Goal: Task Accomplishment & Management: Manage account settings

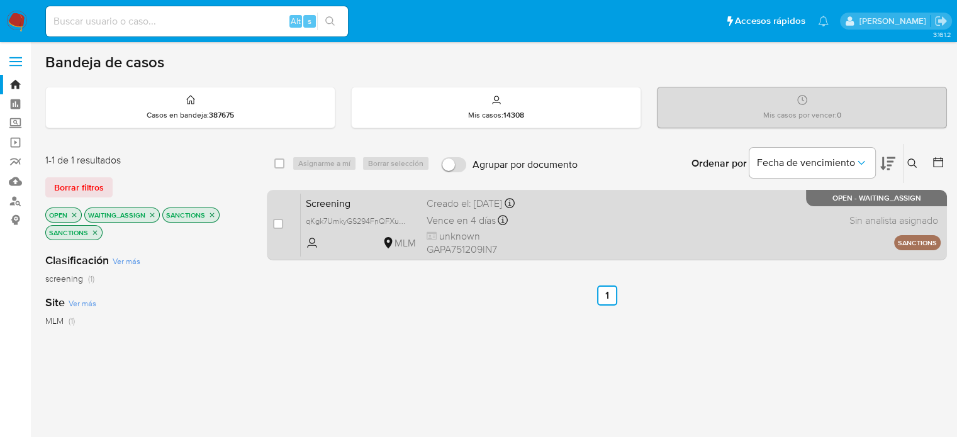
click at [581, 238] on div "Screening qKgk7UmkyGS294FnQFXule0S MLM Creado el: 03/10/2025 Creado el: 03/10/2…" at bounding box center [621, 225] width 640 height 64
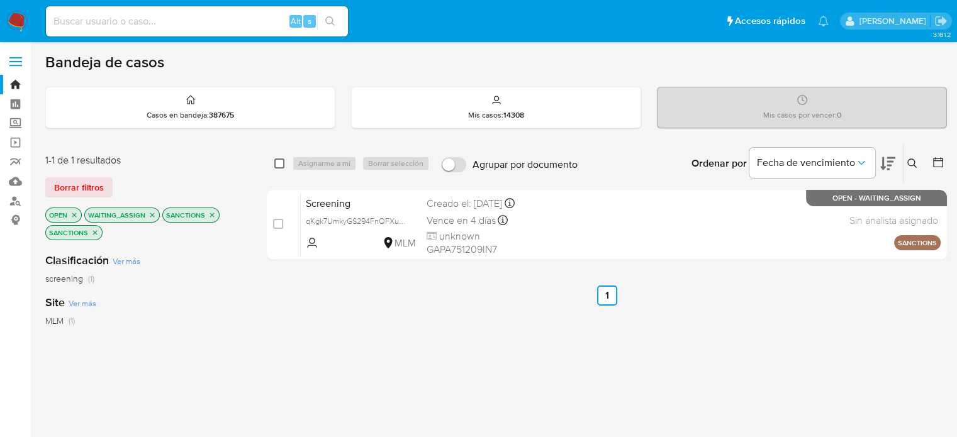
click at [284, 160] on input "checkbox" at bounding box center [279, 164] width 10 height 10
checkbox input "true"
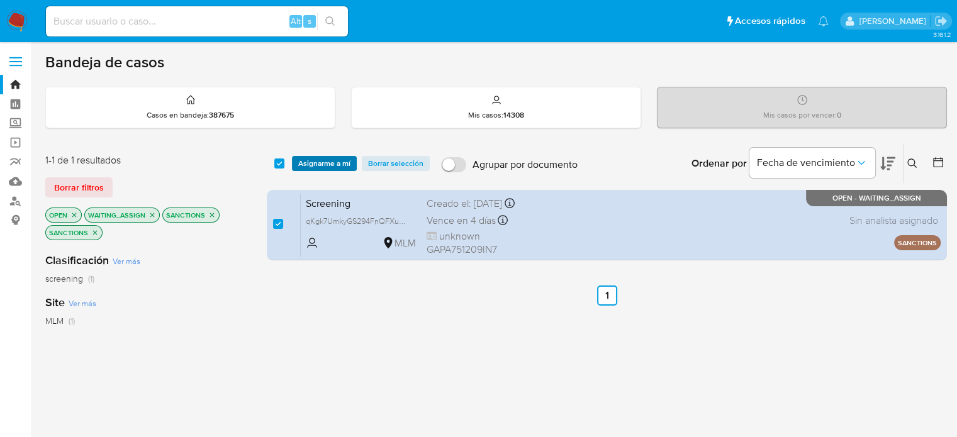
click at [327, 161] on span "Asignarme a mí" at bounding box center [324, 163] width 52 height 13
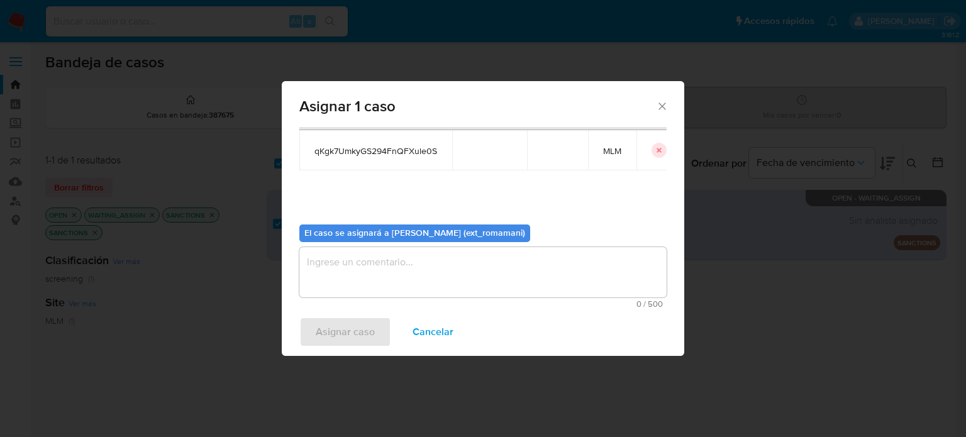
scroll to position [65, 0]
click at [410, 269] on textarea "assign-modal" at bounding box center [482, 271] width 367 height 50
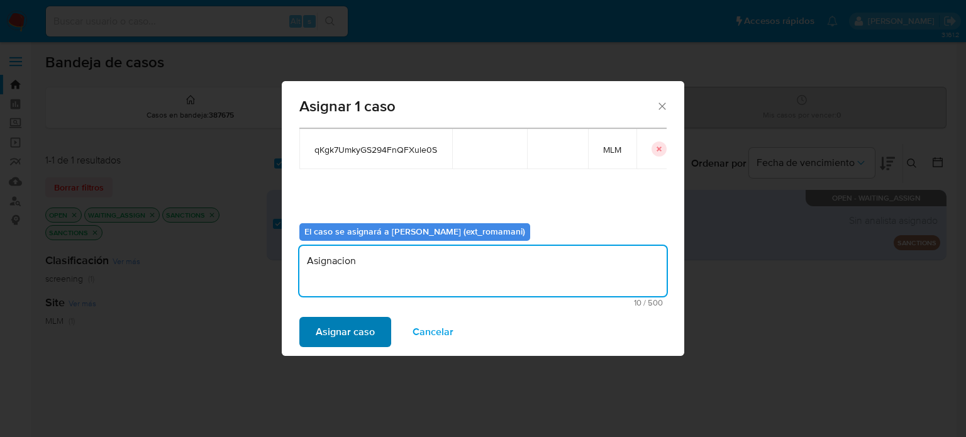
type textarea "Asignacion"
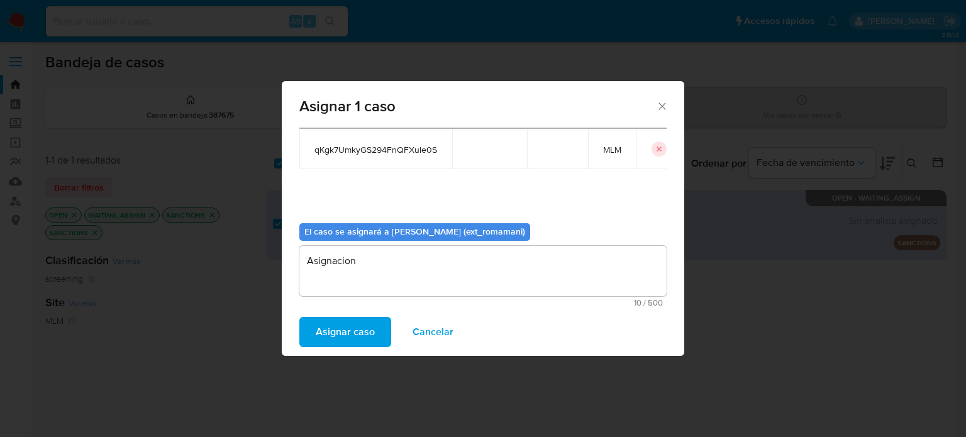
click at [342, 326] on span "Asignar caso" at bounding box center [345, 332] width 59 height 28
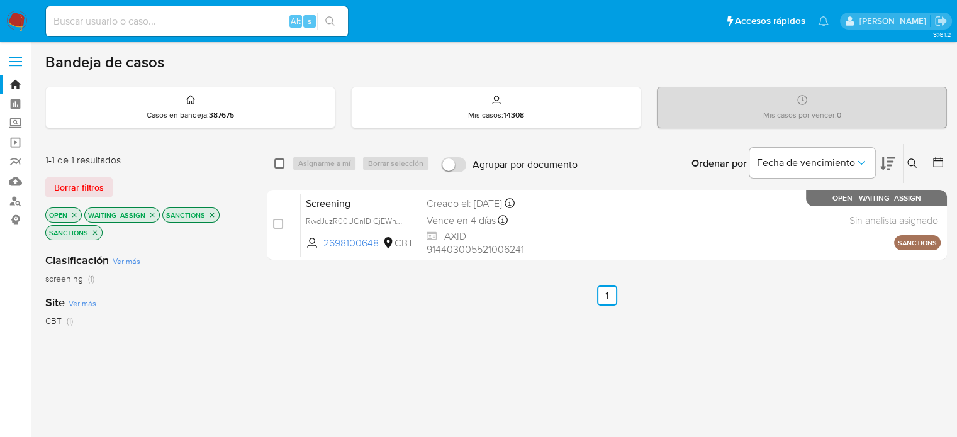
click at [281, 163] on input "checkbox" at bounding box center [279, 164] width 10 height 10
checkbox input "true"
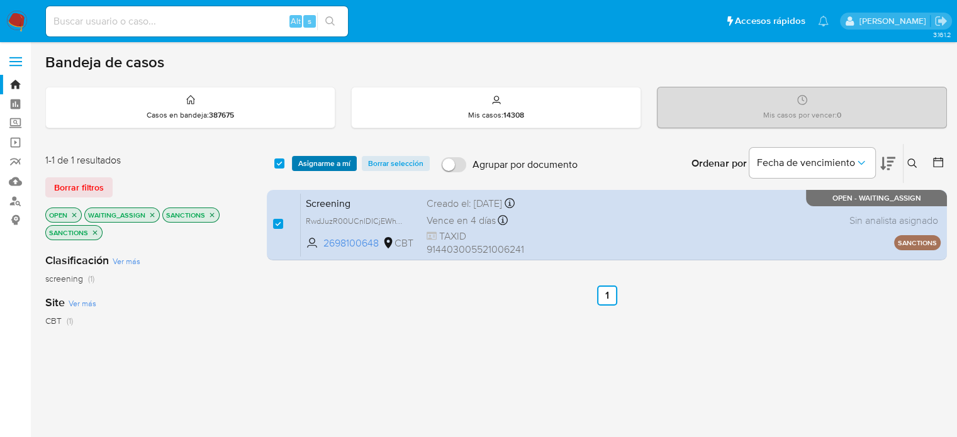
click at [321, 163] on span "Asignarme a mí" at bounding box center [324, 163] width 52 height 13
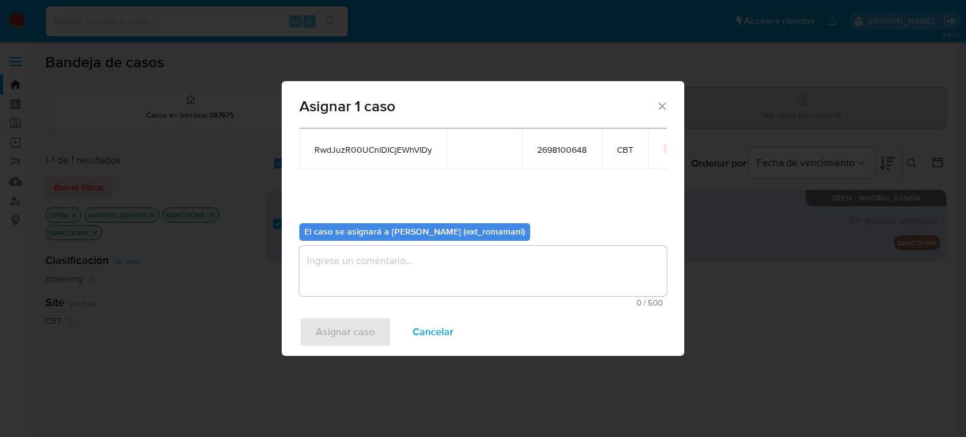
click at [437, 274] on textarea "assign-modal" at bounding box center [482, 271] width 367 height 50
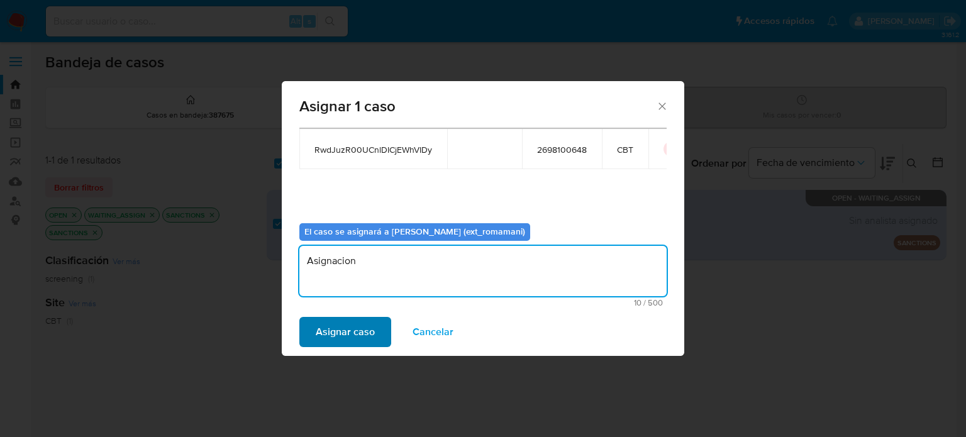
type textarea "Asignacion"
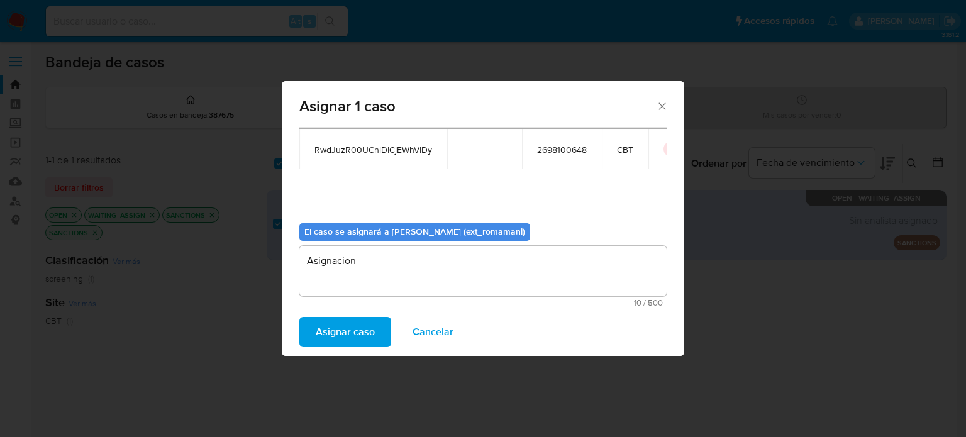
click at [352, 337] on span "Asignar caso" at bounding box center [345, 332] width 59 height 28
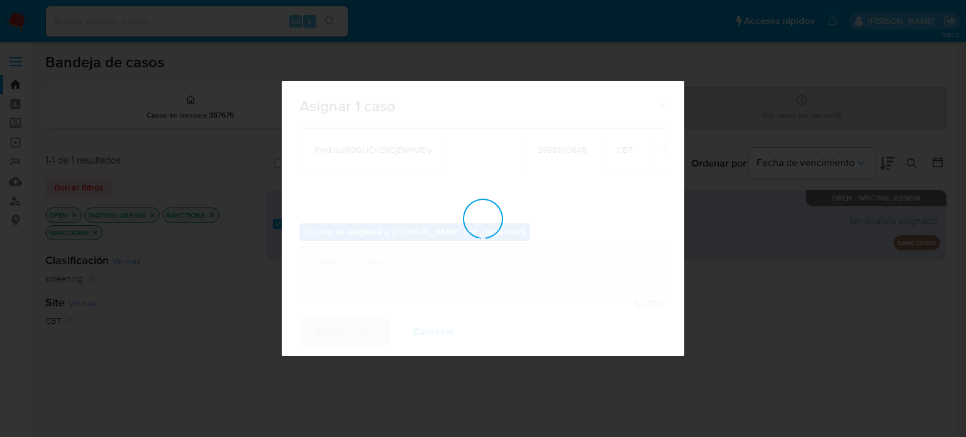
checkbox input "false"
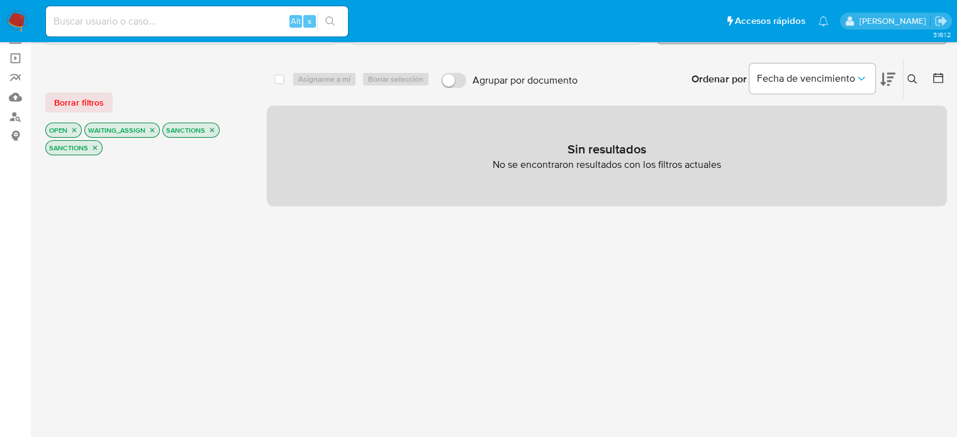
scroll to position [0, 0]
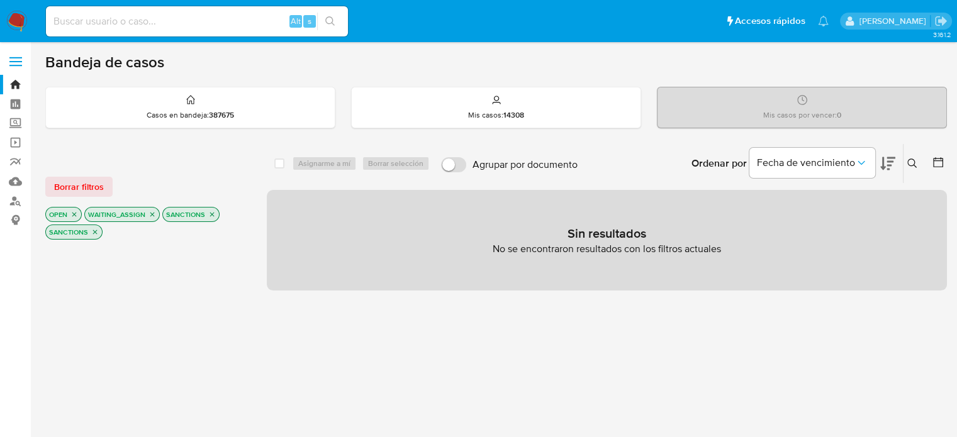
click at [13, 20] on img at bounding box center [16, 21] width 21 height 21
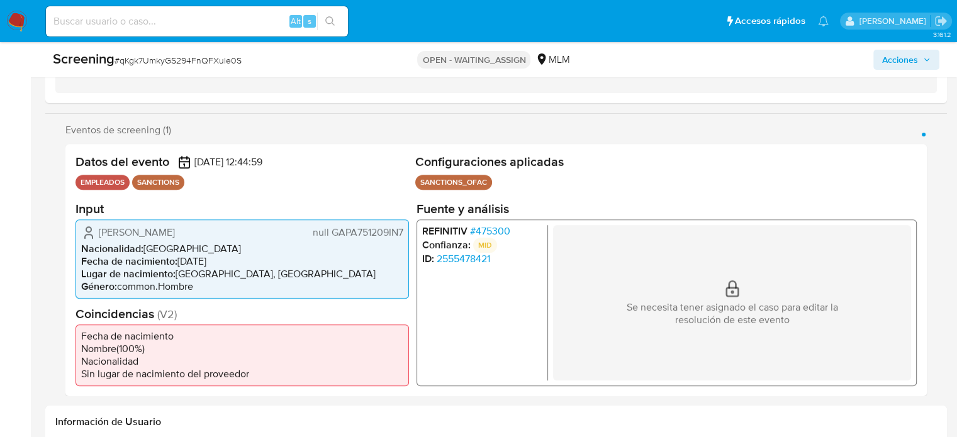
scroll to position [189, 0]
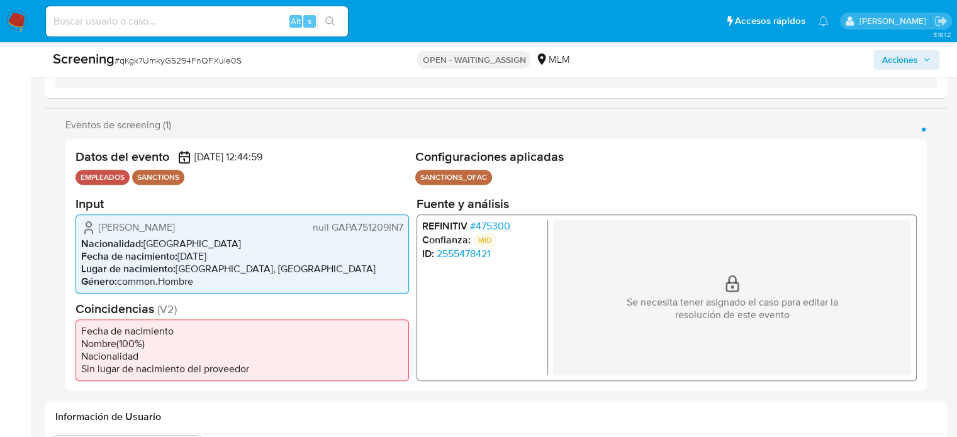
click at [494, 221] on span "# 475300" at bounding box center [490, 226] width 40 height 13
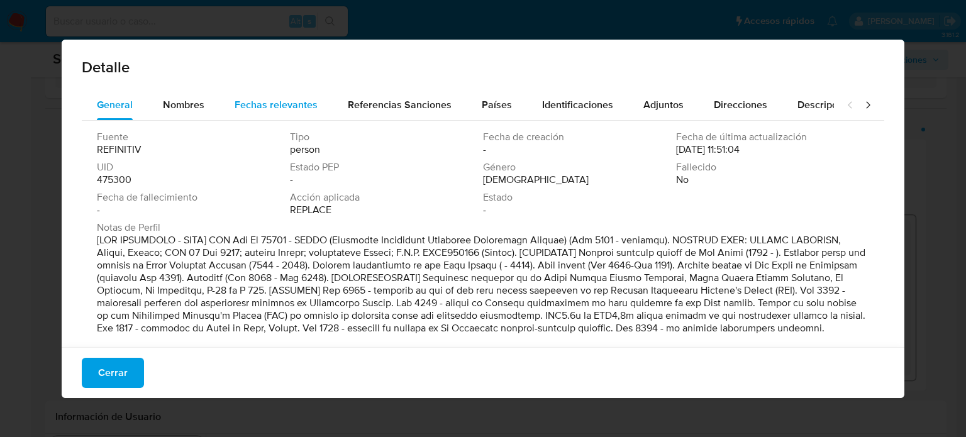
click at [297, 91] on div "Fechas relevantes" at bounding box center [276, 105] width 83 height 30
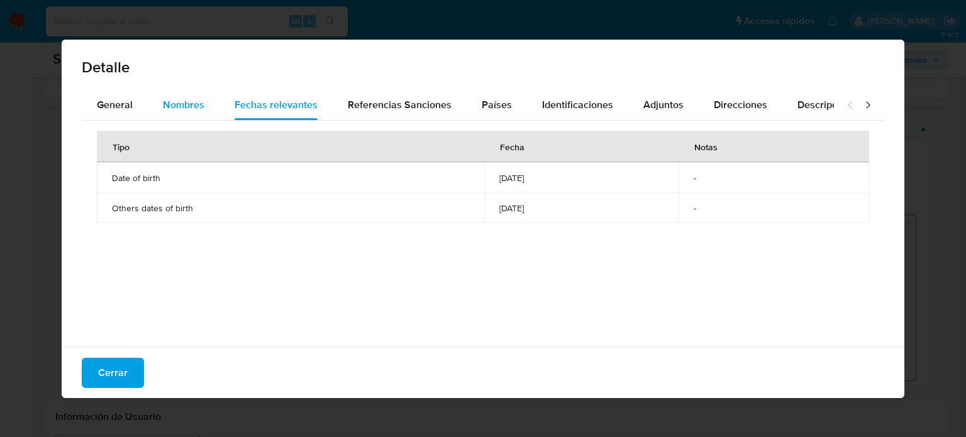
click at [165, 100] on span "Nombres" at bounding box center [184, 105] width 42 height 14
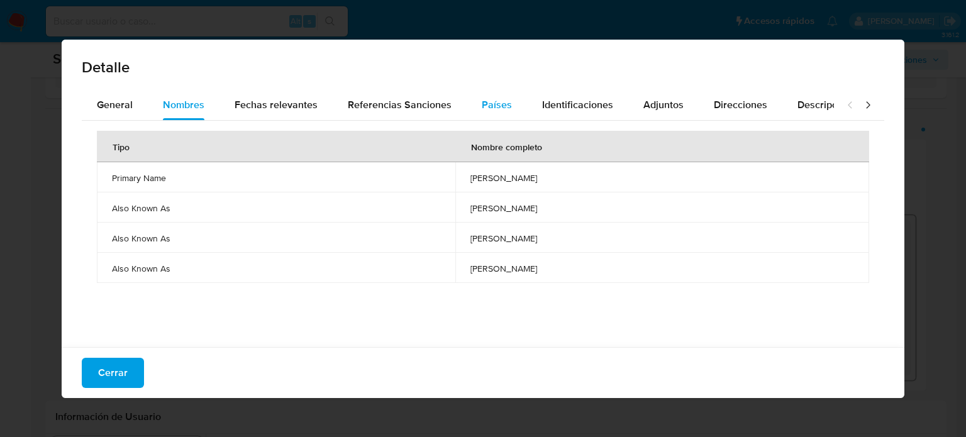
click at [492, 99] on span "Países" at bounding box center [497, 105] width 30 height 14
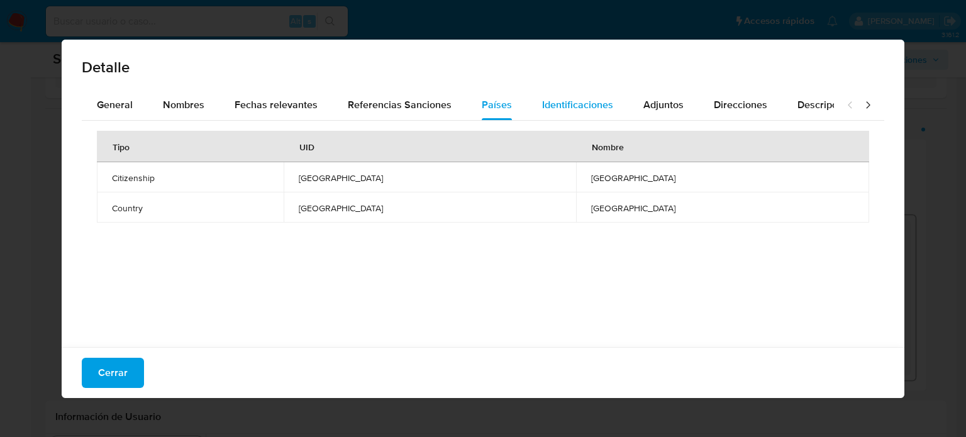
click at [569, 111] on span "Identificaciones" at bounding box center [577, 105] width 71 height 14
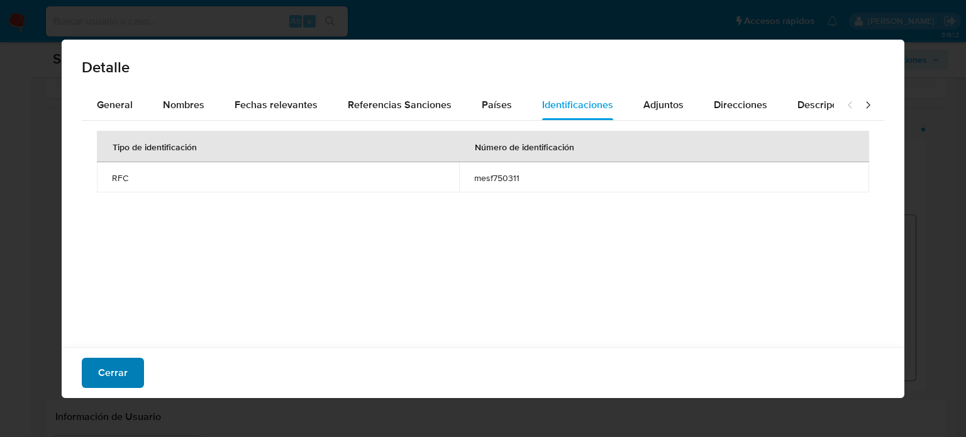
click at [137, 376] on button "Cerrar" at bounding box center [113, 373] width 62 height 30
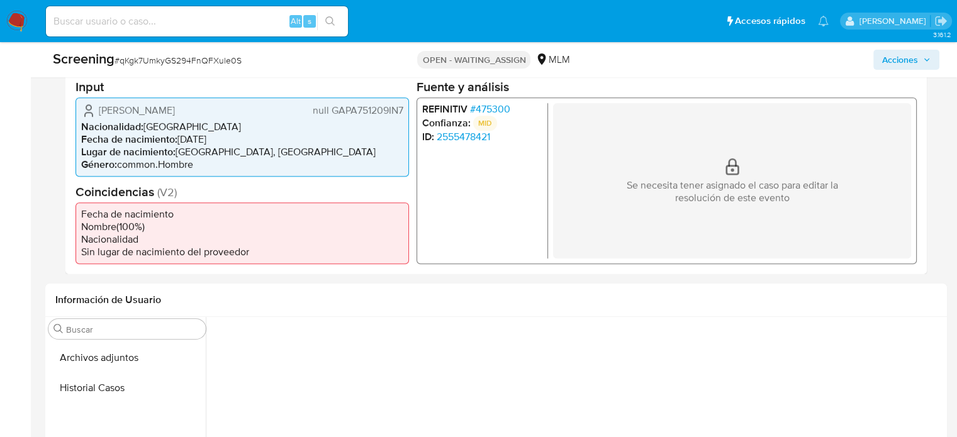
scroll to position [252, 0]
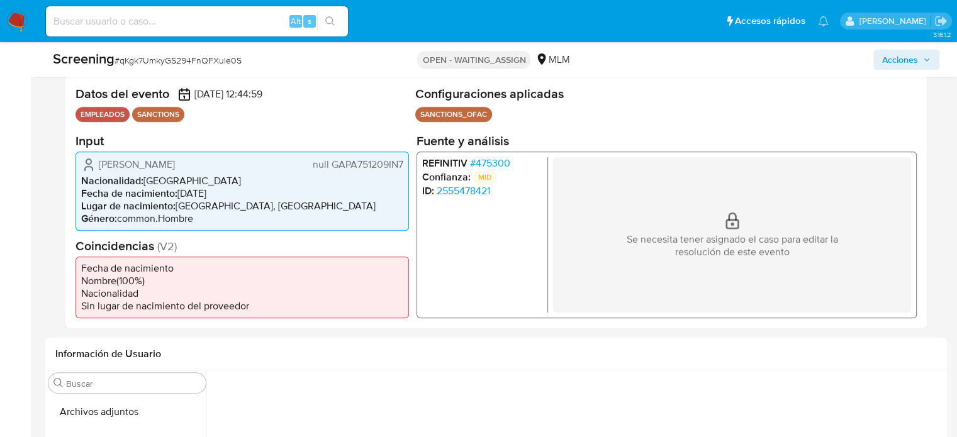
click at [482, 161] on span "# 475300" at bounding box center [490, 163] width 40 height 13
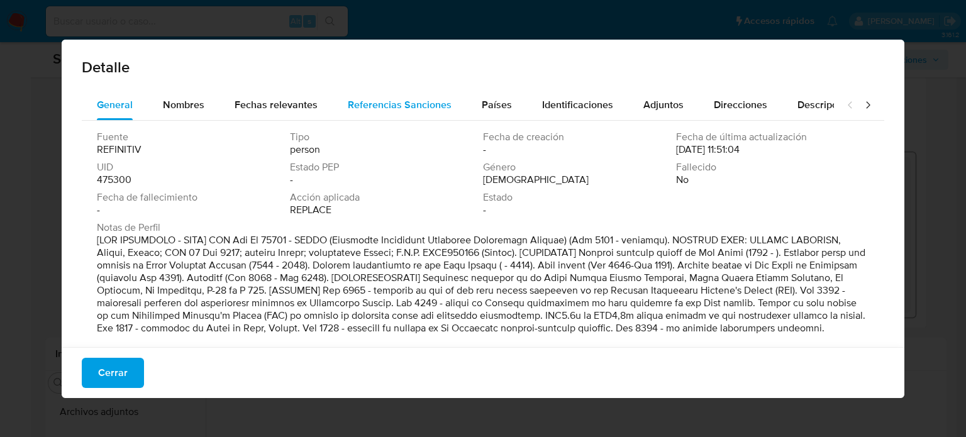
click at [390, 113] on div "Referencias Sanciones" at bounding box center [400, 105] width 104 height 30
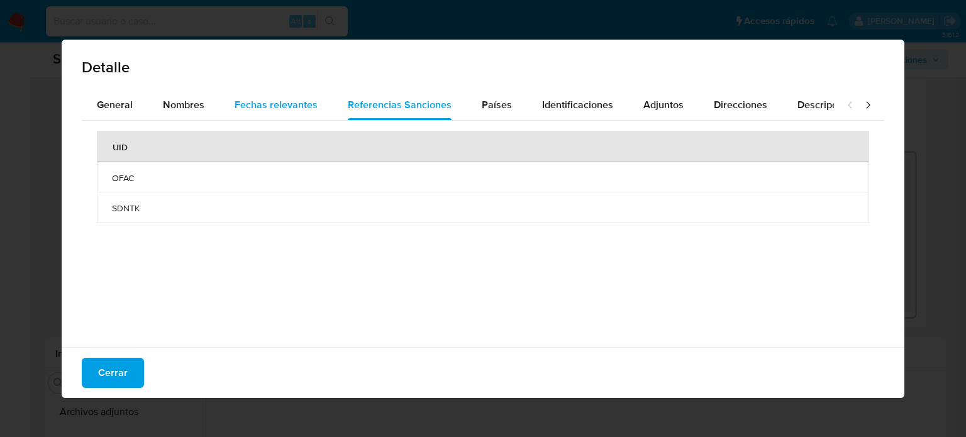
click at [277, 99] on span "Fechas relevantes" at bounding box center [276, 105] width 83 height 14
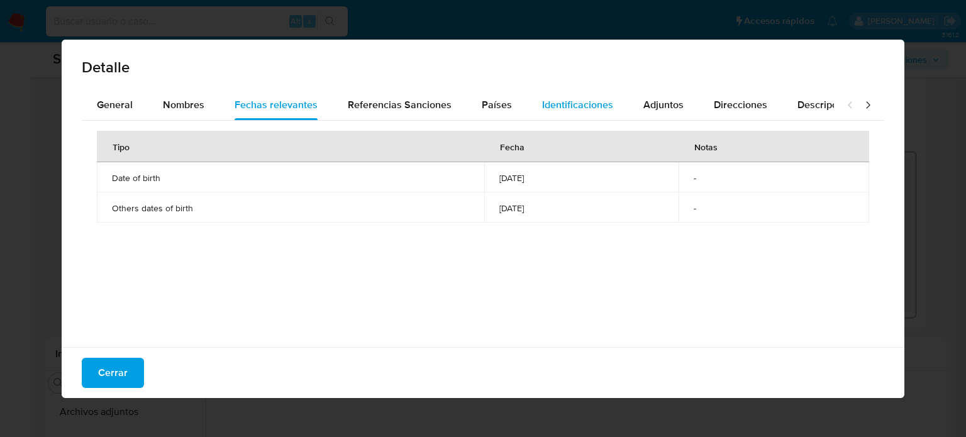
click at [542, 106] on span "Identificaciones" at bounding box center [577, 105] width 71 height 14
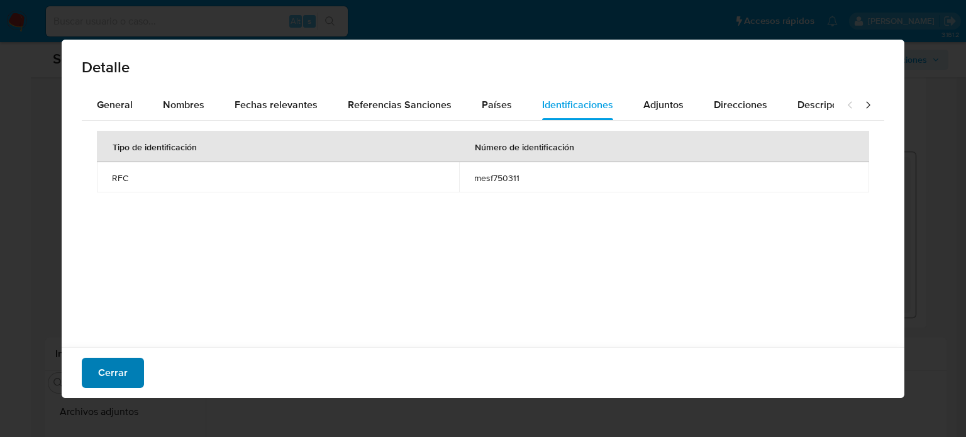
click at [135, 367] on button "Cerrar" at bounding box center [113, 373] width 62 height 30
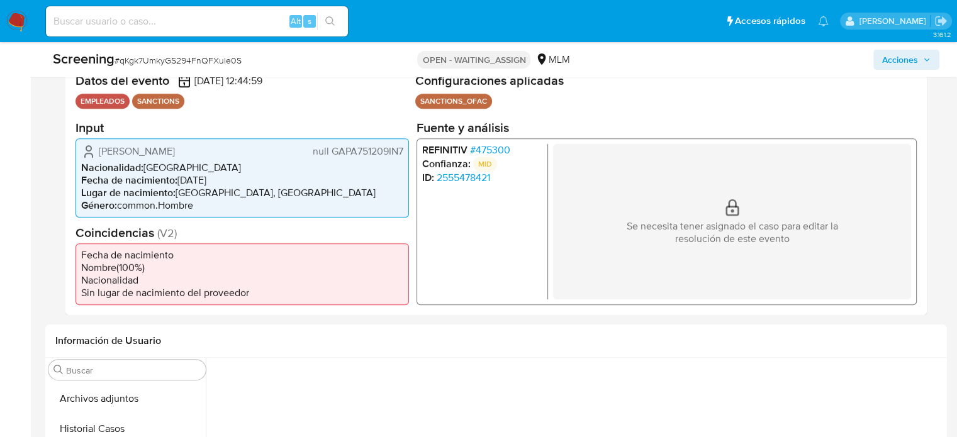
scroll to position [189, 0]
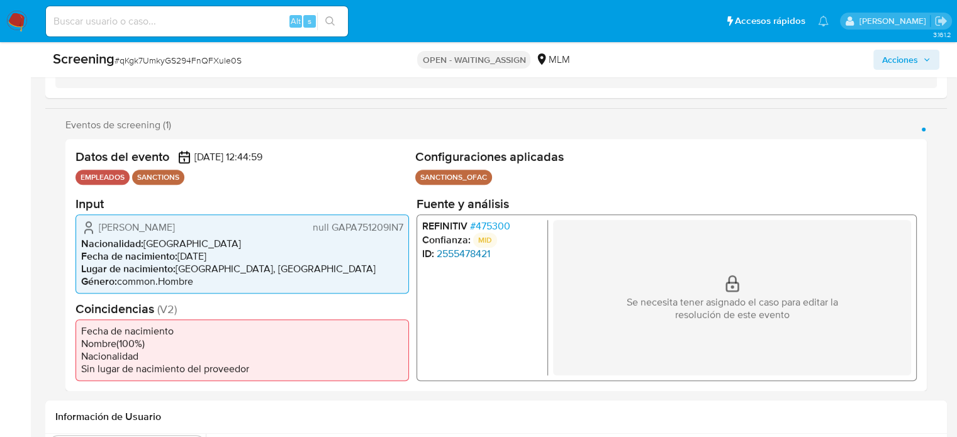
click at [481, 255] on link "2555478421" at bounding box center [463, 253] width 53 height 13
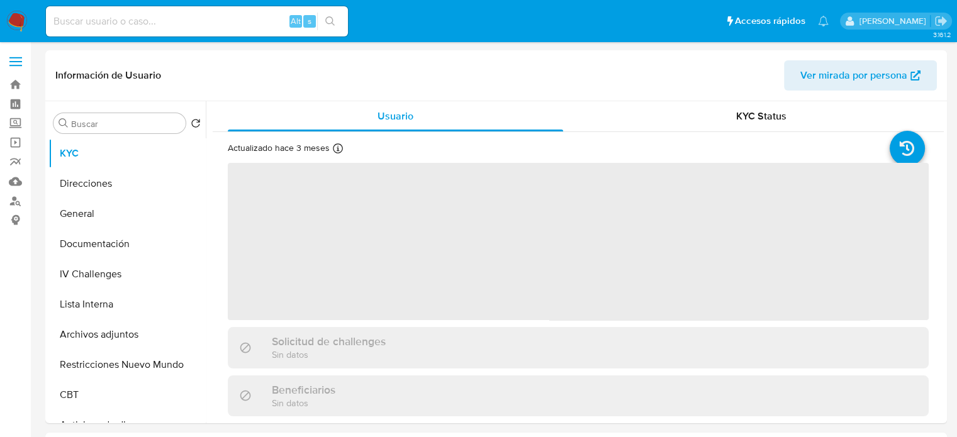
select select "10"
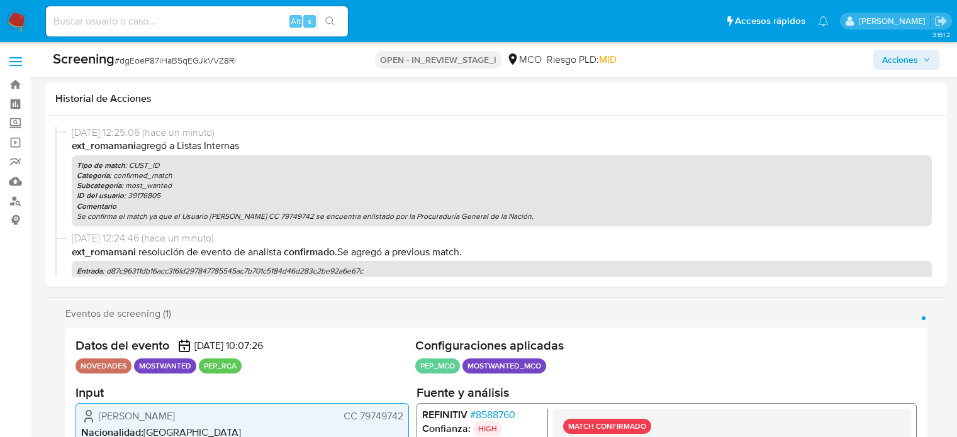
select select "10"
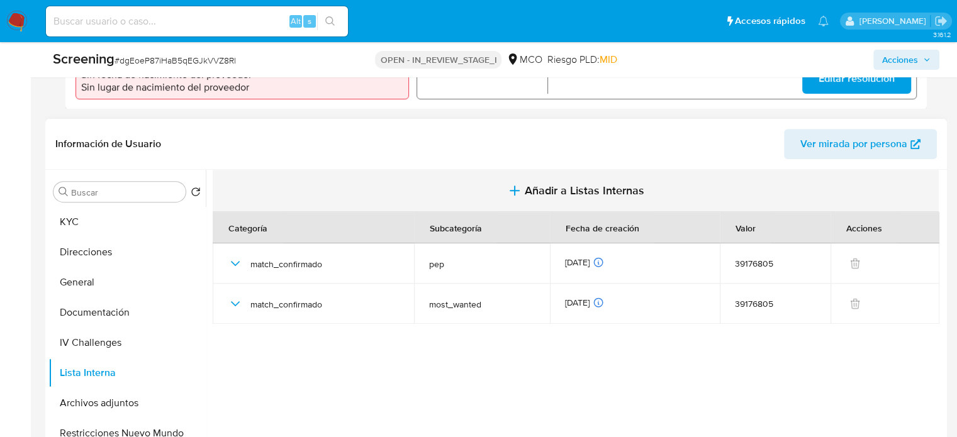
scroll to position [486, 0]
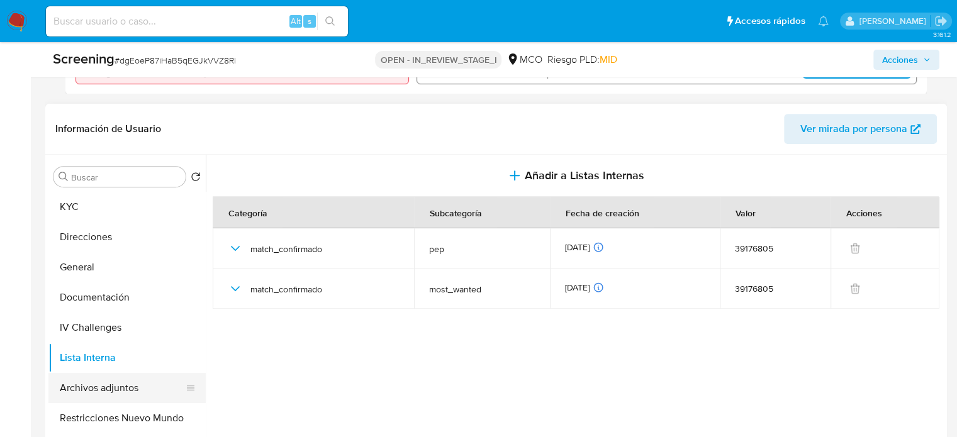
click at [102, 393] on button "Archivos adjuntos" at bounding box center [121, 388] width 147 height 30
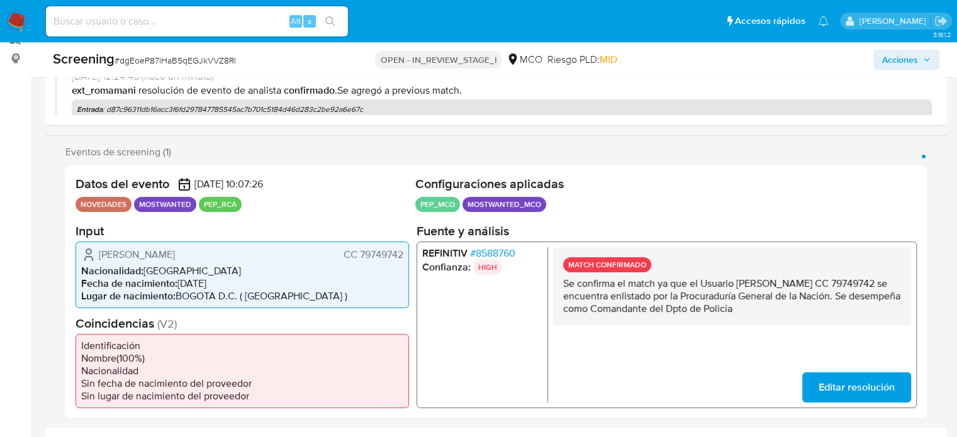
scroll to position [234, 0]
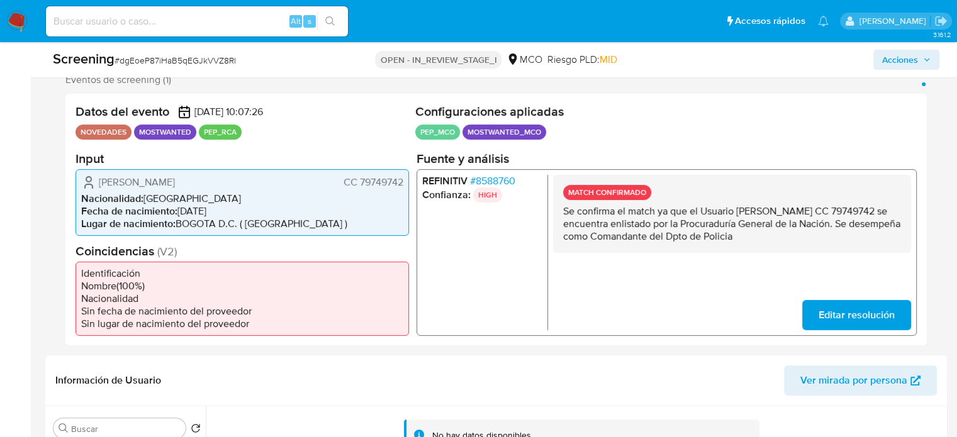
drag, startPoint x: 252, startPoint y: 181, endPoint x: 91, endPoint y: 181, distance: 161.0
click at [93, 181] on div "William Alberto Zubieta Pardo CC 79749742" at bounding box center [242, 181] width 322 height 15
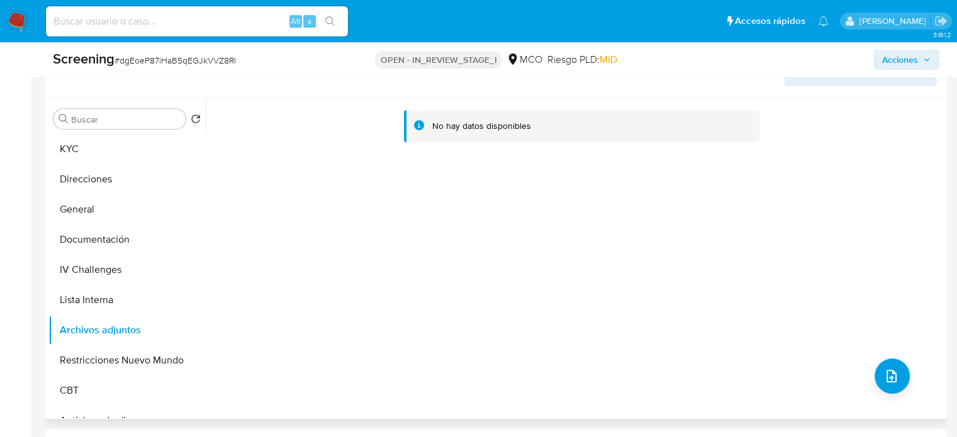
scroll to position [611, 0]
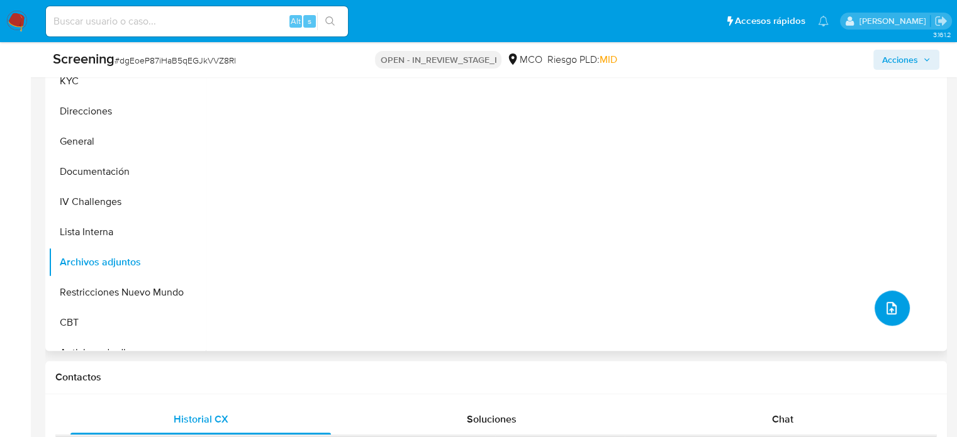
click at [884, 311] on icon "upload-file" at bounding box center [891, 308] width 15 height 15
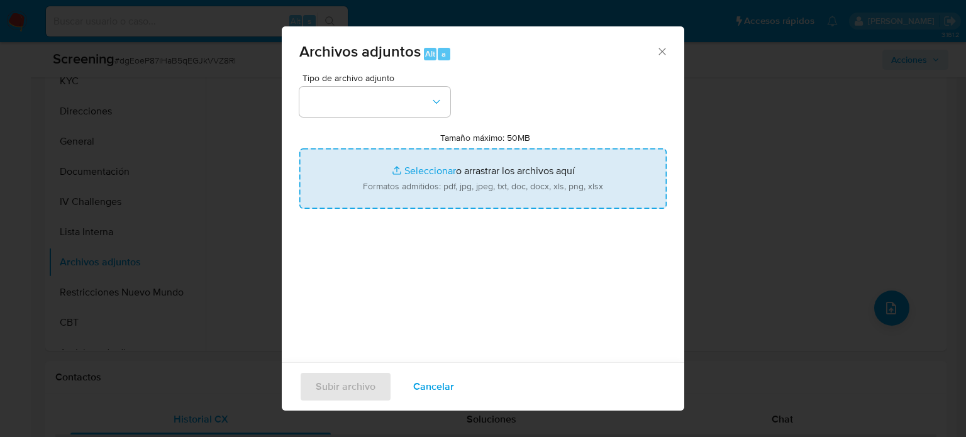
click at [624, 186] on input "Tamaño máximo: 50MB Seleccionar archivos" at bounding box center [482, 178] width 367 height 60
type input "C:\fakepath\_William Alberto Zubieta Pardo_ - Buscar con Google.pdf"
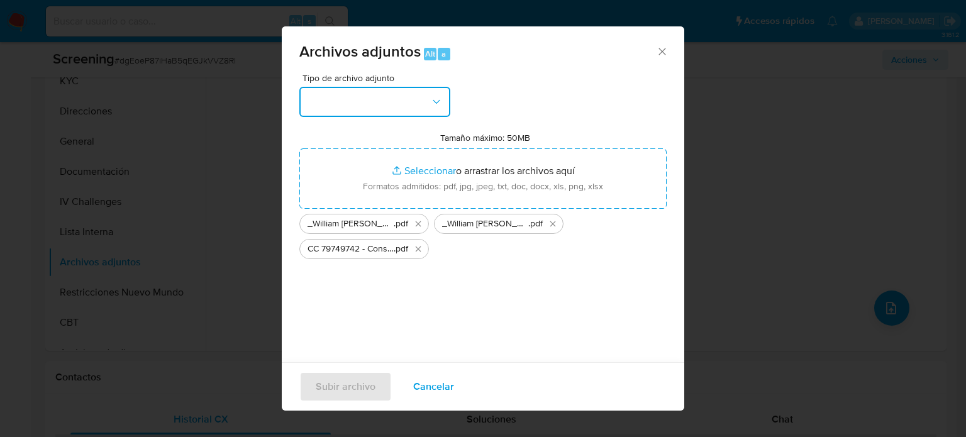
click at [352, 90] on button "button" at bounding box center [374, 102] width 151 height 30
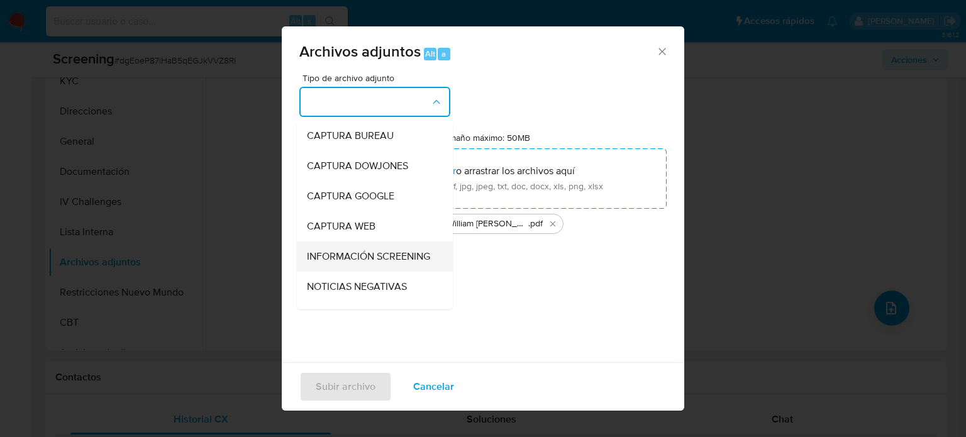
click at [339, 252] on span "INFORMACIÓN SCREENING" at bounding box center [368, 256] width 123 height 13
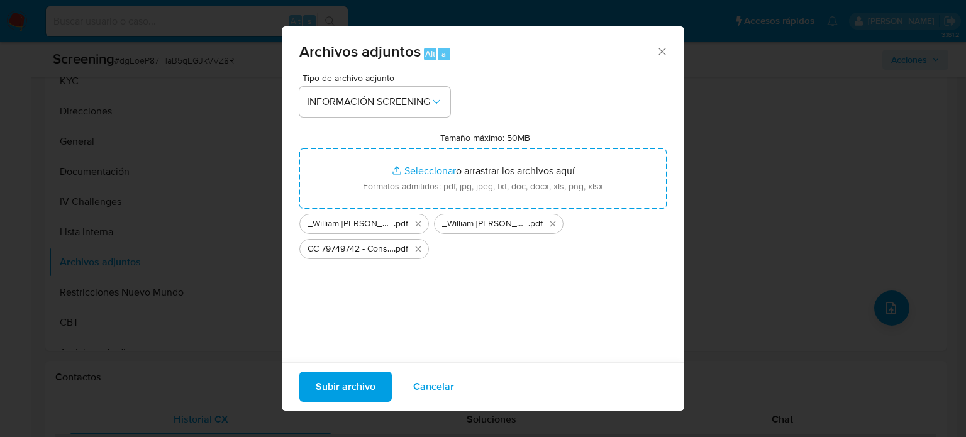
click at [342, 383] on span "Subir archivo" at bounding box center [346, 387] width 60 height 28
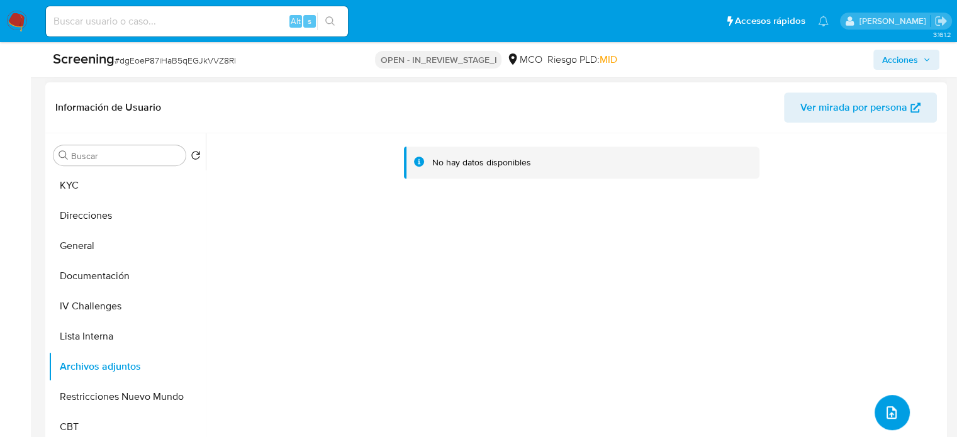
scroll to position [486, 0]
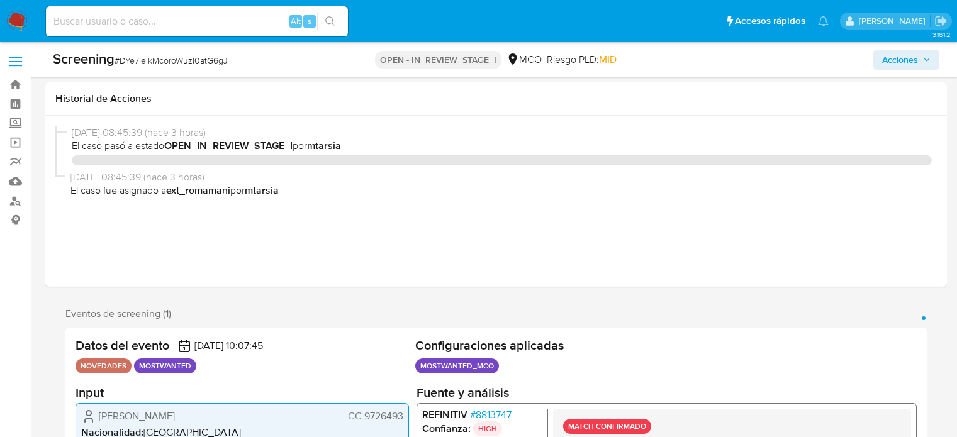
select select "10"
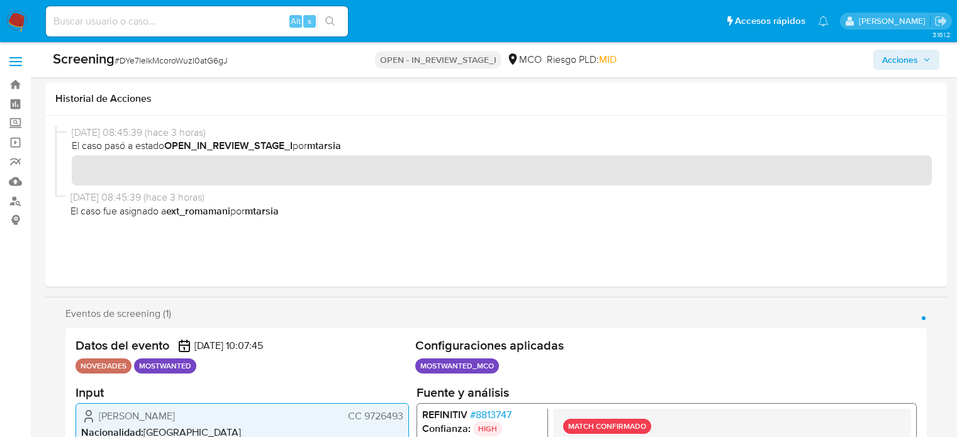
scroll to position [252, 0]
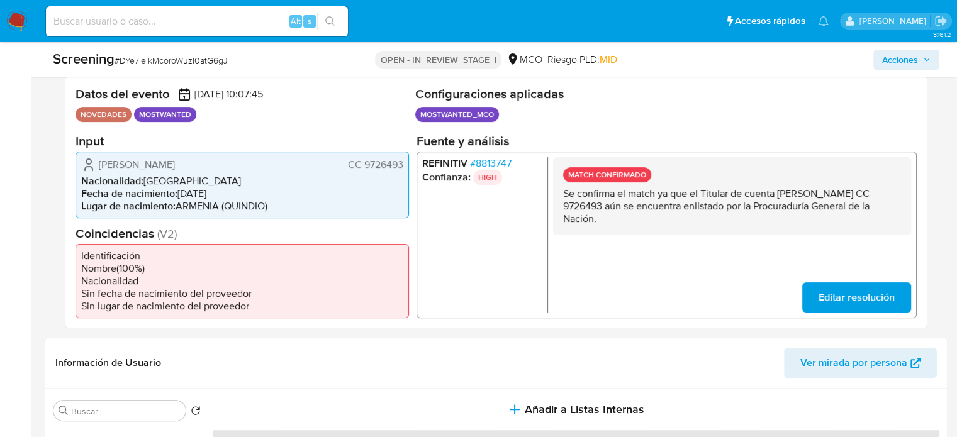
click at [832, 303] on span "Editar resolución" at bounding box center [856, 297] width 76 height 28
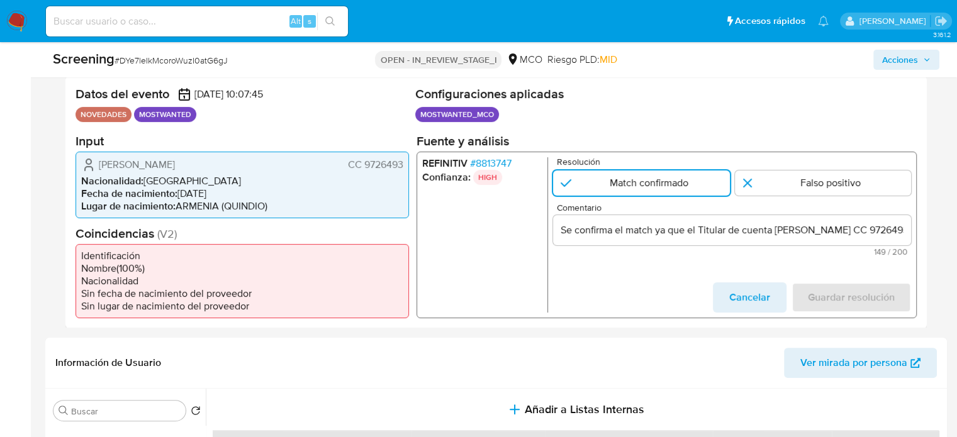
click at [776, 231] on input "Se confirma el match ya que el Titular de cuenta [PERSON_NAME] CC 9726493 aún s…" at bounding box center [732, 229] width 358 height 16
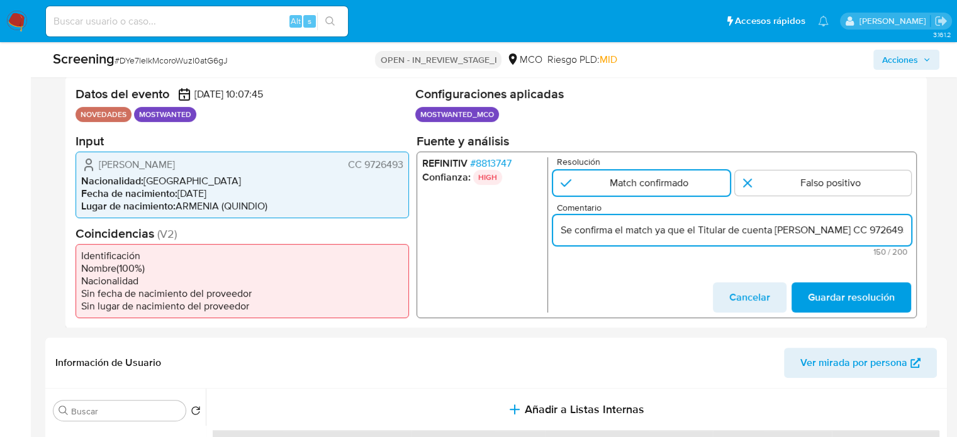
click at [756, 230] on input "Se confirma el match ya que el Titular de cuenta [PERSON_NAME] CC 9726493 aún s…" at bounding box center [732, 229] width 358 height 16
type input "Se confirma el match ya que el Titular de cuenta [PERSON_NAME] CC 9726493 aún s…"
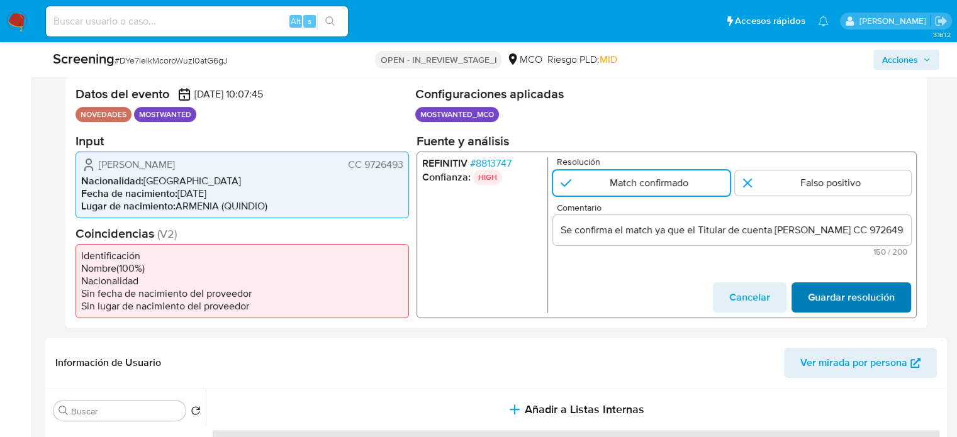
click at [836, 287] on span "Guardar resolución" at bounding box center [851, 297] width 87 height 28
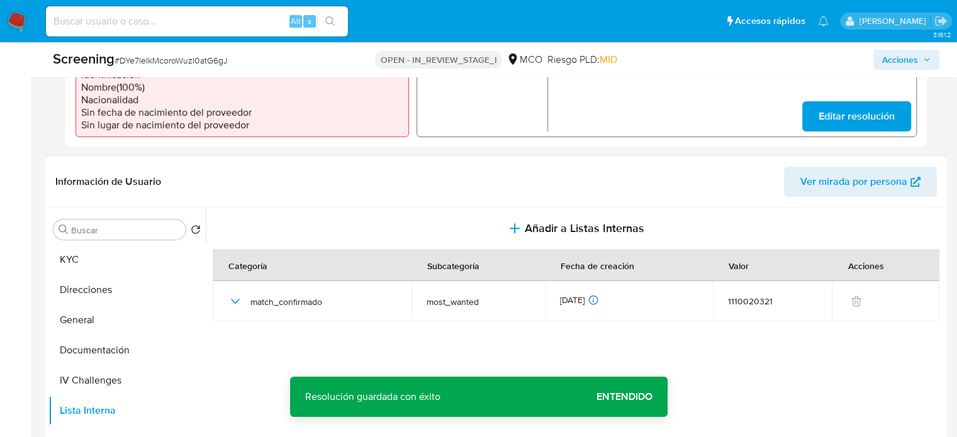
scroll to position [440, 0]
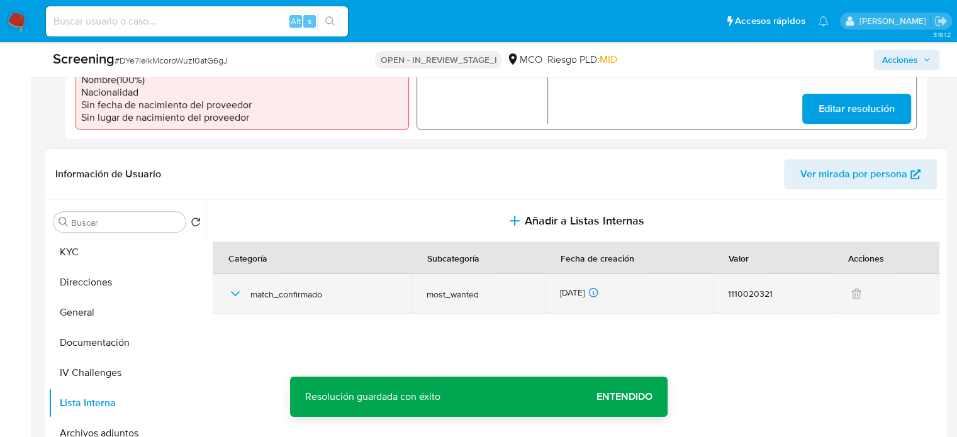
click at [238, 294] on icon "button" at bounding box center [235, 293] width 15 height 15
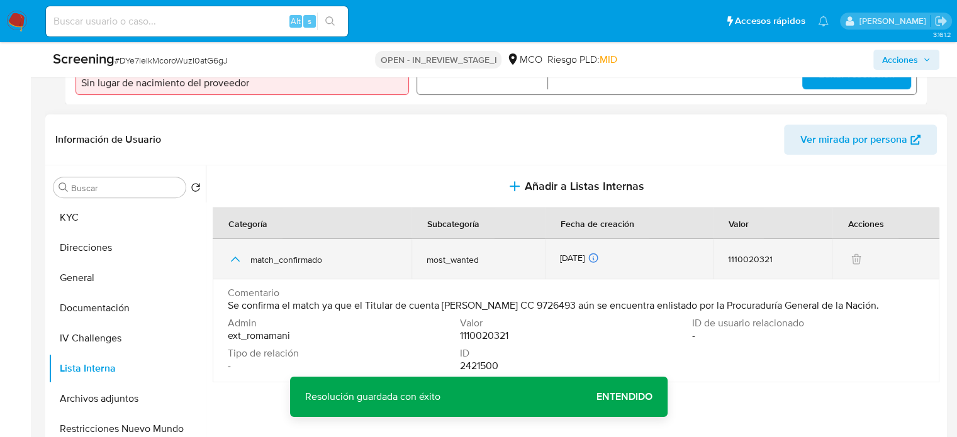
scroll to position [503, 0]
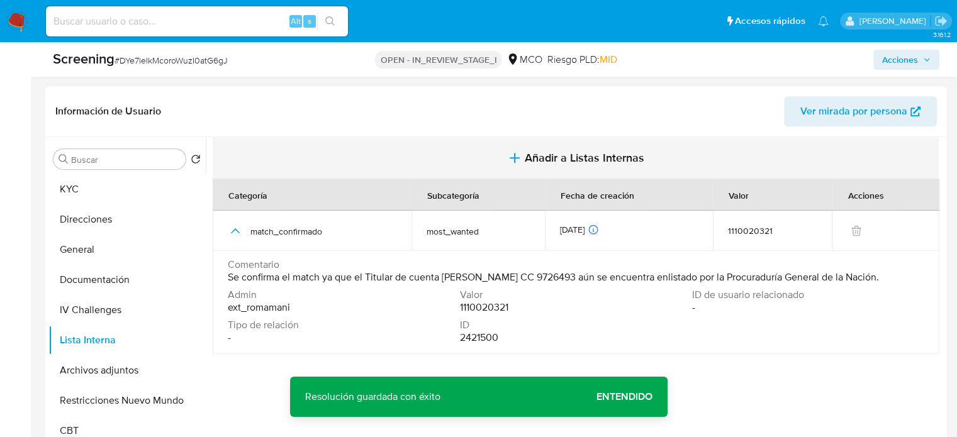
click at [567, 151] on span "Añadir a Listas Internas" at bounding box center [585, 158] width 120 height 14
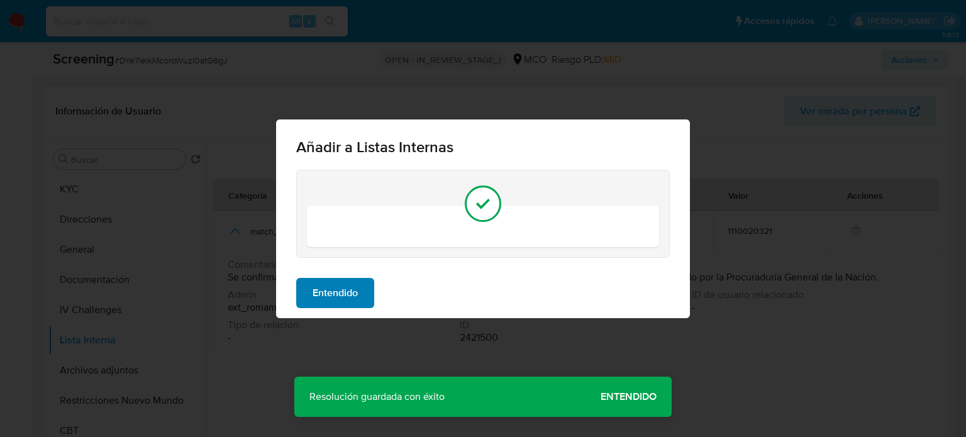
click at [347, 285] on span "Entendido" at bounding box center [335, 293] width 45 height 28
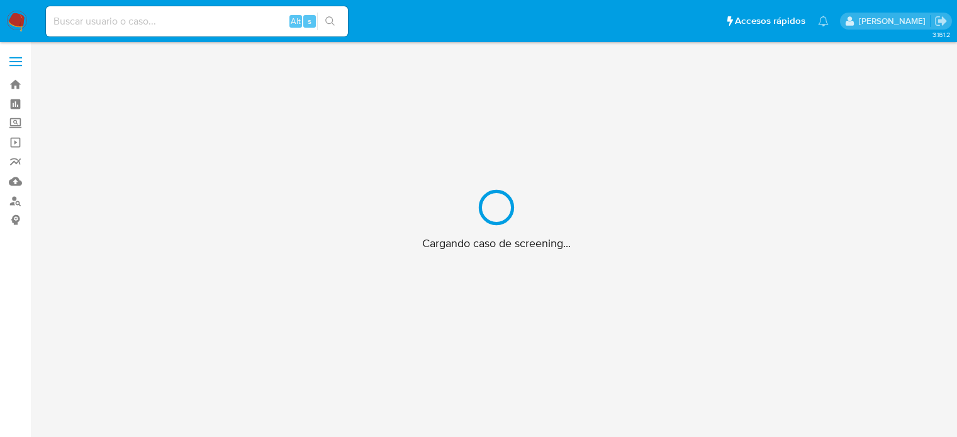
scroll to position [45, 0]
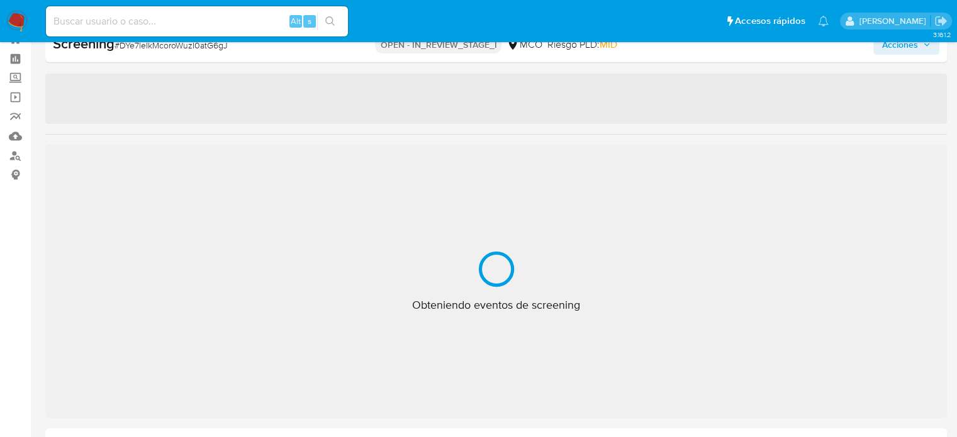
select select "10"
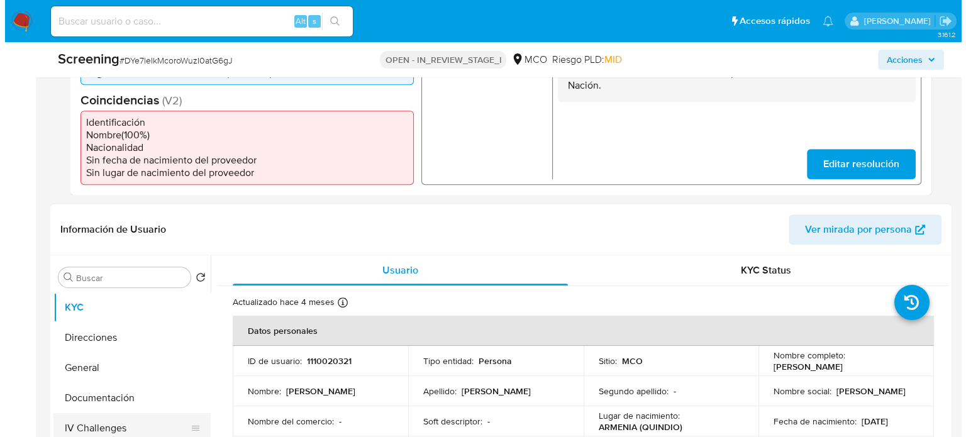
scroll to position [549, 0]
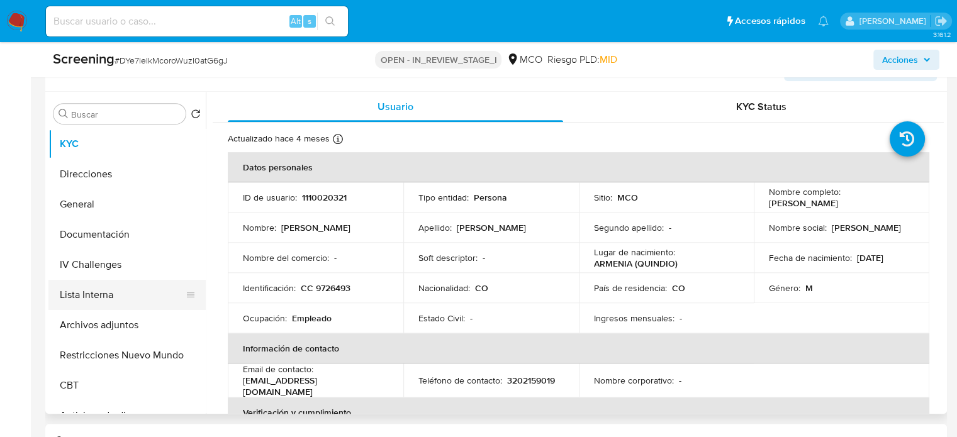
click at [134, 301] on button "Lista Interna" at bounding box center [121, 295] width 147 height 30
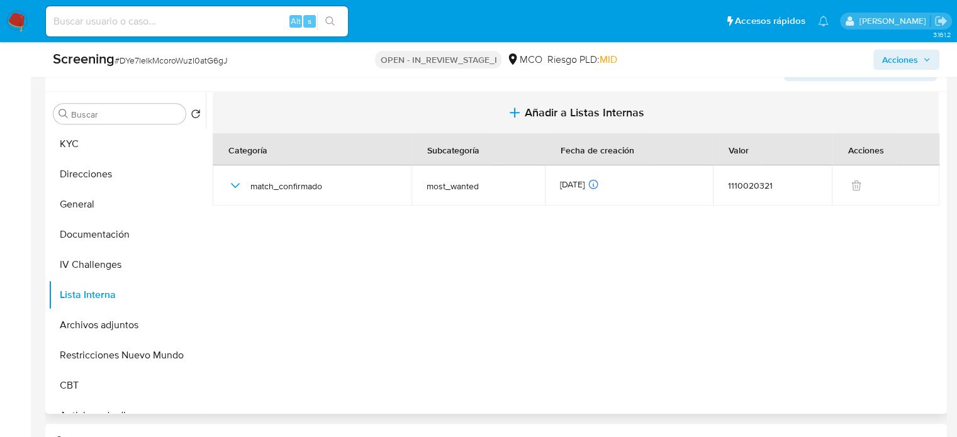
click at [525, 106] on span "Añadir a Listas Internas" at bounding box center [585, 113] width 120 height 14
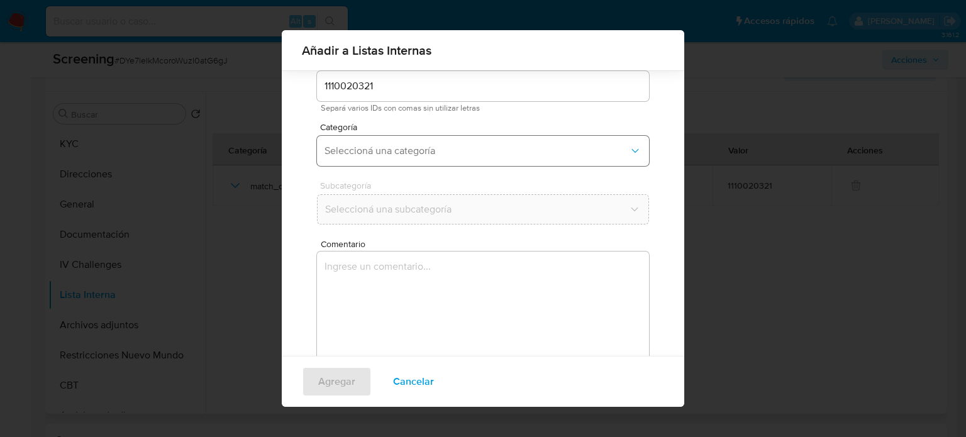
scroll to position [53, 0]
click at [458, 144] on span "Seleccioná una categoría" at bounding box center [477, 150] width 304 height 13
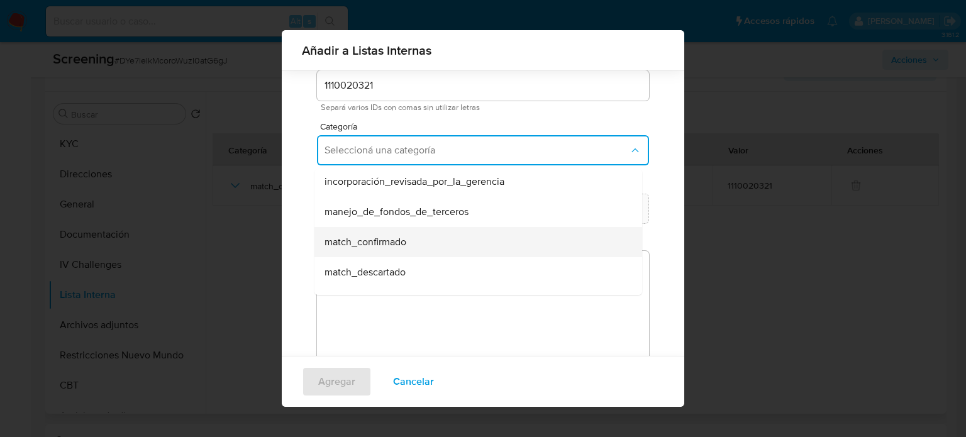
scroll to position [63, 0]
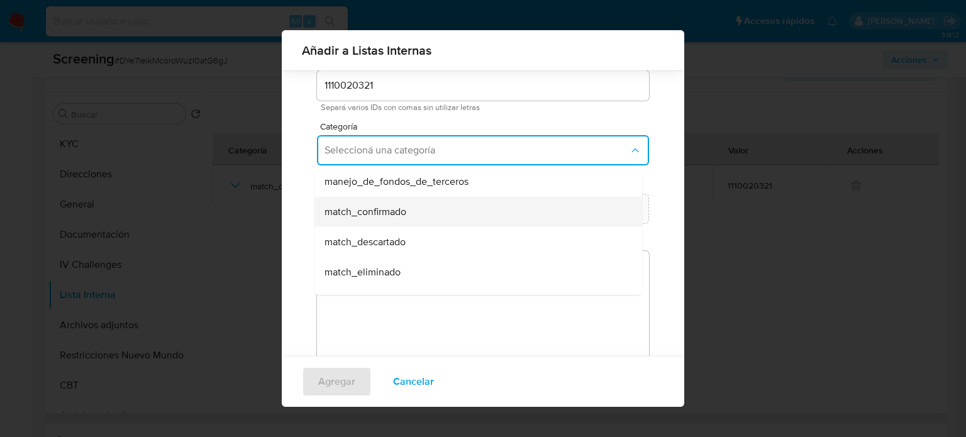
click at [419, 216] on div "match_confirmado" at bounding box center [475, 212] width 300 height 30
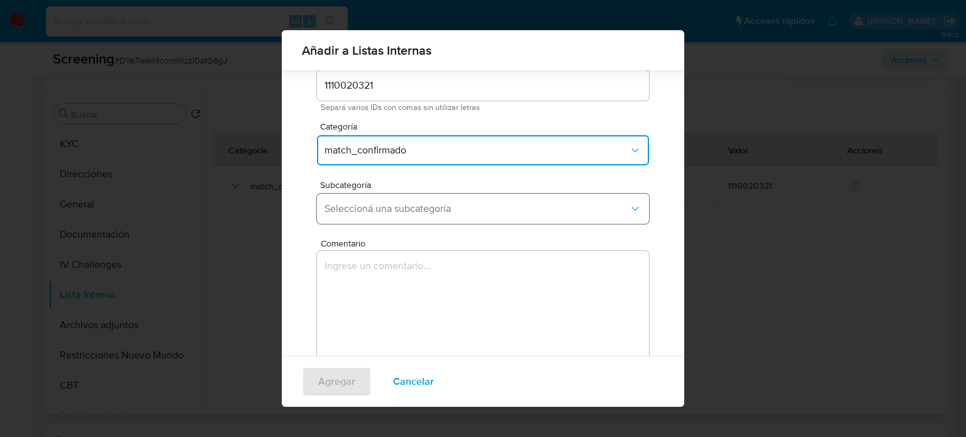
click at [434, 194] on button "Seleccioná una subcategoría" at bounding box center [483, 209] width 332 height 30
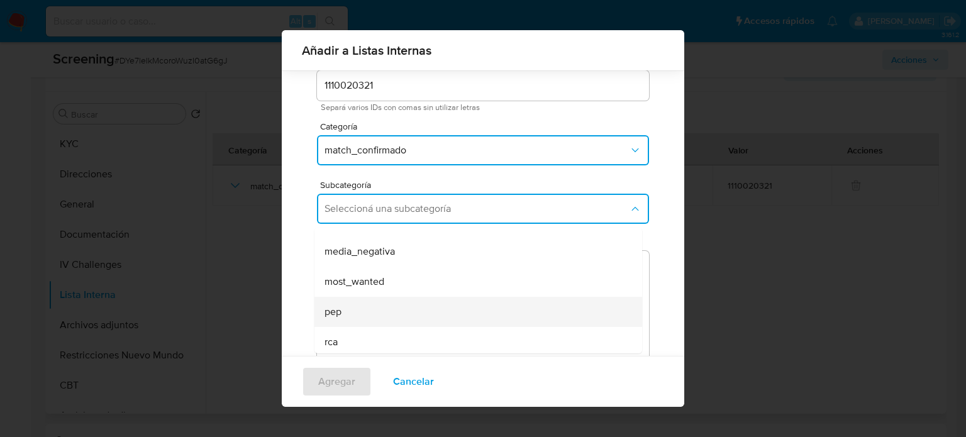
scroll to position [86, 0]
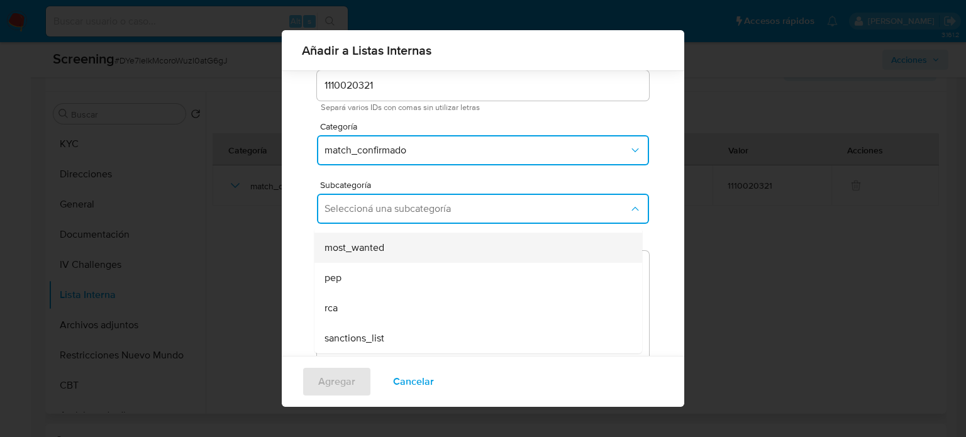
click at [375, 255] on div "most_wanted" at bounding box center [475, 248] width 300 height 30
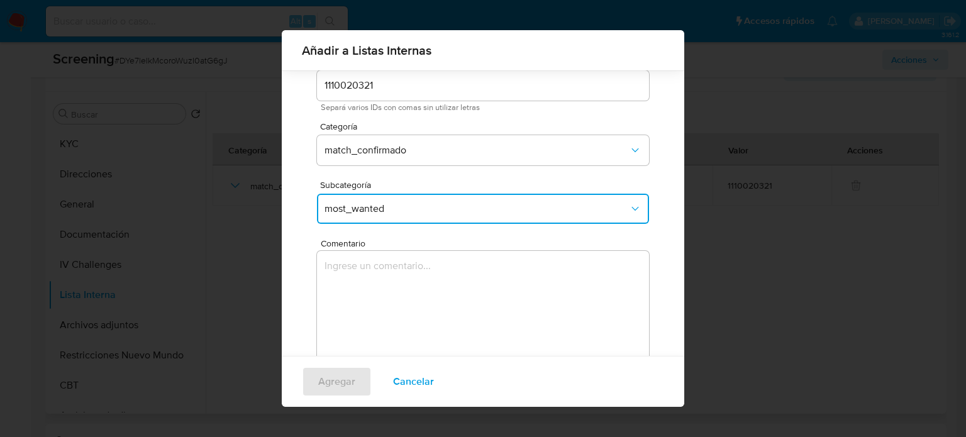
click at [375, 261] on textarea "Comentario" at bounding box center [483, 311] width 332 height 121
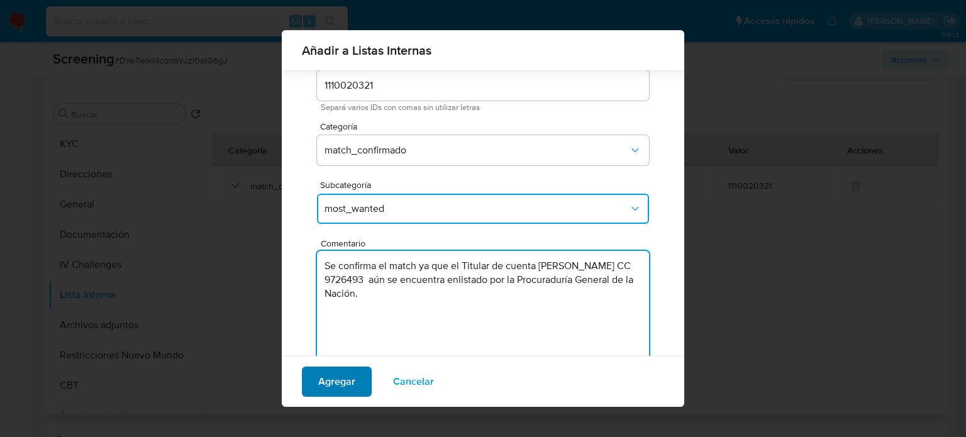
type textarea "Se confirma el match ya que el Titular de cuenta Yoney Arboleda Ortiz CC 972649…"
click at [340, 387] on span "Agregar" at bounding box center [336, 382] width 37 height 28
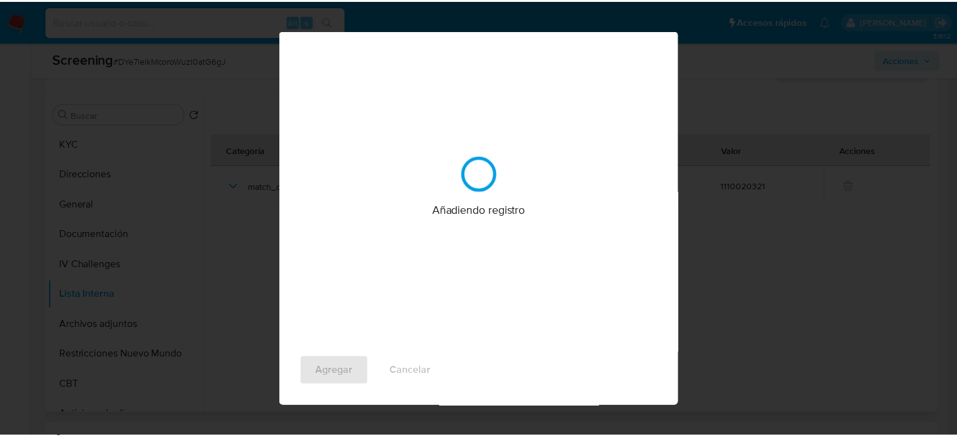
scroll to position [0, 0]
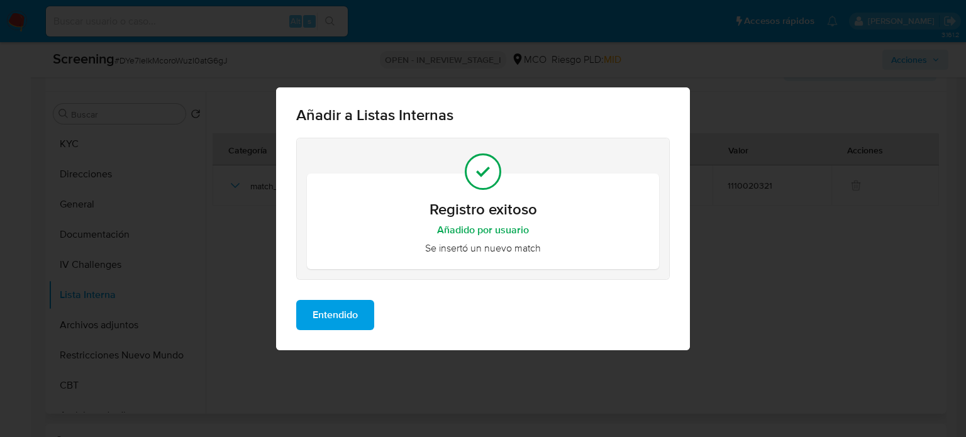
click at [345, 325] on span "Entendido" at bounding box center [335, 315] width 45 height 28
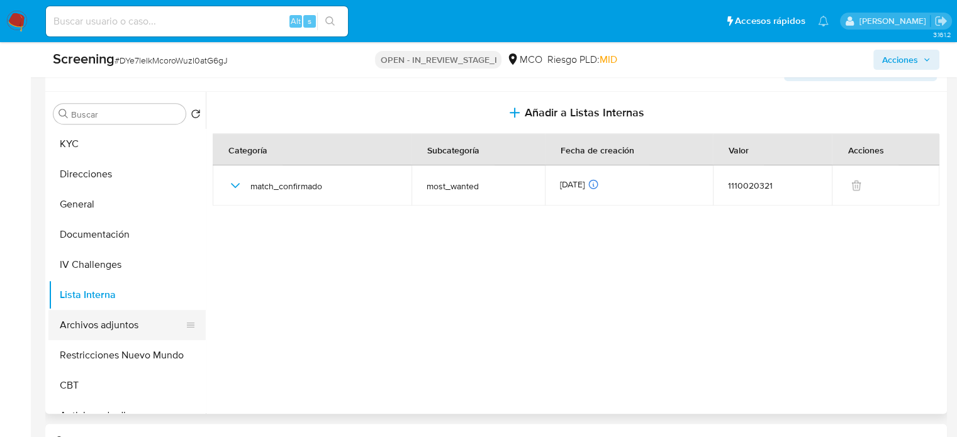
click at [138, 327] on button "Archivos adjuntos" at bounding box center [121, 325] width 147 height 30
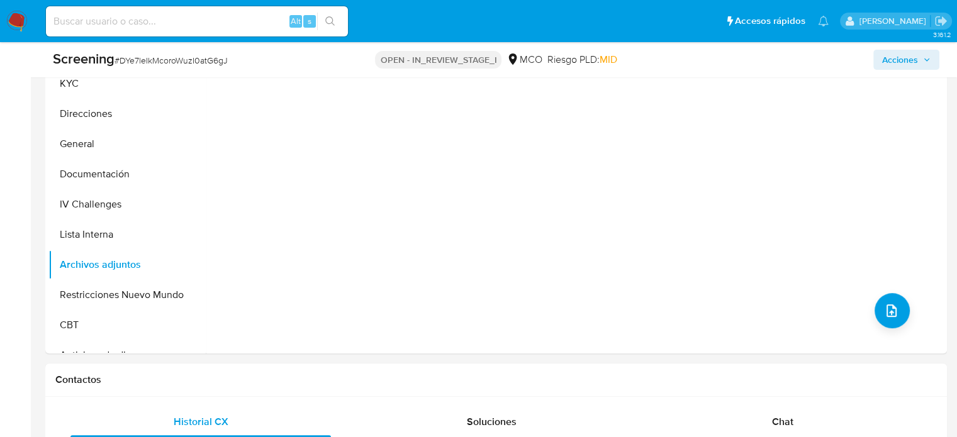
scroll to position [611, 0]
click at [886, 310] on icon "upload-file" at bounding box center [891, 308] width 10 height 13
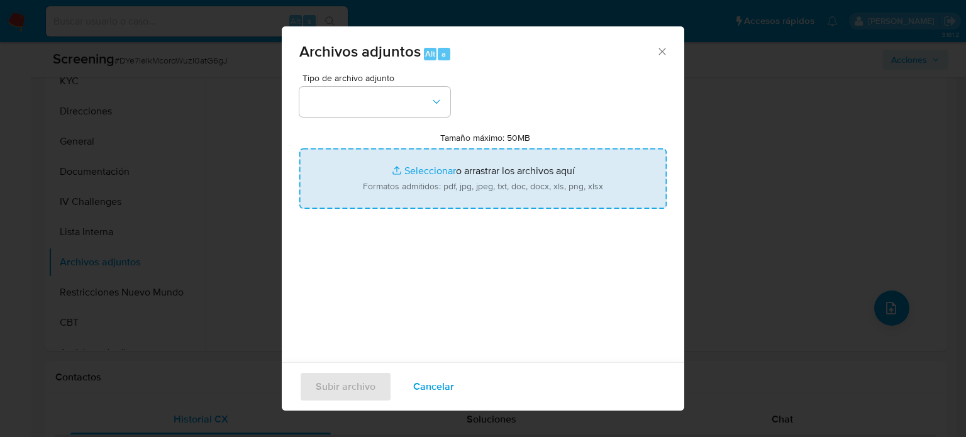
click at [541, 171] on input "Tamaño máximo: 50MB Seleccionar archivos" at bounding box center [482, 178] width 367 height 60
type input "C:\fakepath\_Yoney Arboleda Ortiz_ Lavado de dinero - Buscar con Google.pdf"
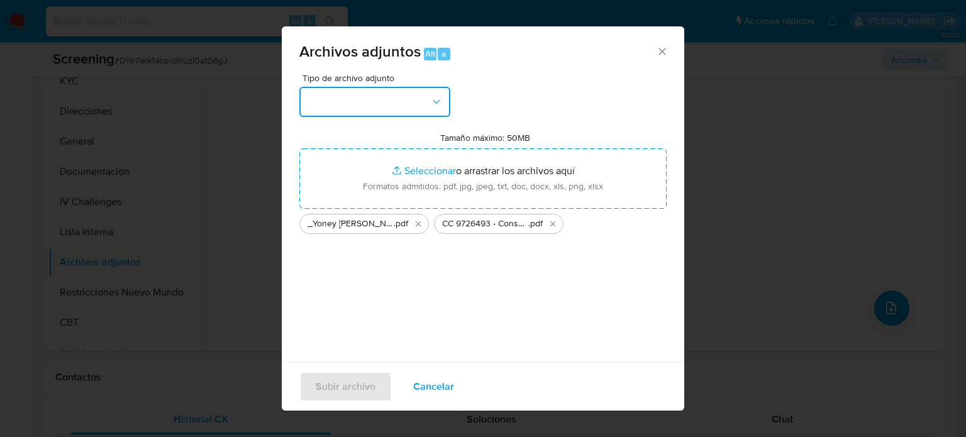
click at [414, 105] on button "button" at bounding box center [374, 102] width 151 height 30
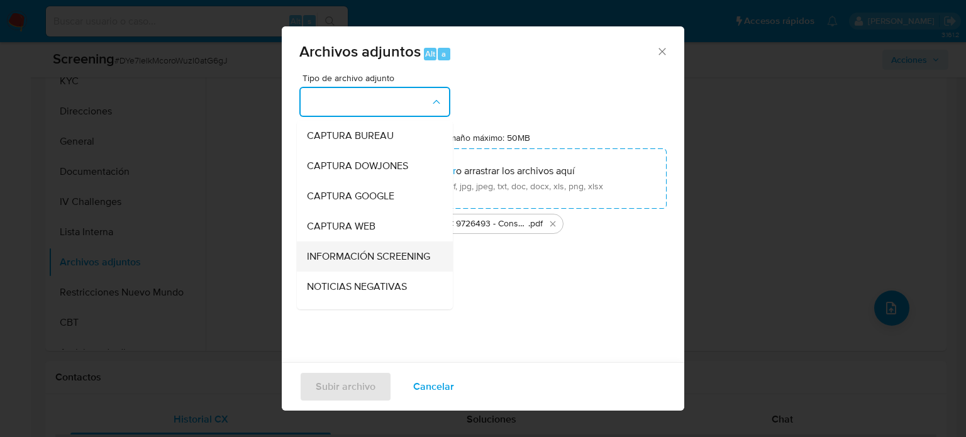
click at [354, 263] on span "INFORMACIÓN SCREENING" at bounding box center [368, 256] width 123 height 13
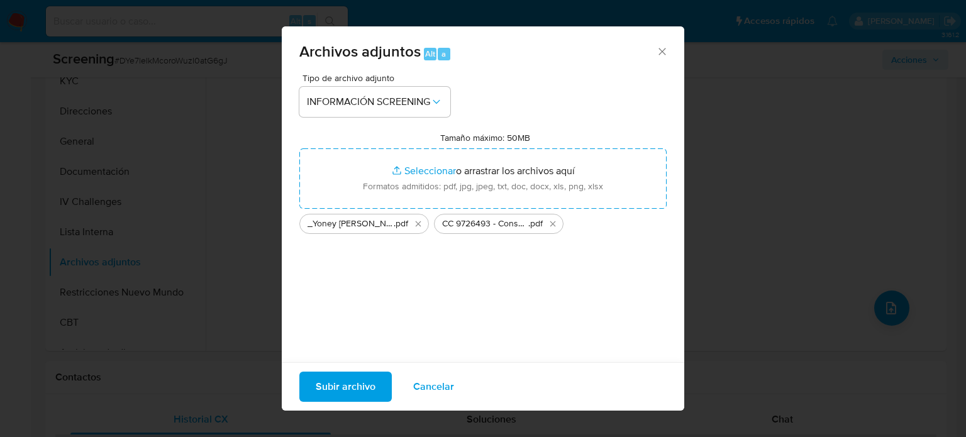
click at [351, 388] on span "Subir archivo" at bounding box center [346, 387] width 60 height 28
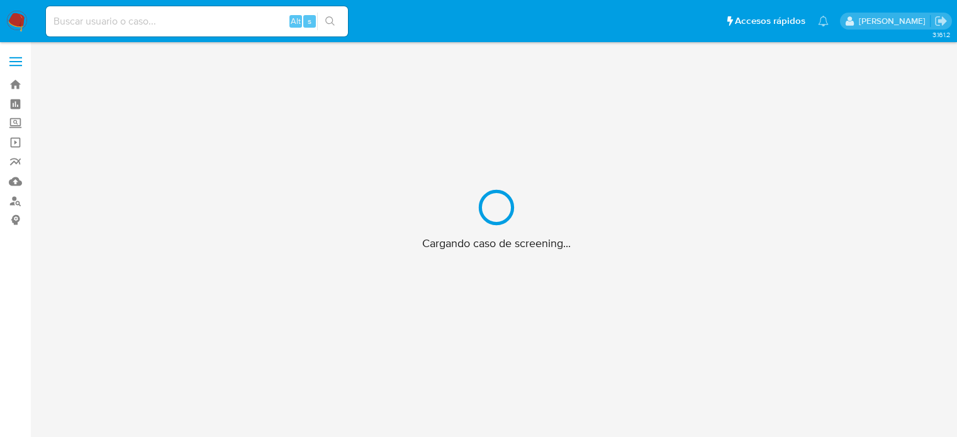
scroll to position [45, 0]
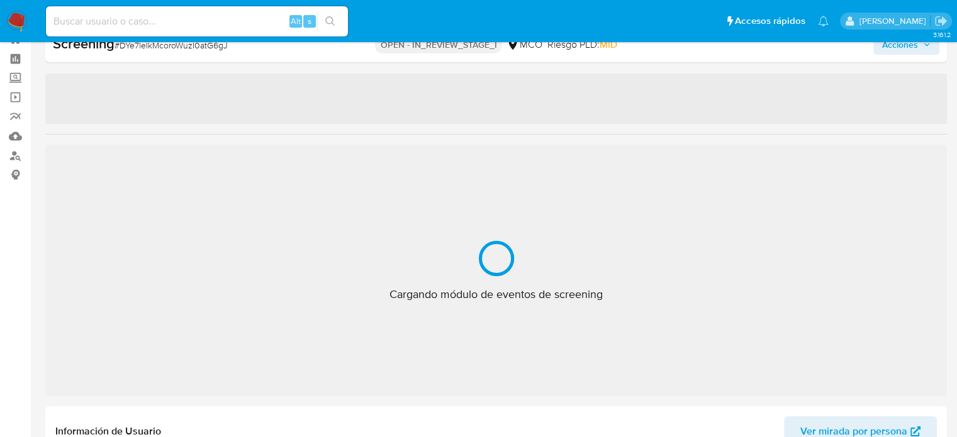
select select "10"
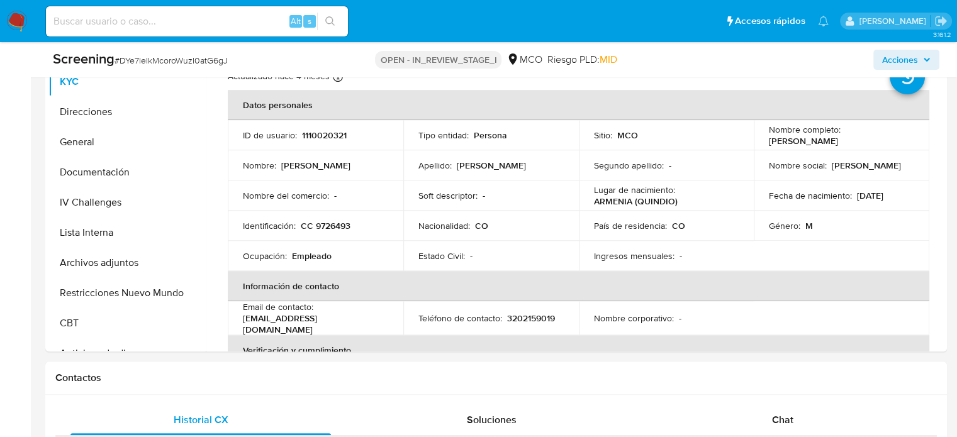
scroll to position [674, 0]
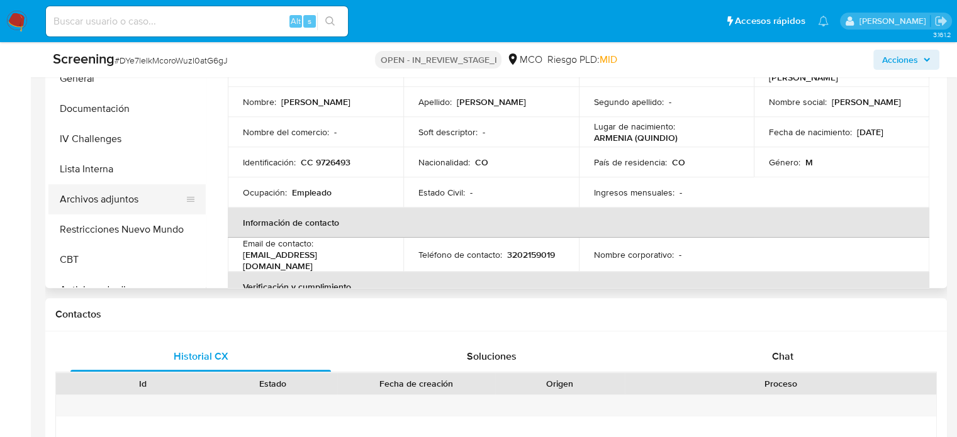
click at [118, 192] on button "Archivos adjuntos" at bounding box center [121, 199] width 147 height 30
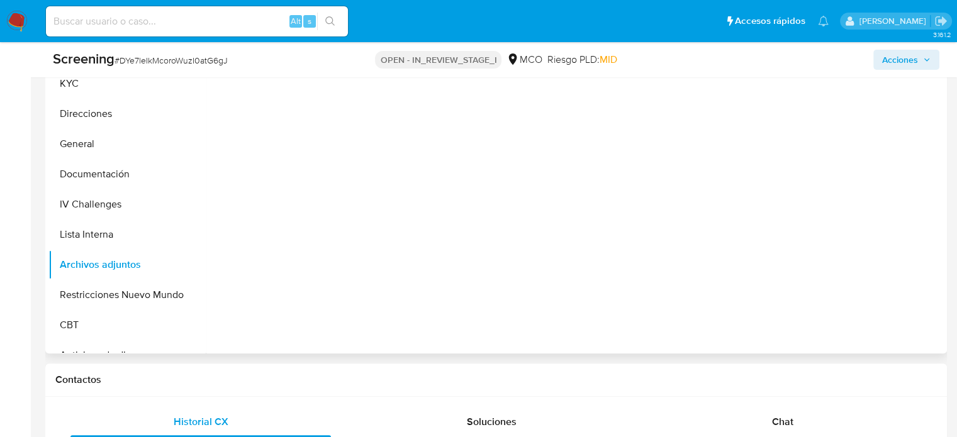
scroll to position [549, 0]
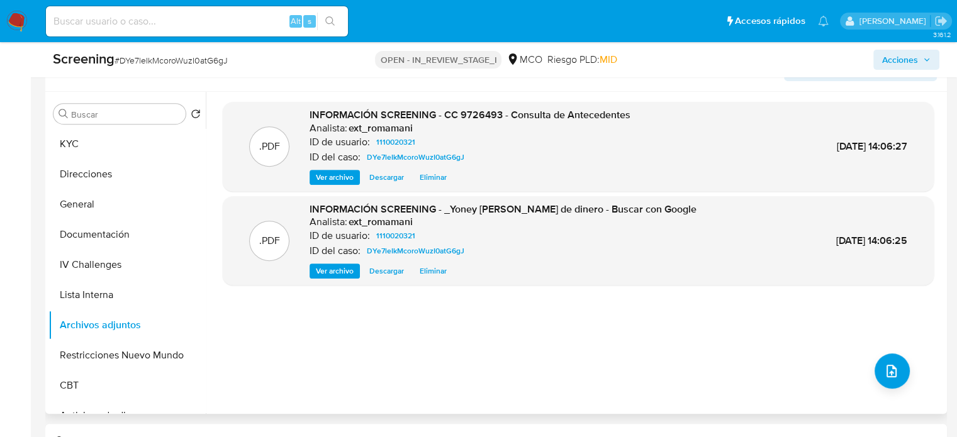
click at [320, 176] on span "Ver archivo" at bounding box center [335, 177] width 38 height 13
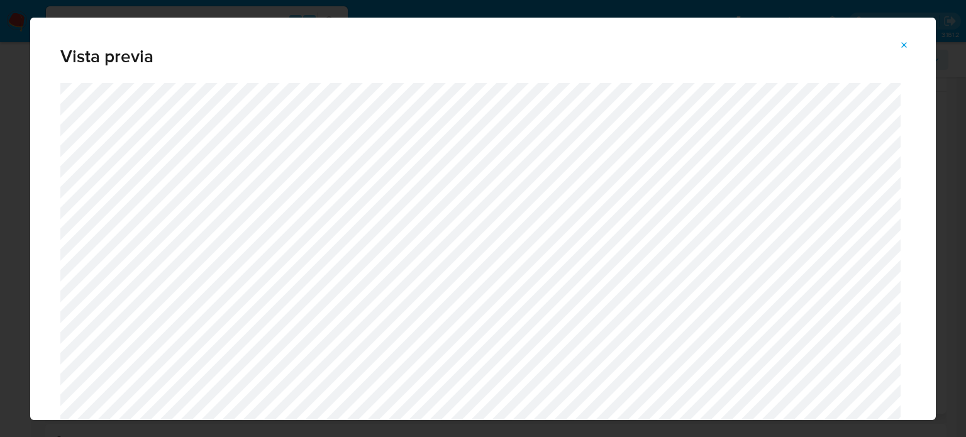
click at [908, 39] on span "Attachment preview" at bounding box center [905, 45] width 10 height 18
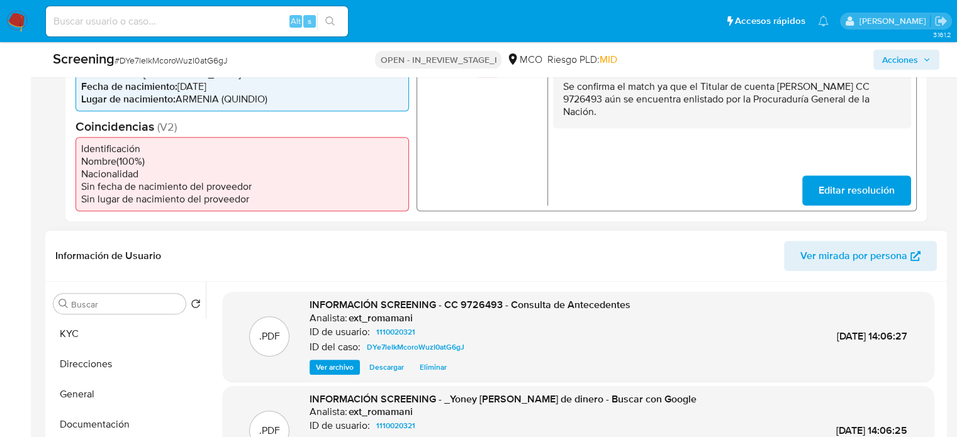
scroll to position [234, 0]
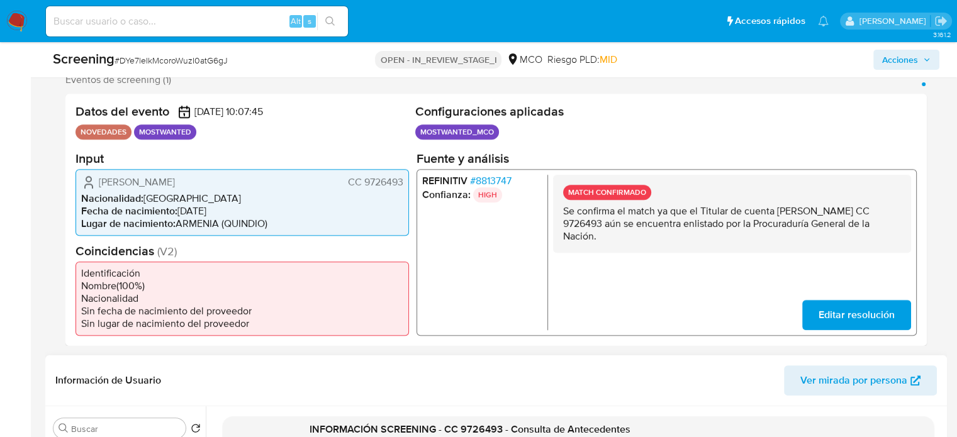
drag, startPoint x: 776, startPoint y: 209, endPoint x: 606, endPoint y: 227, distance: 171.4
click at [606, 227] on p "Se confirma el match ya que el Titular de cuenta [PERSON_NAME] CC 9726493 aún s…" at bounding box center [732, 223] width 338 height 38
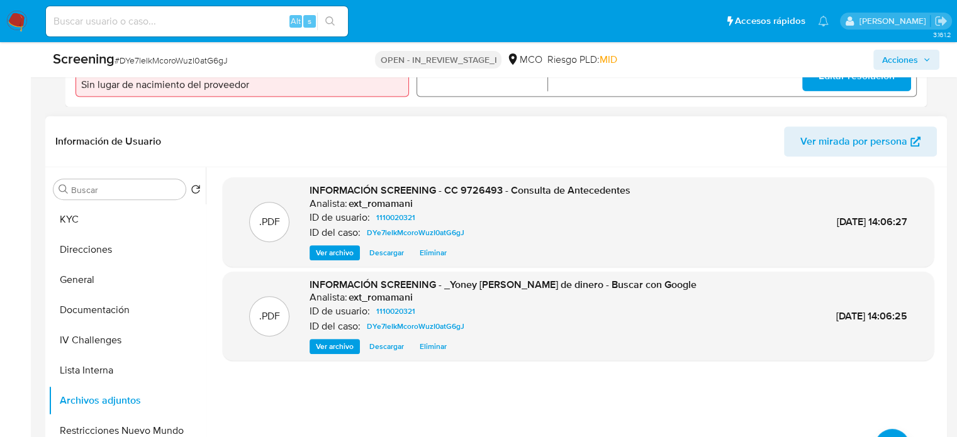
scroll to position [549, 0]
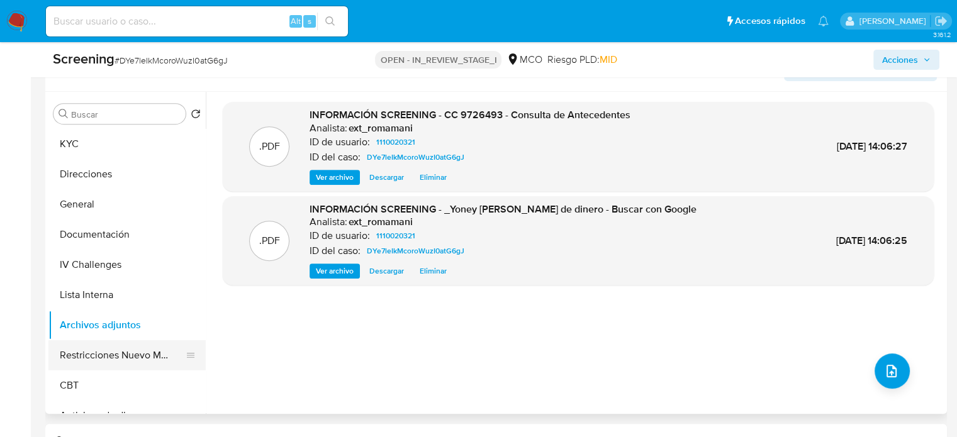
click at [83, 362] on button "Restricciones Nuevo Mundo" at bounding box center [121, 355] width 147 height 30
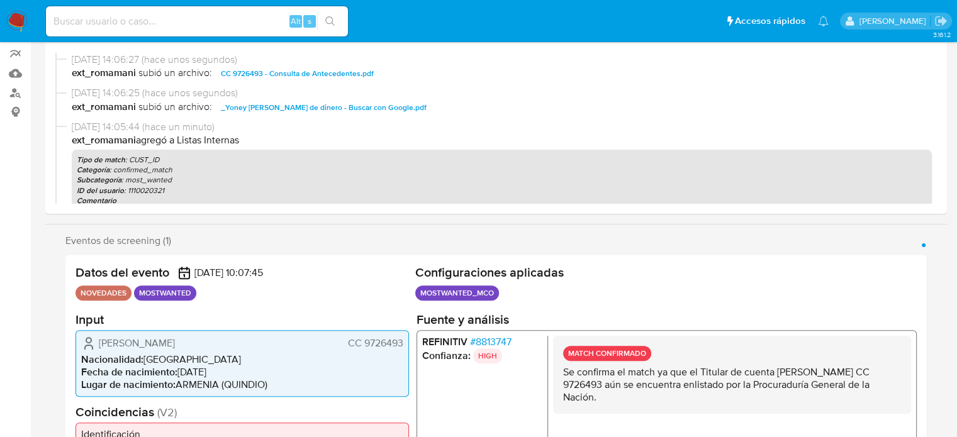
scroll to position [0, 0]
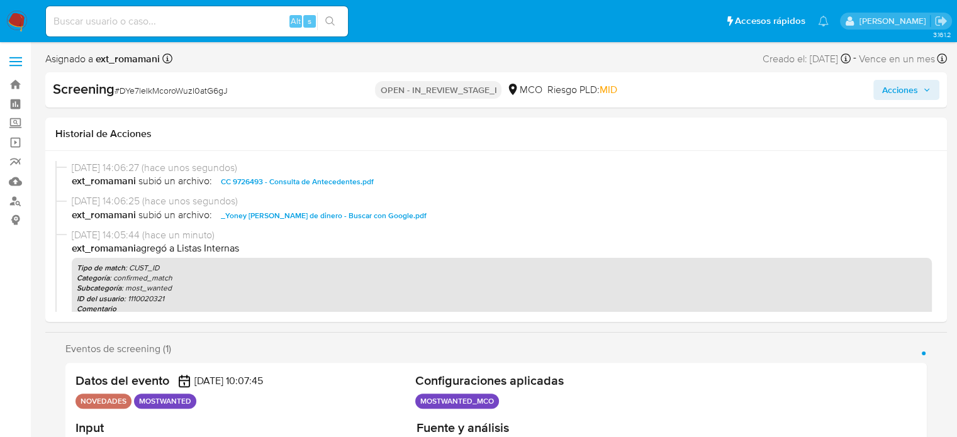
click at [918, 94] on span "Acciones" at bounding box center [906, 90] width 48 height 18
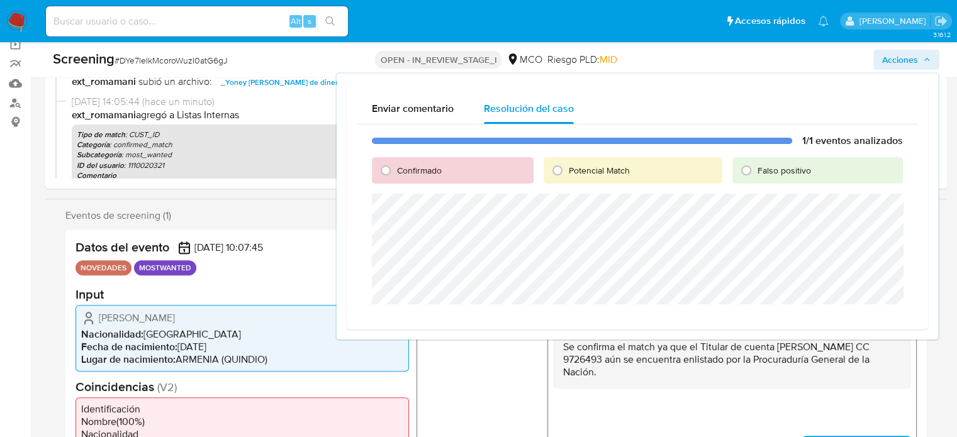
scroll to position [126, 0]
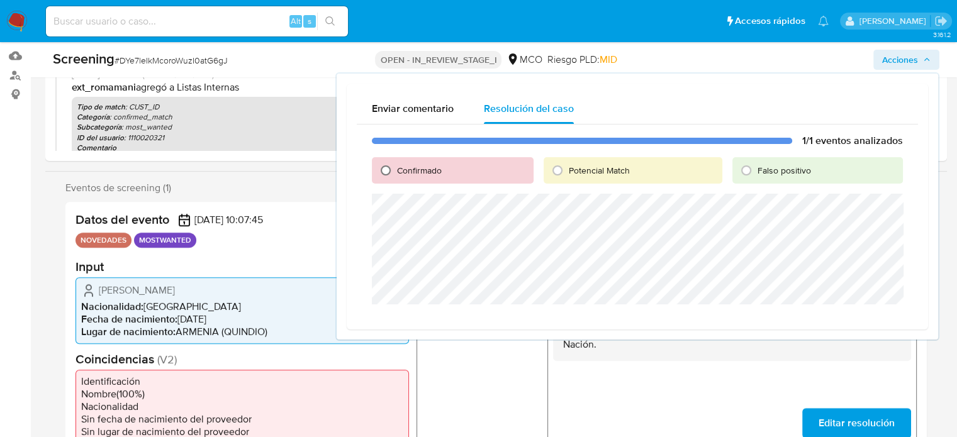
click at [386, 172] on input "Confirmado" at bounding box center [386, 170] width 20 height 20
radio input "true"
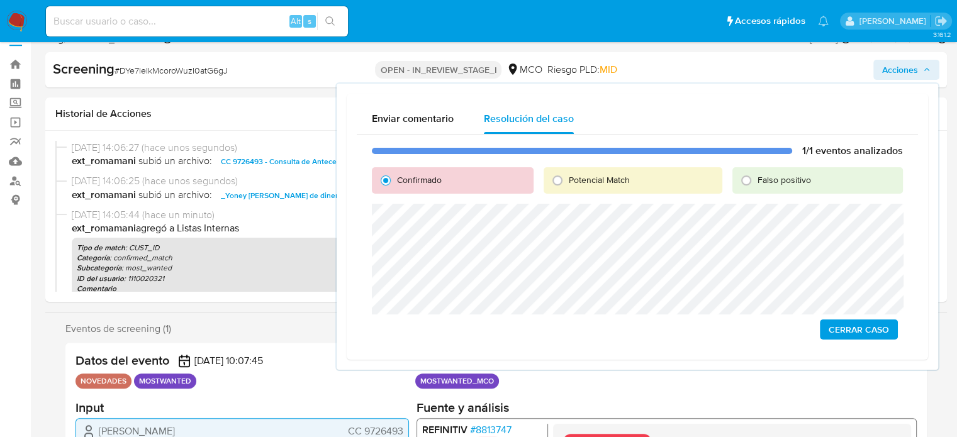
scroll to position [0, 0]
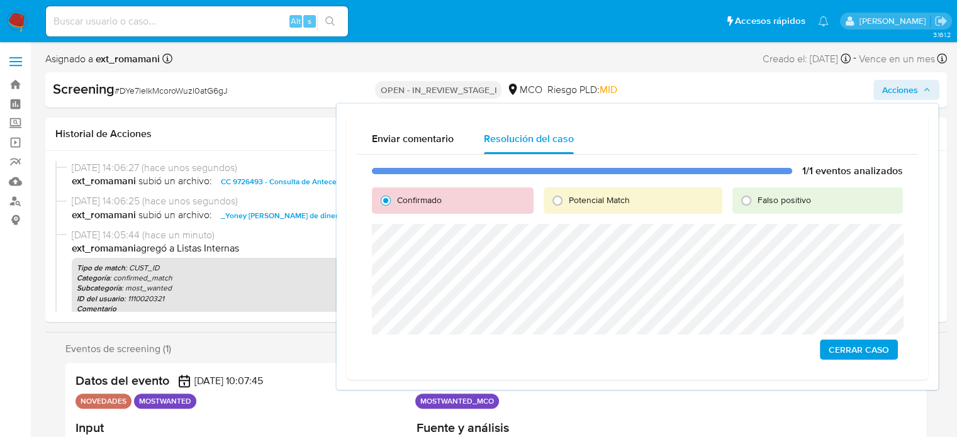
click at [873, 357] on span "Cerrar Caso" at bounding box center [858, 350] width 60 height 18
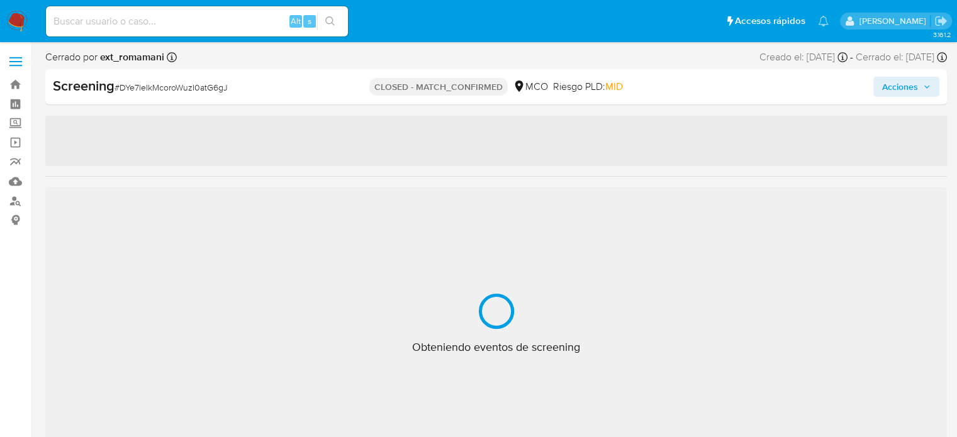
select select "10"
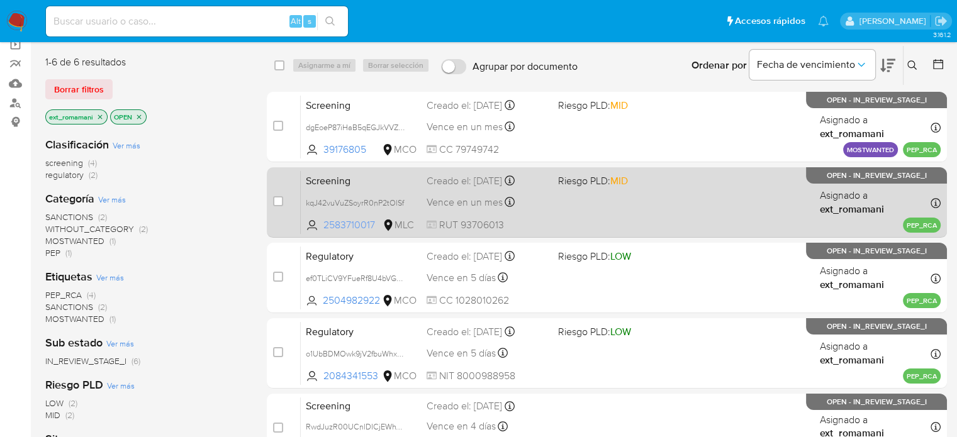
scroll to position [126, 0]
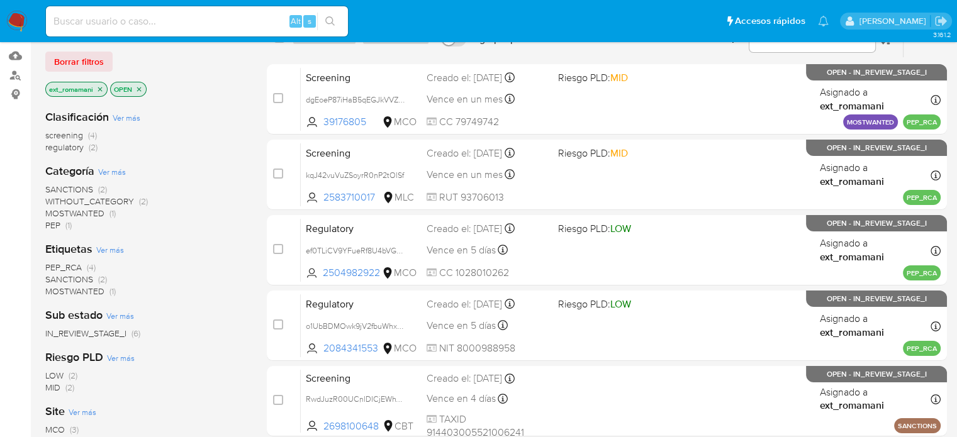
click at [91, 187] on span "SANCTIONS" at bounding box center [69, 189] width 48 height 13
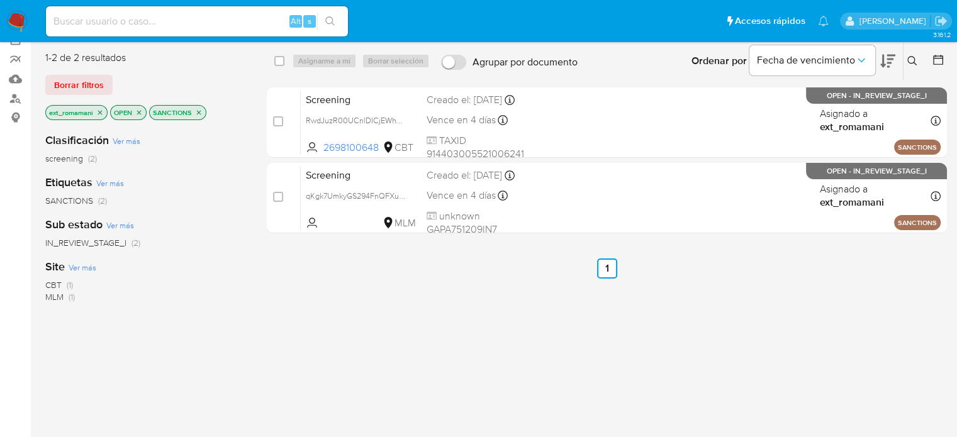
scroll to position [63, 0]
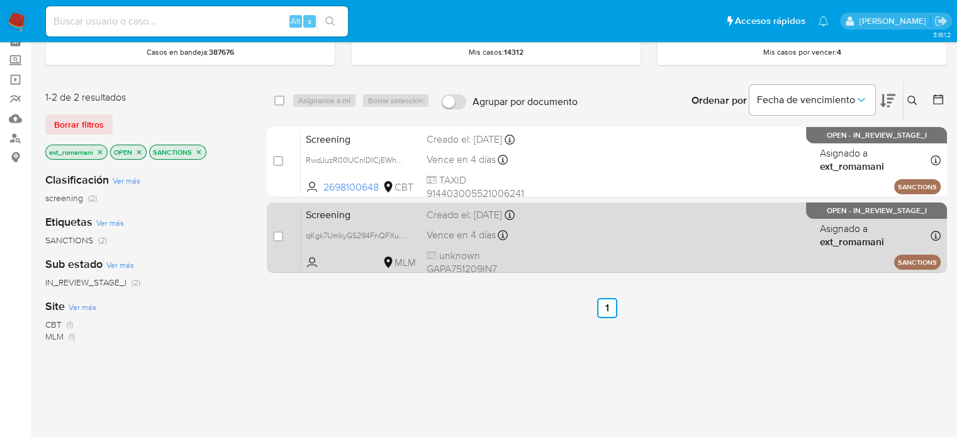
click at [609, 243] on div "Screening qKgk7UmkyGS294FnQFXule0S MLM Creado el: 03/10/2025 Creado el: 03/10/2…" at bounding box center [621, 238] width 640 height 64
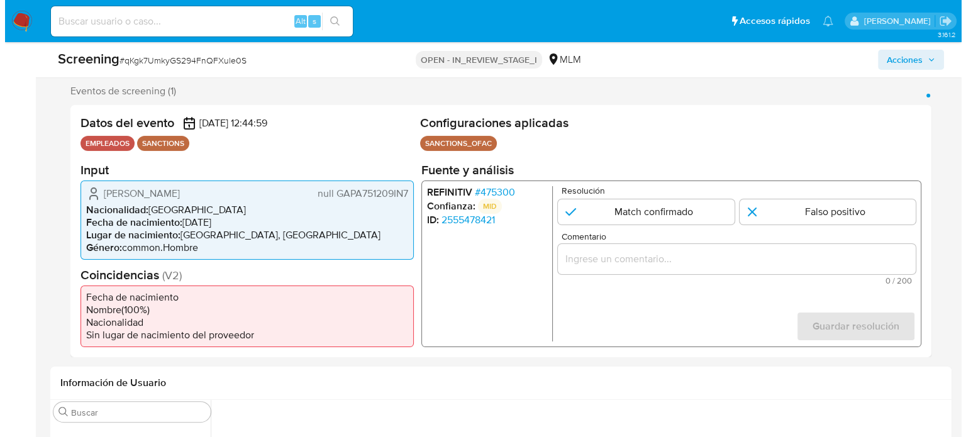
scroll to position [252, 0]
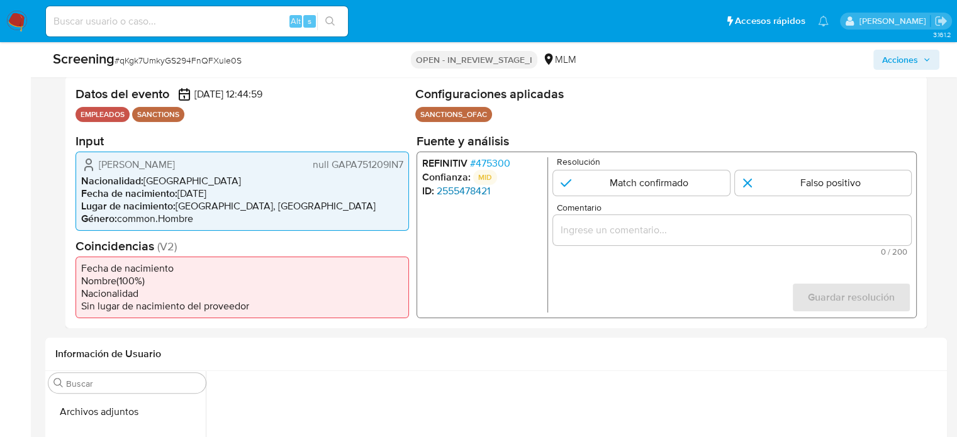
click at [464, 189] on link "2555478421" at bounding box center [463, 190] width 53 height 13
click at [495, 158] on span "# 475300" at bounding box center [490, 163] width 40 height 13
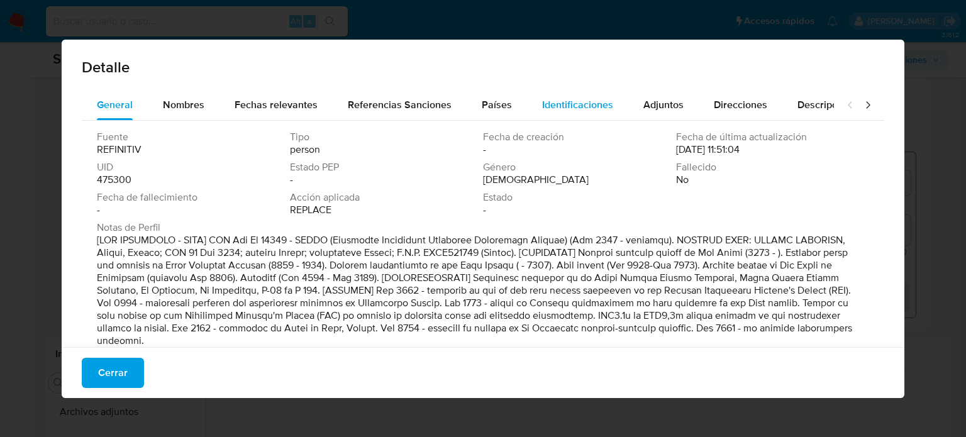
click at [569, 106] on span "Identificaciones" at bounding box center [577, 105] width 71 height 14
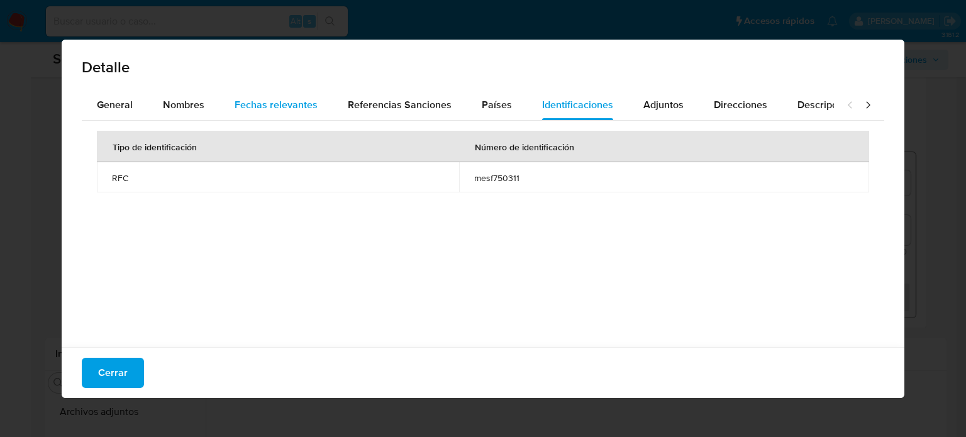
click at [292, 103] on span "Fechas relevantes" at bounding box center [276, 105] width 83 height 14
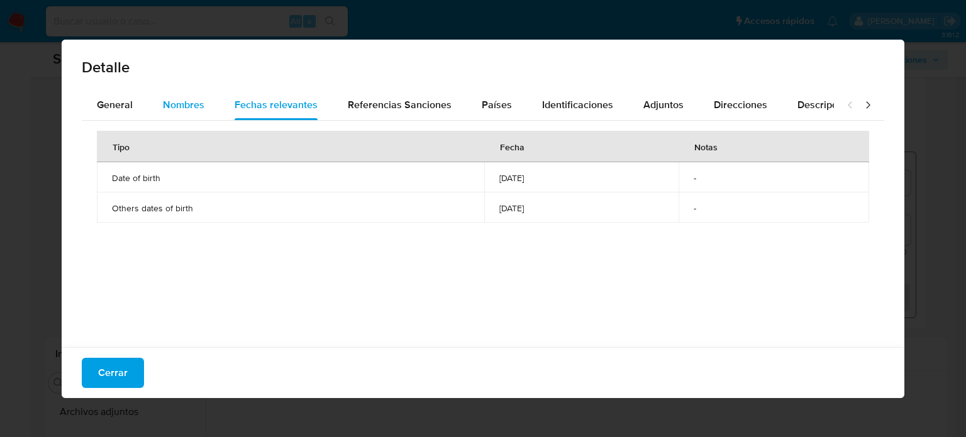
click at [173, 111] on span "Nombres" at bounding box center [184, 105] width 42 height 14
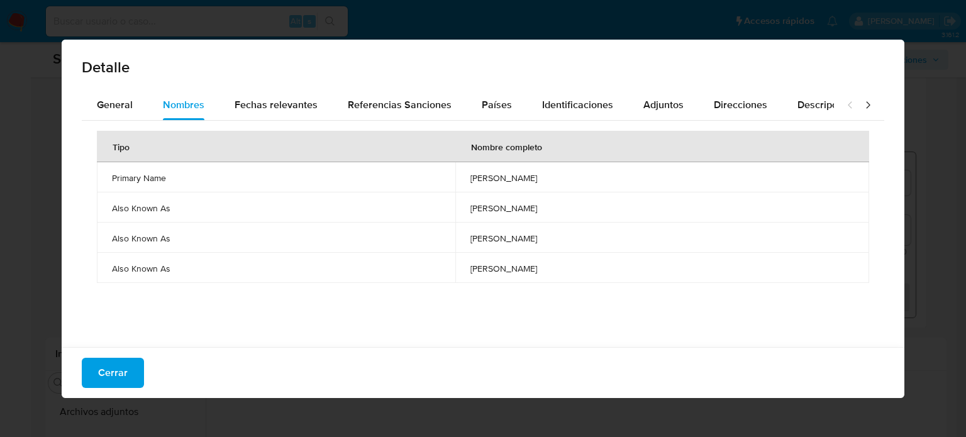
drag, startPoint x: 448, startPoint y: 211, endPoint x: 504, endPoint y: 213, distance: 56.0
click at [504, 213] on td "alejandro garcia" at bounding box center [662, 207] width 414 height 30
click at [495, 208] on span "alejandro garcia" at bounding box center [663, 208] width 384 height 11
drag, startPoint x: 501, startPoint y: 209, endPoint x: 428, endPoint y: 211, distance: 73.6
click at [455, 211] on td "alejandro garcia" at bounding box center [662, 207] width 414 height 30
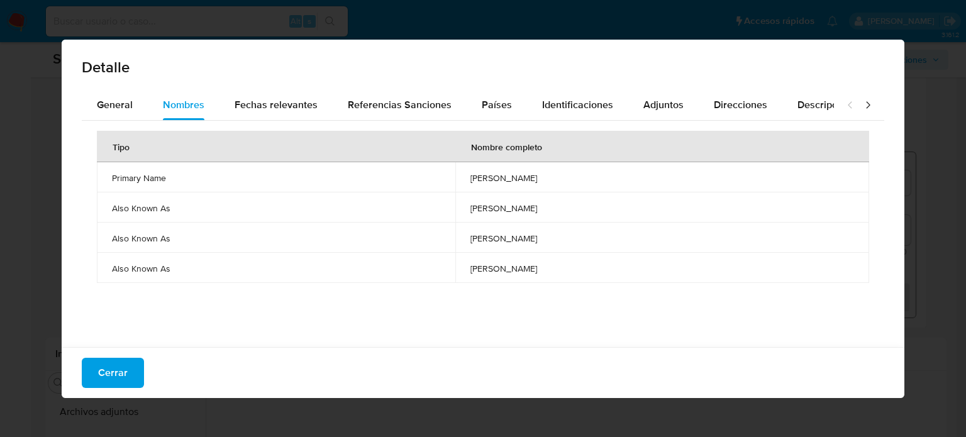
click at [455, 198] on td "alejandro garcia" at bounding box center [662, 207] width 414 height 30
click at [862, 104] on icon at bounding box center [868, 105] width 13 height 13
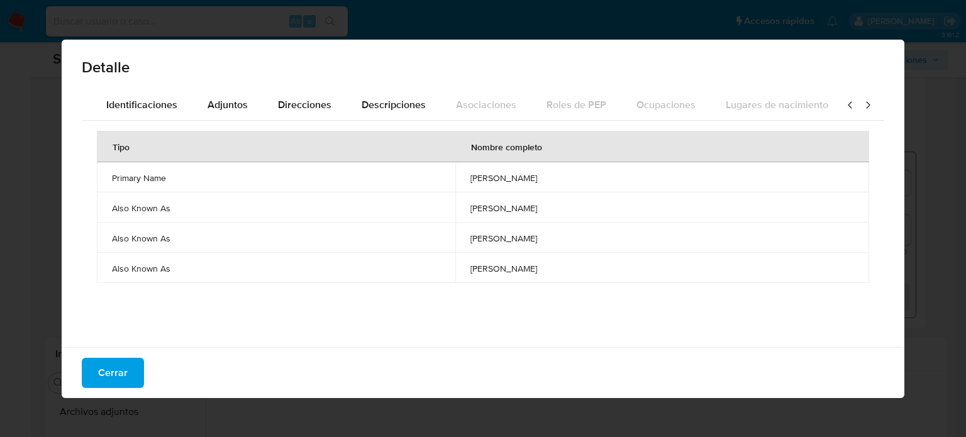
scroll to position [0, 445]
click at [848, 108] on icon at bounding box center [850, 104] width 4 height 7
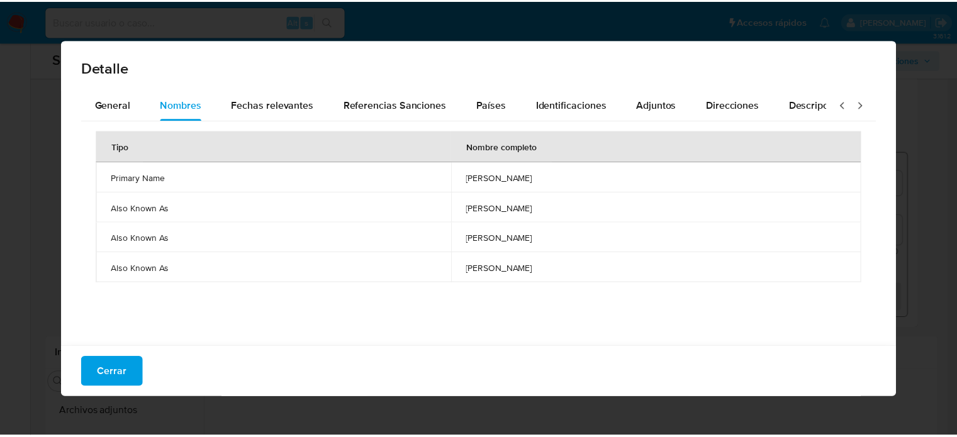
scroll to position [0, 0]
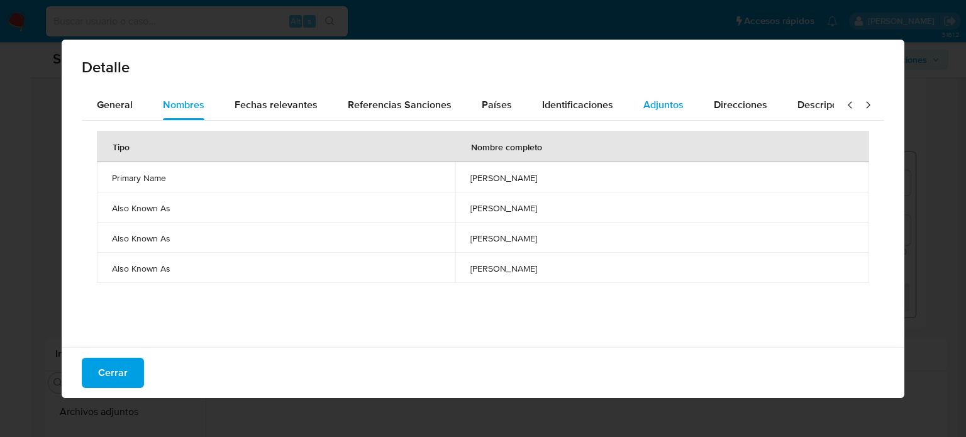
click at [644, 108] on span "Adjuntos" at bounding box center [664, 105] width 40 height 14
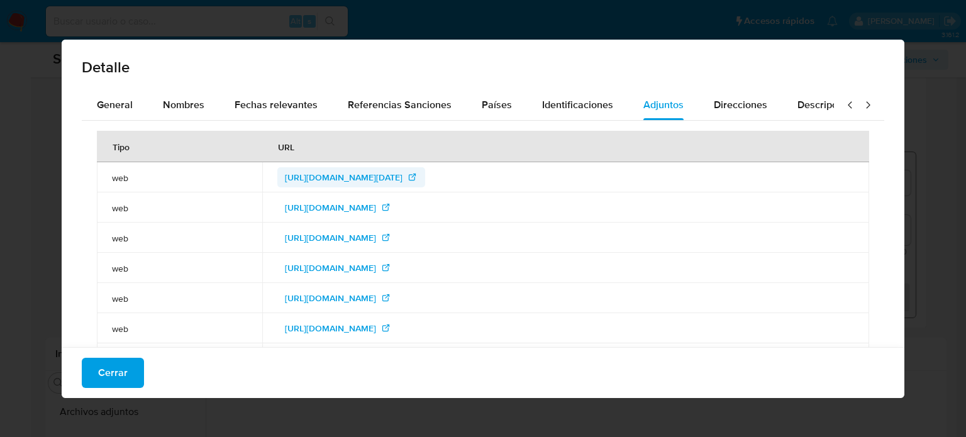
click at [403, 177] on span "http://dof.gob.mx/nota_detalle.php?codigo=5084563&fecha=23/03/2009" at bounding box center [344, 177] width 118 height 20
click at [376, 203] on span "http://edocket.access.gpo.gov/2010/pdf/2010-6986.pdf" at bounding box center [330, 208] width 91 height 20
click at [376, 243] on span "http://gruporeforma.reforma.com/graficoanimado/enfoque/zoologico_criminal/integ…" at bounding box center [330, 238] width 91 height 20
click at [333, 266] on span "http://razon.com.mx/spip.php?article62429" at bounding box center [330, 268] width 91 height 20
click at [376, 299] on span "http://www.brownsvilleherald.com/articles/announced-121847-capture-mexican.html" at bounding box center [330, 298] width 91 height 20
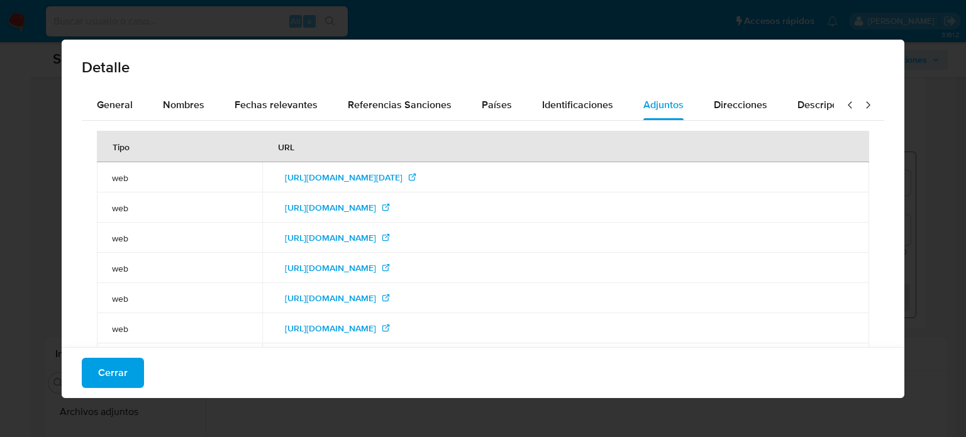
click at [844, 104] on icon at bounding box center [850, 105] width 13 height 13
click at [198, 107] on span "Nombres" at bounding box center [184, 105] width 42 height 14
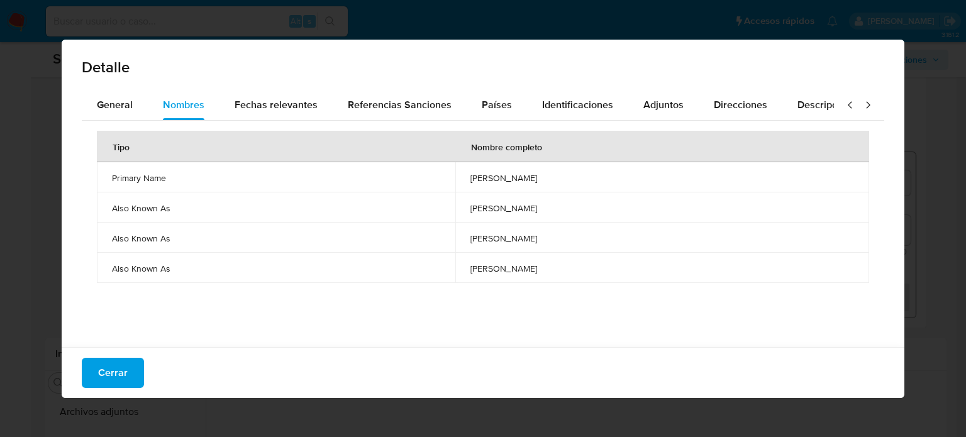
drag, startPoint x: 430, startPoint y: 172, endPoint x: 529, endPoint y: 179, distance: 99.1
click at [529, 179] on td "flavio mendez santiago" at bounding box center [662, 177] width 414 height 30
click at [111, 378] on span "Cerrar" at bounding box center [113, 373] width 30 height 28
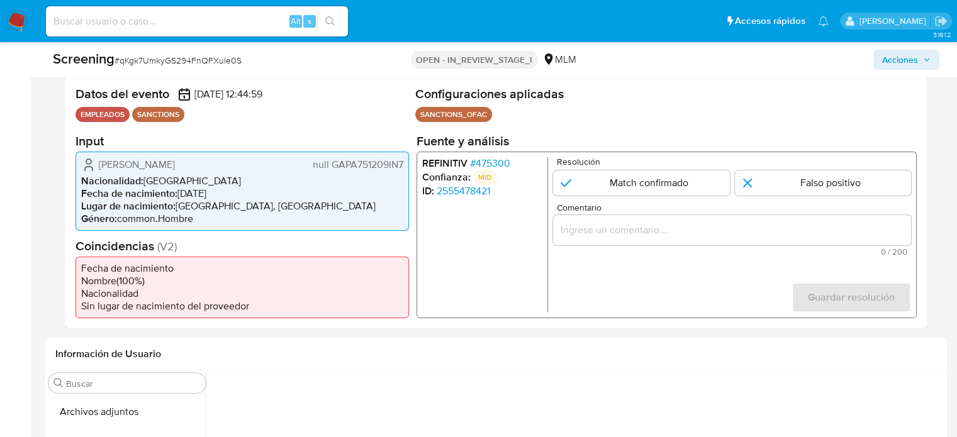
click at [494, 163] on span "# 475300" at bounding box center [490, 163] width 40 height 13
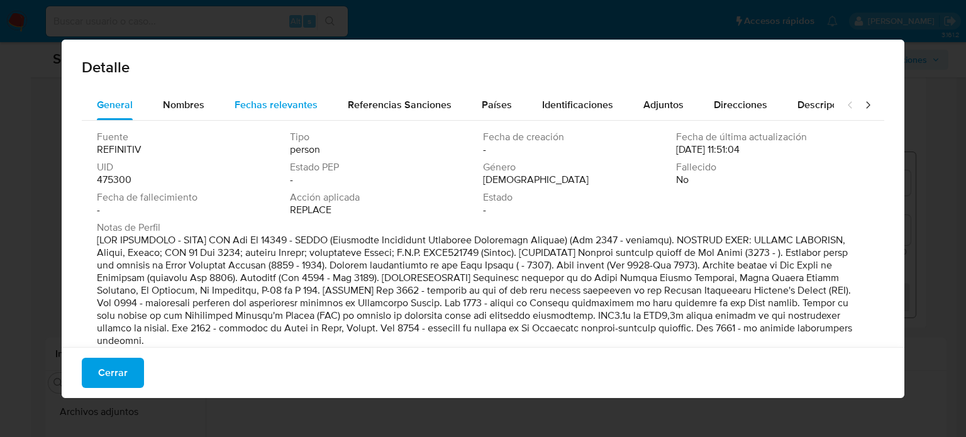
drag, startPoint x: 196, startPoint y: 101, endPoint x: 269, endPoint y: 114, distance: 73.5
click at [259, 113] on div "General Nombres Fechas relevantes Referencias Sanciones Países Identificaciones…" at bounding box center [458, 105] width 752 height 30
click at [272, 115] on div "Fechas relevantes" at bounding box center [276, 105] width 83 height 30
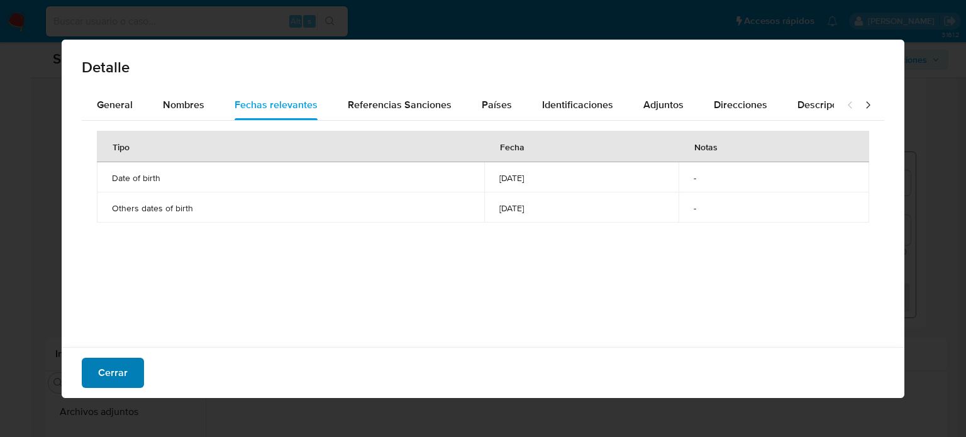
click at [99, 382] on span "Cerrar" at bounding box center [113, 373] width 30 height 28
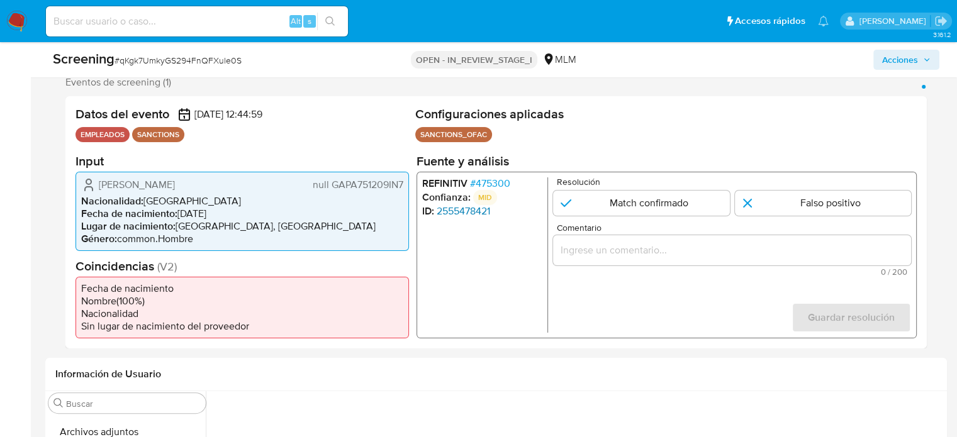
scroll to position [252, 0]
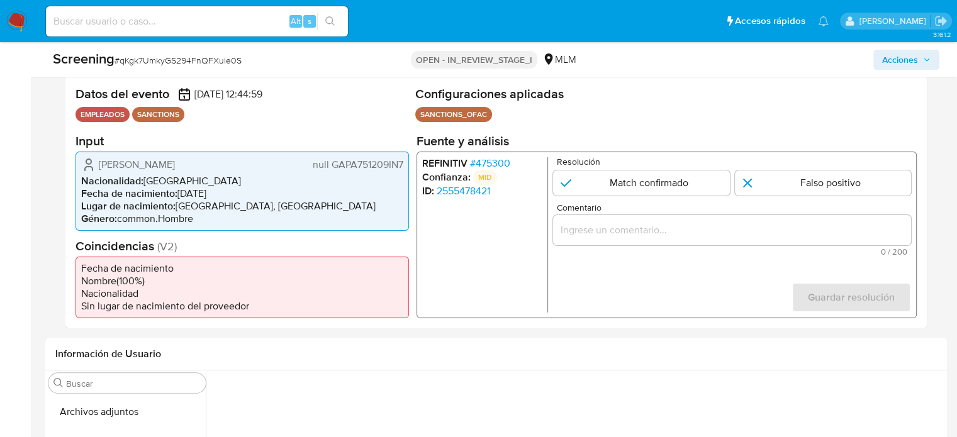
click at [483, 160] on span "# 475300" at bounding box center [490, 163] width 40 height 13
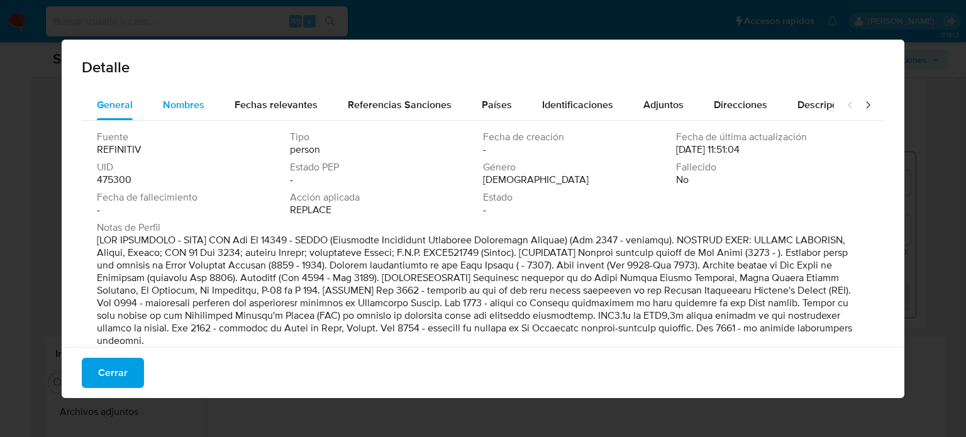
click at [205, 105] on button "Nombres" at bounding box center [184, 105] width 72 height 30
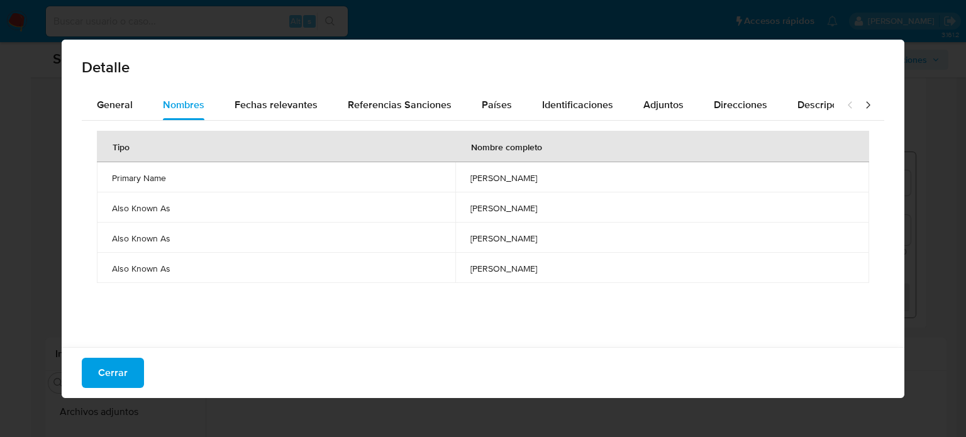
drag, startPoint x: 430, startPoint y: 180, endPoint x: 535, endPoint y: 181, distance: 105.1
click at [535, 181] on td "flavio mendez santiago" at bounding box center [662, 177] width 414 height 30
click at [262, 111] on span "Fechas relevantes" at bounding box center [276, 105] width 83 height 14
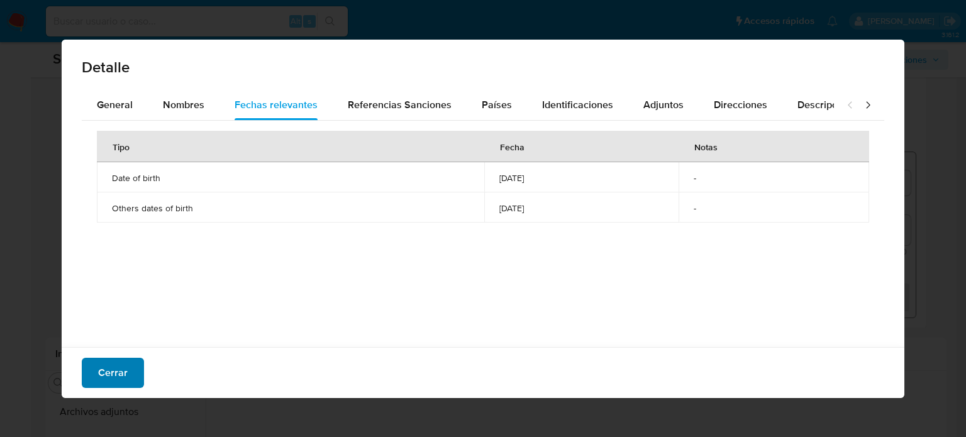
click at [109, 378] on span "Cerrar" at bounding box center [113, 373] width 30 height 28
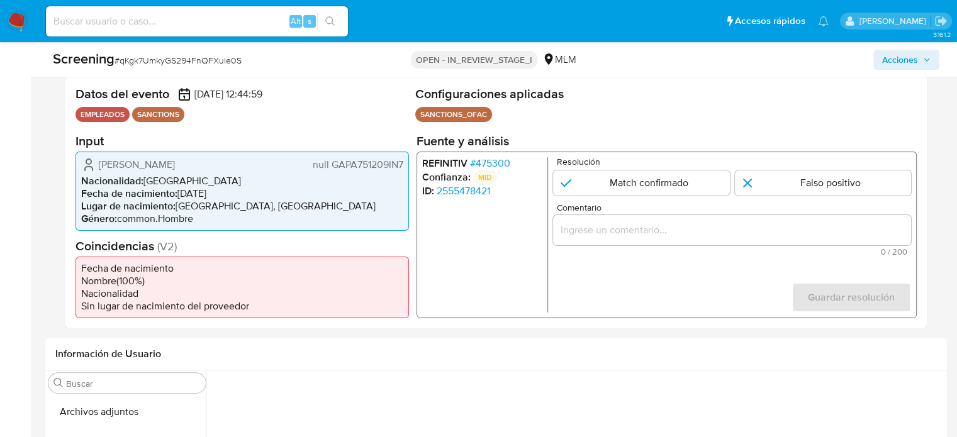
drag, startPoint x: 242, startPoint y: 193, endPoint x: 179, endPoint y: 195, distance: 62.9
click at [179, 195] on li "Fecha de nacimiento : 09/12/1975" at bounding box center [242, 193] width 322 height 13
click at [618, 221] on input "Comentario" at bounding box center [732, 229] width 358 height 16
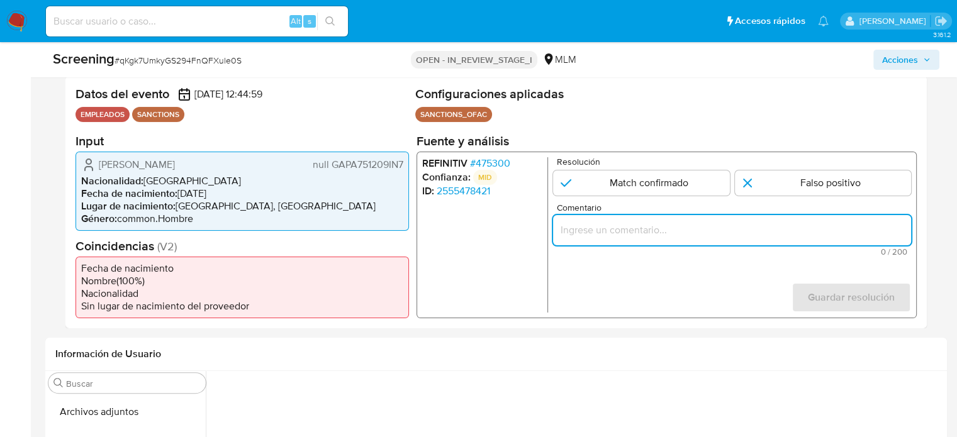
paste input "Usuario Alejandro Garcia Perez con el Sancionado Flavio Mendez Santiago alias A…"
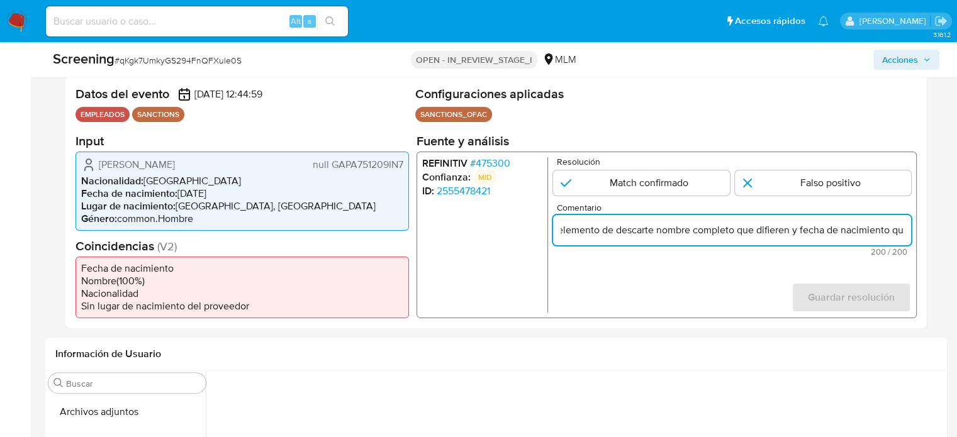
scroll to position [0, 0]
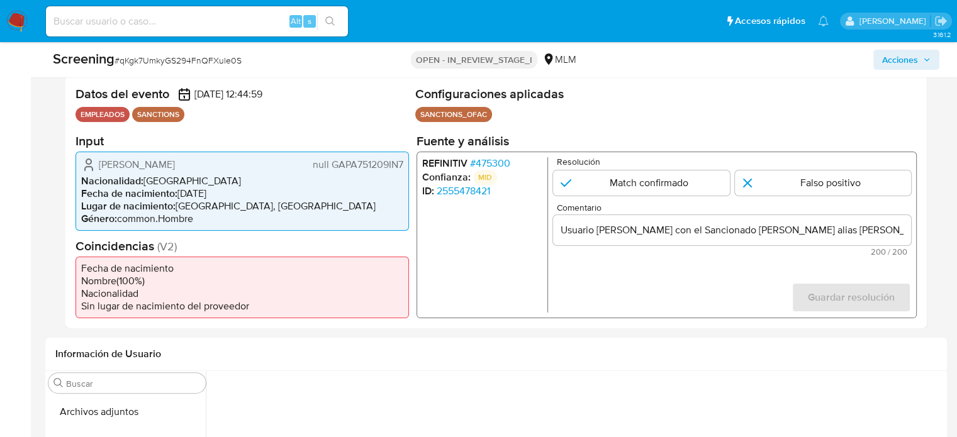
click at [695, 287] on form "Resolución Match confirmado Falso positivo Comentario Usuario Alejandro Garcia …" at bounding box center [732, 234] width 358 height 155
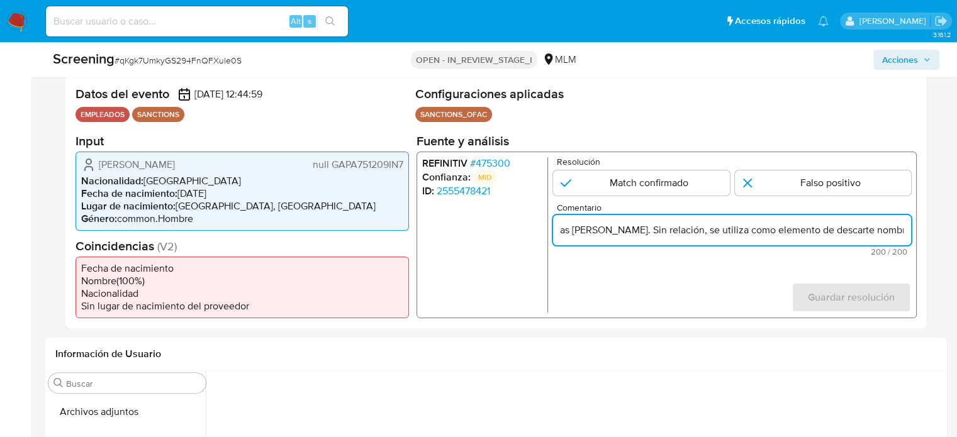
drag, startPoint x: 798, startPoint y: 224, endPoint x: 901, endPoint y: 232, distance: 103.5
click at [901, 232] on input "Usuario Alejandro Garcia Perez con el Sancionado Flavio Mendez Santiago alias A…" at bounding box center [732, 229] width 358 height 16
click at [830, 228] on input "Usuario Alejandro Garcia Perez con el Sancionado Flavio Mendez Santiago alias A…" at bounding box center [732, 229] width 358 height 16
drag, startPoint x: 696, startPoint y: 231, endPoint x: 757, endPoint y: 233, distance: 60.4
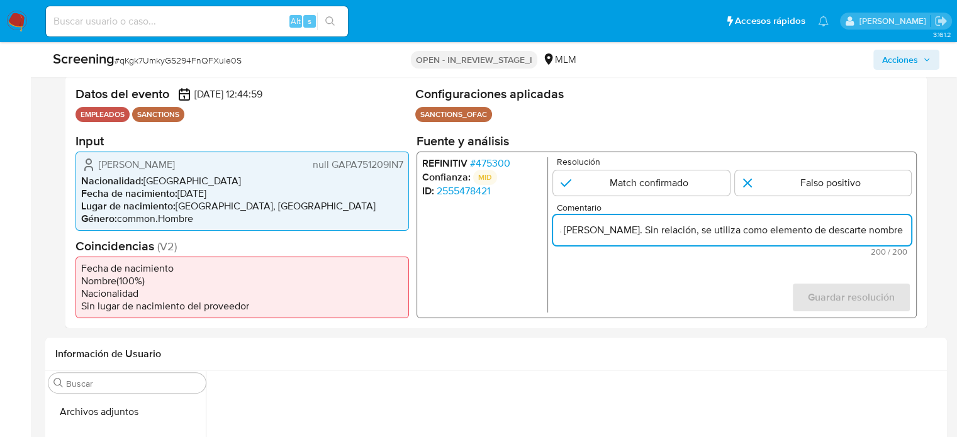
click at [757, 233] on input "Usuario Alejandro Garcia Perez con el Sancionado Flavio Mendez Santiago alias A…" at bounding box center [732, 229] width 358 height 16
click at [695, 233] on input "Usuario Alejandro Garcia Perez con el Sancionado Flavio Mendez Santiago alias A…" at bounding box center [732, 229] width 358 height 16
drag, startPoint x: 854, startPoint y: 231, endPoint x: 904, endPoint y: 234, distance: 49.8
click at [904, 234] on input "Usuario Alejandro Garcia Perez con el Sancionado Flavio Mendez Santiago alias A…" at bounding box center [732, 229] width 358 height 16
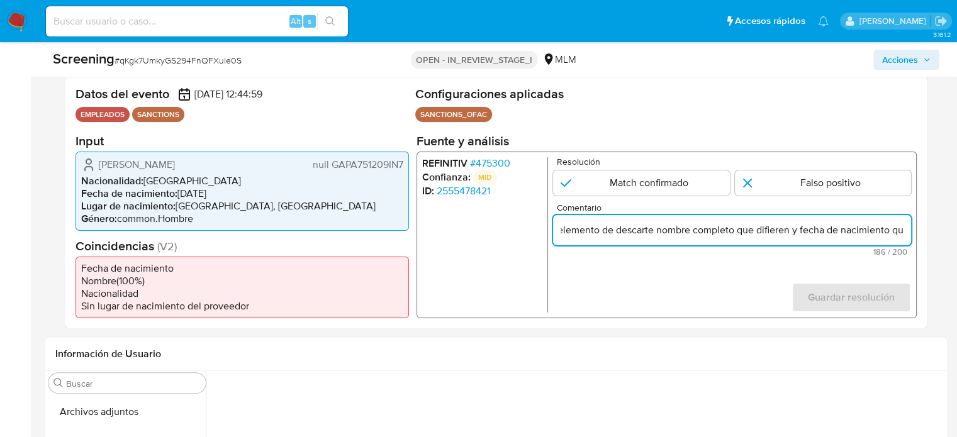
click at [775, 228] on input "Usuario Alejandro Garcia Perez con el Sancionado Flavio Mendez Santiago alias A…" at bounding box center [732, 229] width 358 height 16
drag, startPoint x: 825, startPoint y: 230, endPoint x: 913, endPoint y: 233, distance: 88.1
click at [913, 233] on div "REFINITIV # 475300 Confianza: MID ID: 2555478421 Resolución Match confirmado Fa…" at bounding box center [666, 234] width 500 height 167
click at [899, 230] on input "Usuario Alejandro Garcia Perez con el Sancionado Flavio Mendez Santiago alias A…" at bounding box center [732, 229] width 358 height 16
drag, startPoint x: 891, startPoint y: 228, endPoint x: 913, endPoint y: 232, distance: 22.5
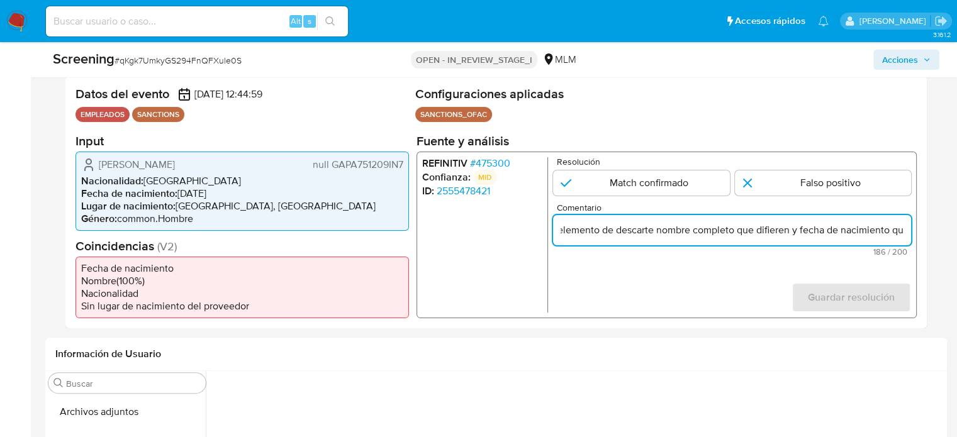
click at [913, 232] on div "REFINITIV # 475300 Confianza: MID ID: 2555478421 Resolución Match confirmado Fa…" at bounding box center [666, 234] width 500 height 167
click at [902, 232] on input "Usuario Alejandro Garcia Perez con el Sancionado Flavio Mendez Santiago alias A…" at bounding box center [732, 229] width 358 height 16
click at [906, 231] on input "Usuario Alejandro Garcia Perez con el Sancionado Flavio Mendez Santiago alias A…" at bounding box center [732, 229] width 358 height 16
drag, startPoint x: 737, startPoint y: 231, endPoint x: 790, endPoint y: 233, distance: 52.9
click at [790, 233] on input "Usuario Alejandro Garcia Perez con el Sancionado Flavio Mendez Santiago alias A…" at bounding box center [732, 229] width 358 height 16
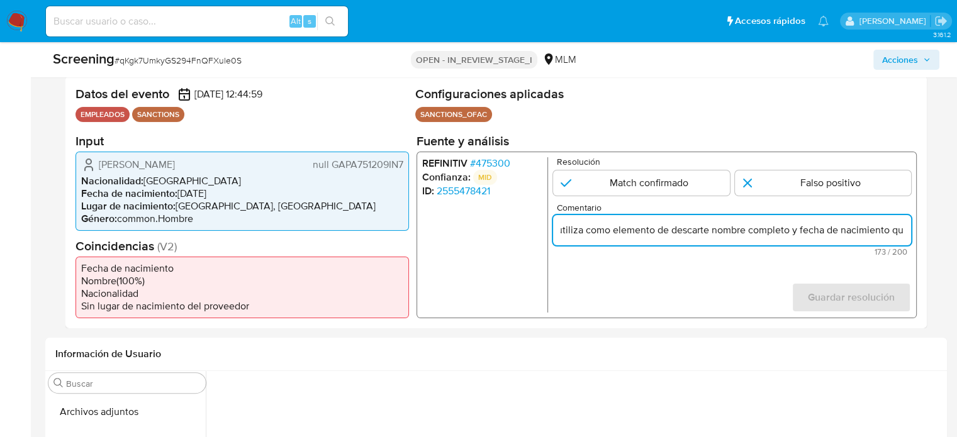
scroll to position [0, 450]
drag, startPoint x: 839, startPoint y: 235, endPoint x: 908, endPoint y: 235, distance: 69.2
click at [908, 235] on input "Usuario Alejandro Garcia Perez con el Sancionado Flavio Mendez Santiago alias A…" at bounding box center [732, 229] width 358 height 16
click at [903, 232] on input "Usuario Alejandro Garcia Perez con el Sancionado Flavio Mendez Santiago alias A…" at bounding box center [732, 229] width 358 height 16
drag, startPoint x: 891, startPoint y: 228, endPoint x: 910, endPoint y: 231, distance: 18.5
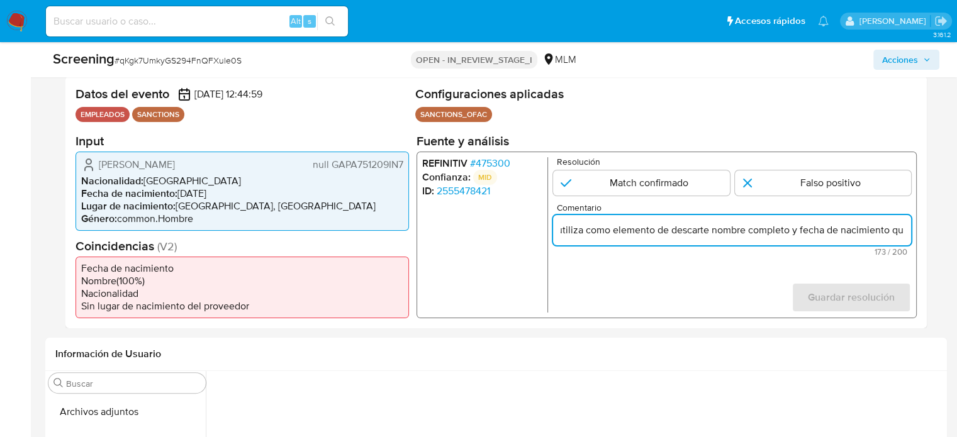
click at [910, 231] on input "Usuario Alejandro Garcia Perez con el Sancionado Flavio Mendez Santiago alias A…" at bounding box center [732, 229] width 358 height 16
paste input "e difieren"
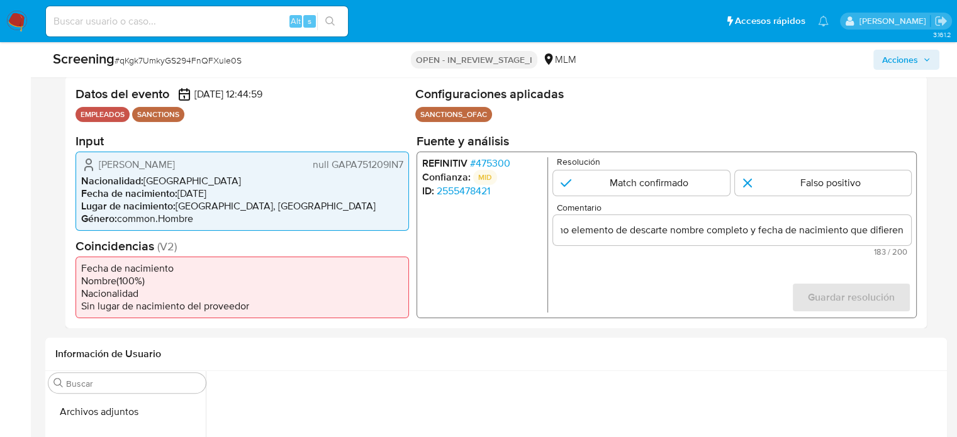
scroll to position [0, 0]
click at [728, 273] on form "Resolución Match confirmado Falso positivo Comentario Usuario Alejandro Garcia …" at bounding box center [732, 234] width 358 height 155
click at [701, 230] on input "Usuario Alejandro Garcia Perez con el Sancionado Flavio Mendez Santiago alias A…" at bounding box center [732, 229] width 358 height 16
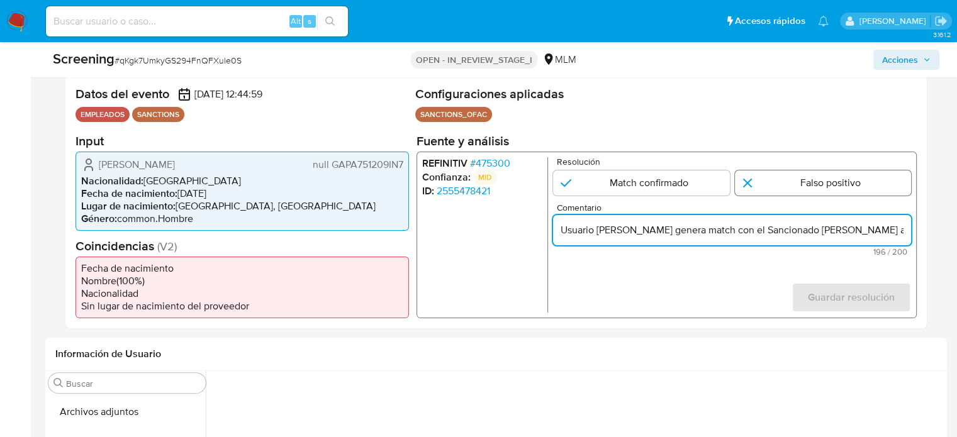
type input "Usuario Alejandro Garcia Perez genera match con el Sancionado Flavio Mendez San…"
click at [783, 186] on input "1 de 1" at bounding box center [823, 182] width 177 height 25
radio input "true"
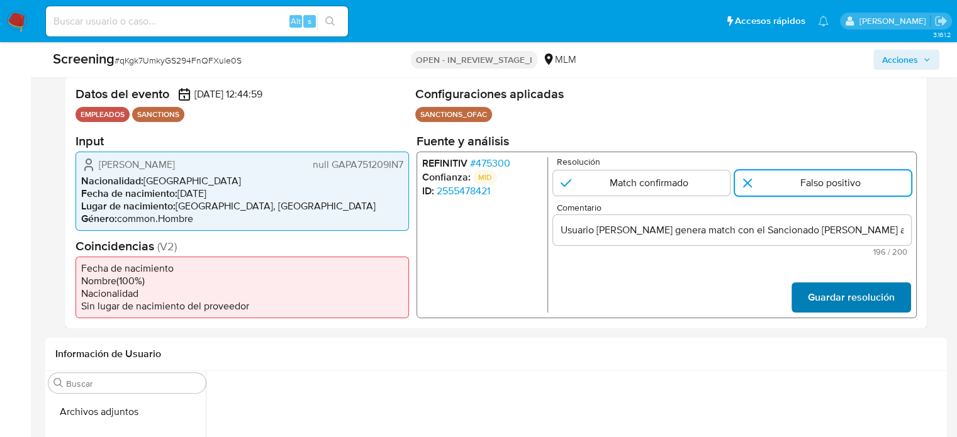
click at [825, 298] on span "Guardar resolución" at bounding box center [851, 297] width 87 height 28
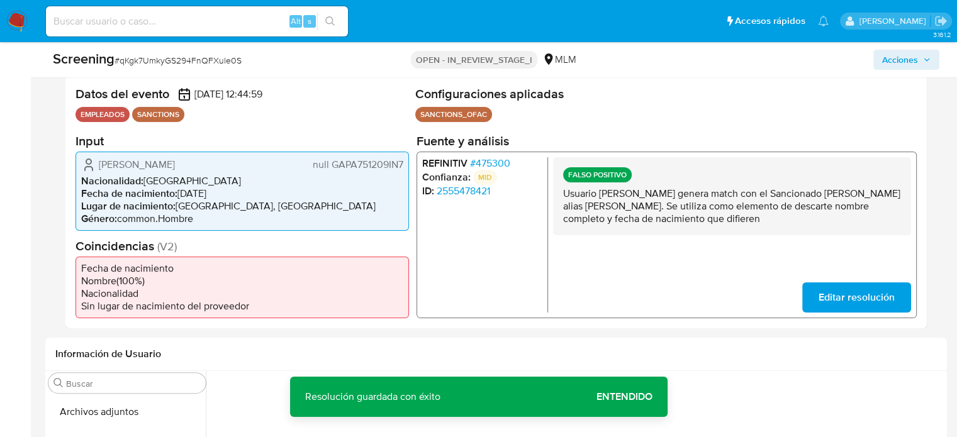
click at [825, 298] on span "Editar resolución" at bounding box center [856, 297] width 76 height 28
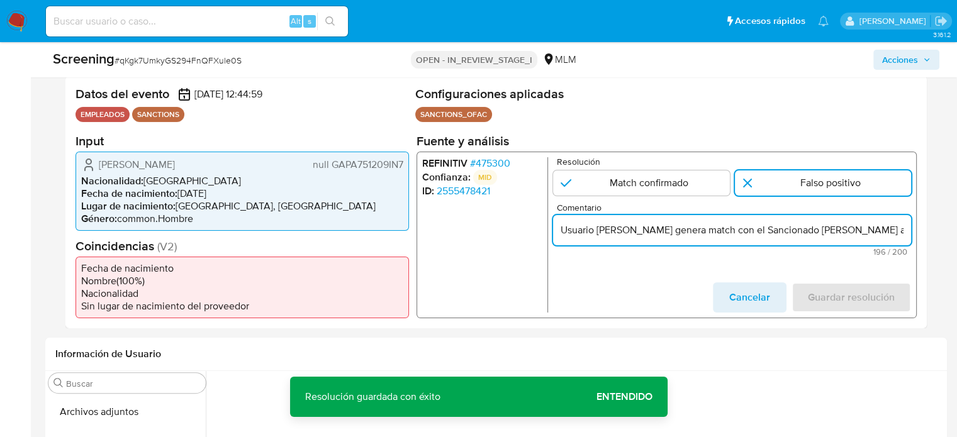
drag, startPoint x: 595, startPoint y: 230, endPoint x: 543, endPoint y: 226, distance: 52.3
click at [543, 226] on div "REFINITIV # 475300 Confianza: MID ID: 2555478421 Resolución Match confirmado Fa…" at bounding box center [666, 234] width 500 height 167
type input "Empleado Alejandro Garcia Perez genera match con el Sancionado Flavio Mendez Sa…"
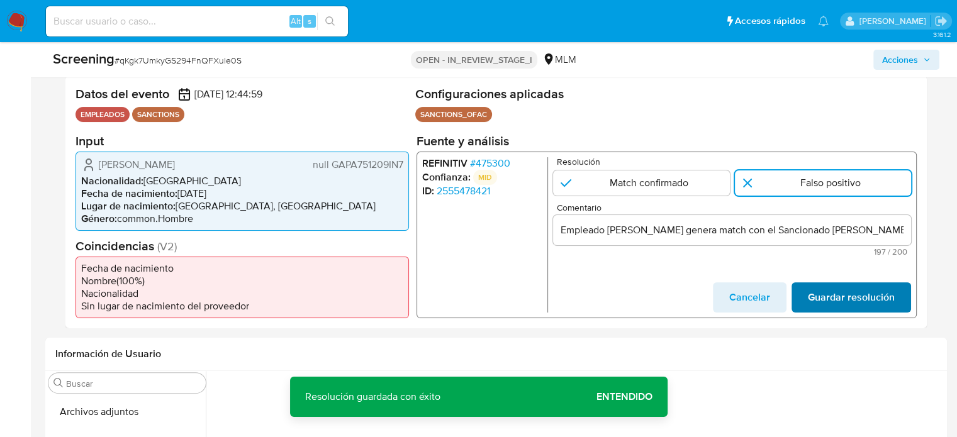
click at [839, 301] on span "Guardar resolución" at bounding box center [851, 297] width 87 height 28
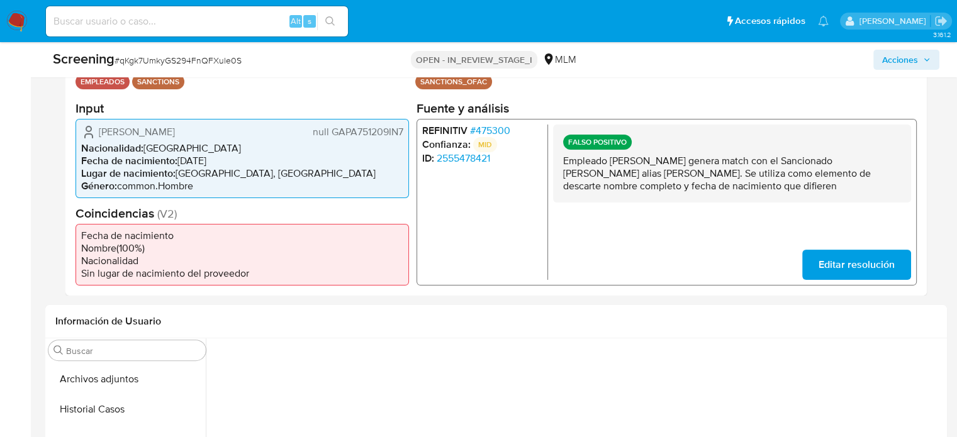
scroll to position [315, 0]
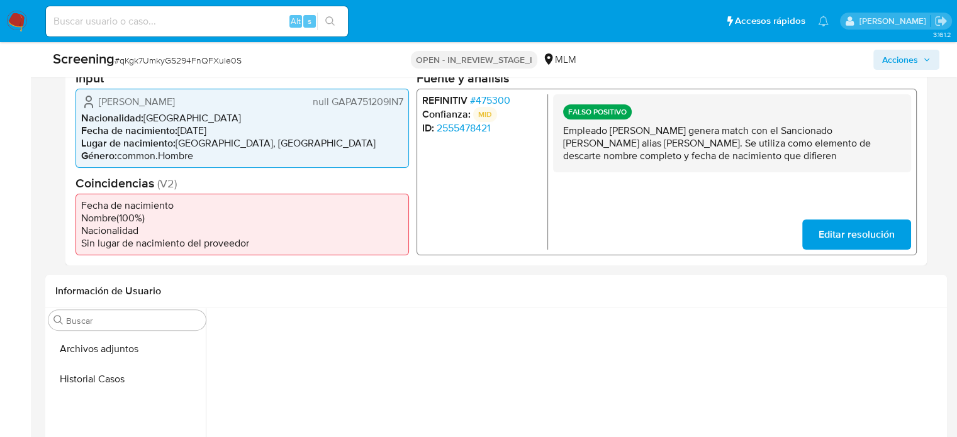
drag, startPoint x: 225, startPoint y: 99, endPoint x: 98, endPoint y: 96, distance: 127.1
click at [98, 96] on div "ALEJANDRO GARCIA null GAPA751209IN7" at bounding box center [242, 101] width 322 height 15
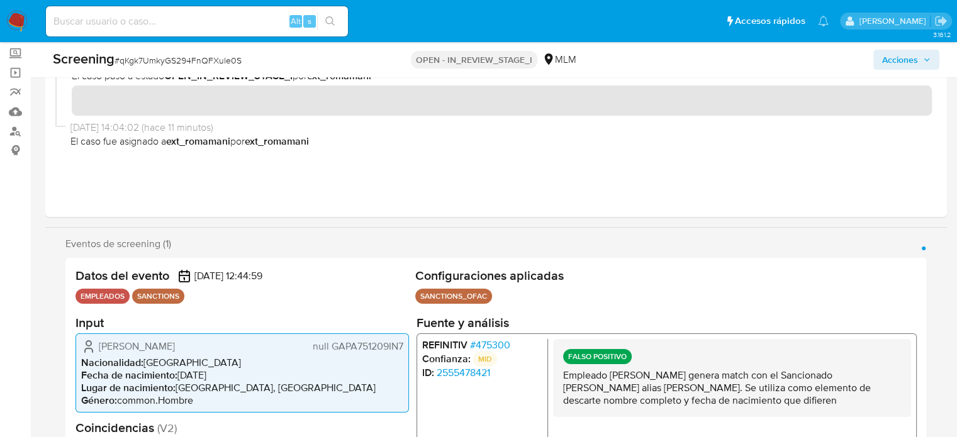
scroll to position [0, 0]
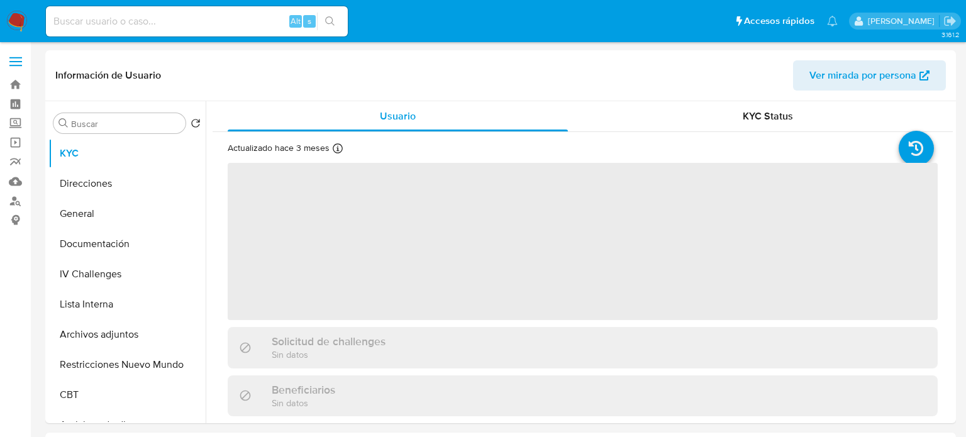
select select "10"
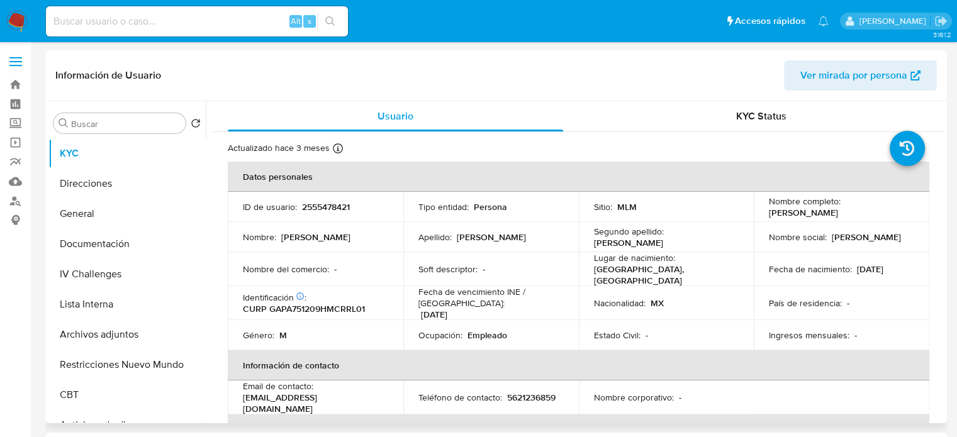
scroll to position [63, 0]
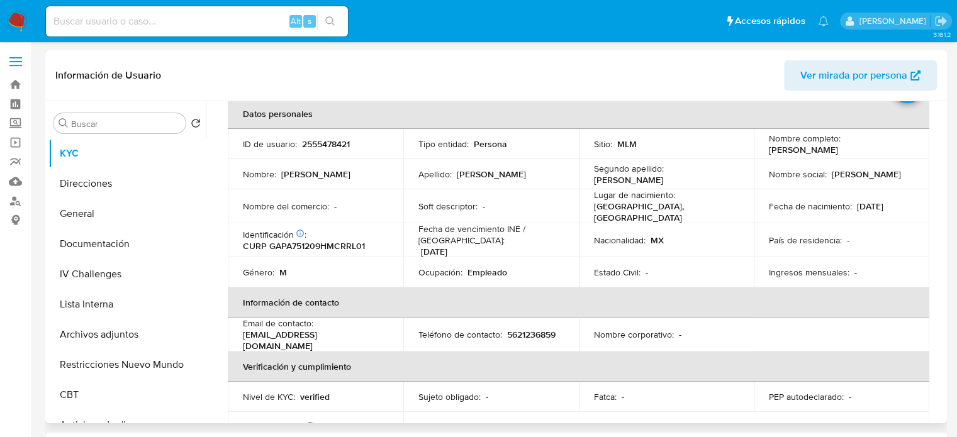
drag, startPoint x: 859, startPoint y: 152, endPoint x: 828, endPoint y: 152, distance: 31.5
click at [828, 152] on div "Nombre completo : Alejandro Garcia Perez" at bounding box center [841, 144] width 145 height 23
drag, startPoint x: 375, startPoint y: 238, endPoint x: 267, endPoint y: 242, distance: 107.6
click at [267, 242] on div "Identificación CIC: 269818732 : CURP GAPA751209HMCRRL01" at bounding box center [315, 240] width 145 height 23
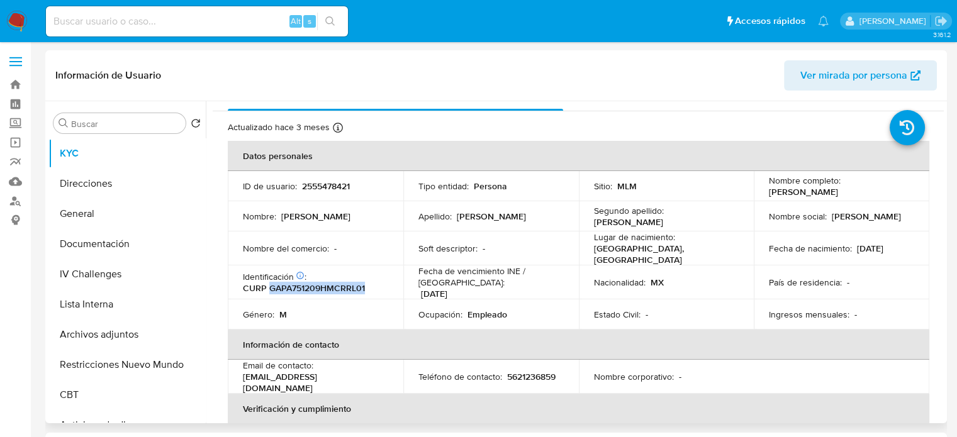
scroll to position [0, 0]
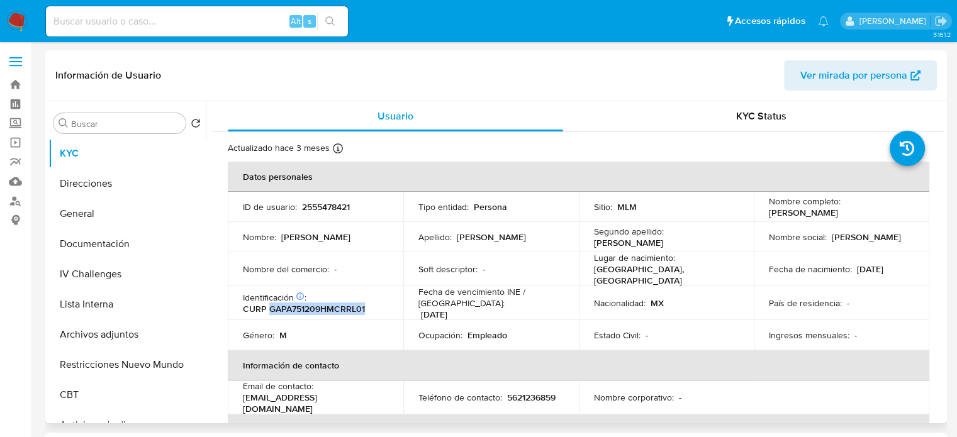
drag, startPoint x: 862, startPoint y: 211, endPoint x: 766, endPoint y: 215, distance: 95.7
click at [769, 215] on div "Nombre completo : Alejandro Garcia Perez" at bounding box center [841, 207] width 145 height 23
copy p "Alejandro Garcia Perez"
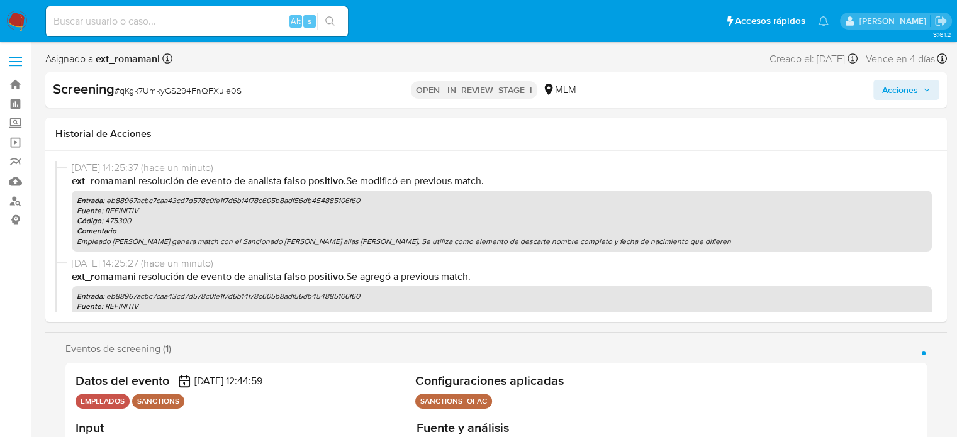
click at [881, 90] on button "Acciones" at bounding box center [906, 90] width 66 height 20
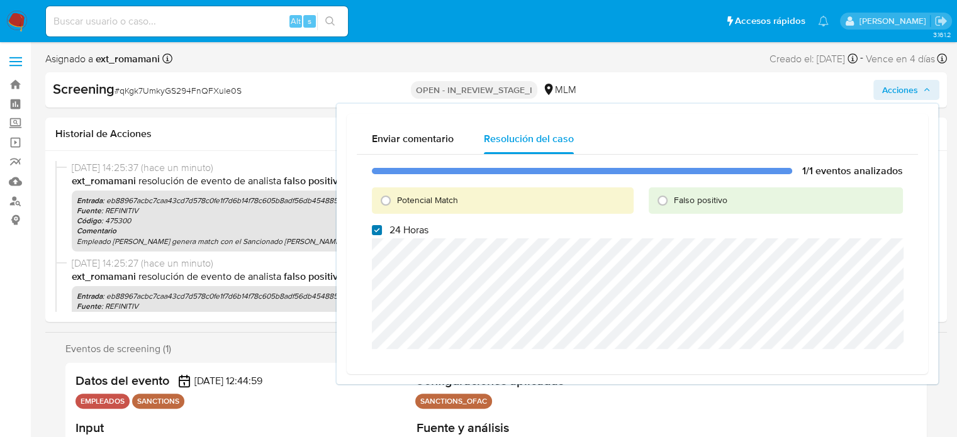
click at [380, 228] on input "24 Horas" at bounding box center [377, 230] width 10 height 10
checkbox input "false"
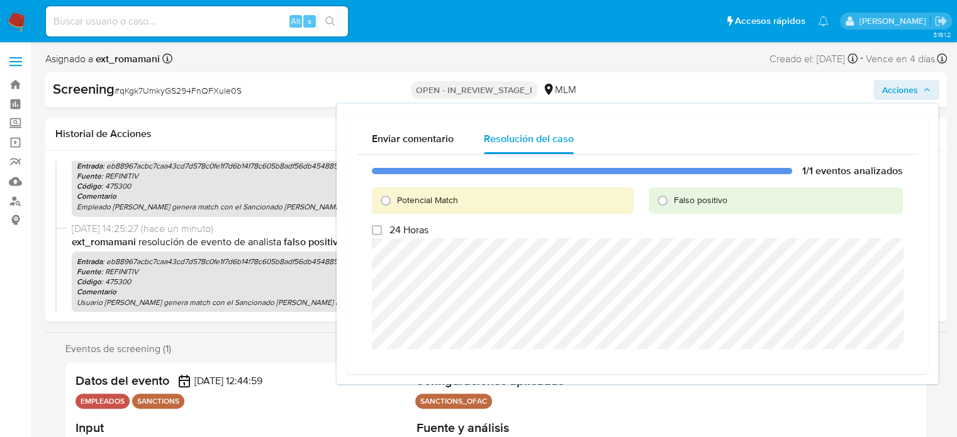
scroll to position [63, 0]
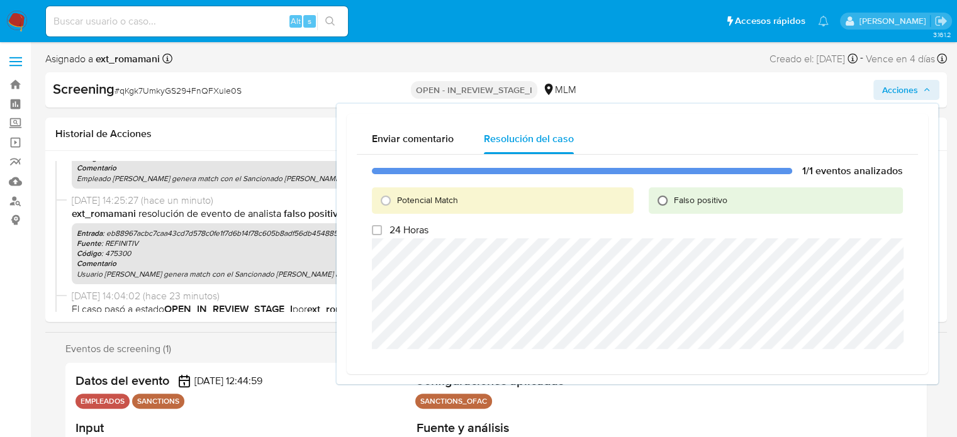
click at [661, 196] on input "Falso positivo" at bounding box center [662, 201] width 20 height 20
radio input "true"
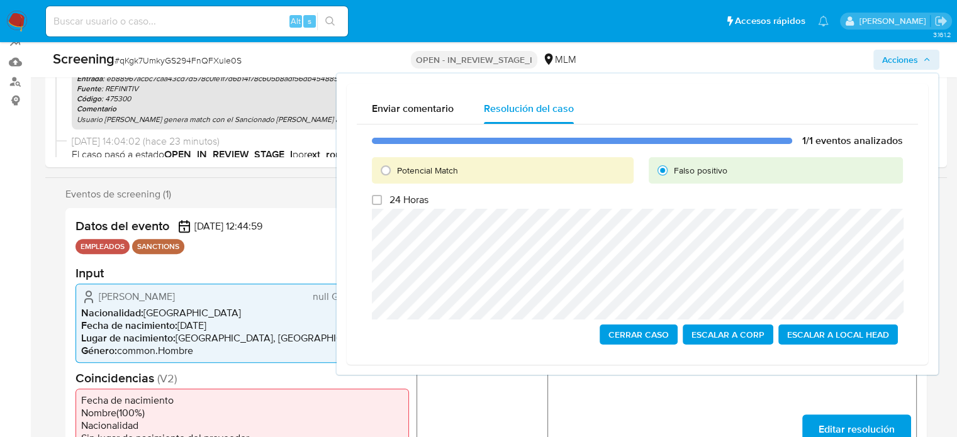
scroll to position [126, 0]
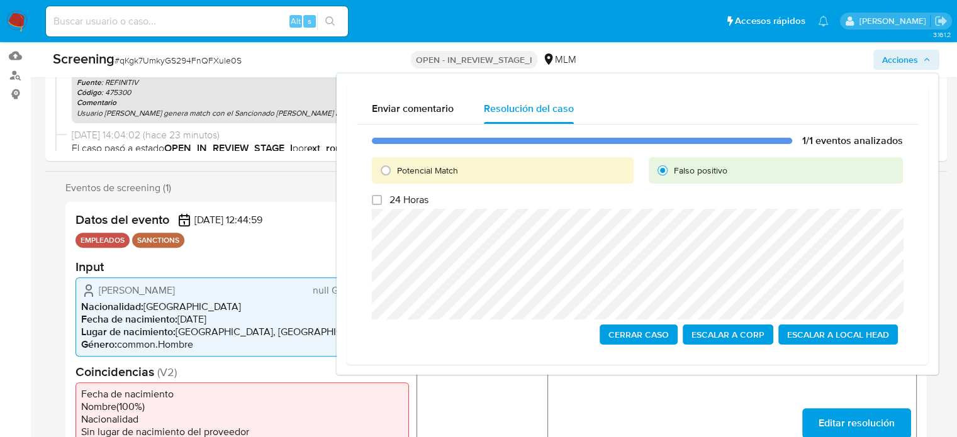
click at [628, 332] on span "Cerrar Caso" at bounding box center [638, 335] width 60 height 18
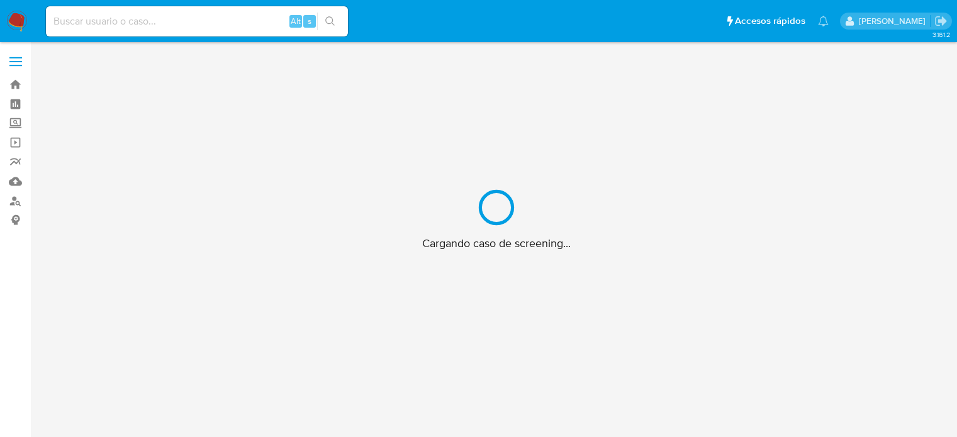
scroll to position [45, 0]
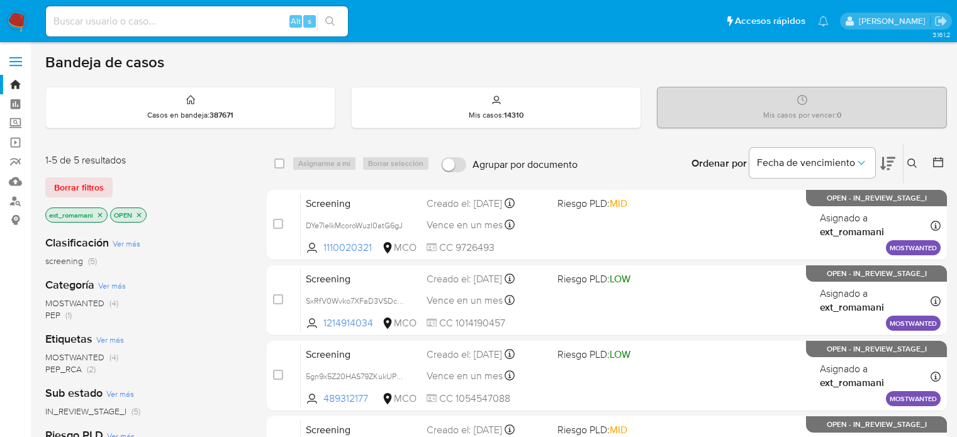
scroll to position [126, 0]
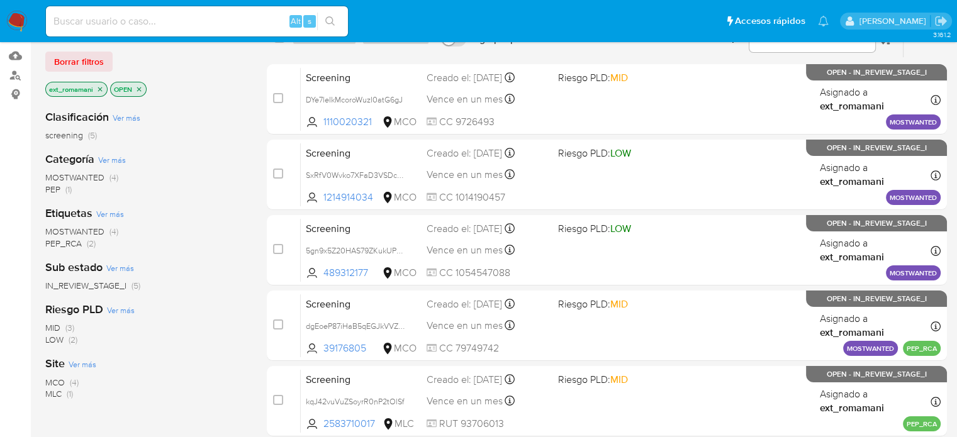
click at [18, 21] on img at bounding box center [16, 21] width 21 height 21
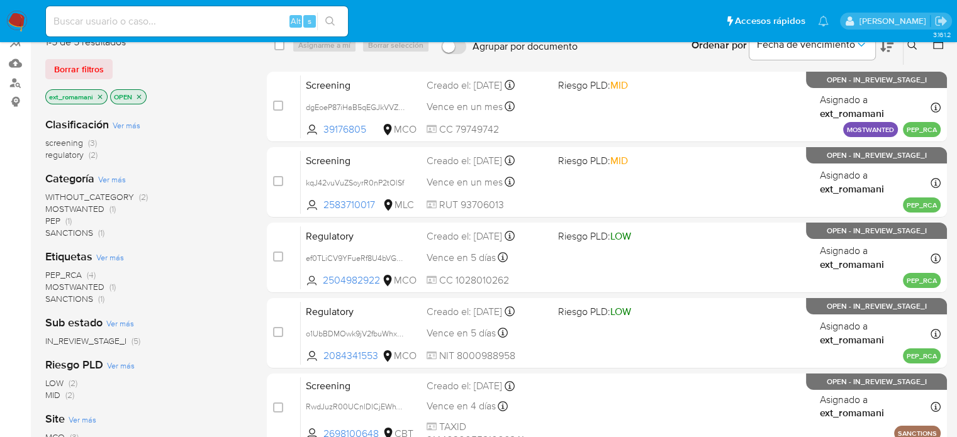
scroll to position [126, 0]
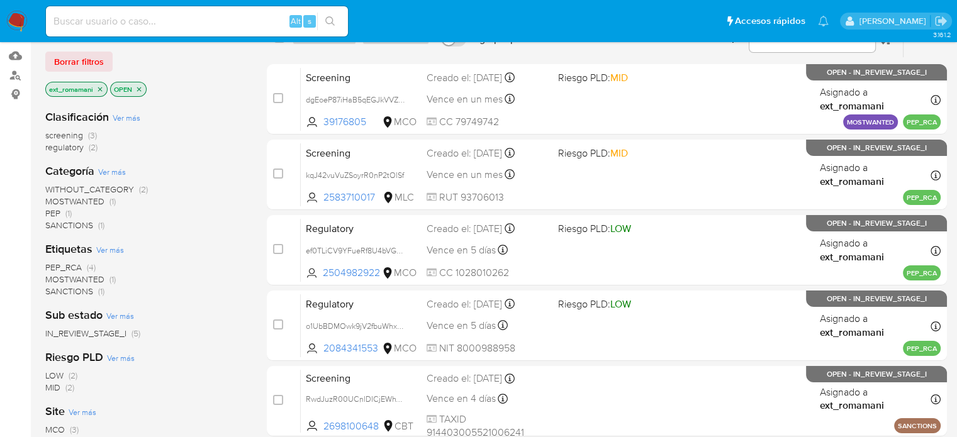
click at [65, 224] on span "SANCTIONS" at bounding box center [69, 225] width 48 height 13
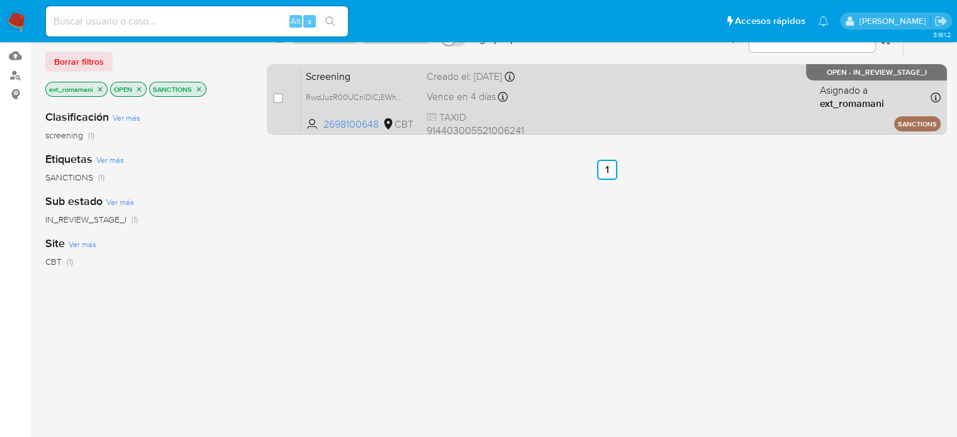
click at [559, 120] on div "Screening RwdJuzR00UCnlDICjEWhVIDy 2698100648 CBT Creado el: 03/10/2025 Creado …" at bounding box center [621, 99] width 640 height 64
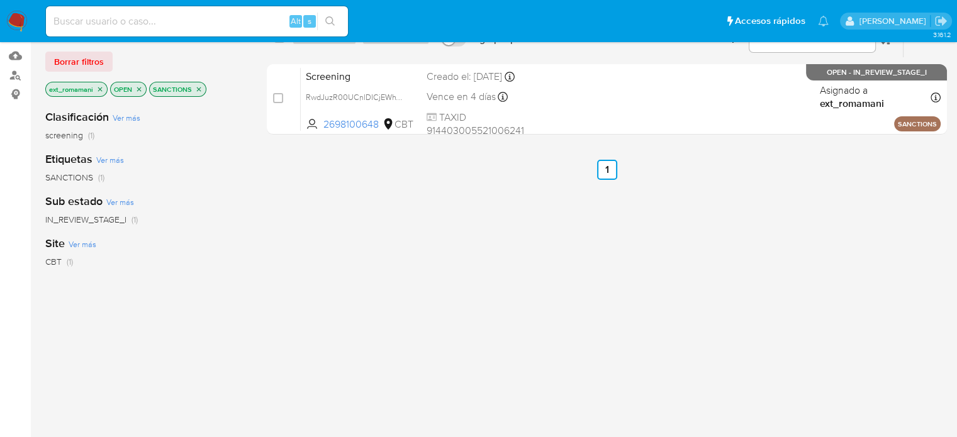
click at [16, 23] on img at bounding box center [16, 21] width 21 height 21
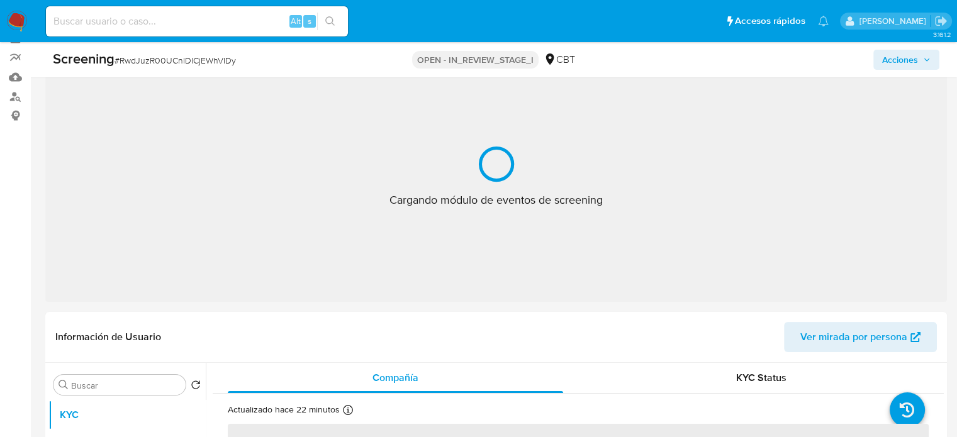
scroll to position [126, 0]
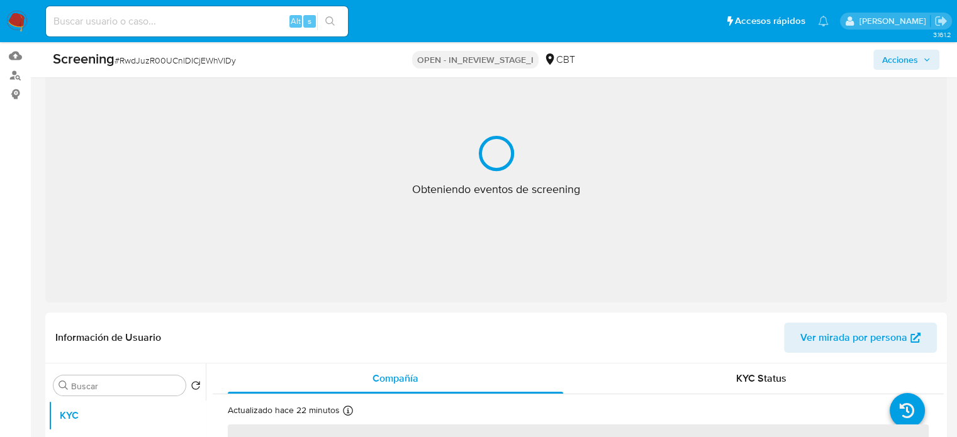
select select "10"
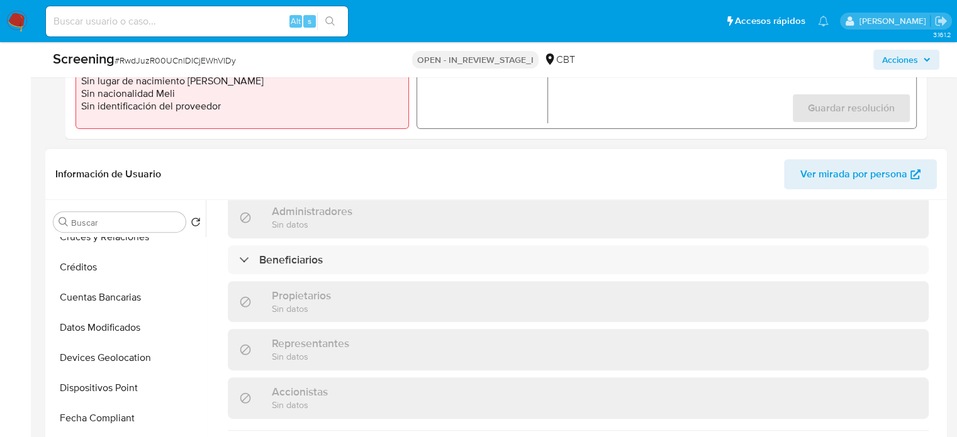
scroll to position [566, 0]
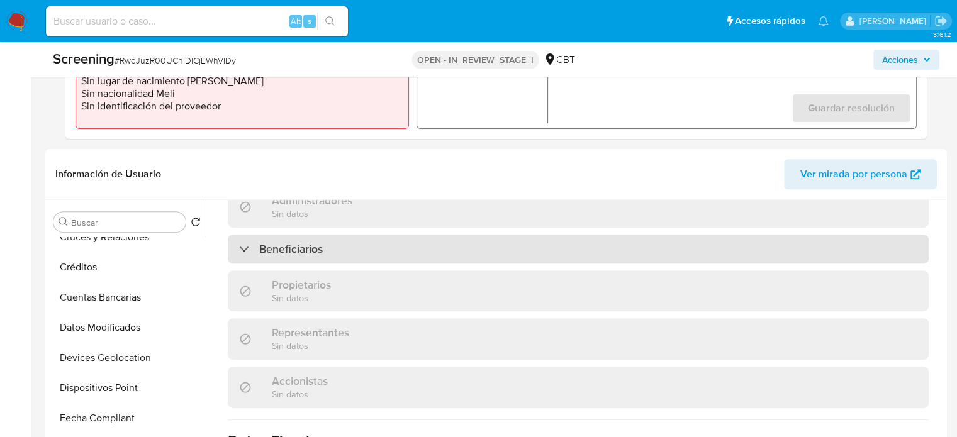
click at [336, 251] on div "Beneficiarios" at bounding box center [578, 249] width 701 height 29
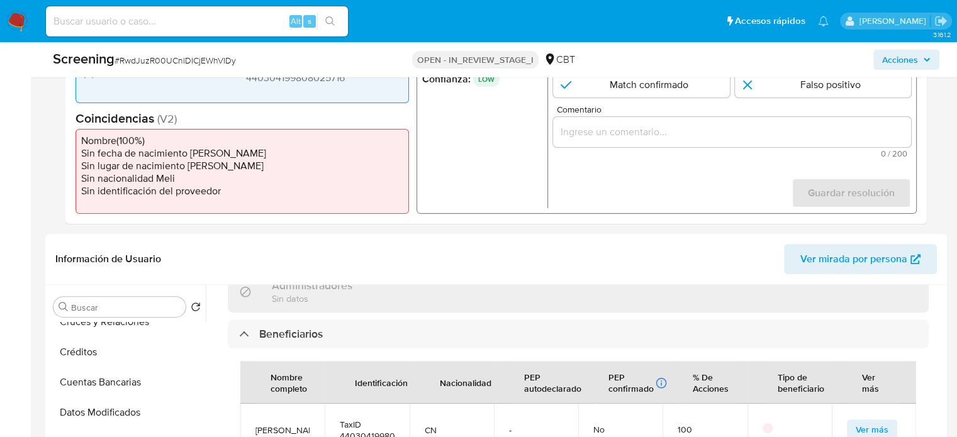
scroll to position [252, 0]
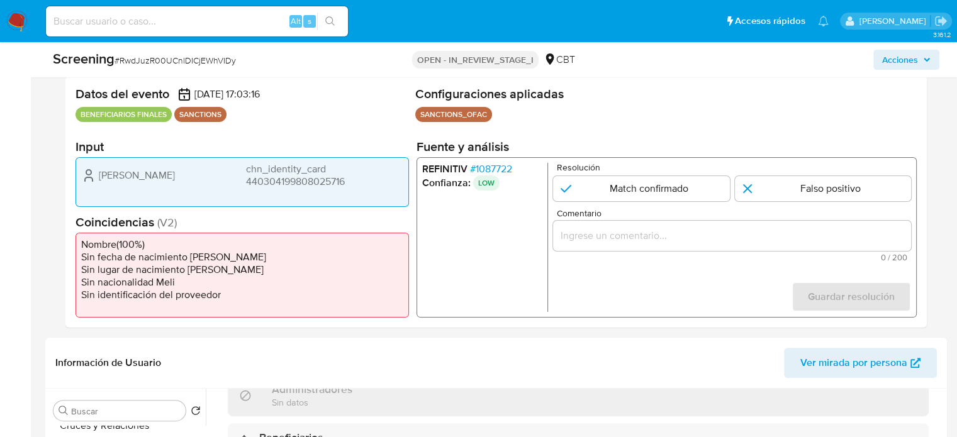
drag, startPoint x: 370, startPoint y: 179, endPoint x: 246, endPoint y: 188, distance: 124.2
click at [246, 188] on span "chn_identity_card 440304199808025716" at bounding box center [324, 175] width 157 height 25
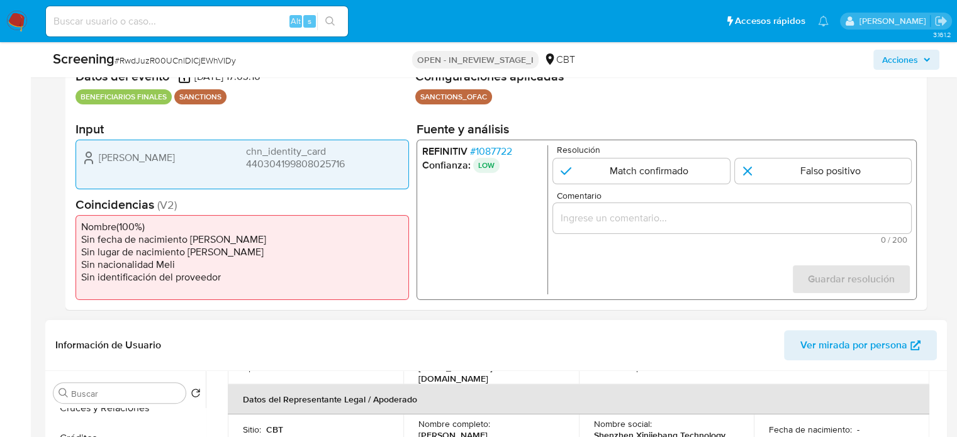
scroll to position [267, 0]
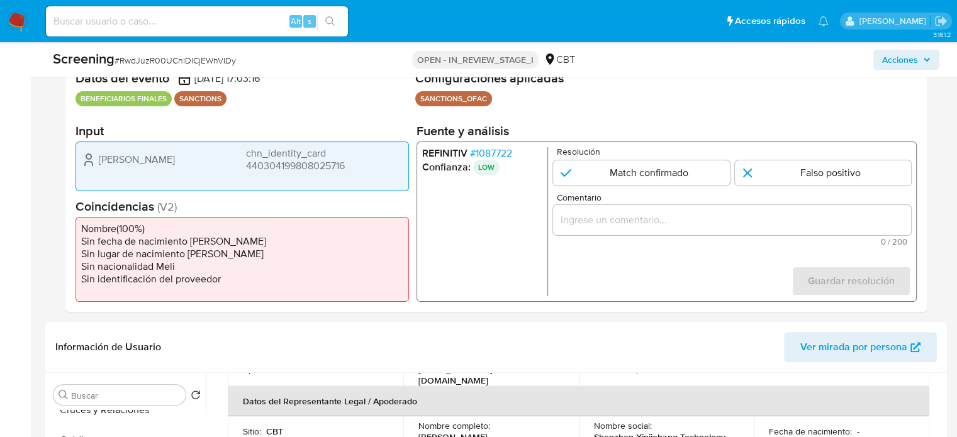
click at [641, 214] on input "Comentario" at bounding box center [732, 220] width 358 height 16
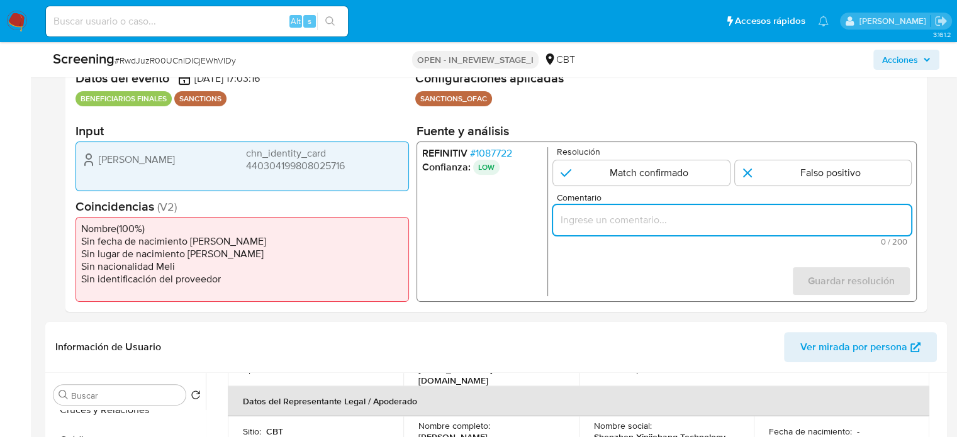
paste input "Compara al Bbff con el Sancionado , se desestima el match ya que difieren en fe…"
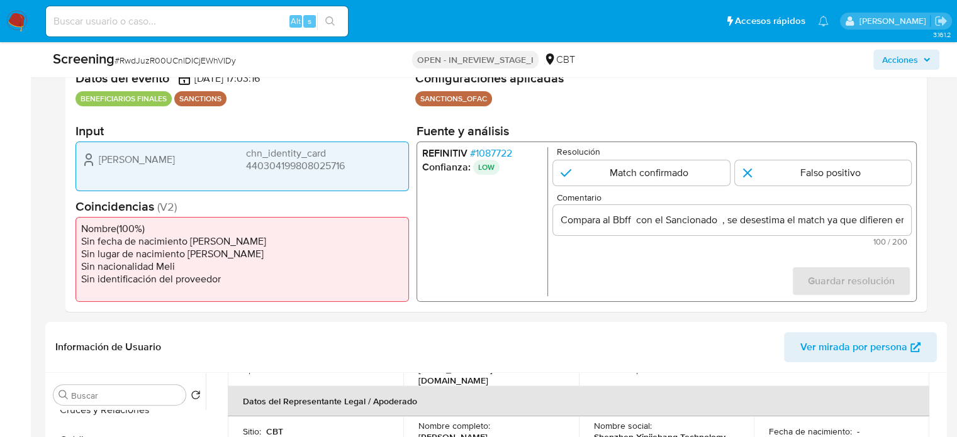
click at [452, 235] on ul "REFINITIV # 1087722 Confianza: LOW" at bounding box center [485, 221] width 126 height 149
drag, startPoint x: 95, startPoint y: 159, endPoint x: 361, endPoint y: 168, distance: 266.3
click at [361, 168] on div "Dong Chen chn_identity_card 440304199808025716" at bounding box center [242, 159] width 322 height 25
click at [496, 153] on span "# 1087722" at bounding box center [491, 153] width 42 height 13
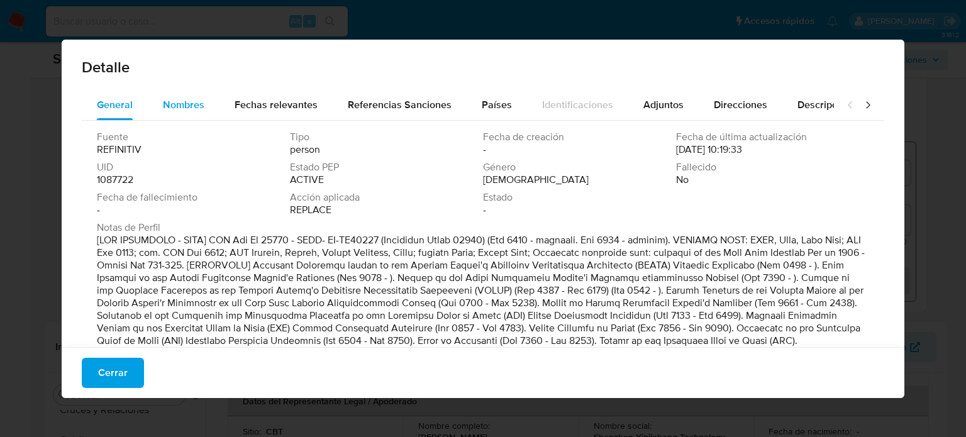
click at [209, 106] on button "Nombres" at bounding box center [184, 105] width 72 height 30
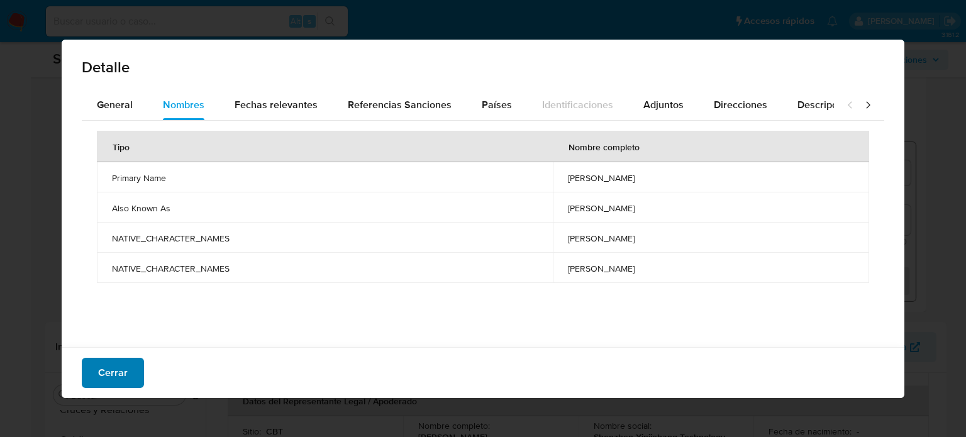
drag, startPoint x: 116, startPoint y: 378, endPoint x: 116, endPoint y: 361, distance: 17.0
click at [116, 377] on span "Cerrar" at bounding box center [113, 373] width 30 height 28
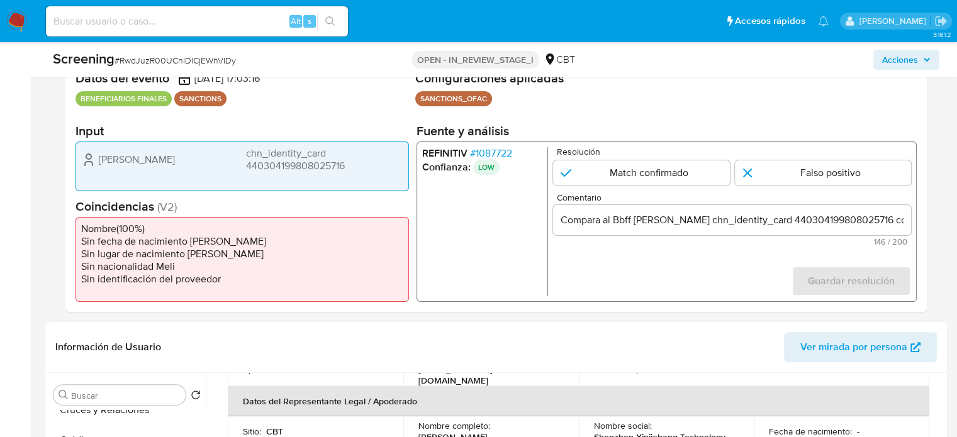
drag, startPoint x: 165, startPoint y: 159, endPoint x: 95, endPoint y: 164, distance: 70.6
click at [95, 164] on div "Dong Chen chn_identity_card 440304199808025716" at bounding box center [242, 159] width 322 height 25
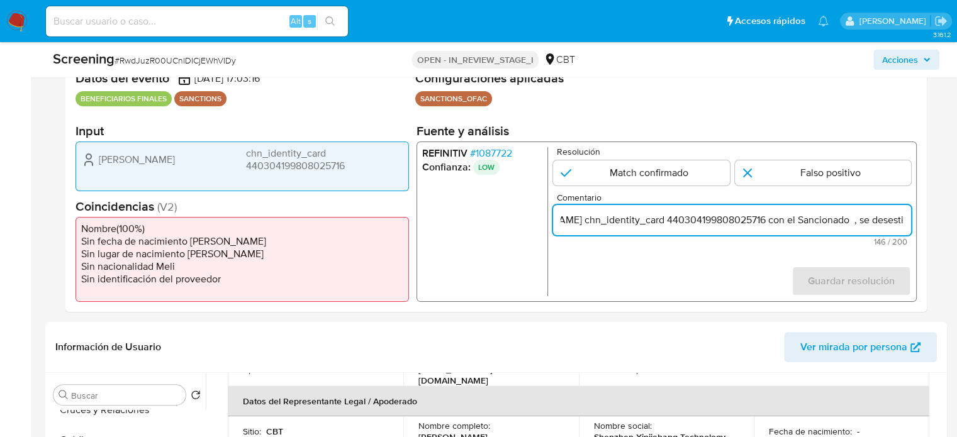
scroll to position [0, 297]
click at [906, 219] on input "Compara al Bbff Dong Chen chn_identity_card 440304199808025716 con el Sancionad…" at bounding box center [732, 220] width 358 height 16
click at [659, 219] on input "Compara al Bbff Dong Chen chn_identity_card 440304199808025716 con el Sancionad…" at bounding box center [732, 220] width 358 height 16
paste input "Dong Chen"
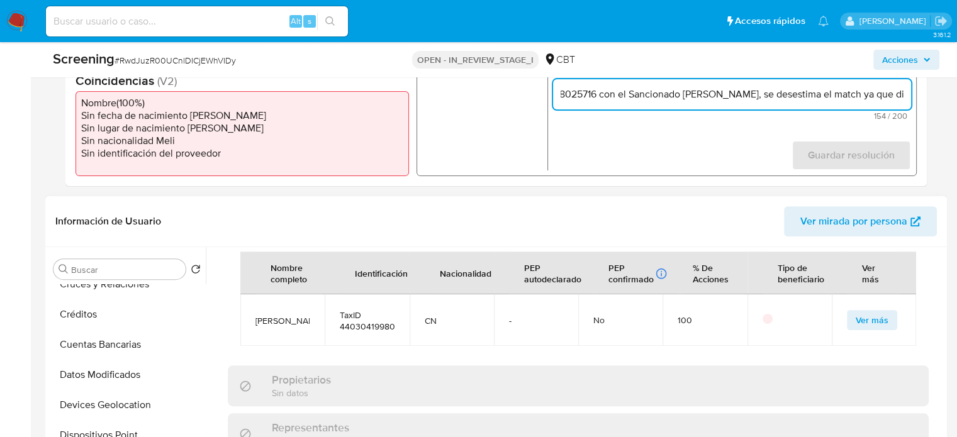
scroll to position [640, 0]
type input "Compara al Bbff Dong Chen chn_identity_card 440304199808025716 con el Sancionad…"
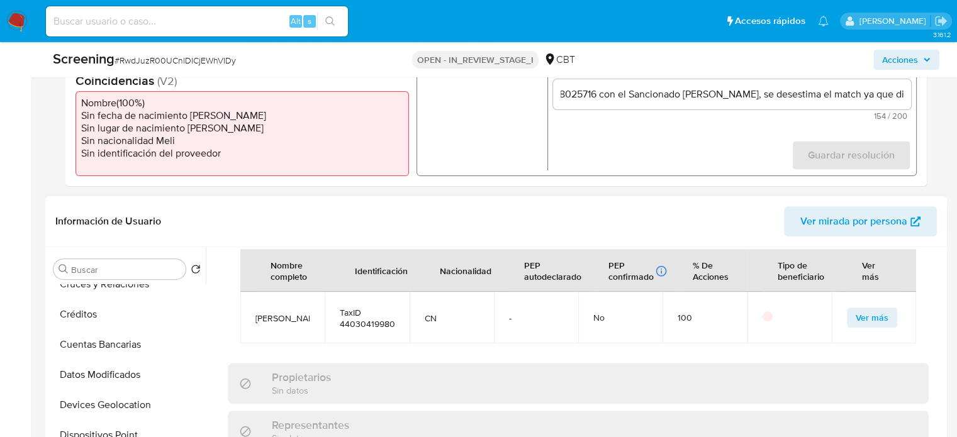
scroll to position [0, 0]
click at [871, 311] on span "Ver más" at bounding box center [872, 318] width 33 height 18
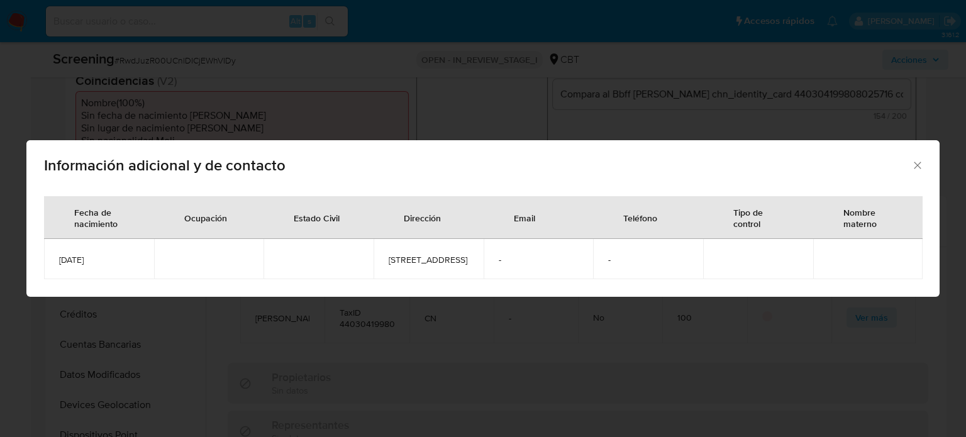
drag, startPoint x: 107, startPoint y: 259, endPoint x: 55, endPoint y: 256, distance: 51.7
click at [55, 256] on td "1998-08-02" at bounding box center [99, 259] width 110 height 40
copy span "1998-08-02"
click at [499, 84] on div "Información adicional y de contacto Fecha de nacimiento Ocupación Estado Civil …" at bounding box center [483, 218] width 966 height 437
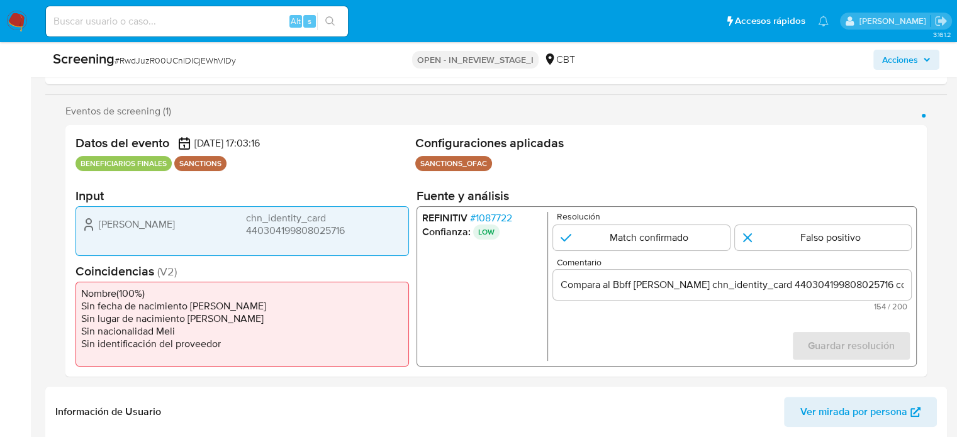
scroll to position [204, 0]
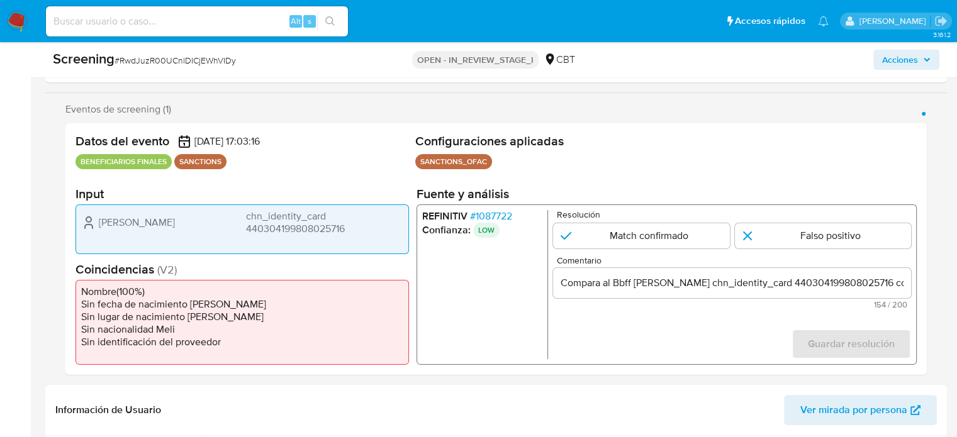
click at [494, 211] on span "# 1087722" at bounding box center [491, 216] width 42 height 13
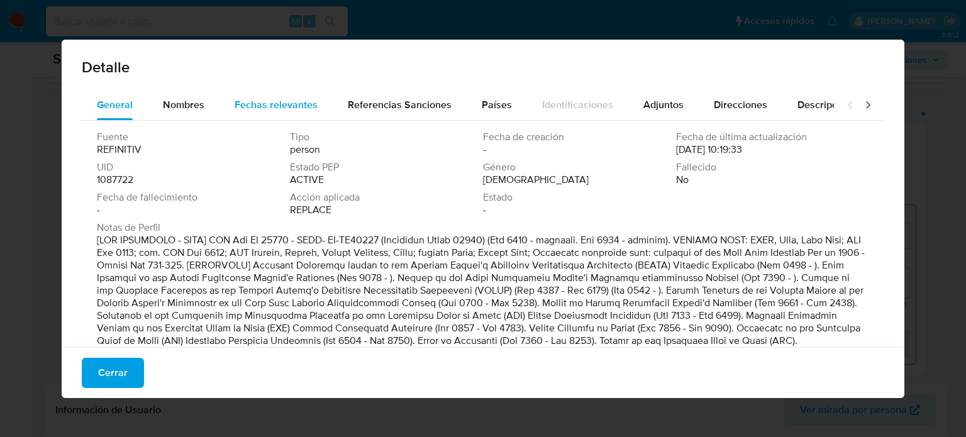
click at [269, 91] on div "Fechas relevantes" at bounding box center [276, 105] width 83 height 30
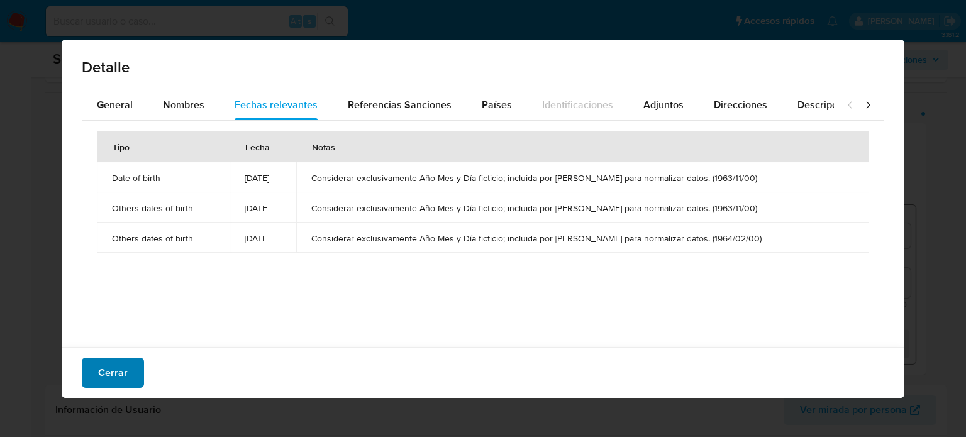
click at [101, 371] on span "Cerrar" at bounding box center [113, 373] width 30 height 28
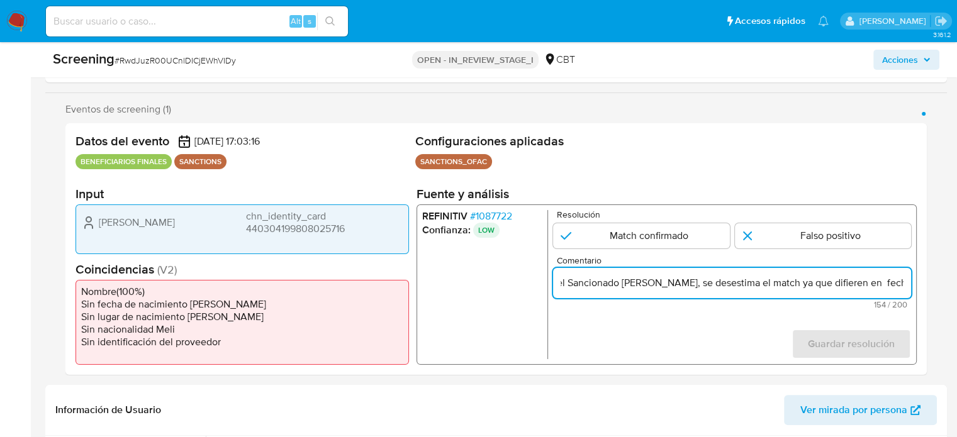
scroll to position [0, 384]
drag, startPoint x: 862, startPoint y: 284, endPoint x: 918, endPoint y: 284, distance: 56.6
click at [918, 284] on div "Datos del evento 03/10/2025 17:03:16 BENEFICIARIOS FINALES SANCTIONS Configurac…" at bounding box center [495, 249] width 861 height 252
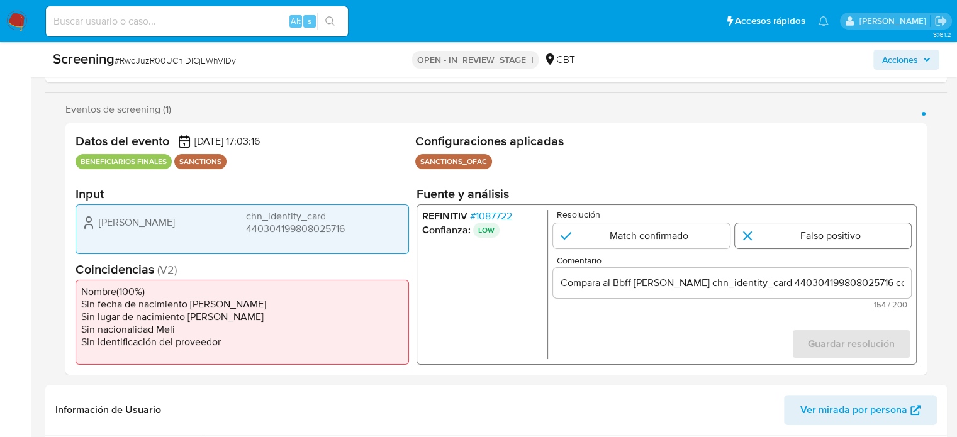
click at [798, 240] on input "1 de 1" at bounding box center [823, 235] width 177 height 25
radio input "true"
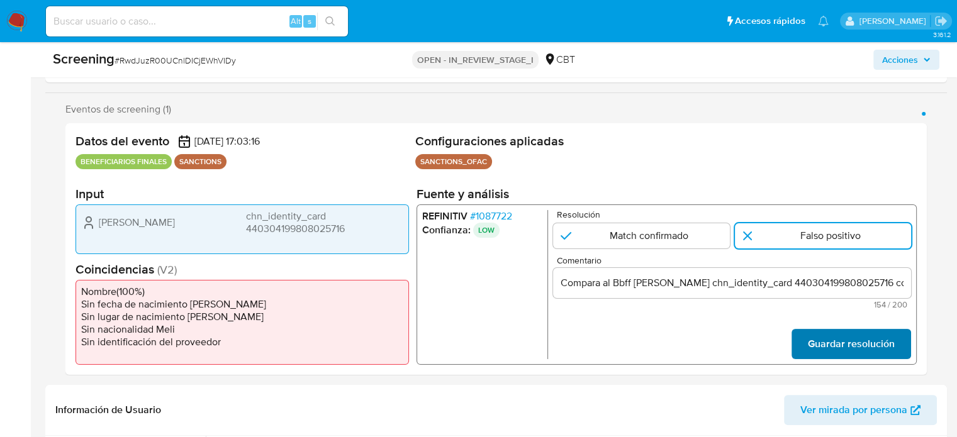
click at [834, 342] on span "Guardar resolución" at bounding box center [851, 344] width 87 height 28
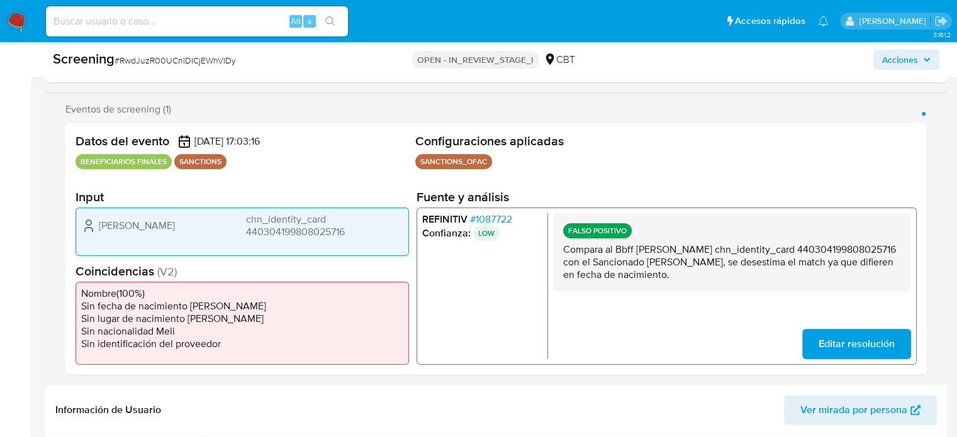
drag, startPoint x: 638, startPoint y: 249, endPoint x: 873, endPoint y: 250, distance: 234.0
click at [873, 250] on p "Compara al Bbff Dong Chen chn_identity_card 440304199808025716 con el Sancionad…" at bounding box center [732, 262] width 338 height 38
drag, startPoint x: 637, startPoint y: 264, endPoint x: 678, endPoint y: 262, distance: 41.6
click at [678, 262] on p "Compara al Bbff Dong Chen chn_identity_card 440304199808025716 con el Sancionad…" at bounding box center [732, 262] width 338 height 38
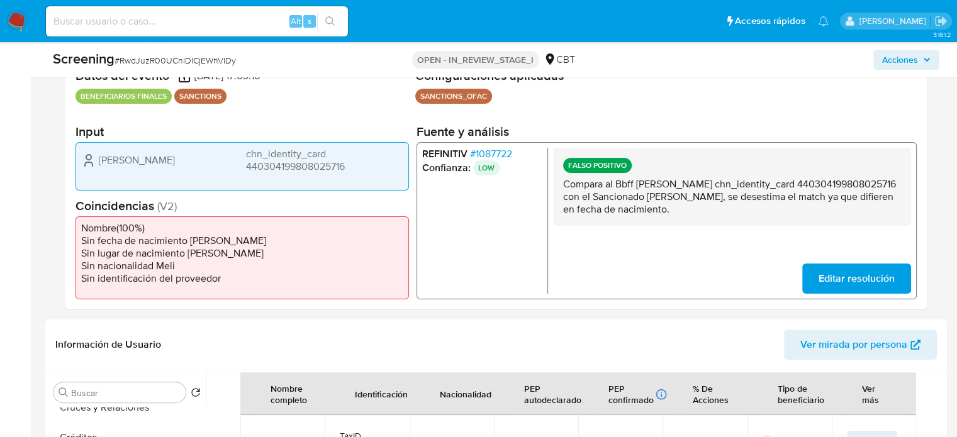
scroll to position [393, 0]
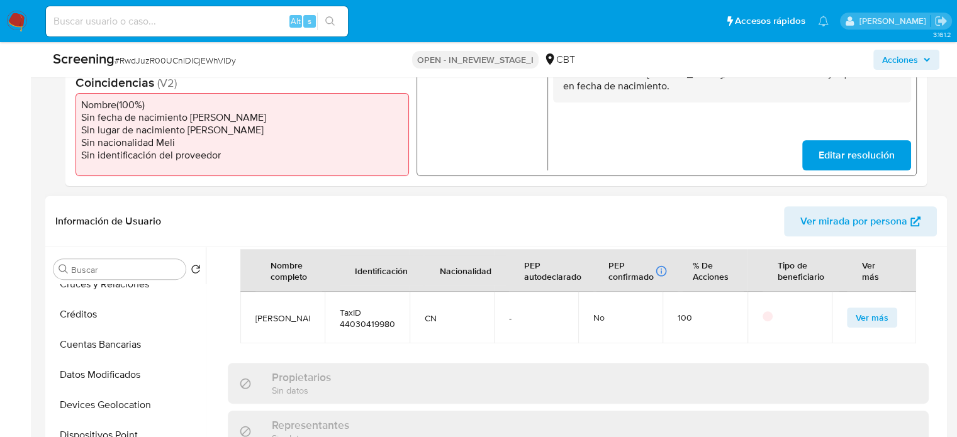
click at [860, 313] on span "Ver más" at bounding box center [872, 318] width 33 height 18
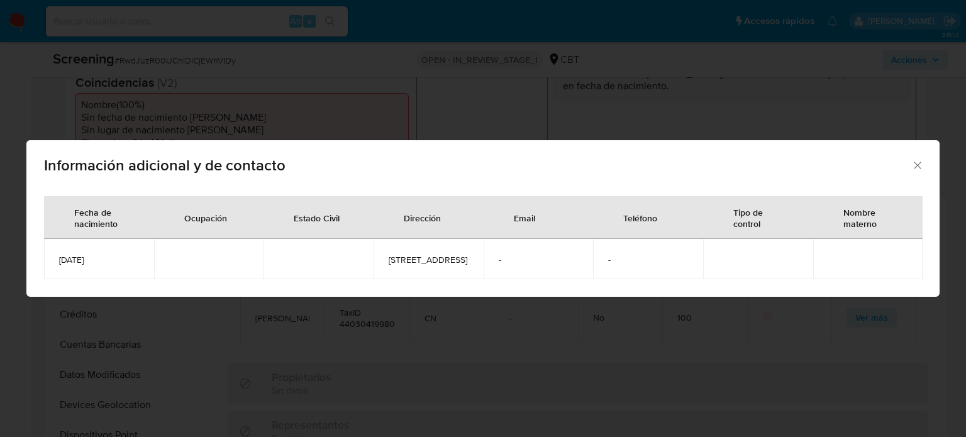
click at [916, 159] on icon "Cerrar" at bounding box center [918, 165] width 13 height 13
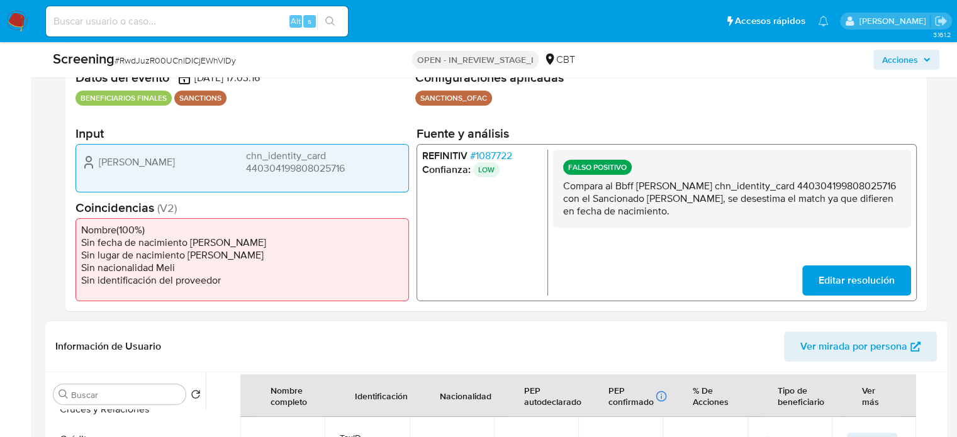
scroll to position [267, 0]
click at [496, 157] on span "# 1087722" at bounding box center [491, 156] width 42 height 13
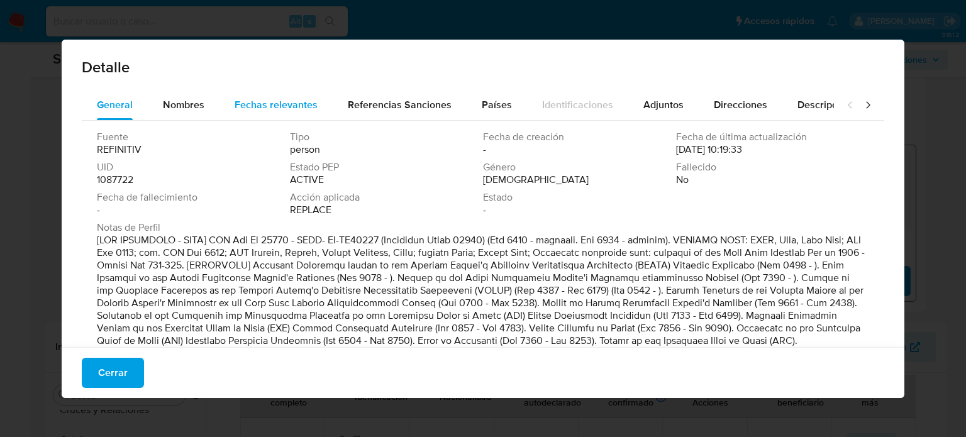
click at [248, 108] on span "Fechas relevantes" at bounding box center [276, 105] width 83 height 14
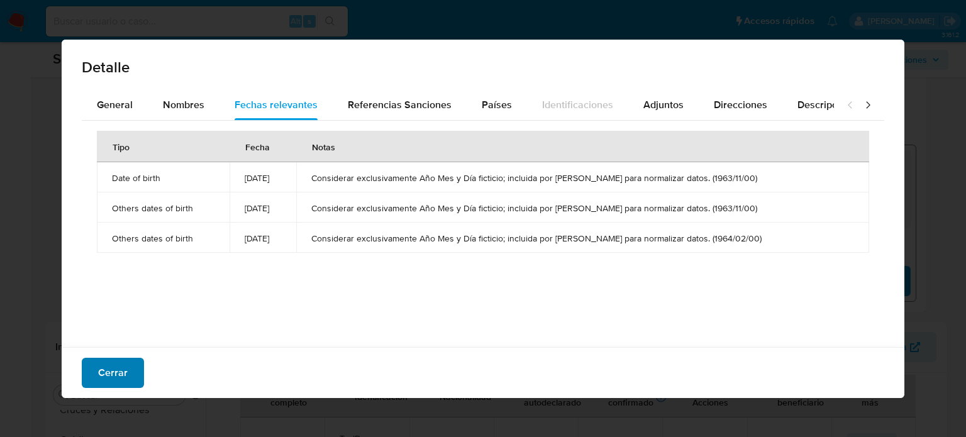
click at [118, 372] on span "Cerrar" at bounding box center [113, 373] width 30 height 28
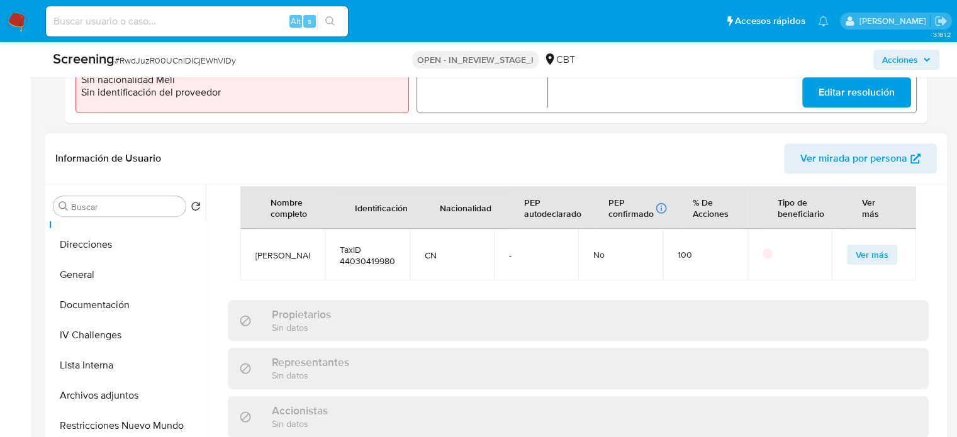
scroll to position [0, 0]
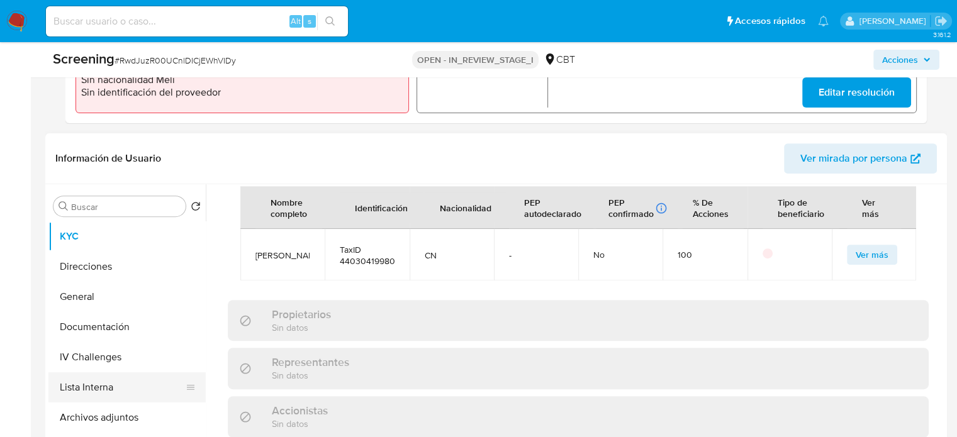
click at [106, 385] on button "Lista Interna" at bounding box center [121, 387] width 147 height 30
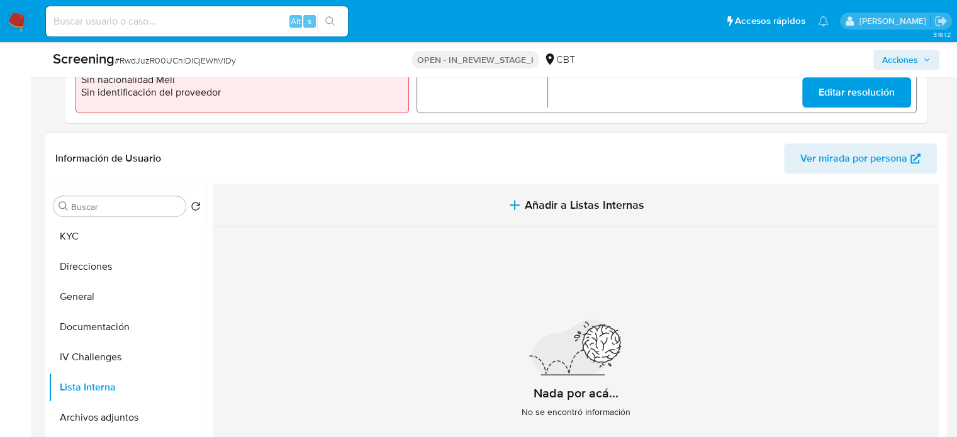
click at [577, 212] on button "Añadir a Listas Internas" at bounding box center [576, 205] width 726 height 42
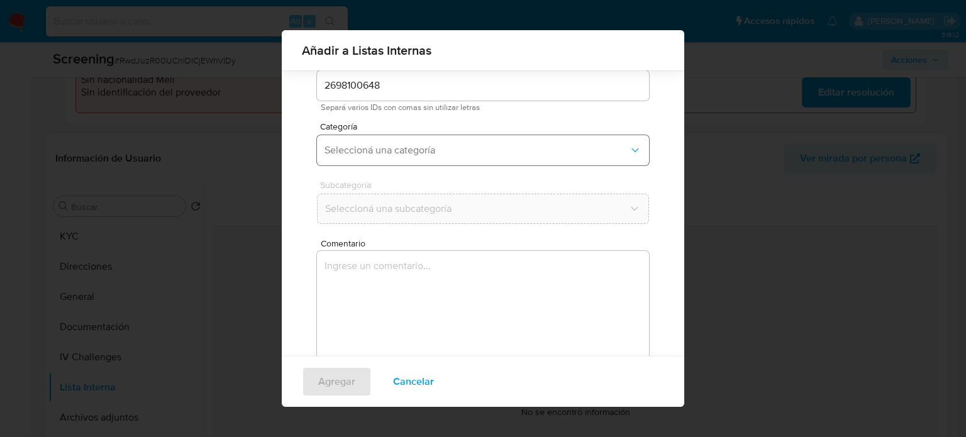
click at [415, 153] on span "Seleccioná una categoría" at bounding box center [477, 150] width 304 height 13
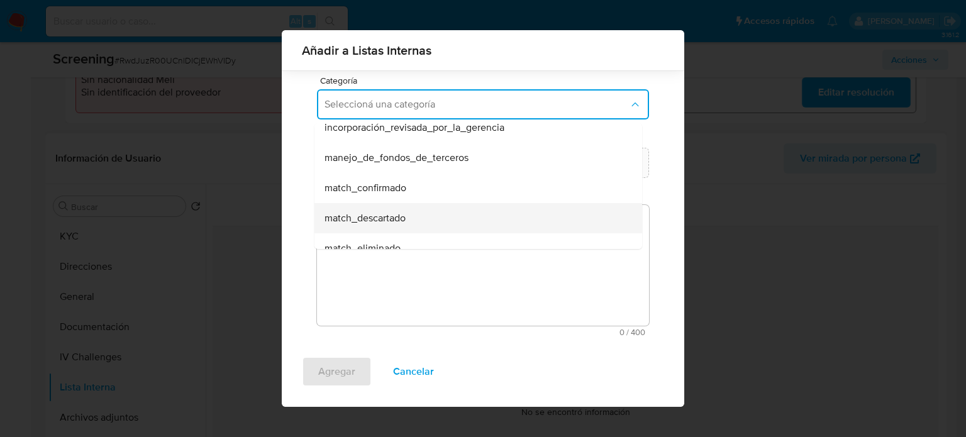
scroll to position [63, 0]
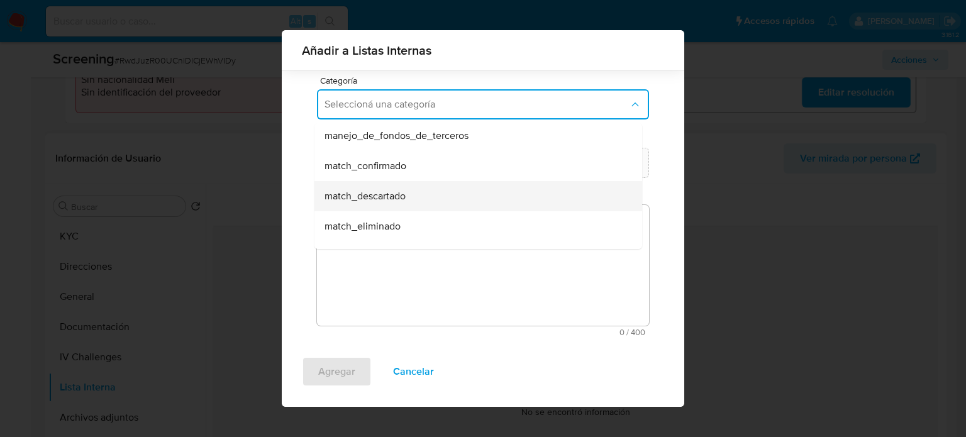
click at [400, 201] on span "match_descartado" at bounding box center [365, 196] width 81 height 13
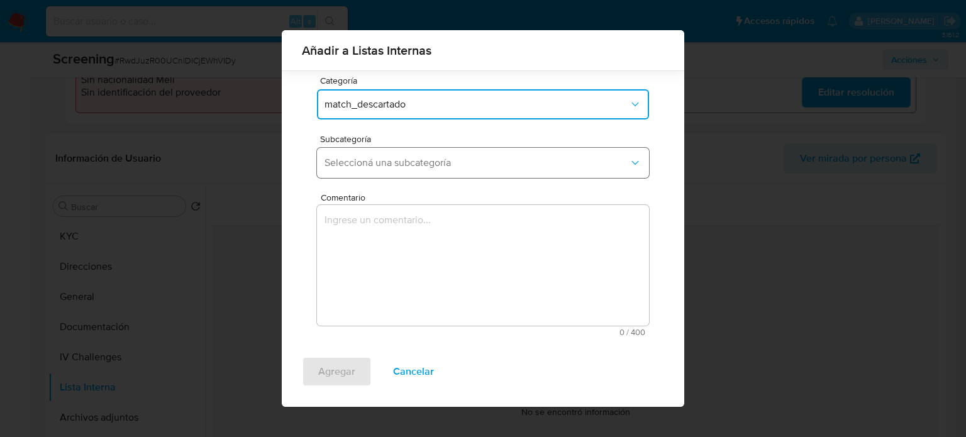
click at [411, 170] on button "Seleccioná una subcategoría" at bounding box center [483, 163] width 332 height 30
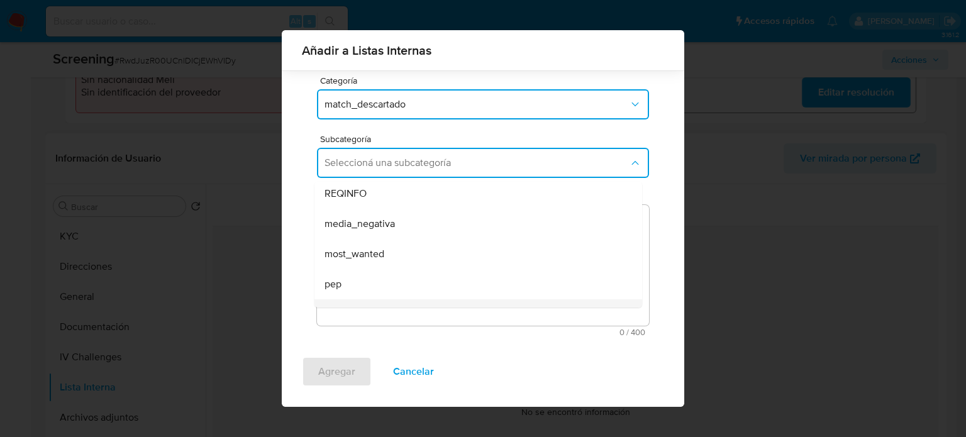
scroll to position [86, 0]
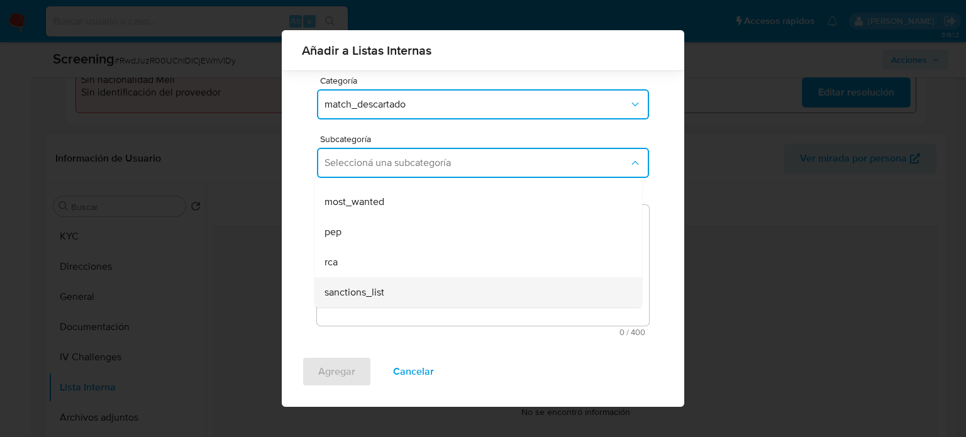
click at [366, 286] on span "sanctions_list" at bounding box center [355, 292] width 60 height 13
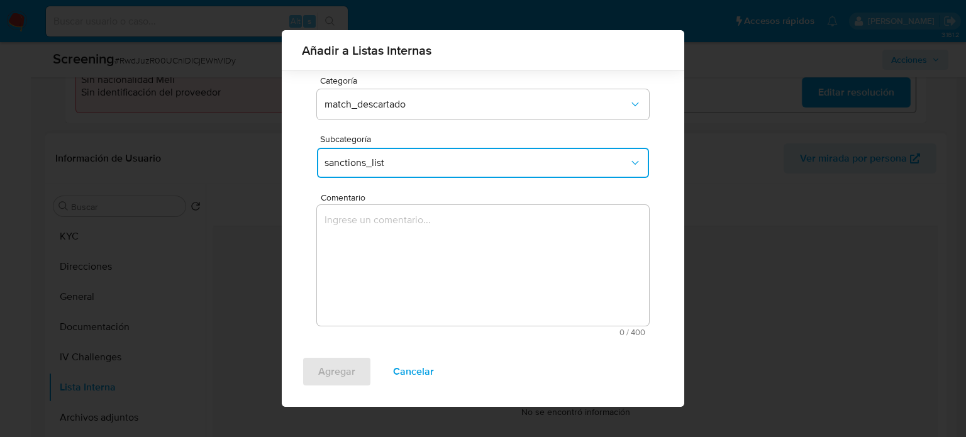
click at [365, 281] on textarea "Comentario" at bounding box center [483, 265] width 332 height 121
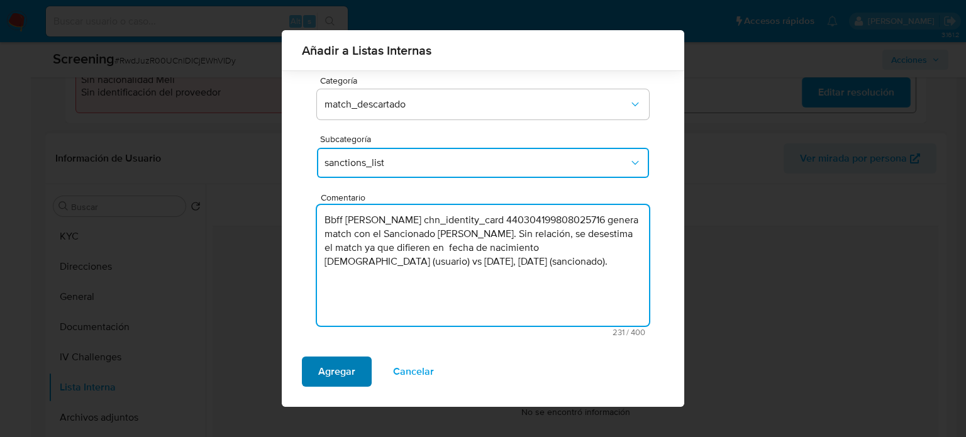
type textarea "Bbff Dong Chen chn_identity_card 440304199808025716 genera match con el Sancion…"
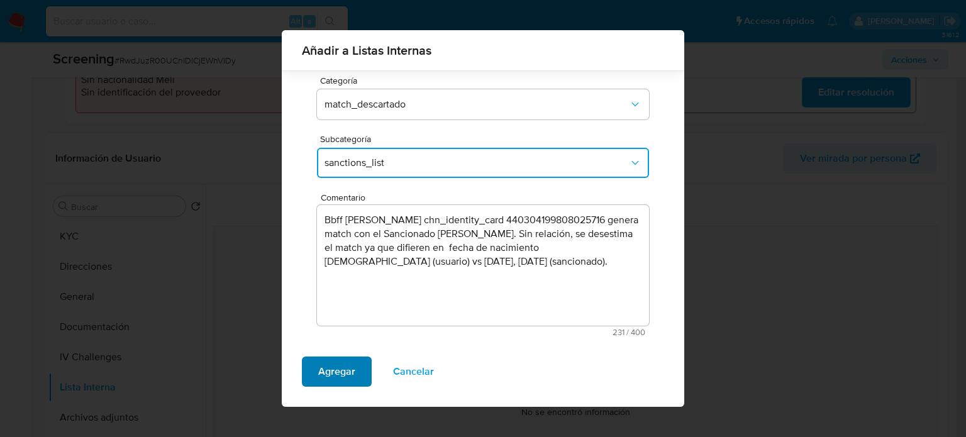
click at [335, 372] on span "Agregar" at bounding box center [336, 372] width 37 height 28
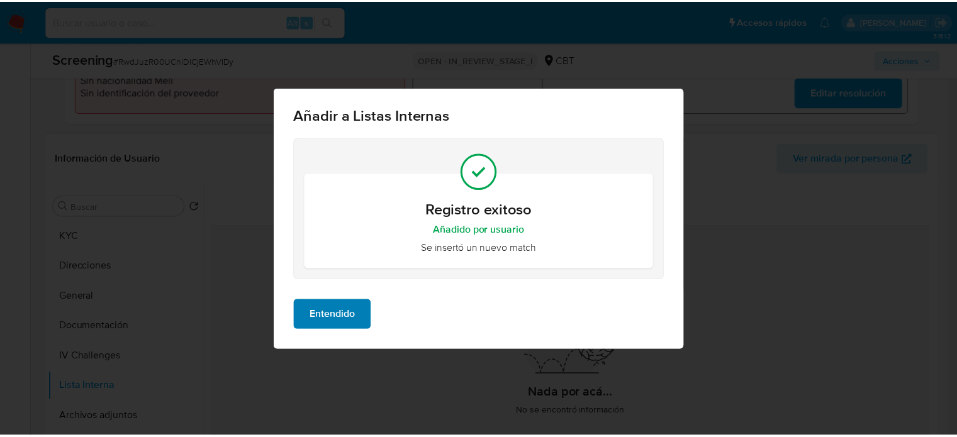
scroll to position [0, 0]
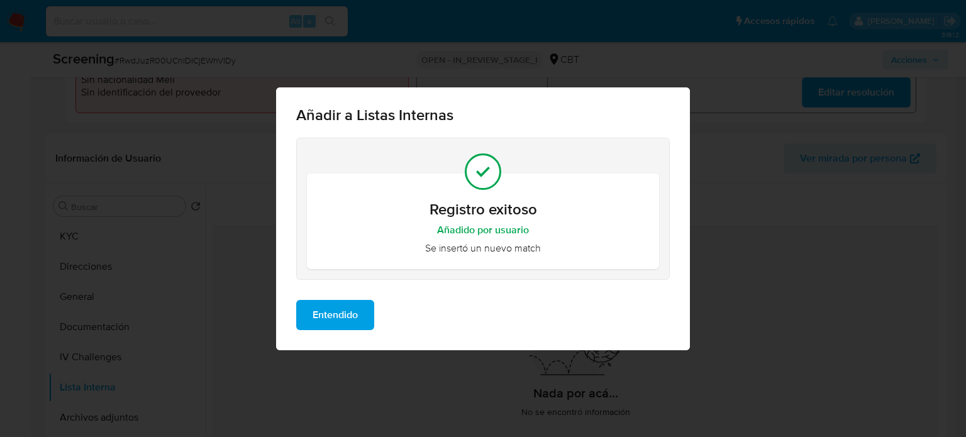
click at [345, 316] on span "Entendido" at bounding box center [335, 315] width 45 height 28
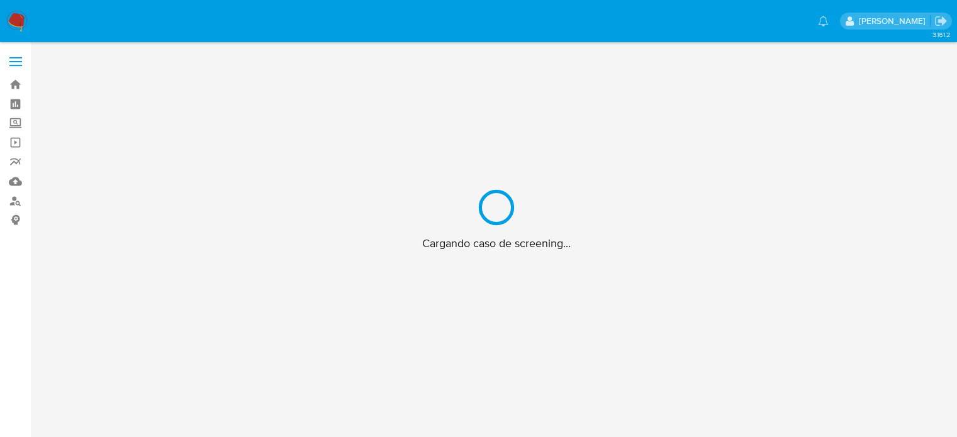
scroll to position [45, 0]
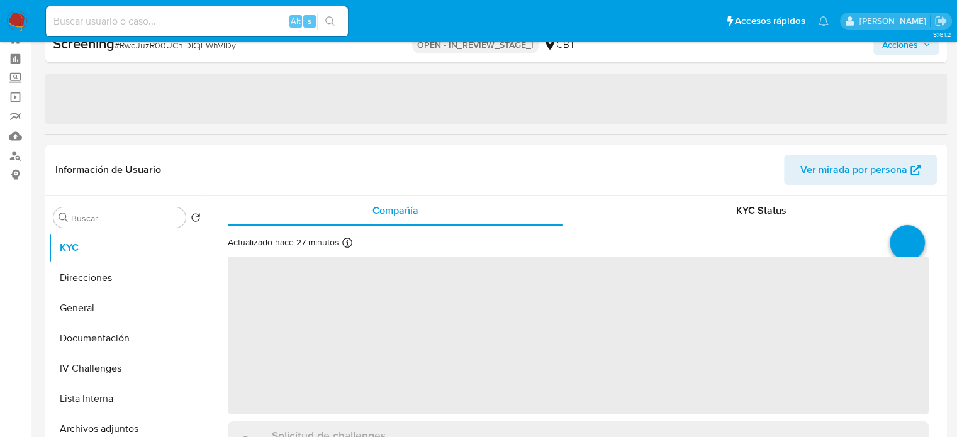
select select "10"
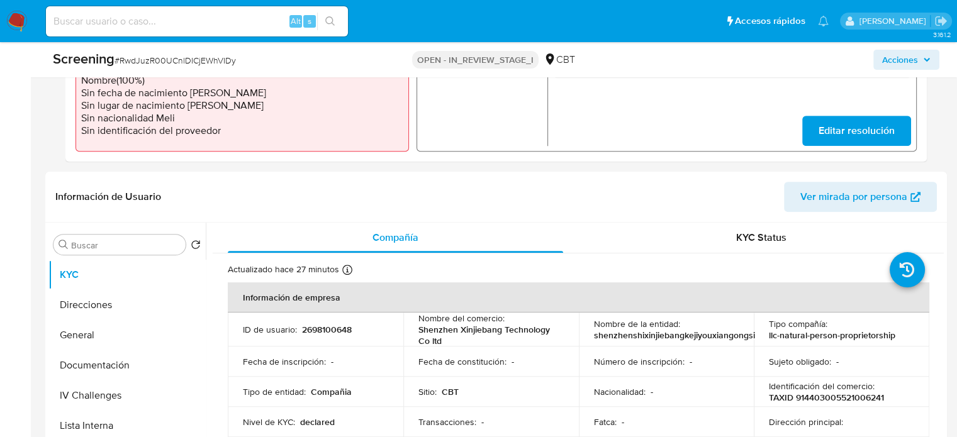
scroll to position [486, 0]
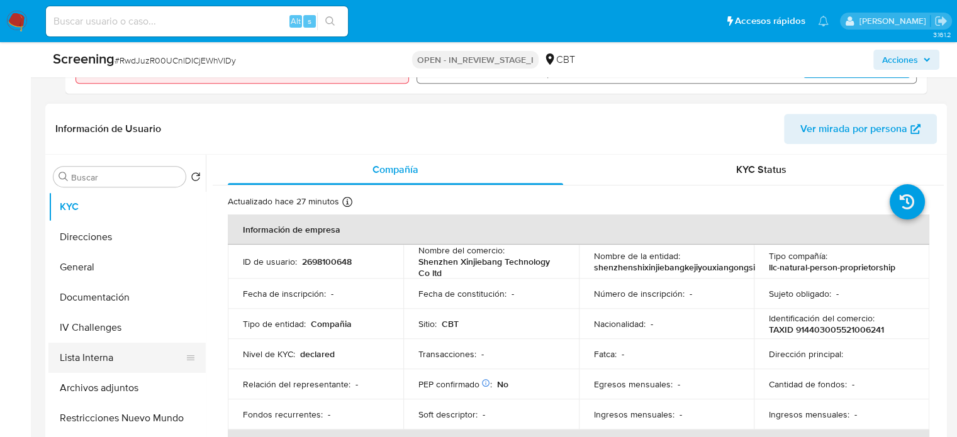
click at [111, 359] on button "Lista Interna" at bounding box center [121, 358] width 147 height 30
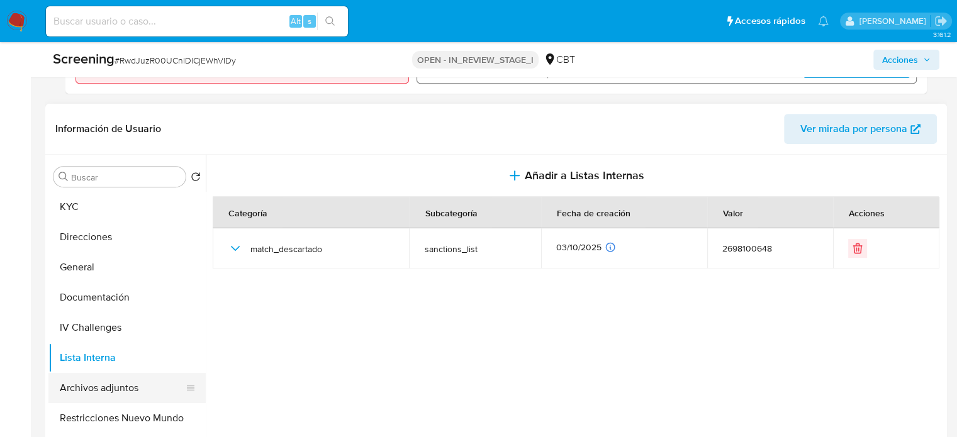
click at [108, 381] on button "Archivos adjuntos" at bounding box center [121, 388] width 147 height 30
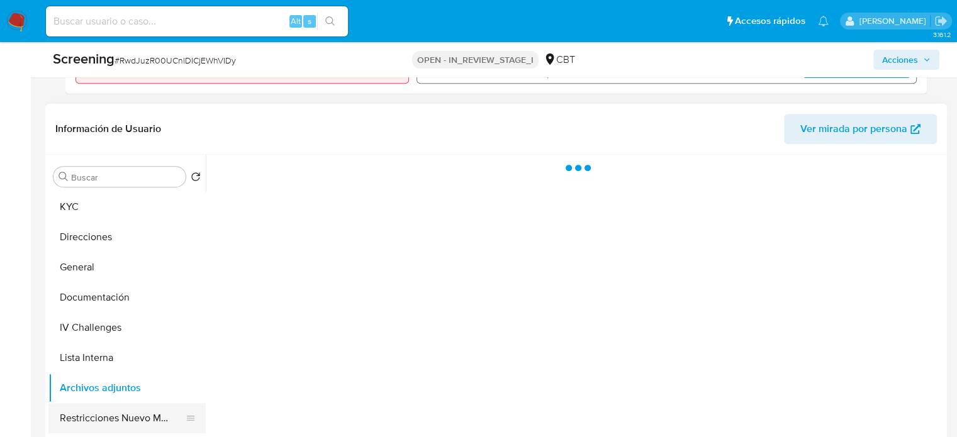
click at [109, 419] on button "Restricciones Nuevo Mundo" at bounding box center [121, 418] width 147 height 30
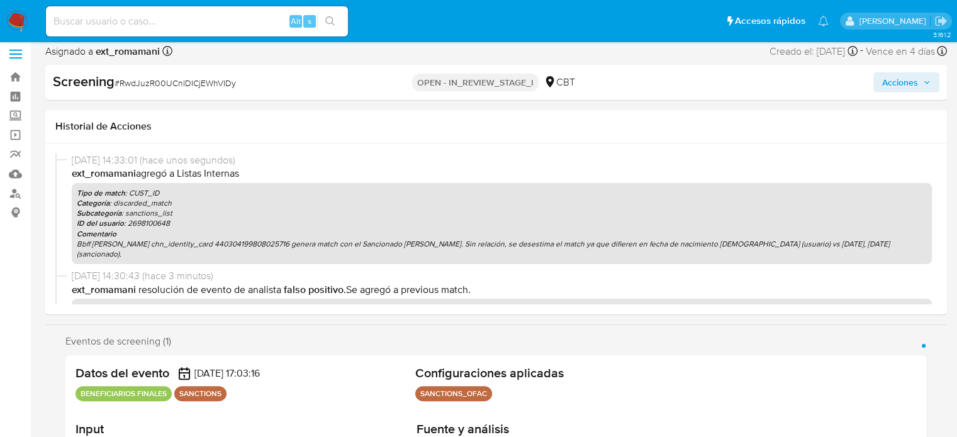
scroll to position [0, 0]
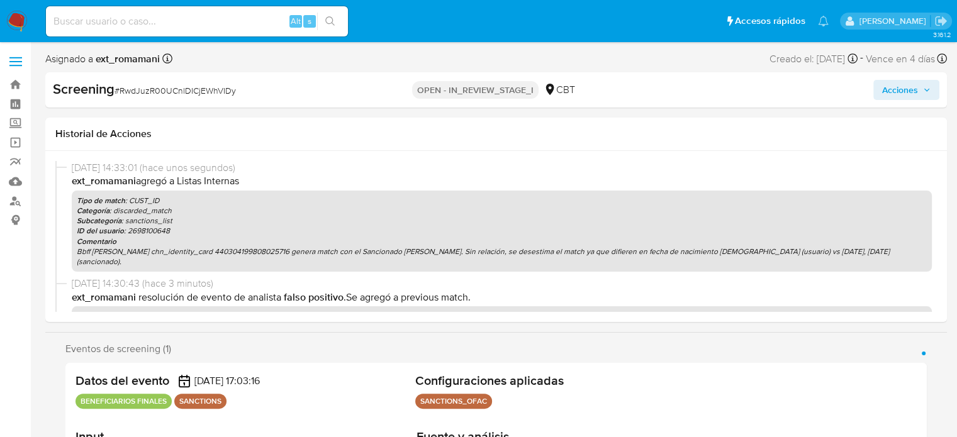
click at [893, 91] on span "Acciones" at bounding box center [900, 90] width 36 height 20
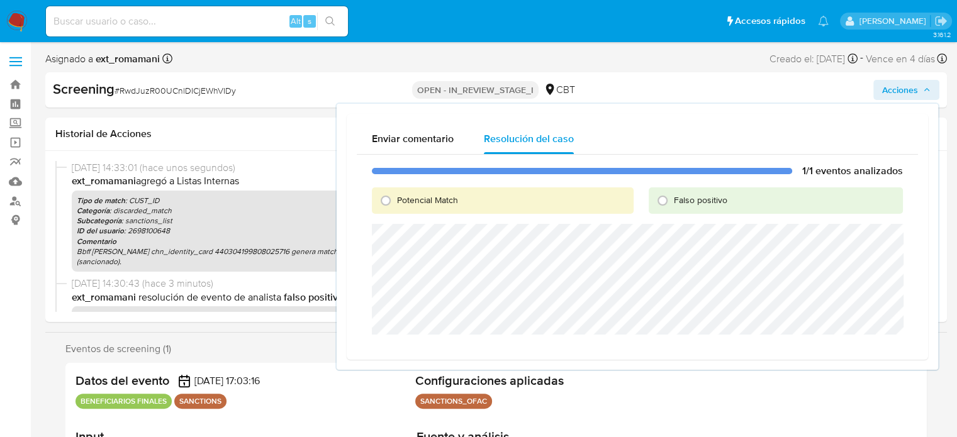
click at [688, 197] on span "Falso positivo" at bounding box center [700, 200] width 53 height 13
click at [672, 197] on input "Falso positivo" at bounding box center [662, 201] width 20 height 20
radio input "true"
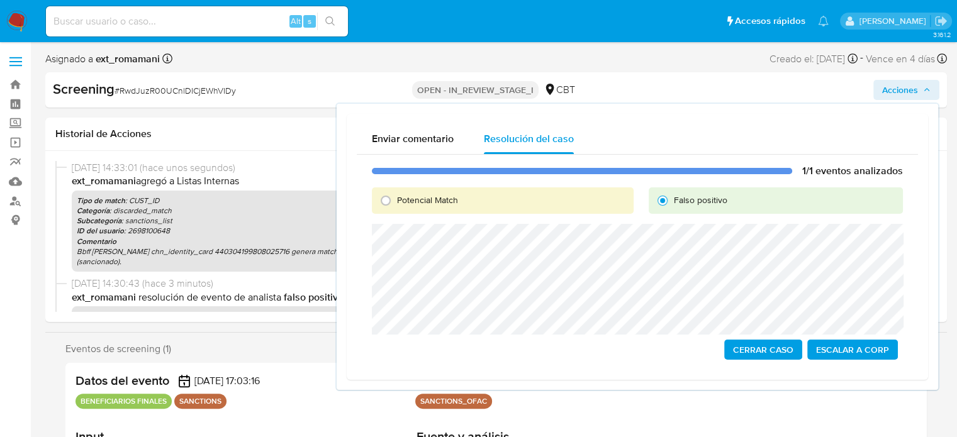
click at [743, 350] on span "Cerrar Caso" at bounding box center [763, 350] width 60 height 18
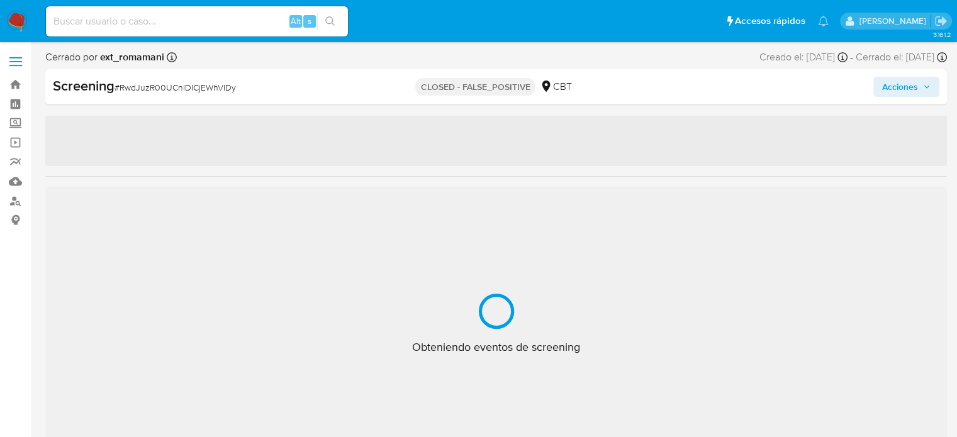
select select "10"
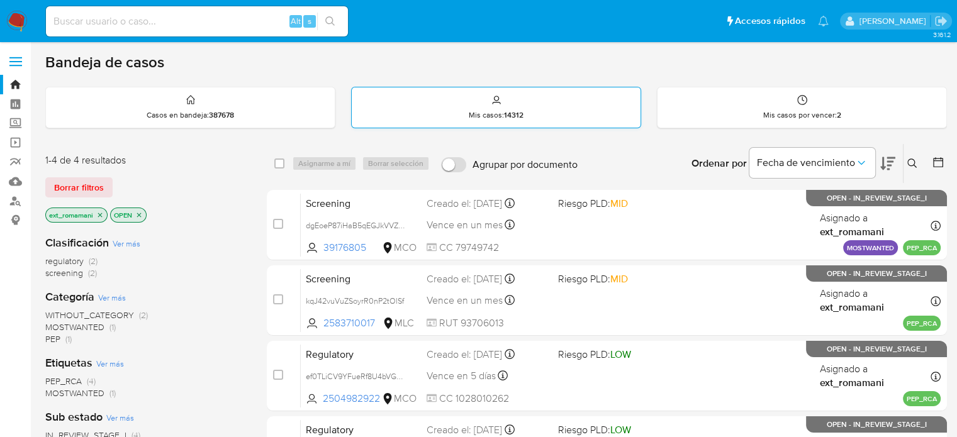
scroll to position [126, 0]
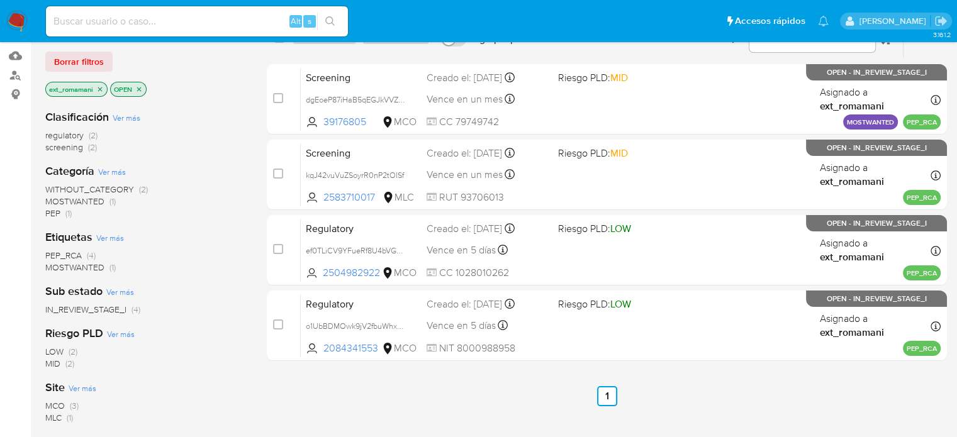
click at [17, 18] on img at bounding box center [16, 21] width 21 height 21
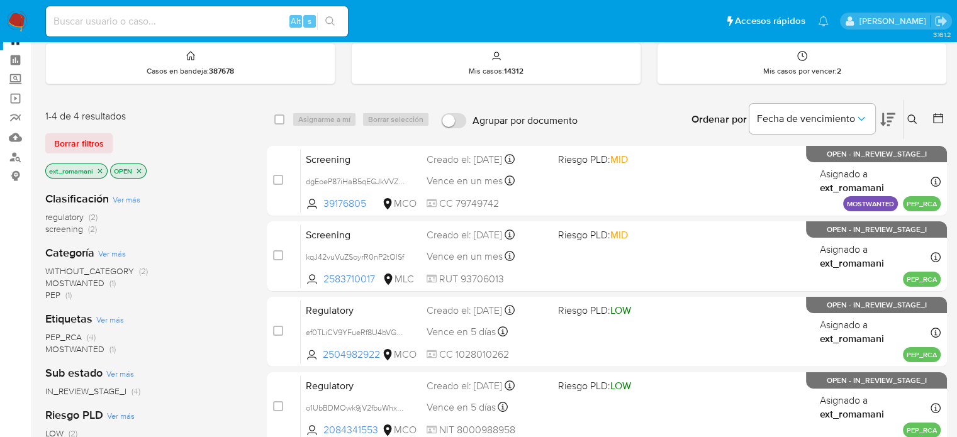
scroll to position [126, 0]
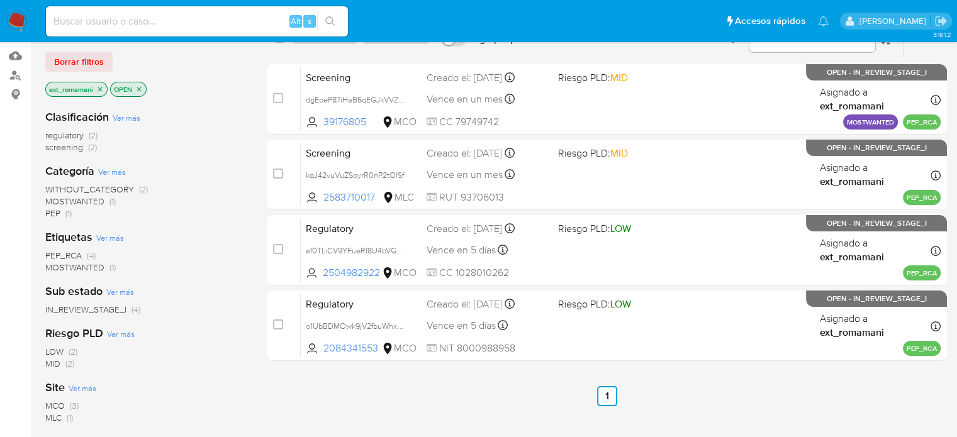
click at [18, 20] on img at bounding box center [16, 21] width 21 height 21
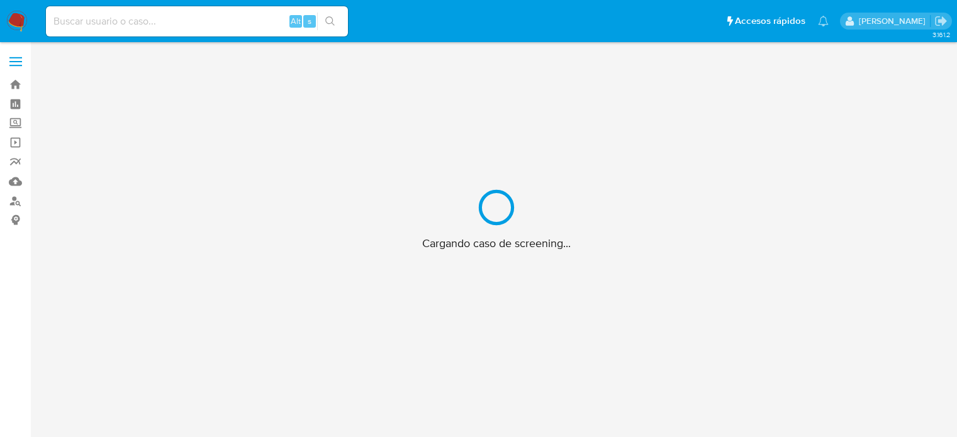
scroll to position [45, 0]
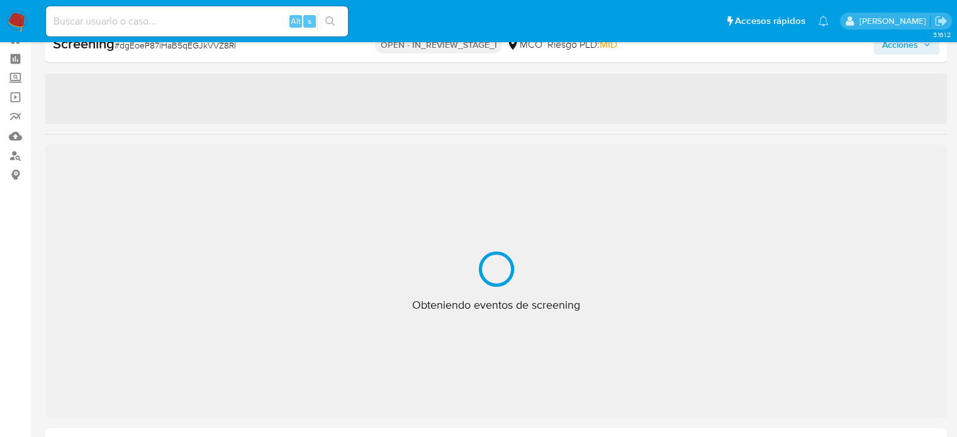
select select "10"
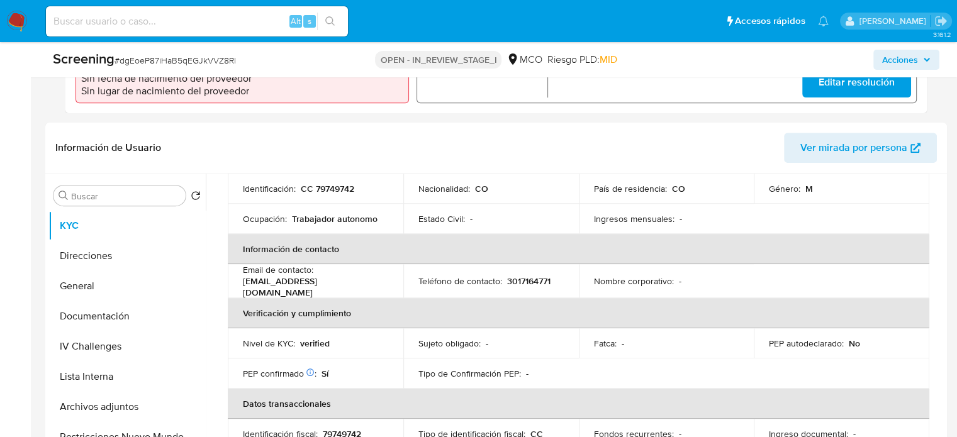
scroll to position [549, 0]
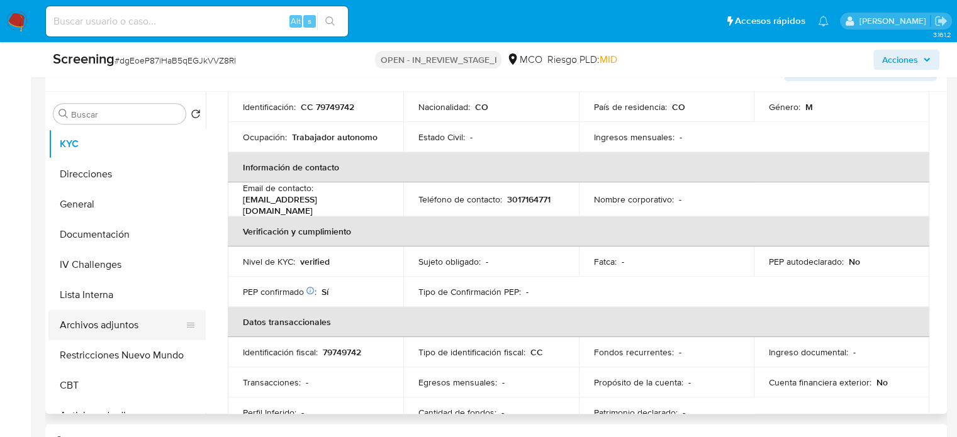
click at [75, 319] on button "Archivos adjuntos" at bounding box center [121, 325] width 147 height 30
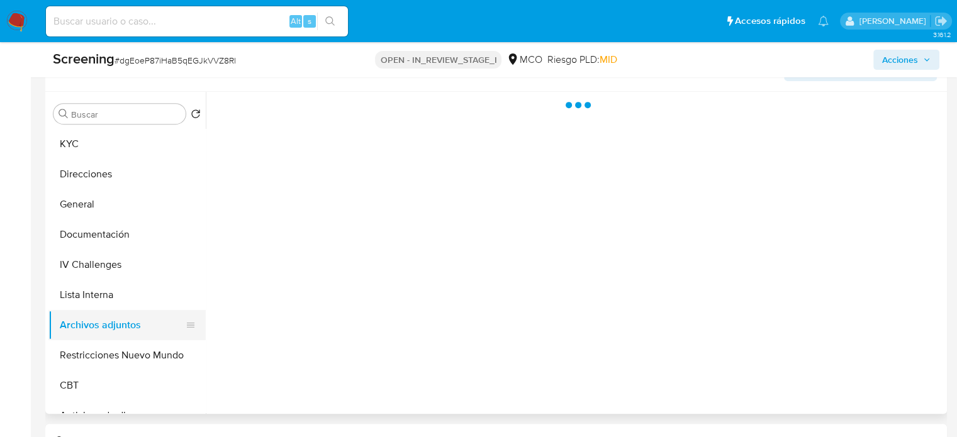
scroll to position [0, 0]
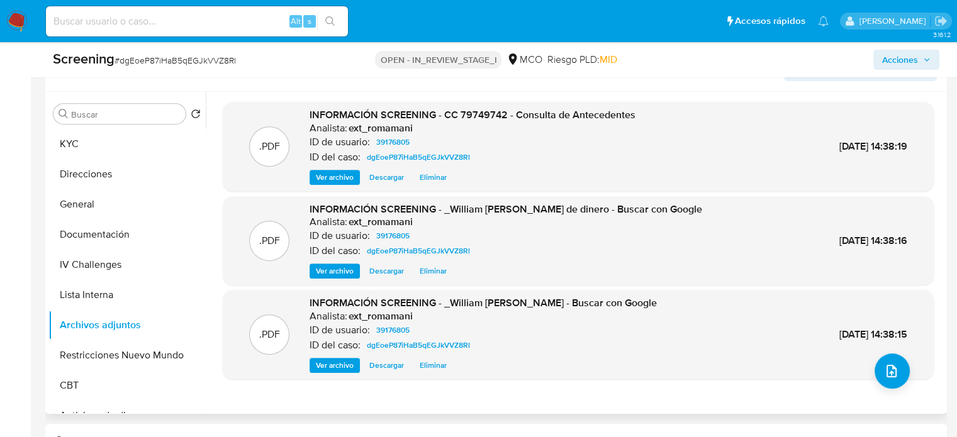
click at [342, 183] on span "Ver archivo" at bounding box center [335, 177] width 38 height 13
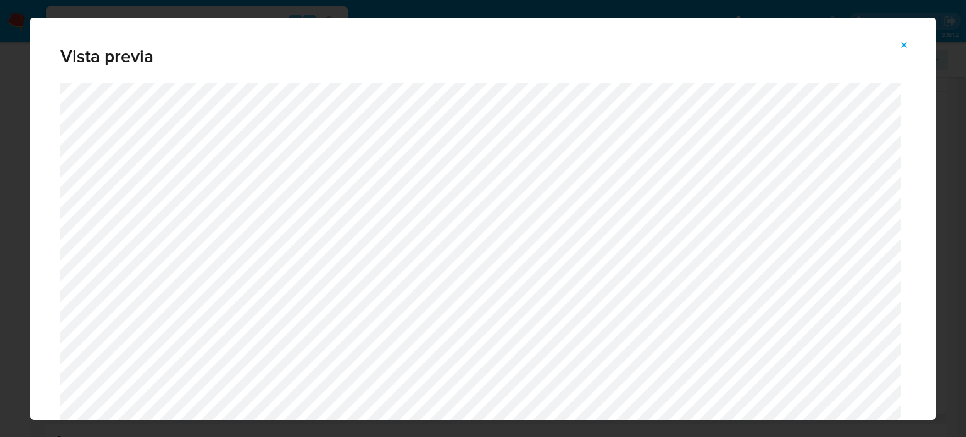
click at [903, 39] on span "Attachment preview" at bounding box center [905, 45] width 10 height 18
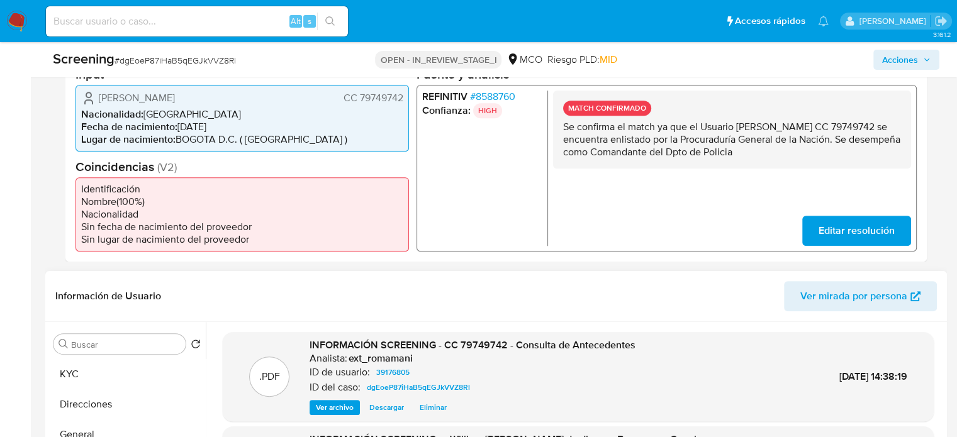
scroll to position [297, 0]
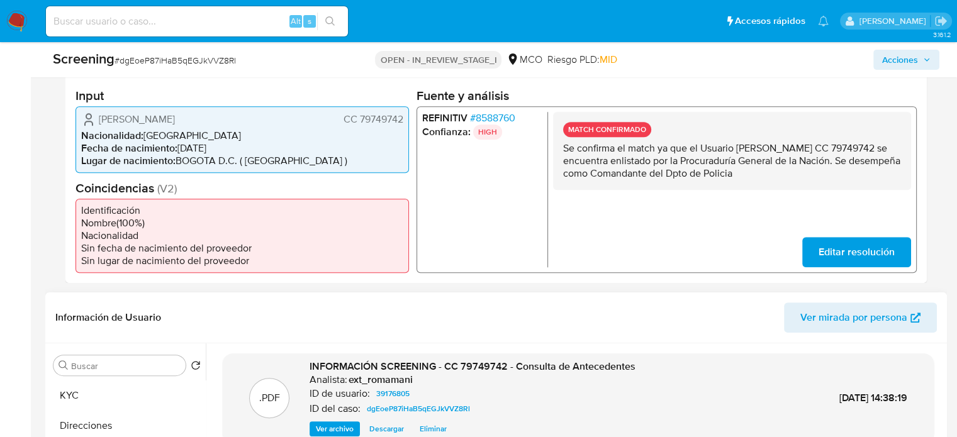
drag, startPoint x: 740, startPoint y: 148, endPoint x: 609, endPoint y: 161, distance: 131.5
click at [609, 161] on p "Se confirma el match ya que el Usuario [PERSON_NAME] CC 79749742 se encuentra e…" at bounding box center [732, 161] width 338 height 38
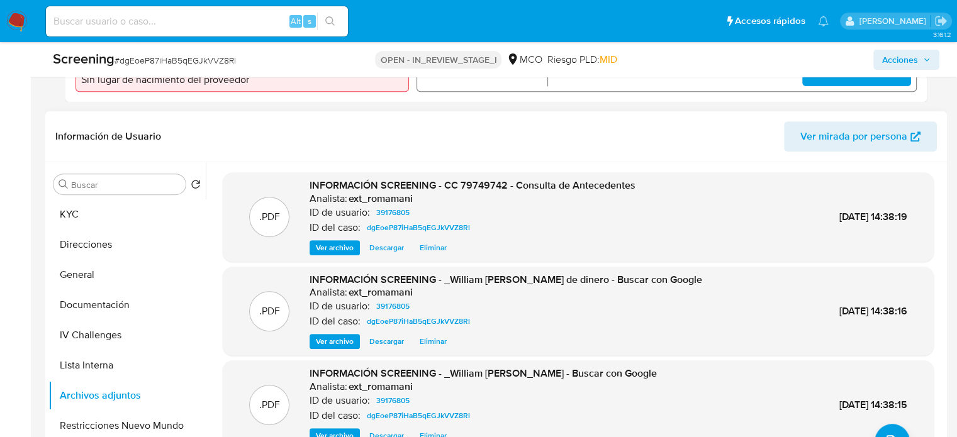
scroll to position [486, 0]
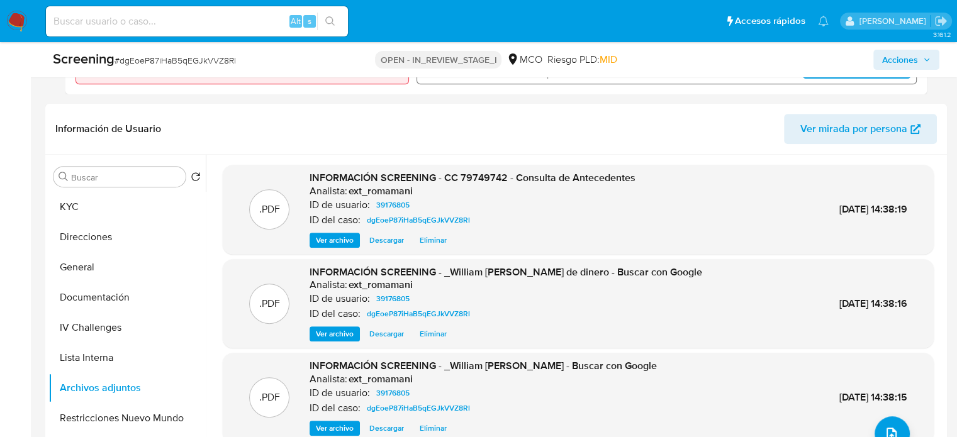
click at [344, 244] on span "Ver archivo" at bounding box center [335, 240] width 38 height 13
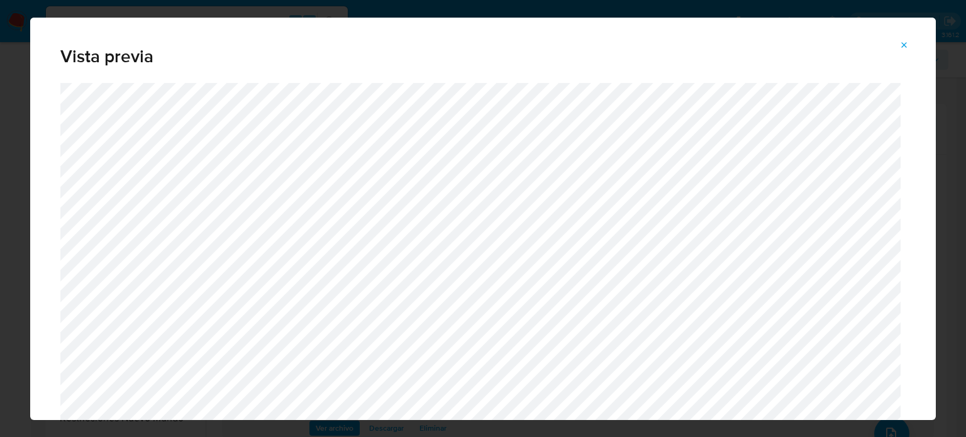
click at [905, 51] on span "Attachment preview" at bounding box center [905, 45] width 10 height 18
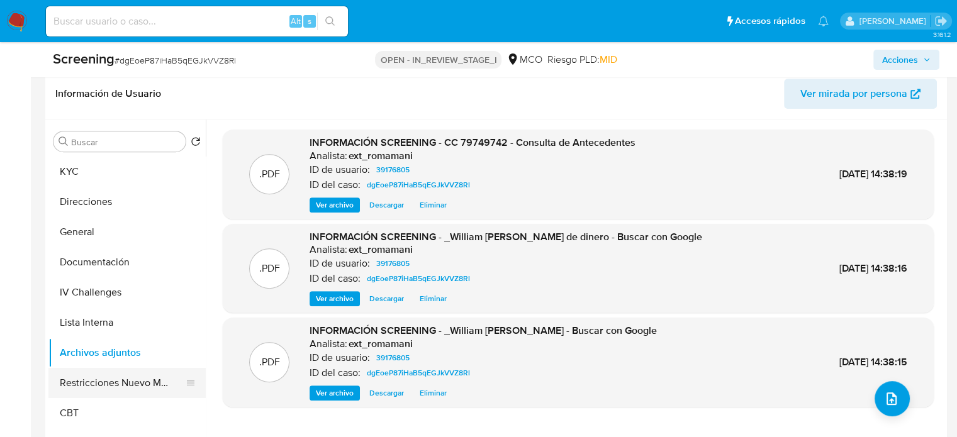
scroll to position [549, 0]
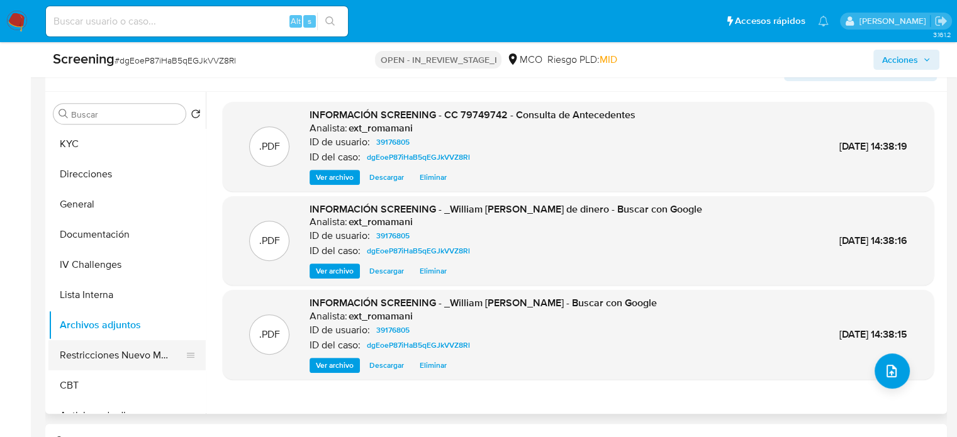
click at [75, 352] on button "Restricciones Nuevo Mundo" at bounding box center [121, 355] width 147 height 30
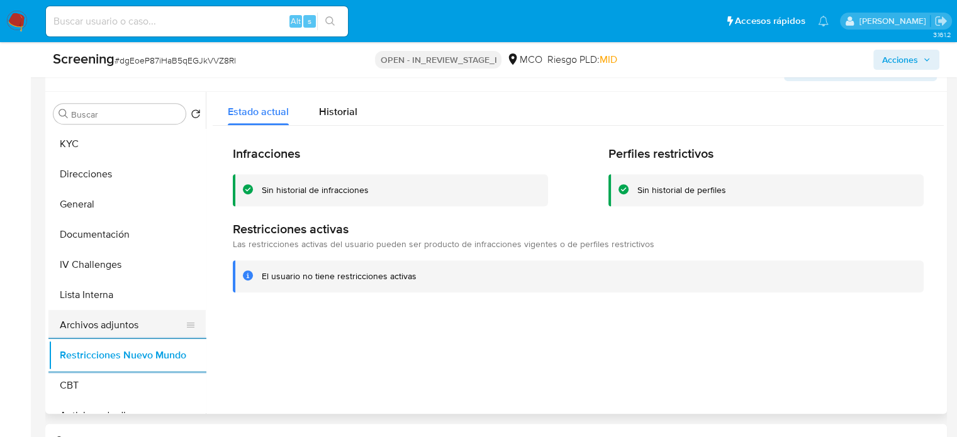
click at [113, 328] on button "Archivos adjuntos" at bounding box center [121, 325] width 147 height 30
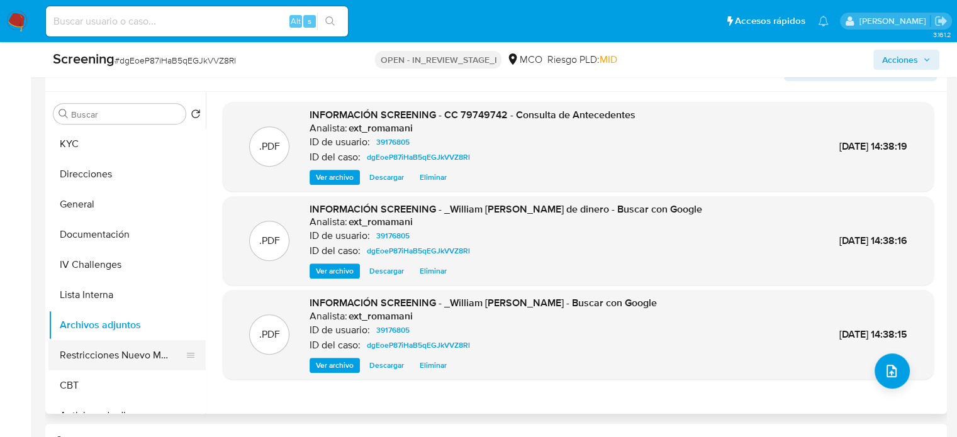
click at [134, 357] on button "Restricciones Nuevo Mundo" at bounding box center [121, 355] width 147 height 30
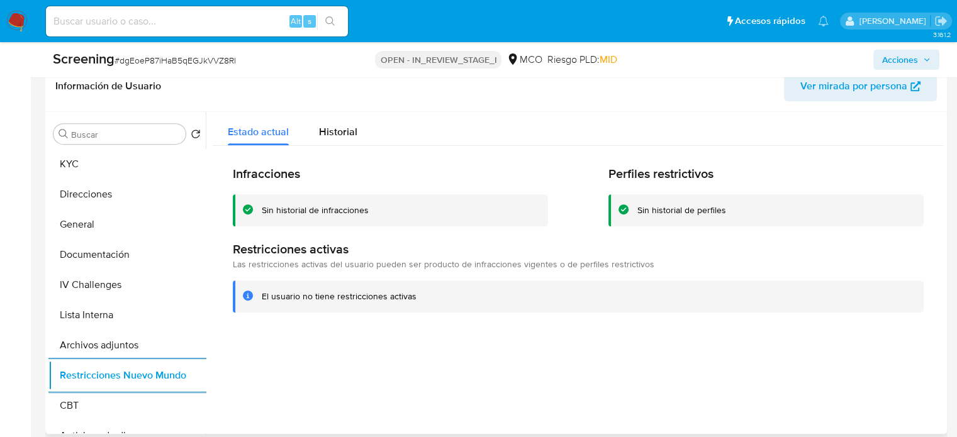
scroll to position [566, 0]
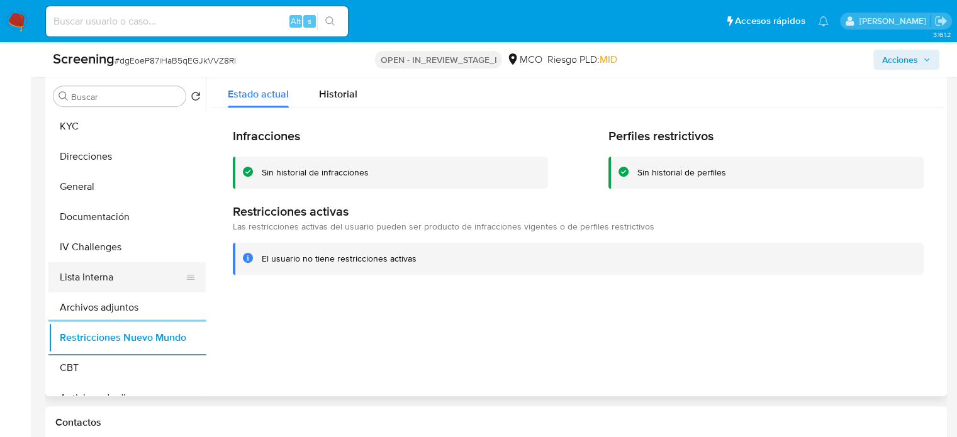
click at [96, 276] on button "Lista Interna" at bounding box center [121, 277] width 147 height 30
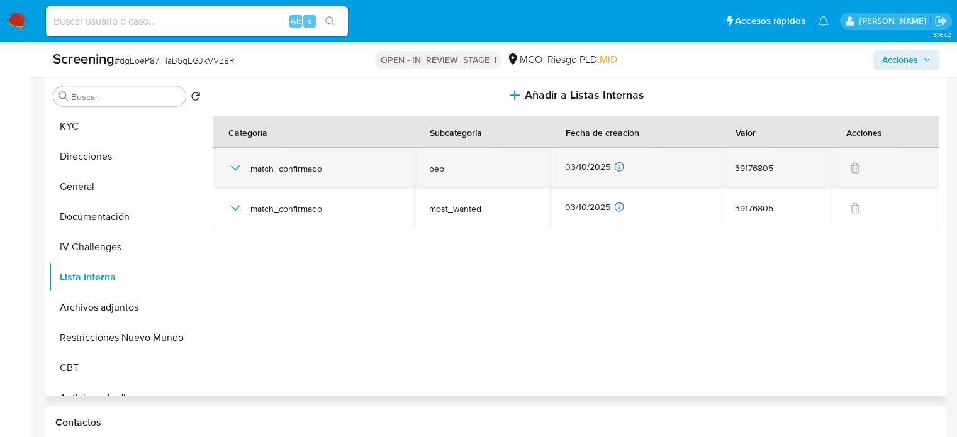
click at [231, 170] on icon "button" at bounding box center [235, 167] width 15 height 15
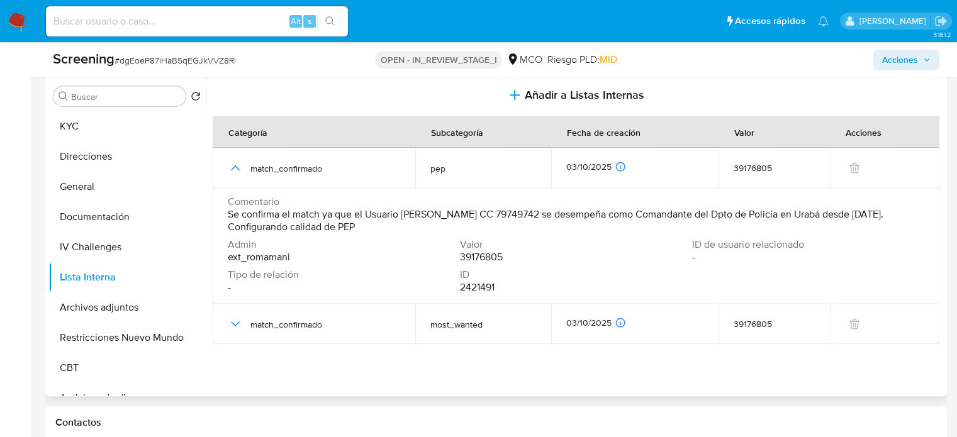
drag, startPoint x: 599, startPoint y: 211, endPoint x: 296, endPoint y: 228, distance: 303.7
click at [296, 228] on span "Se confirma el match ya que el Usuario William Alberto Zubieta Pardo CC 7974974…" at bounding box center [575, 220] width 694 height 25
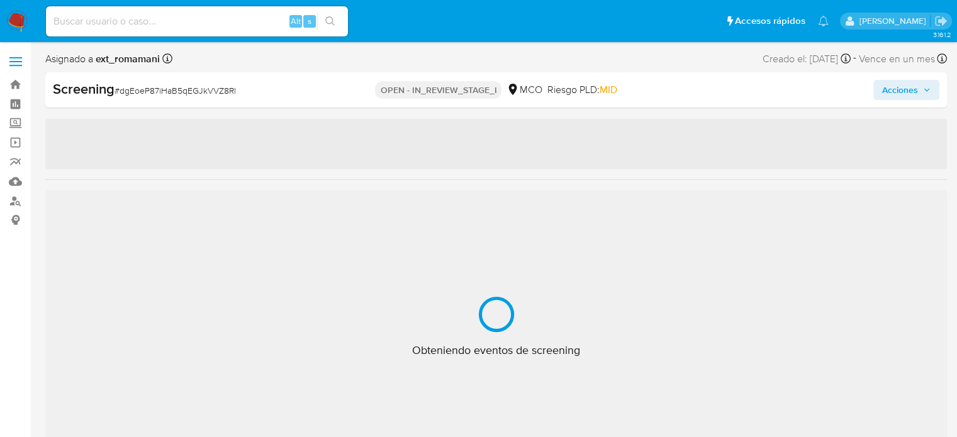
select select "10"
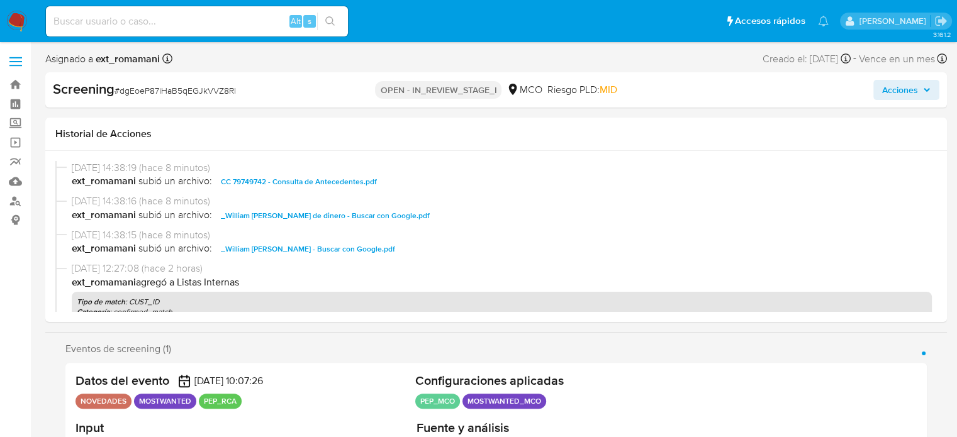
click at [913, 83] on span "Acciones" at bounding box center [900, 90] width 36 height 20
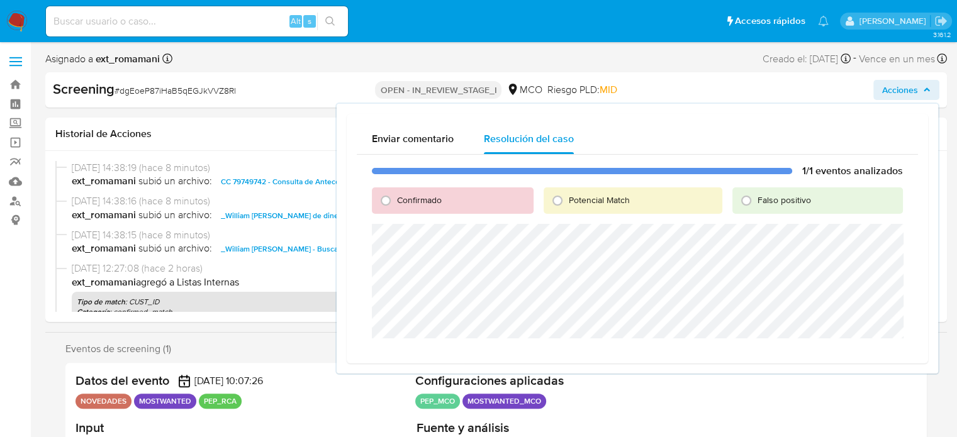
click at [402, 198] on span "Confirmado" at bounding box center [419, 200] width 45 height 13
click at [396, 198] on input "Confirmado" at bounding box center [386, 201] width 20 height 20
radio input "true"
click at [850, 349] on span "Cerrar Caso" at bounding box center [858, 354] width 60 height 18
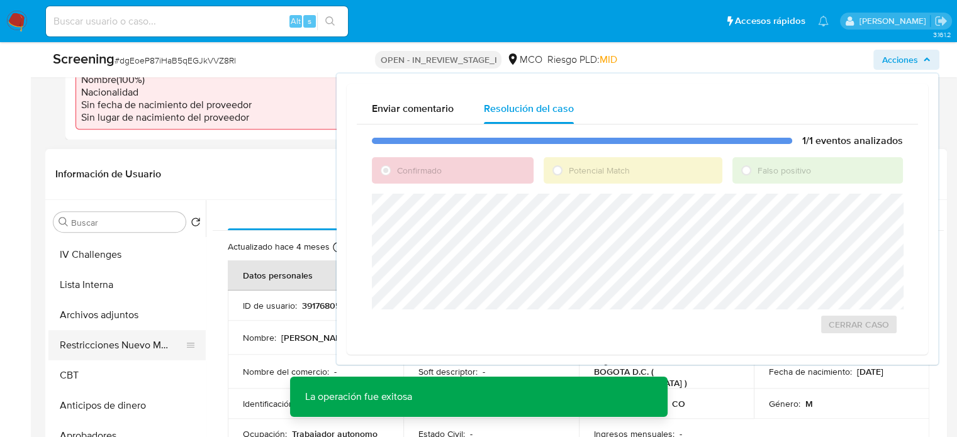
scroll to position [126, 0]
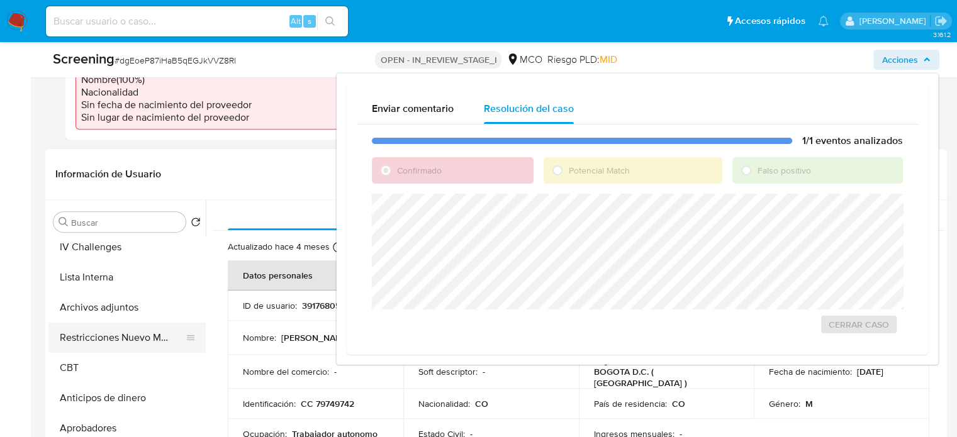
click at [130, 338] on button "Restricciones Nuevo Mundo" at bounding box center [121, 338] width 147 height 30
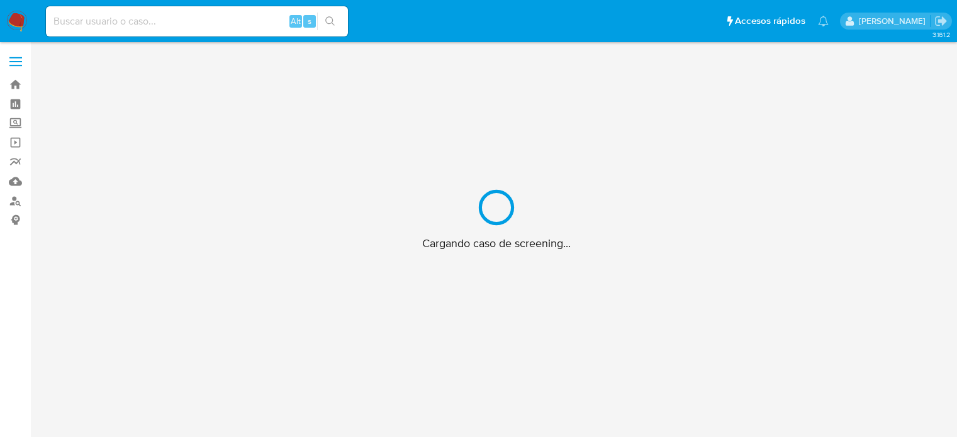
scroll to position [45, 0]
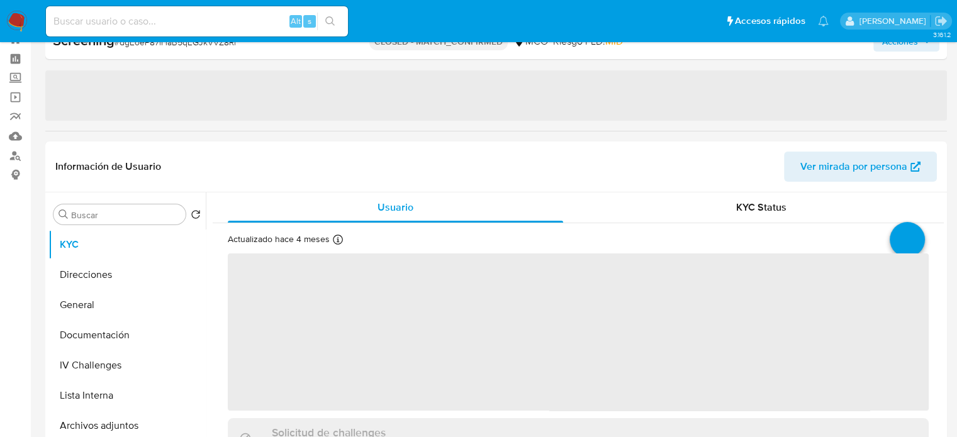
select select "10"
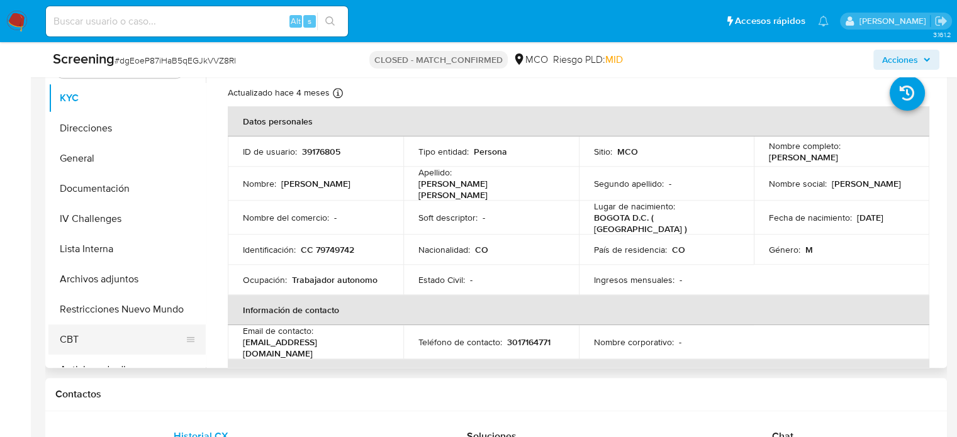
scroll to position [674, 0]
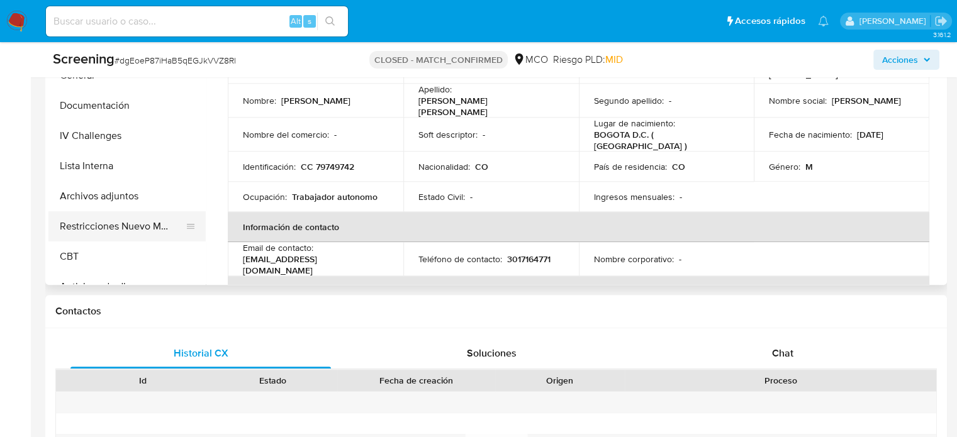
click at [122, 221] on button "Restricciones Nuevo Mundo" at bounding box center [121, 226] width 147 height 30
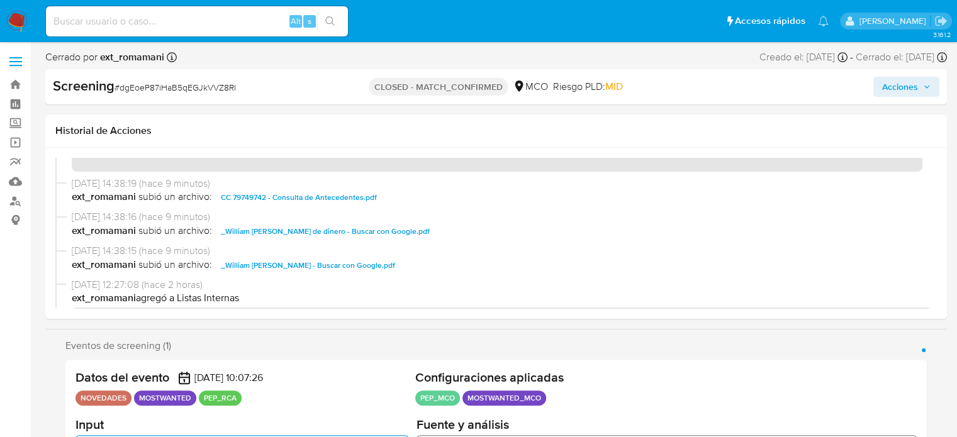
scroll to position [0, 0]
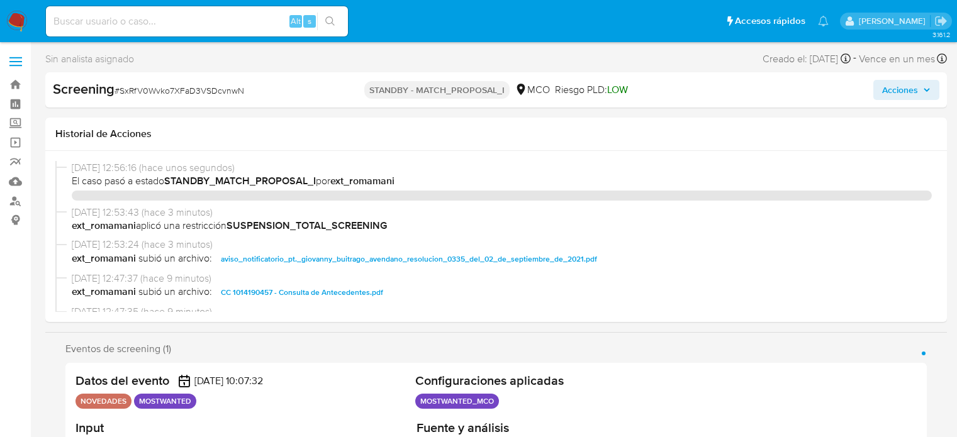
select select "10"
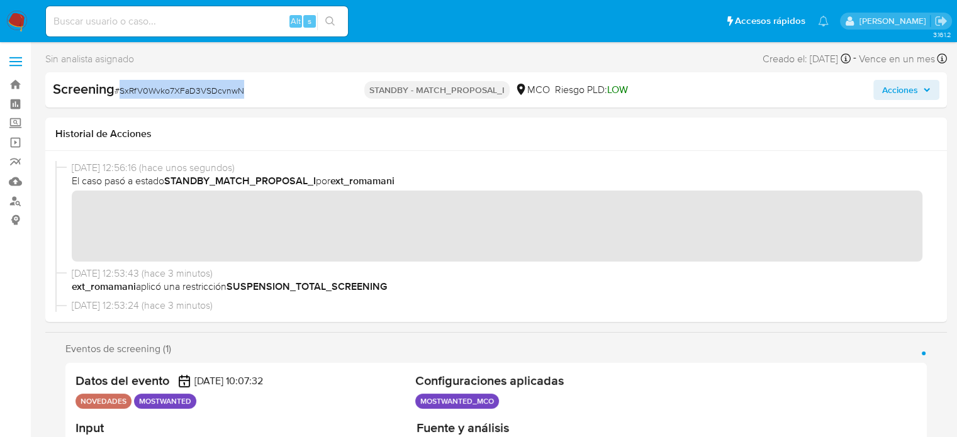
drag, startPoint x: 277, startPoint y: 91, endPoint x: 121, endPoint y: 103, distance: 157.0
click at [121, 103] on div "Screening # SxRfV0Wvko7XFaD3VSDcvnwN STANDBY - MATCH_PROPOSAL_I MCO Riesgo PLD:…" at bounding box center [495, 89] width 901 height 35
copy span "SxRfV0Wvko7XFaD3VSDcvnwN"
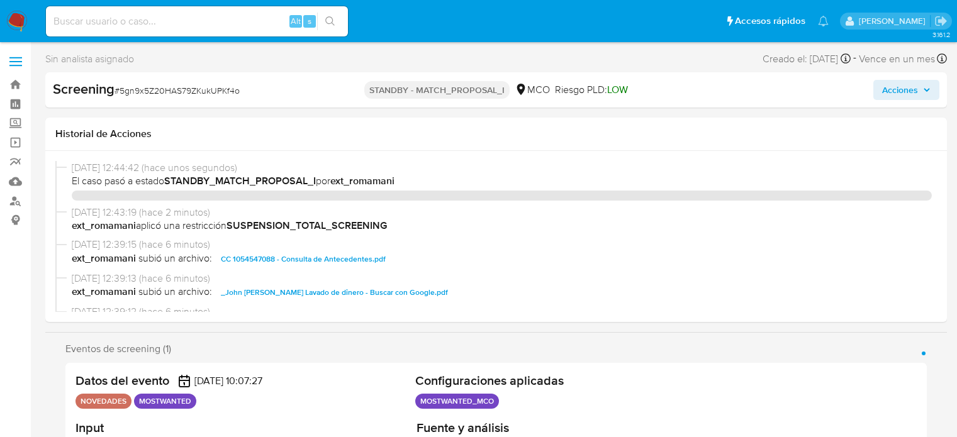
select select "10"
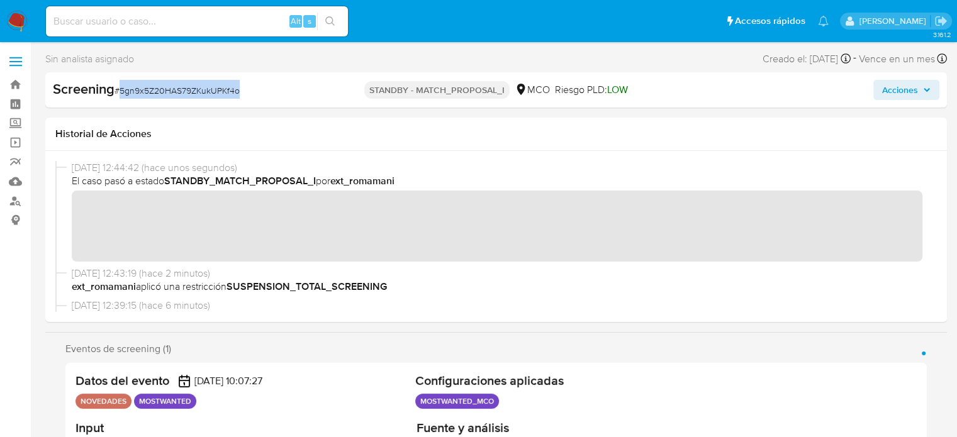
drag, startPoint x: 238, startPoint y: 92, endPoint x: 121, endPoint y: 95, distance: 117.7
click at [121, 95] on div "Screening # 5gn9x5Z20HAS79ZKukUPKf4o" at bounding box center [198, 89] width 291 height 19
copy span "5gn9x5Z20HAS79ZKukUPKf4o"
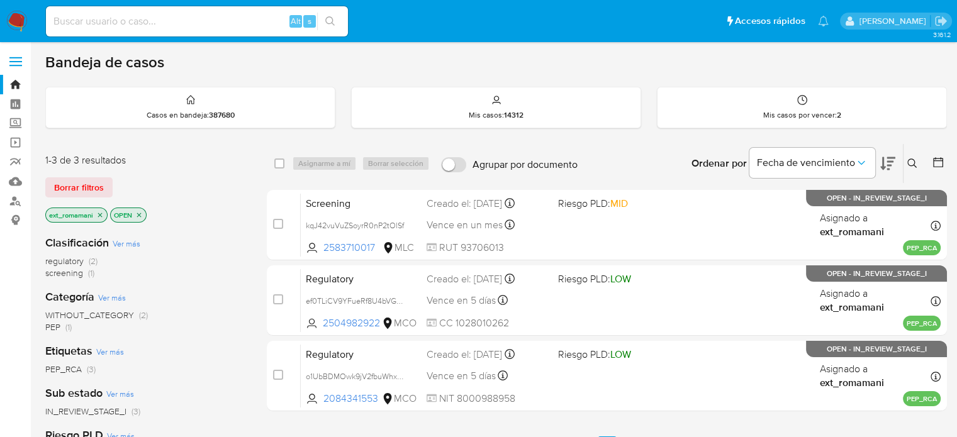
scroll to position [63, 0]
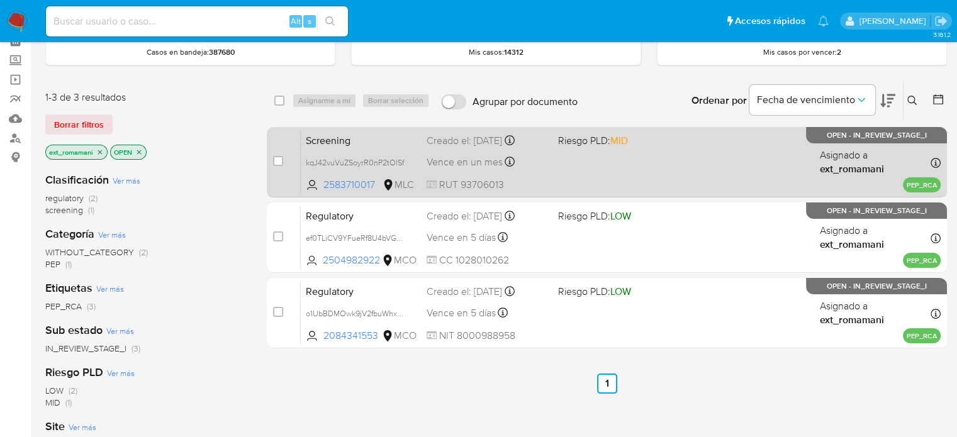
click at [545, 155] on div "Vence en un mes Vence el 01/11/2025 13:06:11" at bounding box center [487, 161] width 121 height 17
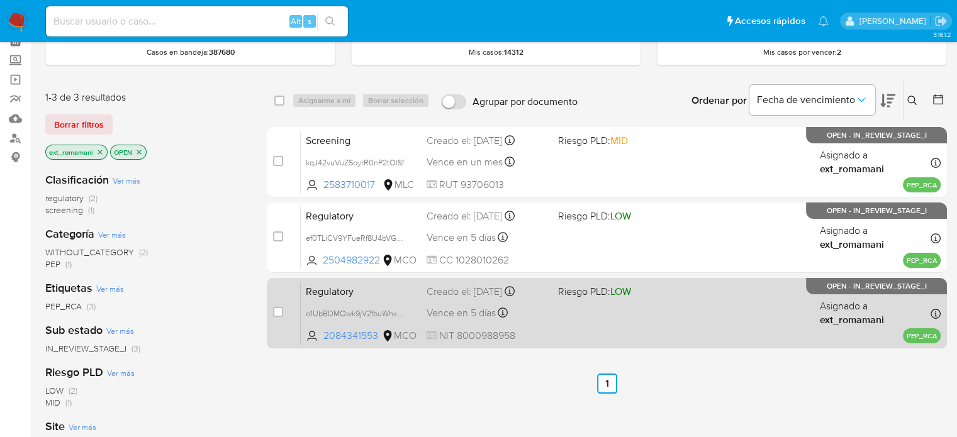
click at [554, 303] on div "Regulatory o1UbBDMOwk9jV2fbuWhxvUFM 2084341553 MCO Riesgo PLD: LOW Creado el: 0…" at bounding box center [621, 313] width 640 height 64
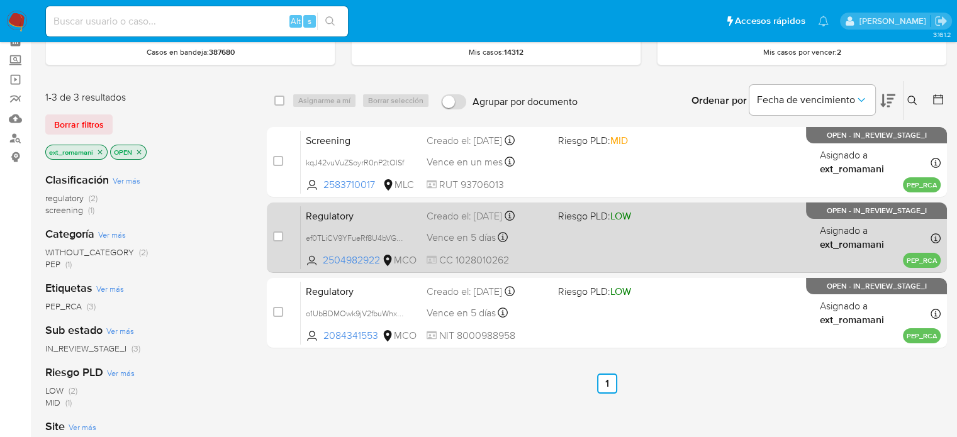
click at [574, 262] on div "Regulatory ef0TLiCV9YFueRf8U4bVGEZz 2504982922 MCO Riesgo PLD: LOW Creado el: 0…" at bounding box center [621, 238] width 640 height 64
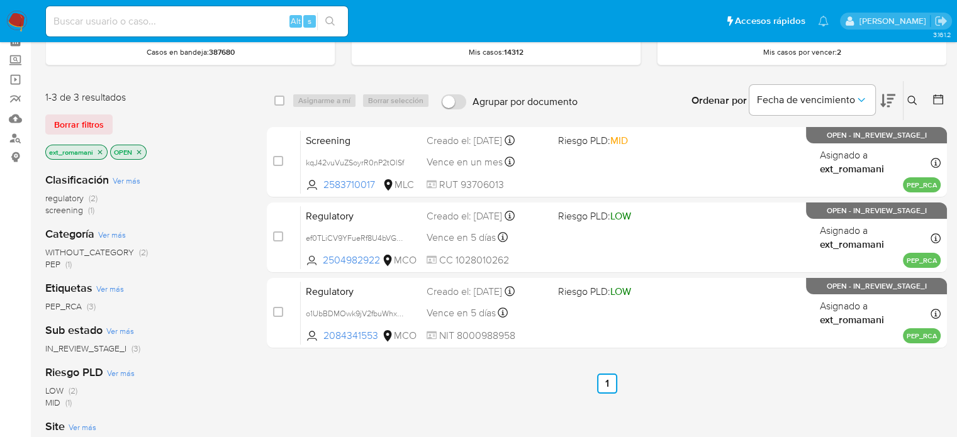
click at [148, 28] on div "Alt s" at bounding box center [197, 21] width 302 height 30
click at [149, 27] on input at bounding box center [197, 21] width 302 height 16
paste input "3g7X1L1pvRvKH2OwcZ80ZJxE"
type input "3g7X1L1pvRvKH2OwcZ80ZJxE"
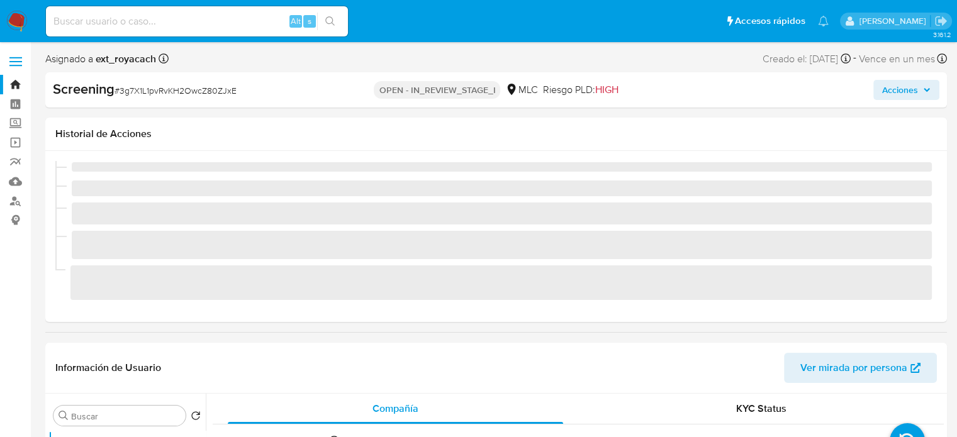
select select "10"
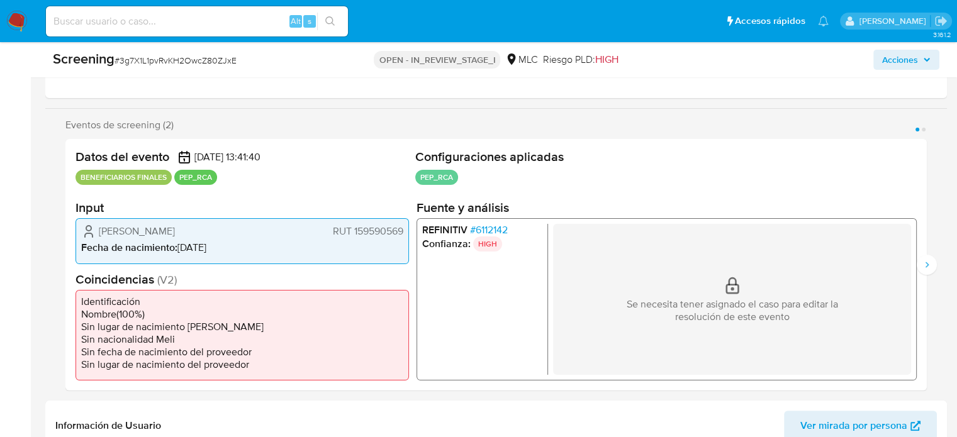
scroll to position [252, 0]
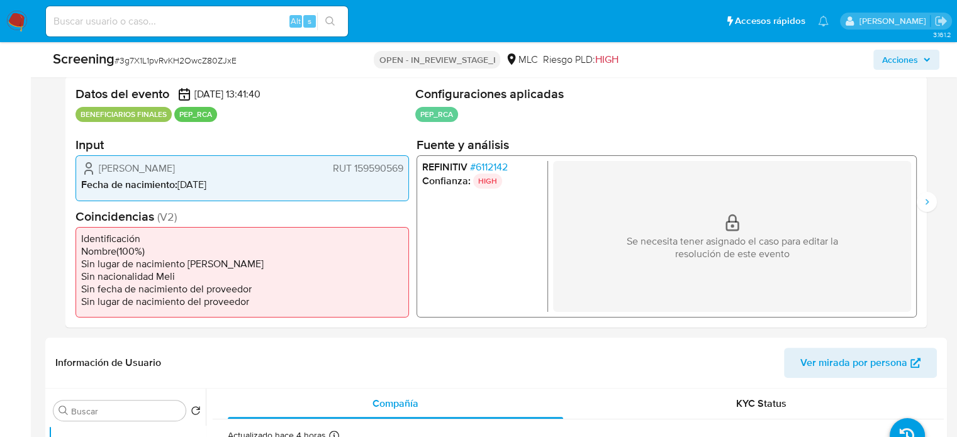
click at [488, 163] on span "# 6112142" at bounding box center [489, 167] width 38 height 13
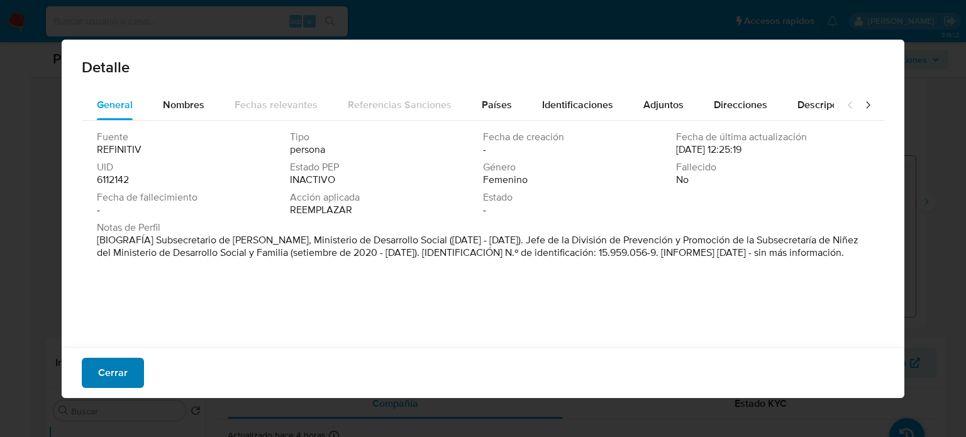
click at [122, 367] on span "Cerrar" at bounding box center [113, 373] width 30 height 28
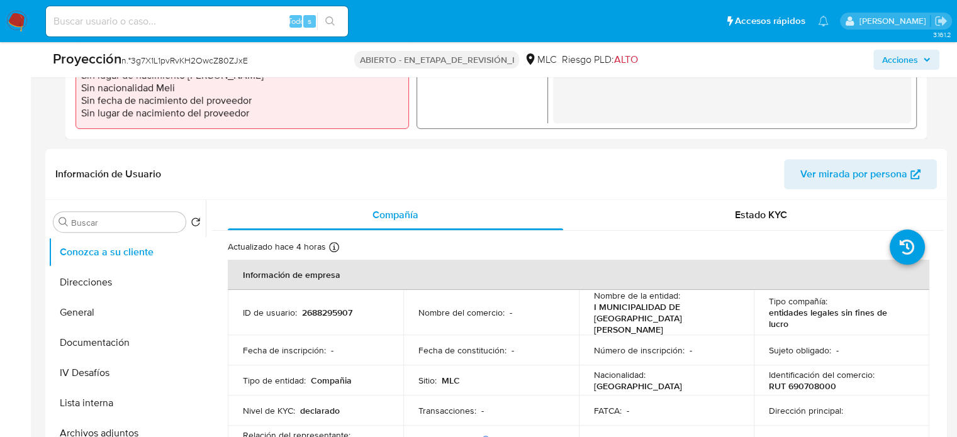
scroll to position [503, 0]
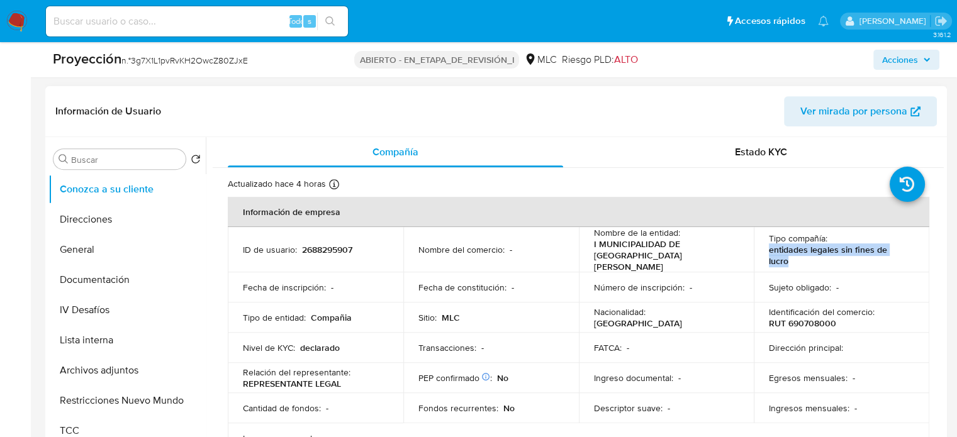
drag, startPoint x: 914, startPoint y: 248, endPoint x: 765, endPoint y: 251, distance: 149.1
click at [765, 251] on td "Tipo compañía : entidades legales sin fines de lucro" at bounding box center [842, 249] width 176 height 45
copy font "entidades legales sin fines de lucro"
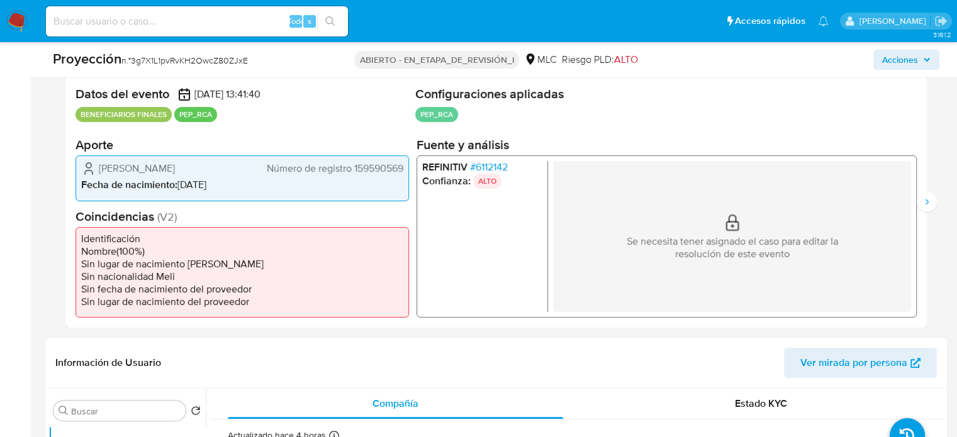
scroll to position [252, 0]
click at [481, 162] on font "6112142" at bounding box center [492, 167] width 32 height 14
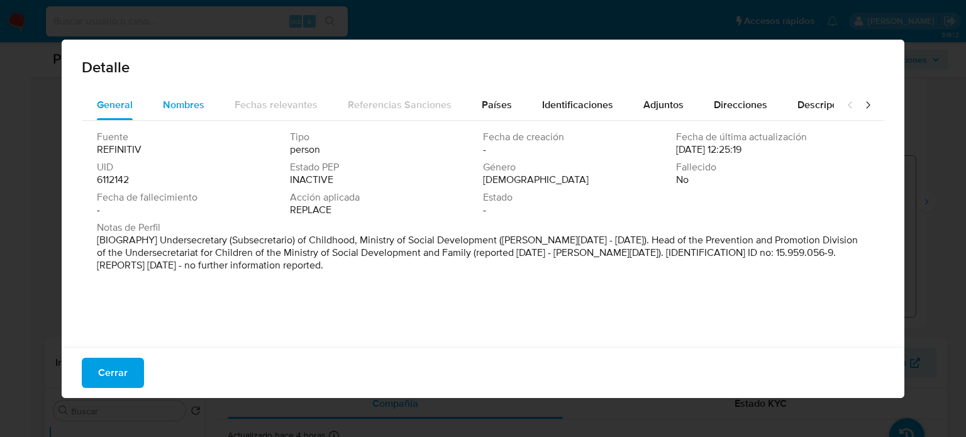
click at [184, 94] on div "Nombres" at bounding box center [184, 105] width 42 height 30
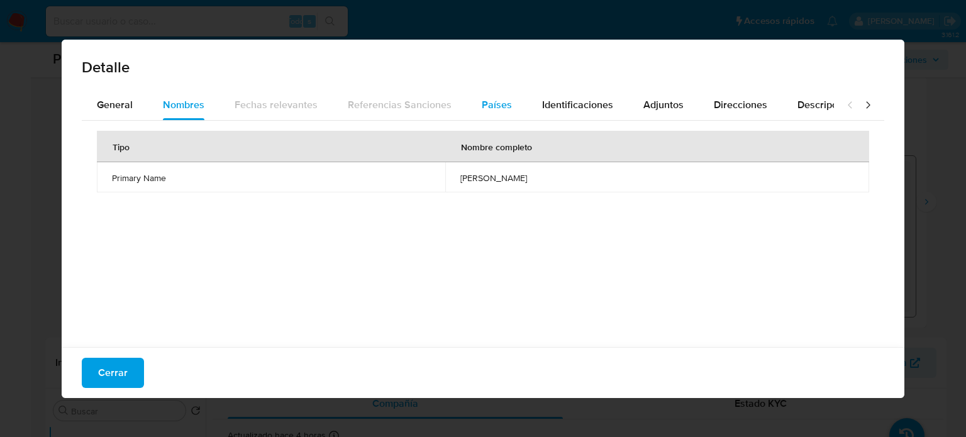
click at [501, 105] on span "Países" at bounding box center [497, 105] width 30 height 14
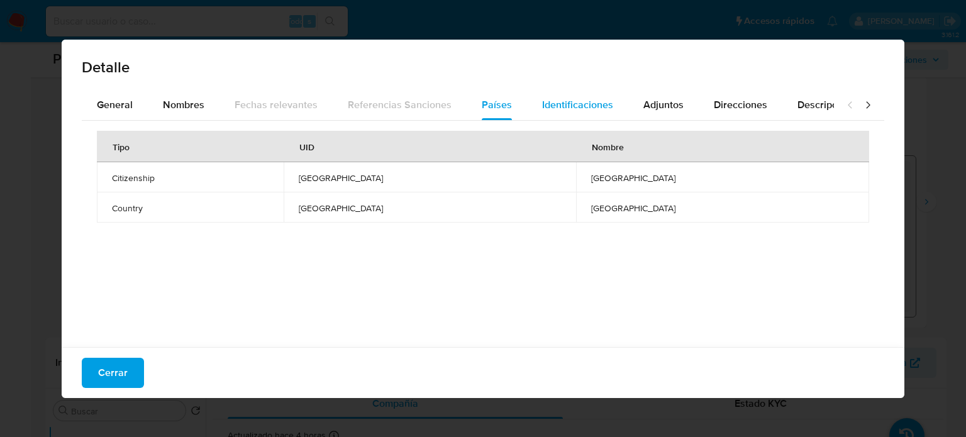
click at [548, 101] on span "Identificaciones" at bounding box center [577, 105] width 71 height 14
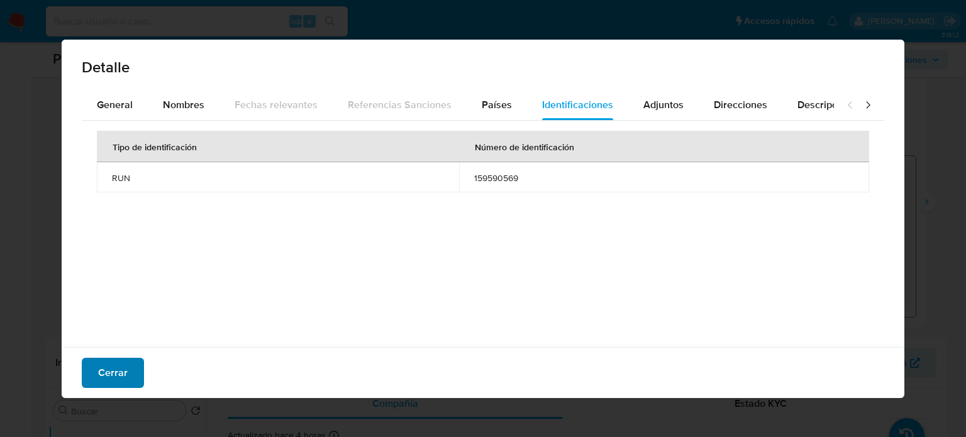
click at [121, 378] on font "Cerrar" at bounding box center [113, 373] width 30 height 30
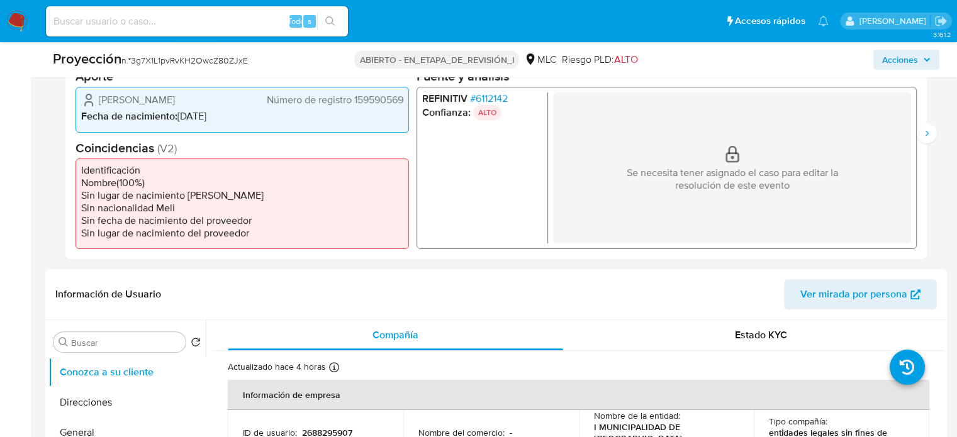
scroll to position [315, 0]
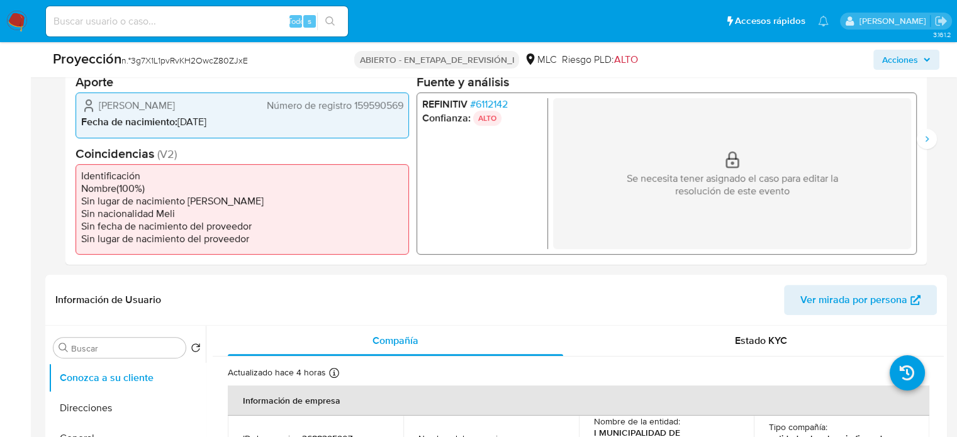
click at [493, 103] on font "6112142" at bounding box center [492, 104] width 32 height 14
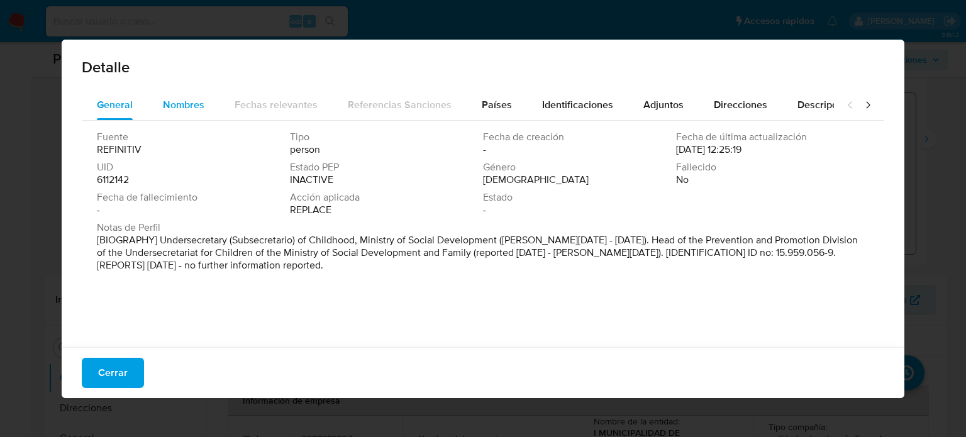
click at [187, 104] on span "Nombres" at bounding box center [184, 105] width 42 height 14
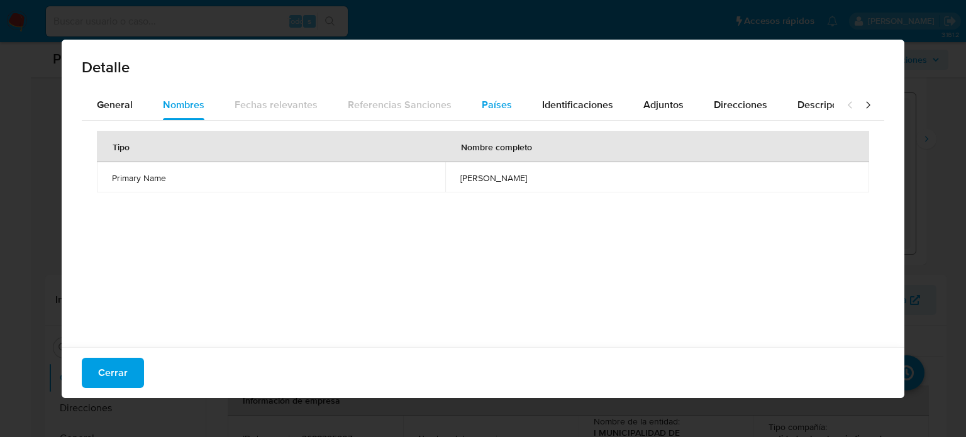
click at [494, 98] on span "Países" at bounding box center [497, 105] width 30 height 14
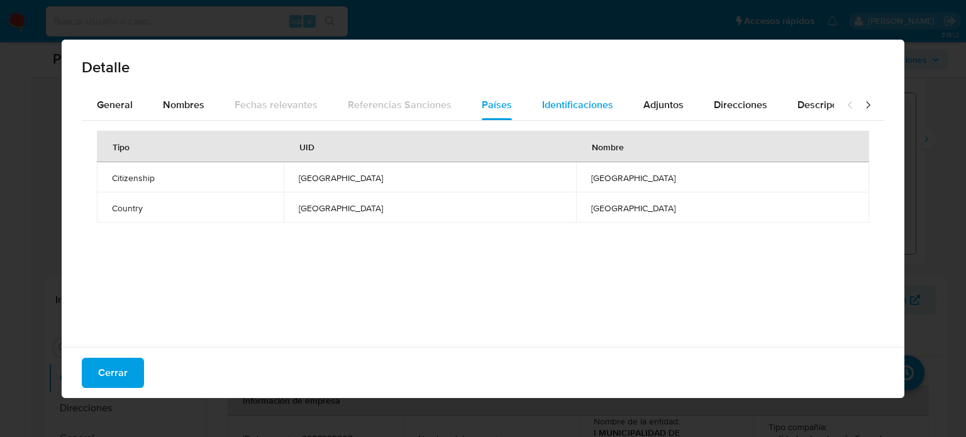
click at [569, 96] on div "Identificaciones" at bounding box center [577, 105] width 71 height 30
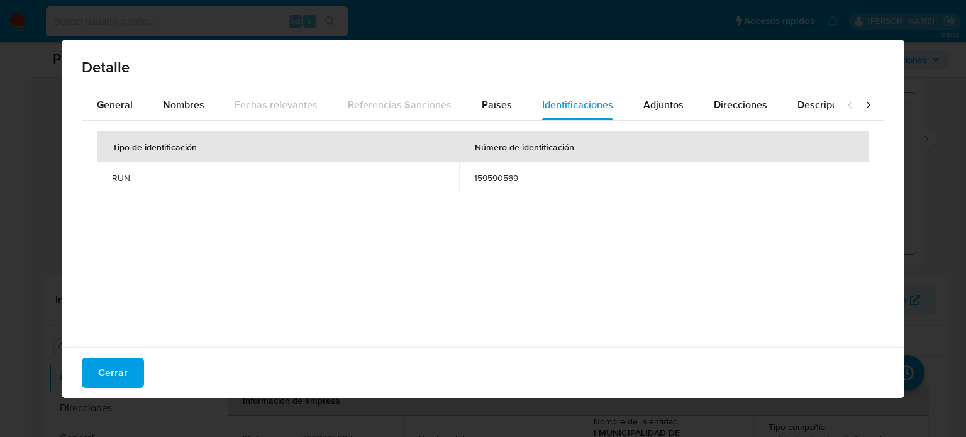
click at [141, 364] on button "Cerrar" at bounding box center [113, 373] width 62 height 30
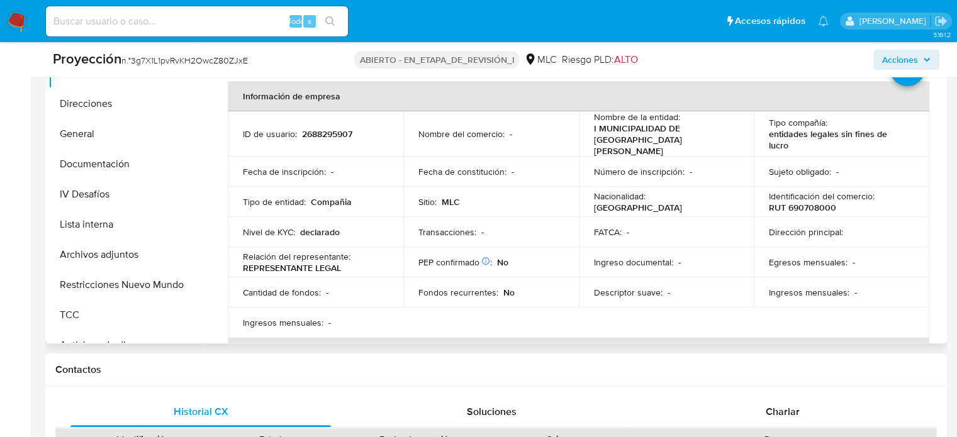
scroll to position [629, 0]
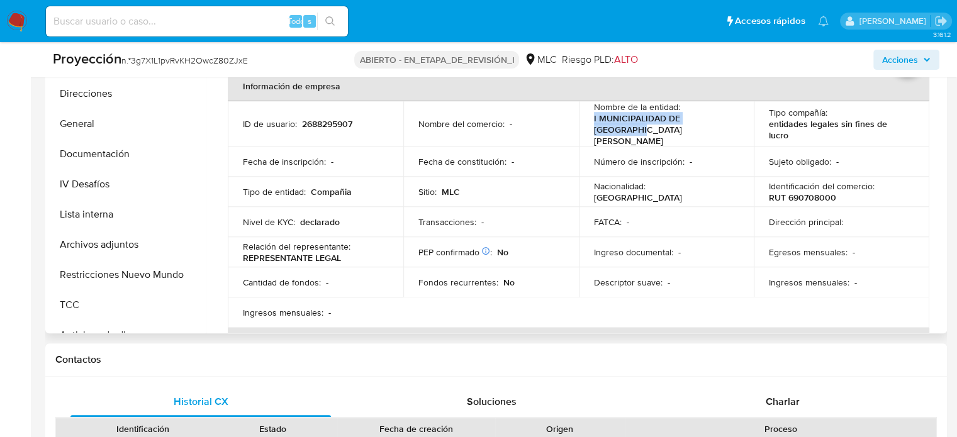
drag, startPoint x: 732, startPoint y: 119, endPoint x: 588, endPoint y: 120, distance: 143.4
click at [588, 120] on td "Nombre de la entidad : I MUNICIPALIDAD DE SAN MIGUEL" at bounding box center [667, 123] width 176 height 45
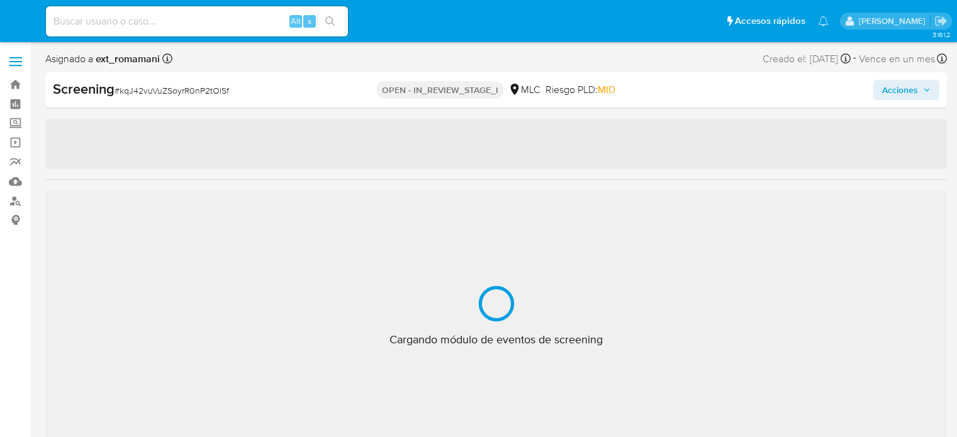
select select "10"
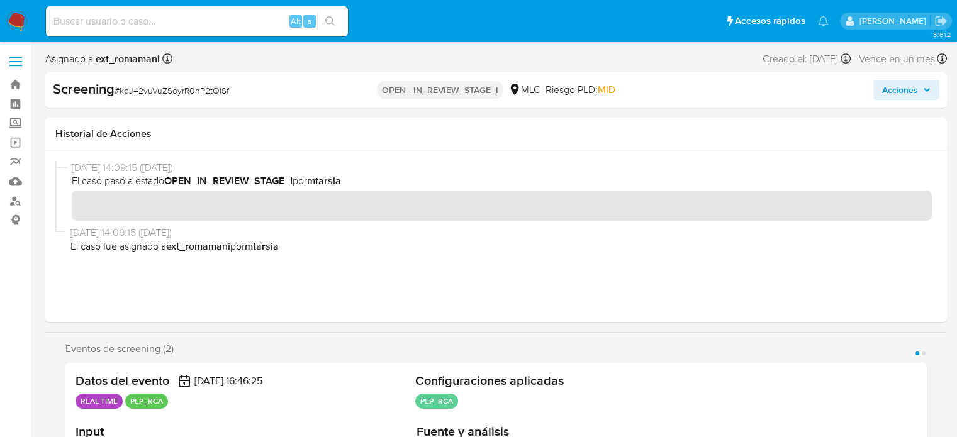
click at [21, 17] on img at bounding box center [16, 21] width 21 height 21
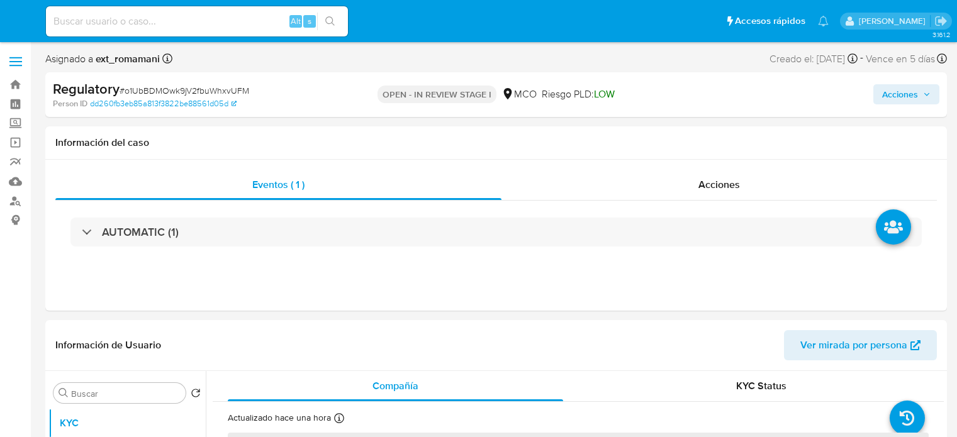
select select "10"
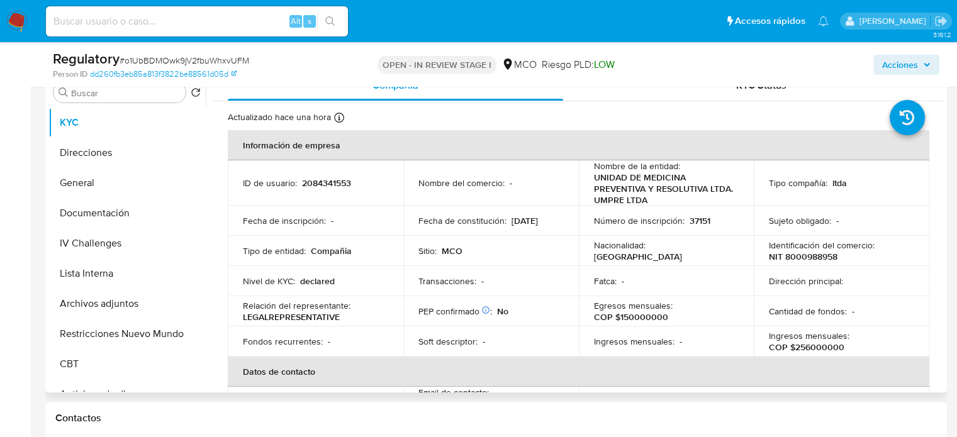
scroll to position [252, 0]
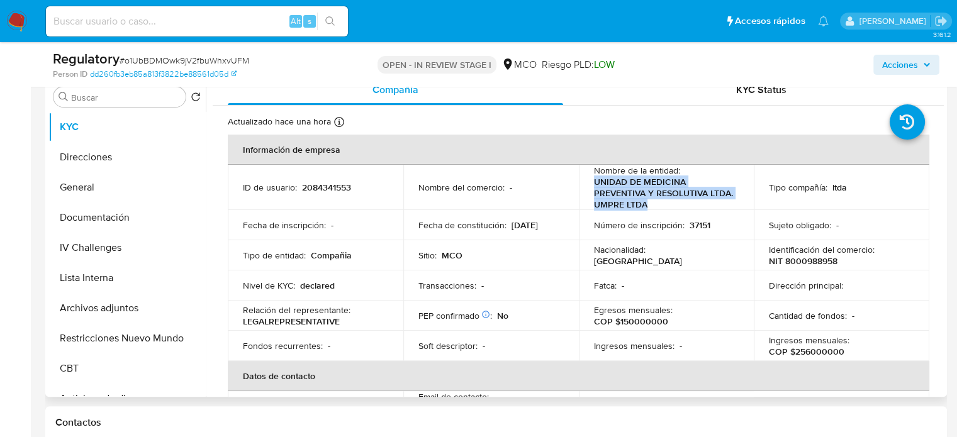
drag, startPoint x: 677, startPoint y: 203, endPoint x: 589, endPoint y: 183, distance: 90.2
click at [589, 183] on td "Nombre de la entidad : UNIDAD DE MEDICINA PREVENTIVA Y RESOLUTIVA LTDA. UMPRE L…" at bounding box center [667, 187] width 176 height 45
copy p "UNIDAD DE MEDICINA PREVENTIVA Y RESOLUTIVA LTDA. UMPRE LTDA"
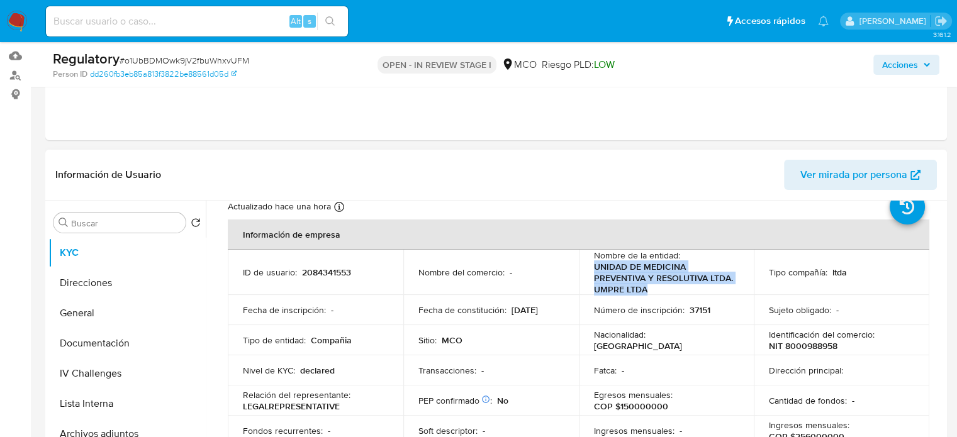
scroll to position [63, 0]
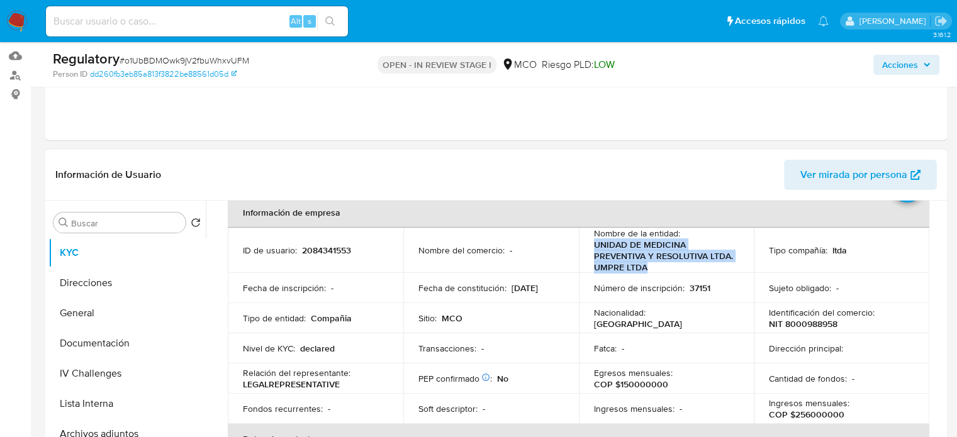
click at [694, 261] on p "UNIDAD DE MEDICINA PREVENTIVA Y RESOLUTIVA LTDA. UMPRE LTDA" at bounding box center [664, 256] width 140 height 34
click at [610, 268] on p "UNIDAD DE MEDICINA PREVENTIVA Y RESOLUTIVA LTDA. UMPRE LTDA" at bounding box center [664, 256] width 140 height 34
drag, startPoint x: 610, startPoint y: 267, endPoint x: 589, endPoint y: 248, distance: 28.1
click at [589, 248] on td "Nombre de la entidad : UNIDAD DE MEDICINA PREVENTIVA Y RESOLUTIVA LTDA. UMPRE L…" at bounding box center [667, 250] width 176 height 45
copy p "UNIDAD DE MEDICINA PREVENTIVA Y RESOLUTIVA LTDA"
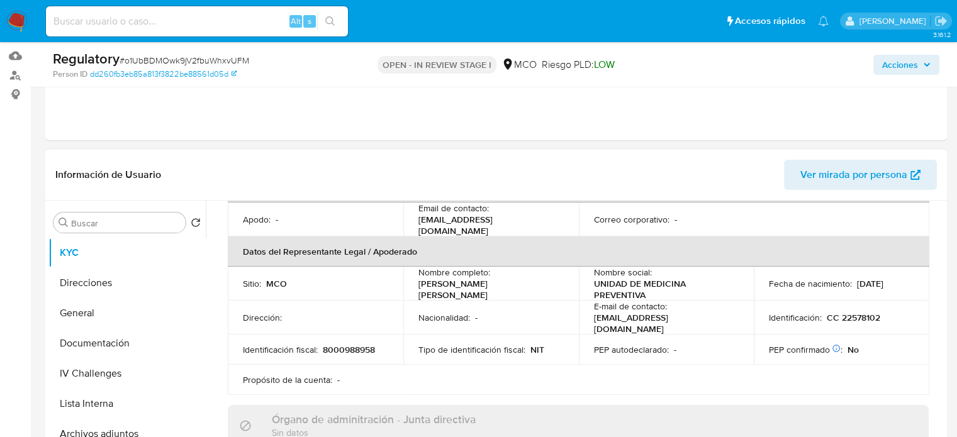
scroll to position [377, 0]
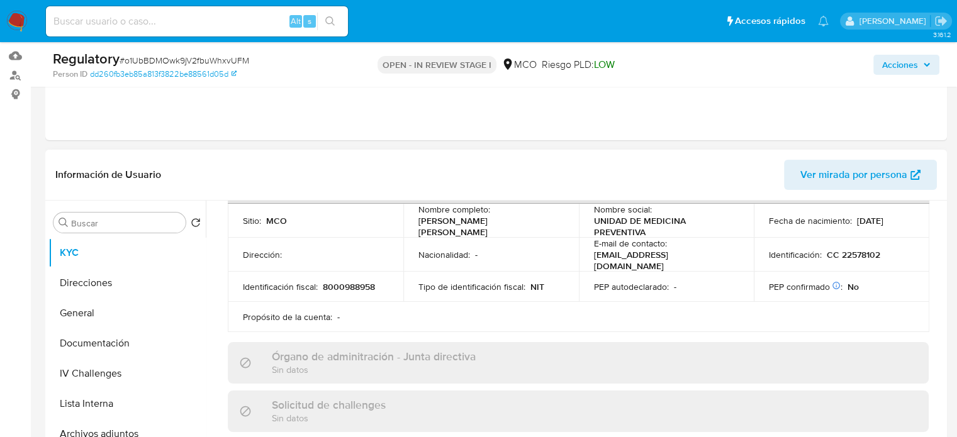
drag, startPoint x: 547, startPoint y: 223, endPoint x: 408, endPoint y: 230, distance: 139.8
click at [408, 230] on td "Nombre completo : [PERSON_NAME] [PERSON_NAME]" at bounding box center [491, 221] width 176 height 34
copy p "[PERSON_NAME] [PERSON_NAME]"
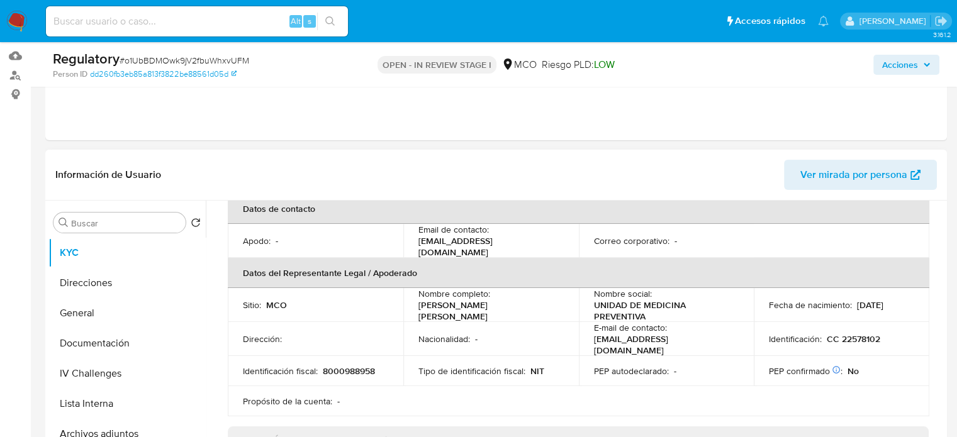
scroll to position [315, 0]
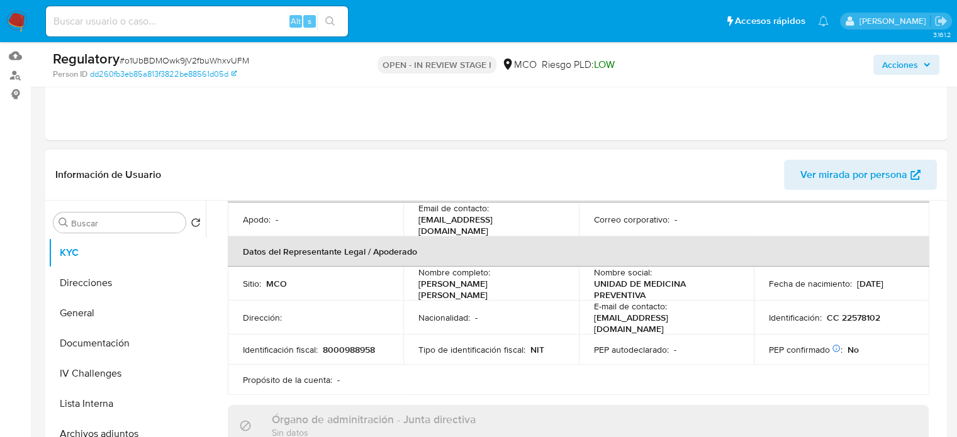
click at [649, 291] on p "UNIDAD DE MEDICINA PREVENTIVA" at bounding box center [664, 289] width 140 height 23
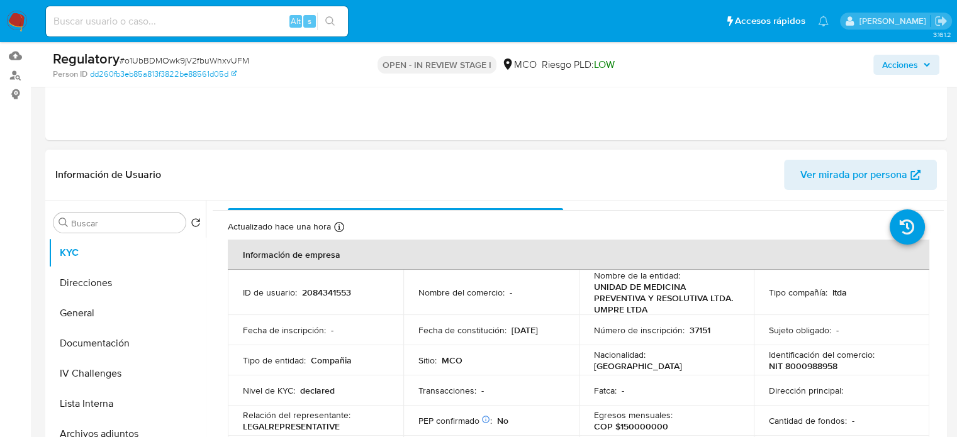
scroll to position [0, 0]
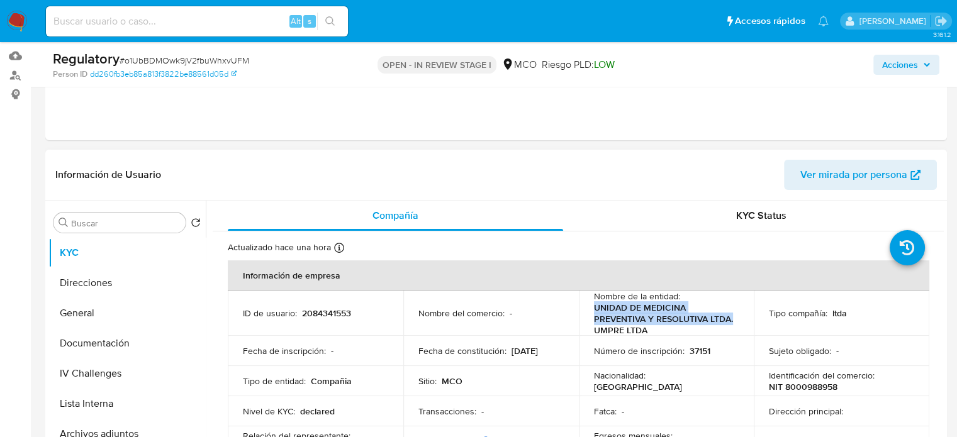
drag, startPoint x: 614, startPoint y: 332, endPoint x: 591, endPoint y: 310, distance: 31.1
click at [594, 310] on p "UNIDAD DE MEDICINA PREVENTIVA Y RESOLUTIVA LTDA. UMPRE LTDA" at bounding box center [664, 319] width 140 height 34
copy p "UNIDAD DE MEDICINA PREVENTIVA Y RESOLUTIVA LTDA."
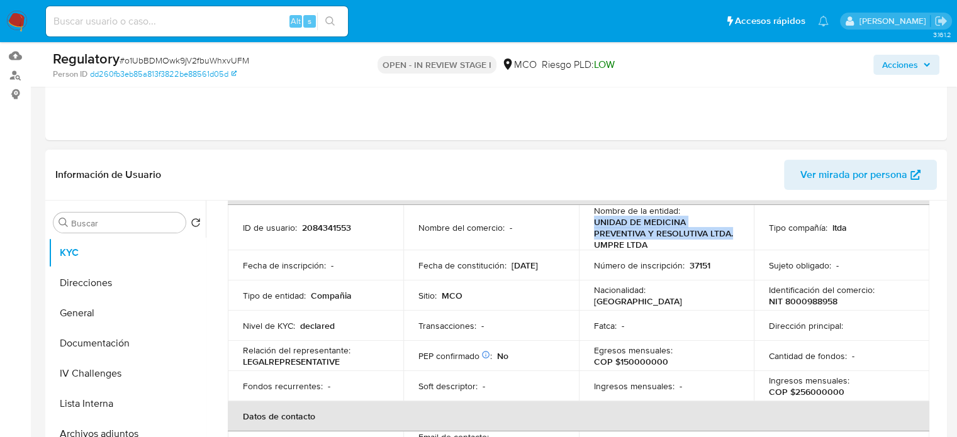
scroll to position [63, 0]
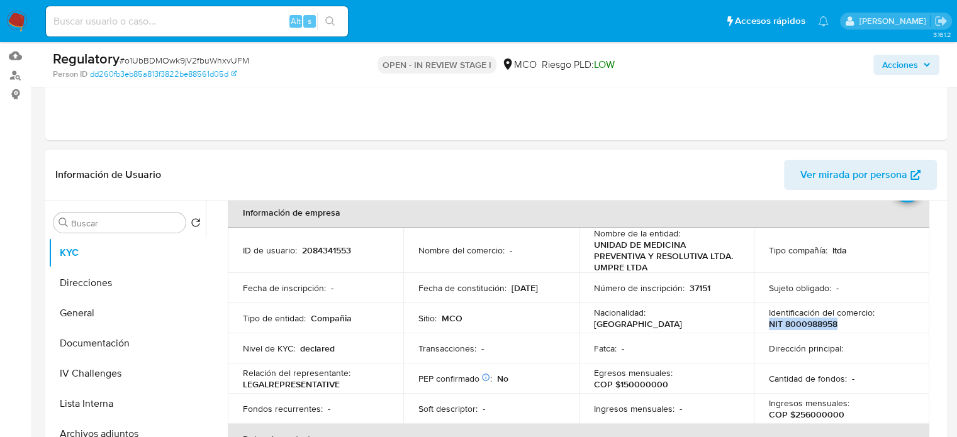
drag, startPoint x: 850, startPoint y: 324, endPoint x: 759, endPoint y: 324, distance: 90.6
click at [759, 324] on td "Identificación del comercio : NIT 8000988958" at bounding box center [842, 318] width 176 height 30
copy p "NIT 8000988958"
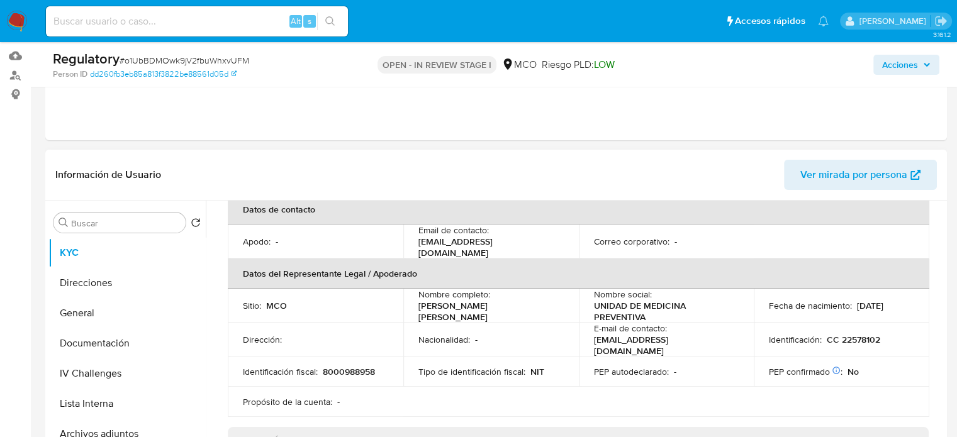
scroll to position [315, 0]
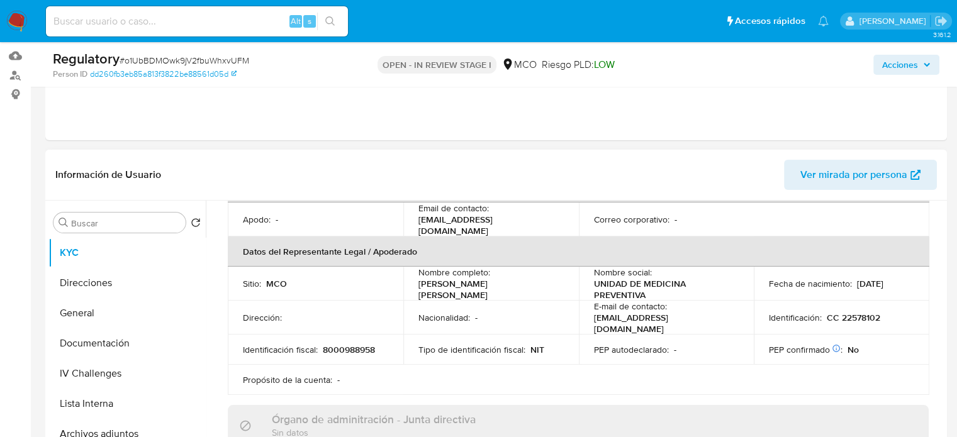
drag, startPoint x: 554, startPoint y: 284, endPoint x: 416, endPoint y: 284, distance: 137.8
click at [416, 284] on td "Nombre completo : Castro Gutierrez Josue Miguel" at bounding box center [491, 284] width 176 height 34
copy p "Castro Gutierrez Josue Miguel"
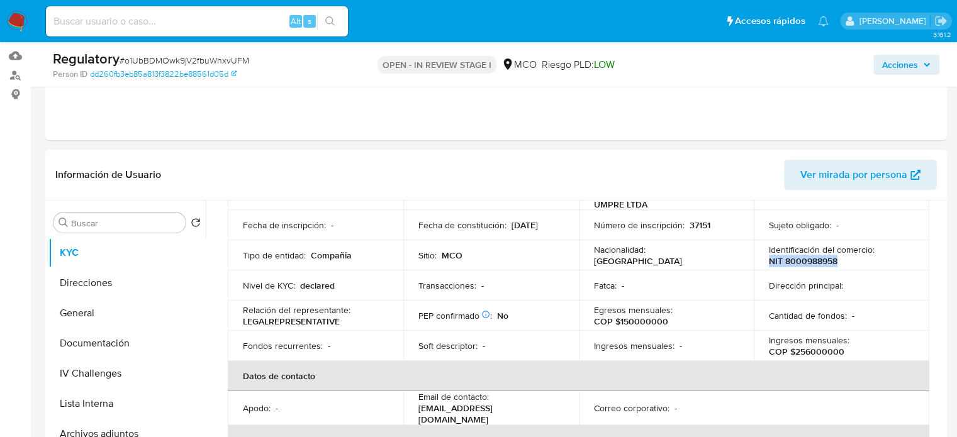
scroll to position [63, 0]
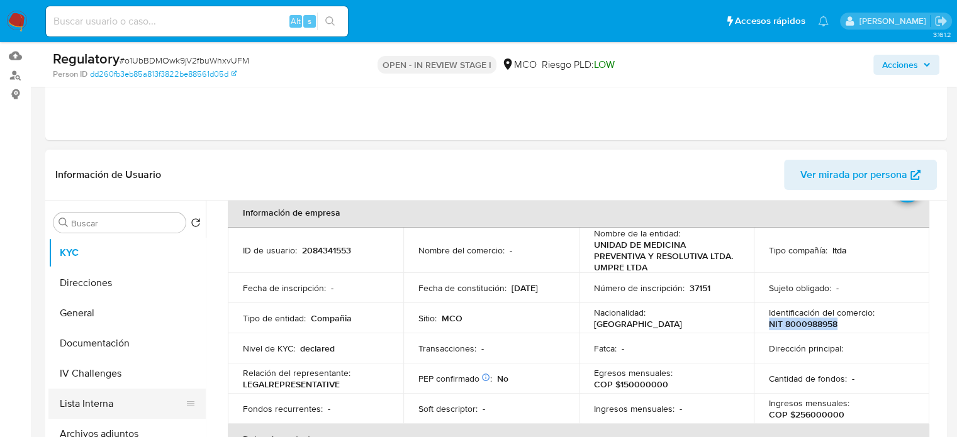
click at [68, 410] on button "Lista Interna" at bounding box center [121, 404] width 147 height 30
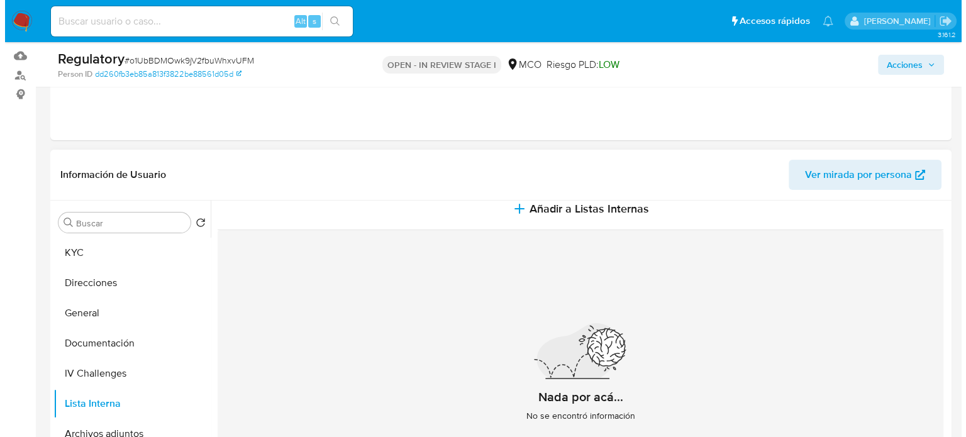
scroll to position [15, 0]
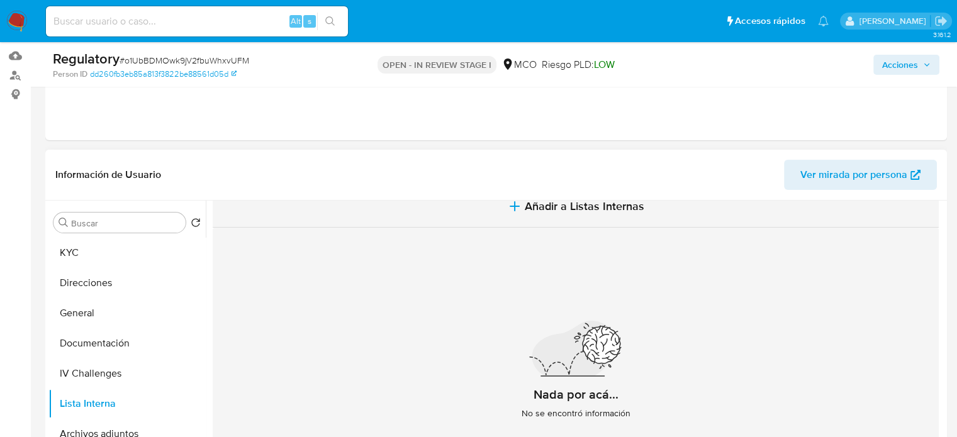
click at [521, 207] on button "Añadir a Listas Internas" at bounding box center [576, 207] width 726 height 42
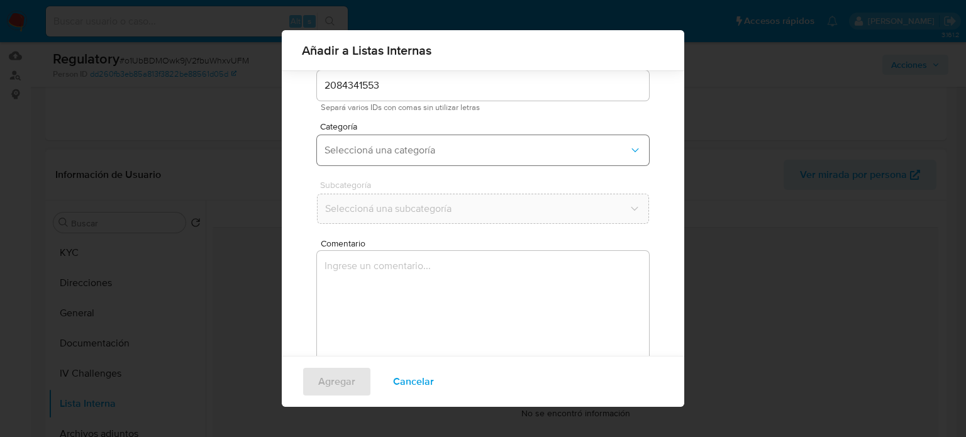
click at [393, 140] on button "Seleccioná una categoría" at bounding box center [483, 150] width 332 height 30
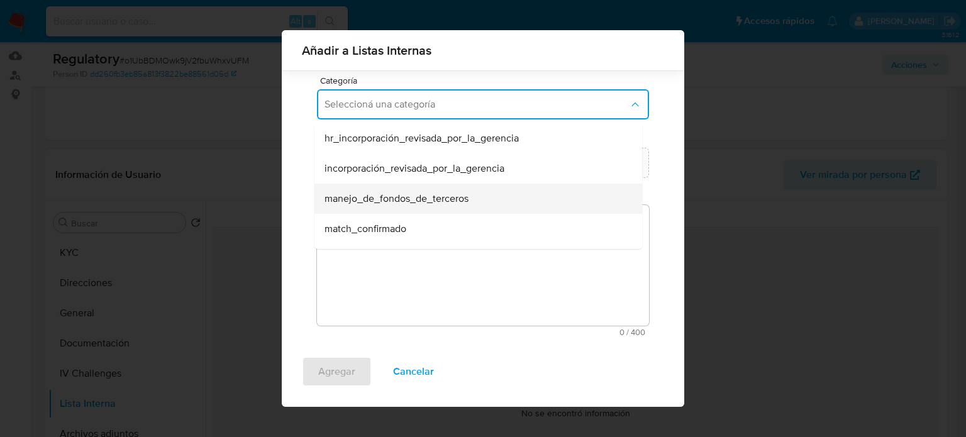
scroll to position [63, 0]
click at [393, 198] on span "match_descartado" at bounding box center [365, 196] width 81 height 13
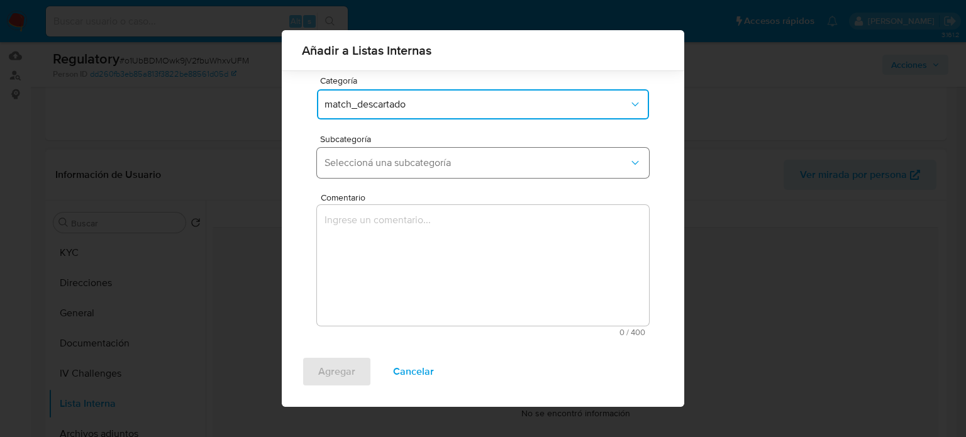
click at [424, 165] on span "Seleccioná una subcategoría" at bounding box center [477, 163] width 304 height 13
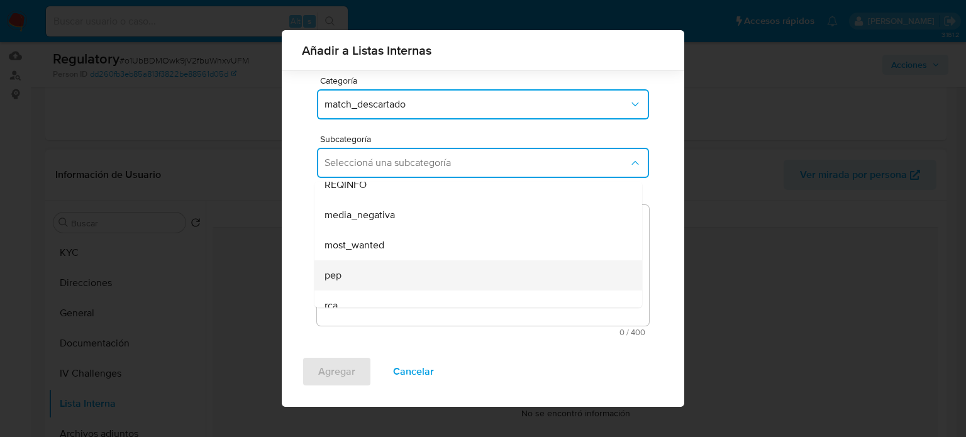
scroll to position [86, 0]
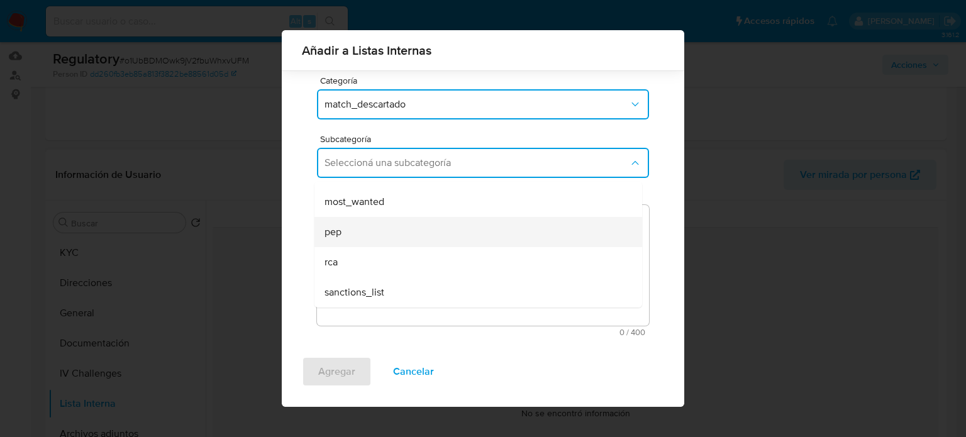
click at [351, 235] on div "pep" at bounding box center [475, 232] width 300 height 30
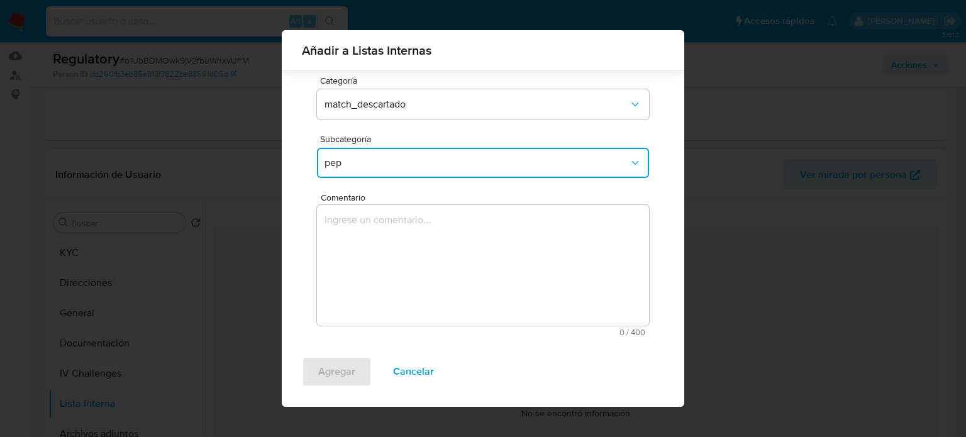
click at [351, 235] on textarea "Comentario" at bounding box center [483, 265] width 332 height 121
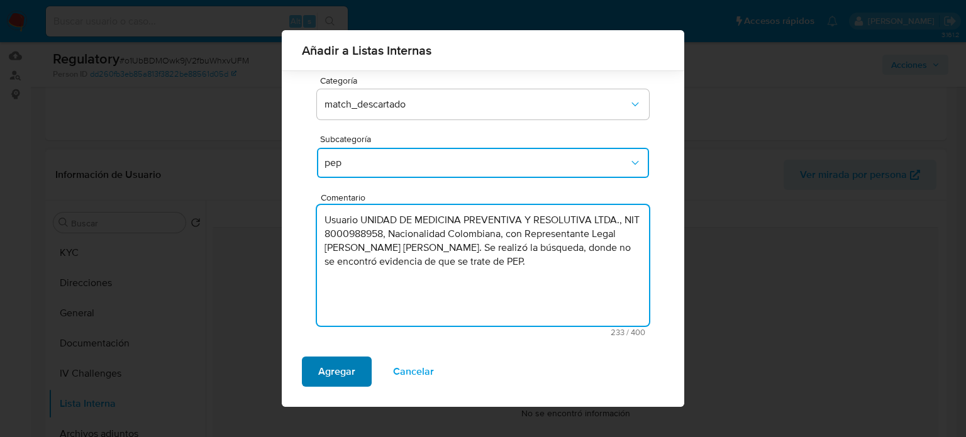
type textarea "Usuario UNIDAD DE MEDICINA PREVENTIVA Y RESOLUTIVA LTDA., NIT 8000988958, Nacio…"
click at [336, 375] on span "Agregar" at bounding box center [336, 372] width 37 height 28
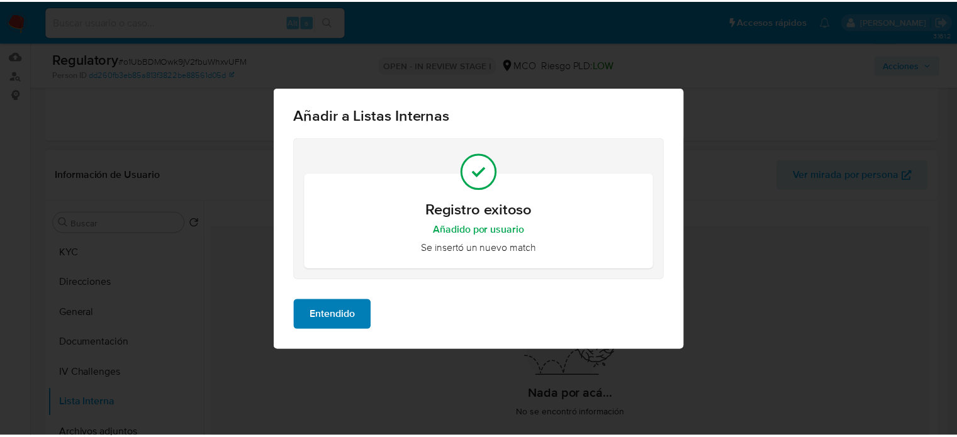
scroll to position [0, 0]
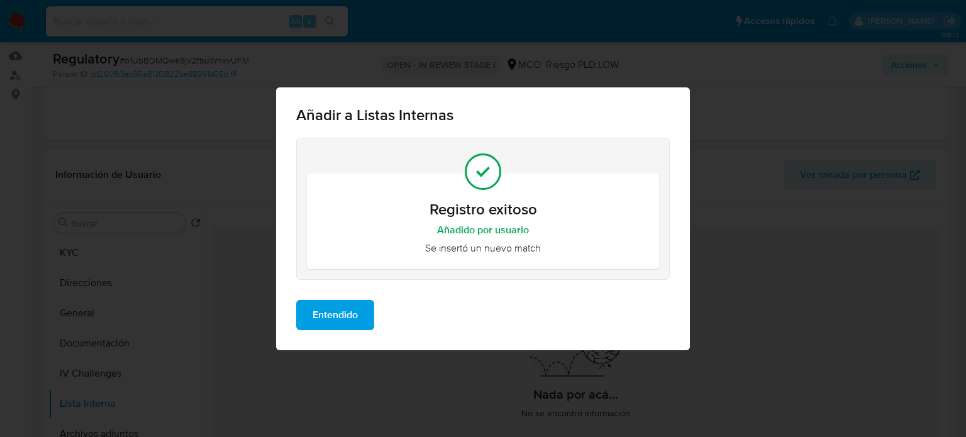
click at [341, 321] on span "Entendido" at bounding box center [335, 315] width 45 height 28
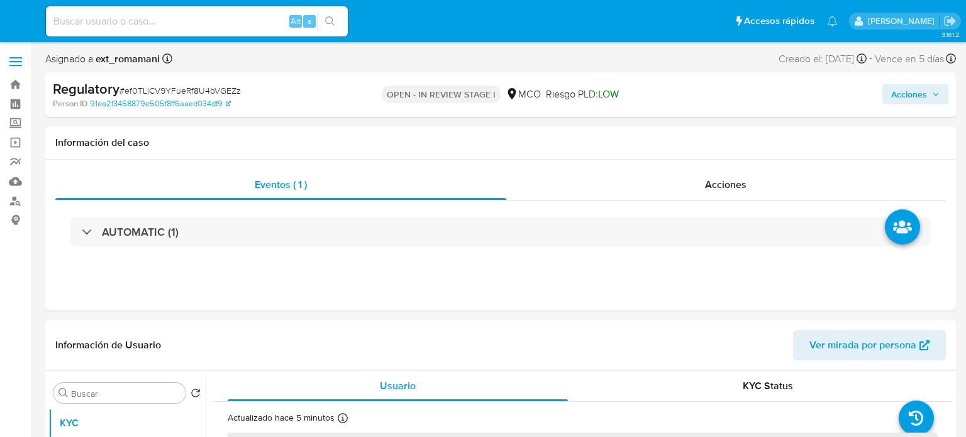
select select "10"
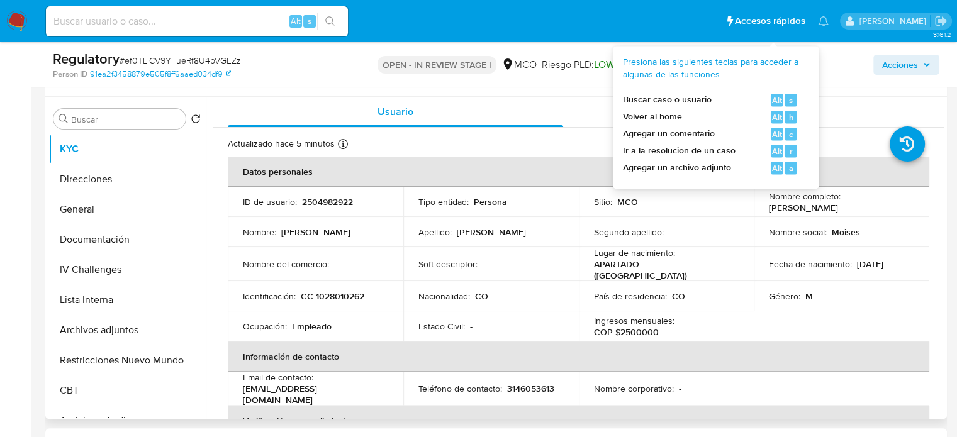
scroll to position [252, 0]
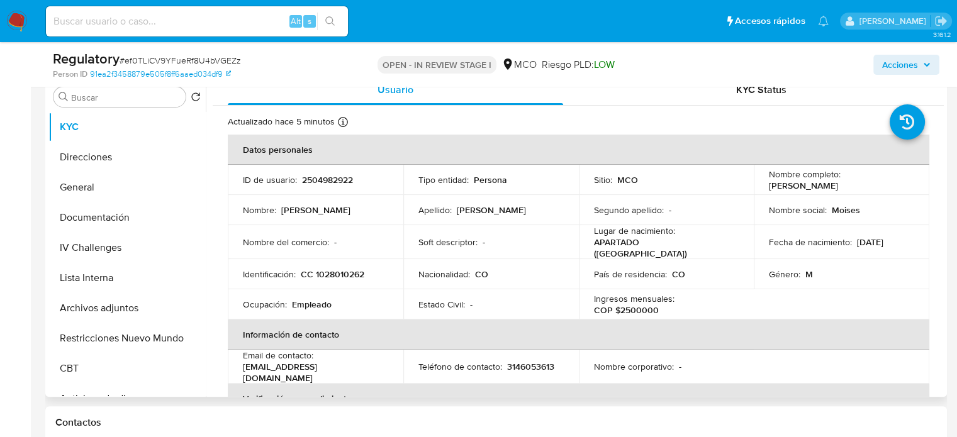
drag, startPoint x: 901, startPoint y: 184, endPoint x: 762, endPoint y: 191, distance: 138.6
click at [762, 191] on td "Nombre completo : [PERSON_NAME]" at bounding box center [842, 180] width 176 height 30
copy p "[PERSON_NAME]"
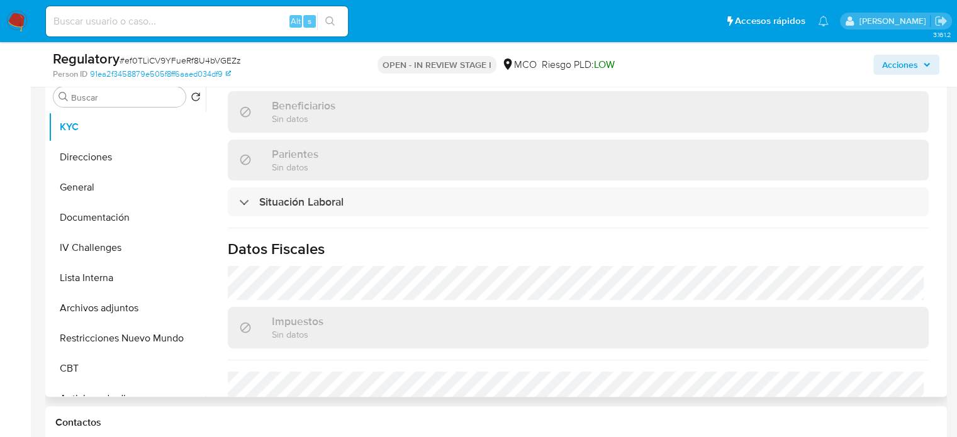
scroll to position [566, 0]
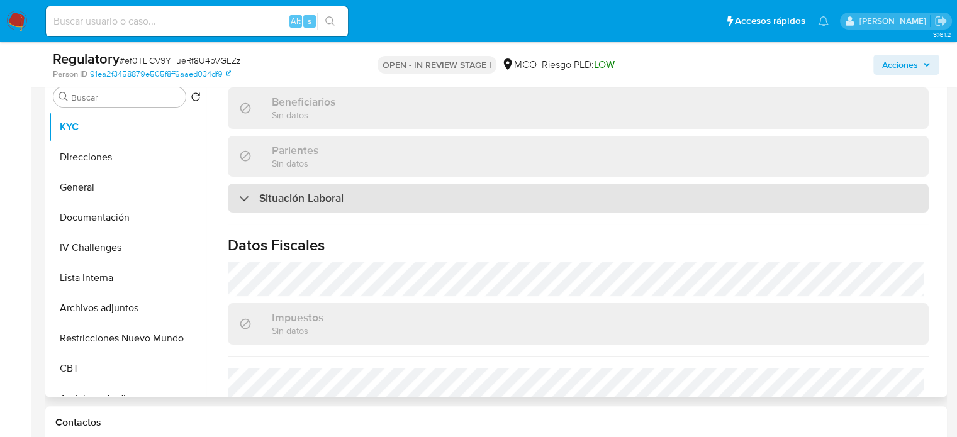
click at [335, 202] on div "Situación Laboral" at bounding box center [578, 198] width 701 height 29
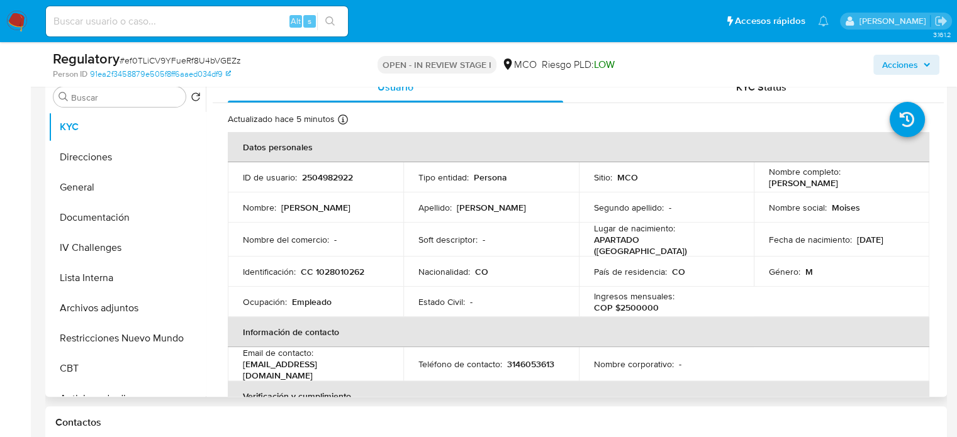
scroll to position [0, 0]
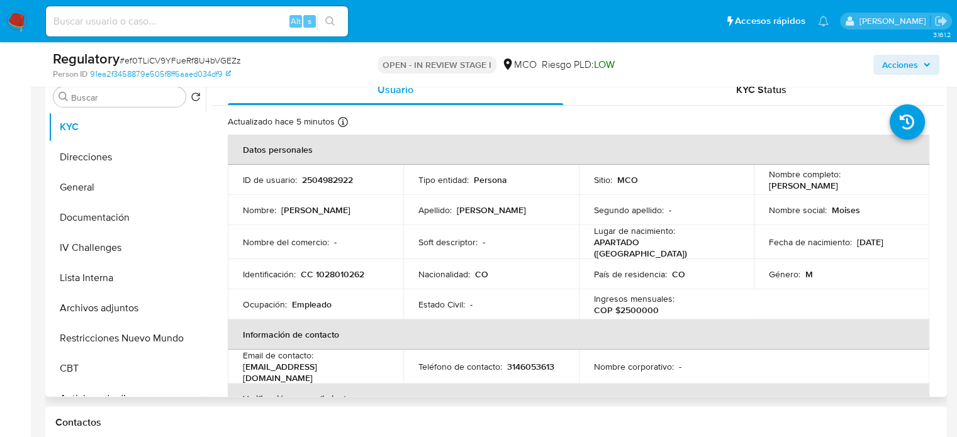
drag, startPoint x: 903, startPoint y: 187, endPoint x: 765, endPoint y: 187, distance: 137.8
click at [769, 187] on div "Nombre completo : Moises Antonio Hernandez Santos" at bounding box center [841, 180] width 145 height 23
copy p "[PERSON_NAME]"
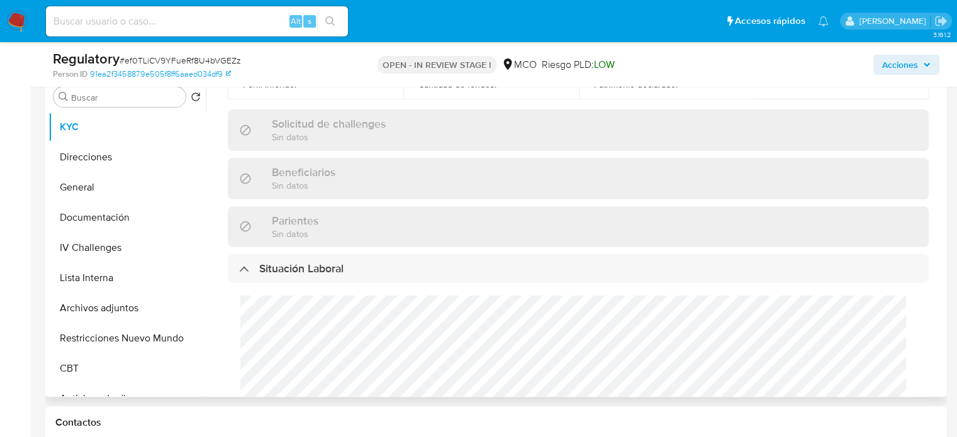
scroll to position [566, 0]
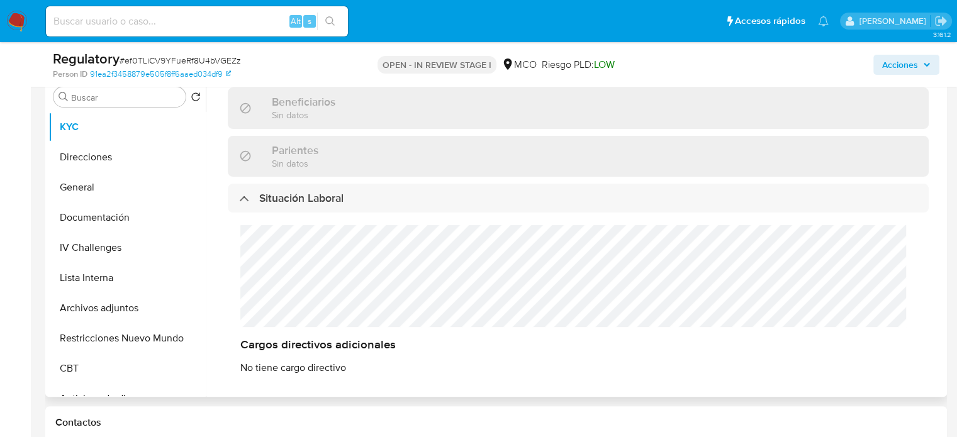
click at [234, 274] on div "Cargos directivos adicionales No tiene cargo directivo" at bounding box center [578, 300] width 701 height 174
click at [103, 282] on button "Lista Interna" at bounding box center [121, 278] width 147 height 30
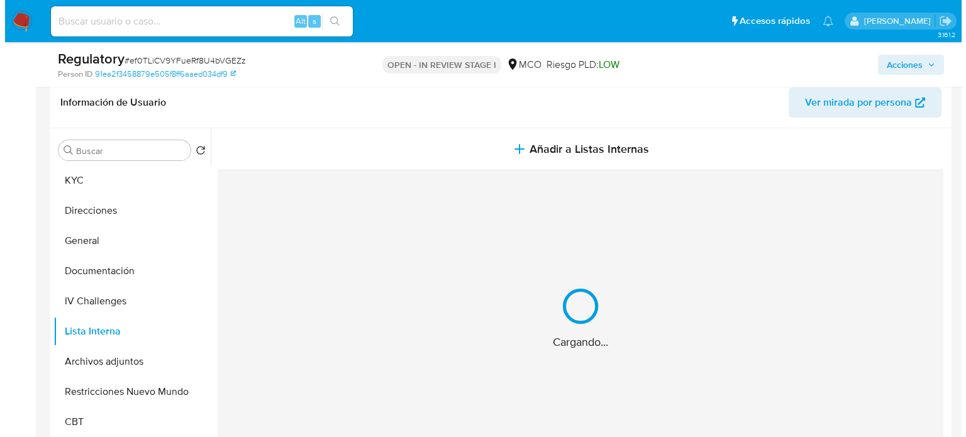
scroll to position [189, 0]
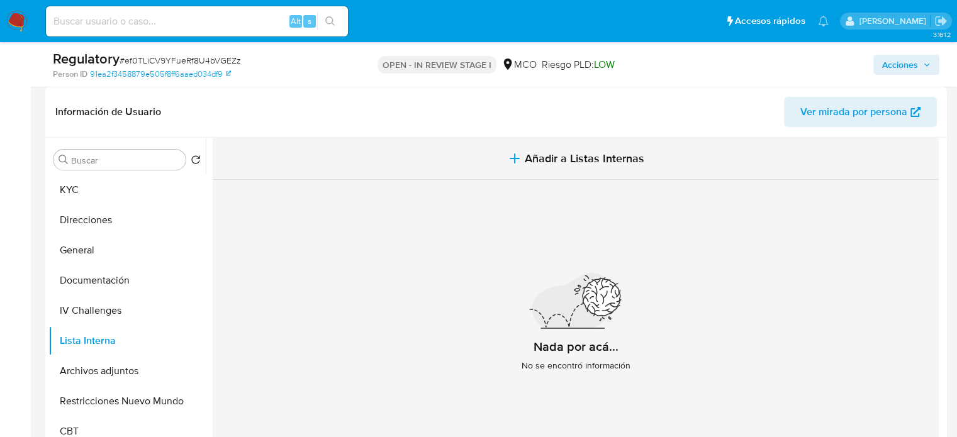
click at [550, 167] on button "Añadir a Listas Internas" at bounding box center [576, 159] width 726 height 42
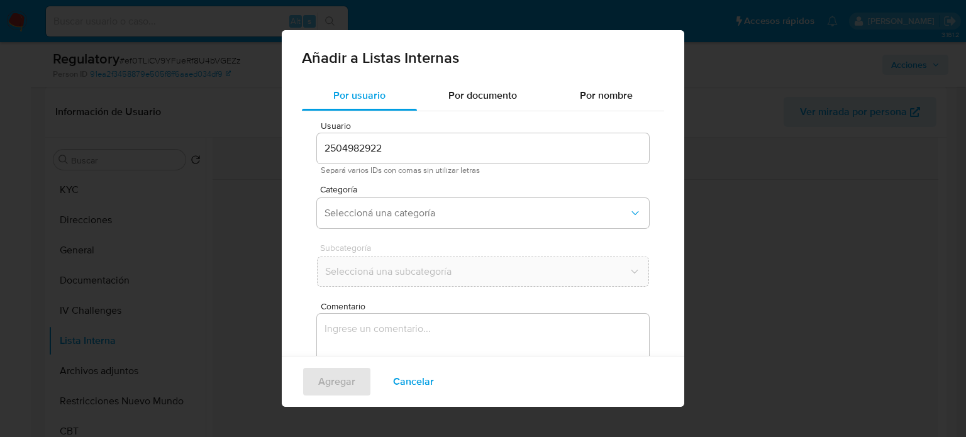
scroll to position [53, 0]
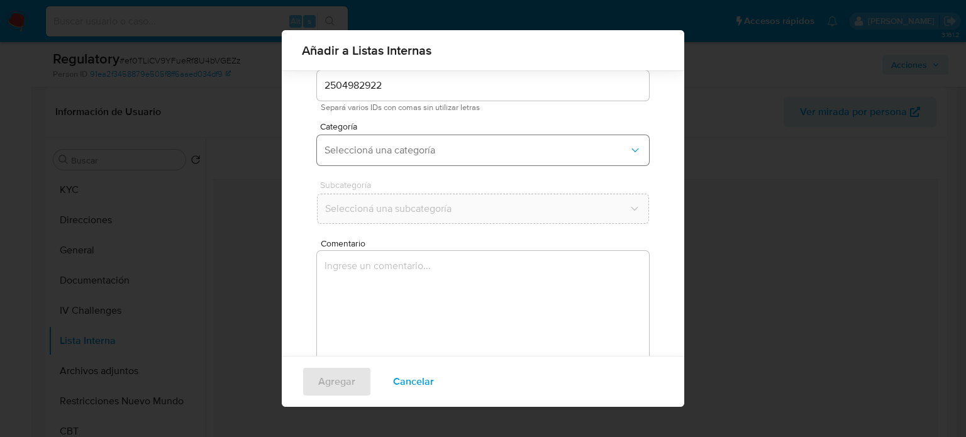
click at [404, 159] on button "Seleccioná una categoría" at bounding box center [483, 150] width 332 height 30
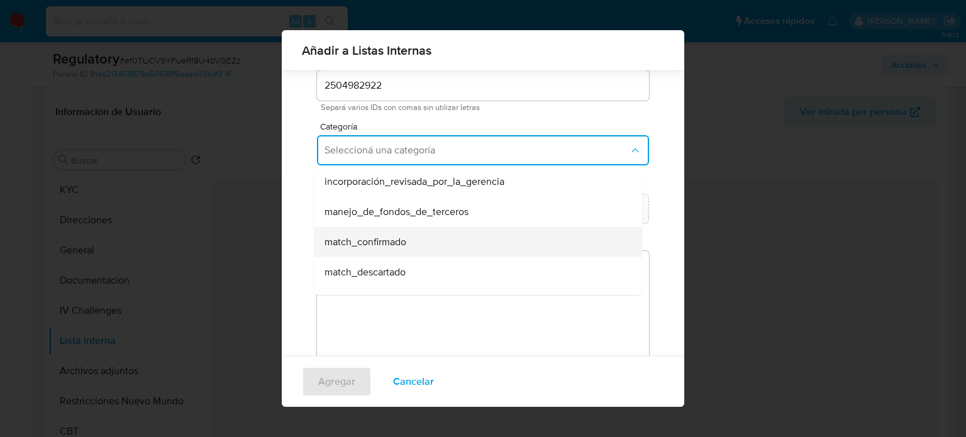
scroll to position [63, 0]
click at [386, 240] on span "match_descartado" at bounding box center [365, 242] width 81 height 13
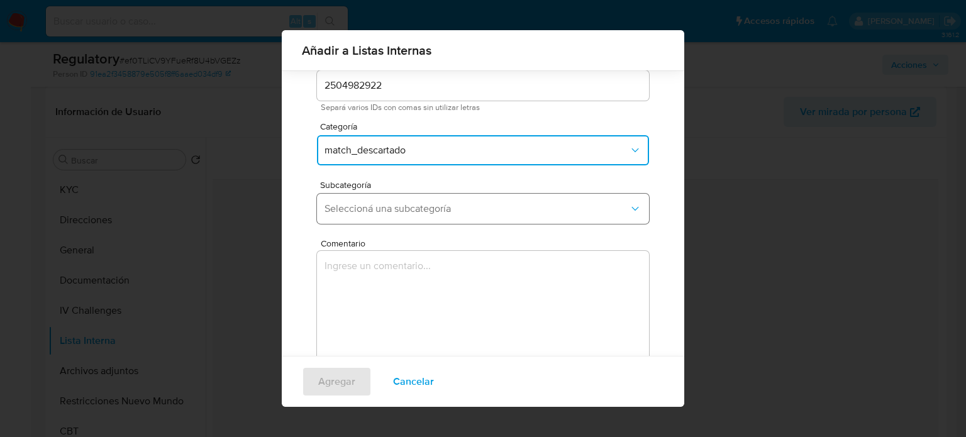
click at [408, 196] on button "Seleccioná una subcategoría" at bounding box center [483, 209] width 332 height 30
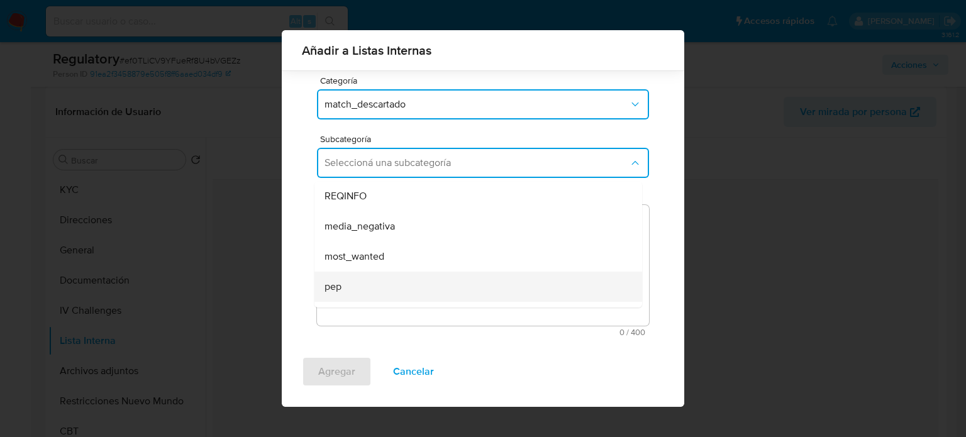
scroll to position [86, 0]
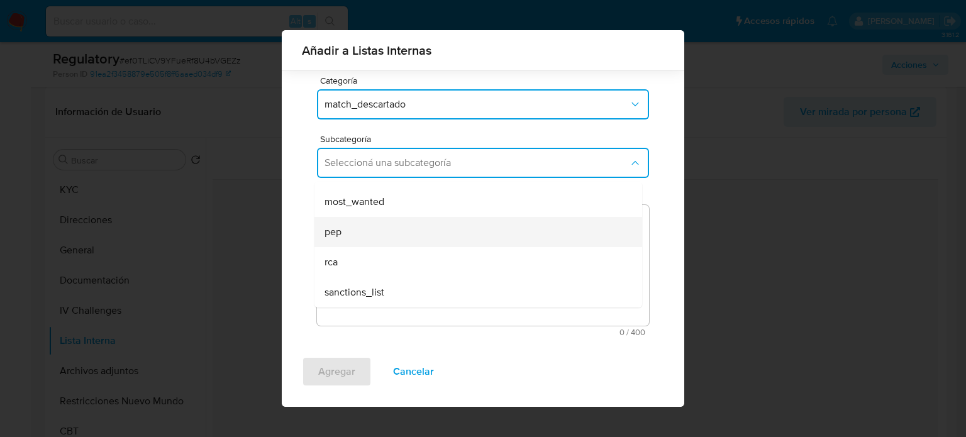
click at [383, 233] on div "pep" at bounding box center [475, 232] width 300 height 30
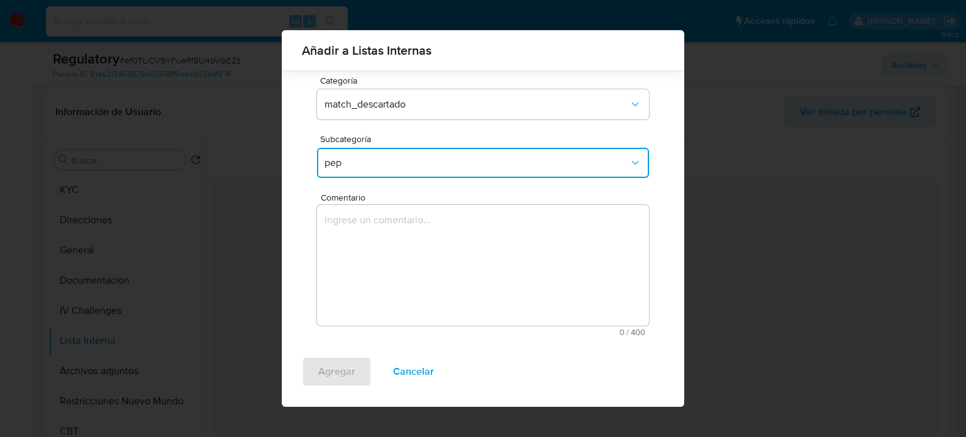
click at [383, 233] on textarea "Comentario" at bounding box center [483, 265] width 332 height 121
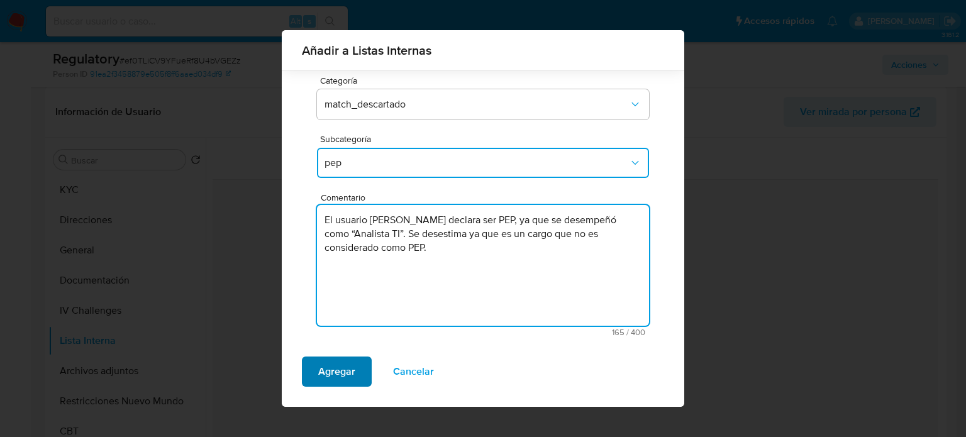
type textarea "El usuario [PERSON_NAME] declara ser PEP, ya que se desempeñó como “Analista TI…"
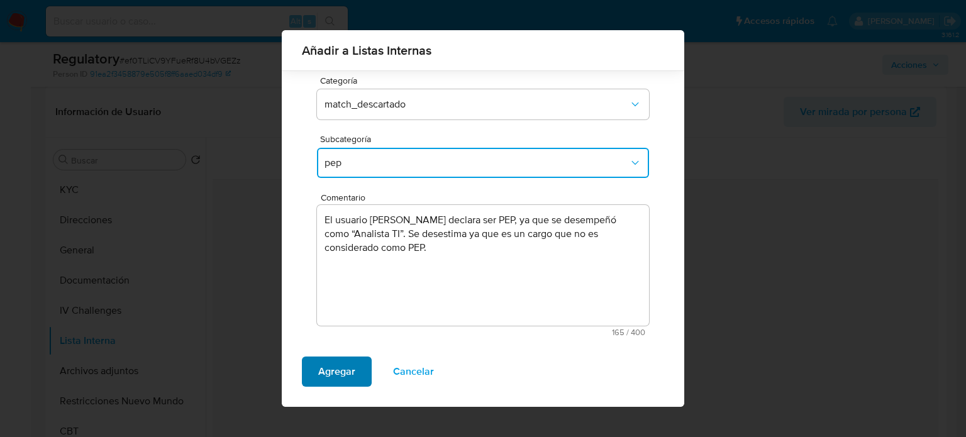
click at [337, 380] on span "Agregar" at bounding box center [336, 372] width 37 height 28
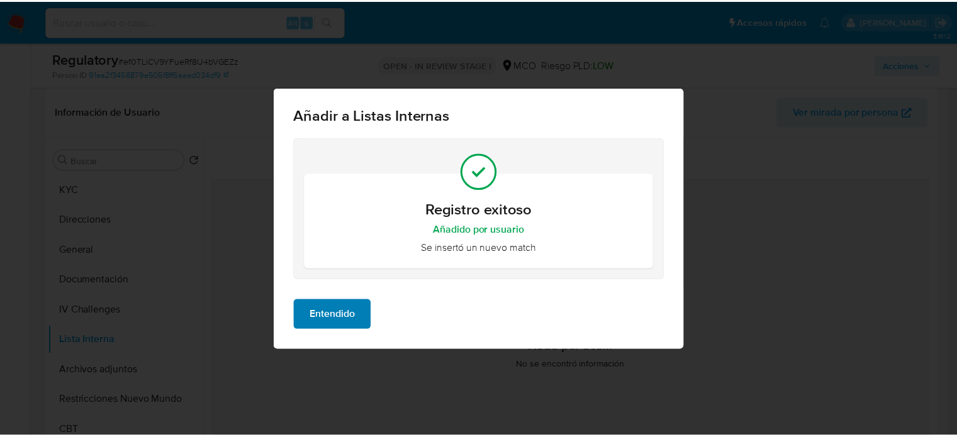
scroll to position [0, 0]
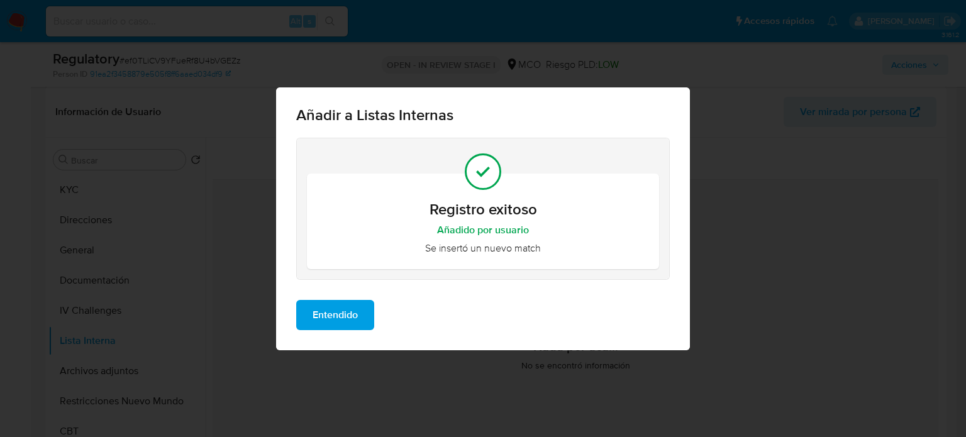
click at [349, 310] on span "Entendido" at bounding box center [335, 315] width 45 height 28
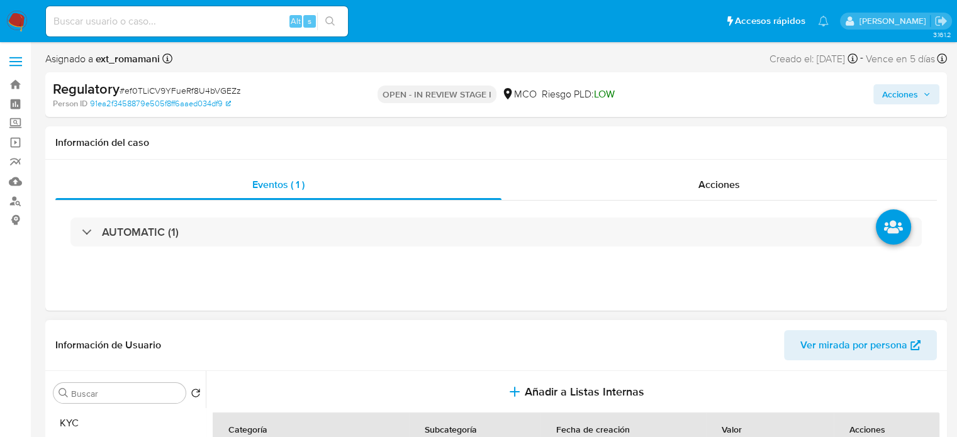
scroll to position [189, 0]
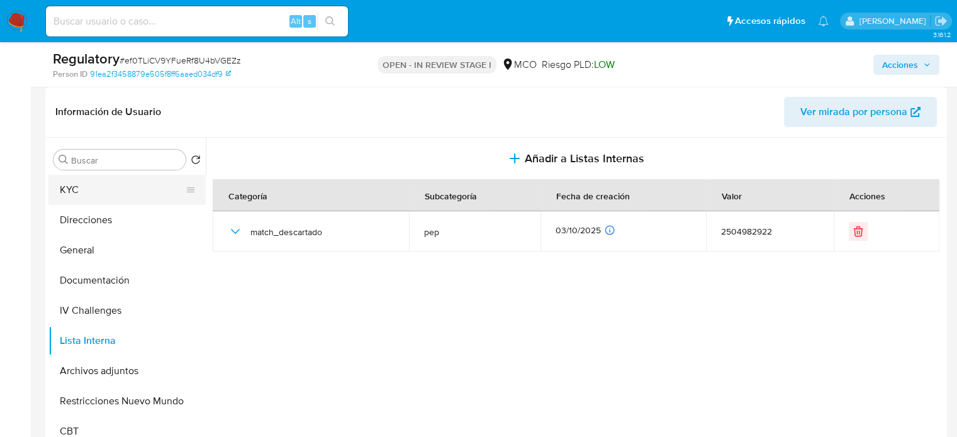
click at [133, 193] on button "KYC" at bounding box center [121, 190] width 147 height 30
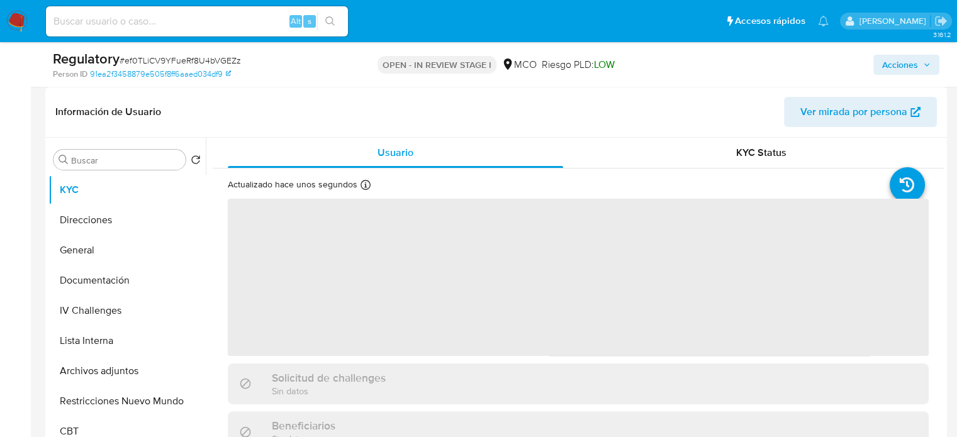
scroll to position [252, 0]
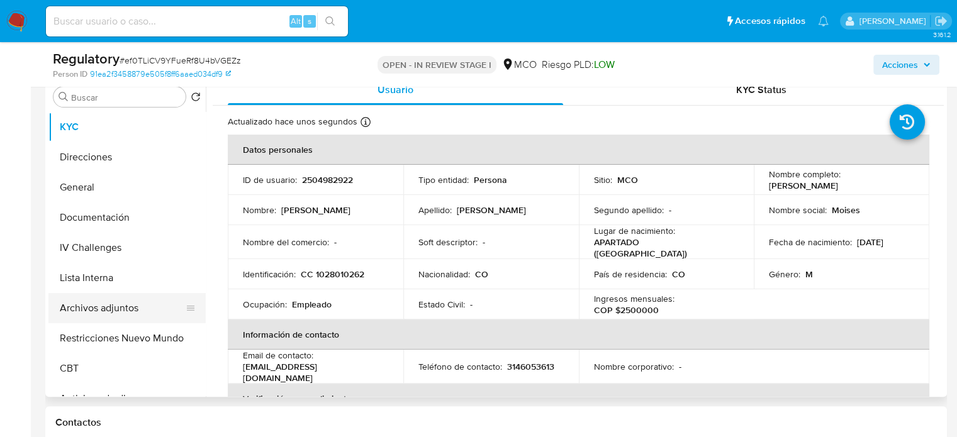
click at [114, 309] on button "Archivos adjuntos" at bounding box center [121, 308] width 147 height 30
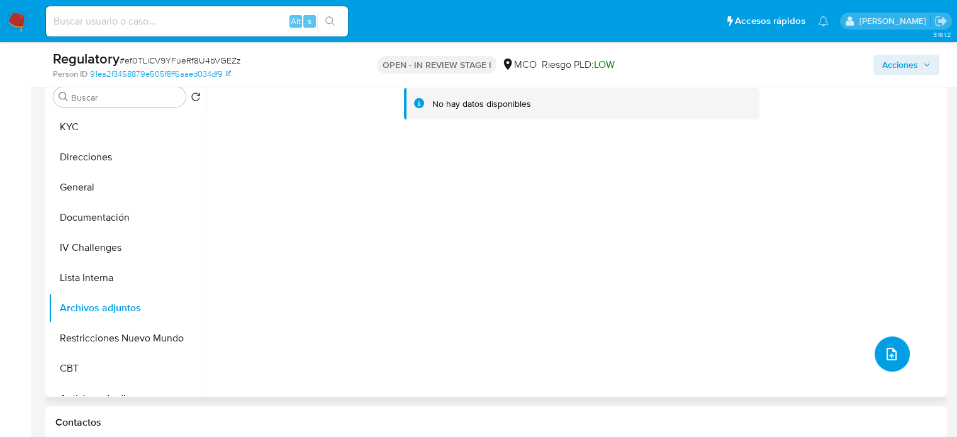
click at [895, 352] on button "upload-file" at bounding box center [891, 354] width 35 height 35
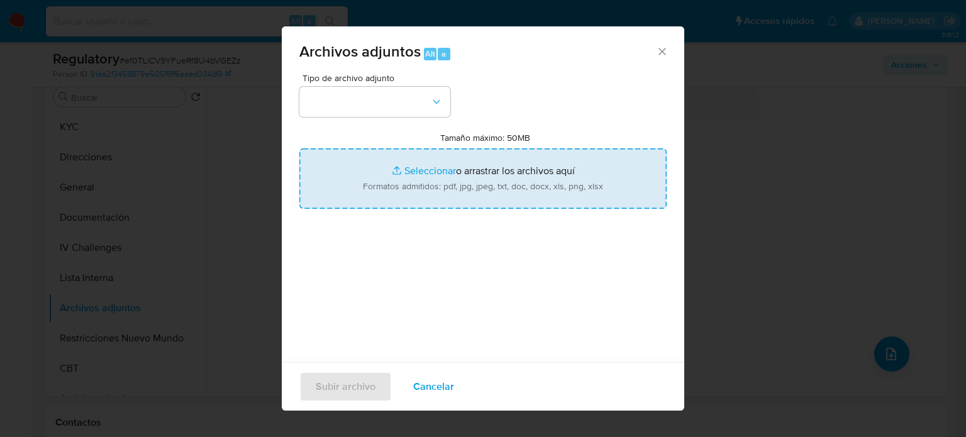
click at [547, 186] on input "Tamaño máximo: 50MB Seleccionar archivos" at bounding box center [482, 178] width 367 height 60
type input "C:\fakepath\CaseDossierReport_5jb8gruogy5e1k2ht6n5rrfxk.pdf"
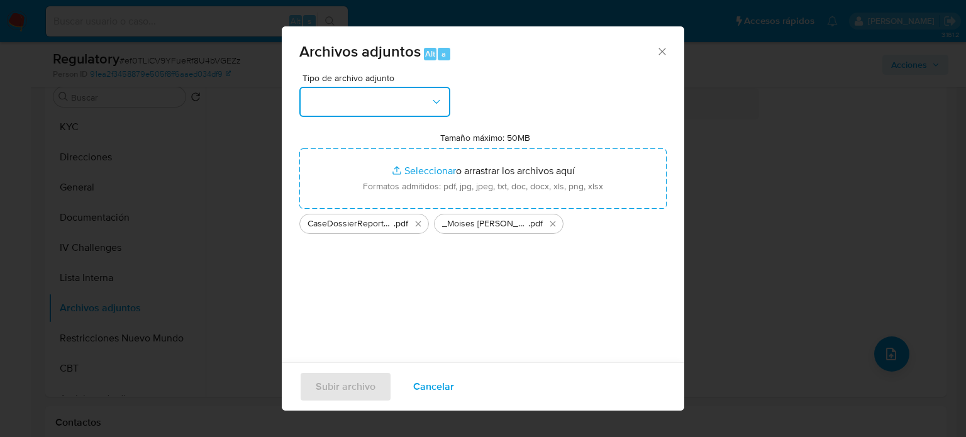
click at [402, 108] on button "button" at bounding box center [374, 102] width 151 height 30
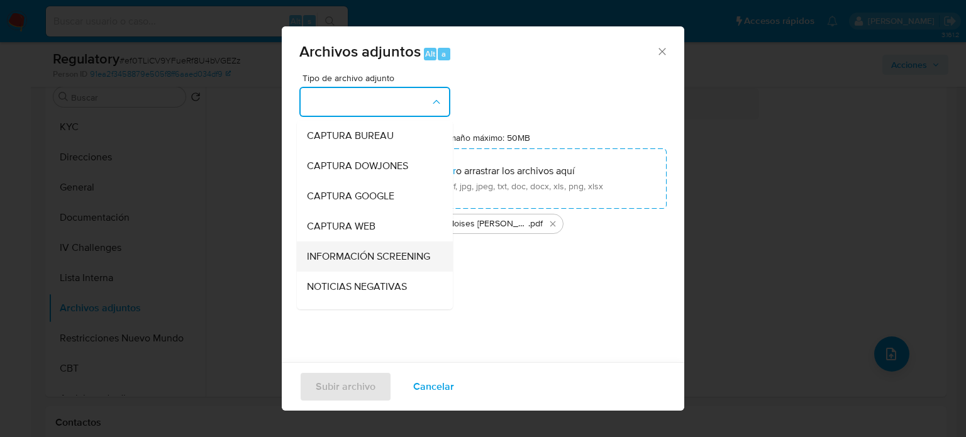
click at [338, 263] on span "INFORMACIÓN SCREENING" at bounding box center [368, 256] width 123 height 13
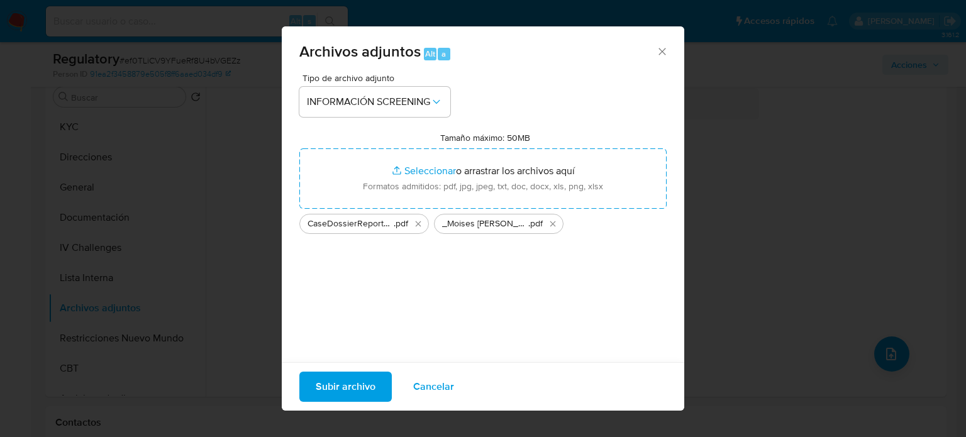
click at [357, 384] on span "Subir archivo" at bounding box center [346, 387] width 60 height 28
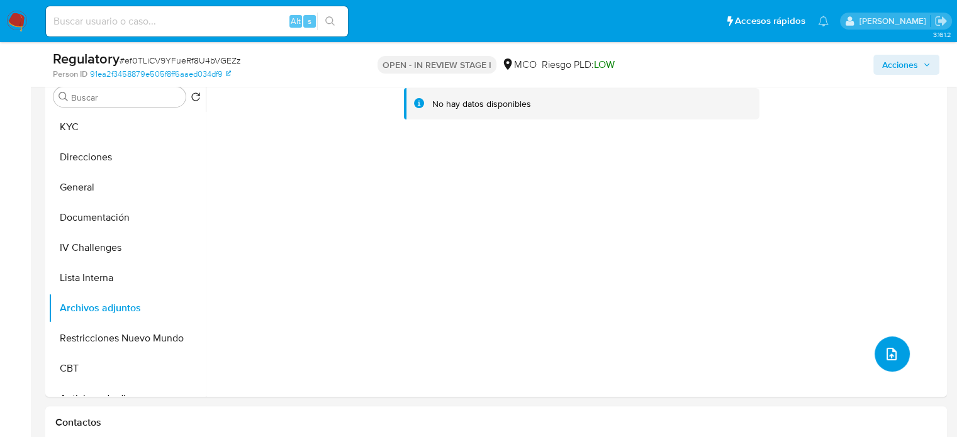
click at [874, 337] on button "upload-file" at bounding box center [891, 354] width 35 height 35
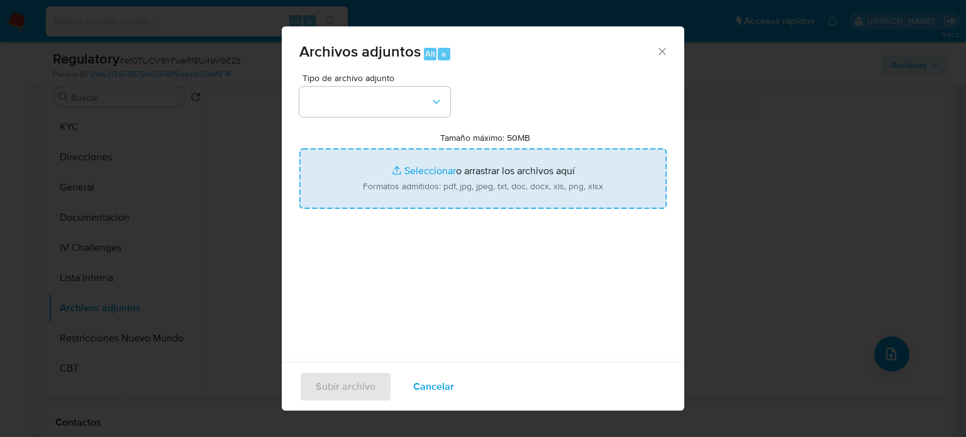
click at [520, 197] on input "Tamaño máximo: 50MB Seleccionar archivos" at bounding box center [482, 178] width 367 height 60
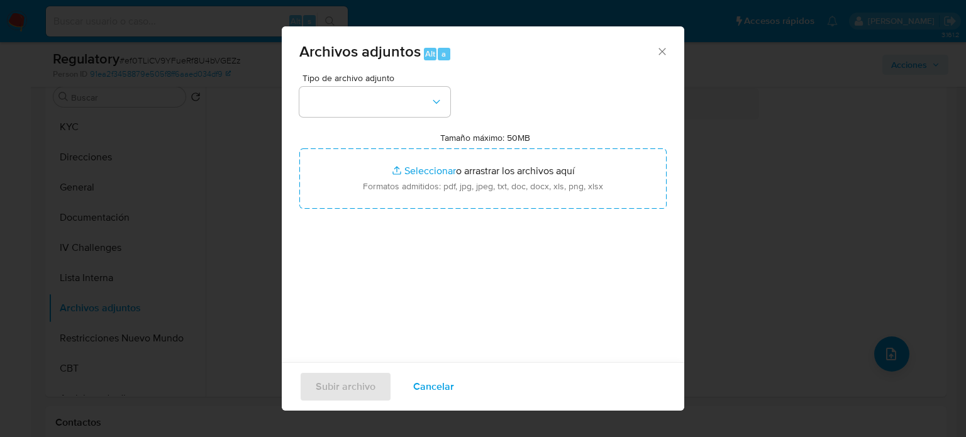
click at [656, 51] on icon "Cerrar" at bounding box center [662, 51] width 13 height 13
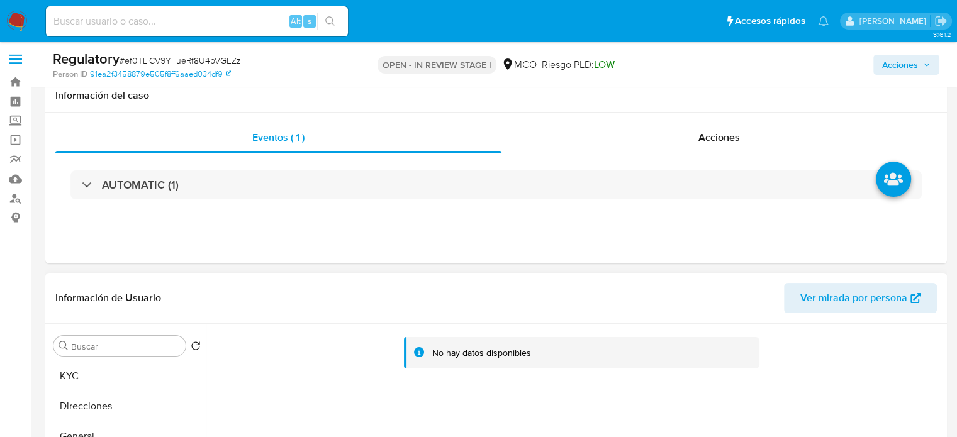
scroll to position [0, 0]
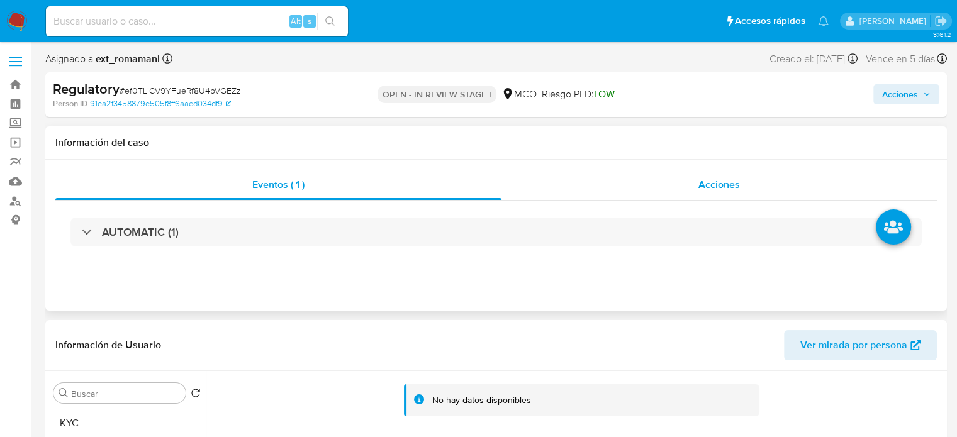
click at [667, 182] on div "Acciones" at bounding box center [718, 185] width 435 height 30
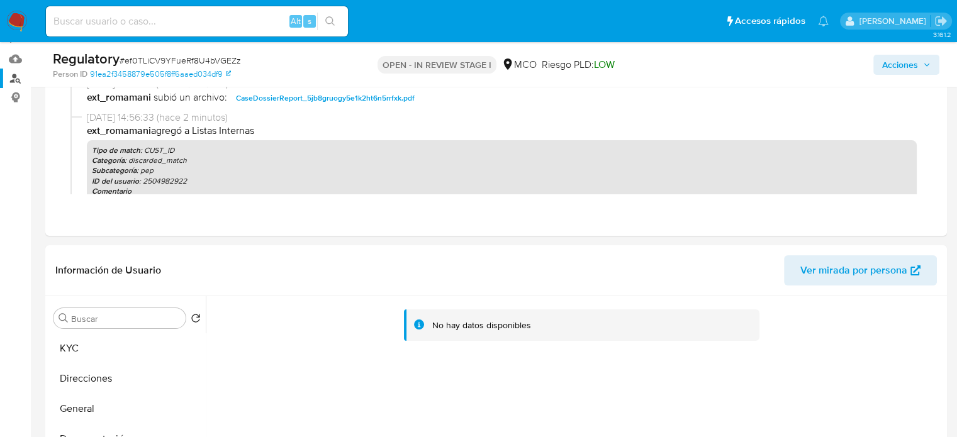
scroll to position [189, 0]
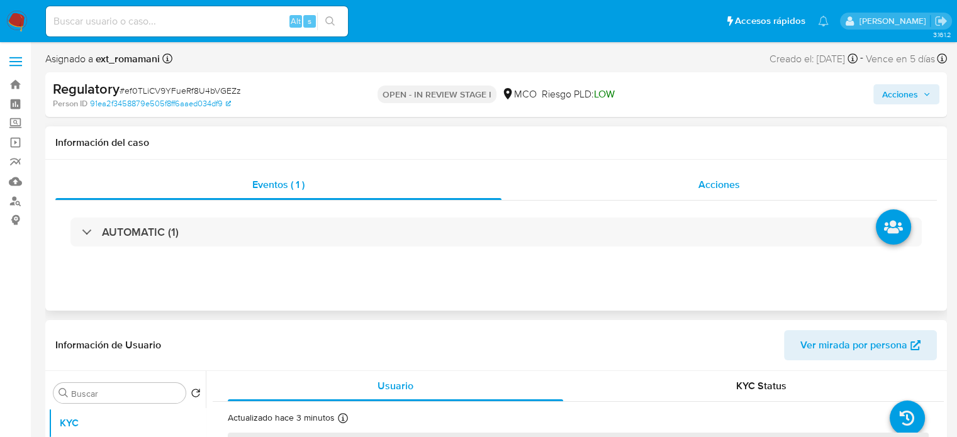
select select "10"
click at [732, 163] on div "Eventos ( 1 ) Acciones AUTOMATIC (1)" at bounding box center [495, 235] width 901 height 151
click at [725, 191] on span "Acciones" at bounding box center [719, 184] width 42 height 14
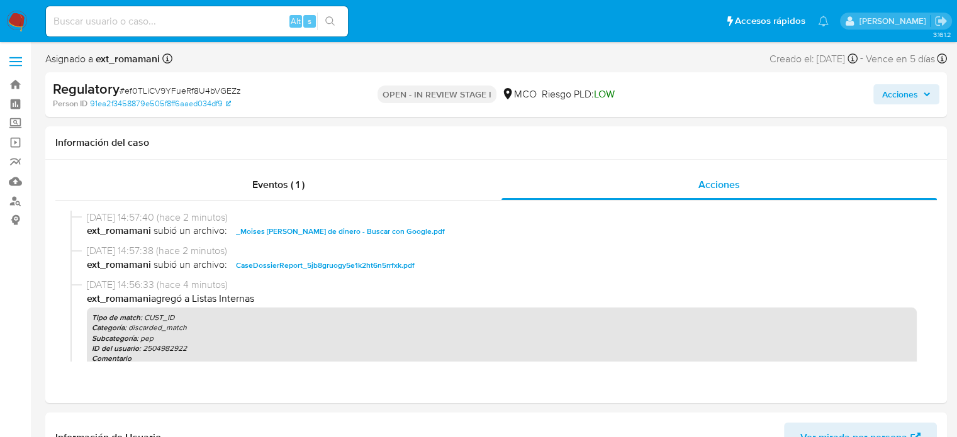
click at [890, 94] on span "Acciones" at bounding box center [900, 94] width 36 height 20
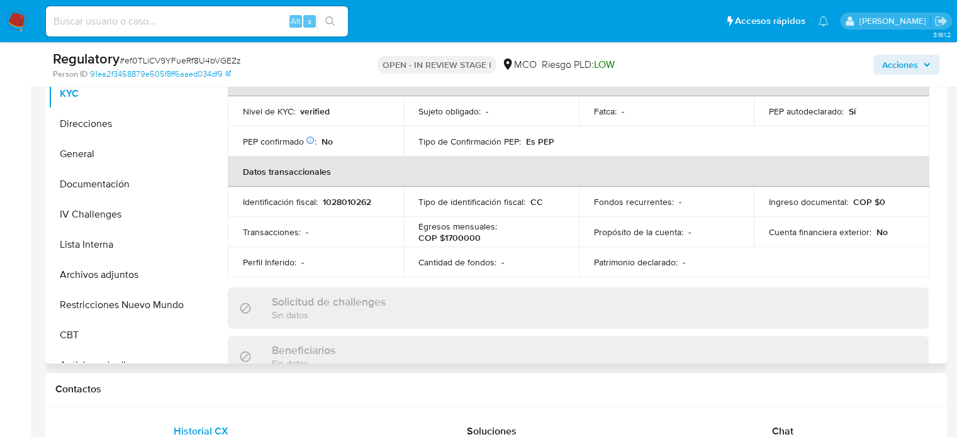
scroll to position [315, 0]
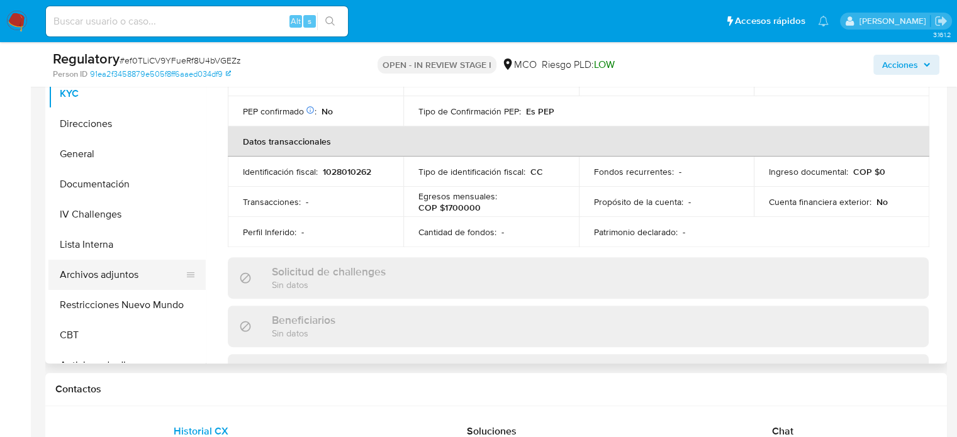
click at [147, 274] on button "Archivos adjuntos" at bounding box center [121, 275] width 147 height 30
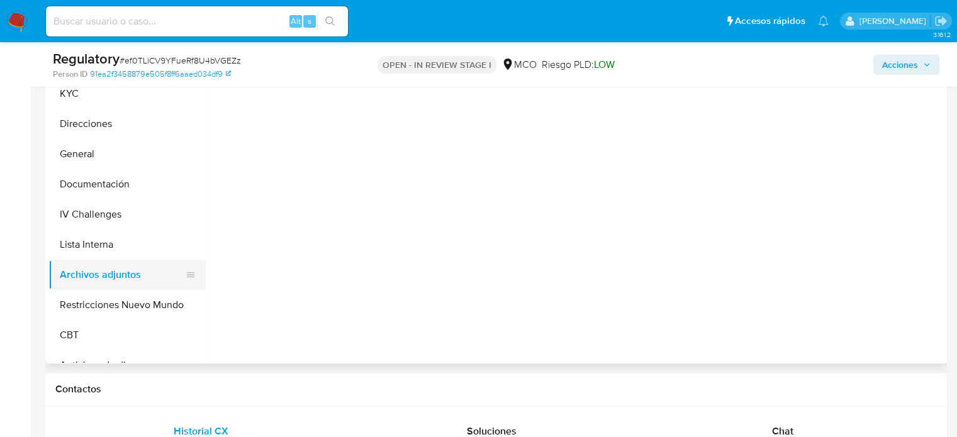
scroll to position [0, 0]
click at [148, 240] on button "Lista Interna" at bounding box center [121, 245] width 147 height 30
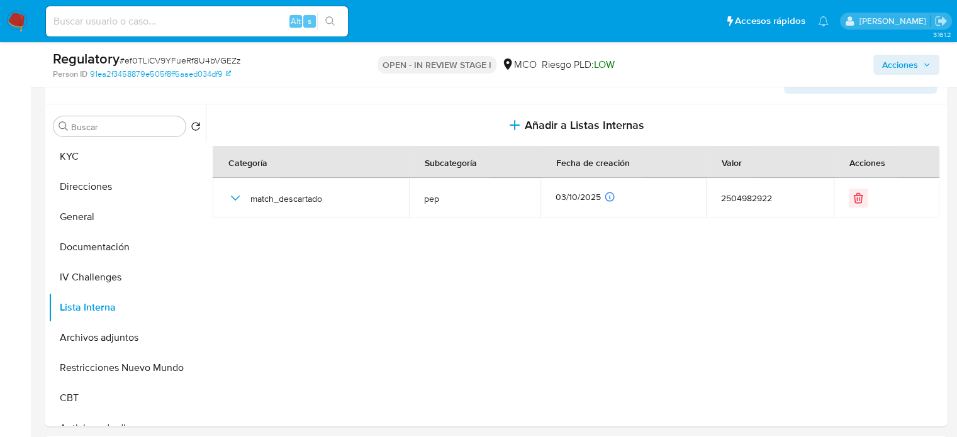
scroll to position [377, 0]
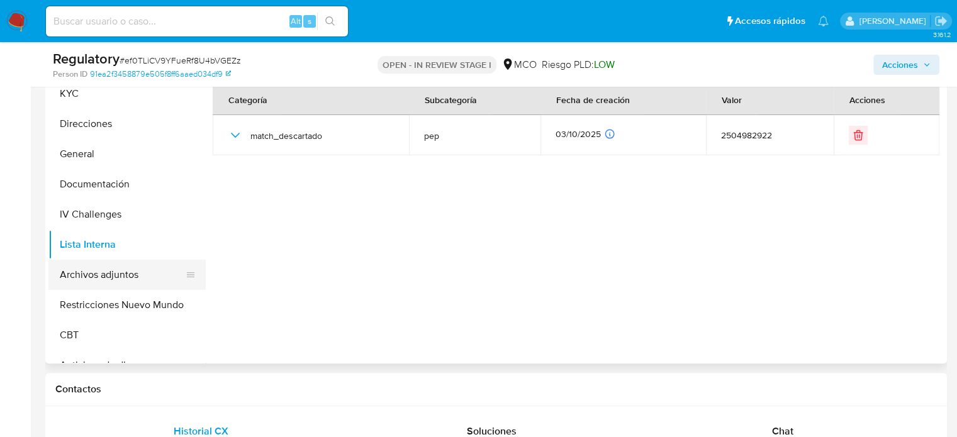
click at [106, 269] on button "Archivos adjuntos" at bounding box center [121, 275] width 147 height 30
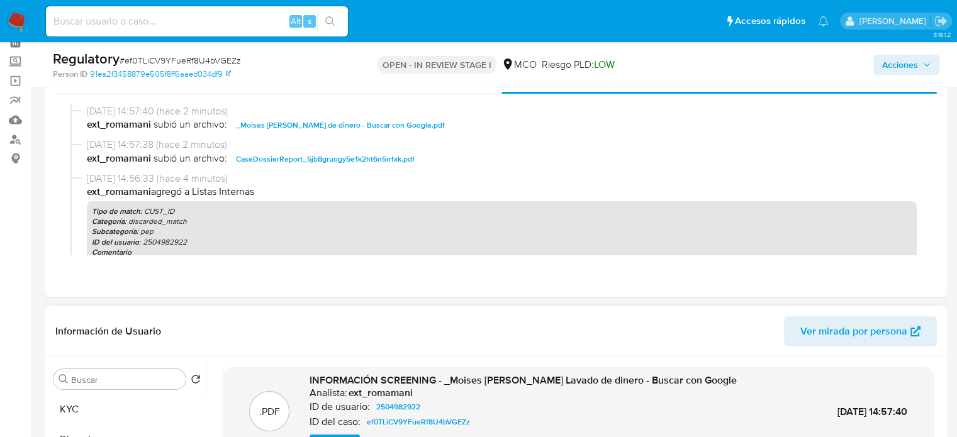
scroll to position [0, 0]
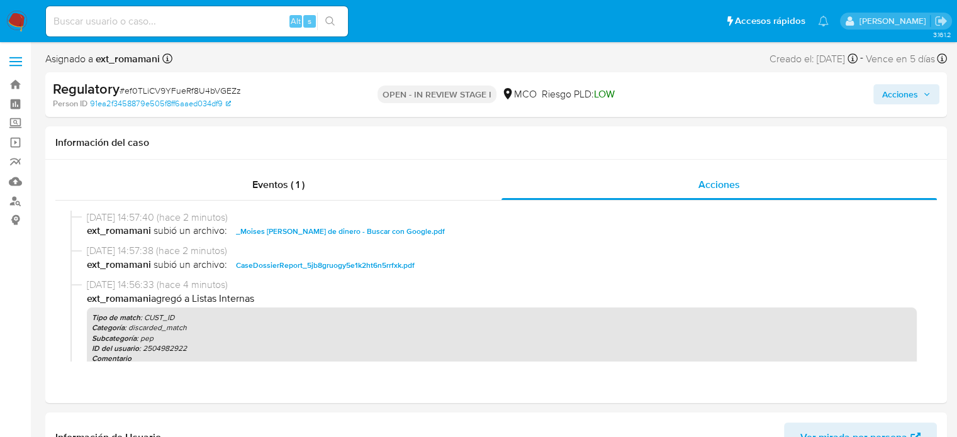
click at [898, 90] on span "Acciones" at bounding box center [900, 94] width 36 height 20
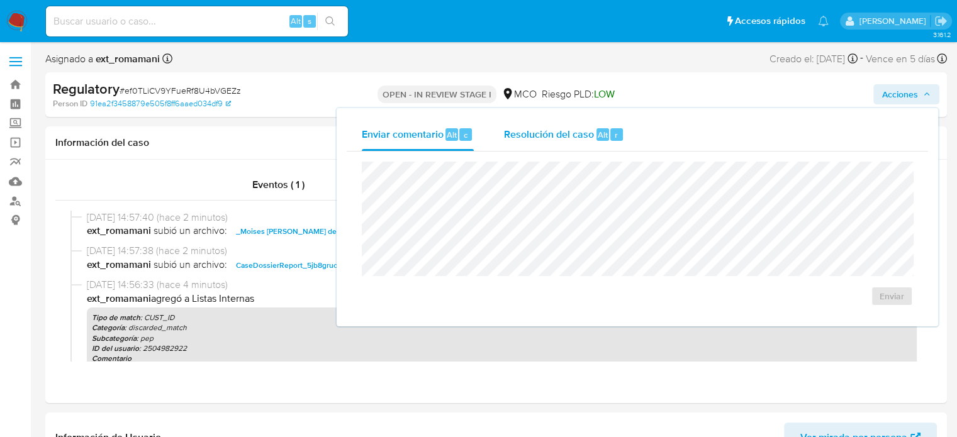
click at [573, 138] on span "Resolución del caso" at bounding box center [549, 134] width 90 height 14
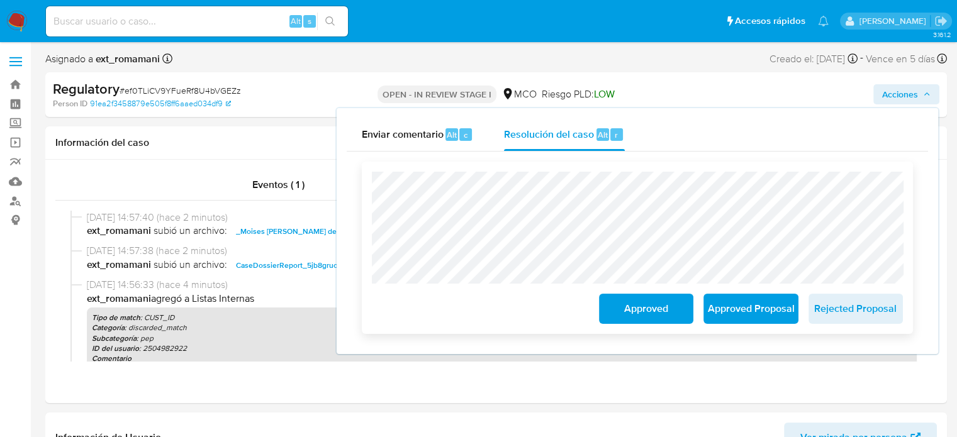
click at [623, 316] on span "Approved" at bounding box center [646, 309] width 62 height 28
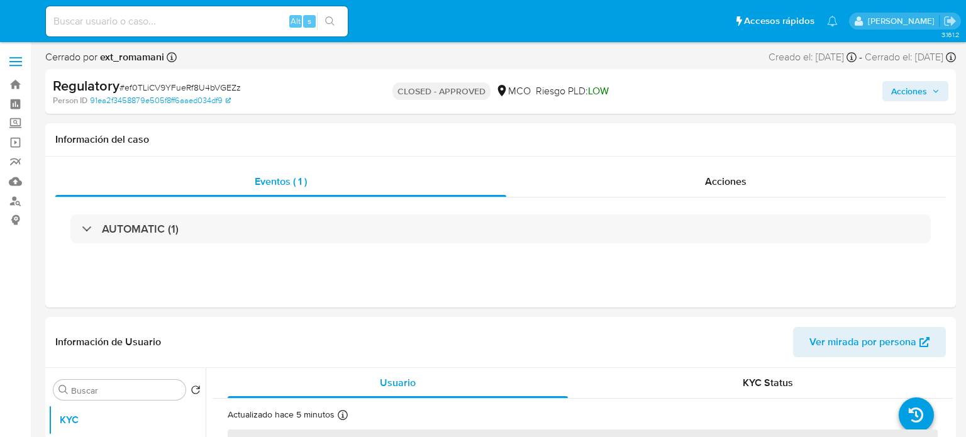
select select "10"
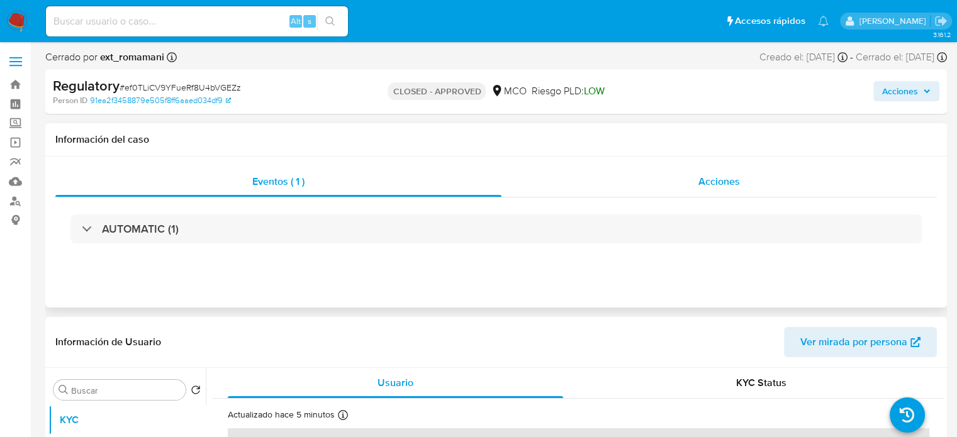
click at [682, 173] on div "Acciones" at bounding box center [718, 182] width 435 height 30
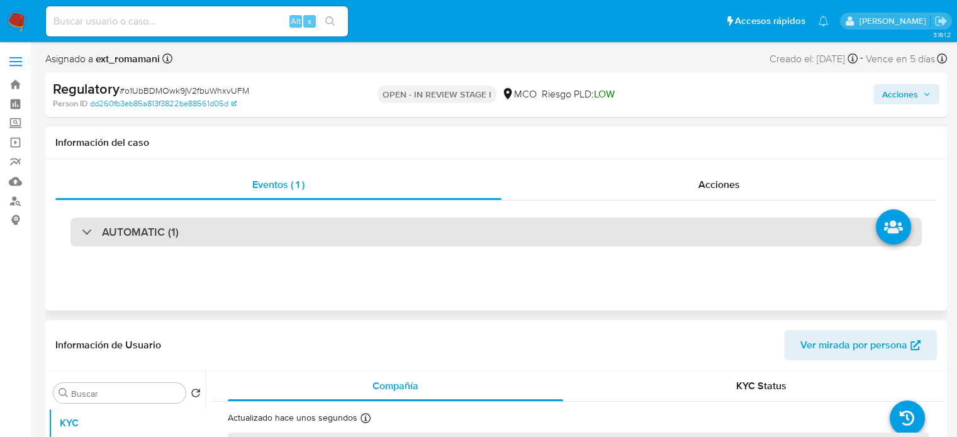
select select "10"
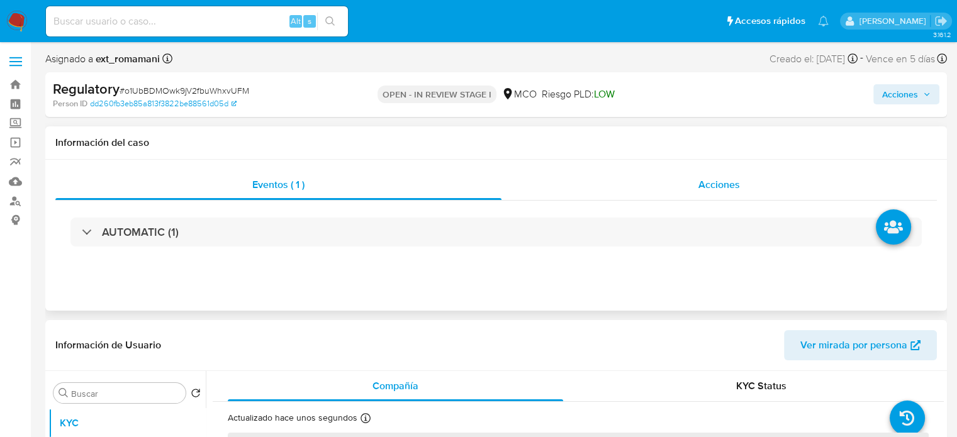
click at [630, 183] on div "Acciones" at bounding box center [718, 185] width 435 height 30
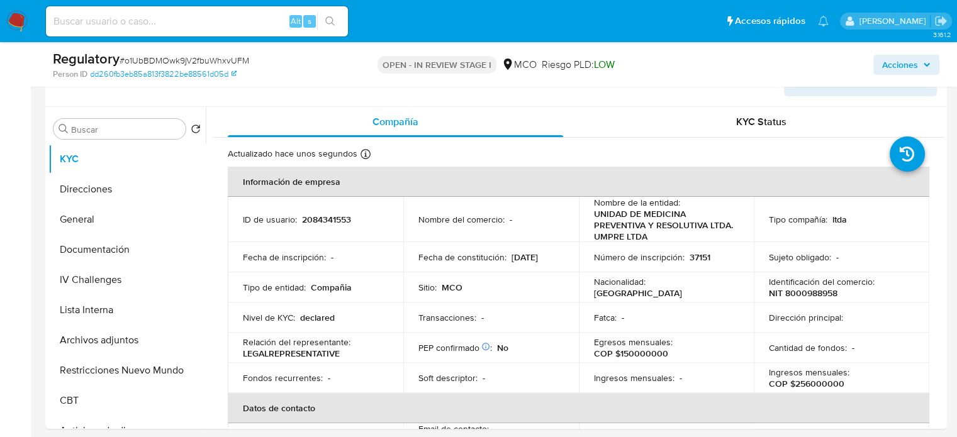
scroll to position [315, 0]
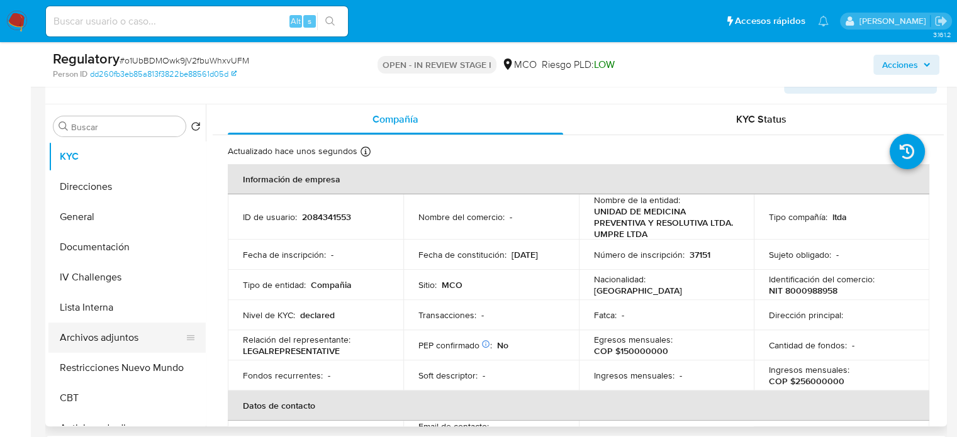
click at [88, 334] on button "Archivos adjuntos" at bounding box center [121, 338] width 147 height 30
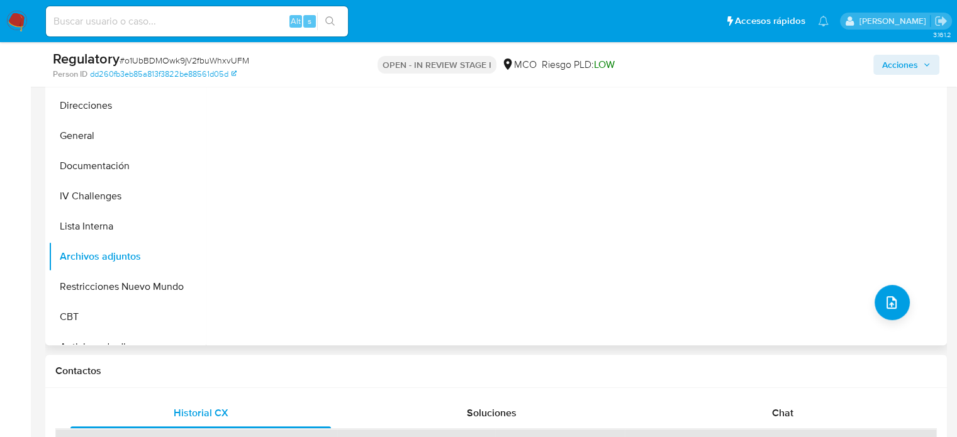
scroll to position [377, 0]
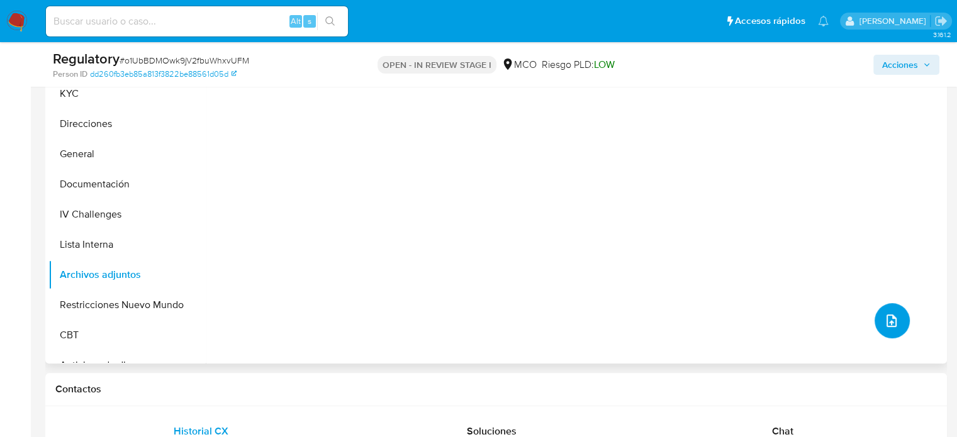
click at [884, 325] on icon "upload-file" at bounding box center [891, 320] width 15 height 15
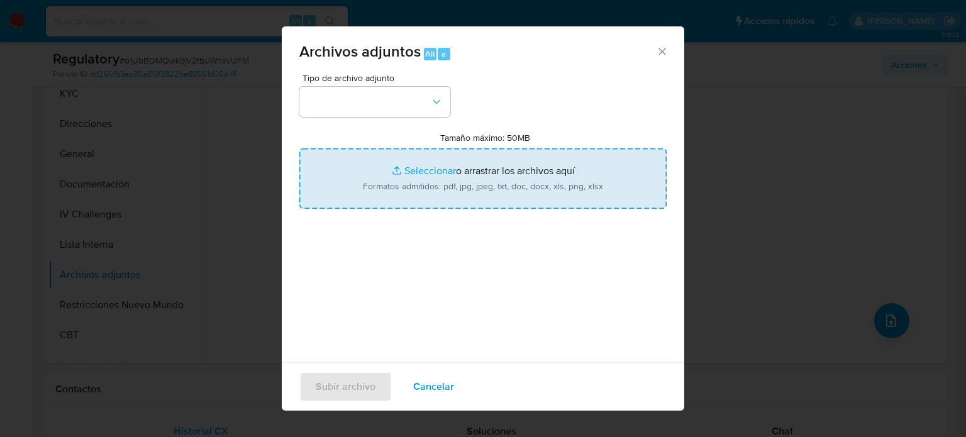
click at [403, 185] on input "Tamaño máximo: 50MB Seleccionar archivos" at bounding box center [482, 178] width 367 height 60
type input "C:\fakepath\CaseDossierReport_5jb6es6yevhx1k2huto622wol.pdf"
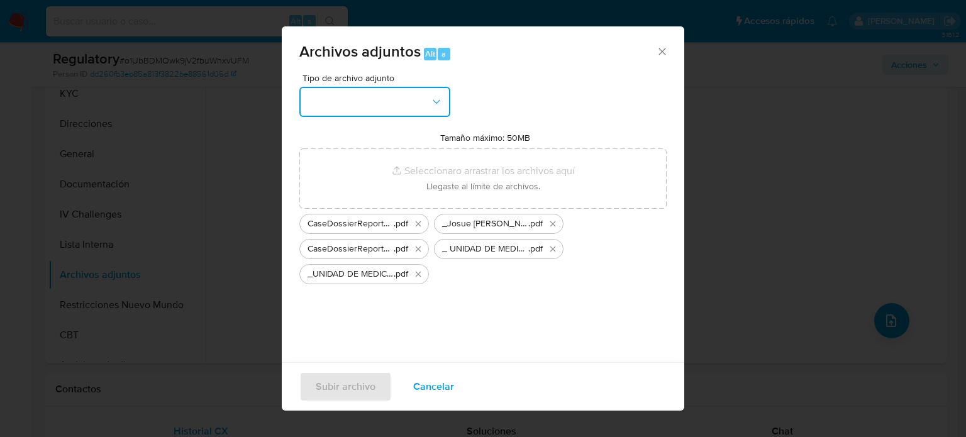
click at [403, 103] on button "button" at bounding box center [374, 102] width 151 height 30
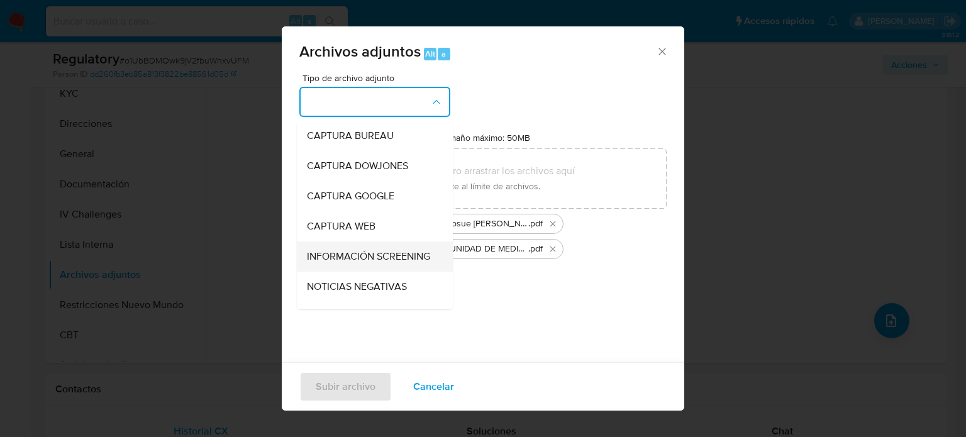
click at [343, 262] on span "INFORMACIÓN SCREENING" at bounding box center [368, 256] width 123 height 13
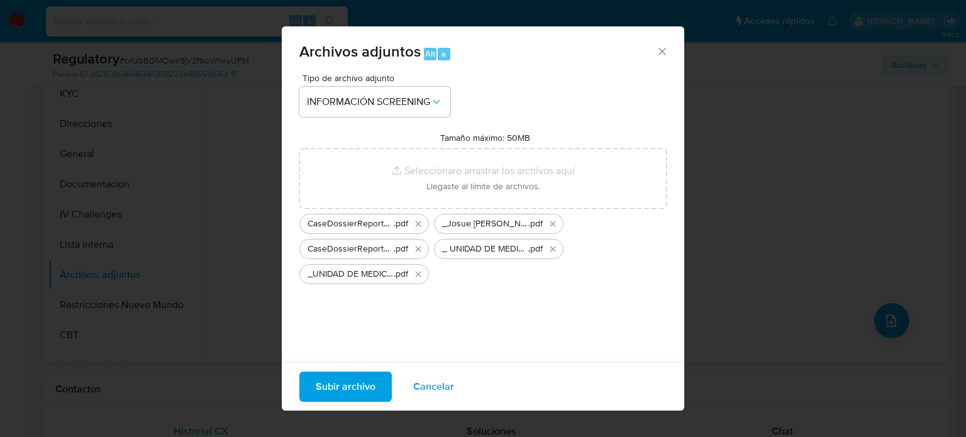
click at [337, 385] on span "Subir archivo" at bounding box center [346, 387] width 60 height 28
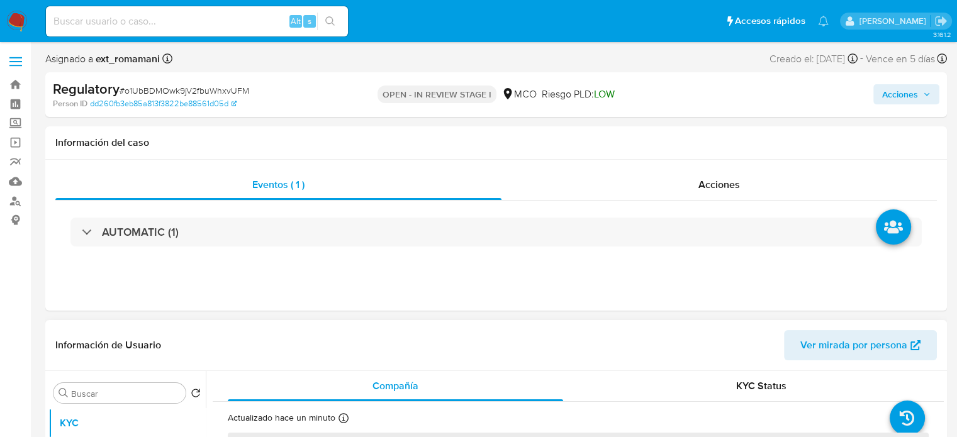
select select "10"
click at [684, 183] on div "Acciones" at bounding box center [718, 185] width 435 height 30
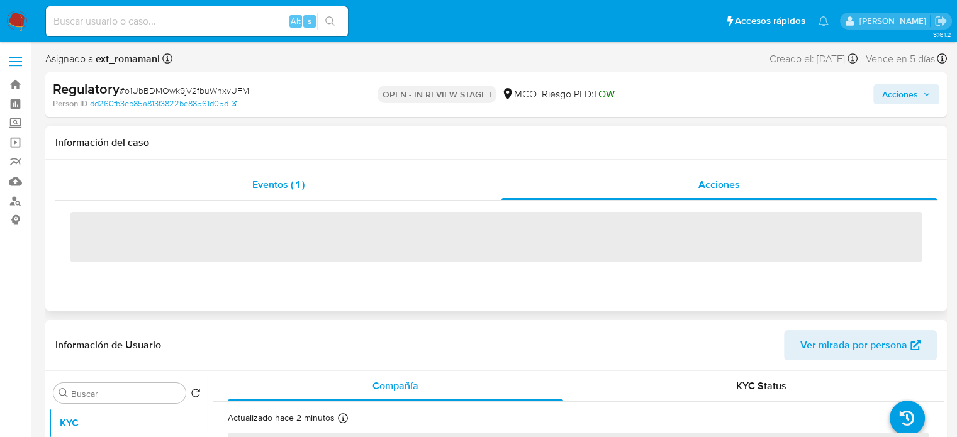
select select "10"
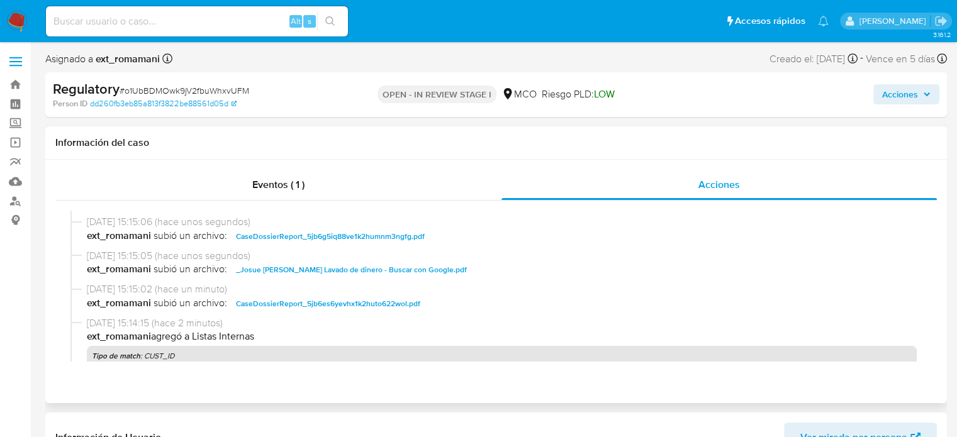
scroll to position [126, 0]
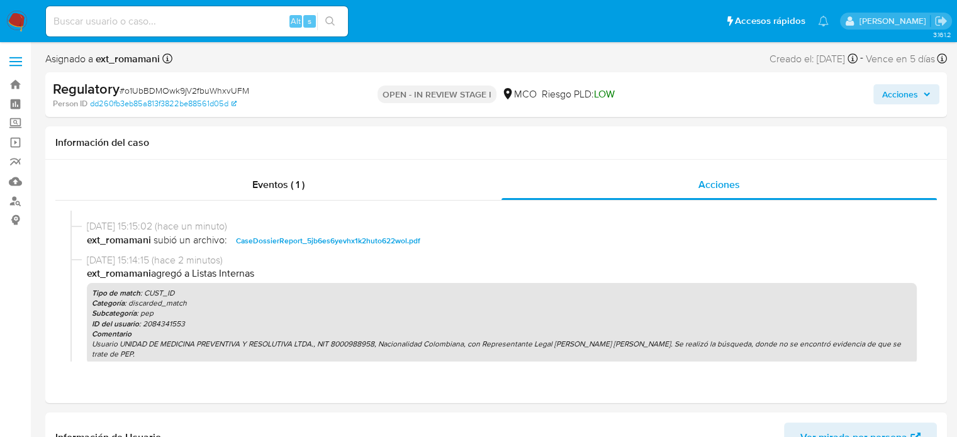
click at [896, 95] on span "Acciones" at bounding box center [900, 94] width 36 height 20
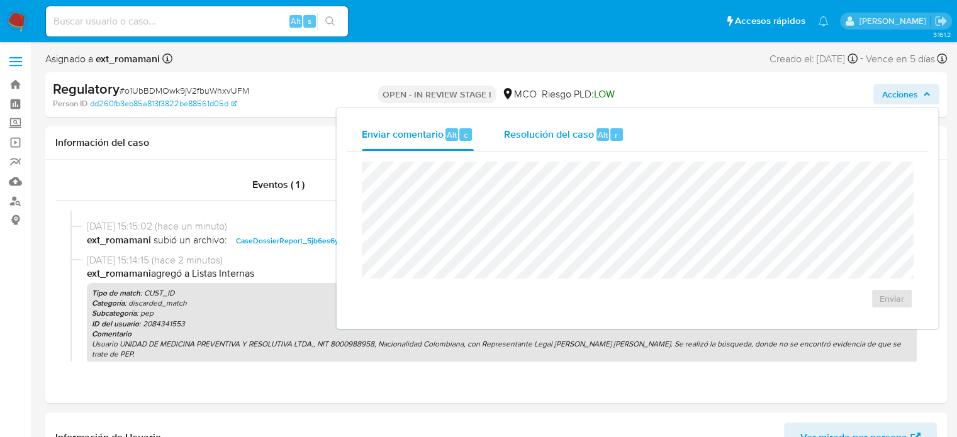
click at [547, 125] on div "Resolución del caso Alt r" at bounding box center [564, 134] width 120 height 33
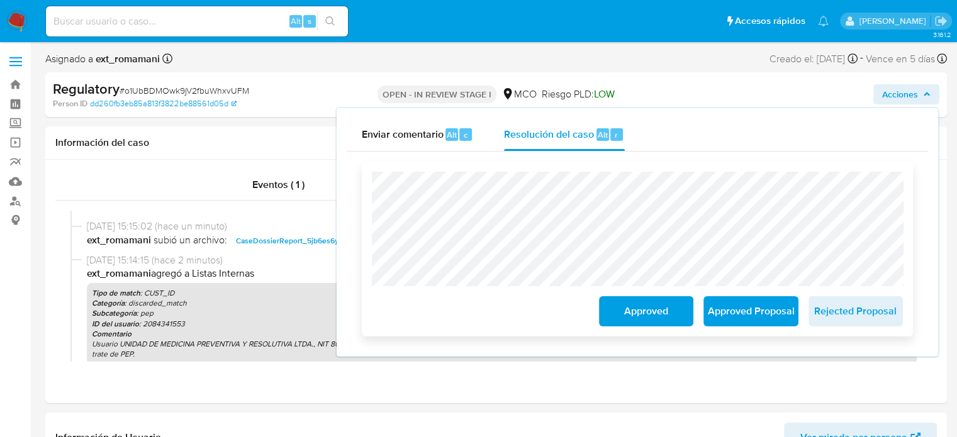
click at [633, 319] on span "Approved" at bounding box center [646, 312] width 62 height 28
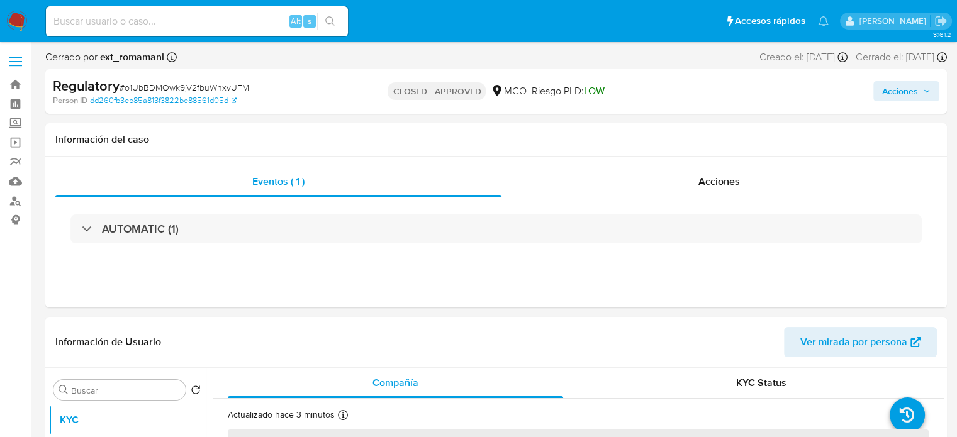
select select "10"
click at [694, 169] on div "Acciones" at bounding box center [718, 182] width 435 height 30
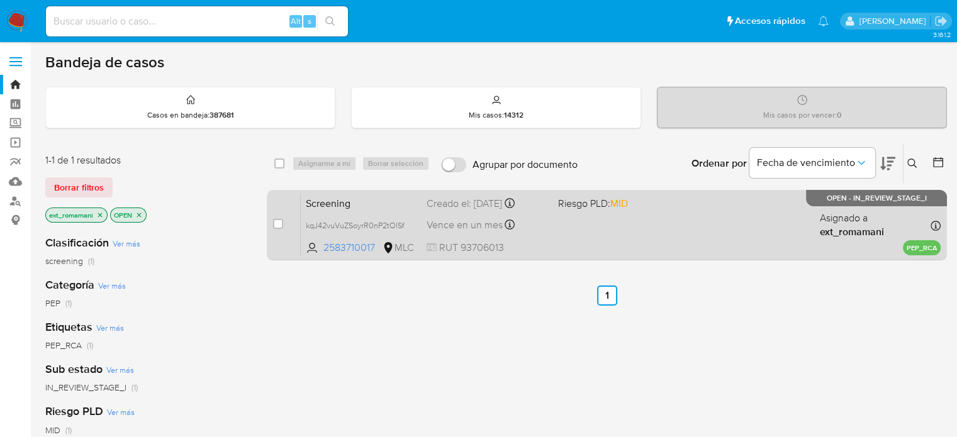
click at [576, 228] on div "Screening kqJ42vuVuZSoyrR0nP2tOlSf 2583710017 MLC Riesgo PLD: MID Creado el: 02…" at bounding box center [621, 225] width 640 height 64
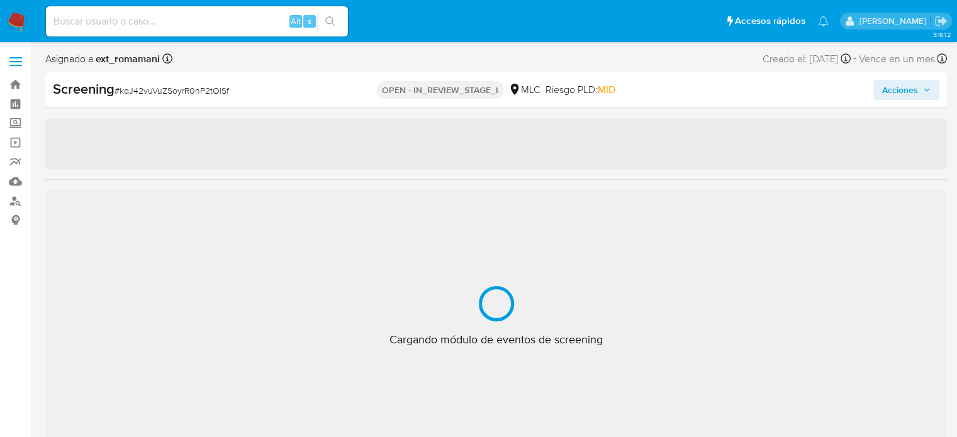
select select "10"
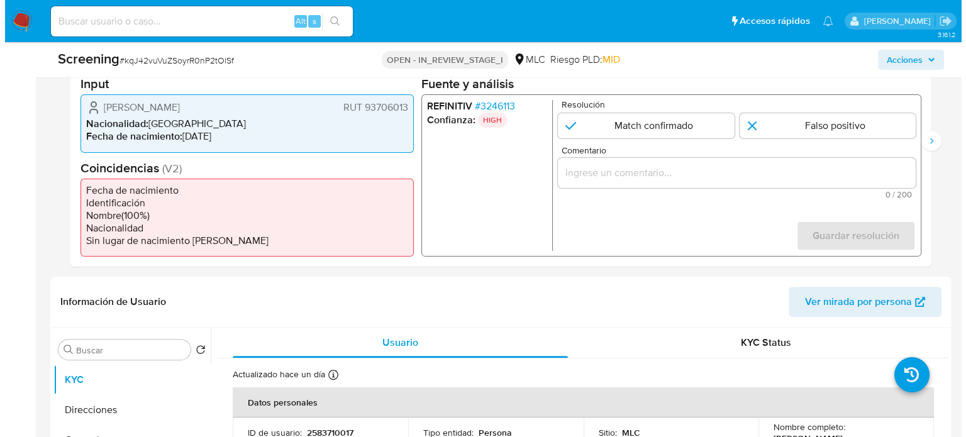
scroll to position [315, 0]
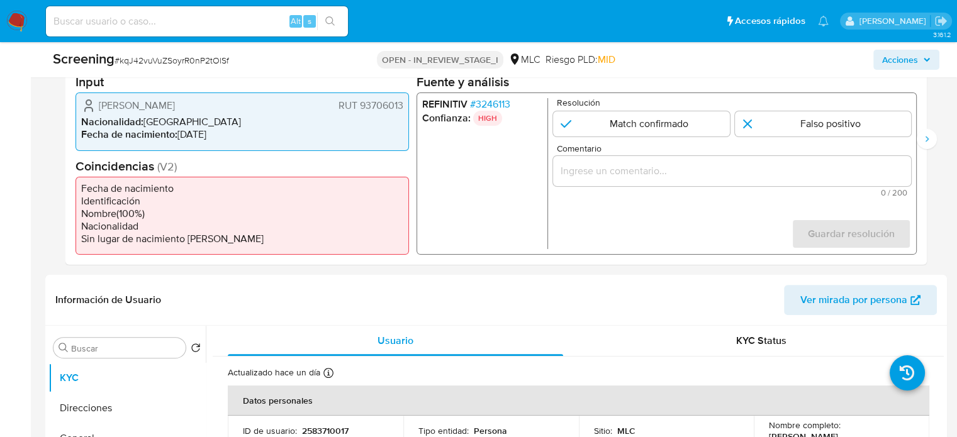
drag, startPoint x: 269, startPoint y: 105, endPoint x: 103, endPoint y: 106, distance: 165.4
click at [93, 105] on div "Alfredo Guillermo Espinoza Ugarte RUT 93706013" at bounding box center [242, 105] width 322 height 15
click at [506, 99] on span "# 3246113" at bounding box center [490, 104] width 40 height 13
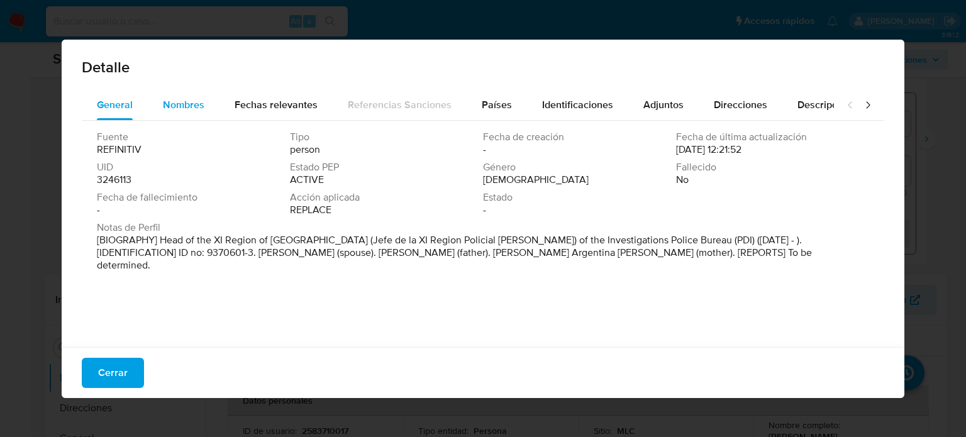
click at [165, 108] on span "Nombres" at bounding box center [184, 105] width 42 height 14
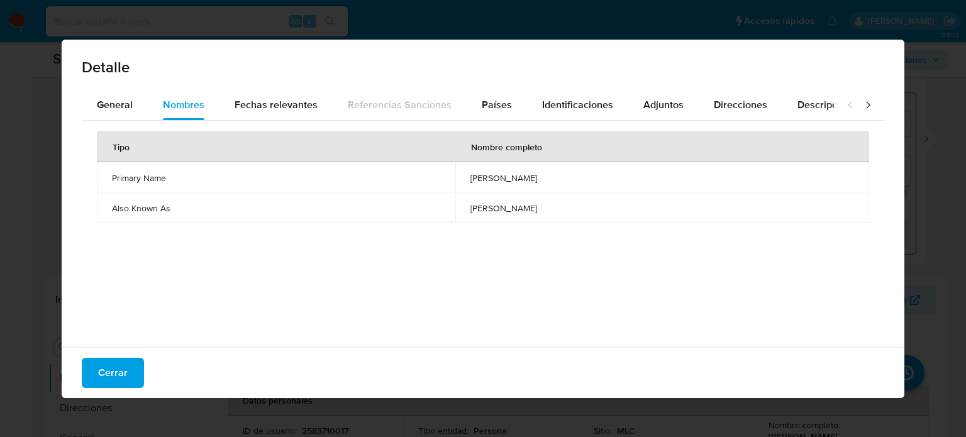
drag, startPoint x: 375, startPoint y: 181, endPoint x: 476, endPoint y: 181, distance: 101.3
click at [476, 181] on td "alfredo espinoza ugarte" at bounding box center [662, 177] width 414 height 30
click at [664, 110] on span "Adjuntos" at bounding box center [664, 105] width 40 height 14
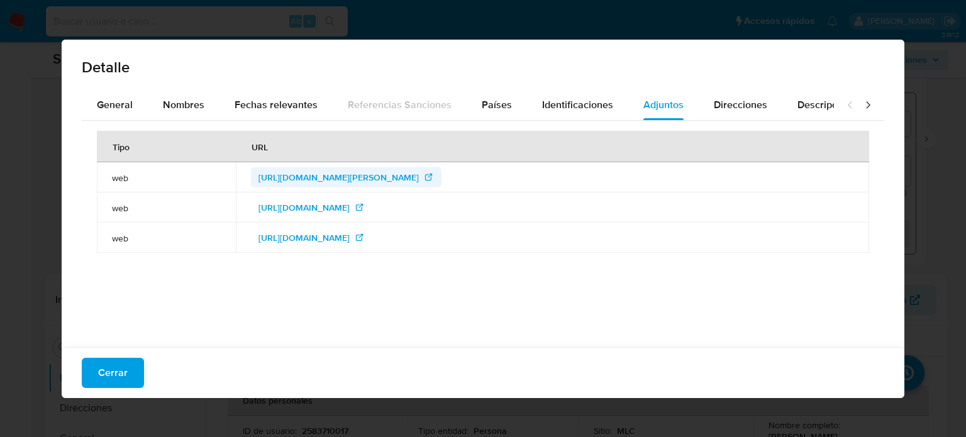
click at [419, 179] on span "http://www.biobiochile.cl/noticias/nacional/chile/2016/10/07/presidenta-bachele…" at bounding box center [339, 177] width 160 height 20
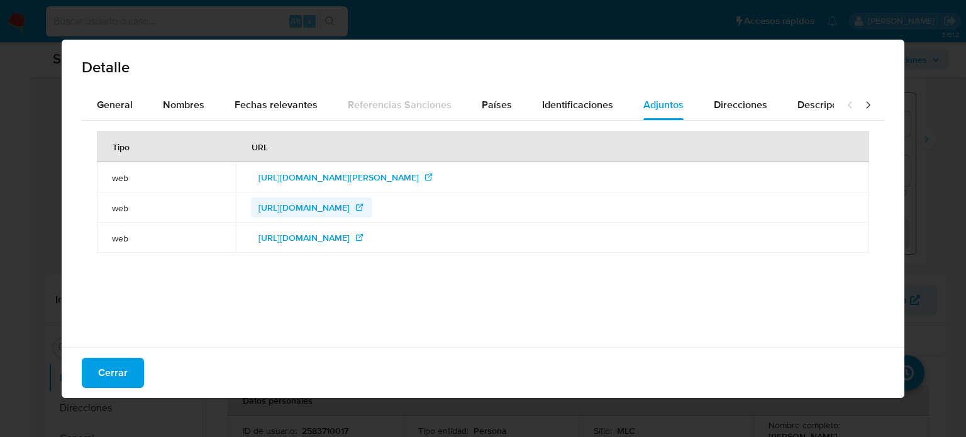
click at [350, 205] on span "http://www.investigaciones.cl/nosotros/altomando/index_2016.html" at bounding box center [304, 208] width 91 height 20
click at [259, 242] on span "https://www.srcei.cl/" at bounding box center [304, 238] width 91 height 20
click at [126, 364] on span "Cerrar" at bounding box center [113, 373] width 30 height 28
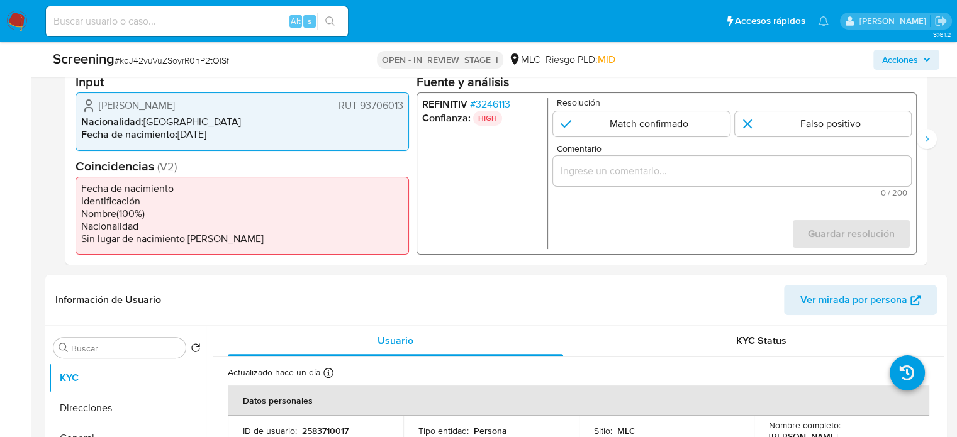
click at [482, 100] on span "# 3246113" at bounding box center [490, 104] width 40 height 13
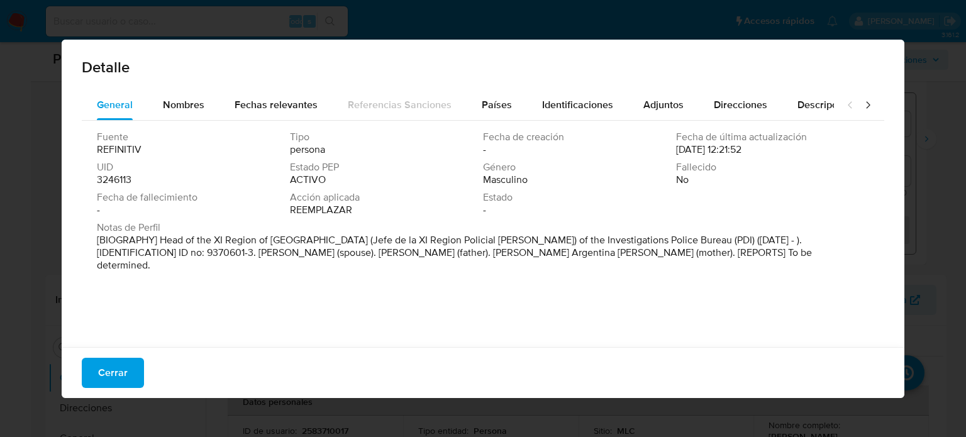
drag, startPoint x: 303, startPoint y: 240, endPoint x: 566, endPoint y: 245, distance: 263.0
click at [566, 245] on font "[BIOGRAPHY] Head of the XI Region of Aysen (Jefe de la XI Region Policial de Ay…" at bounding box center [454, 253] width 715 height 40
click at [577, 225] on span "Notas de Perfil" at bounding box center [482, 227] width 770 height 13
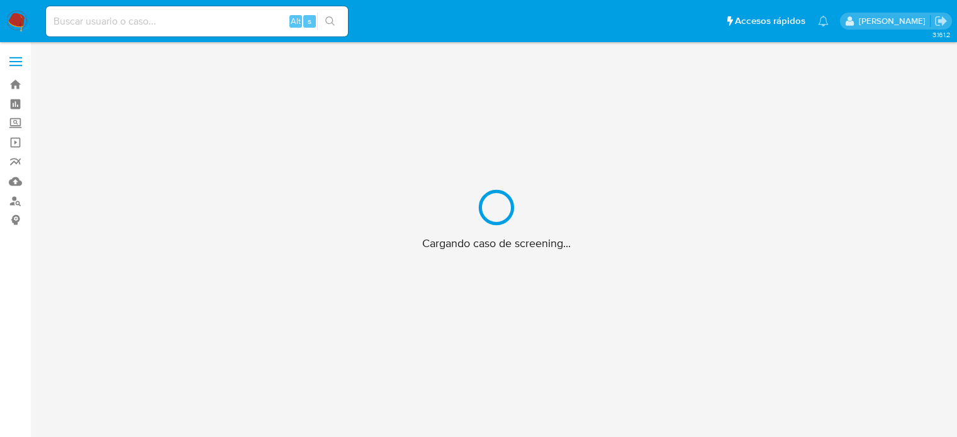
scroll to position [45, 0]
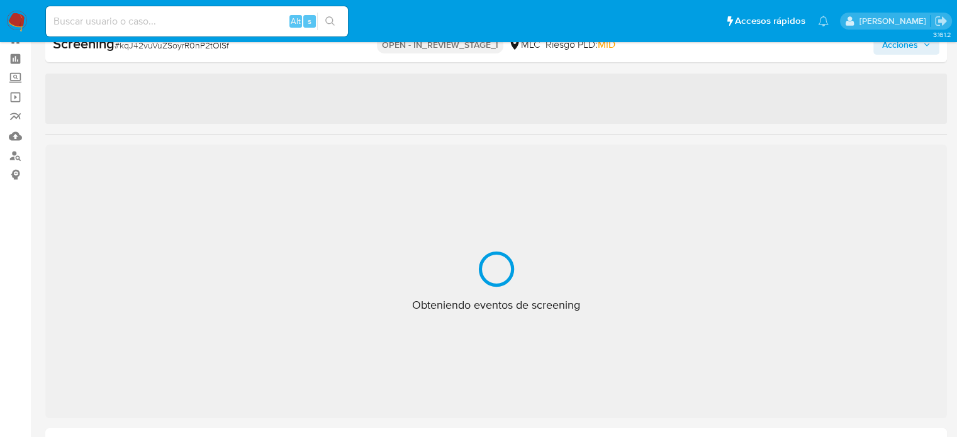
select select "10"
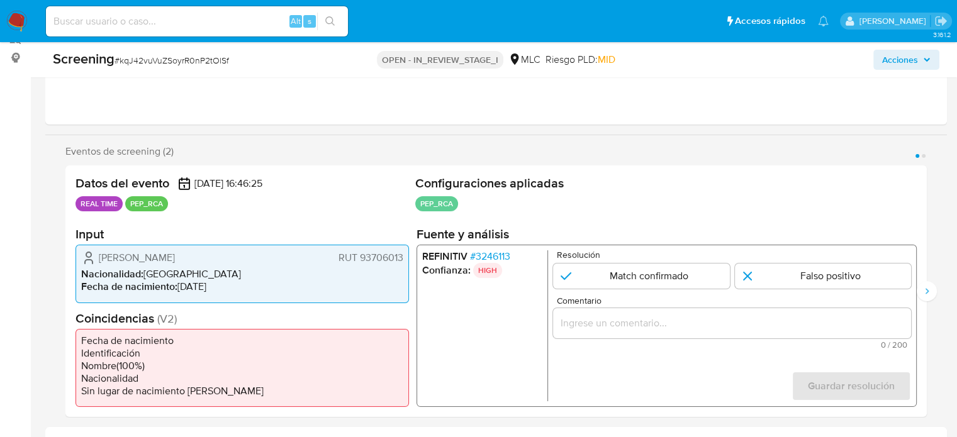
scroll to position [234, 0]
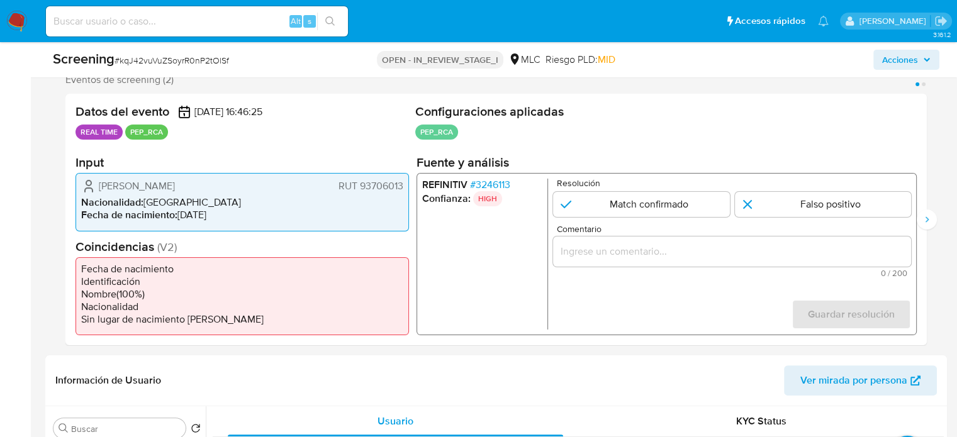
click at [496, 187] on span "# 3246113" at bounding box center [490, 185] width 40 height 13
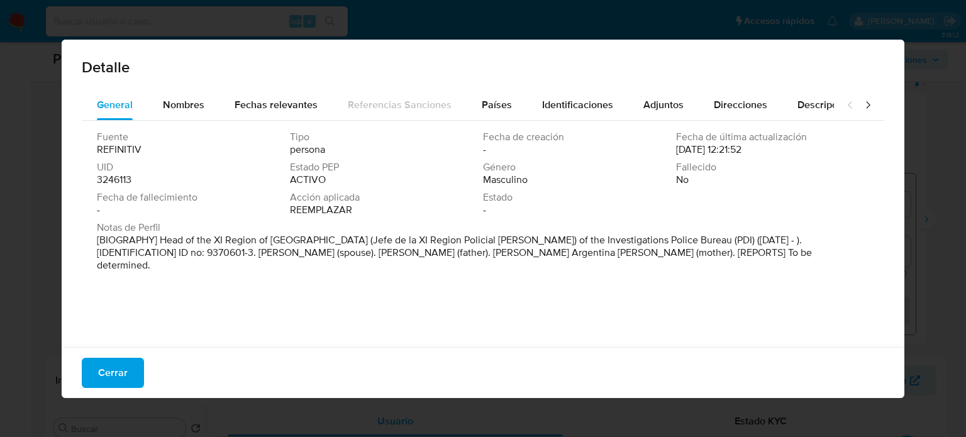
drag, startPoint x: 304, startPoint y: 240, endPoint x: 622, endPoint y: 240, distance: 317.7
click at [524, 241] on font "[BIOGRAPHY] Head of the XI Region of [GEOGRAPHIC_DATA] (Jefe de la XI Region Po…" at bounding box center [454, 253] width 715 height 40
drag, startPoint x: 630, startPoint y: 240, endPoint x: 304, endPoint y: 241, distance: 325.9
click at [304, 241] on font "[BIOGRAPHY] Head of the XI Region of [GEOGRAPHIC_DATA] (Jefe de la XI Region Po…" at bounding box center [454, 253] width 715 height 40
click at [308, 283] on div "Fuente REFINITIV Tipo persona Fecha de creación - Fecha de última actualización…" at bounding box center [483, 231] width 803 height 220
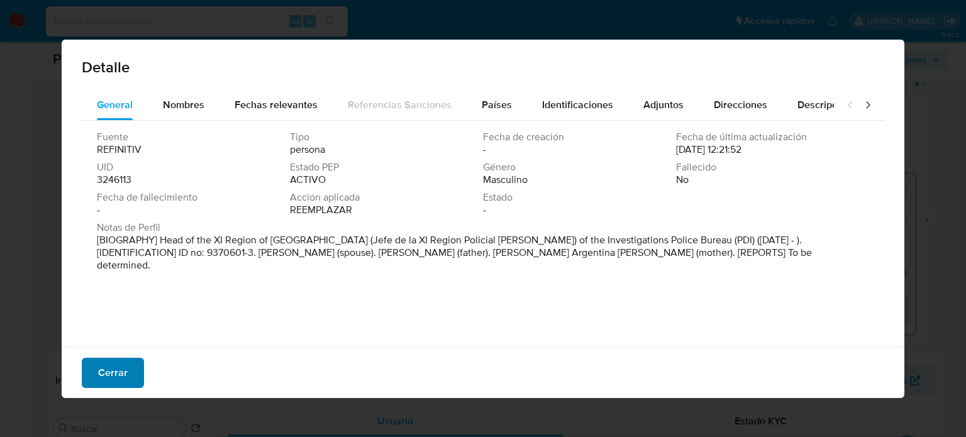
click at [127, 377] on button "Cerrar" at bounding box center [113, 373] width 62 height 30
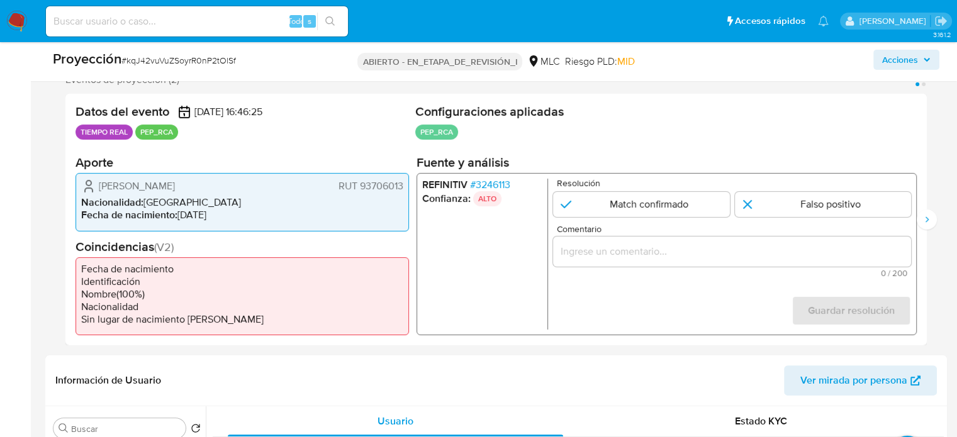
drag, startPoint x: 275, startPoint y: 188, endPoint x: 177, endPoint y: 191, distance: 98.2
click at [177, 191] on div "[PERSON_NAME] RUT 93706013" at bounding box center [242, 186] width 322 height 15
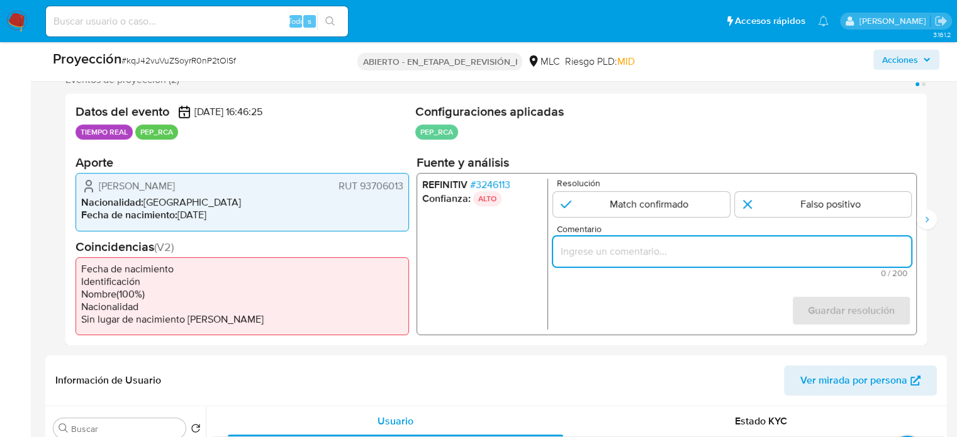
click at [595, 248] on input "Comentario" at bounding box center [732, 251] width 358 height 16
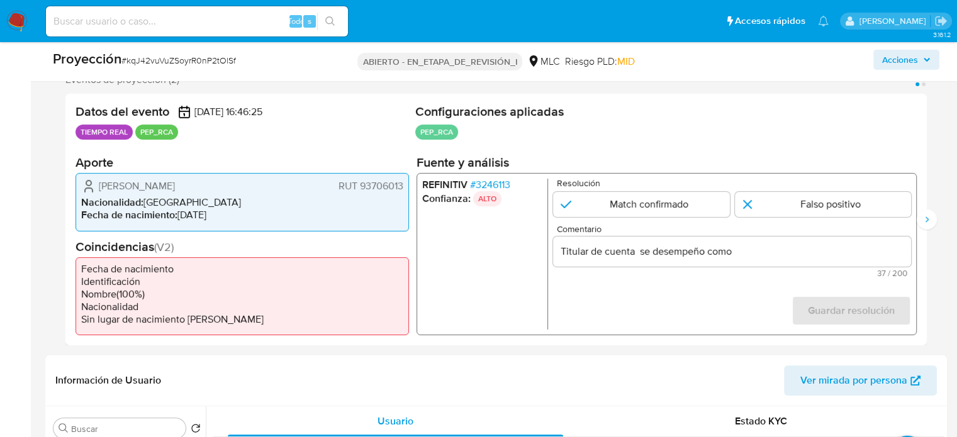
drag, startPoint x: 91, startPoint y: 186, endPoint x: 403, endPoint y: 183, distance: 311.4
click at [403, 183] on div "Alfredo Guillermo Espinoza Ugarte RUT 93706013" at bounding box center [242, 186] width 322 height 15
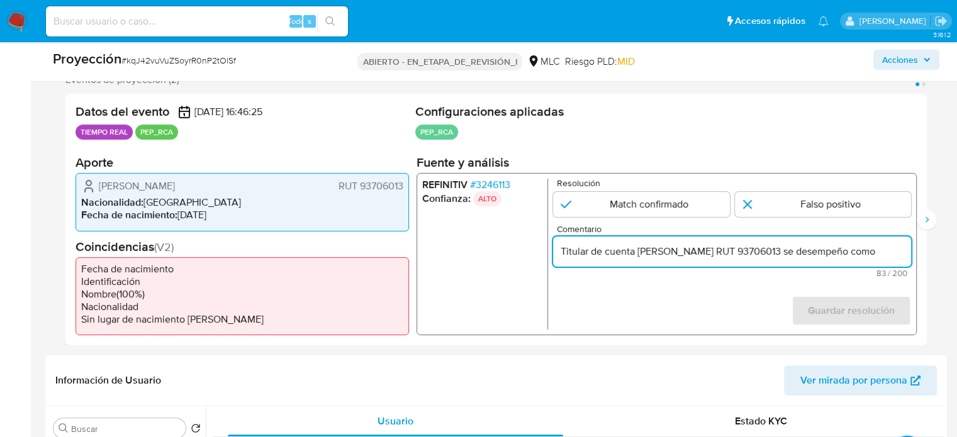
scroll to position [0, 52]
drag, startPoint x: 898, startPoint y: 250, endPoint x: 913, endPoint y: 252, distance: 14.5
click at [913, 252] on div "REFINITIV # 3246113 Confianza: ALTO Resolución Match confirmado Falso positivo …" at bounding box center [666, 254] width 500 height 162
click at [905, 255] on input "Titular de cuenta Alfredo Guillermo Espinoza Ugarte RUT 93706013 se desempeño c…" at bounding box center [732, 251] width 358 height 16
paste input "Jefe de la XI Región Policial de Aysén del Negociado de la Policía de Investiga…"
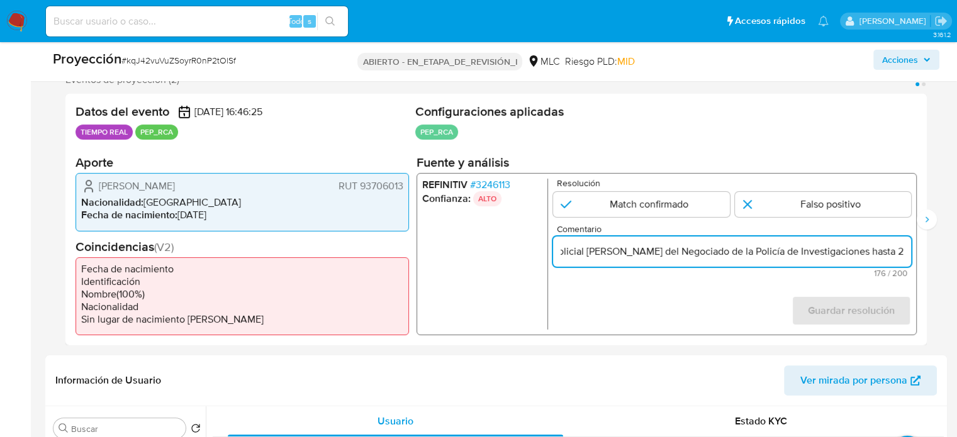
scroll to position [0, 0]
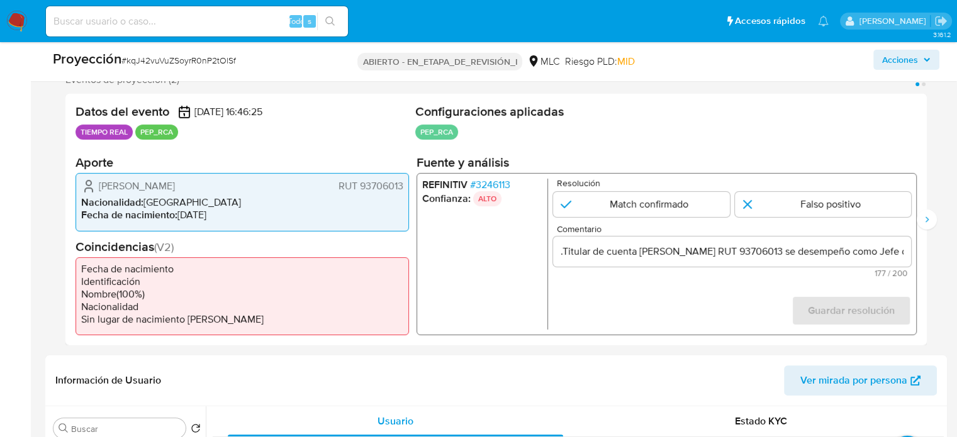
click at [501, 188] on font "3246113" at bounding box center [493, 184] width 35 height 14
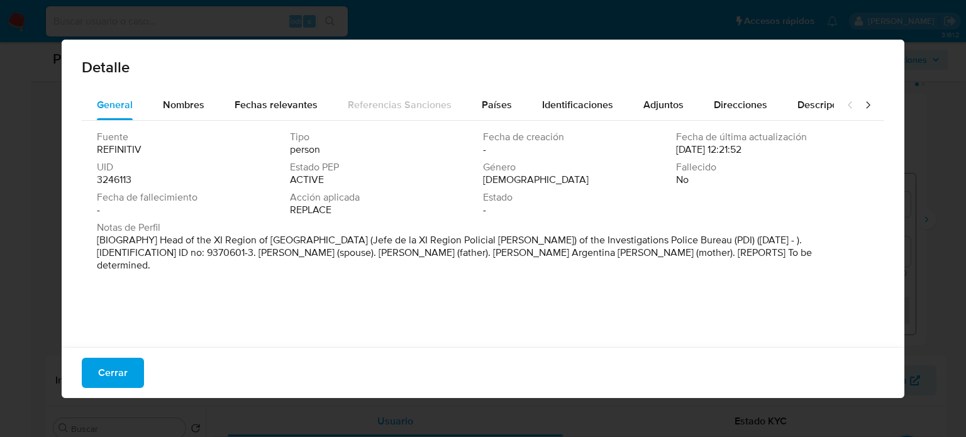
drag, startPoint x: 302, startPoint y: 238, endPoint x: 465, endPoint y: 240, distance: 162.9
click at [469, 240] on p "[BIOGRAPHY] Head of the XI Region of Aysen (Jefe de la XI Region Policial de Ay…" at bounding box center [482, 253] width 770 height 38
click at [104, 381] on font "Cerrar" at bounding box center [113, 373] width 30 height 30
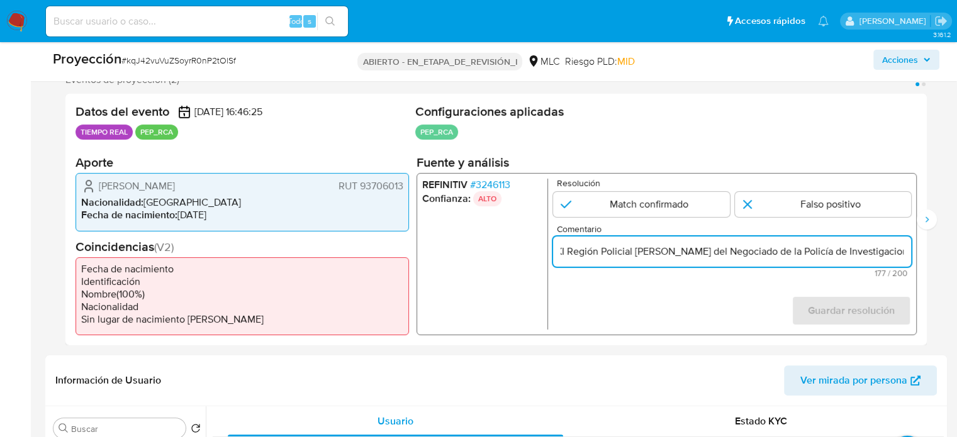
scroll to position [0, 461]
drag, startPoint x: 848, startPoint y: 247, endPoint x: 913, endPoint y: 248, distance: 65.4
click at [913, 248] on div "REFINITIV # 3246113 Confianza: ALTO Resolución Match confirmado Falso positivo …" at bounding box center [666, 254] width 500 height 162
click at [904, 250] on input ".Titular de cuenta Alfredo Guillermo Espinoza Ugarte RUT 93706013 se desempeño …" at bounding box center [732, 251] width 358 height 16
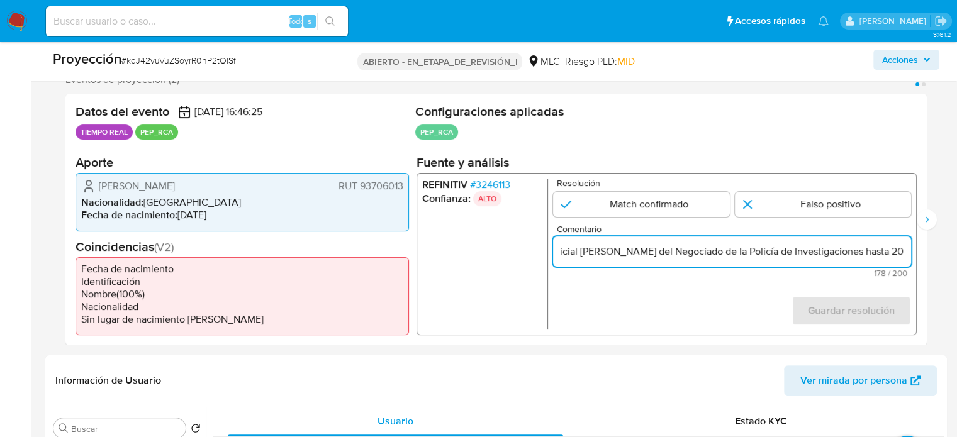
drag, startPoint x: 795, startPoint y: 251, endPoint x: 906, endPoint y: 255, distance: 111.4
click at [906, 255] on input ".Titular de cuenta Alfredo Guillermo Espinoza Ugarte RUT 93706013 se desempeño …" at bounding box center [732, 251] width 358 height 16
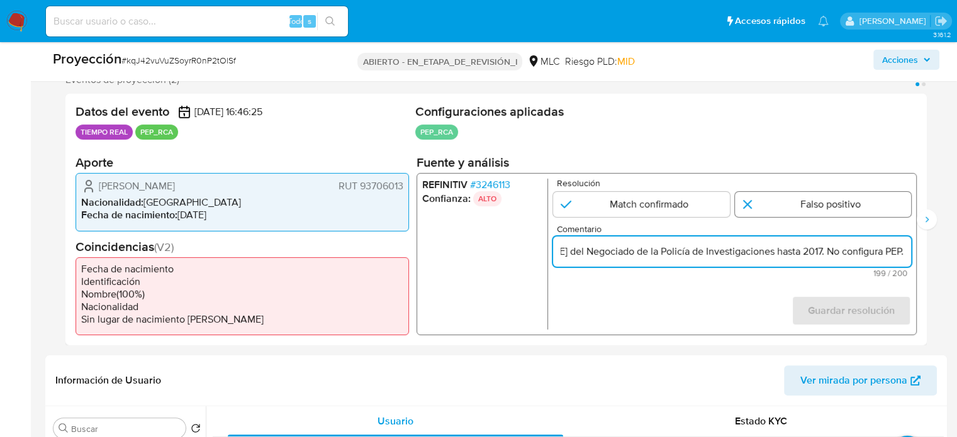
type input ".Titular de cuenta Alfredo Guillermo Espinoza Ugarte RUT 93706013 se desempeño …"
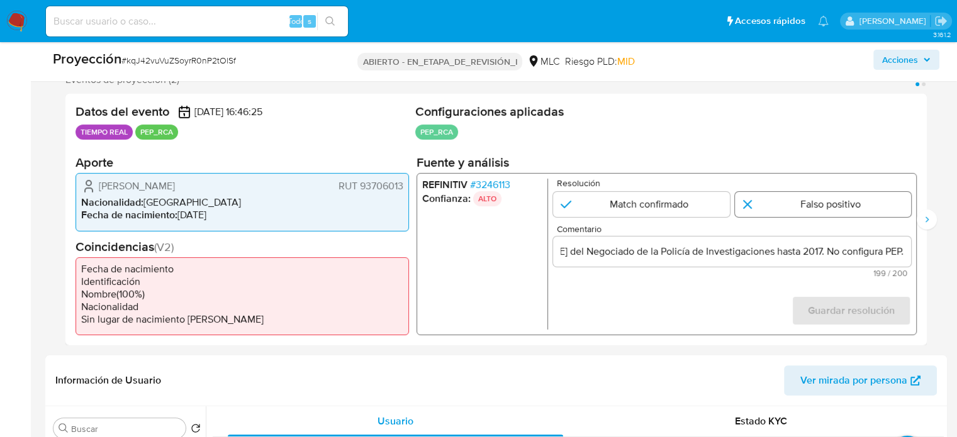
scroll to position [0, 0]
click at [795, 206] on input "1 de 2" at bounding box center [823, 204] width 177 height 25
radio input "true"
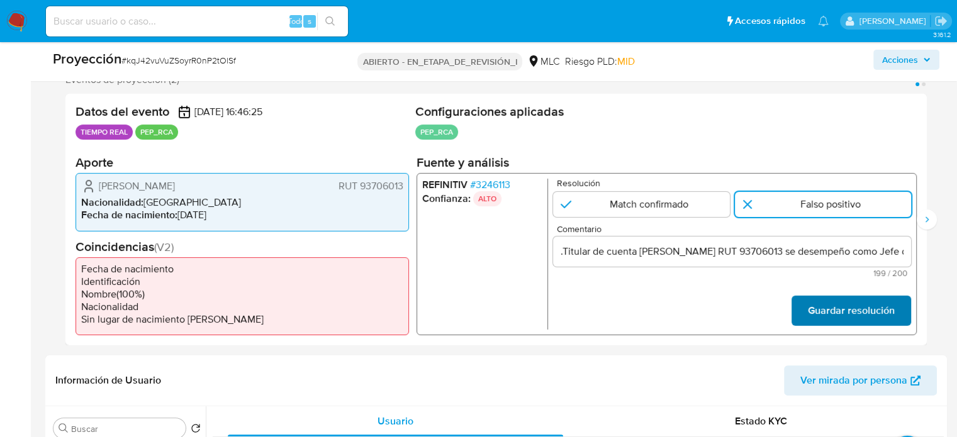
click at [831, 317] on font "Guardar resolución" at bounding box center [851, 311] width 87 height 30
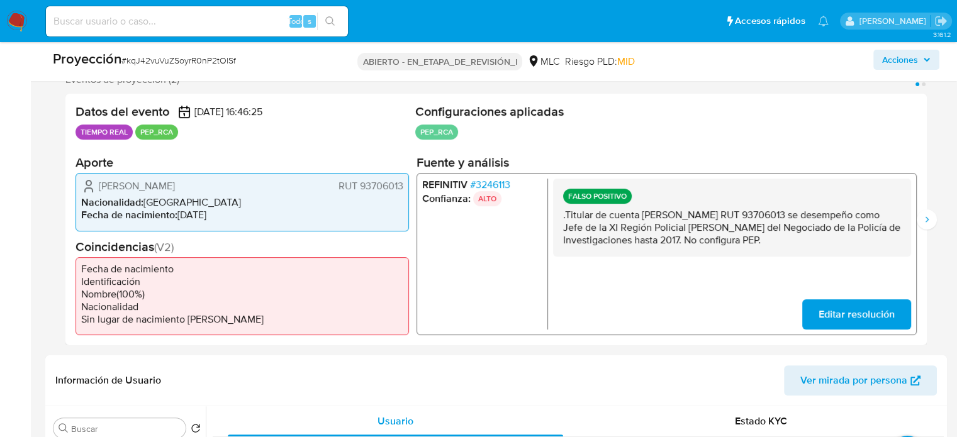
drag, startPoint x: 850, startPoint y: 240, endPoint x: 558, endPoint y: 216, distance: 293.5
click at [558, 216] on div "FALSO POSITIVO .Titular de cuenta Alfredo Guillermo Espinoza Ugarte RUT 9370601…" at bounding box center [732, 218] width 358 height 78
click at [923, 217] on icon "Siguiente" at bounding box center [927, 220] width 10 height 10
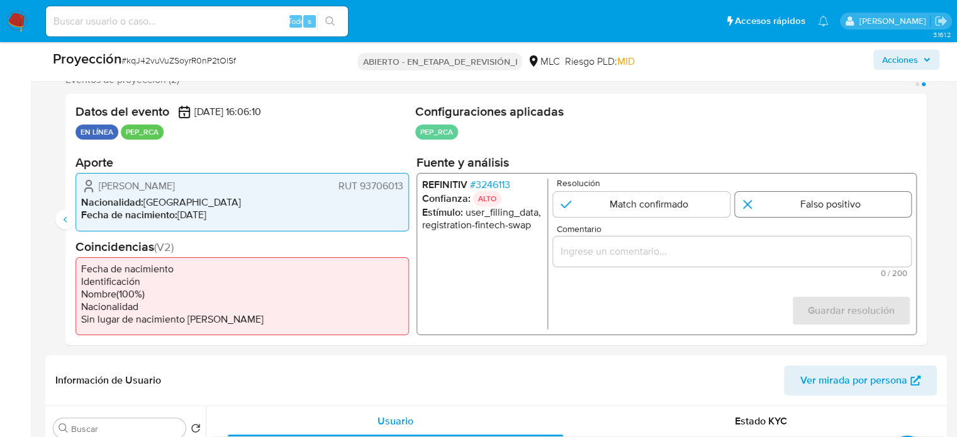
click at [776, 205] on input "2 de 2" at bounding box center [823, 204] width 177 height 25
radio input "true"
click at [759, 250] on input "Comentario" at bounding box center [732, 251] width 358 height 16
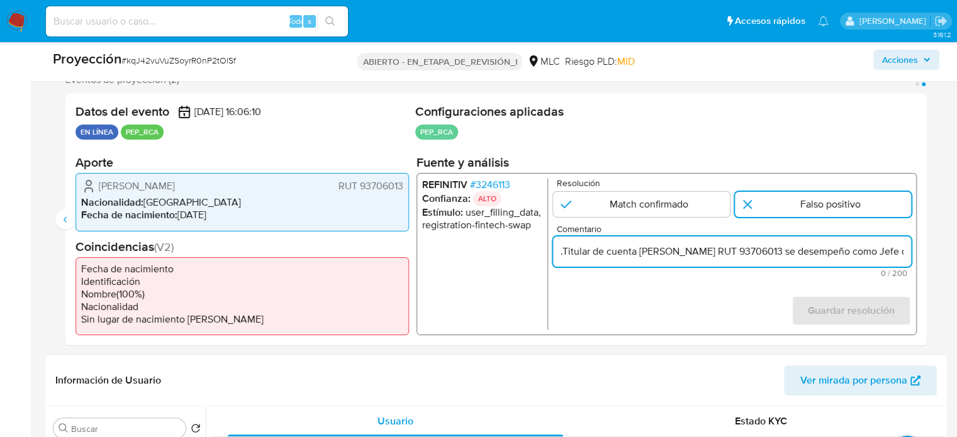
scroll to position [0, 559]
type input ".Titular de cuenta Alfredo Guillermo Espinoza Ugarte RUT 93706013 se desempeño …"
click at [811, 315] on font "Guardar resolución" at bounding box center [851, 311] width 87 height 30
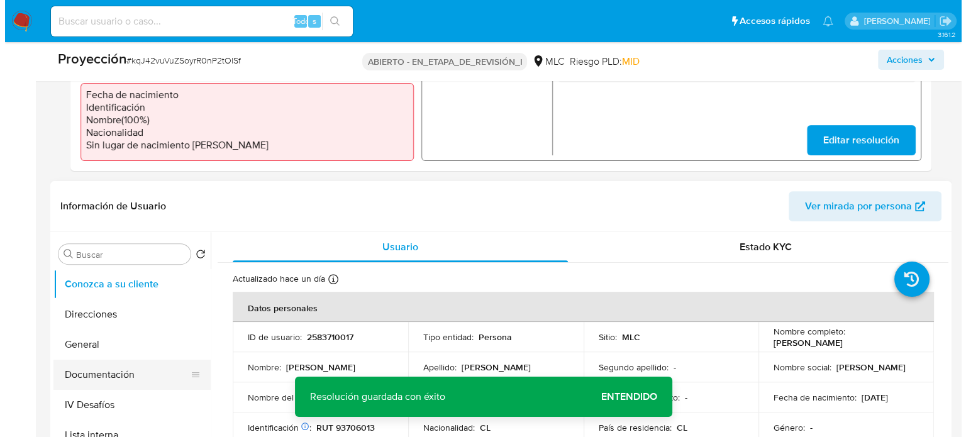
scroll to position [486, 0]
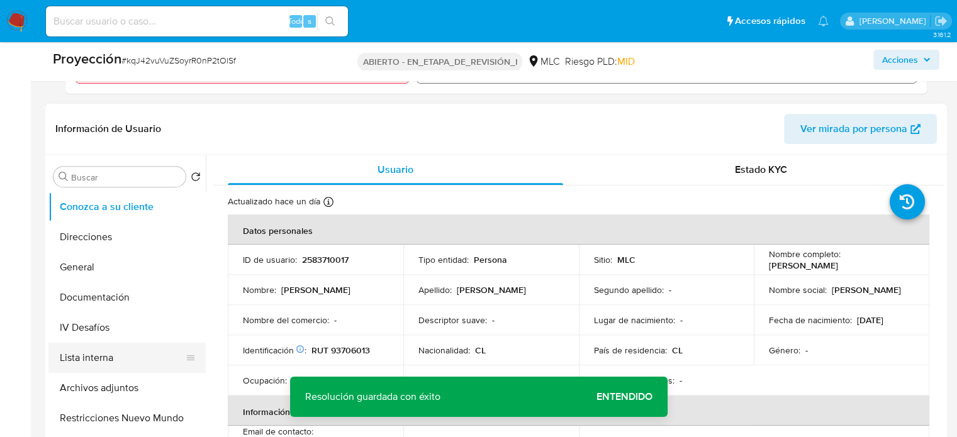
click at [125, 349] on button "Lista interna" at bounding box center [121, 358] width 147 height 30
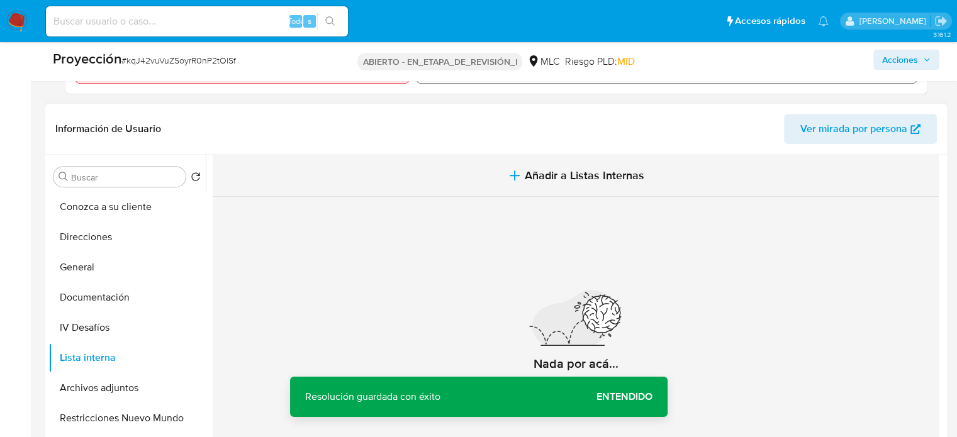
click at [552, 173] on span "Añadir a Listas Internas" at bounding box center [585, 176] width 120 height 14
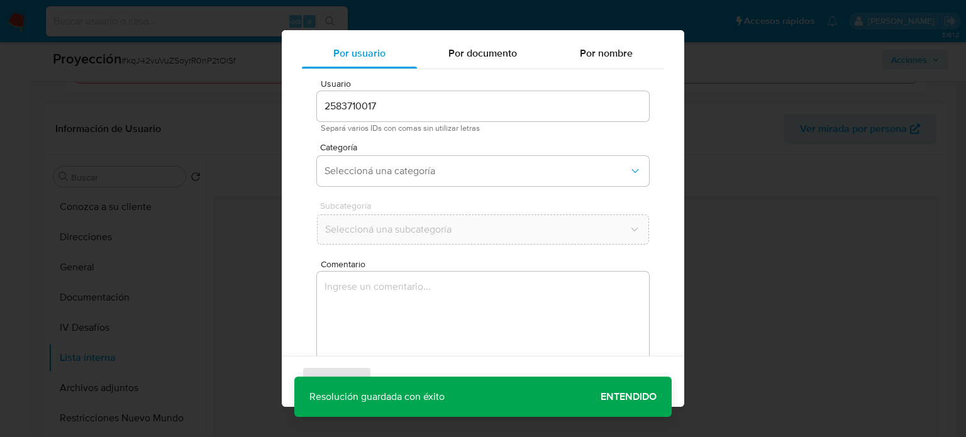
scroll to position [53, 0]
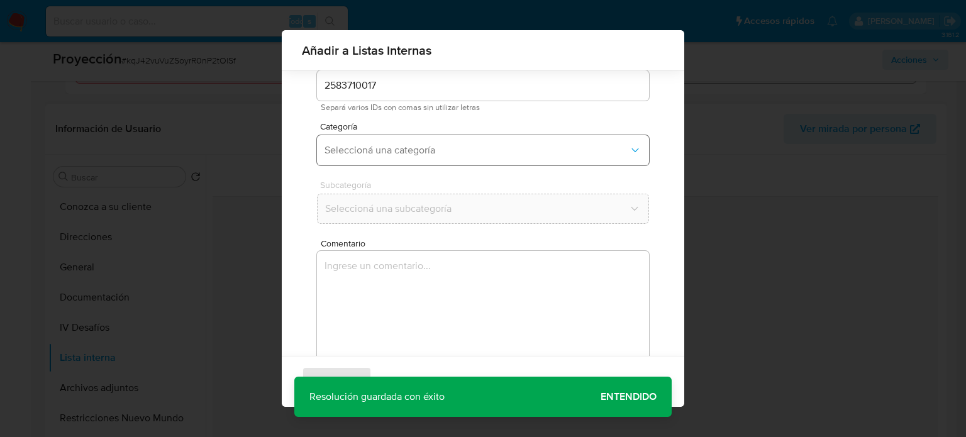
click at [389, 140] on button "Seleccioná una categoría" at bounding box center [483, 150] width 332 height 30
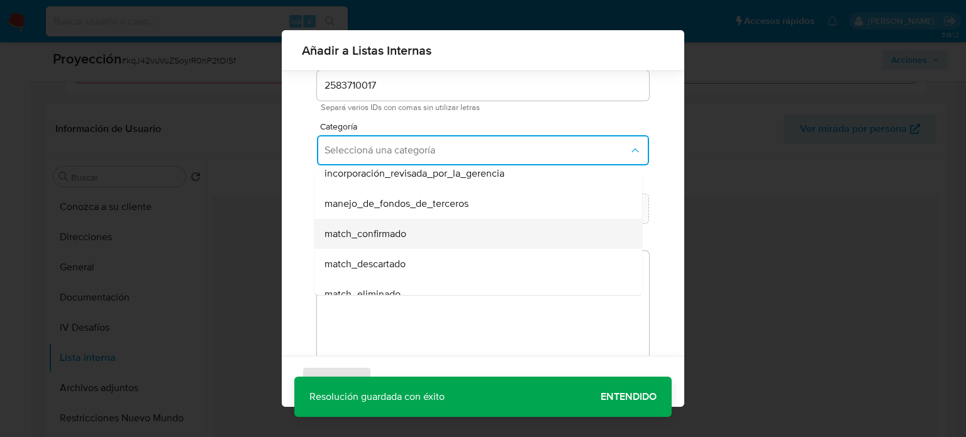
scroll to position [63, 0]
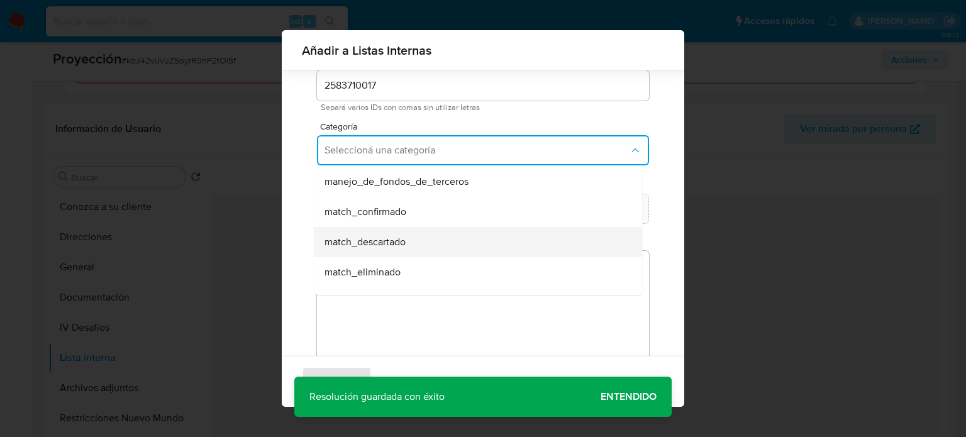
click at [402, 242] on span "match_descartado" at bounding box center [365, 242] width 81 height 13
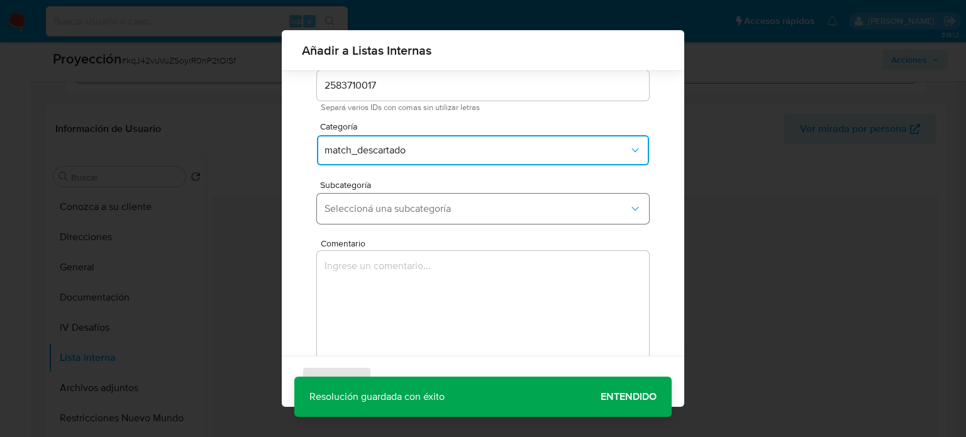
click at [417, 214] on span "Seleccioná una subcategoría" at bounding box center [477, 209] width 304 height 13
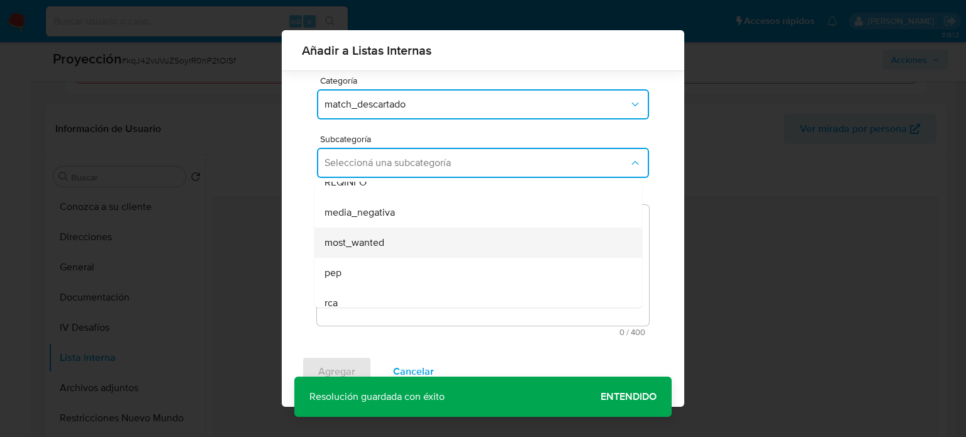
scroll to position [86, 0]
click at [386, 233] on div "pep" at bounding box center [475, 232] width 300 height 30
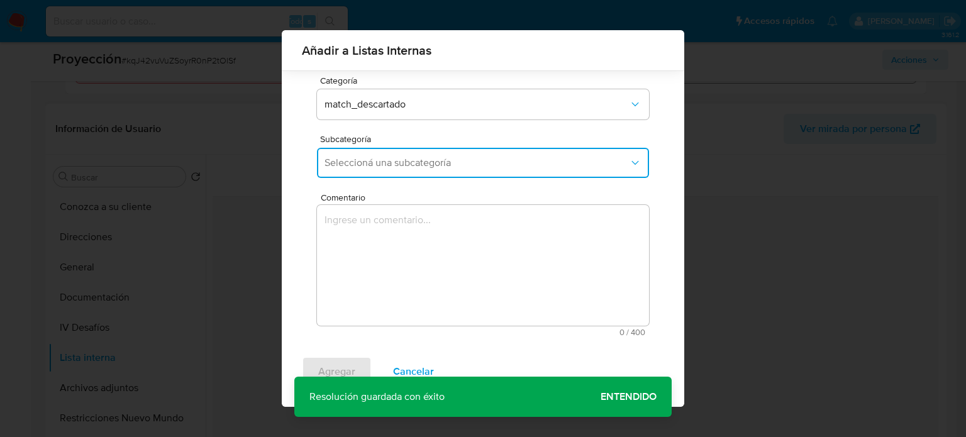
click at [386, 233] on textarea "Comentario" at bounding box center [483, 265] width 332 height 121
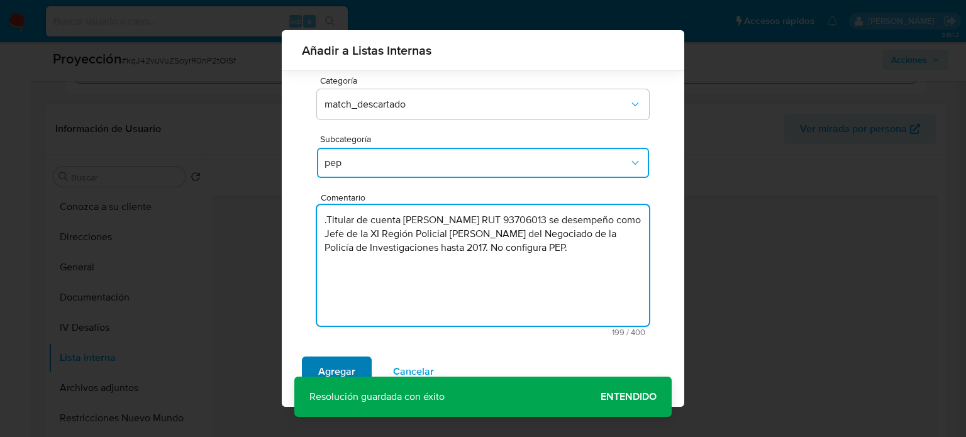
type textarea ".Titular de cuenta Alfredo Guillermo Espinoza Ugarte RUT 93706013 se desempeño …"
click at [340, 364] on span "Agregar" at bounding box center [336, 372] width 37 height 28
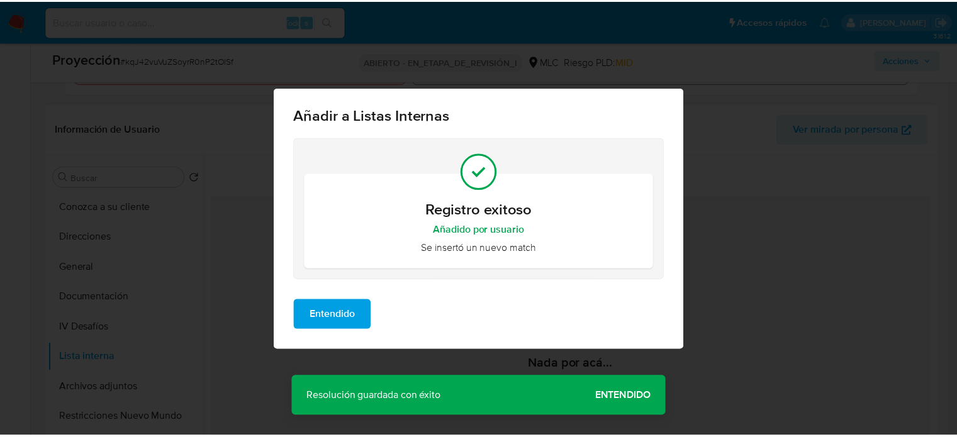
scroll to position [0, 0]
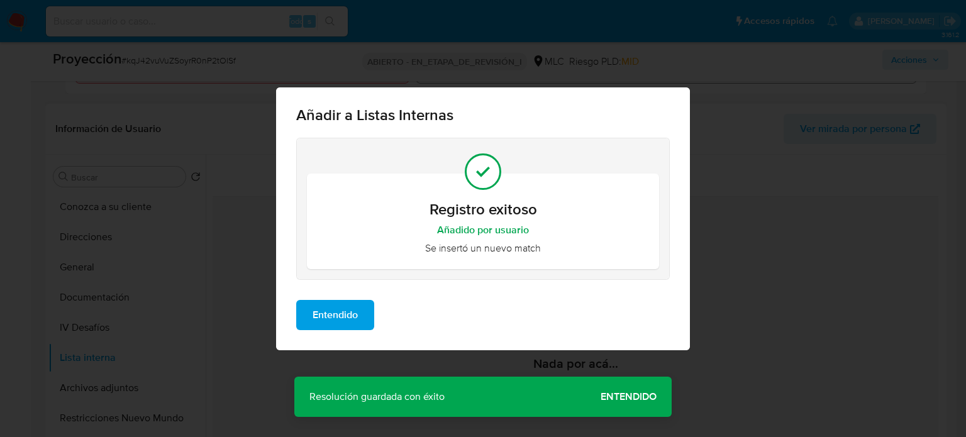
click at [341, 319] on span "Entendido" at bounding box center [335, 315] width 45 height 28
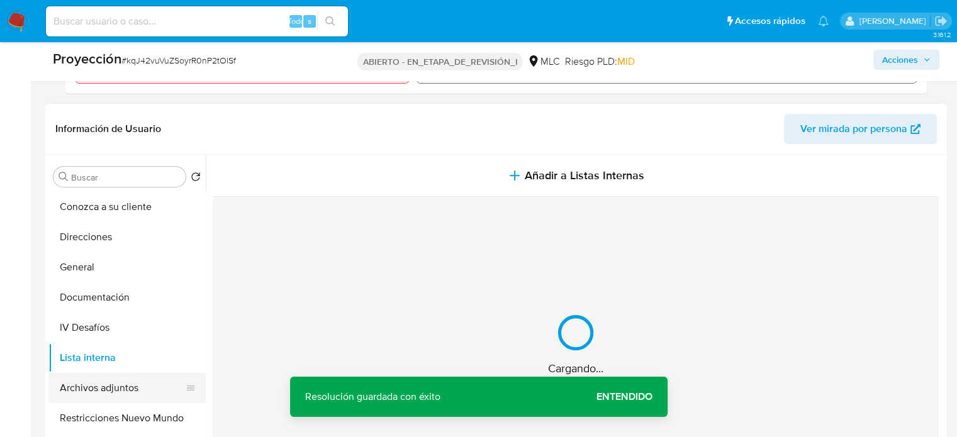
click at [120, 386] on button "Archivos adjuntos" at bounding box center [121, 388] width 147 height 30
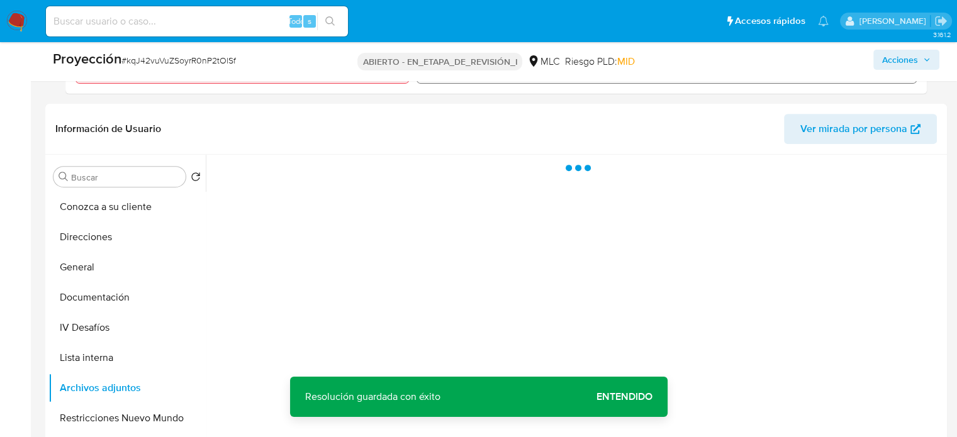
click at [604, 392] on font "Entendido" at bounding box center [624, 397] width 56 height 30
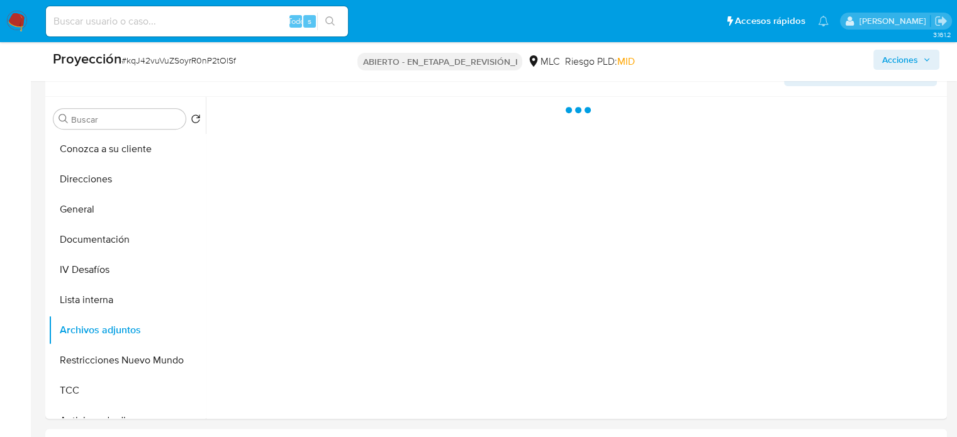
scroll to position [611, 0]
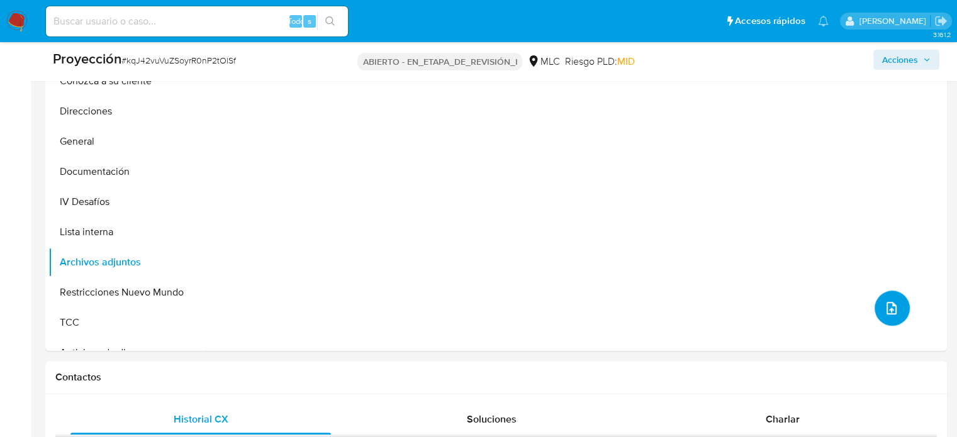
click at [875, 311] on button "subir archivo" at bounding box center [891, 308] width 35 height 35
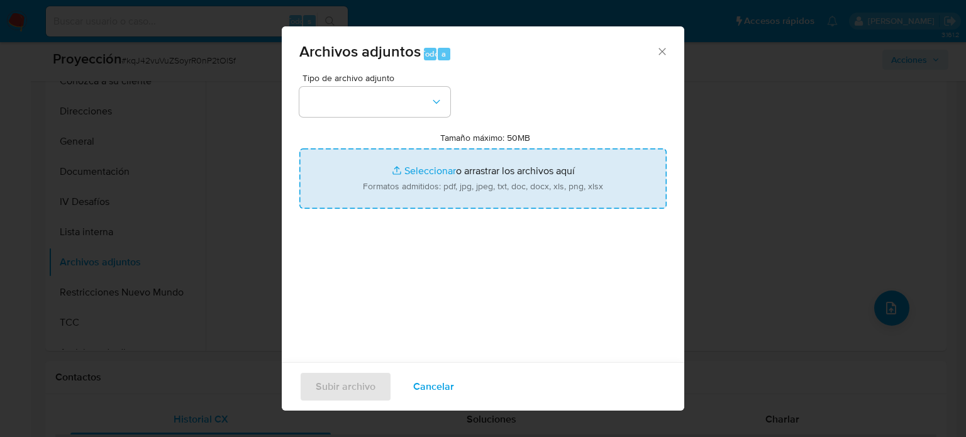
click at [440, 187] on input "Tamaño máximo: 50MB Seleccionar archivos" at bounding box center [482, 178] width 367 height 60
type input "C:\fakepath\Jefe de la XI Region Policial de Aysen Espinoza Ugarte - Buscar con…"
click at [476, 168] on input "Tamaño máximo: 50MB Seleccionar archivos" at bounding box center [482, 178] width 367 height 60
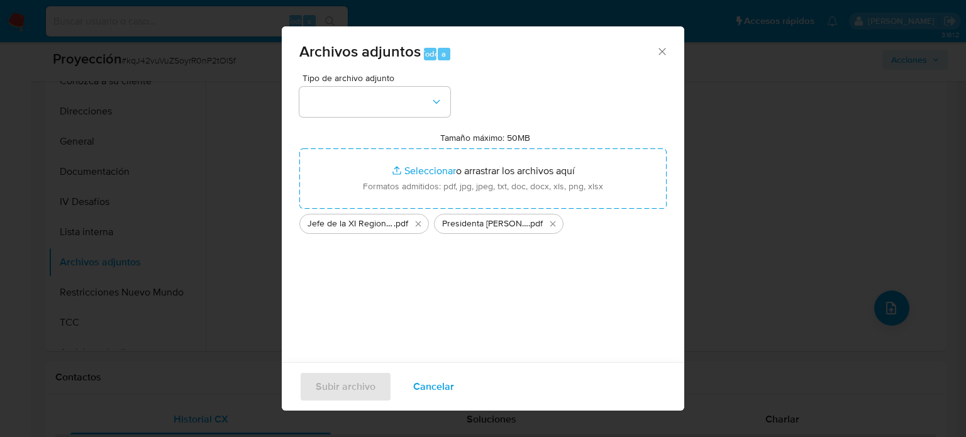
click at [8, 228] on div "Archivos adjuntos Todo a Tipo de archivo adjunto Tamaño máximo: 50MB Selecciona…" at bounding box center [483, 218] width 966 height 437
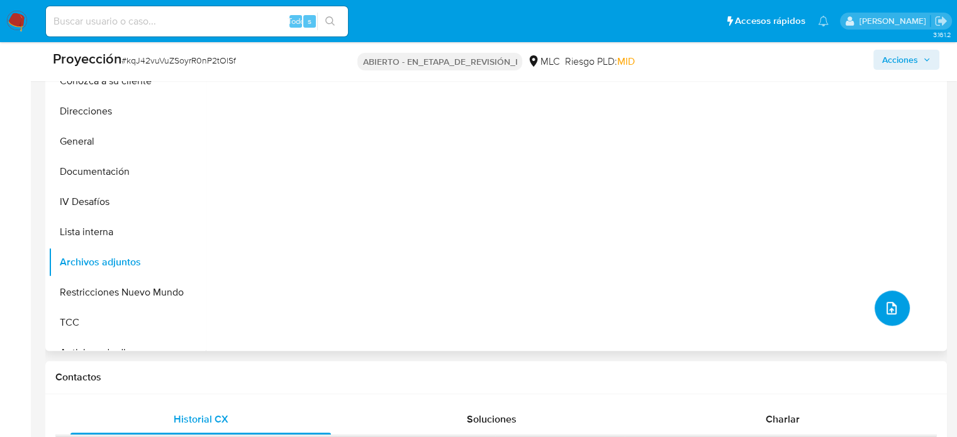
click at [878, 299] on button "subir archivo" at bounding box center [891, 308] width 35 height 35
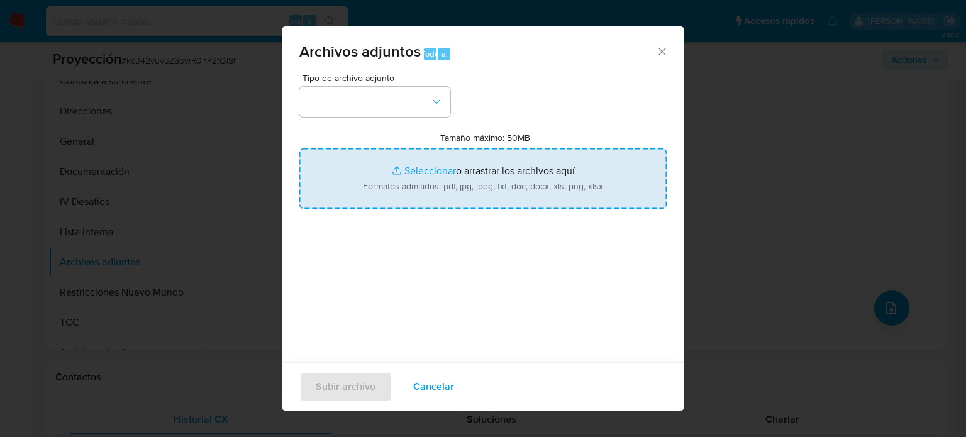
click at [493, 183] on input "Tamaño máximo: 50MB Seleccionar archivos" at bounding box center [482, 178] width 367 height 60
type input "C:\fakepath\_Alfredo Espinoza Ugarte_ Lavado de dinero - Buscar con Google.pdf"
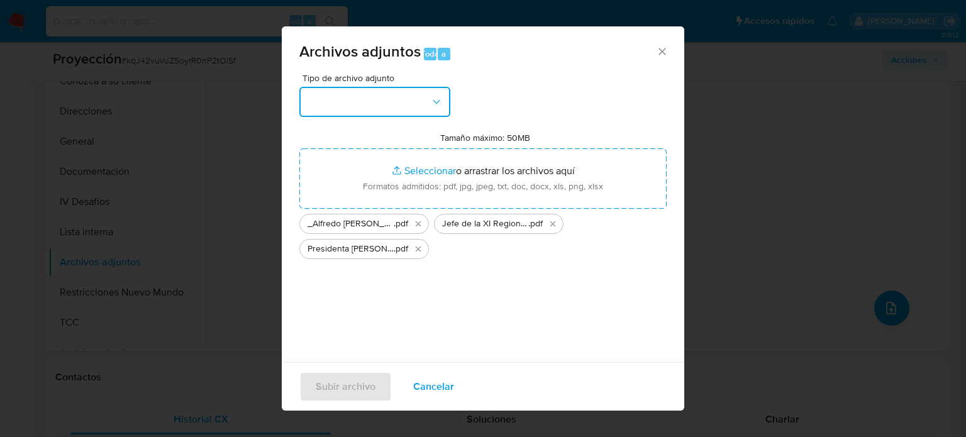
click at [423, 101] on button "button" at bounding box center [374, 102] width 151 height 30
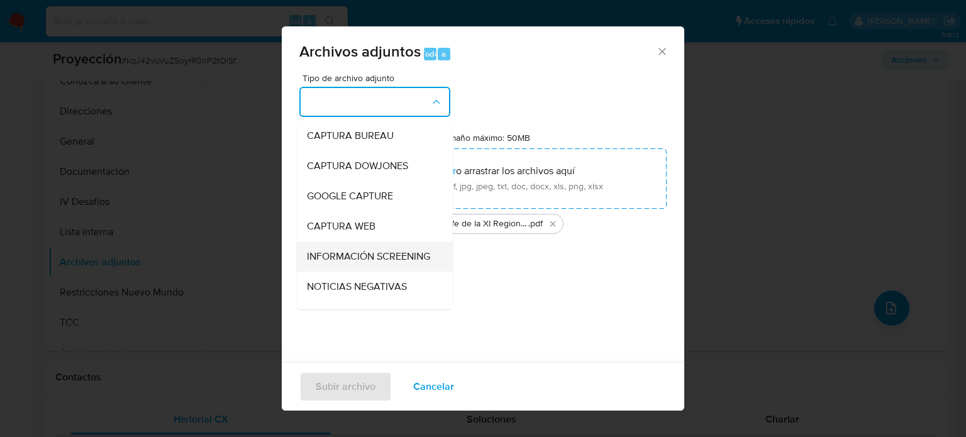
click at [350, 263] on span "INFORMACIÓN SCREENING" at bounding box center [368, 256] width 123 height 13
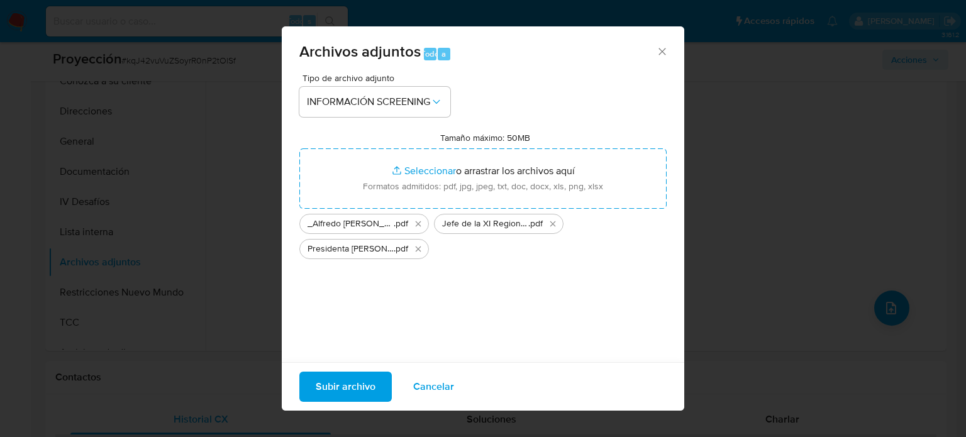
click at [345, 383] on font "Subir archivo" at bounding box center [346, 387] width 60 height 30
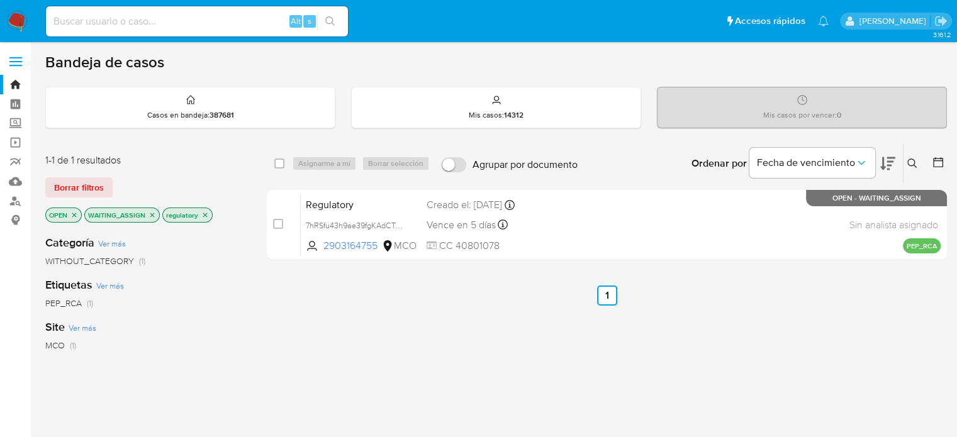
click at [206, 214] on p "regulatory" at bounding box center [187, 215] width 49 height 14
click at [204, 215] on icon "close-filter" at bounding box center [205, 215] width 8 height 8
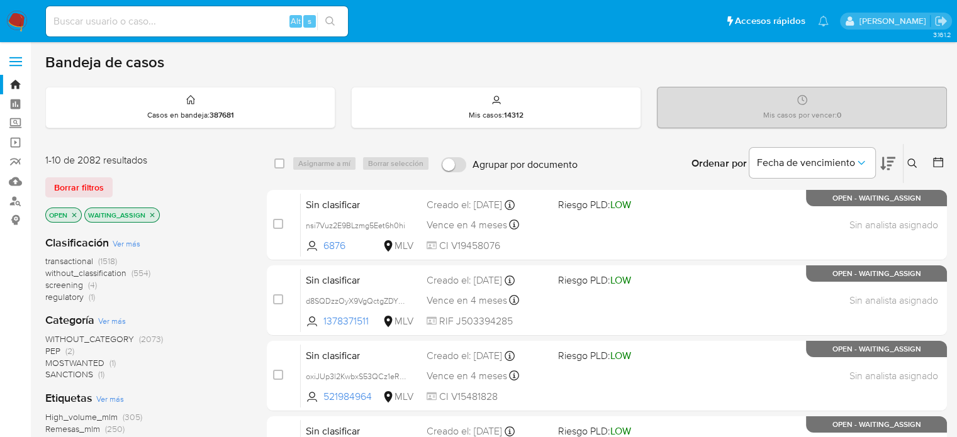
click at [83, 377] on span "SANCTIONS" at bounding box center [69, 374] width 48 height 13
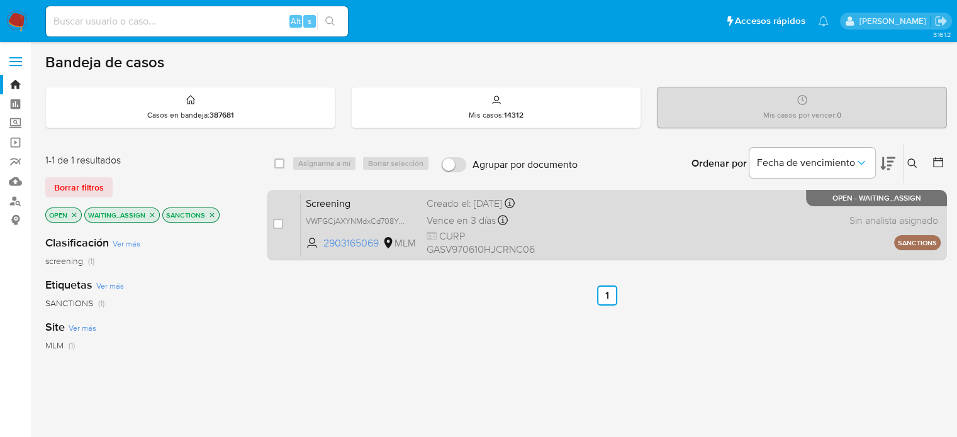
click at [571, 228] on div "Screening VWFGCjAXYNMdxCd708YJm9gE 2903165069 MLM Creado el: [DATE] Creado el: …" at bounding box center [621, 225] width 640 height 64
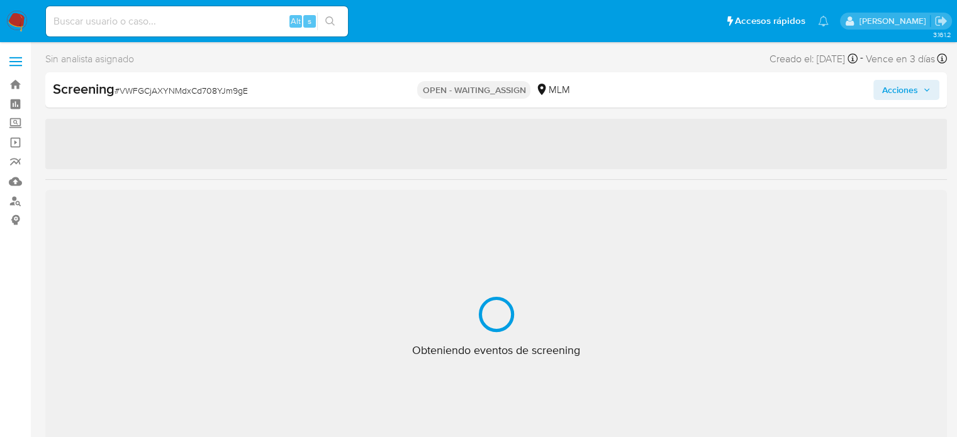
select select "10"
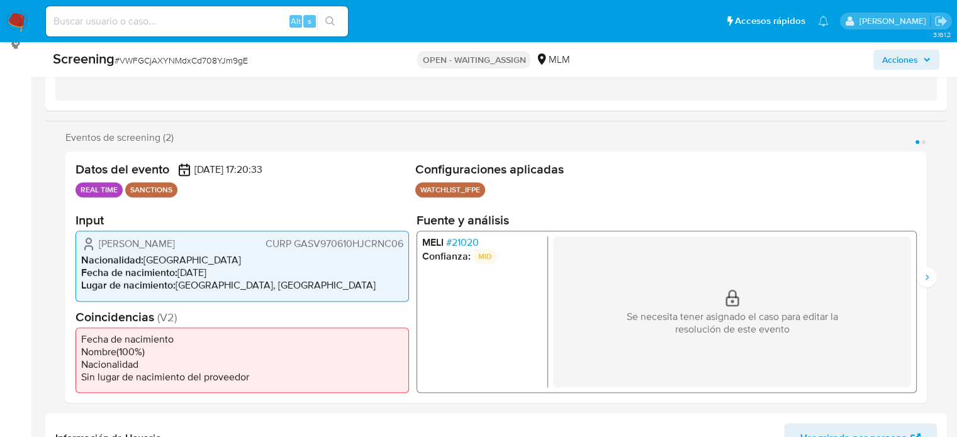
scroll to position [189, 0]
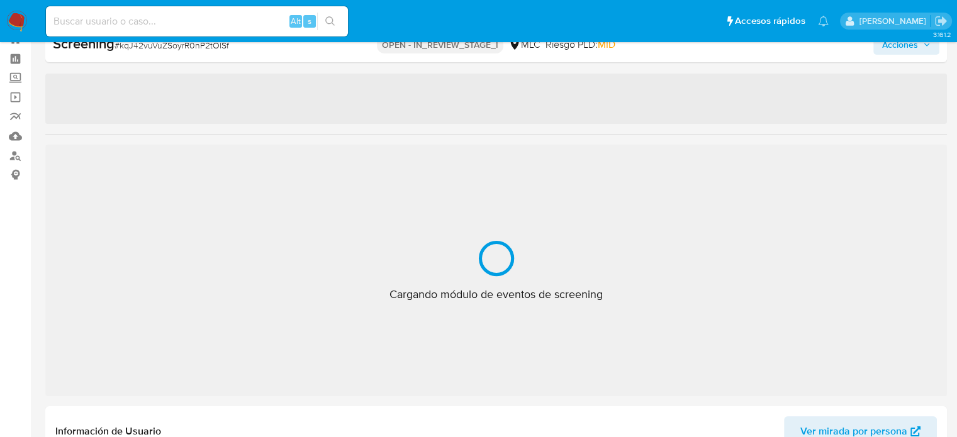
scroll to position [45, 0]
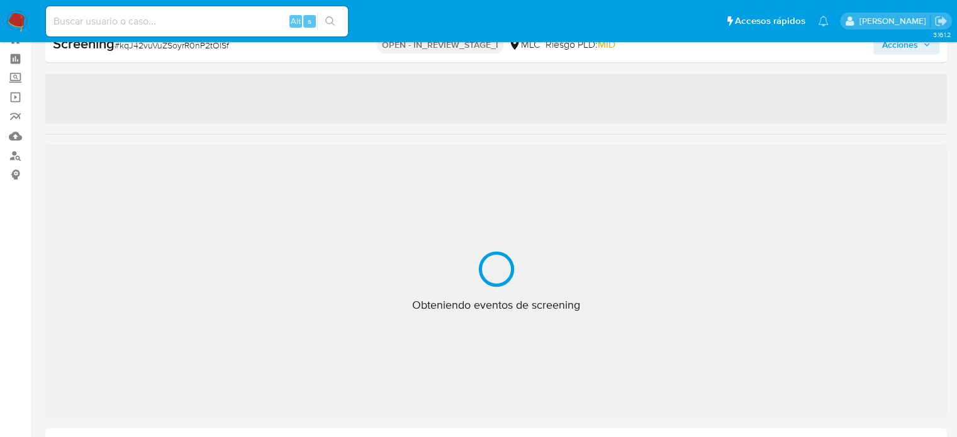
select select "10"
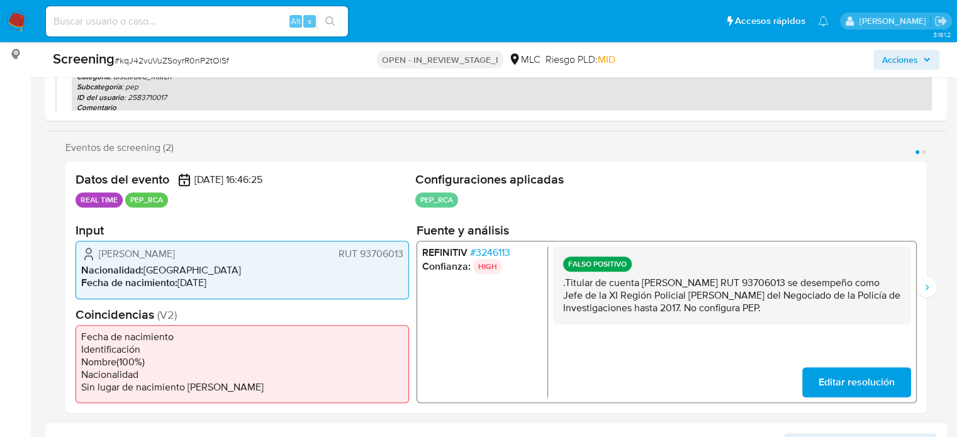
scroll to position [171, 0]
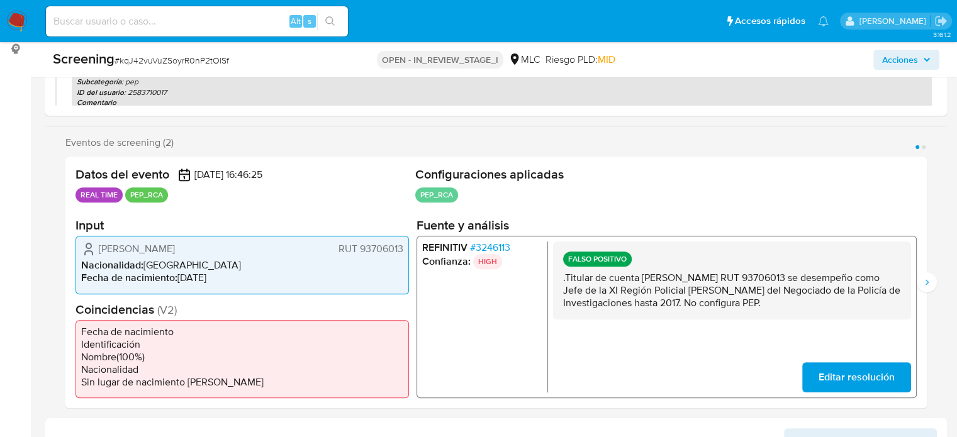
drag, startPoint x: 832, startPoint y: 308, endPoint x: 564, endPoint y: 281, distance: 270.0
click at [564, 281] on p ".Titular de cuenta [PERSON_NAME] RUT 93706013 se desempeño como Jefe de la XI R…" at bounding box center [732, 291] width 338 height 38
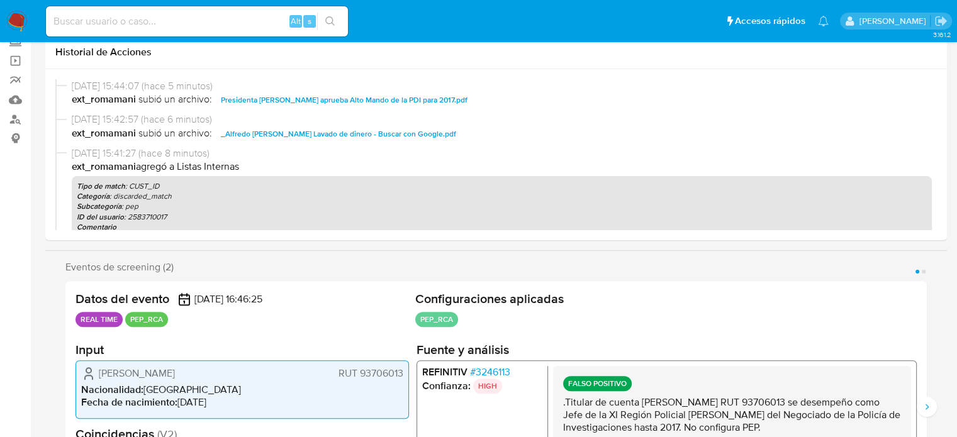
scroll to position [0, 0]
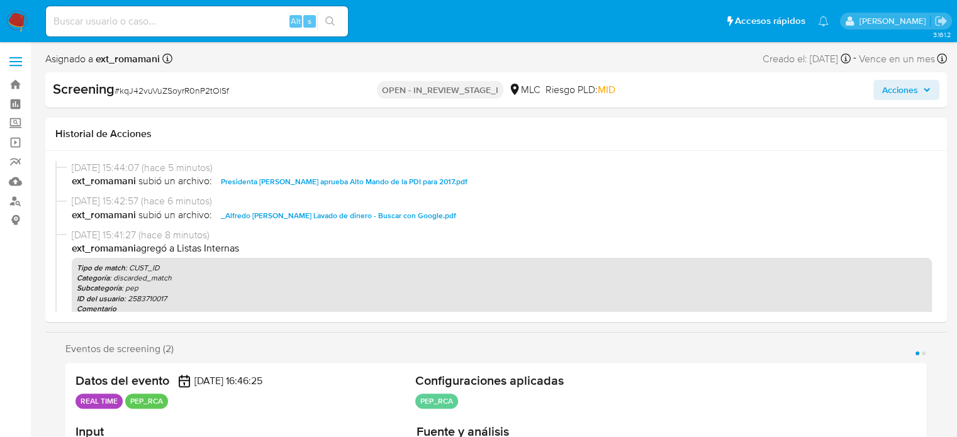
click at [901, 99] on span "Acciones" at bounding box center [900, 90] width 36 height 20
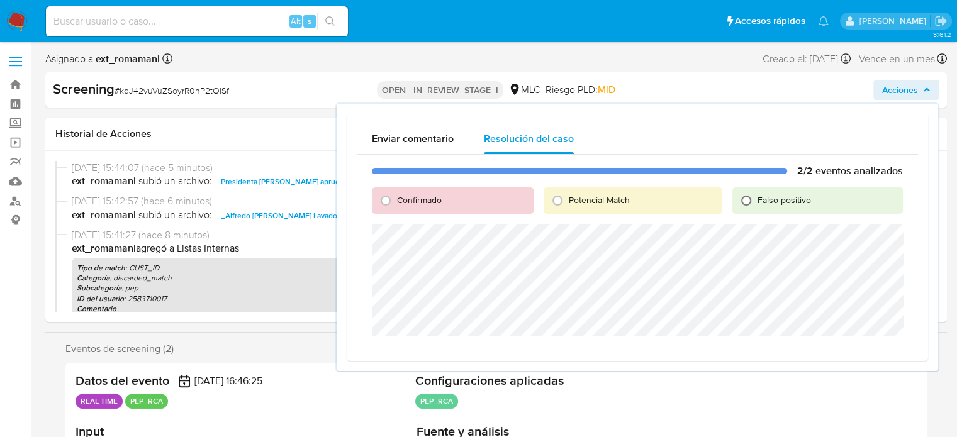
click at [753, 192] on input "Falso positivo" at bounding box center [746, 201] width 20 height 20
radio input "true"
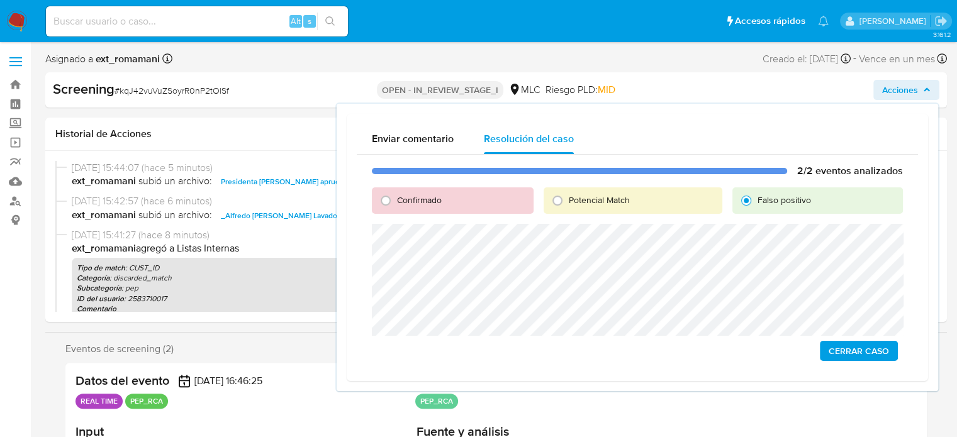
click at [871, 349] on span "Cerrar Caso" at bounding box center [858, 351] width 60 height 18
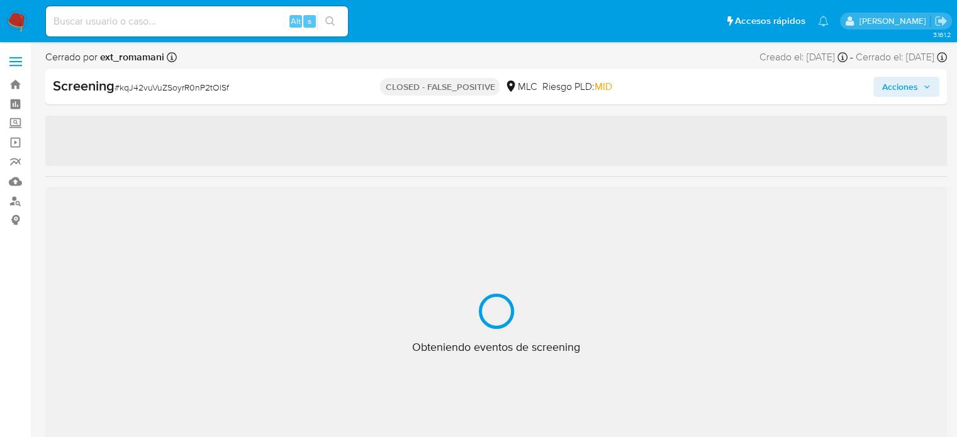
select select "10"
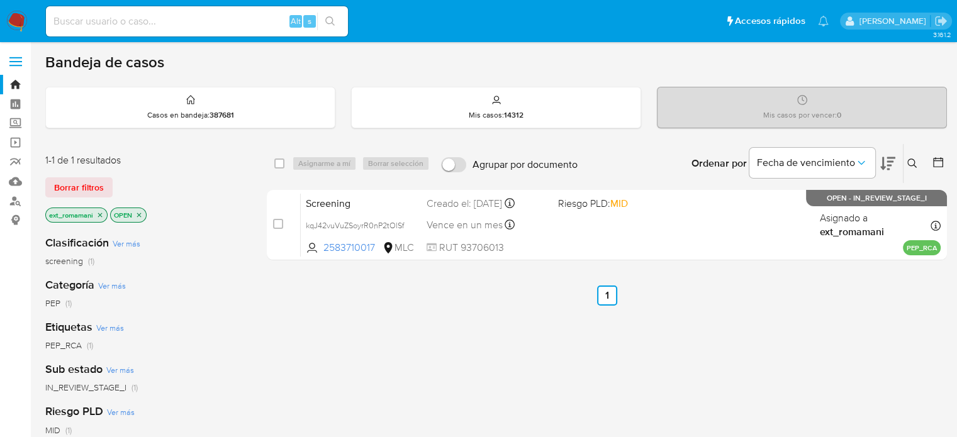
click at [19, 24] on img at bounding box center [16, 21] width 21 height 21
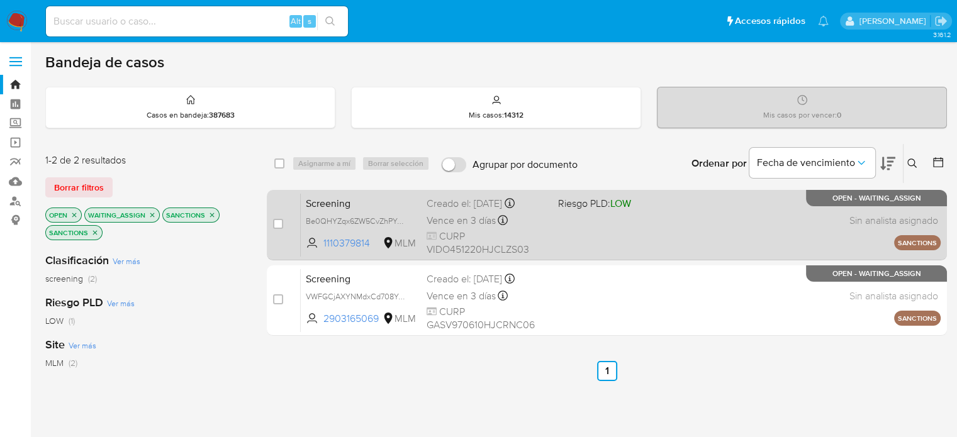
click at [548, 212] on div "Screening Be0QHYZqx6ZW5CvZhPYwfUxn 1110379814 MLM Riesgo PLD: LOW Creado el: [D…" at bounding box center [621, 225] width 640 height 64
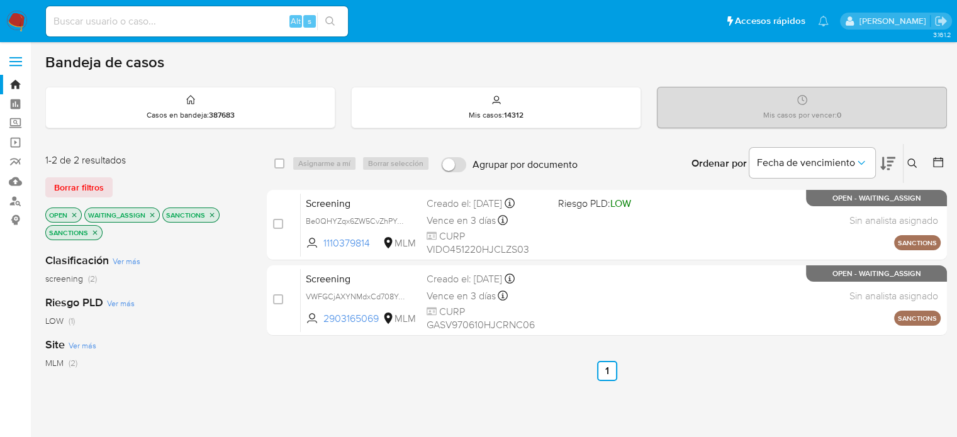
click at [208, 215] on icon "close-filter" at bounding box center [212, 215] width 8 height 8
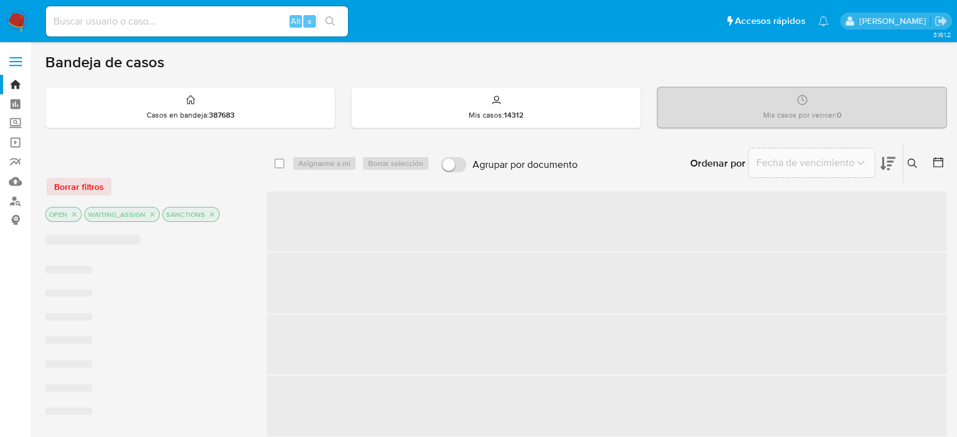
click at [208, 215] on icon "close-filter" at bounding box center [212, 215] width 8 height 8
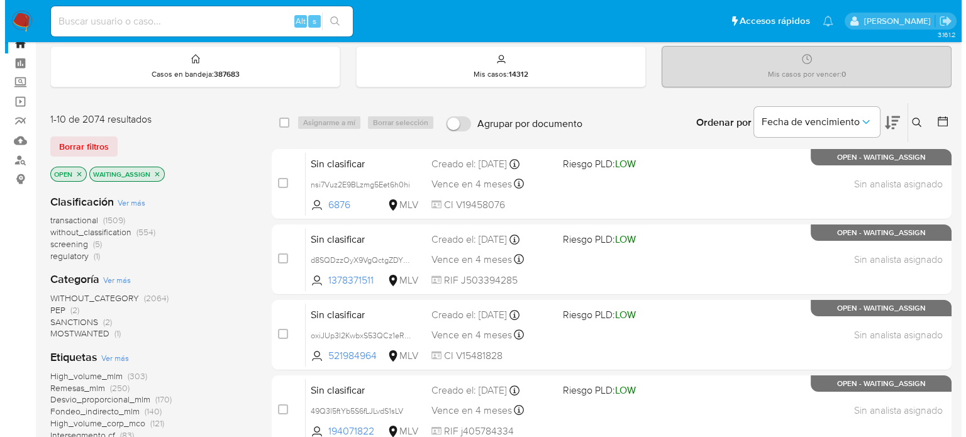
scroll to position [63, 0]
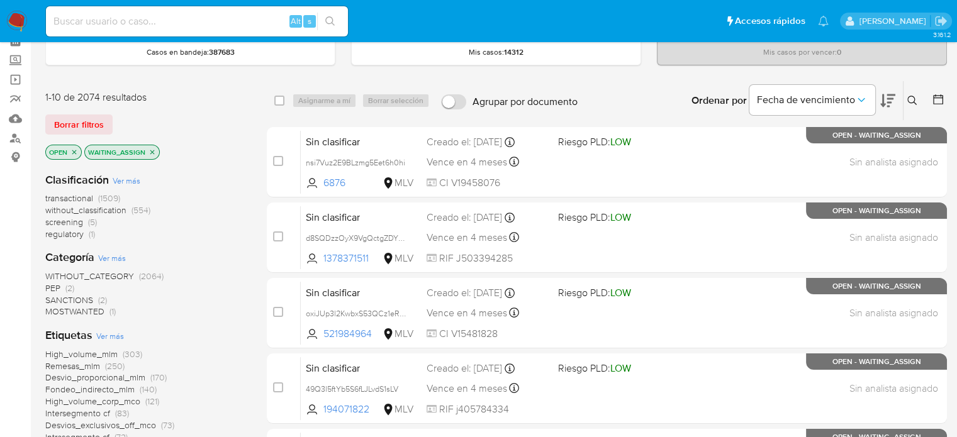
click at [75, 231] on span "regulatory" at bounding box center [64, 234] width 38 height 13
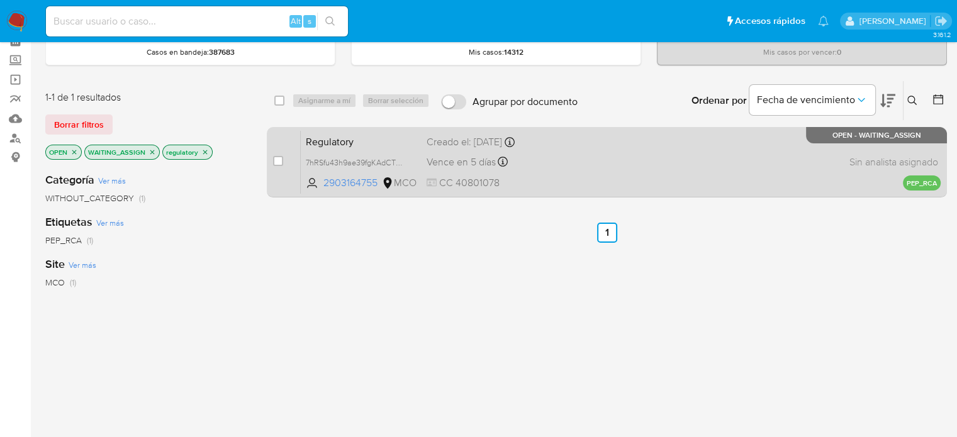
click at [534, 179] on span "CC 40801078" at bounding box center [487, 183] width 121 height 14
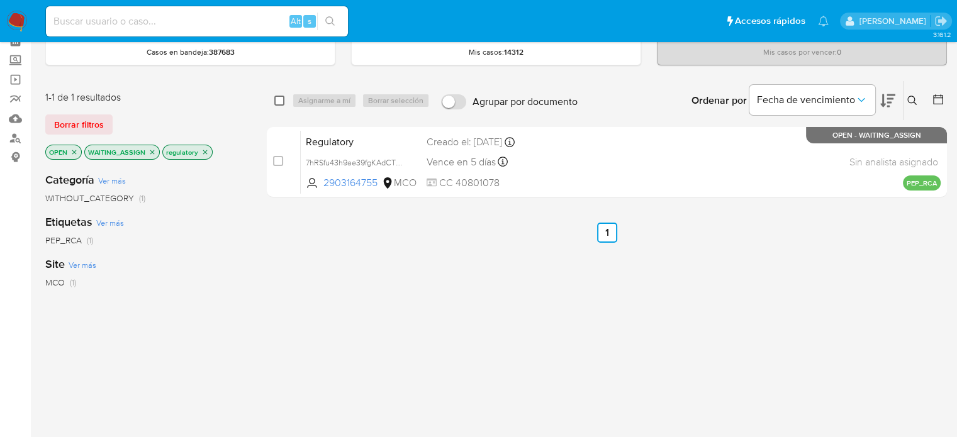
click at [279, 104] on input "checkbox" at bounding box center [279, 101] width 10 height 10
checkbox input "true"
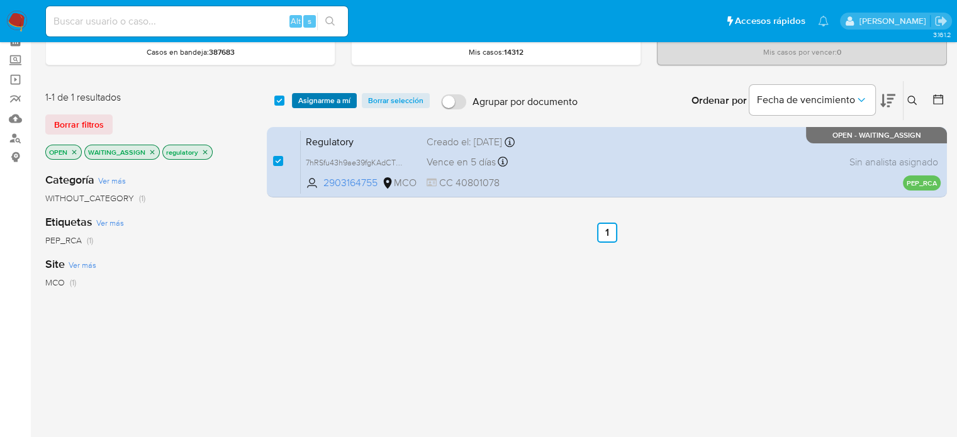
click at [303, 99] on span "Asignarme a mí" at bounding box center [324, 100] width 52 height 13
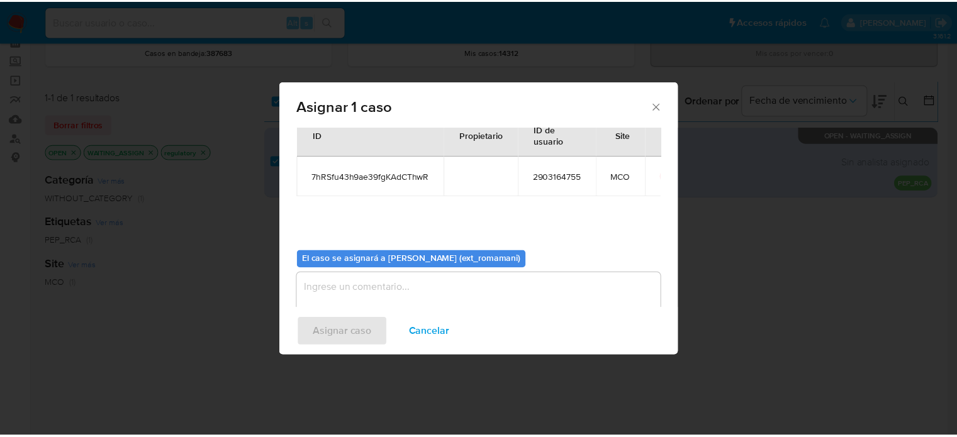
scroll to position [65, 0]
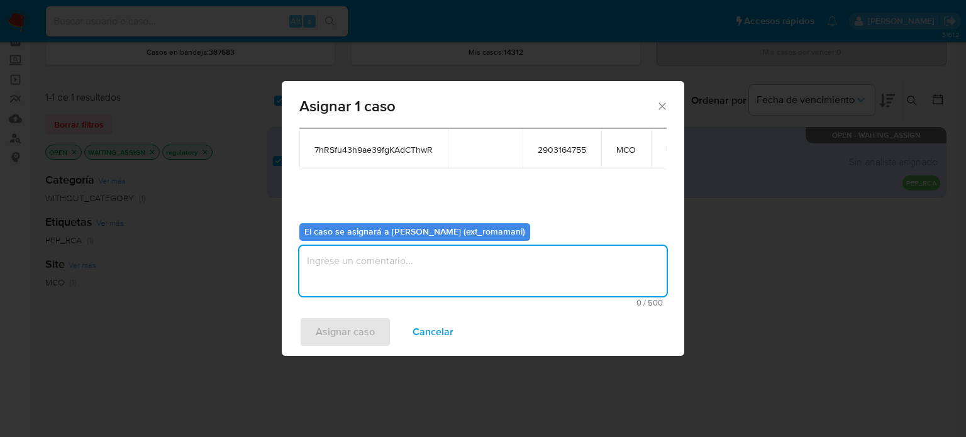
click at [443, 260] on textarea "assign-modal" at bounding box center [482, 271] width 367 height 50
type textarea "Asignacion"
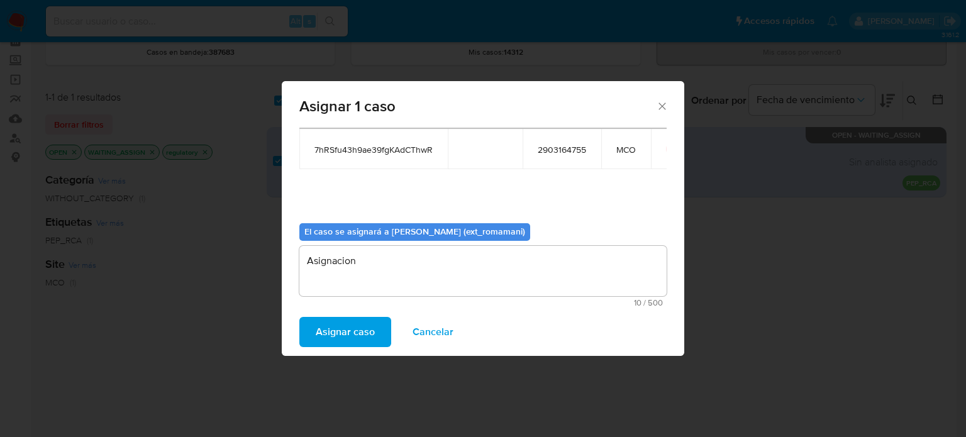
click at [365, 333] on span "Asignar caso" at bounding box center [345, 332] width 59 height 28
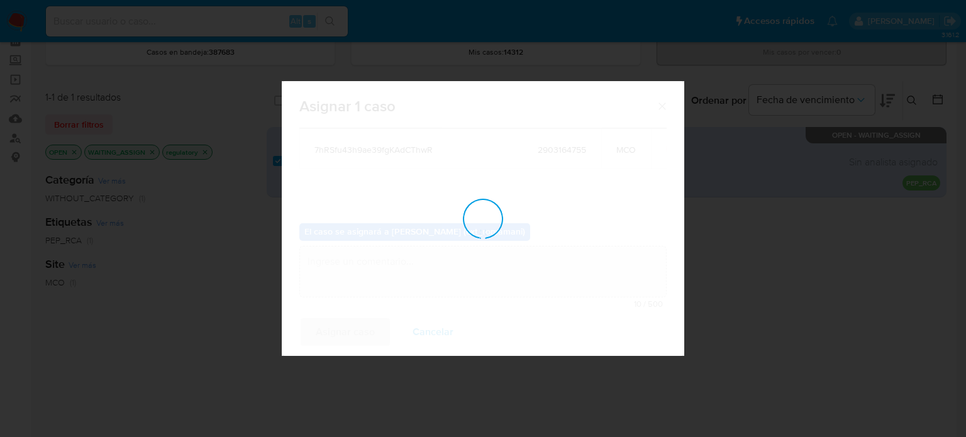
checkbox input "false"
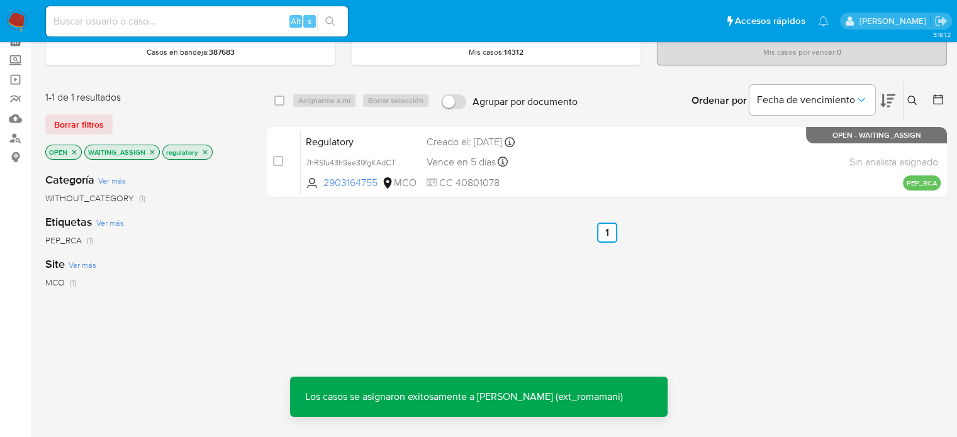
click at [202, 151] on icon "close-filter" at bounding box center [205, 152] width 8 height 8
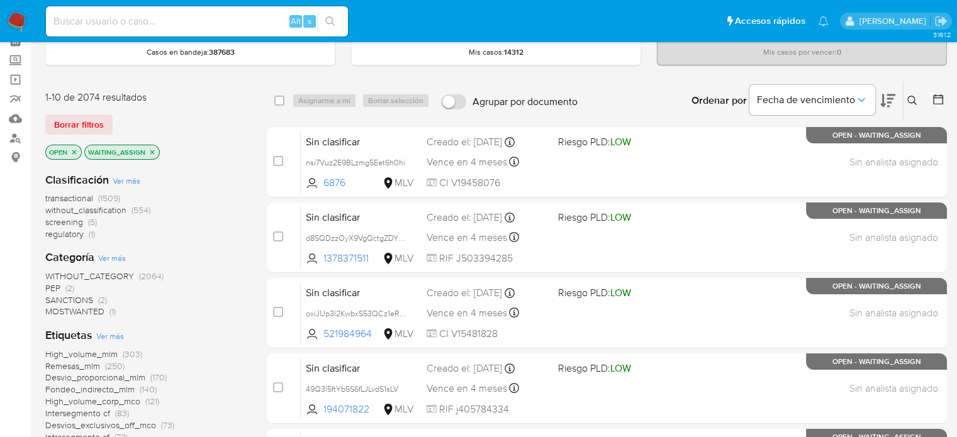
click at [89, 223] on span "(5)" at bounding box center [92, 222] width 9 height 13
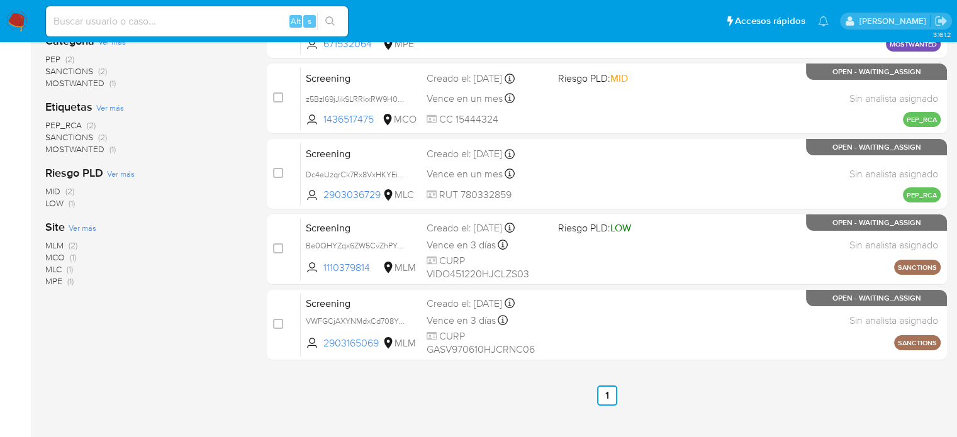
scroll to position [126, 0]
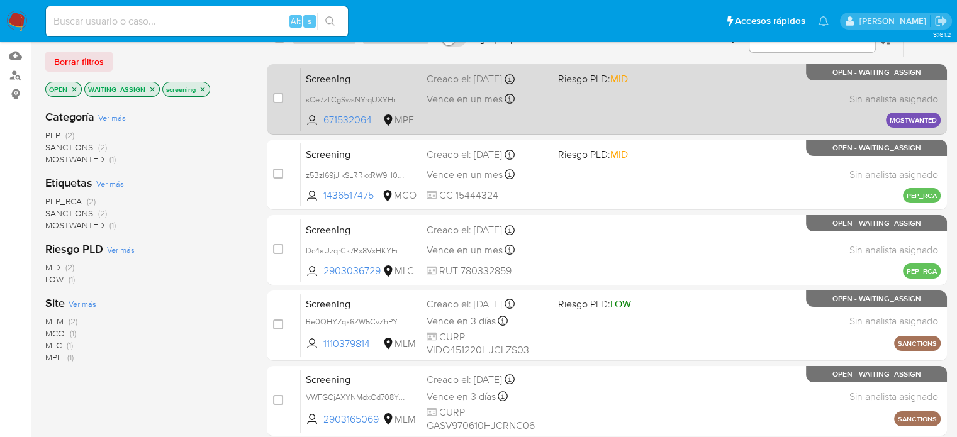
click at [608, 111] on div "Screening sCe7zTCgSwsNYrqUXYHrp9sn 671532064 MPE Riesgo PLD: MID Creado el: 03/…" at bounding box center [621, 99] width 640 height 64
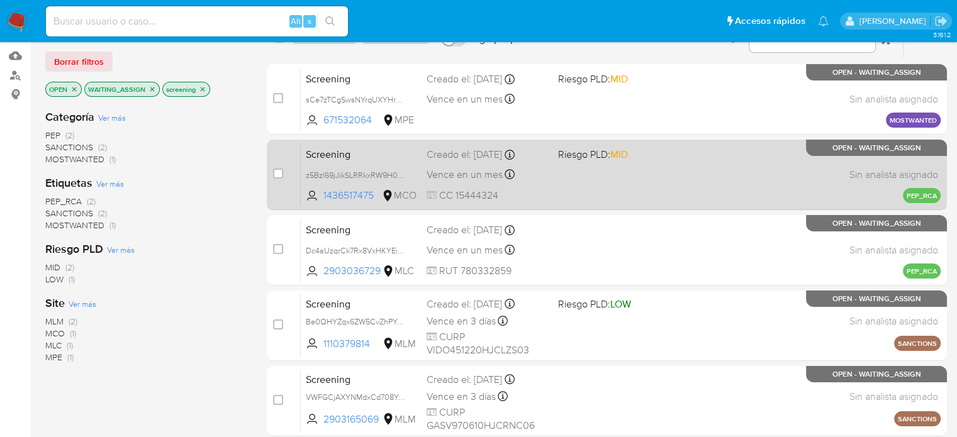
click at [598, 177] on div "Screening z5Bzl69jJikSLRRkxRW9H0MK 1436517475 MCO Riesgo PLD: MID Creado el: 03…" at bounding box center [621, 175] width 640 height 64
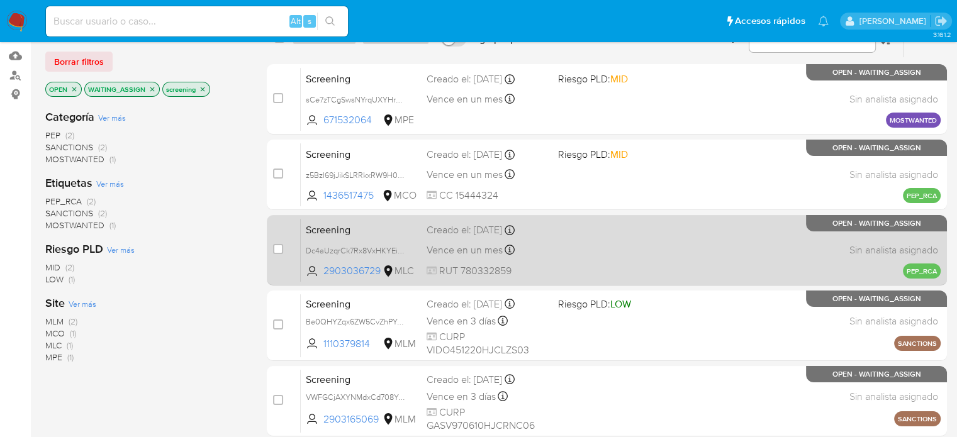
click at [579, 237] on div "Screening Dc4aUzqrCk7Rx8VxHKYEiWW5 2903036729 MLC Creado el: 03/10/2025 Creado …" at bounding box center [621, 250] width 640 height 64
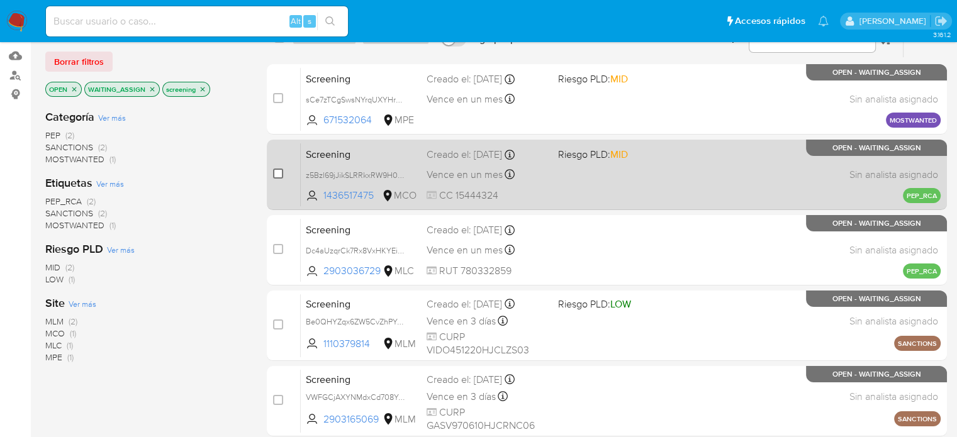
click at [277, 173] on input "checkbox" at bounding box center [278, 174] width 10 height 10
checkbox input "true"
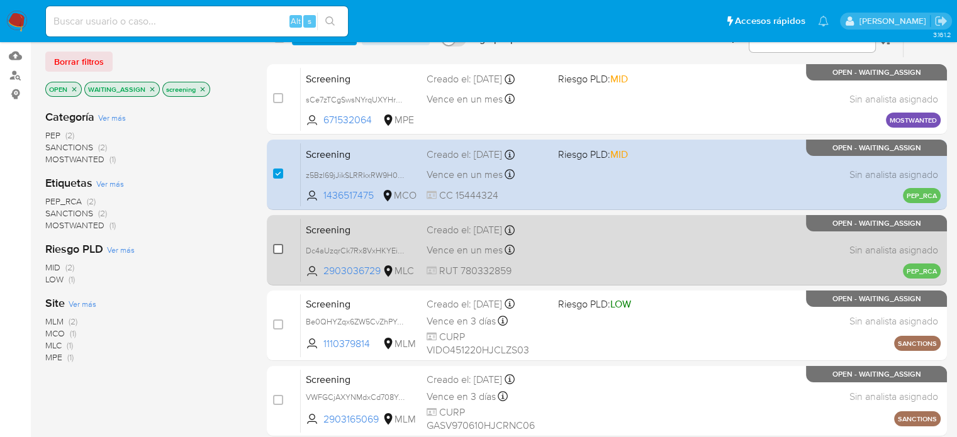
click at [280, 250] on input "checkbox" at bounding box center [278, 249] width 10 height 10
checkbox input "true"
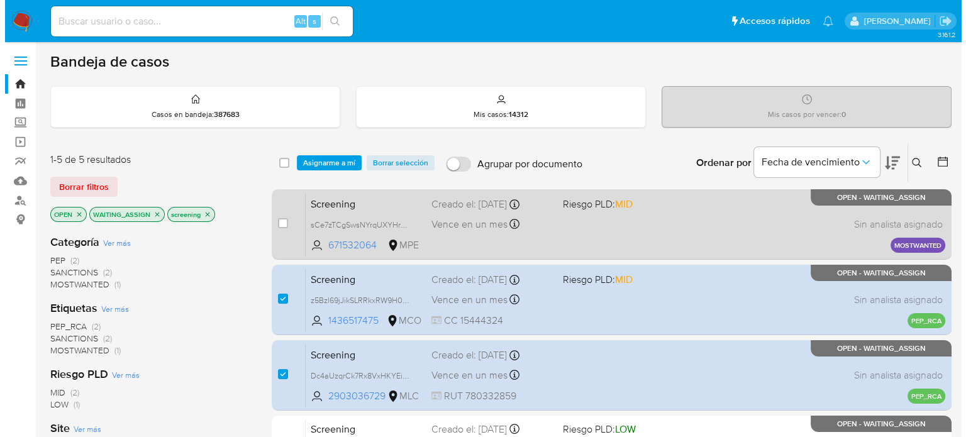
scroll to position [0, 0]
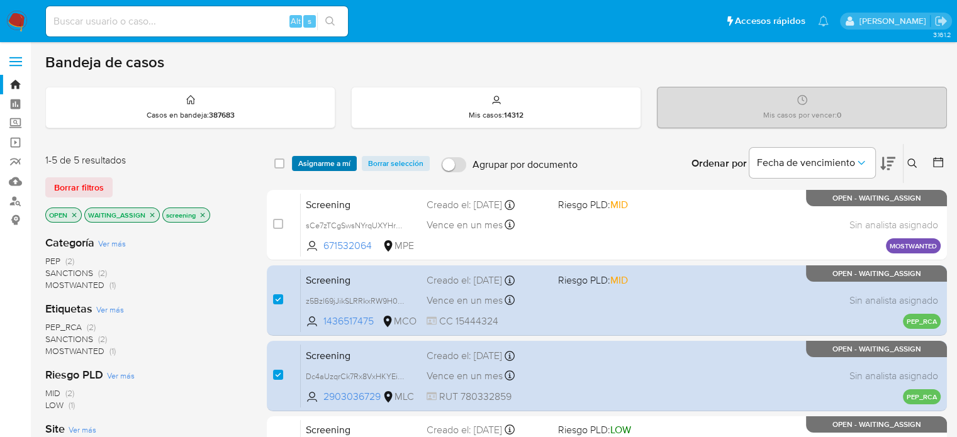
click at [328, 160] on span "Asignarme a mí" at bounding box center [324, 163] width 52 height 13
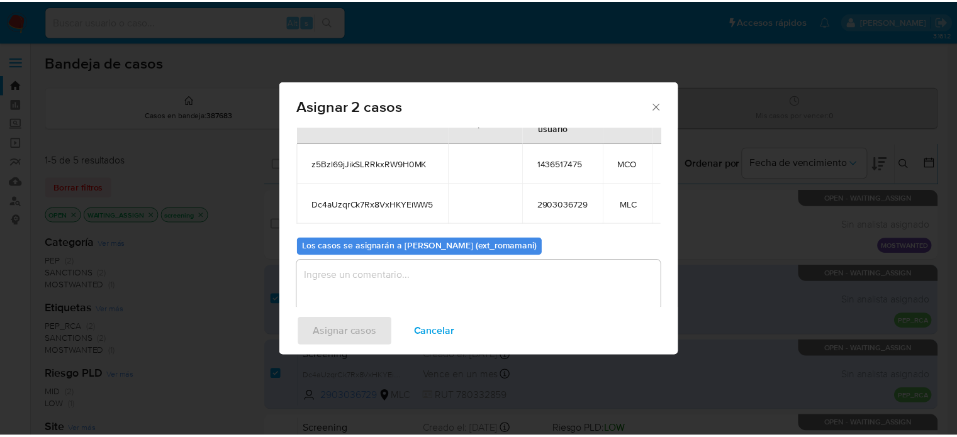
scroll to position [70, 0]
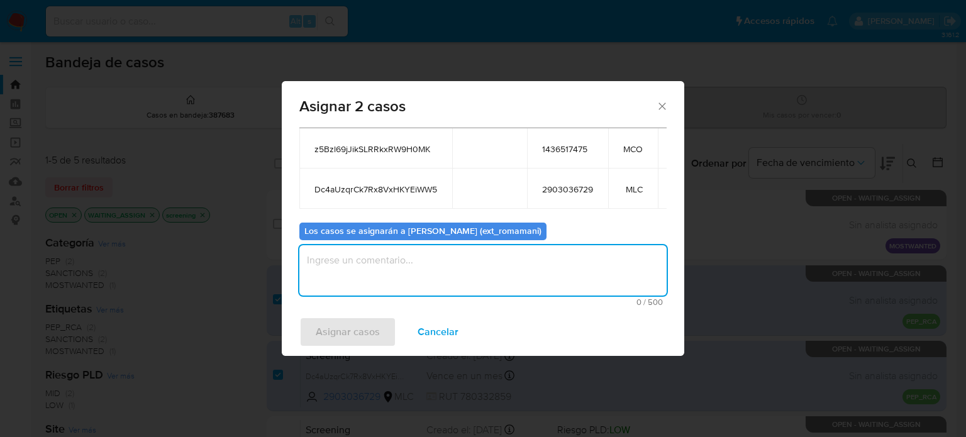
click at [411, 261] on textarea "assign-modal" at bounding box center [482, 270] width 367 height 50
type textarea "Asignacion"
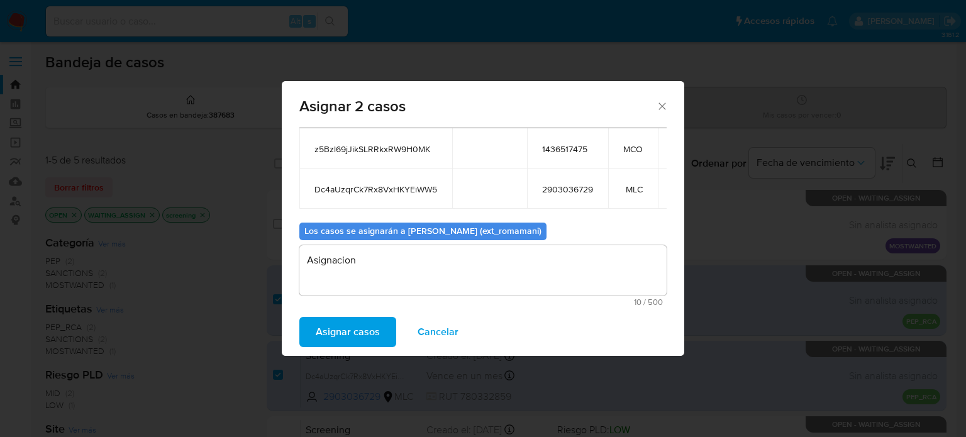
click at [342, 334] on span "Asignar casos" at bounding box center [348, 332] width 64 height 28
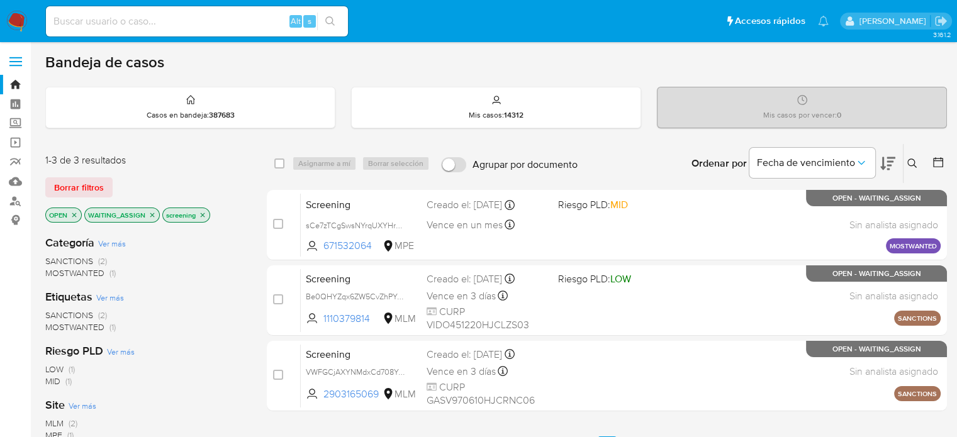
click at [14, 16] on img at bounding box center [16, 21] width 21 height 21
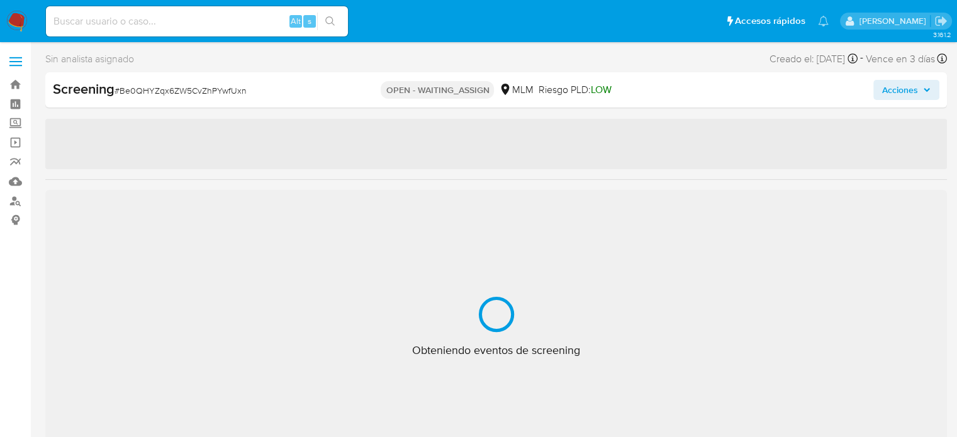
select select "10"
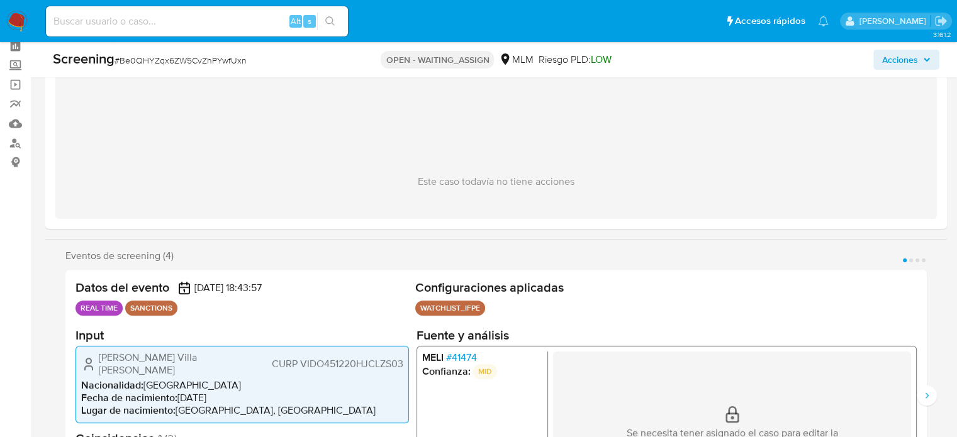
scroll to position [126, 0]
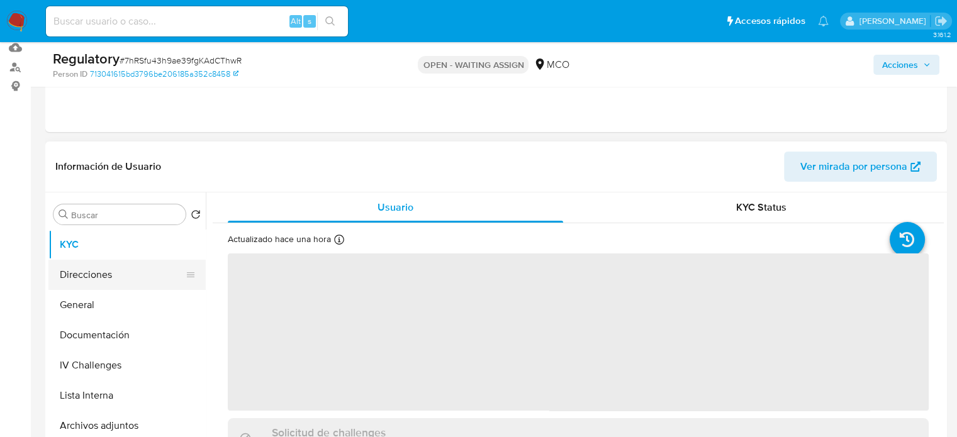
scroll to position [189, 0]
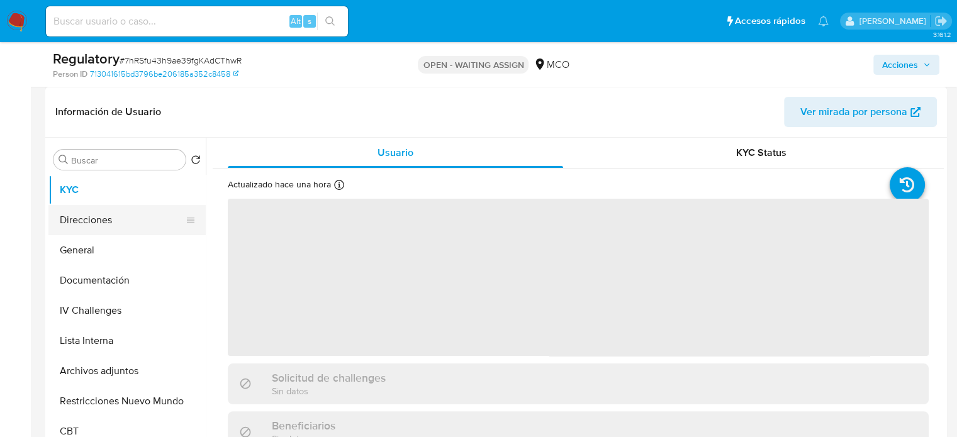
select select "10"
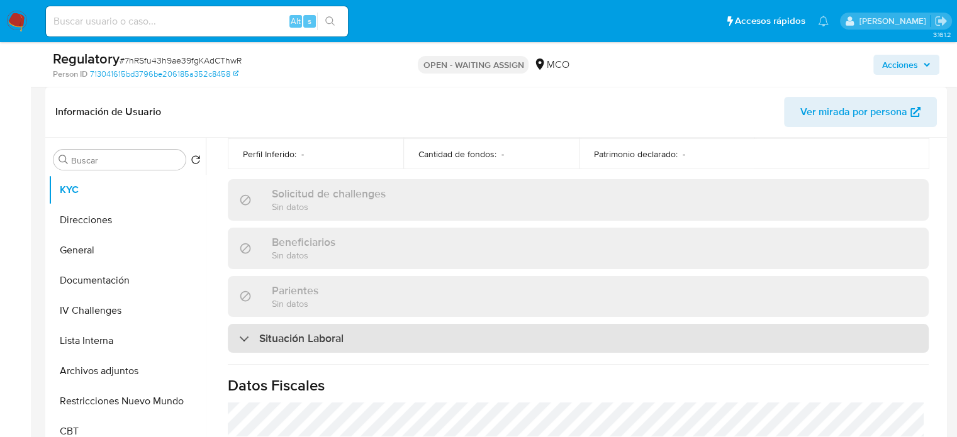
scroll to position [503, 0]
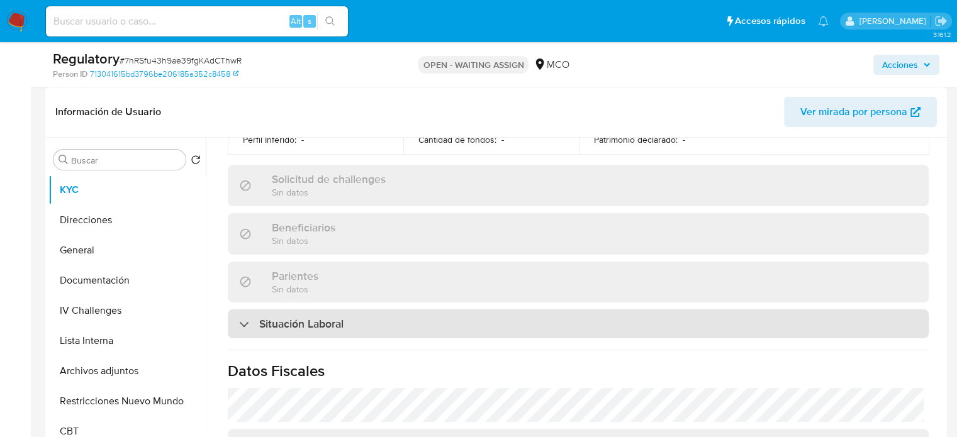
click at [385, 321] on div "Situación Laboral" at bounding box center [578, 323] width 701 height 29
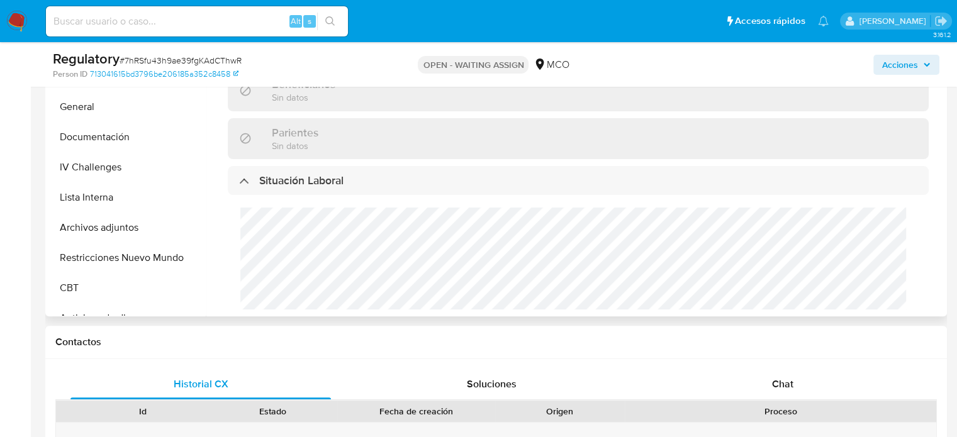
scroll to position [377, 0]
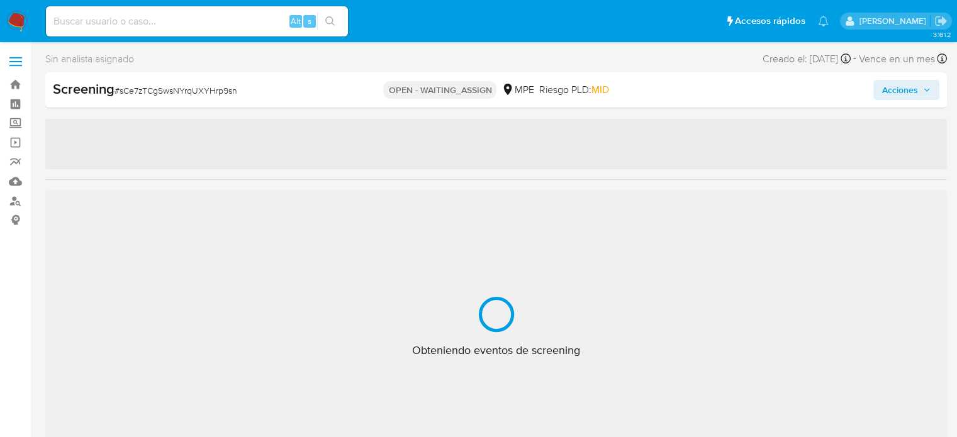
select select "10"
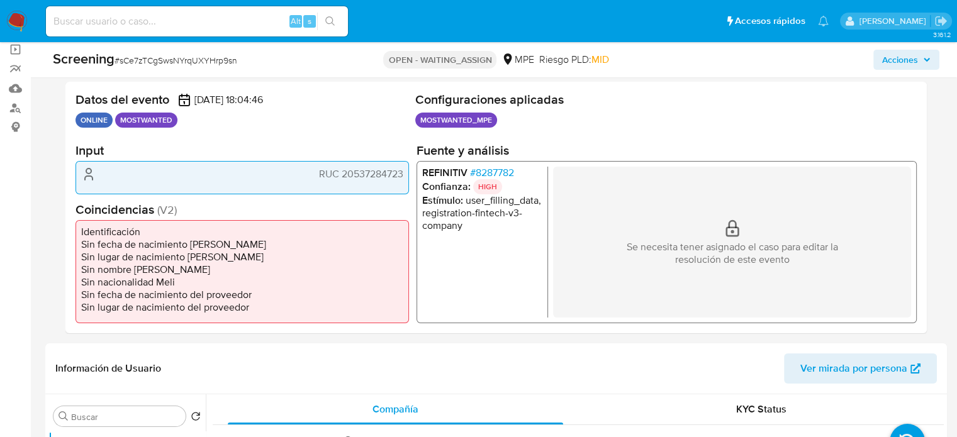
scroll to position [126, 0]
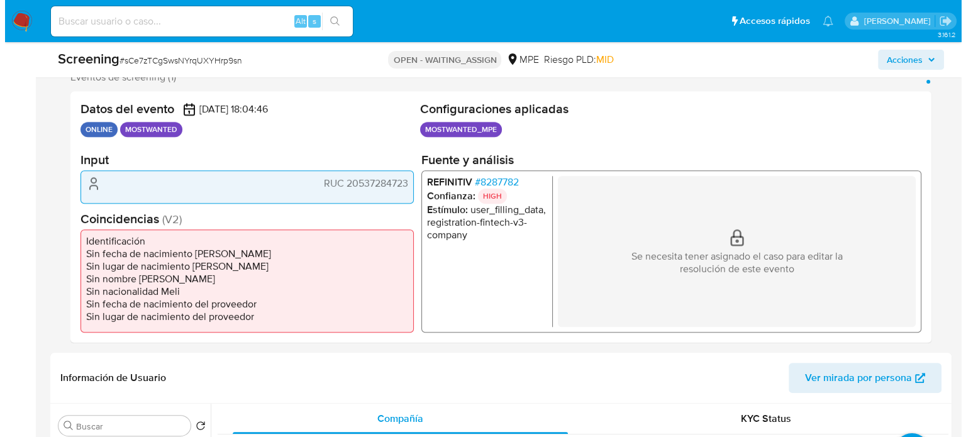
scroll to position [252, 0]
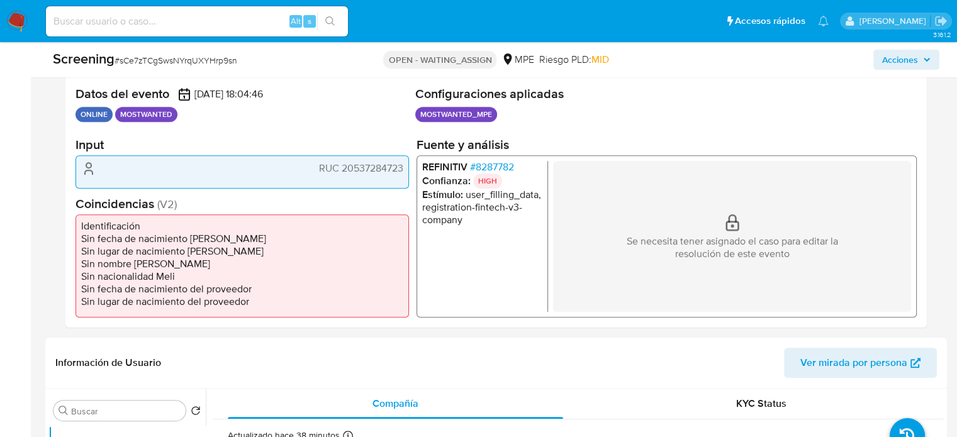
click at [502, 171] on span "# 8287782" at bounding box center [492, 167] width 44 height 13
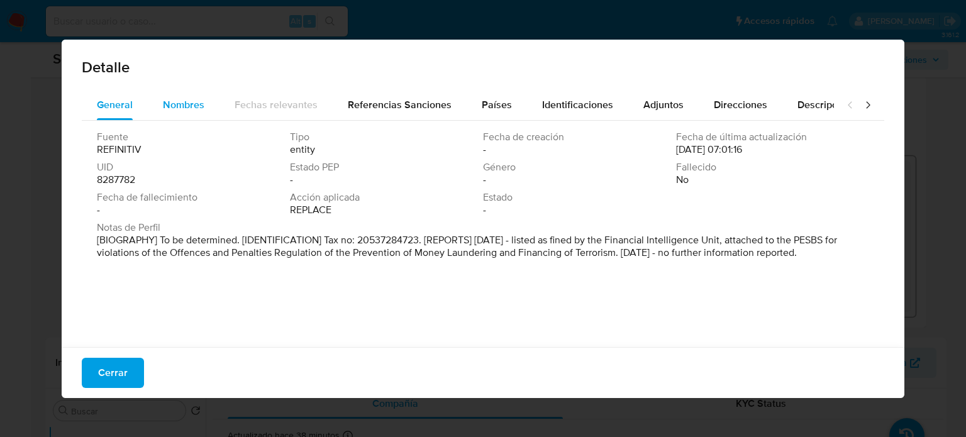
click at [195, 109] on span "Nombres" at bounding box center [184, 105] width 42 height 14
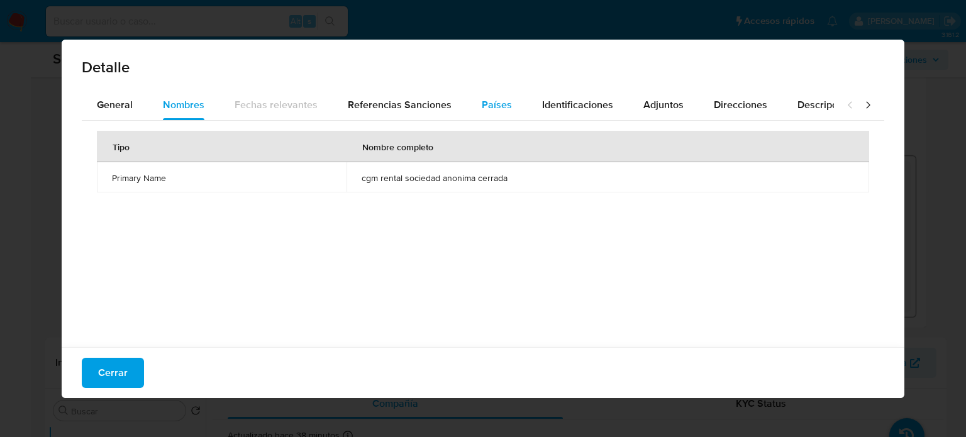
click at [498, 110] on span "Países" at bounding box center [497, 105] width 30 height 14
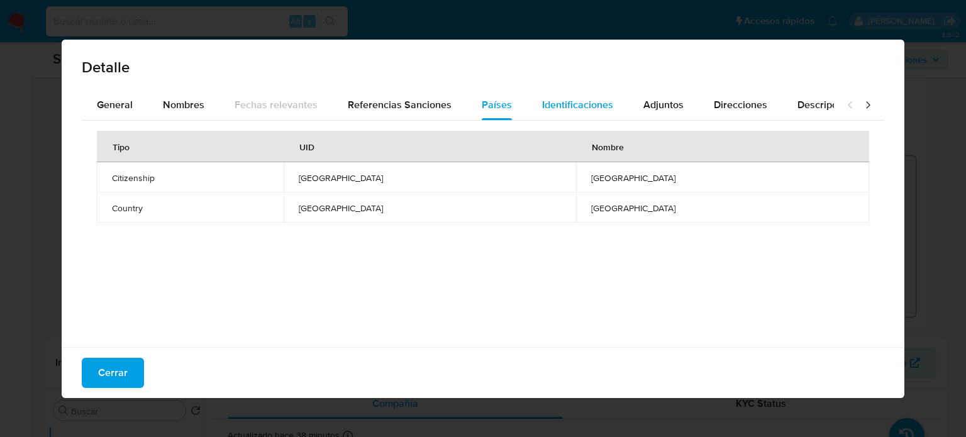
click at [542, 113] on div "Identificaciones" at bounding box center [577, 105] width 71 height 30
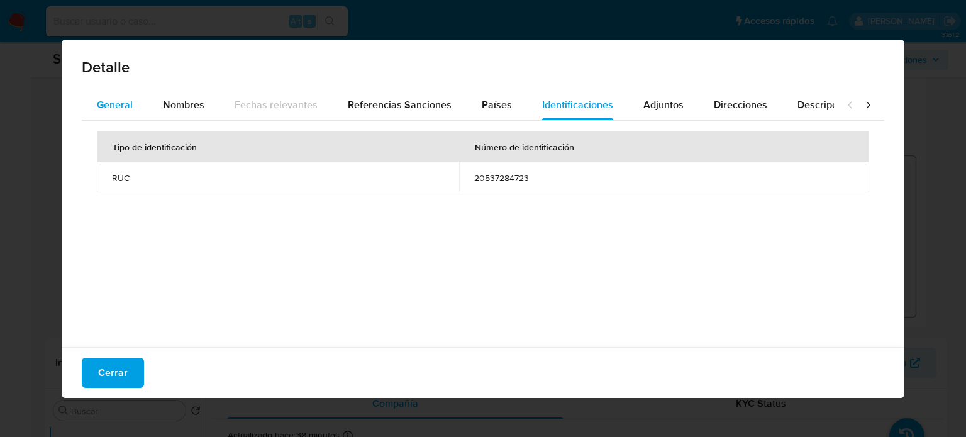
click at [94, 92] on button "General" at bounding box center [115, 105] width 66 height 30
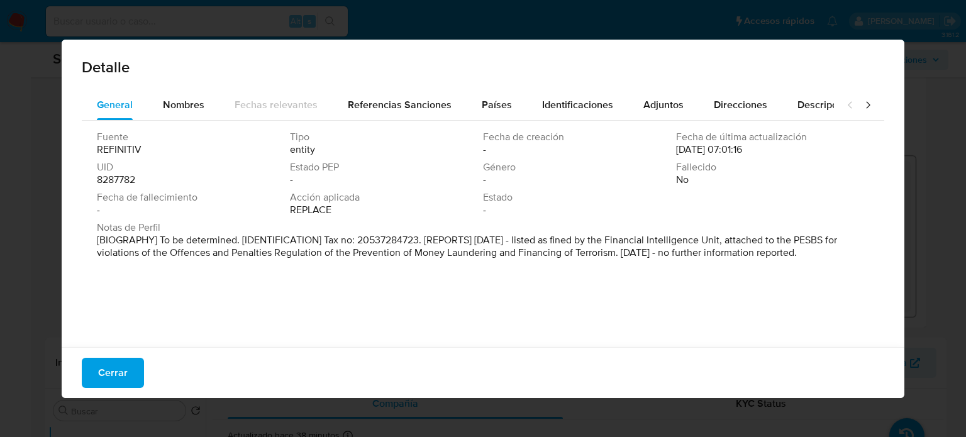
drag, startPoint x: 167, startPoint y: 108, endPoint x: 234, endPoint y: 98, distance: 68.0
click at [168, 108] on span "Nombres" at bounding box center [184, 105] width 42 height 14
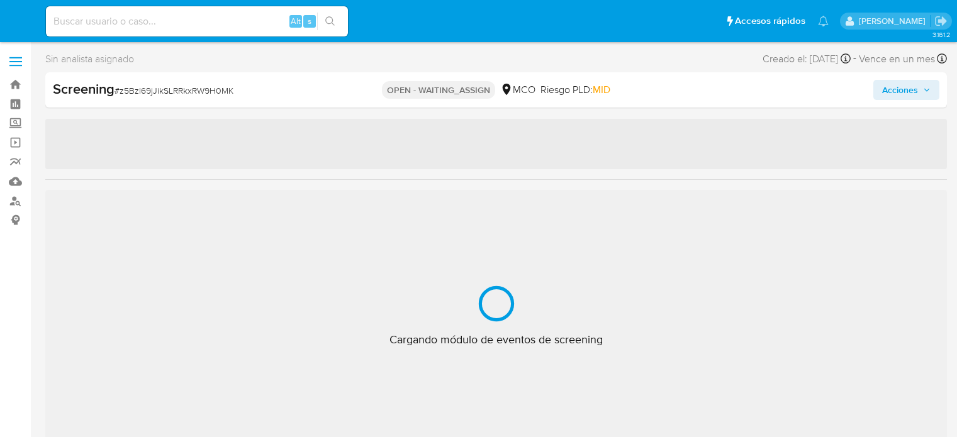
select select "10"
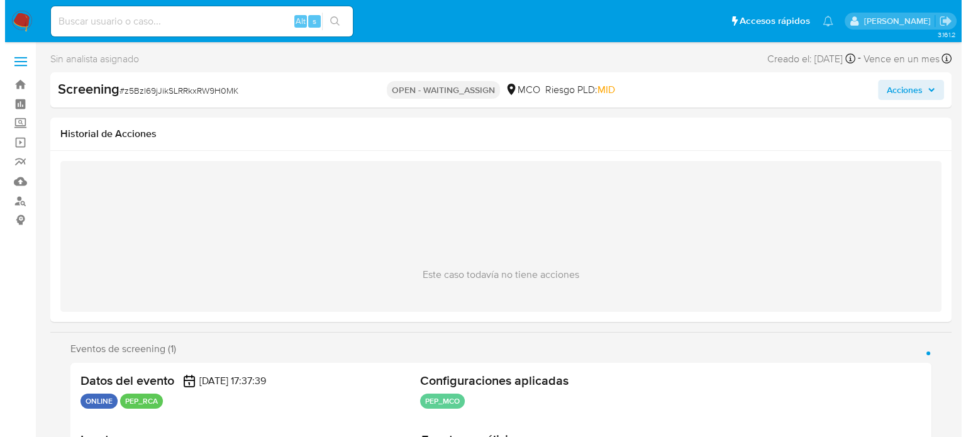
scroll to position [189, 0]
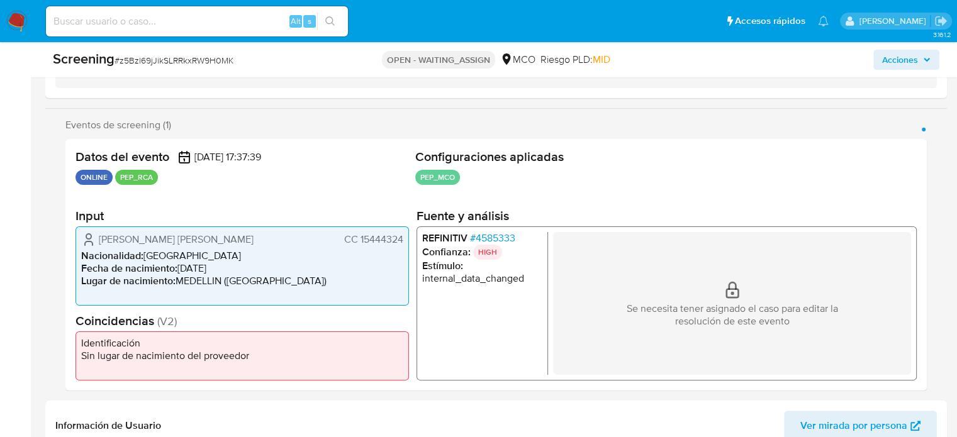
click at [506, 232] on span "# 4585333" at bounding box center [492, 238] width 45 height 13
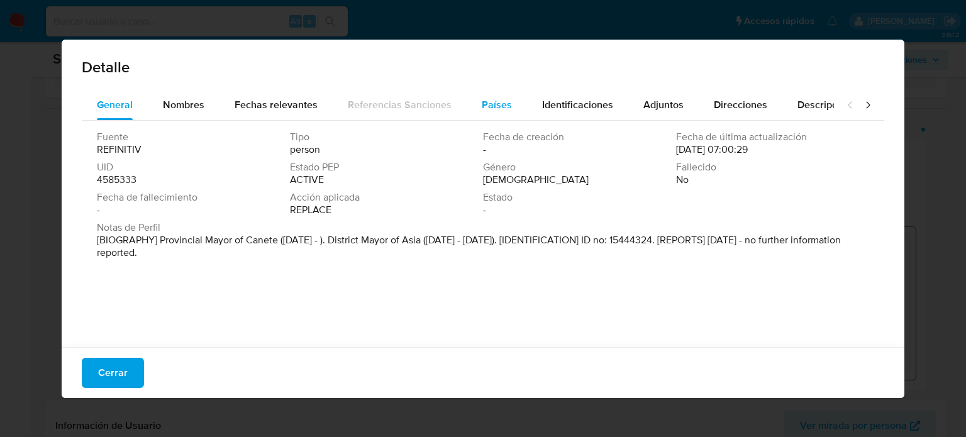
click at [508, 106] on button "Países" at bounding box center [497, 105] width 60 height 30
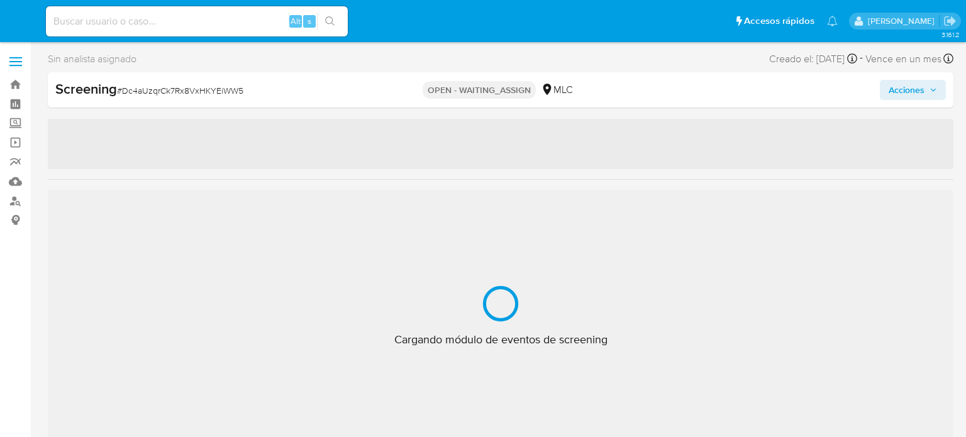
select select "10"
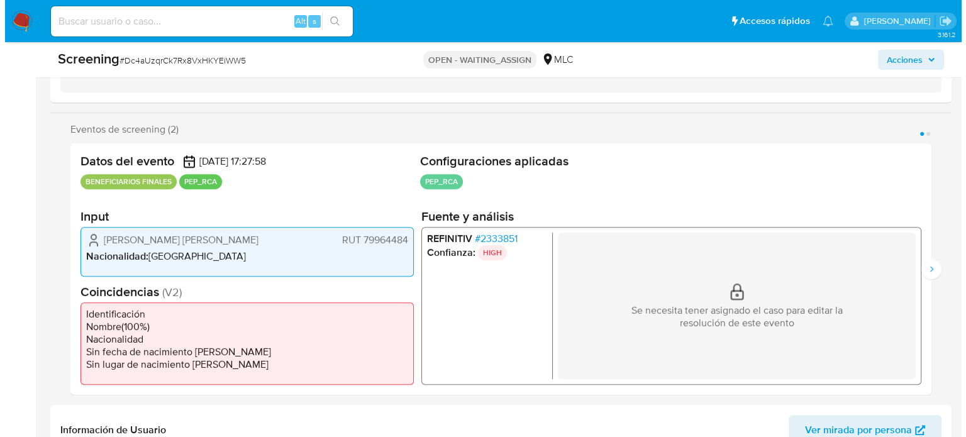
scroll to position [189, 0]
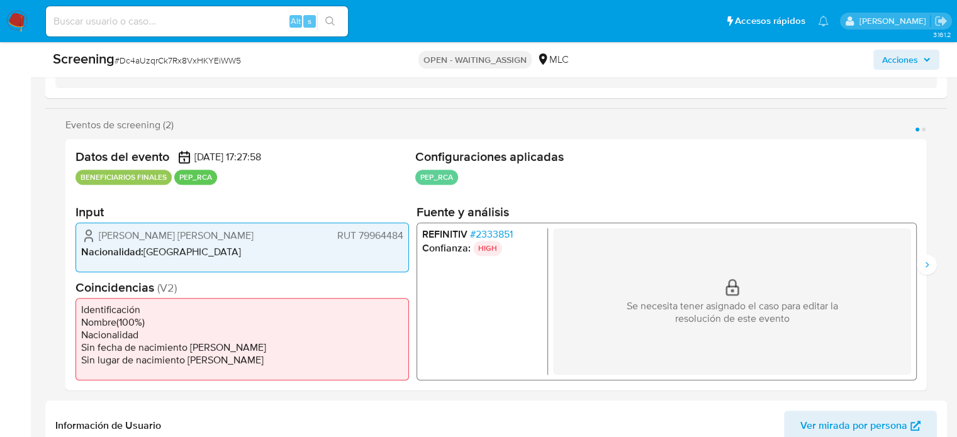
click at [482, 228] on span "# 2333851" at bounding box center [491, 234] width 43 height 13
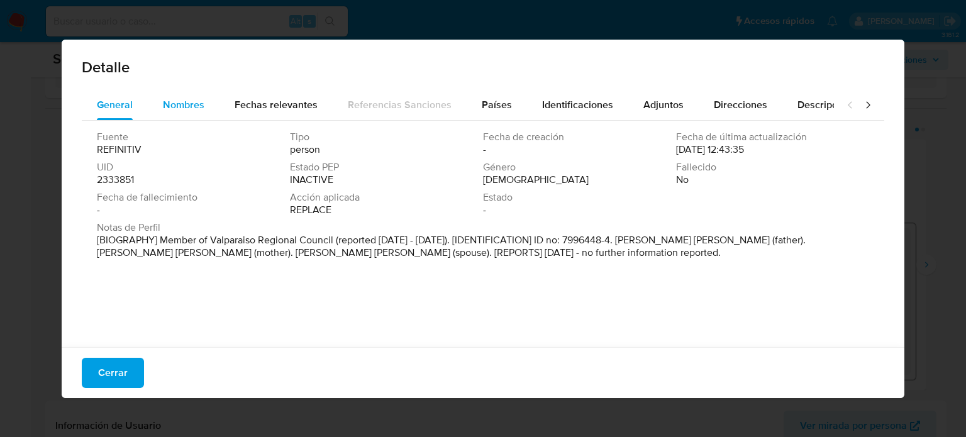
click at [169, 95] on div "Nombres" at bounding box center [184, 105] width 42 height 30
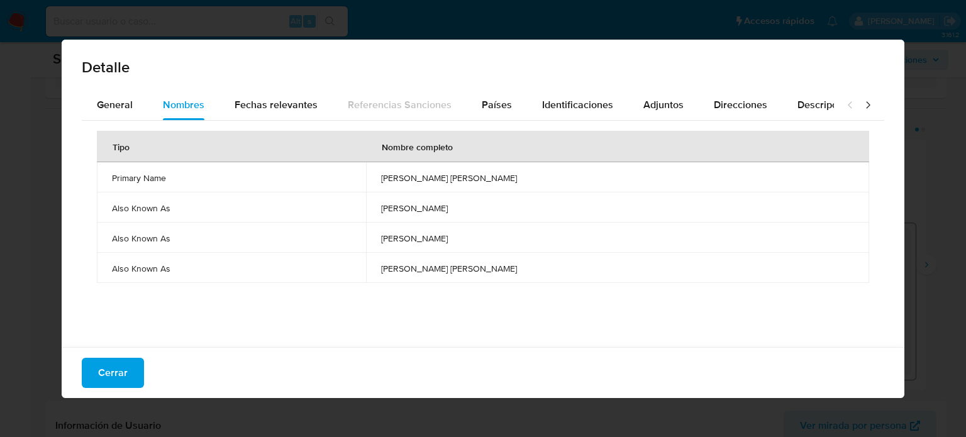
drag, startPoint x: 386, startPoint y: 178, endPoint x: 511, endPoint y: 178, distance: 125.2
click at [566, 182] on td "waldo mauricio palacios nunez" at bounding box center [617, 177] width 503 height 30
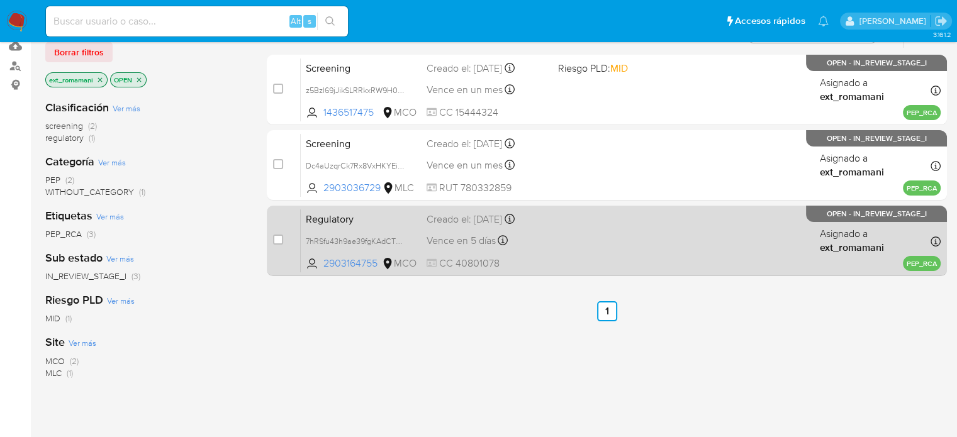
scroll to position [189, 0]
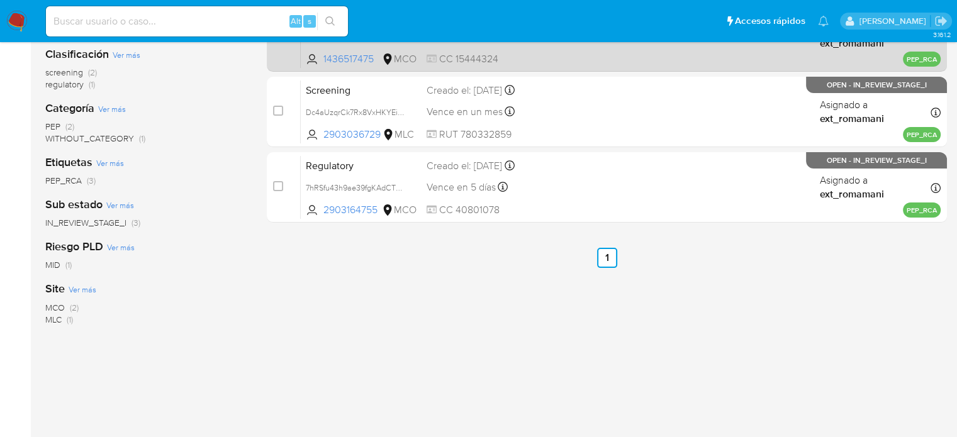
click at [627, 65] on div "Screening z5Bzl69jJikSLRRkxRW9H0MK 1436517475 MCO Riesgo PLD: MID Creado el: 03…" at bounding box center [621, 36] width 640 height 64
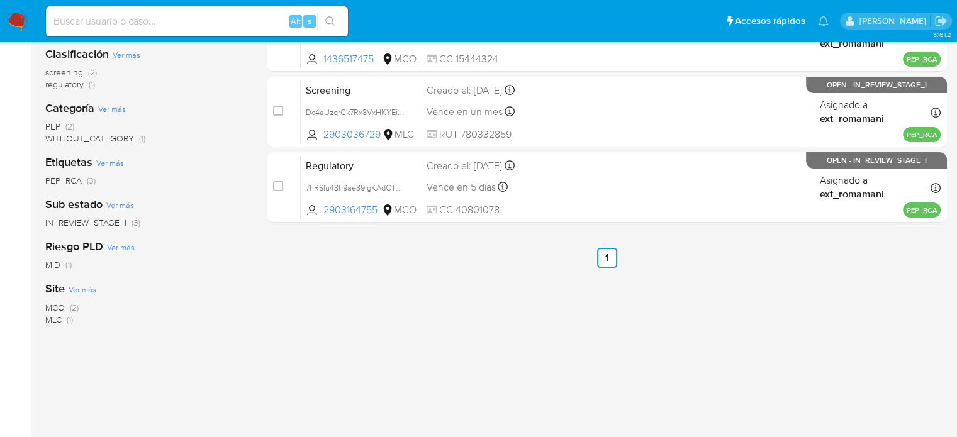
click at [18, 19] on img at bounding box center [16, 21] width 21 height 21
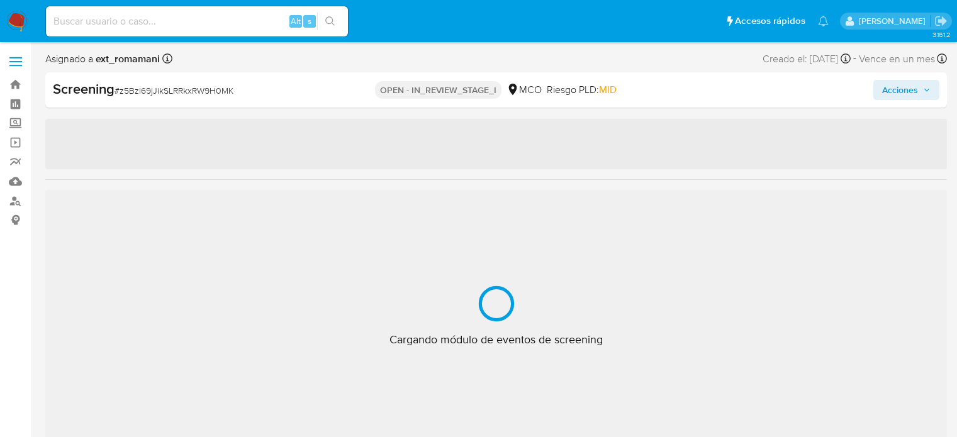
select select "10"
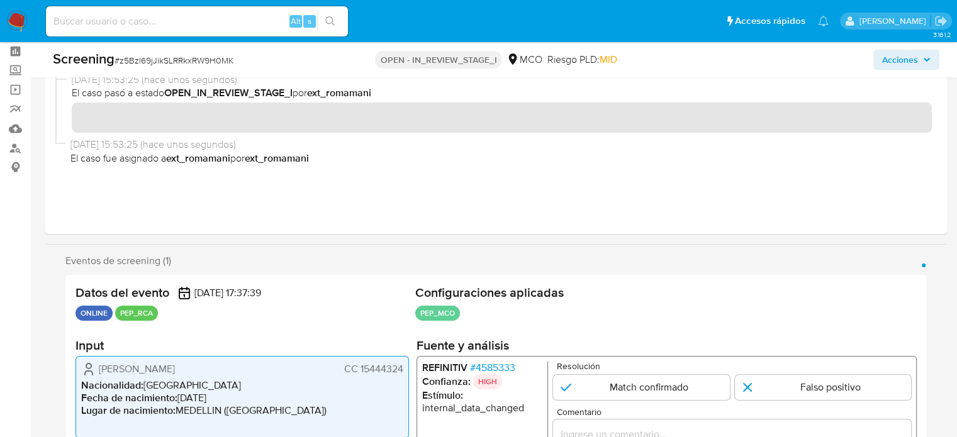
scroll to position [189, 0]
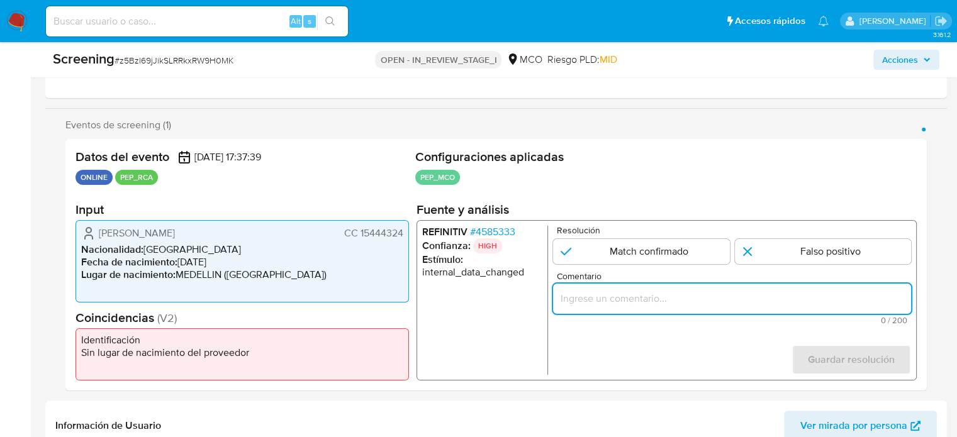
click at [599, 293] on input "Comentario" at bounding box center [732, 299] width 358 height 16
paste input "Titular de cuenta sin coincidencias en listas activas."
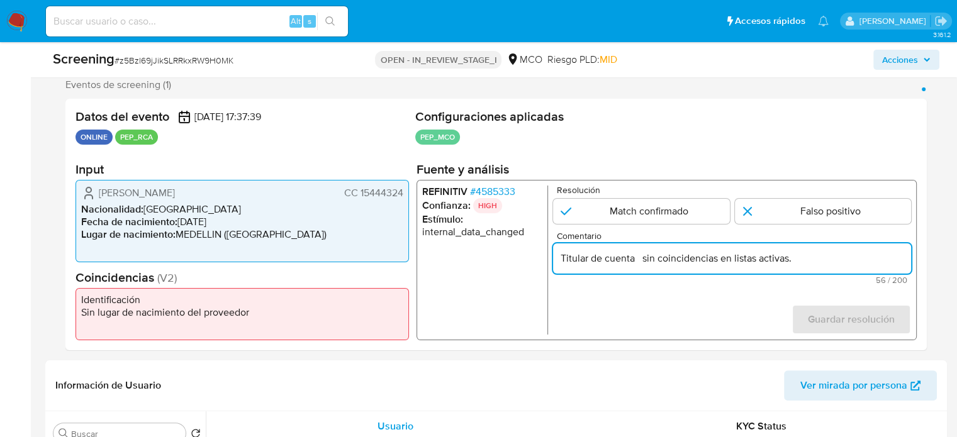
scroll to position [252, 0]
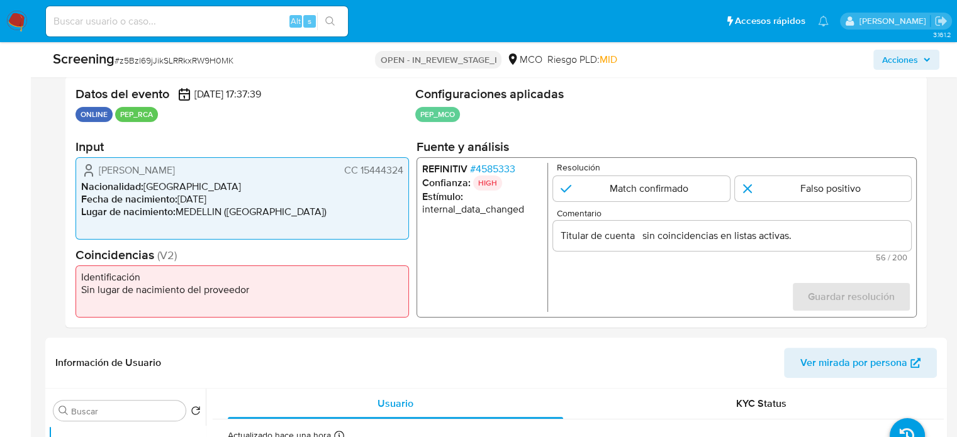
drag, startPoint x: 96, startPoint y: 168, endPoint x: 403, endPoint y: 176, distance: 307.1
click at [403, 176] on div "Carlos Juan Avendaño Montoya CC 15444324" at bounding box center [242, 170] width 322 height 15
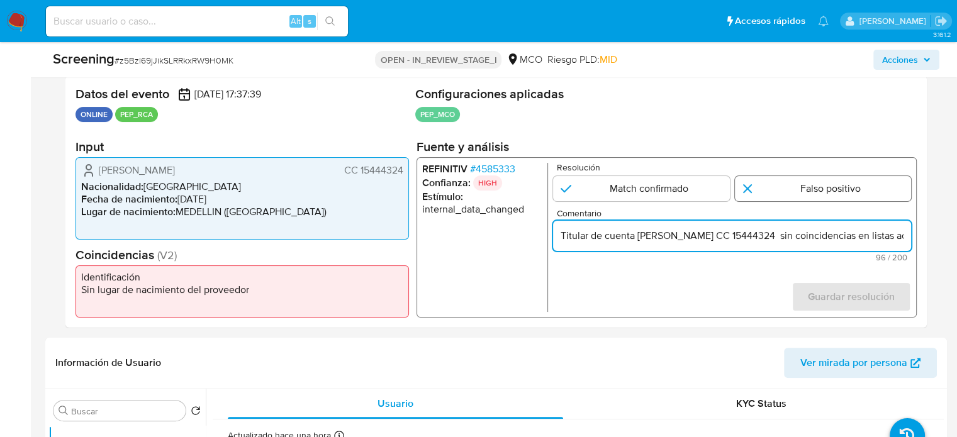
type input "Titular de cuenta [PERSON_NAME] CC 15444324 sin coincidencias en listas activas."
click at [791, 180] on input "1 de 1" at bounding box center [823, 188] width 177 height 25
radio input "true"
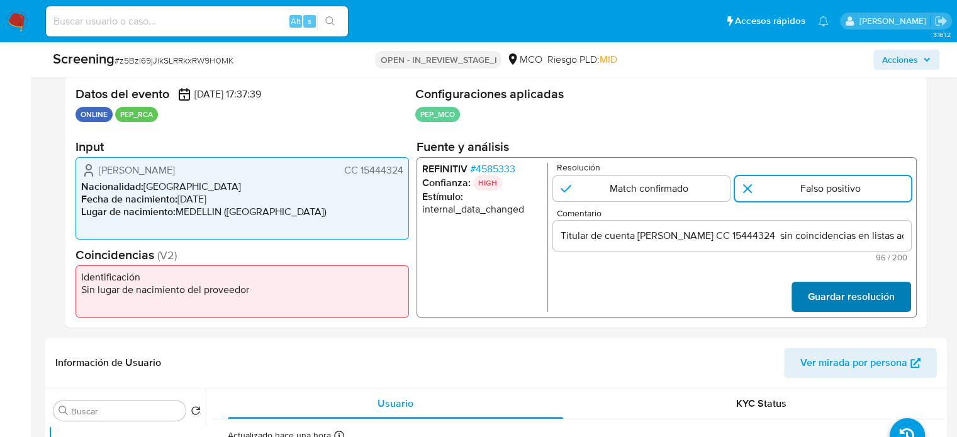
click at [819, 285] on span "Guardar resolución" at bounding box center [851, 297] width 87 height 28
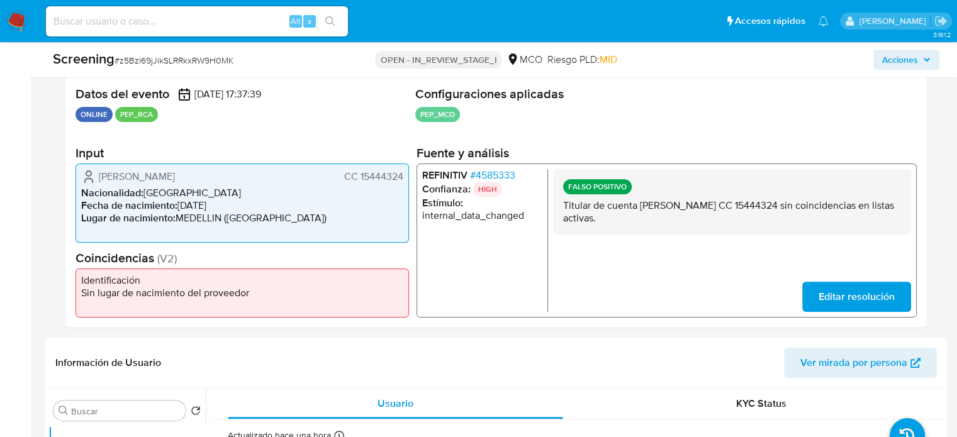
drag, startPoint x: 254, startPoint y: 174, endPoint x: 98, endPoint y: 178, distance: 156.1
click at [98, 178] on div "Carlos Juan Avendaño Montoya CC 15444324" at bounding box center [242, 176] width 322 height 15
click at [514, 175] on span "# 4585333" at bounding box center [492, 175] width 45 height 13
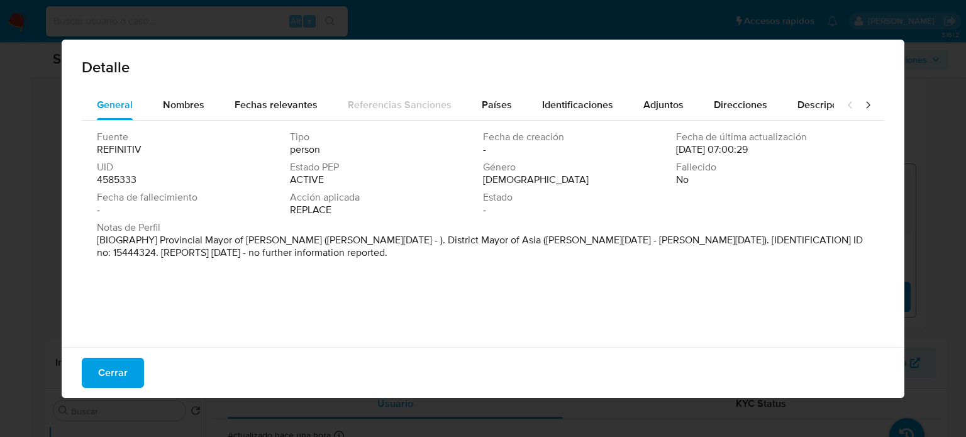
click at [174, 121] on div "Fuente REFINITIV Tipo person Fecha de creación - Fecha de última actualización …" at bounding box center [483, 231] width 803 height 220
drag, startPoint x: 183, startPoint y: 108, endPoint x: 284, endPoint y: 128, distance: 102.6
click at [186, 108] on span "Nombres" at bounding box center [184, 105] width 42 height 14
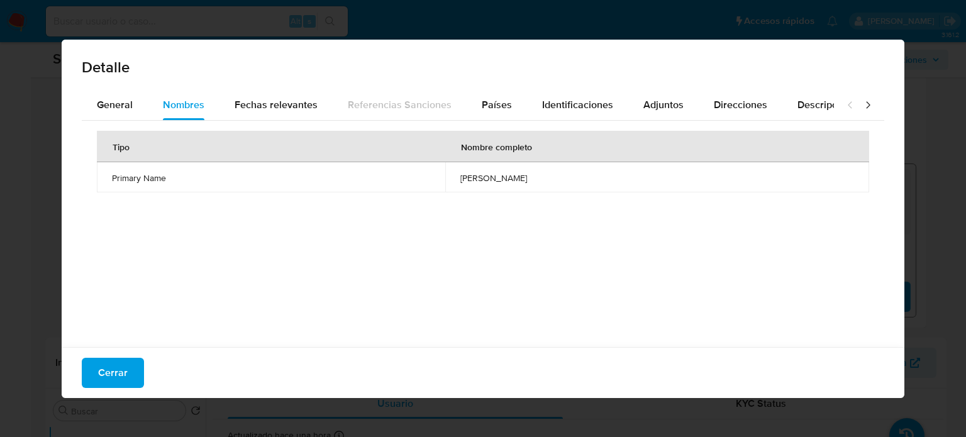
drag, startPoint x: 379, startPoint y: 178, endPoint x: 509, endPoint y: 178, distance: 130.2
click at [509, 178] on td "jose tomas alcantara malasquez" at bounding box center [657, 177] width 424 height 30
click at [490, 109] on span "Países" at bounding box center [497, 105] width 30 height 14
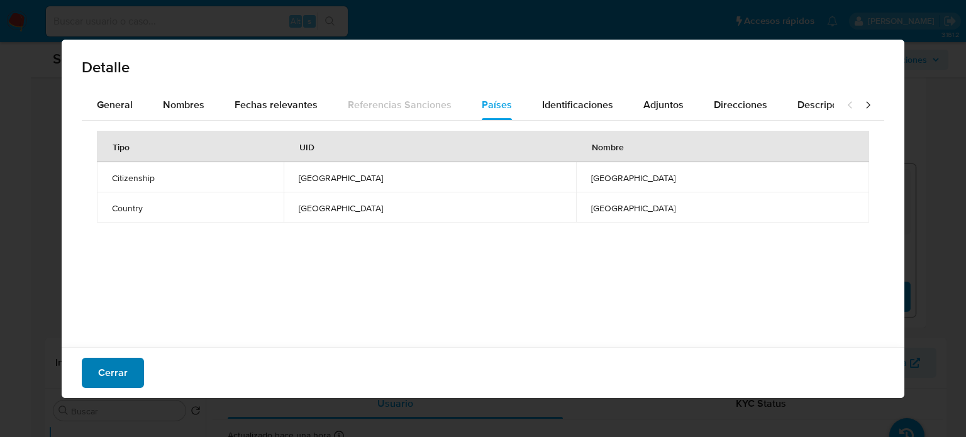
click at [111, 366] on span "Cerrar" at bounding box center [113, 373] width 30 height 28
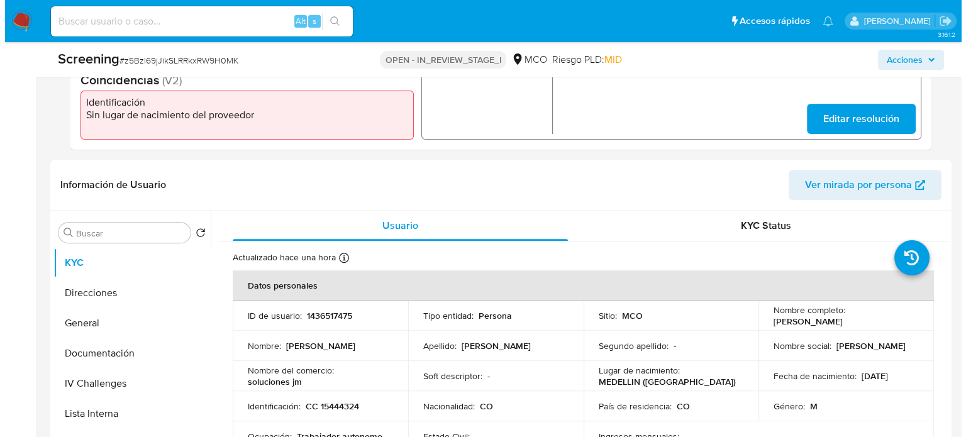
scroll to position [440, 0]
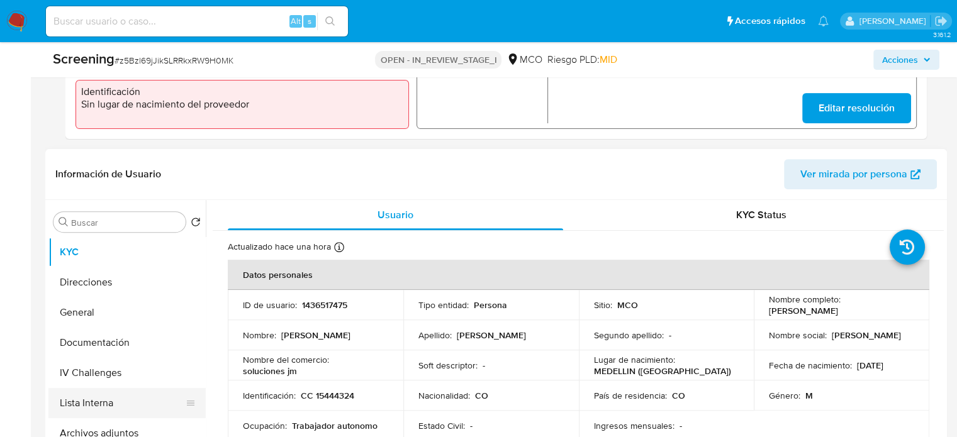
click at [91, 405] on button "Lista Interna" at bounding box center [121, 403] width 147 height 30
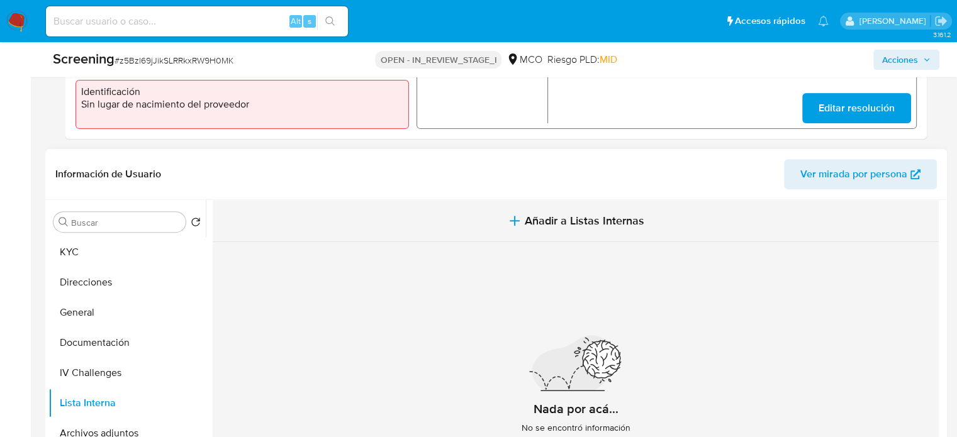
click at [489, 218] on button "Añadir a Listas Internas" at bounding box center [576, 221] width 726 height 42
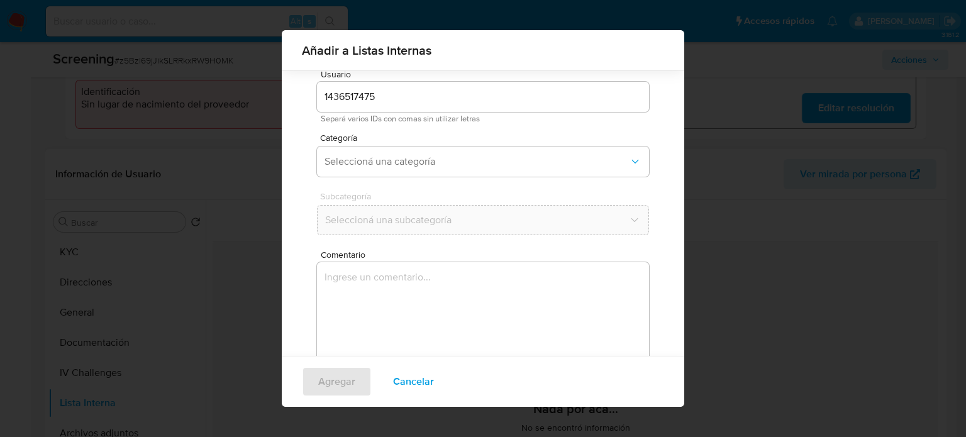
scroll to position [99, 0]
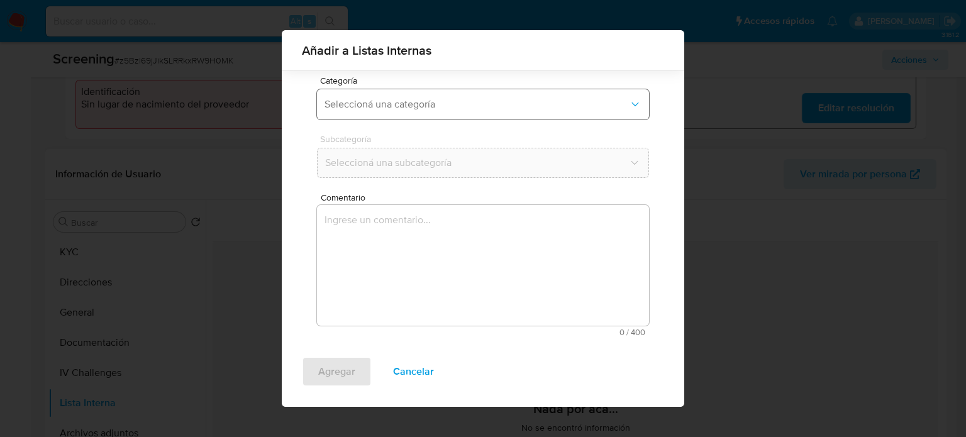
click at [437, 108] on span "Seleccioná una categoría" at bounding box center [477, 104] width 304 height 13
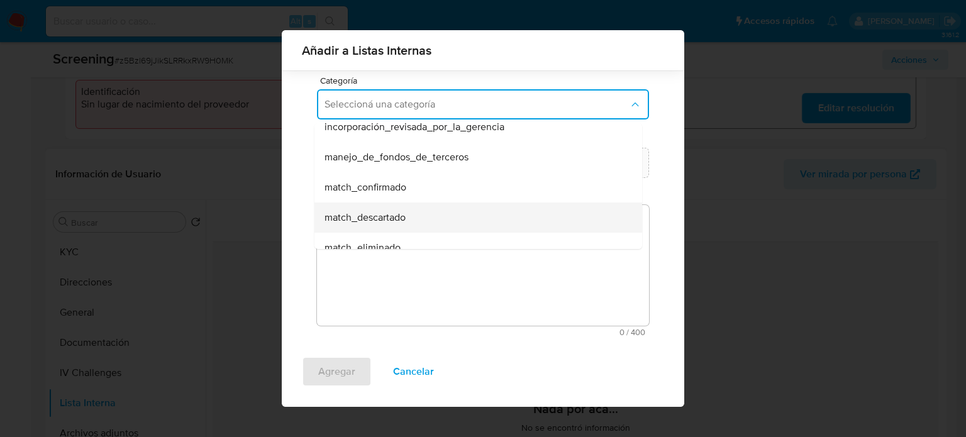
scroll to position [63, 0]
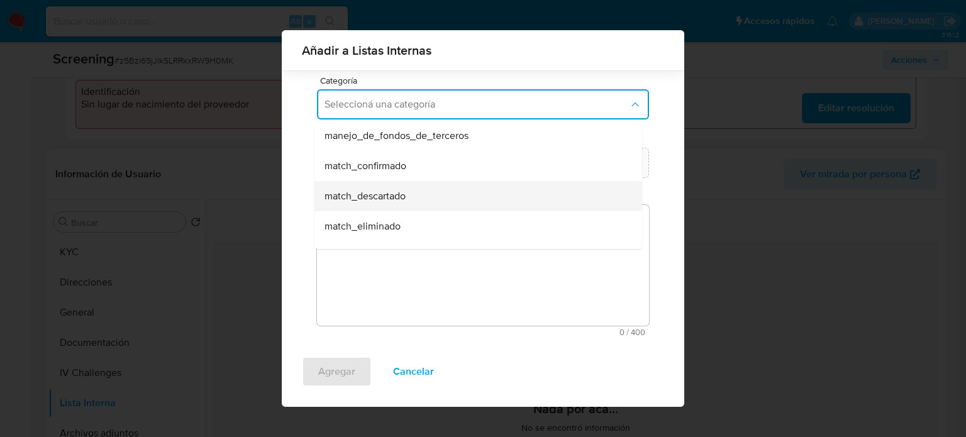
click at [402, 192] on span "match_descartado" at bounding box center [365, 196] width 81 height 13
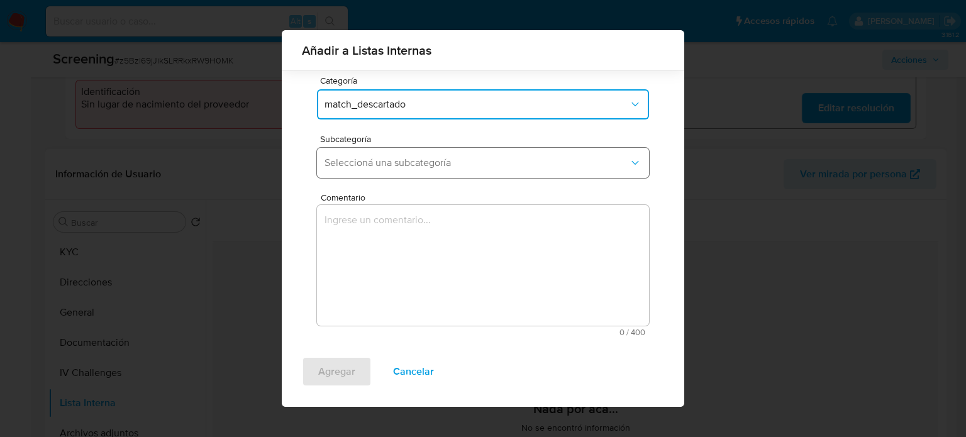
click at [415, 160] on span "Seleccioná una subcategoría" at bounding box center [477, 163] width 304 height 13
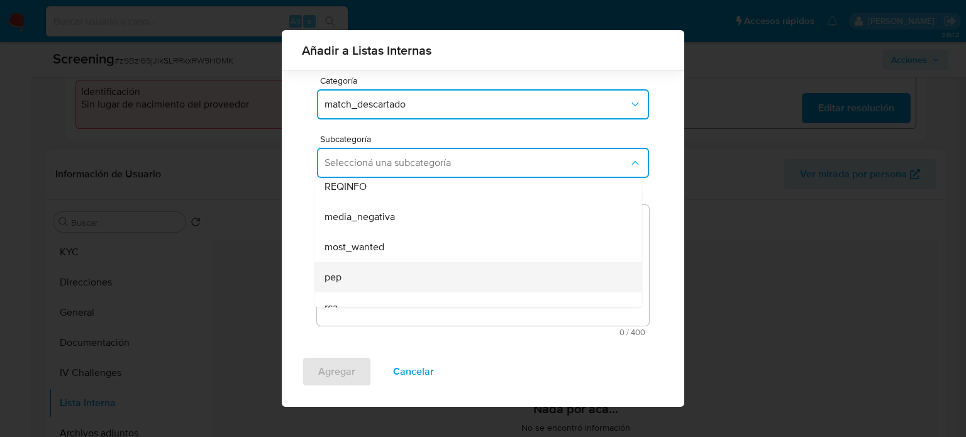
scroll to position [86, 0]
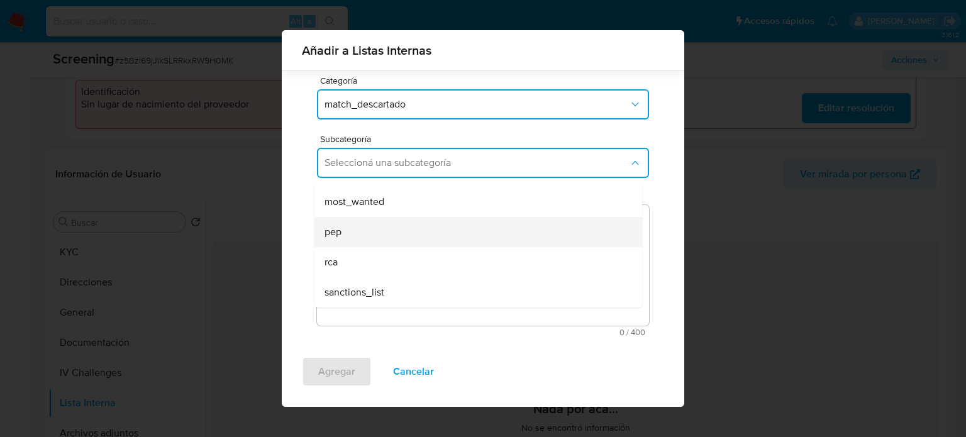
click at [395, 231] on div "pep" at bounding box center [475, 232] width 300 height 30
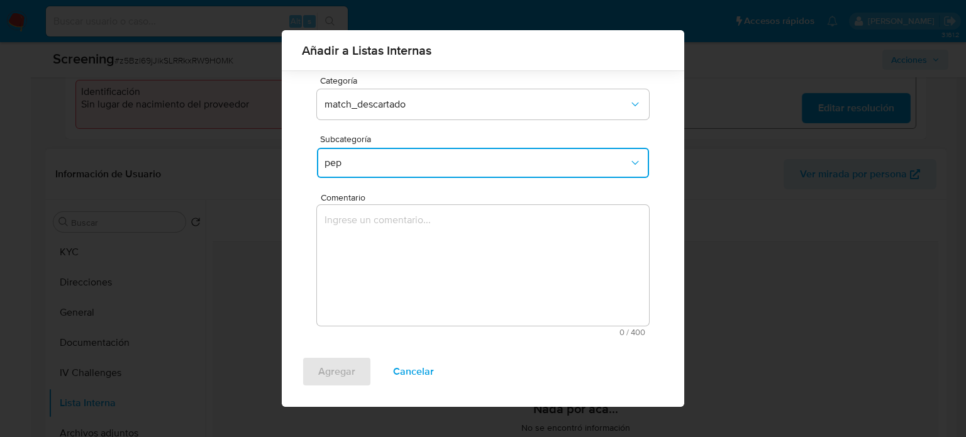
click at [395, 233] on textarea "Comentario" at bounding box center [483, 265] width 332 height 121
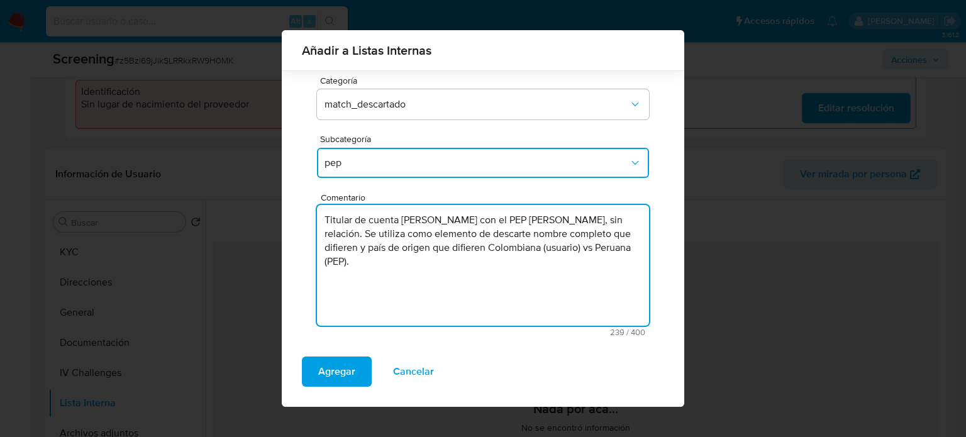
click at [545, 218] on textarea "Titular de cuenta Carlos Juan Avendaño Montoya con el PEP Jose Tomas Alcantara …" at bounding box center [483, 265] width 332 height 121
type textarea "Titular de cuenta Carlos Juan Avendaño Montoya genera match con el PEP Jose Tom…"
click at [340, 362] on span "Agregar" at bounding box center [336, 372] width 37 height 28
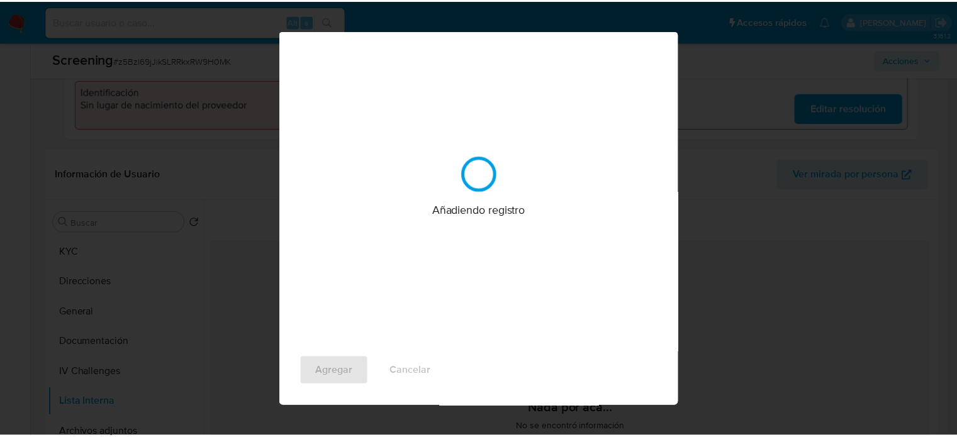
scroll to position [0, 0]
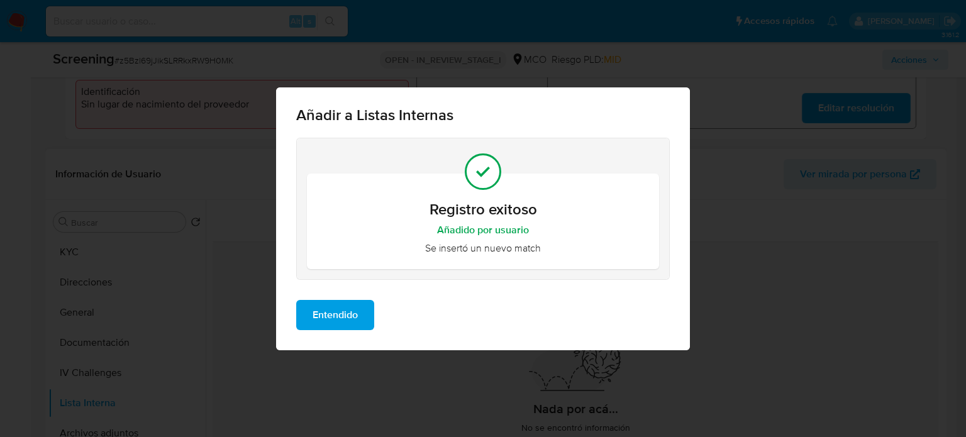
click at [345, 316] on span "Entendido" at bounding box center [335, 315] width 45 height 28
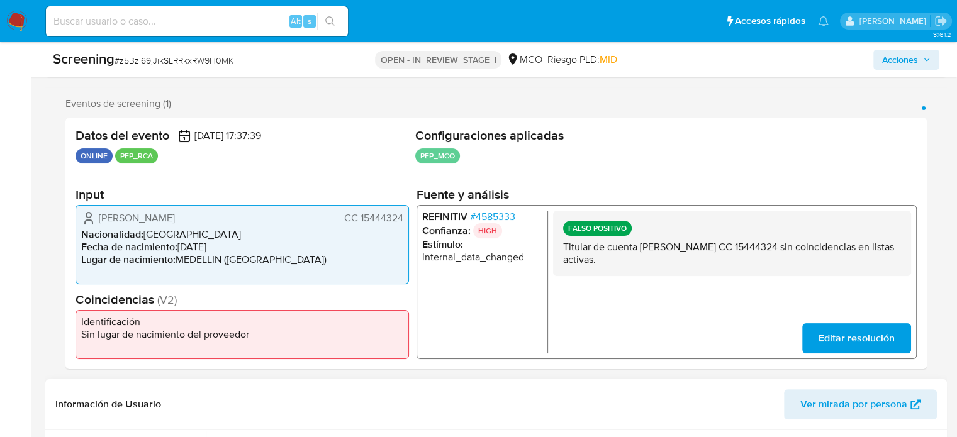
scroll to position [189, 0]
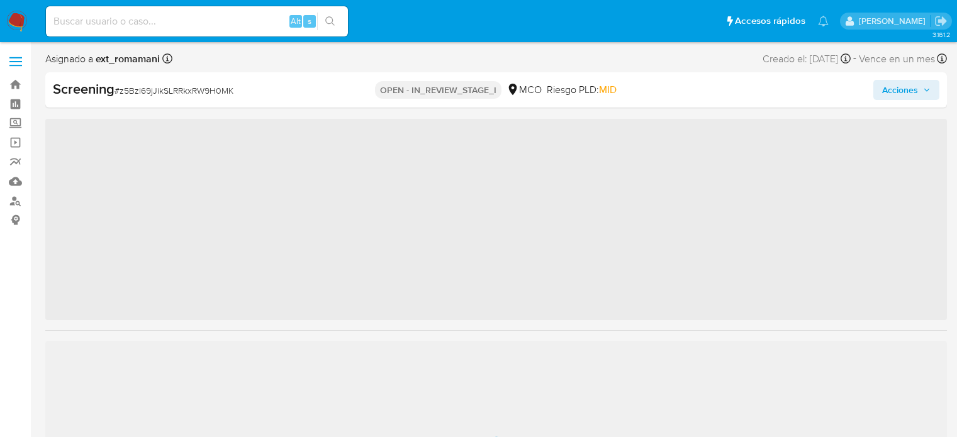
scroll to position [45, 0]
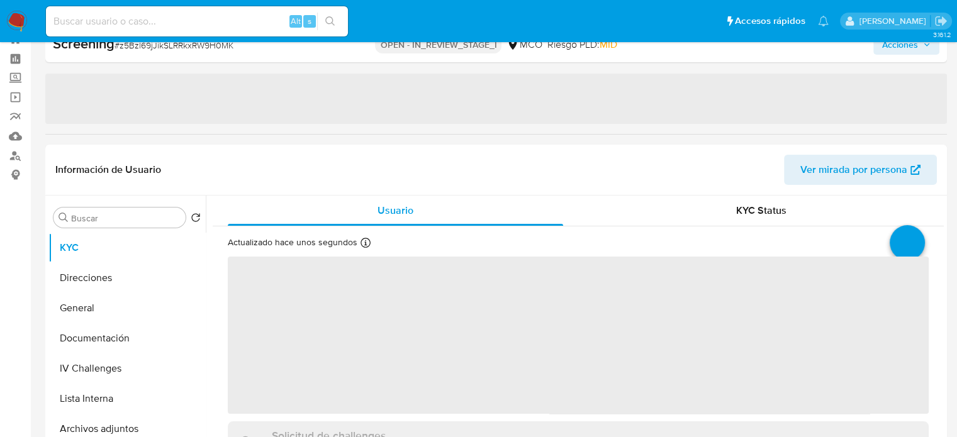
select select "10"
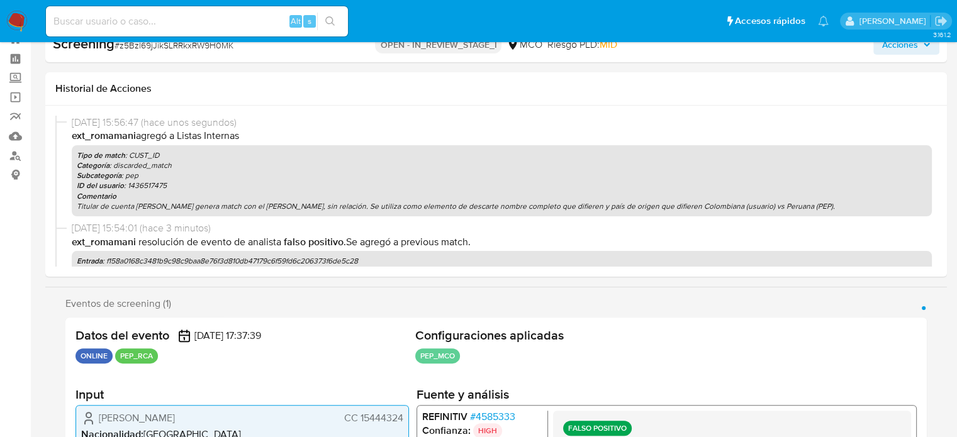
click at [912, 44] on span "Acciones" at bounding box center [900, 45] width 36 height 20
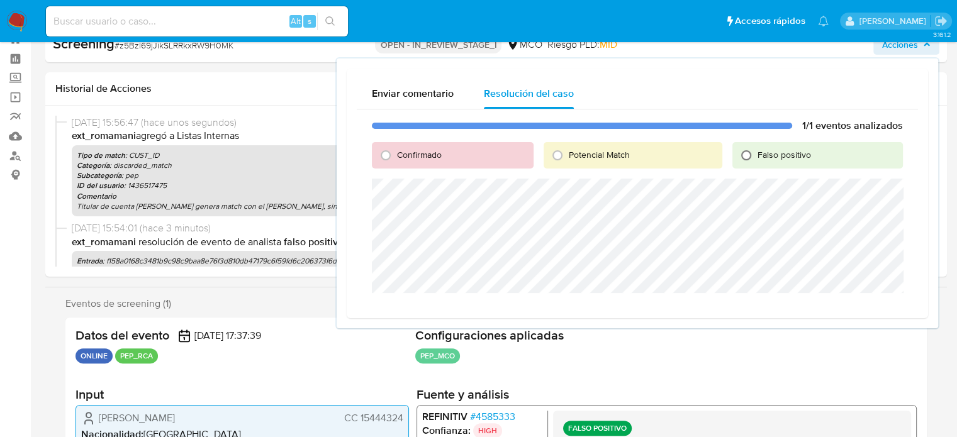
click at [753, 153] on input "Falso positivo" at bounding box center [746, 155] width 20 height 20
radio input "true"
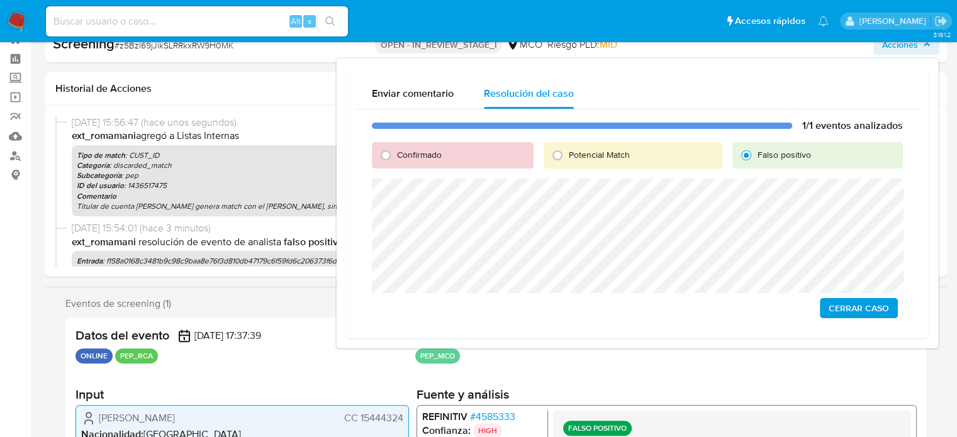
click at [866, 306] on span "Cerrar Caso" at bounding box center [858, 308] width 60 height 18
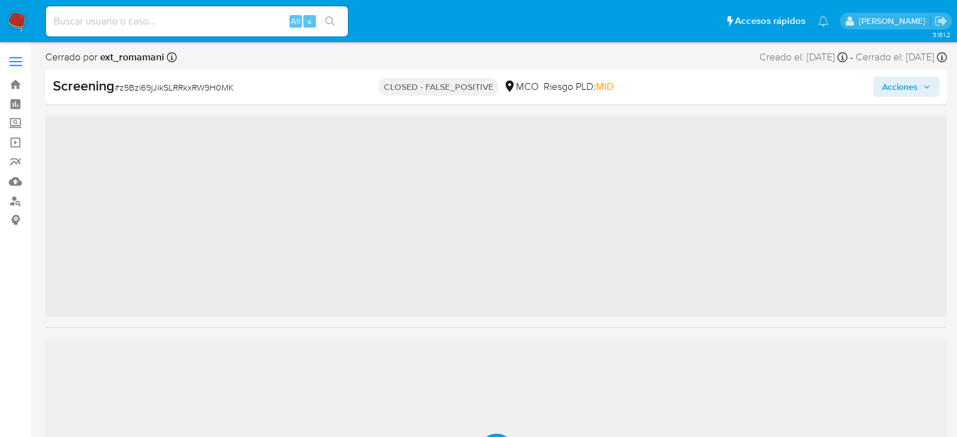
scroll to position [45, 0]
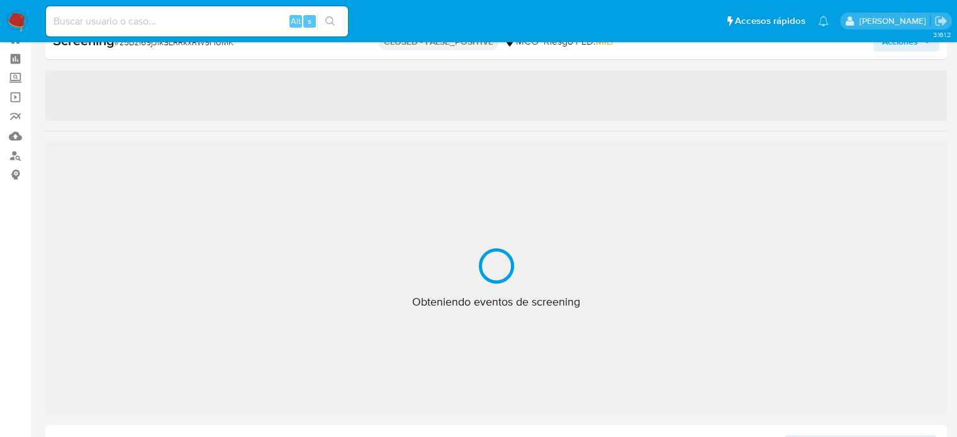
select select "10"
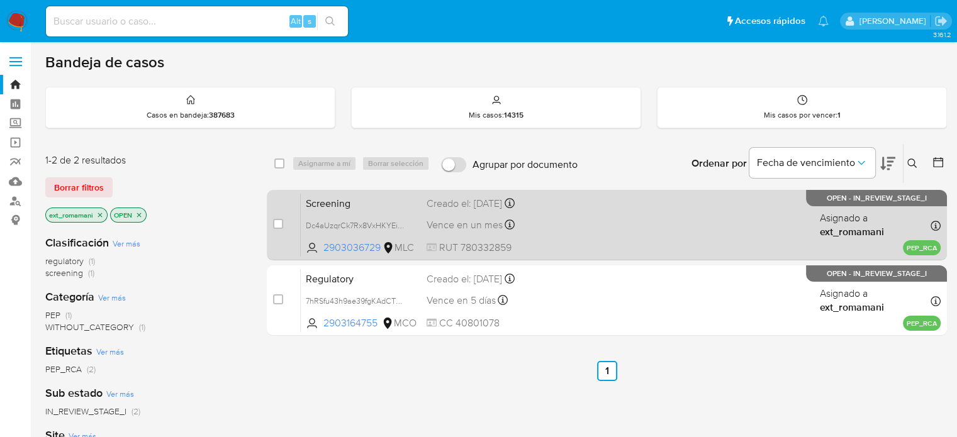
click at [606, 224] on span at bounding box center [617, 225] width 121 height 3
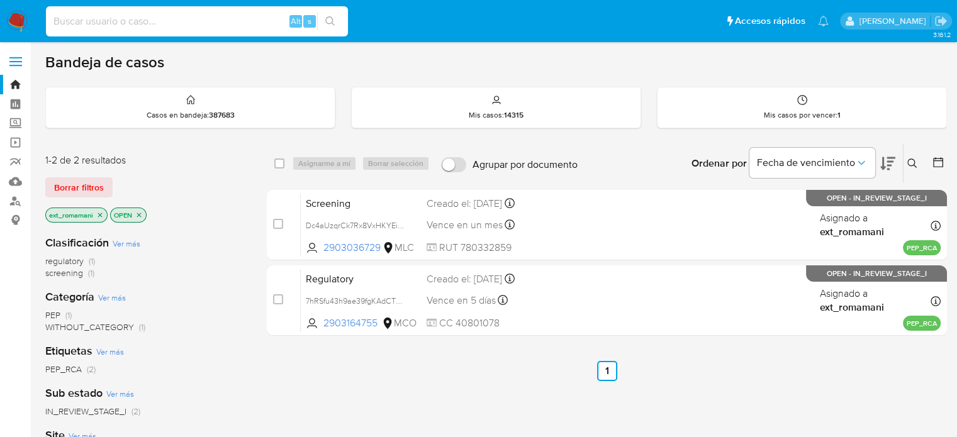
click at [233, 22] on input at bounding box center [197, 21] width 302 height 16
paste input "3g7X1L1pvRvKH2OwcZ80ZJxE"
type input "3g7X1L1pvRvKH2OwcZ80ZJxE"
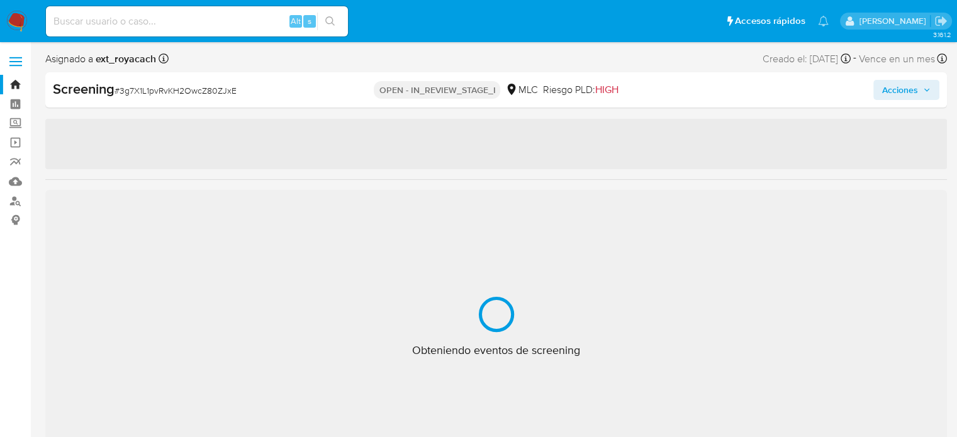
select select "10"
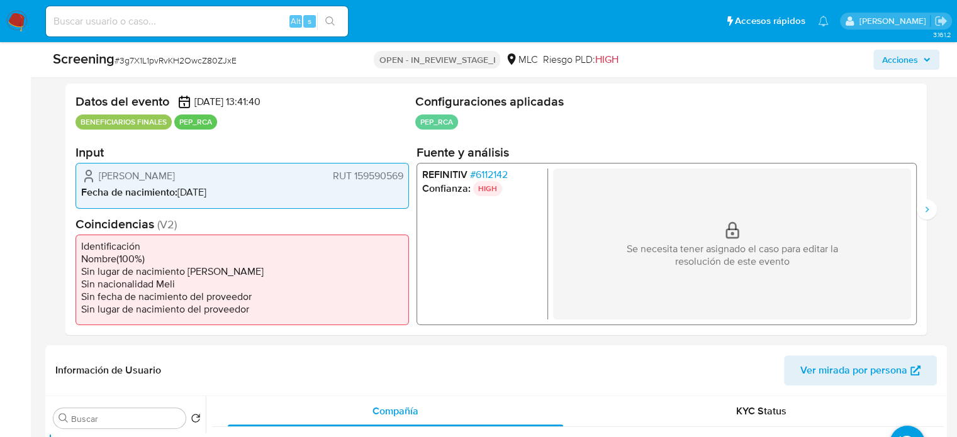
scroll to position [252, 0]
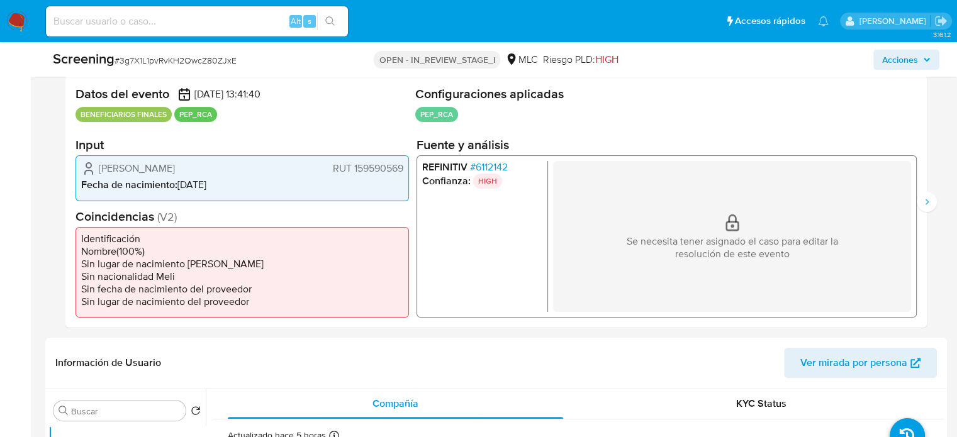
click at [480, 162] on span "# 6112142" at bounding box center [489, 167] width 38 height 13
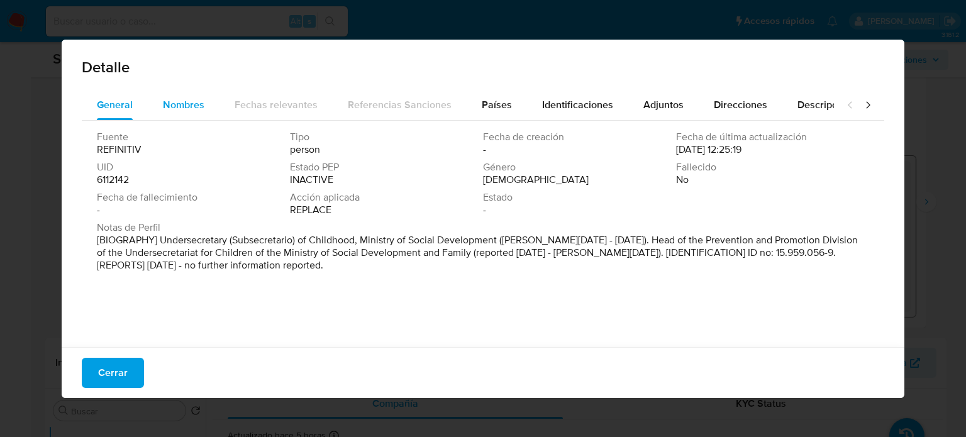
click at [186, 103] on span "Nombres" at bounding box center [184, 105] width 42 height 14
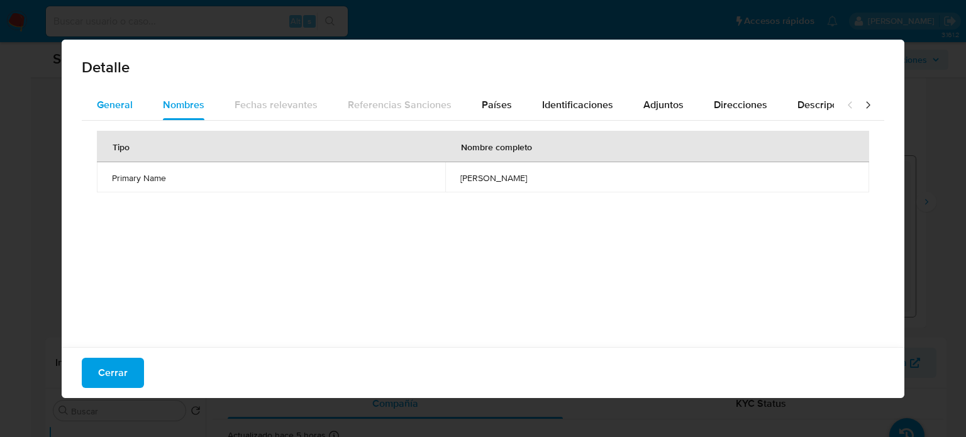
click at [126, 106] on span "General" at bounding box center [115, 105] width 36 height 14
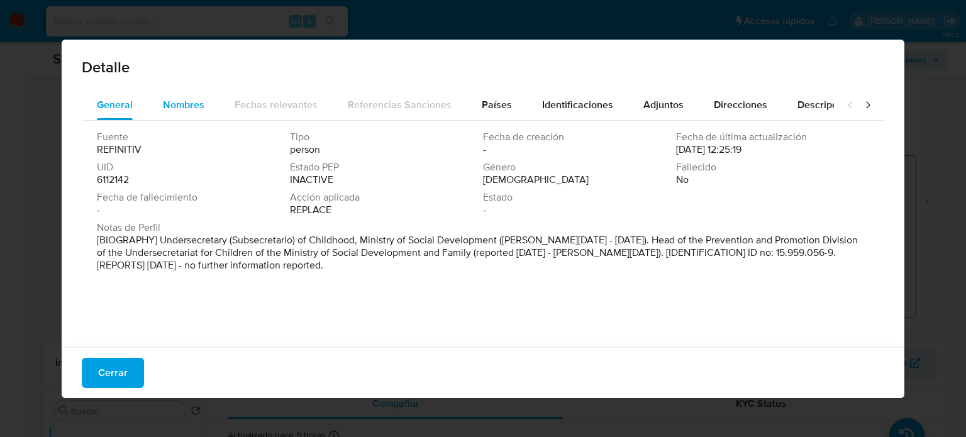
click at [182, 106] on span "Nombres" at bounding box center [184, 105] width 42 height 14
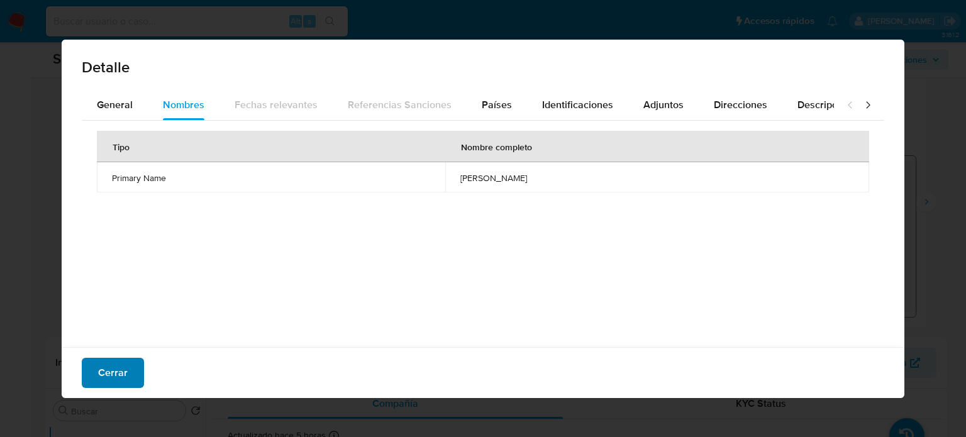
click at [114, 368] on span "Cerrar" at bounding box center [113, 373] width 30 height 28
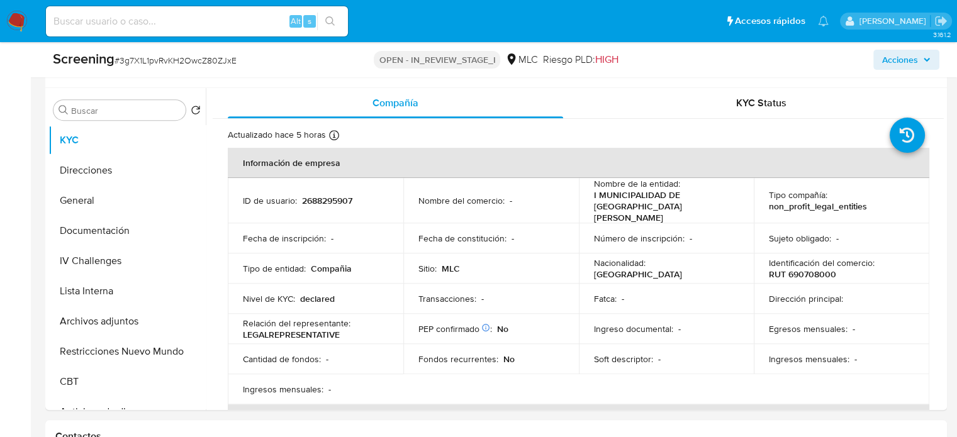
scroll to position [566, 0]
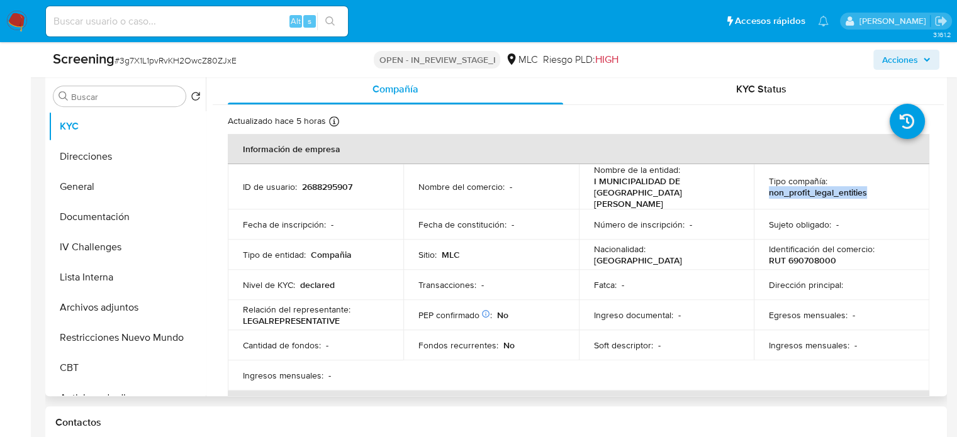
drag, startPoint x: 873, startPoint y: 183, endPoint x: 767, endPoint y: 182, distance: 105.7
click at [761, 184] on td "Tipo compañía : non_profit_legal_entities" at bounding box center [842, 186] width 176 height 45
drag, startPoint x: 586, startPoint y: 182, endPoint x: 732, endPoint y: 185, distance: 146.6
click at [732, 185] on td "Nombre de la entidad : I MUNICIPALIDAD DE SAN MIGUEL" at bounding box center [667, 186] width 176 height 45
click at [802, 121] on div "Actualizado hace 5 horas Creado: 15/09/2025 08:19:00 Actualizado: 03/10/2025 10…" at bounding box center [562, 123] width 669 height 16
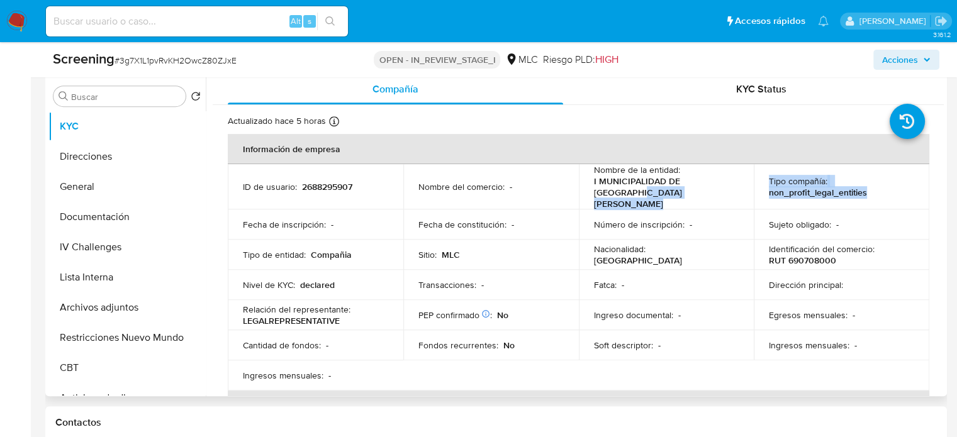
drag, startPoint x: 849, startPoint y: 184, endPoint x: 760, endPoint y: 184, distance: 88.7
click at [754, 185] on td "Tipo compañía : non_profit_legal_entities" at bounding box center [842, 186] width 176 height 45
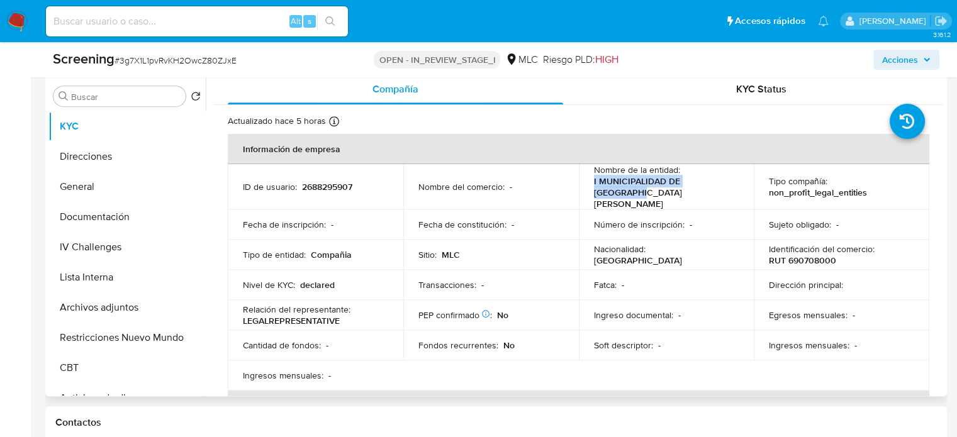
drag, startPoint x: 586, startPoint y: 188, endPoint x: 730, endPoint y: 182, distance: 143.6
click at [730, 182] on td "Nombre de la entidad : I MUNICIPALIDAD DE SAN MIGUEL" at bounding box center [667, 186] width 176 height 45
click at [15, 14] on img at bounding box center [16, 21] width 21 height 21
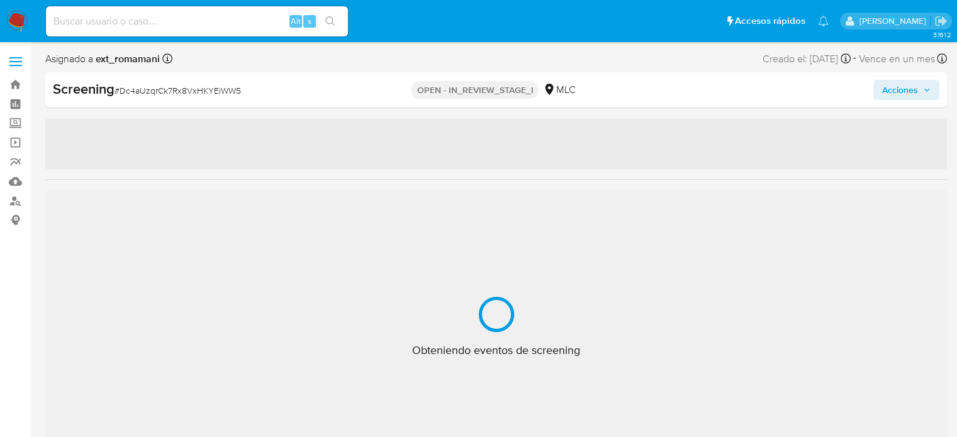
select select "10"
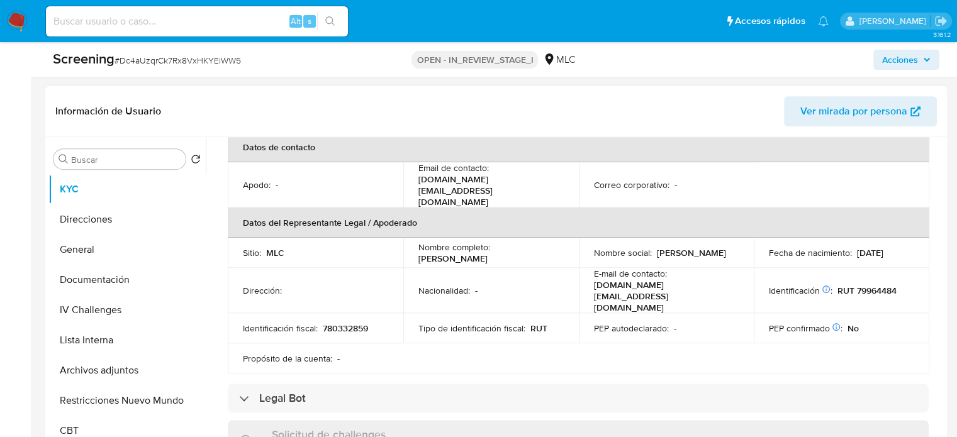
scroll to position [315, 0]
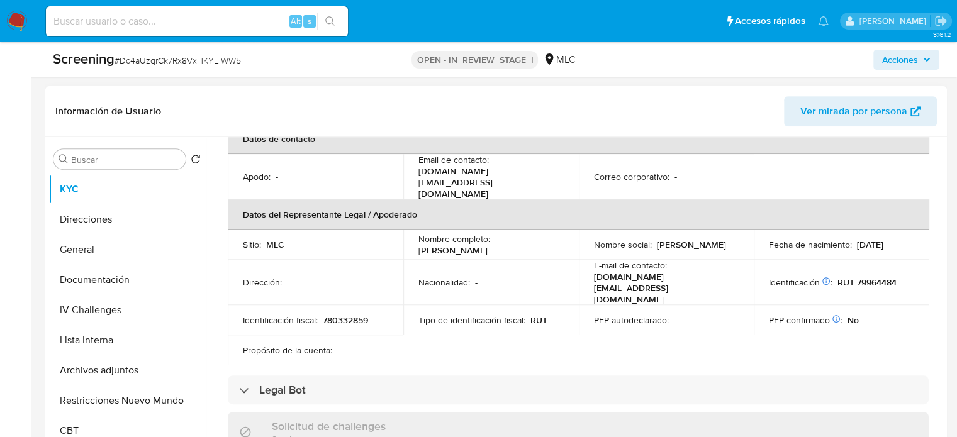
drag, startPoint x: 560, startPoint y: 239, endPoint x: 411, endPoint y: 233, distance: 149.2
click at [411, 233] on td "Nombre completo : [PERSON_NAME]" at bounding box center [491, 245] width 176 height 30
copy p "[PERSON_NAME]"
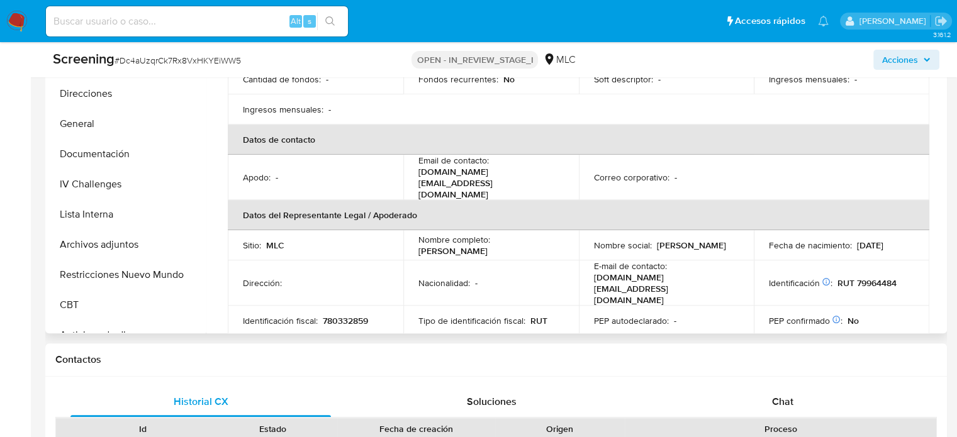
scroll to position [189, 0]
click at [551, 236] on div "Nombre completo : [PERSON_NAME]" at bounding box center [490, 244] width 145 height 23
drag, startPoint x: 551, startPoint y: 236, endPoint x: 409, endPoint y: 238, distance: 142.2
click at [409, 238] on td "Nombre completo : [PERSON_NAME]" at bounding box center [491, 245] width 176 height 30
copy p "[PERSON_NAME]"
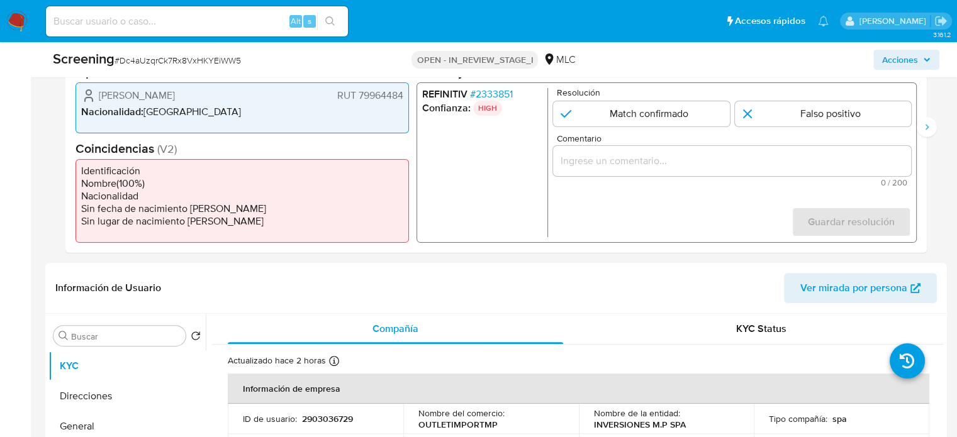
scroll to position [252, 0]
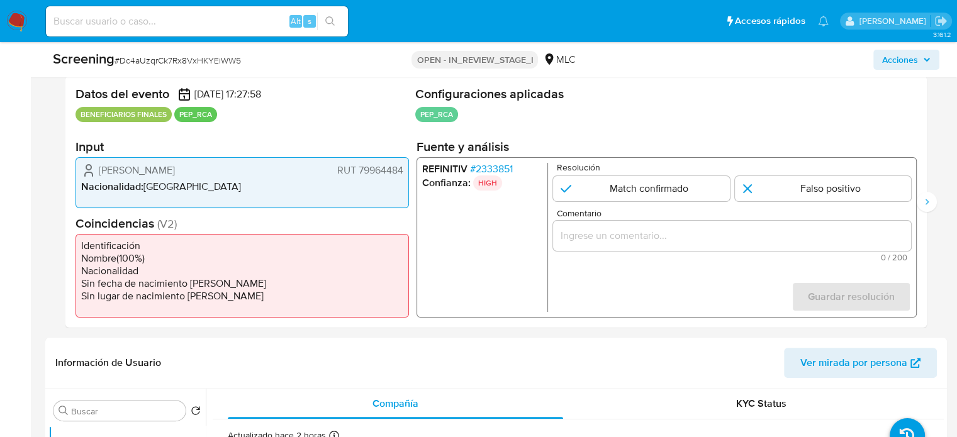
click at [490, 171] on span "# 2333851" at bounding box center [491, 169] width 43 height 13
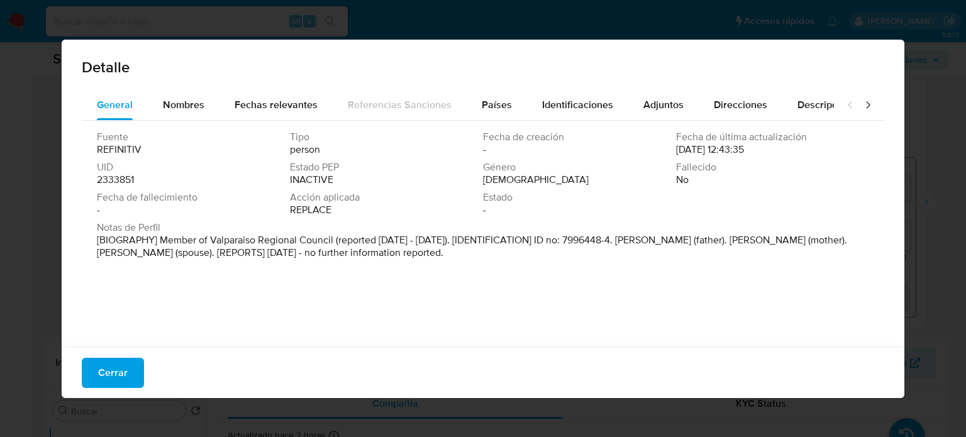
click at [561, 174] on div "Género [DEMOGRAPHIC_DATA]" at bounding box center [579, 173] width 193 height 25
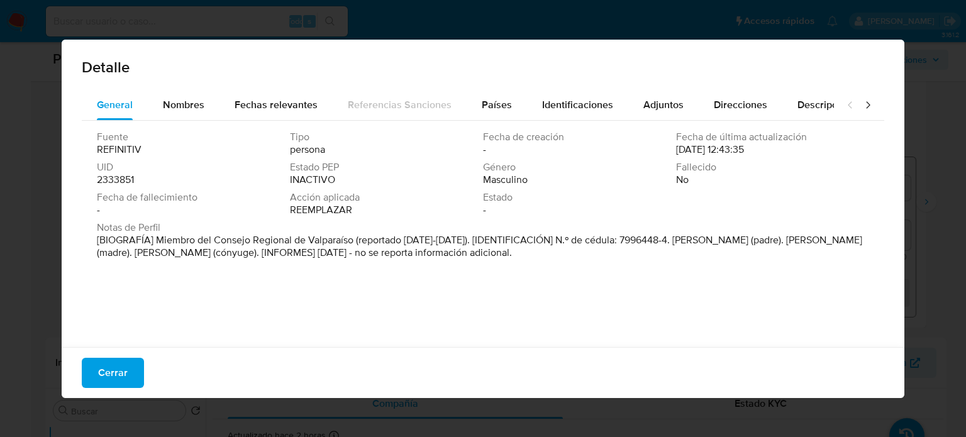
drag, startPoint x: 155, startPoint y: 240, endPoint x: 355, endPoint y: 247, distance: 200.1
click at [355, 247] on font "[BIOGRAFÍA] Miembro del Consejo Regional de Valparaíso (reportado [DATE]-[DATE]…" at bounding box center [480, 246] width 766 height 27
click at [126, 378] on button "Cerrar" at bounding box center [113, 373] width 62 height 30
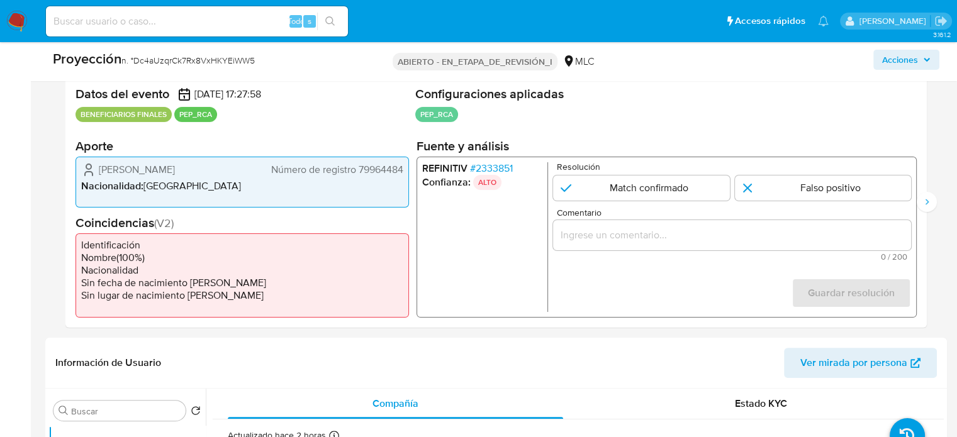
drag, startPoint x: 404, startPoint y: 173, endPoint x: 359, endPoint y: 179, distance: 45.7
click at [359, 179] on div "WALDO MAURICIO PALACIOS NÚÑEZ Número de registro 79964484 Nacionalidad : Chile" at bounding box center [241, 182] width 333 height 52
click at [506, 167] on font "2333851" at bounding box center [494, 167] width 37 height 14
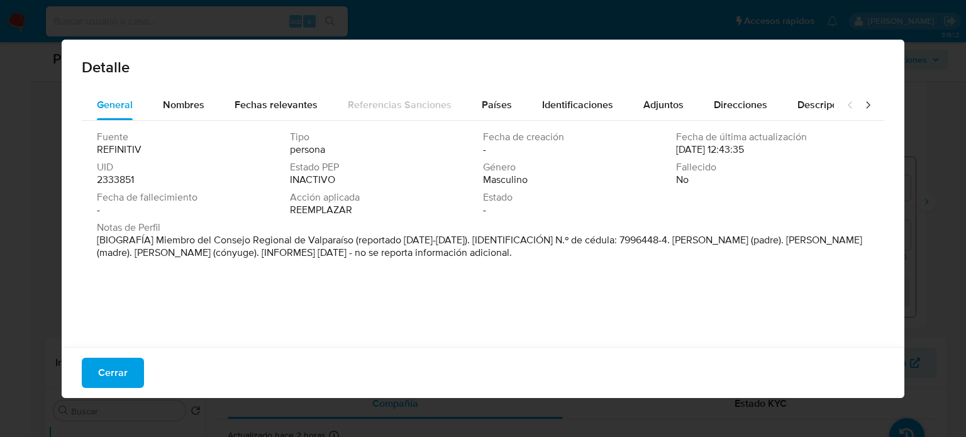
drag, startPoint x: 154, startPoint y: 236, endPoint x: 352, endPoint y: 243, distance: 197.7
click at [352, 243] on font "[BIOGRAFÍA] Miembro del Consejo Regional de Valparaíso (reportado 2014-2017). […" at bounding box center [480, 246] width 766 height 27
click at [123, 365] on font "Cerrar" at bounding box center [113, 373] width 30 height 30
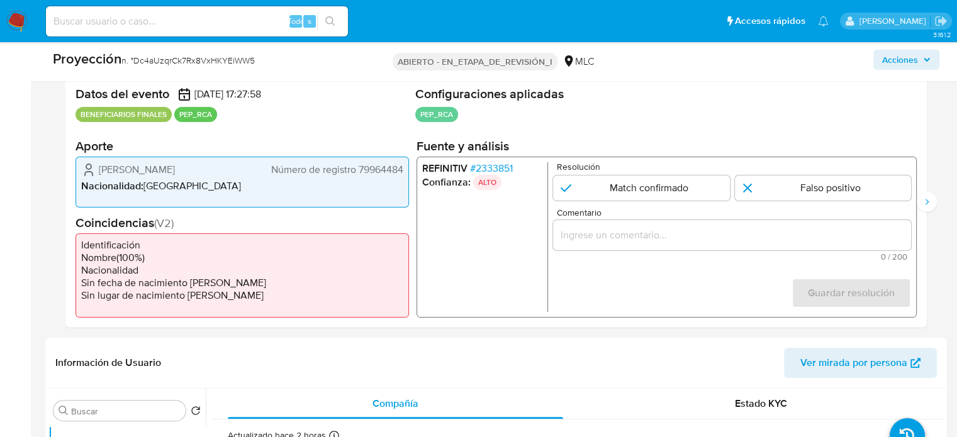
click at [579, 231] on input "Comentario" at bounding box center [732, 234] width 358 height 16
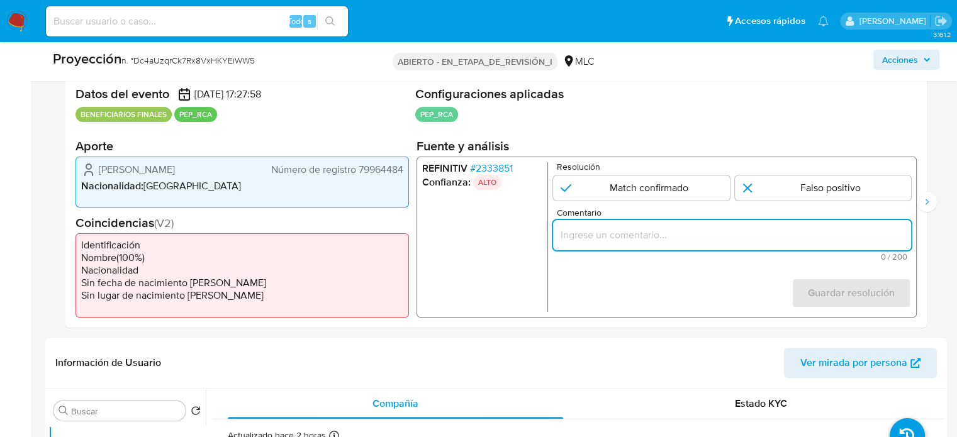
paste input "Rte Legal [PERSON_NAME] RUT 79964484, se desempeño como Miembro del Consejo Reg…"
type input "Rte Legal [PERSON_NAME] RUT 79964484, se desempeño como Miembro del Consejo Reg…"
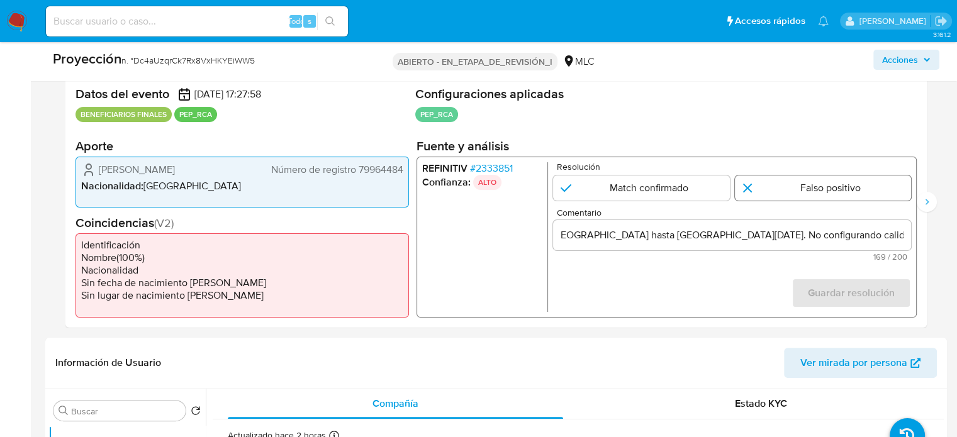
scroll to position [0, 0]
click at [784, 186] on input "1 de 2" at bounding box center [823, 187] width 177 height 25
radio input "true"
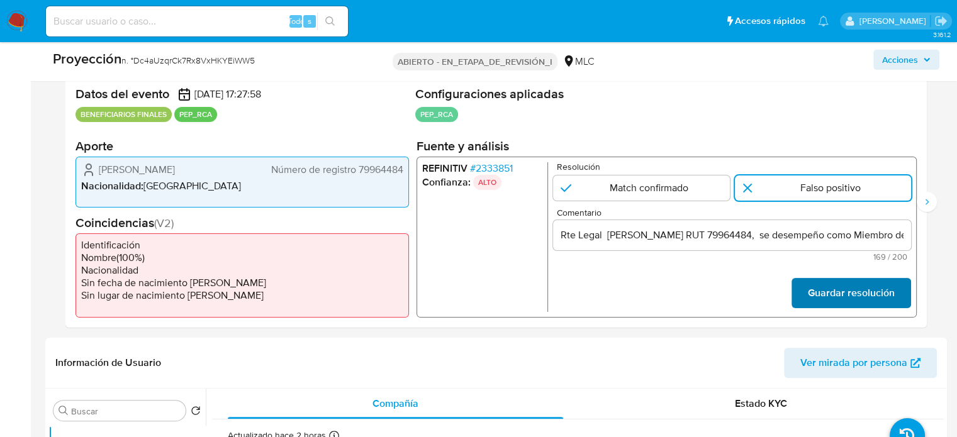
click at [843, 301] on font "Guardar resolución" at bounding box center [851, 293] width 87 height 30
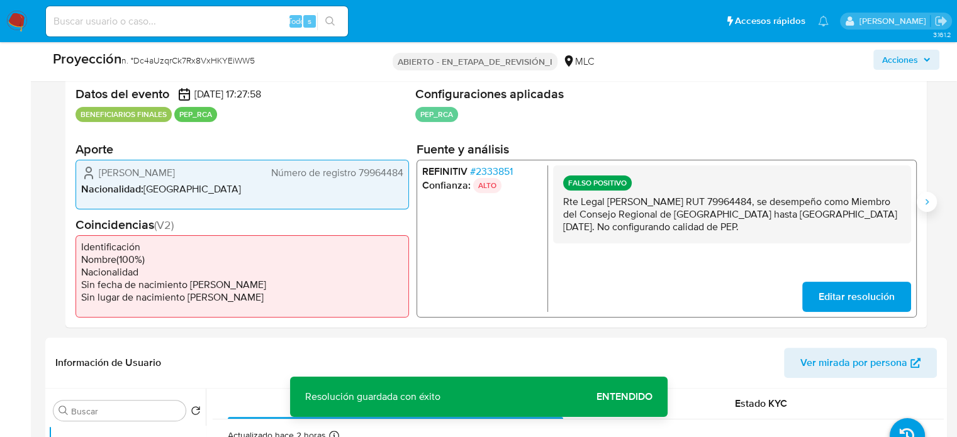
click at [925, 203] on icon "Siguiente" at bounding box center [927, 202] width 10 height 10
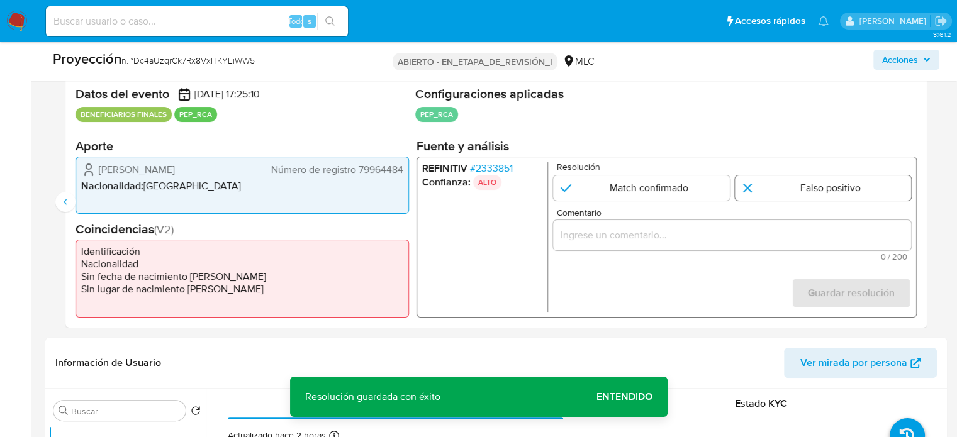
click at [790, 182] on input "2 de 2" at bounding box center [823, 187] width 177 height 25
radio input "true"
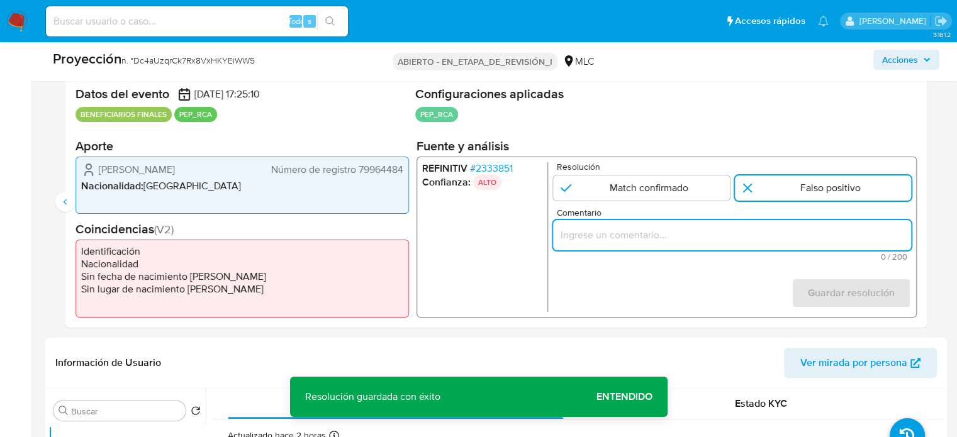
click at [769, 242] on input "Comentario" at bounding box center [732, 234] width 358 height 16
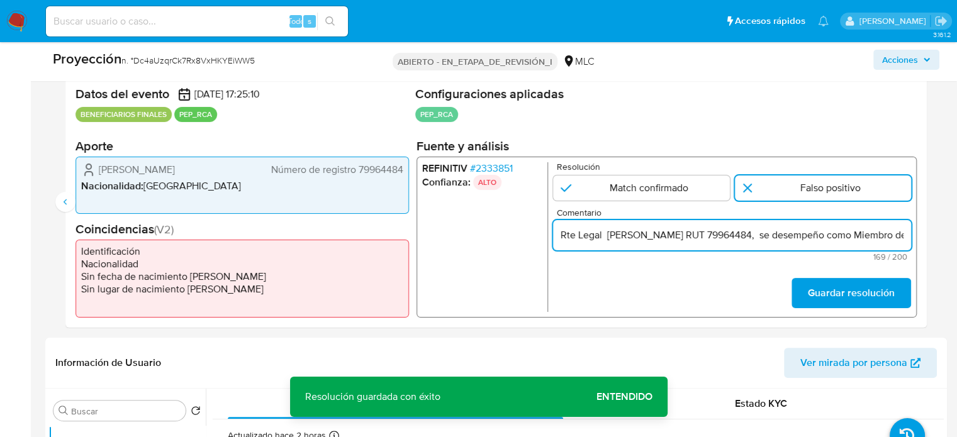
scroll to position [0, 455]
type input "Rte Legal [PERSON_NAME] RUT 79964484, se desempeño como Miembro del Consejo Reg…"
click at [839, 289] on font "Guardar resolución" at bounding box center [851, 293] width 87 height 30
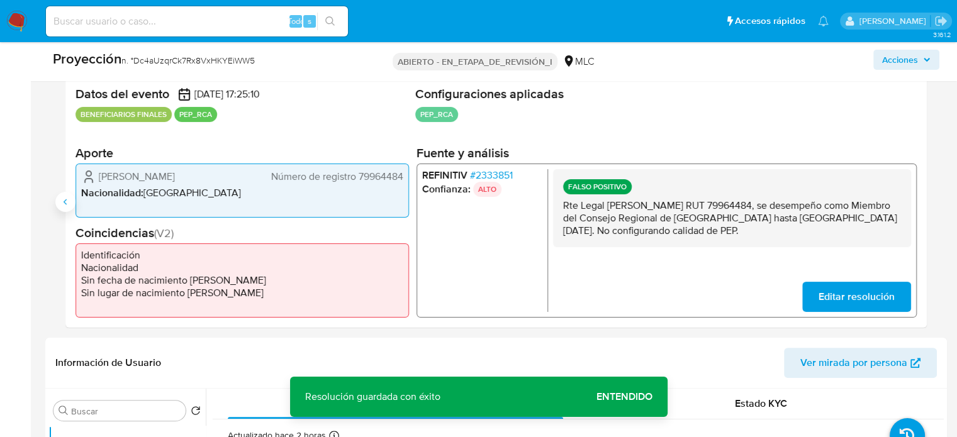
click at [65, 197] on icon "Anterior" at bounding box center [65, 202] width 10 height 10
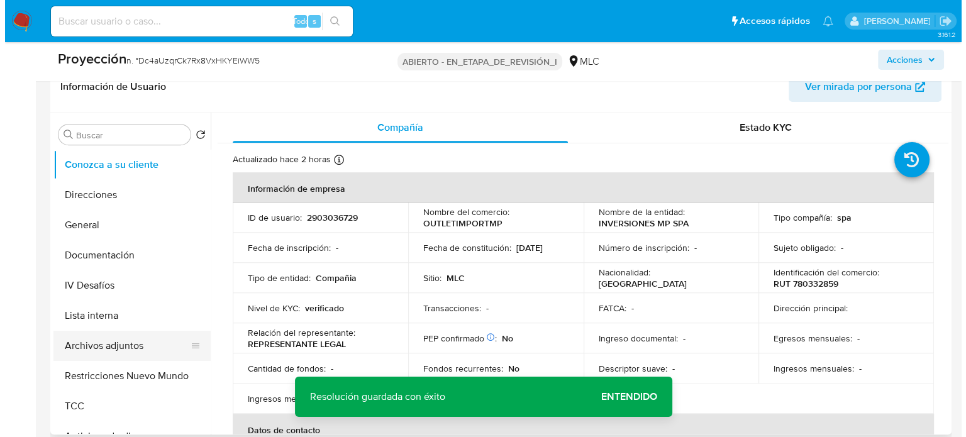
scroll to position [566, 0]
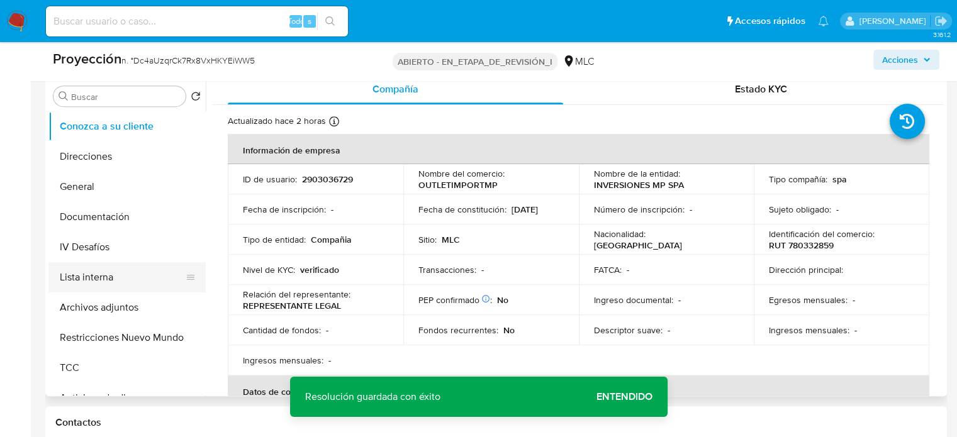
click at [91, 286] on button "Lista interna" at bounding box center [121, 277] width 147 height 30
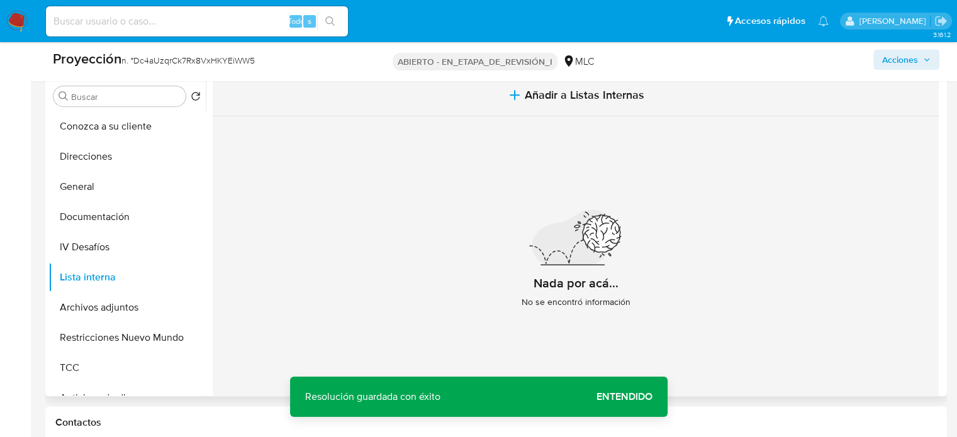
click at [533, 98] on span "Añadir a Listas Internas" at bounding box center [585, 95] width 120 height 14
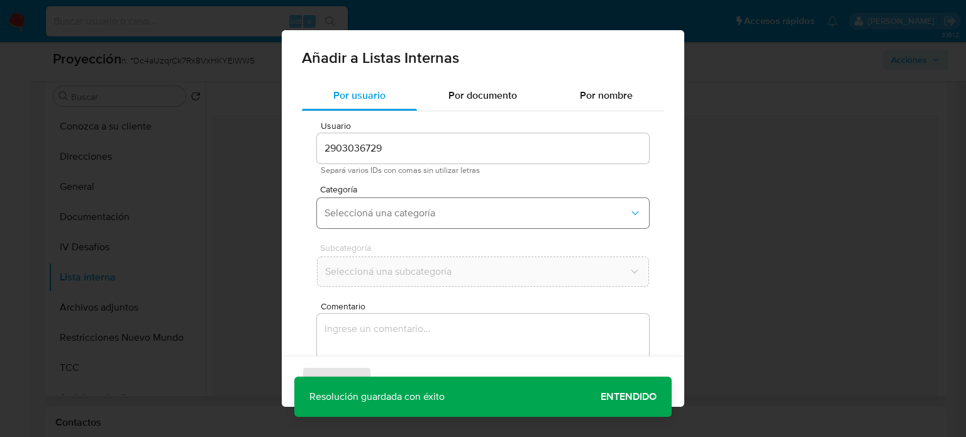
scroll to position [53, 0]
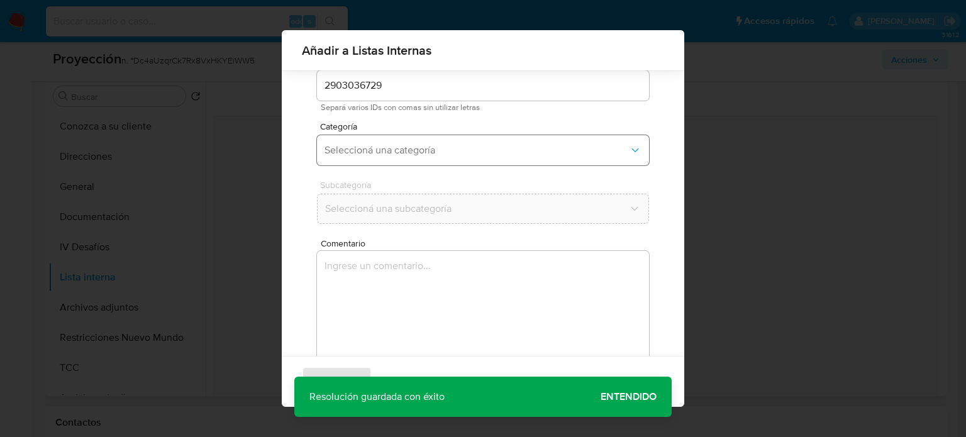
click at [454, 163] on button "Seleccioná una categoría" at bounding box center [483, 150] width 332 height 30
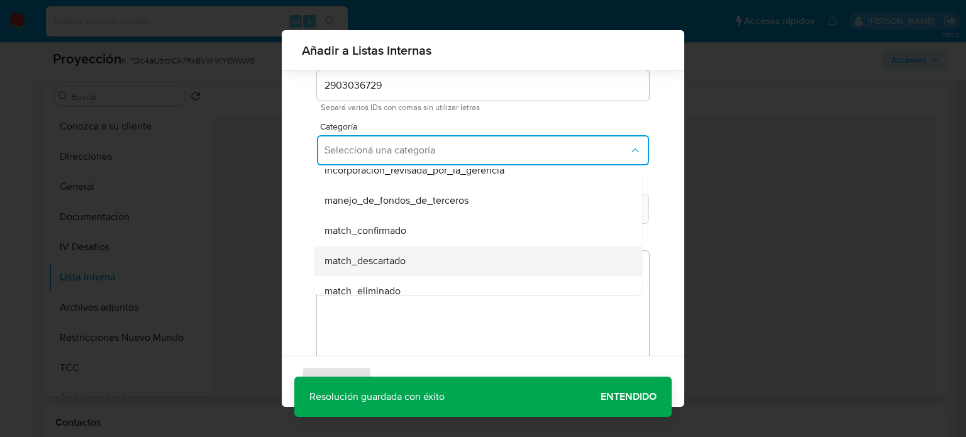
scroll to position [63, 0]
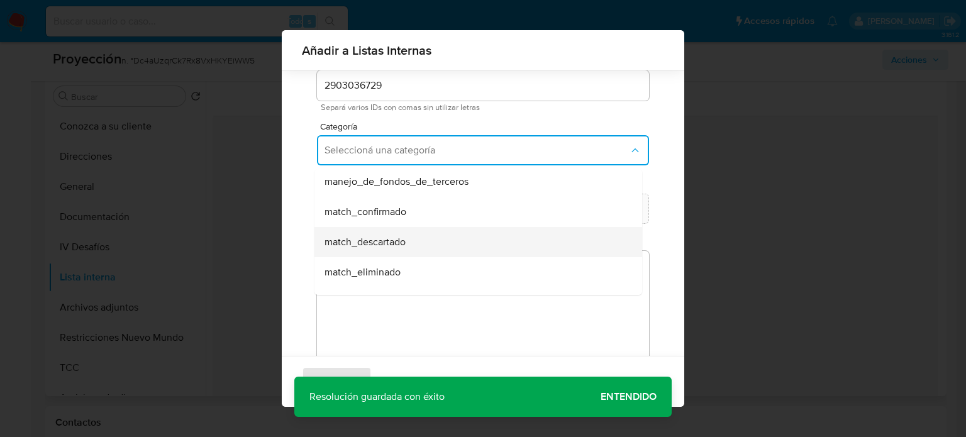
click at [406, 240] on span "match_descartado" at bounding box center [365, 242] width 81 height 13
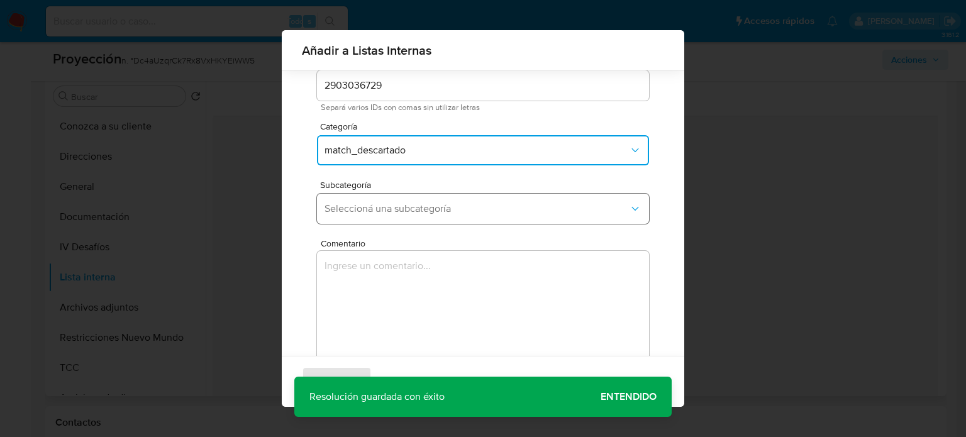
click at [420, 209] on span "Seleccioná una subcategoría" at bounding box center [477, 209] width 304 height 13
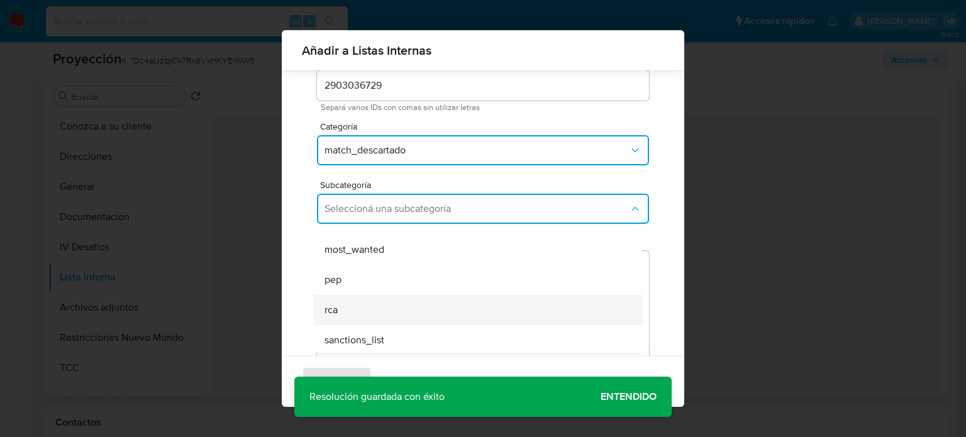
scroll to position [86, 0]
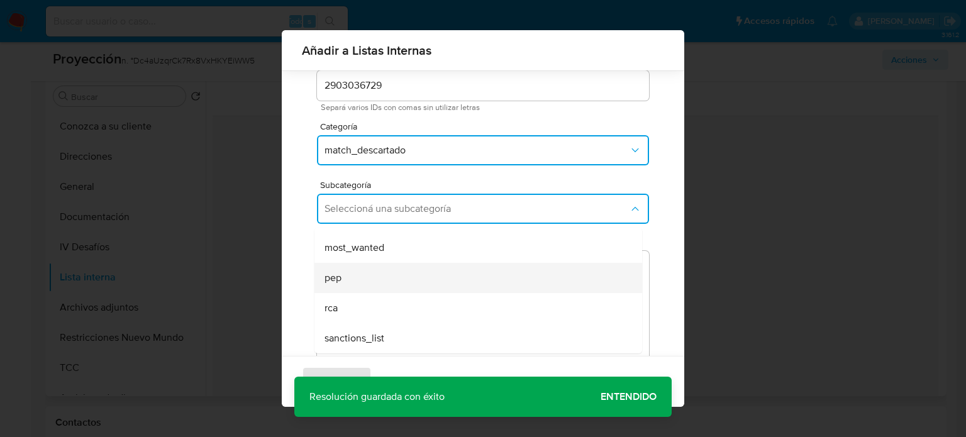
click at [365, 279] on div "pep" at bounding box center [475, 278] width 300 height 30
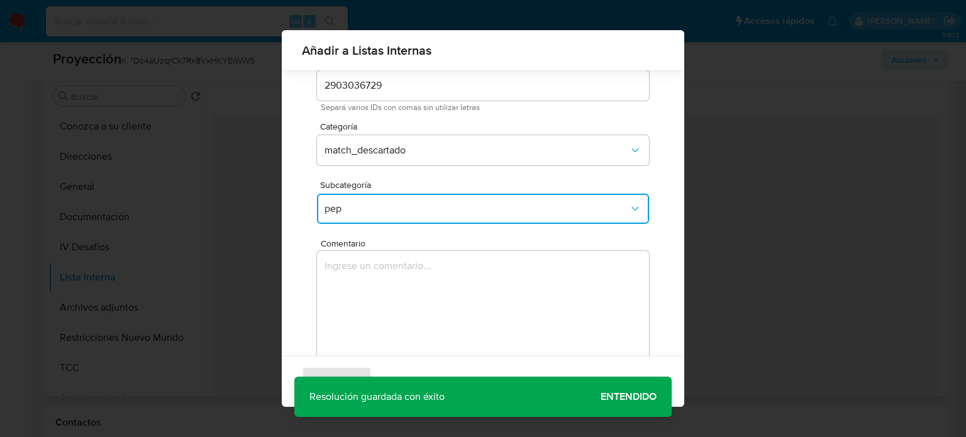
click at [365, 279] on textarea "Comentario" at bounding box center [483, 311] width 332 height 121
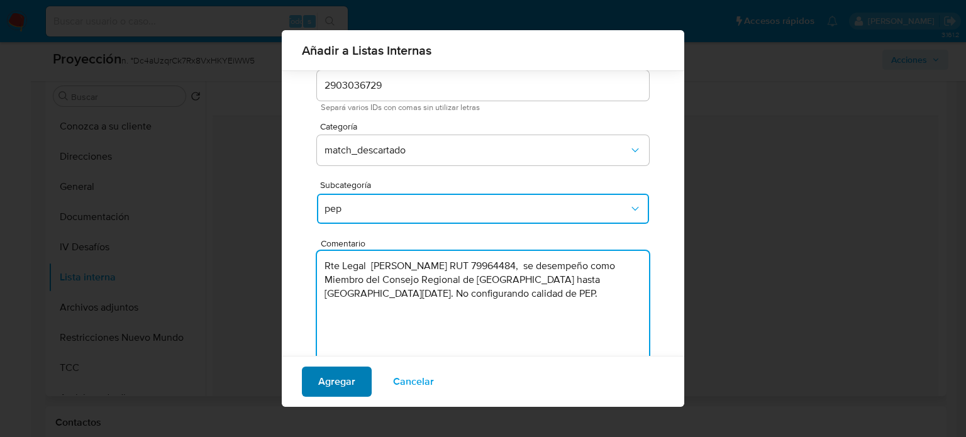
type textarea "Rte Legal Waldo Mauricio Palacios Núñez RUT 79964484, se desempeño como Miembro…"
click at [337, 382] on span "Agregar" at bounding box center [336, 382] width 37 height 28
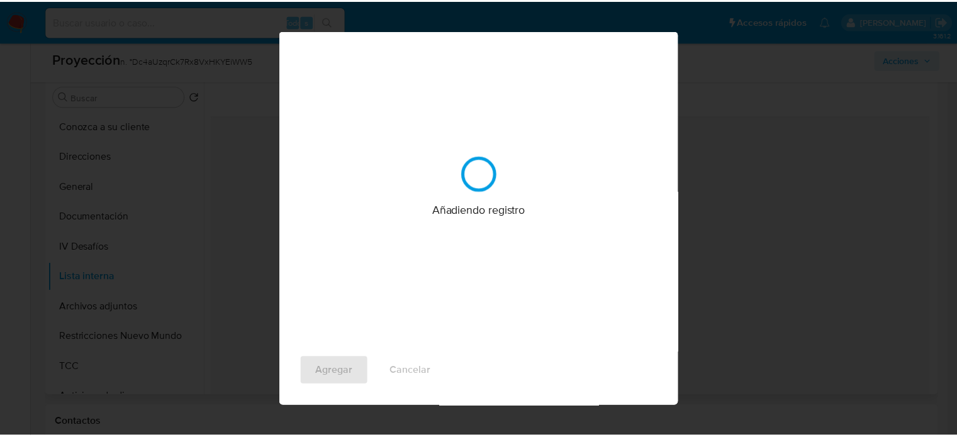
scroll to position [0, 0]
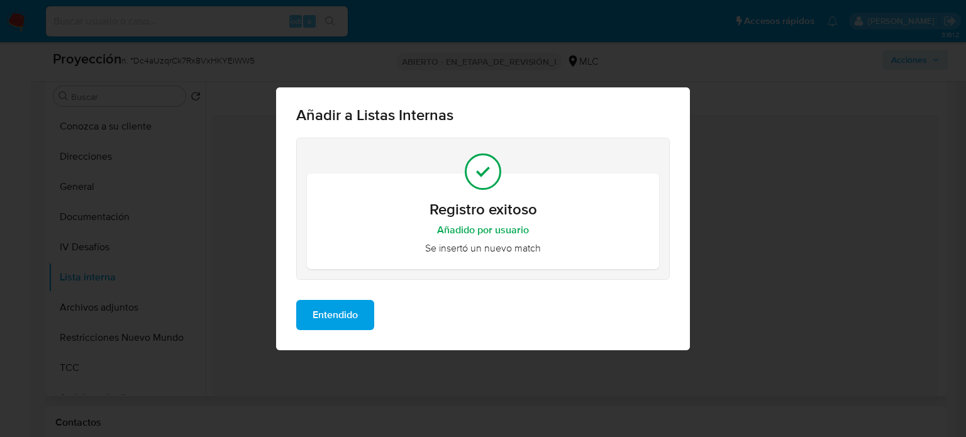
click at [329, 316] on span "Entendido" at bounding box center [335, 315] width 45 height 28
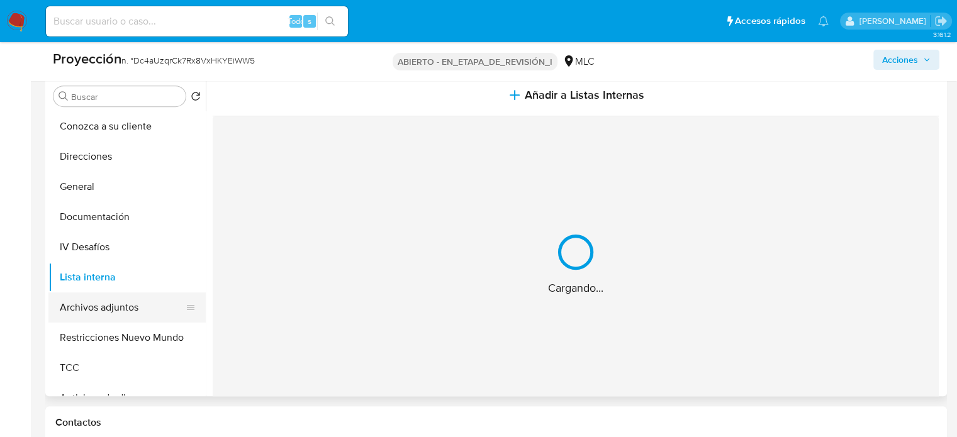
click at [120, 311] on button "Archivos adjuntos" at bounding box center [121, 308] width 147 height 30
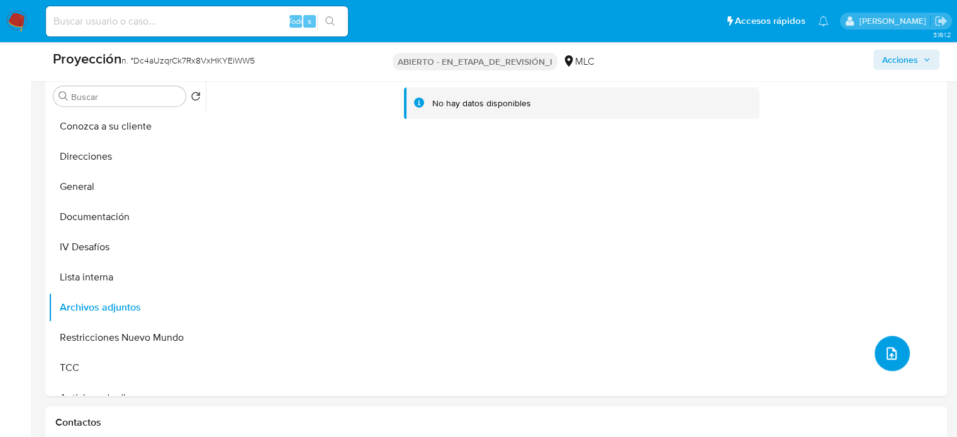
click at [885, 358] on icon "subir archivo" at bounding box center [891, 353] width 15 height 15
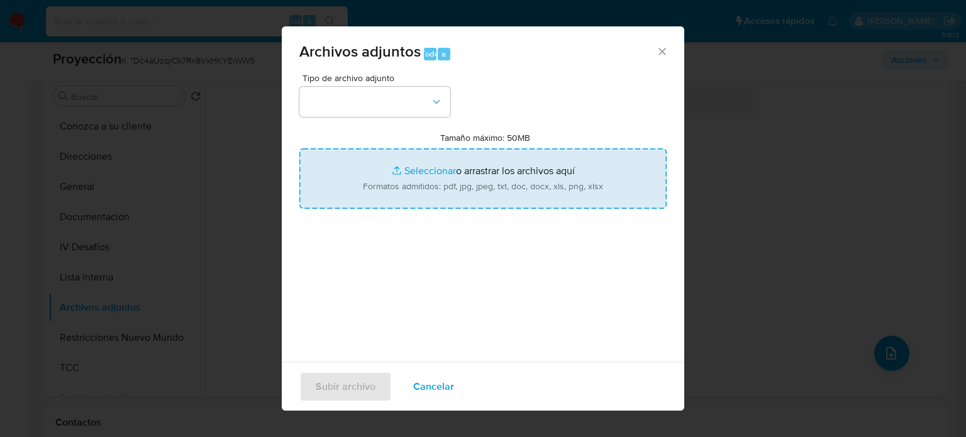
click at [456, 163] on input "Tamaño máximo: 50MB Seleccionar archivos" at bounding box center [482, 178] width 367 height 60
type input "C:\fakepath\InfoTransparencia.pdf"
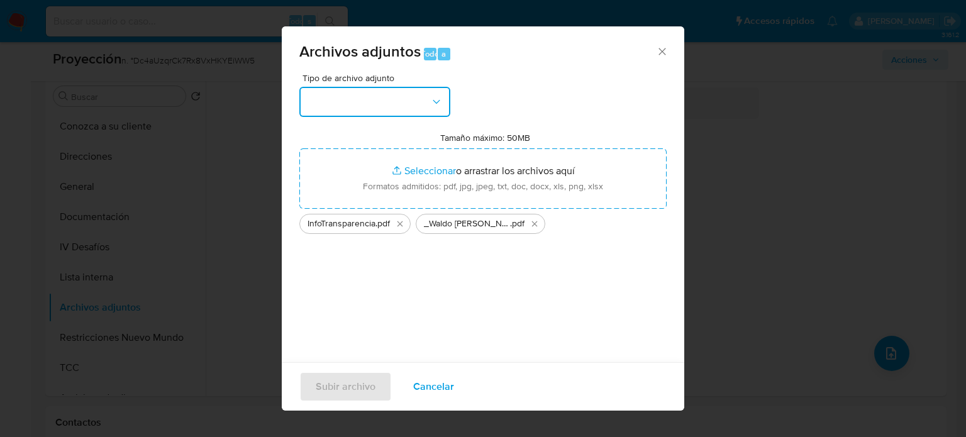
click at [415, 108] on button "button" at bounding box center [374, 102] width 151 height 30
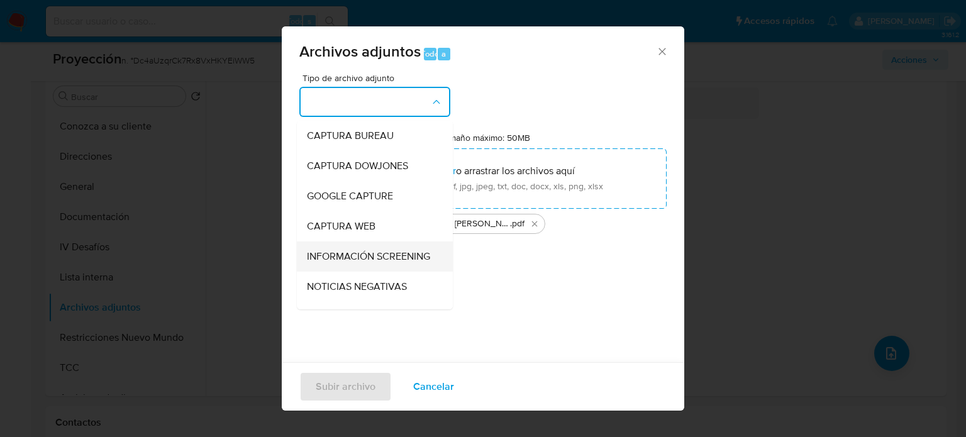
click at [388, 262] on span "INFORMACIÓN SCREENING" at bounding box center [368, 256] width 123 height 13
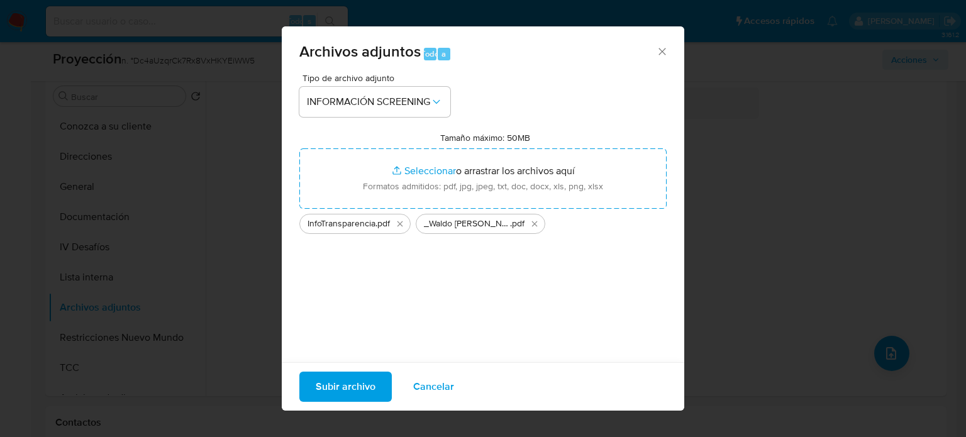
click at [348, 389] on span "Subir archivo" at bounding box center [346, 387] width 60 height 28
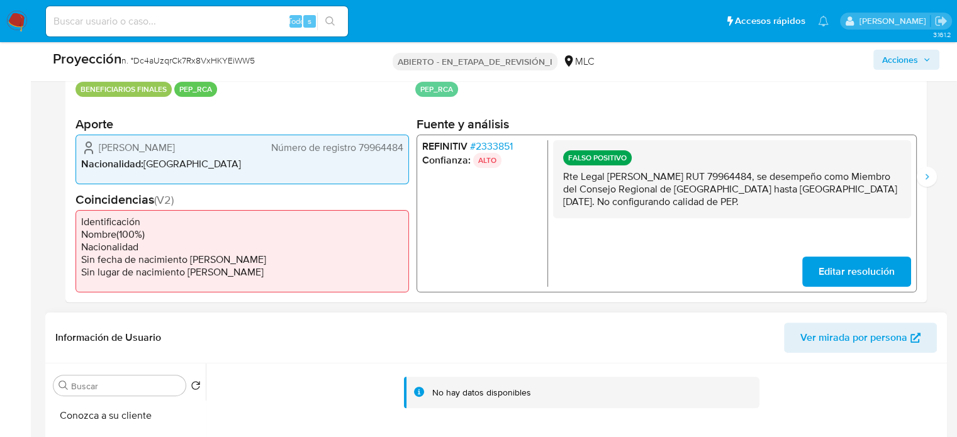
scroll to position [189, 0]
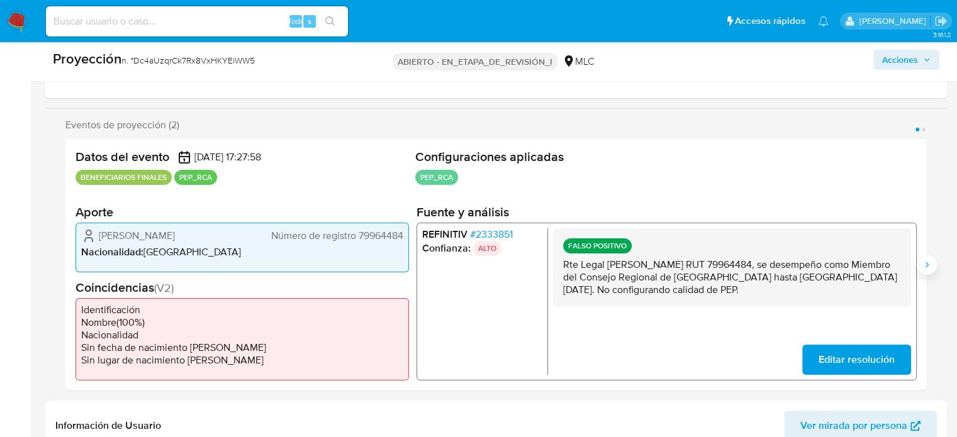
click at [919, 265] on button "Siguiente" at bounding box center [927, 265] width 20 height 20
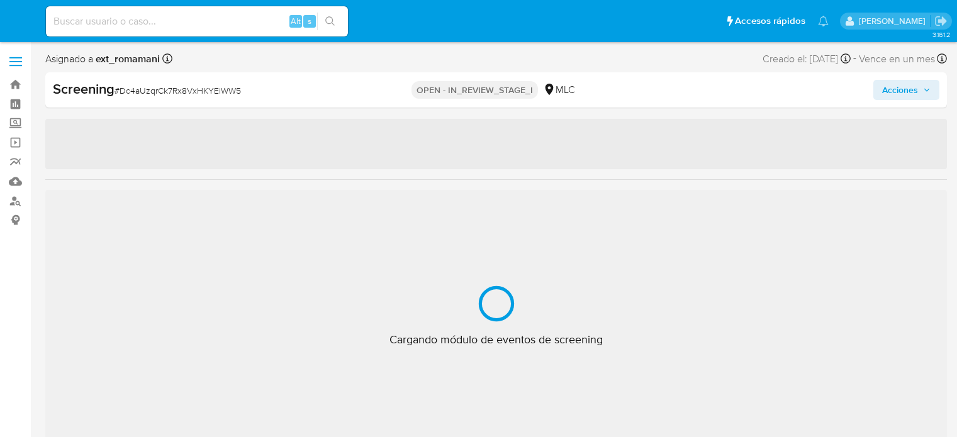
select select "10"
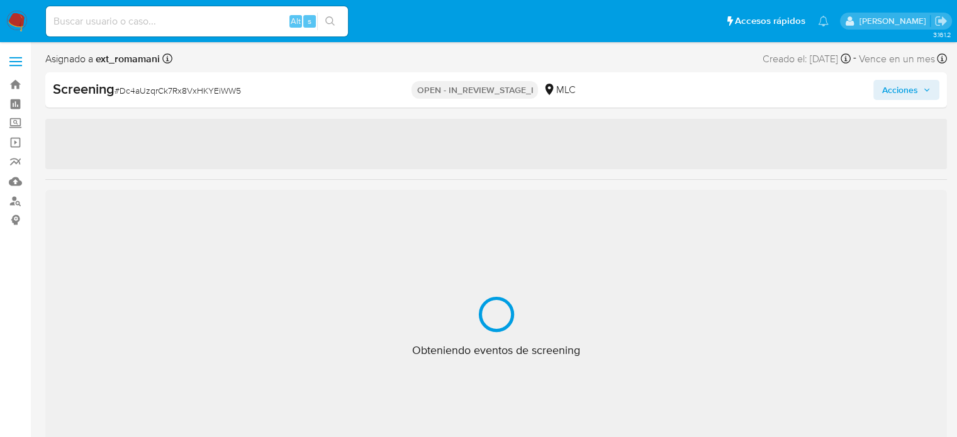
select select "10"
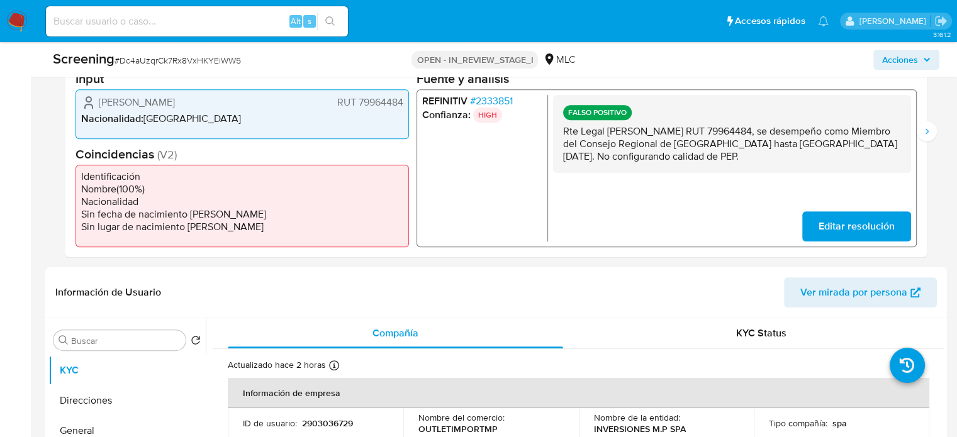
scroll to position [315, 0]
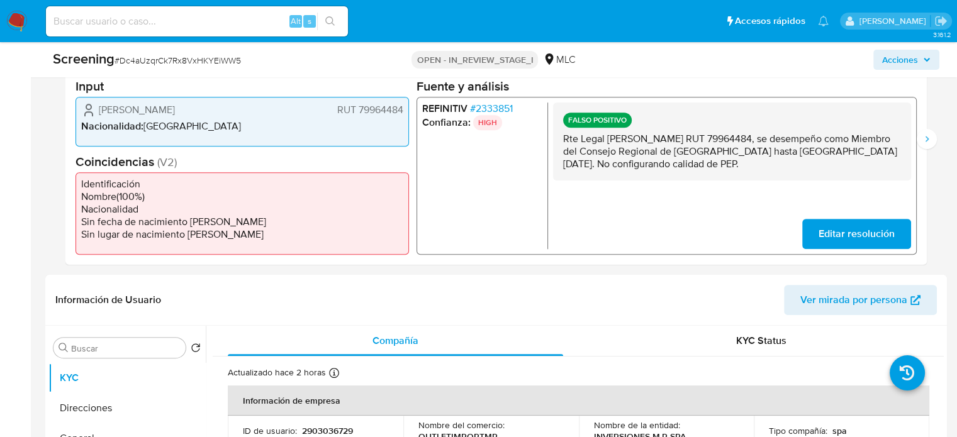
drag, startPoint x: 715, startPoint y: 165, endPoint x: 562, endPoint y: 133, distance: 155.6
click at [563, 133] on p "Rte Legal [PERSON_NAME] RUT 79964484, se desempeño como Miembro del Consejo Reg…" at bounding box center [732, 151] width 338 height 38
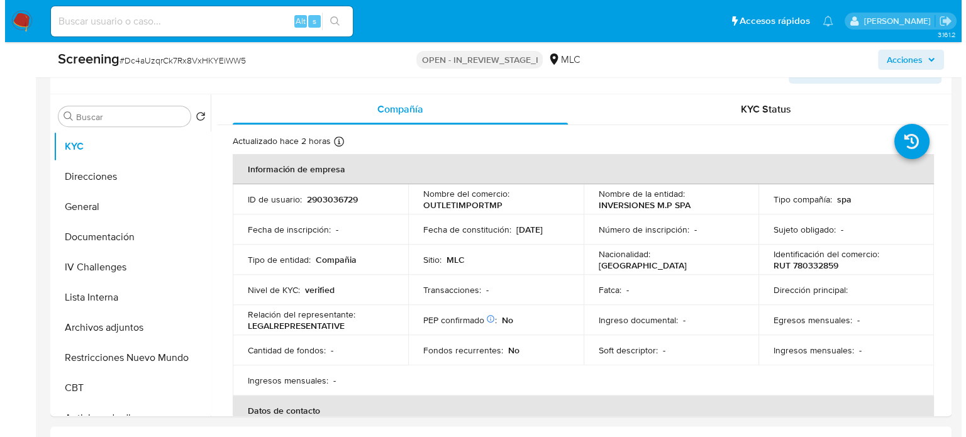
scroll to position [566, 0]
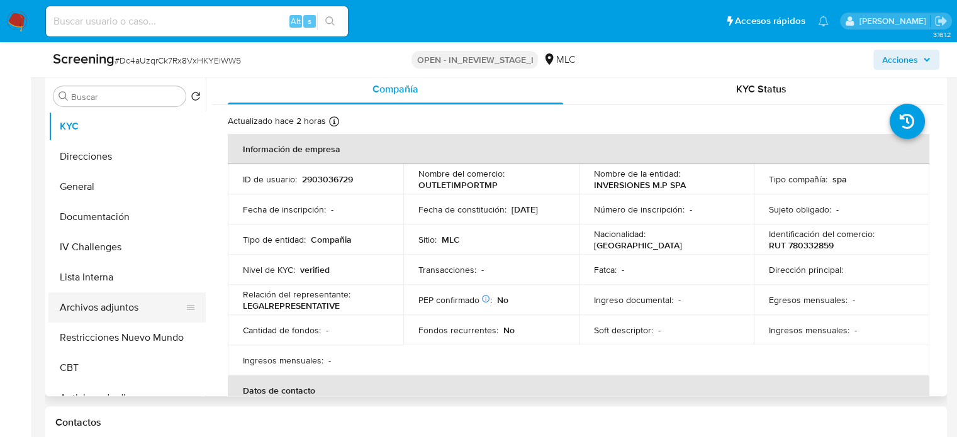
click at [108, 298] on button "Archivos adjuntos" at bounding box center [121, 308] width 147 height 30
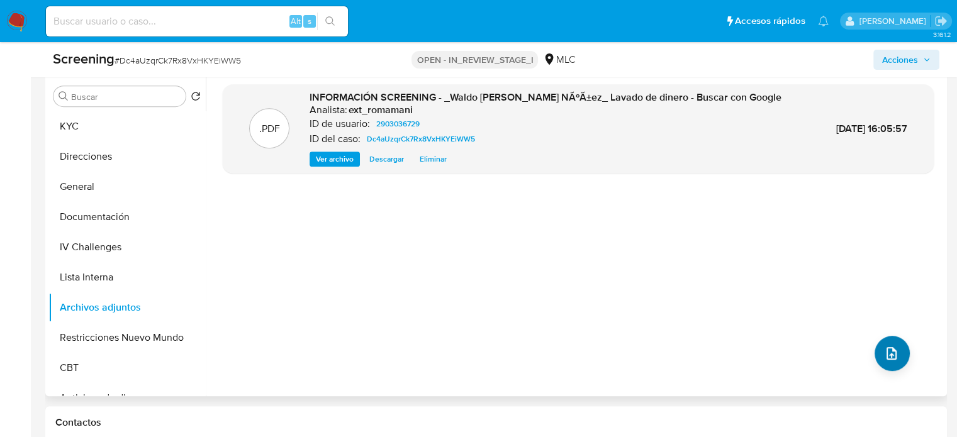
click at [869, 349] on div ".PDF INFORMACIÓN SCREENING - _Waldo Mauricio Palacios NÃºÃ±ez_ Lavado de dinero…" at bounding box center [578, 235] width 711 height 302
click at [874, 349] on button "upload-file" at bounding box center [891, 353] width 35 height 35
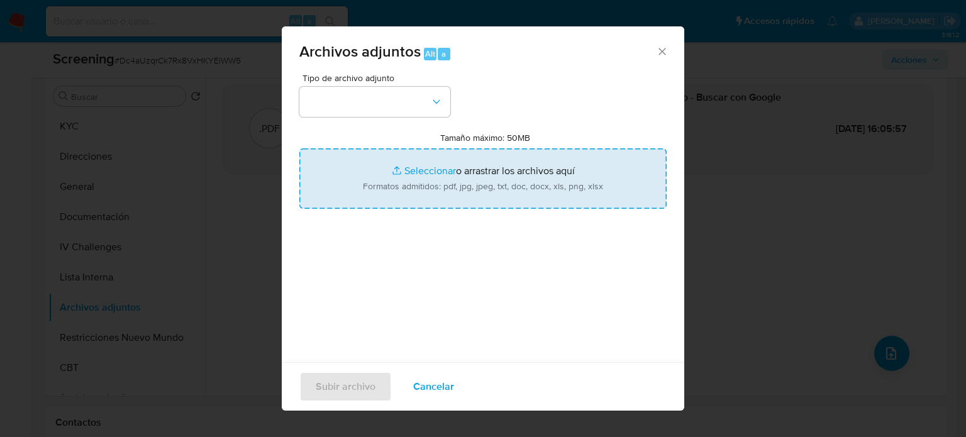
click at [518, 183] on input "Tamaño máximo: 50MB Seleccionar archivos" at bounding box center [482, 178] width 367 height 60
type input "C:\fakepath\InfoTransparencia.pdf"
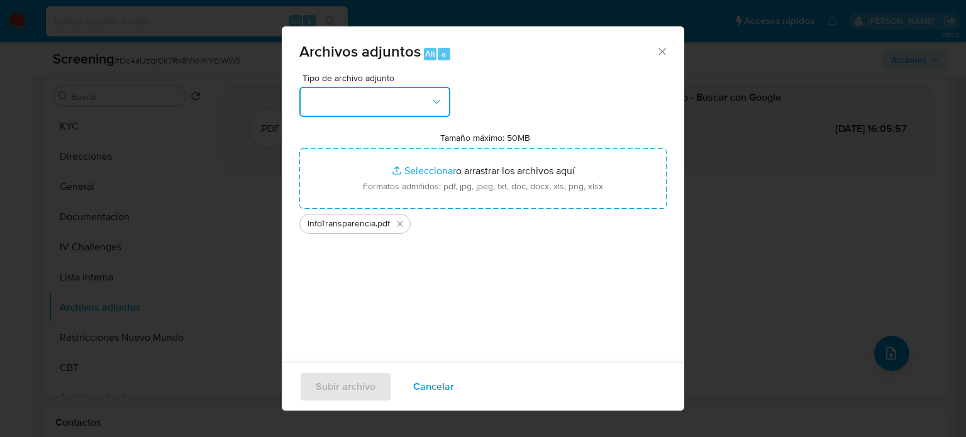
click at [385, 102] on button "button" at bounding box center [374, 102] width 151 height 30
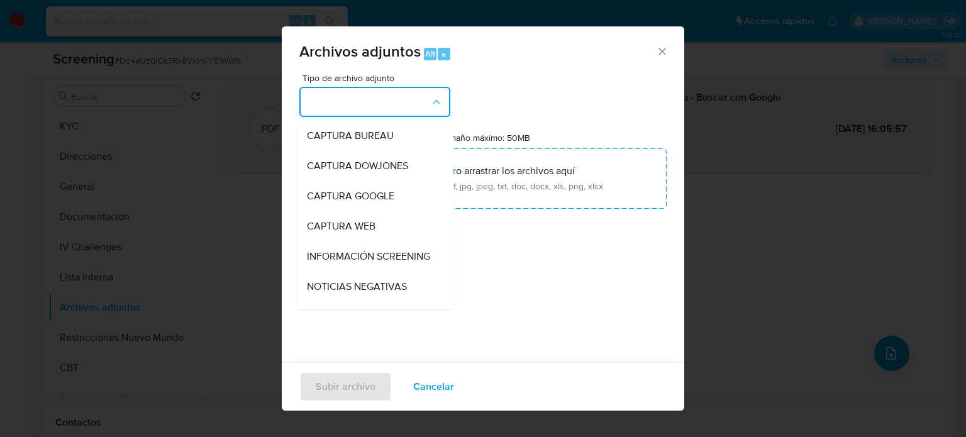
click at [340, 251] on span "INFORMACIÓN SCREENING" at bounding box center [368, 256] width 123 height 13
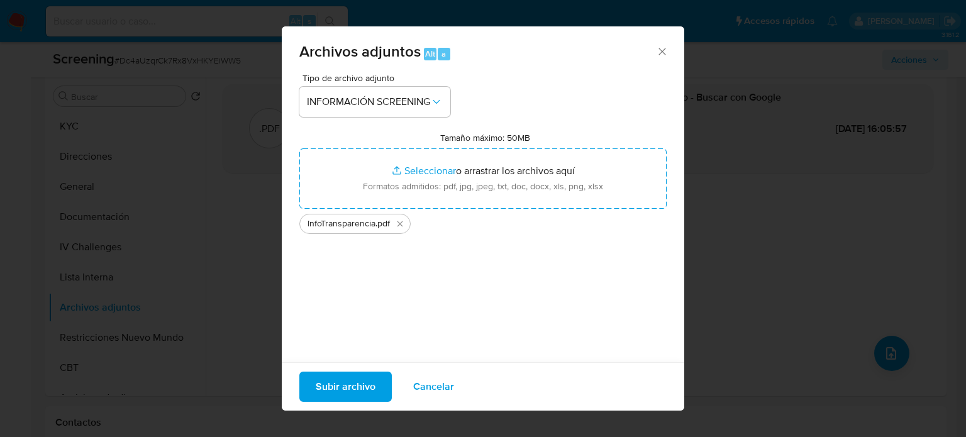
click at [343, 386] on span "Subir archivo" at bounding box center [346, 387] width 60 height 28
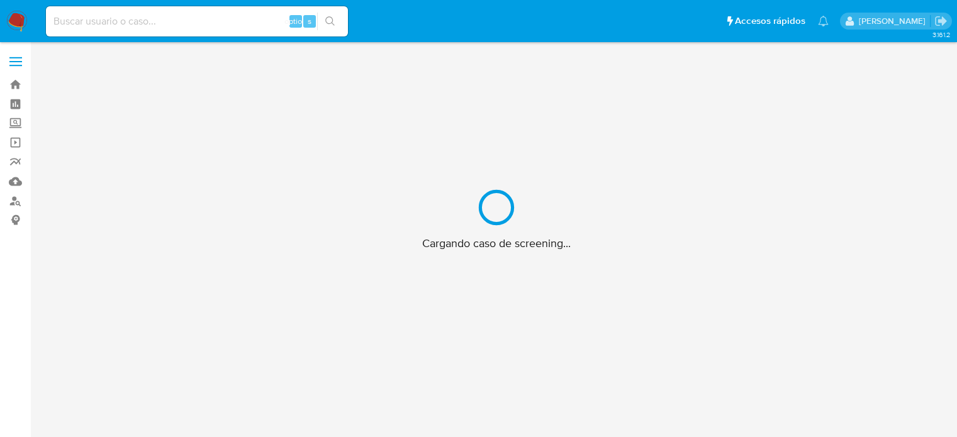
scroll to position [45, 0]
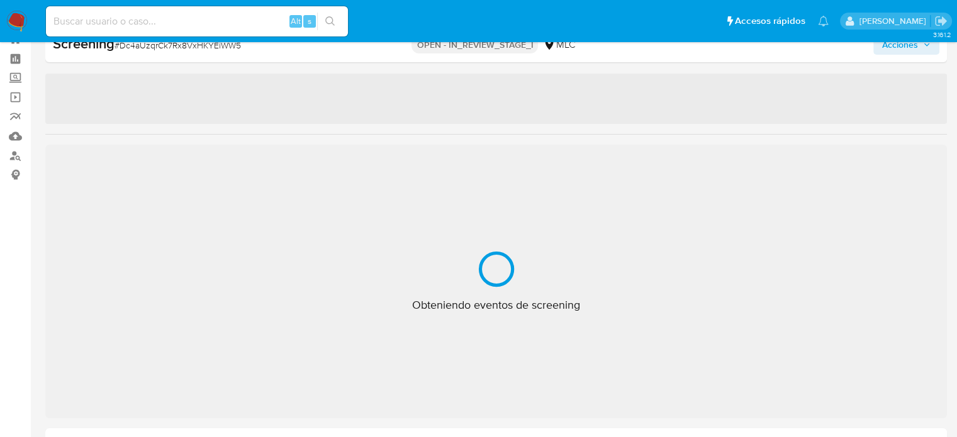
select select "10"
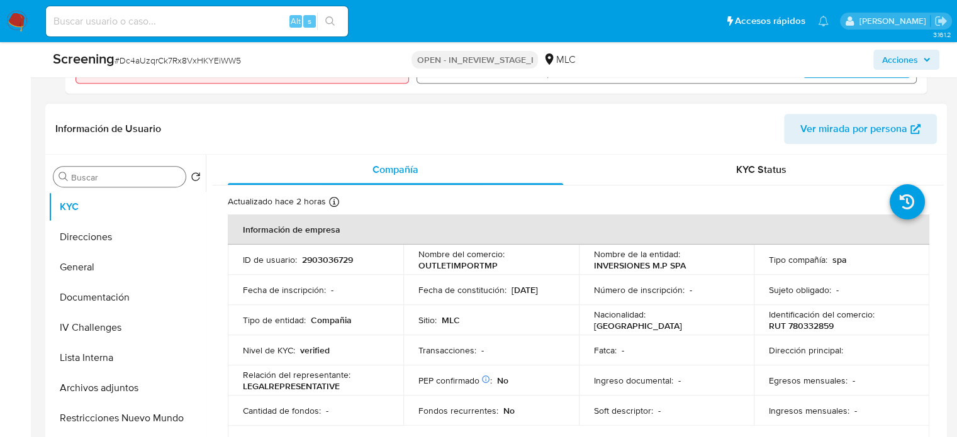
scroll to position [674, 0]
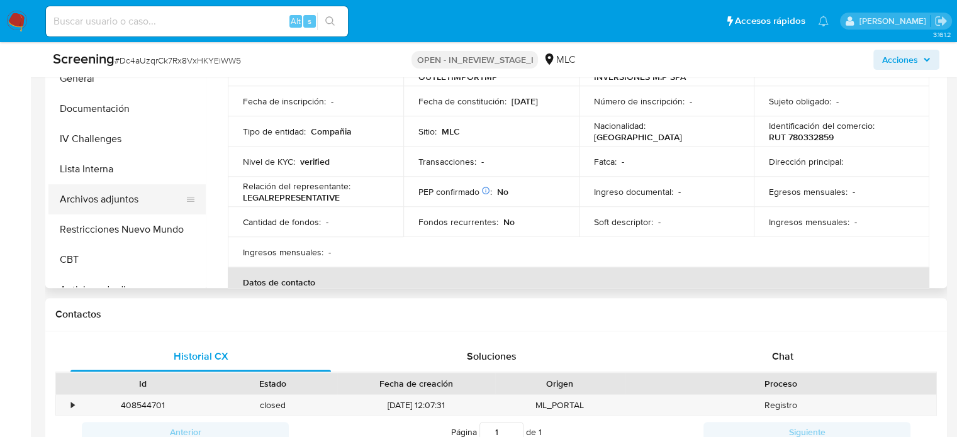
click at [123, 206] on button "Archivos adjuntos" at bounding box center [121, 199] width 147 height 30
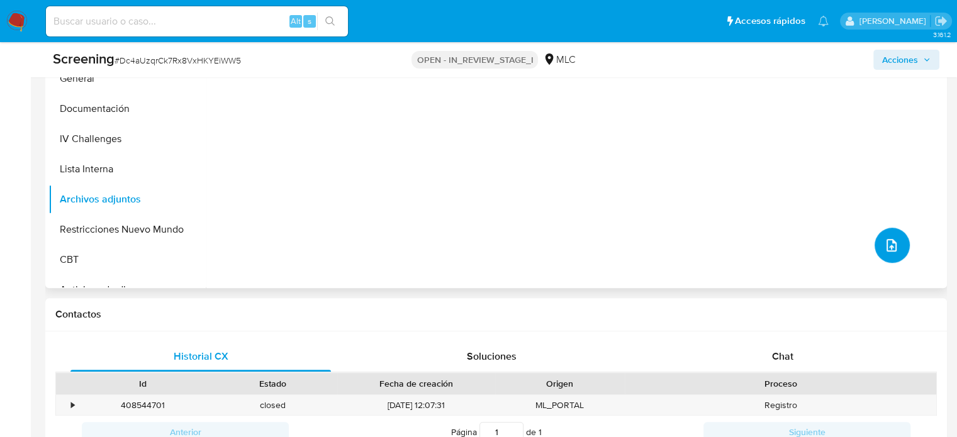
click at [876, 247] on button "upload-file" at bounding box center [891, 245] width 35 height 35
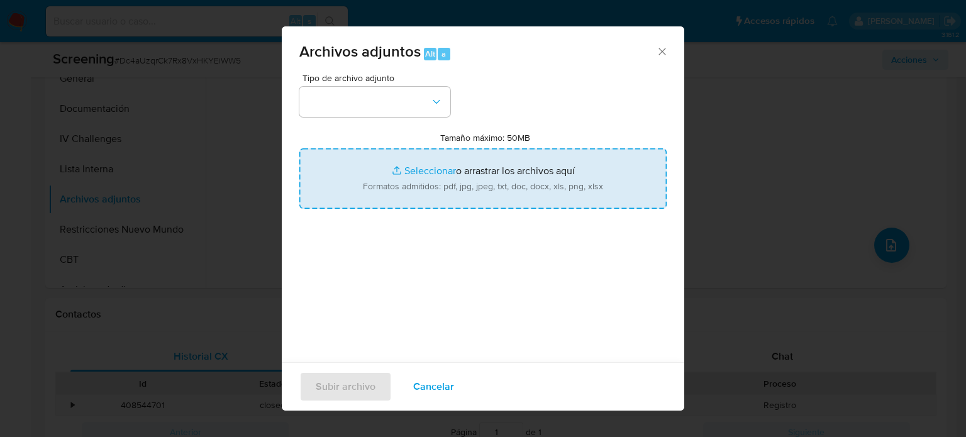
click at [496, 183] on input "Tamaño máximo: 50MB Seleccionar archivos" at bounding box center [482, 178] width 367 height 60
type input "C:\fakepath\InfoTransparencia----.pdf"
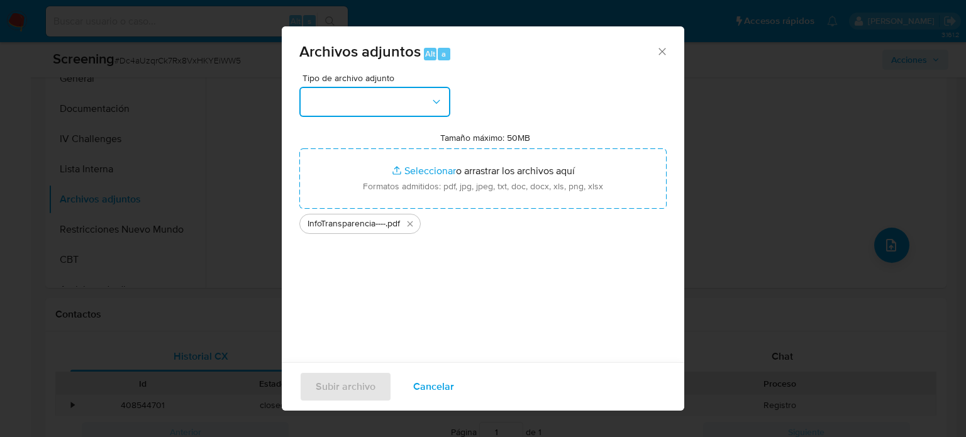
click at [404, 102] on button "button" at bounding box center [374, 102] width 151 height 30
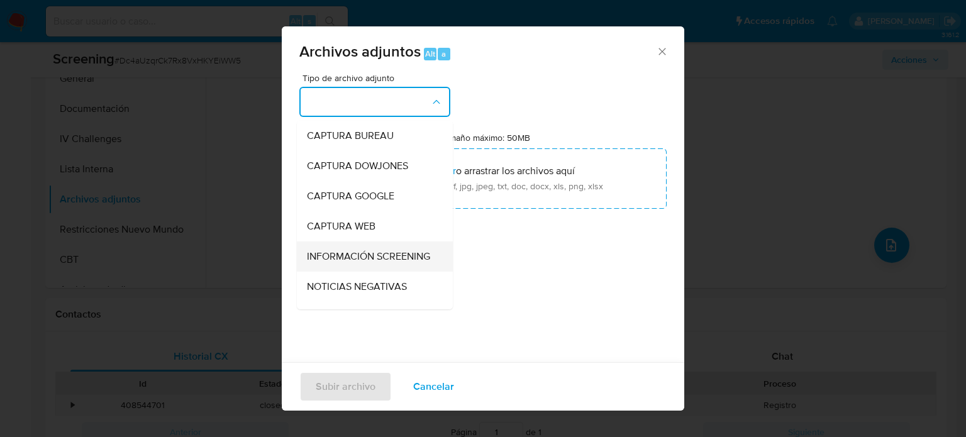
click at [340, 255] on span "INFORMACIÓN SCREENING" at bounding box center [368, 256] width 123 height 13
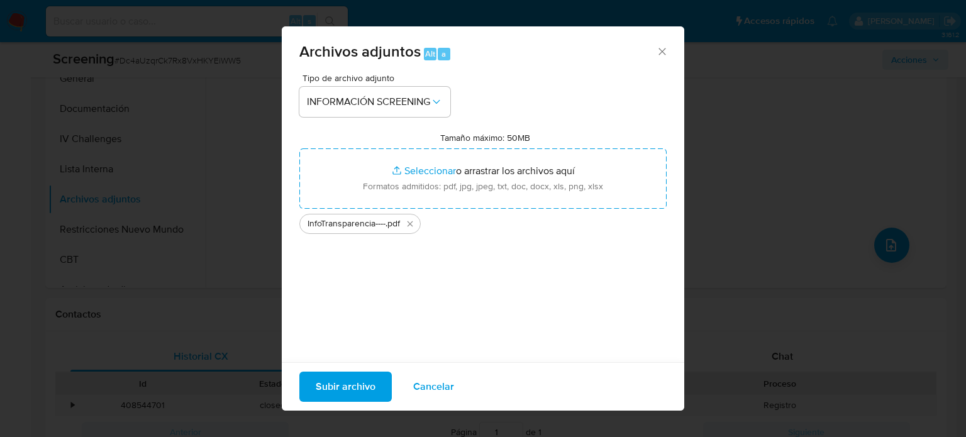
click at [365, 389] on span "Subir archivo" at bounding box center [346, 387] width 60 height 28
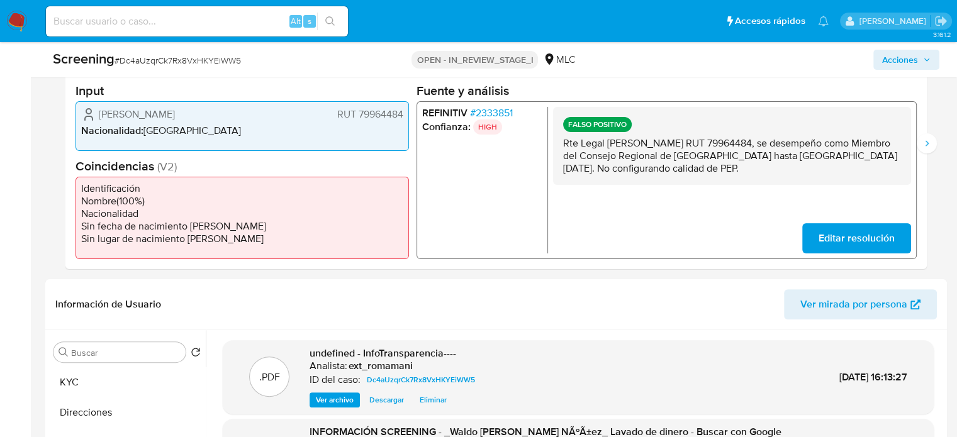
scroll to position [297, 0]
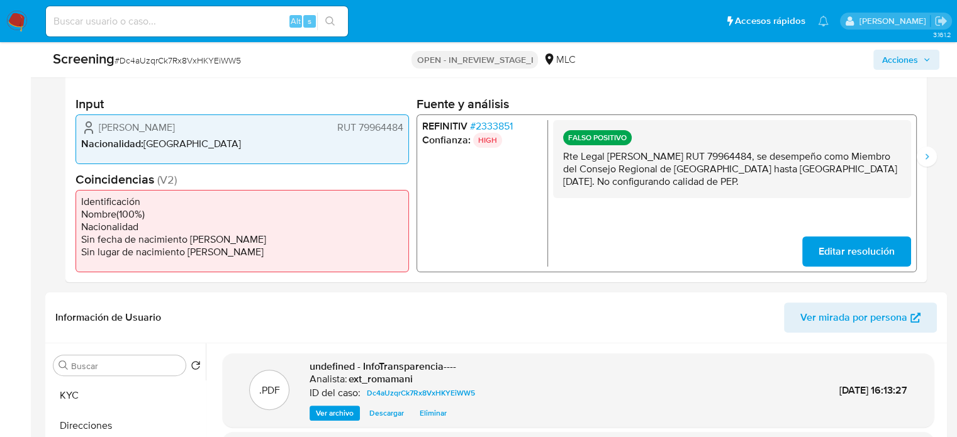
drag, startPoint x: 722, startPoint y: 176, endPoint x: 559, endPoint y: 155, distance: 164.2
click at [559, 155] on div "FALSO POSITIVO Rte Legal Waldo Mauricio Palacios Núñez RUT 79964484, se desempe…" at bounding box center [732, 159] width 358 height 78
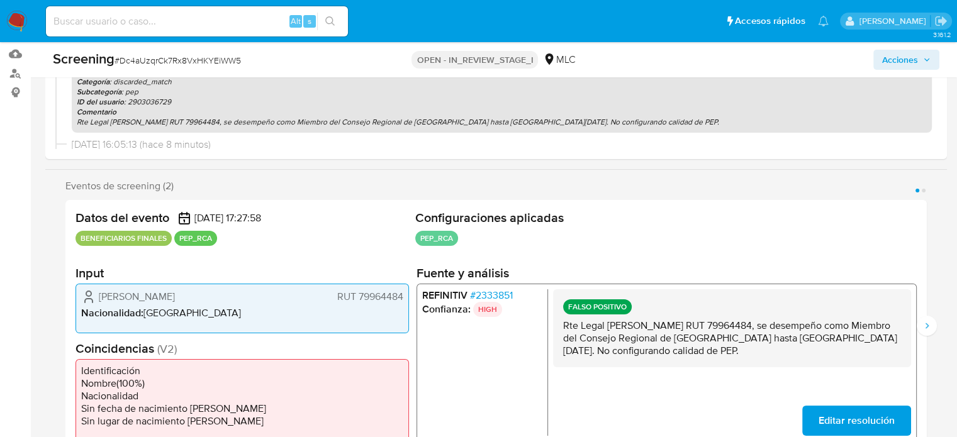
scroll to position [108, 0]
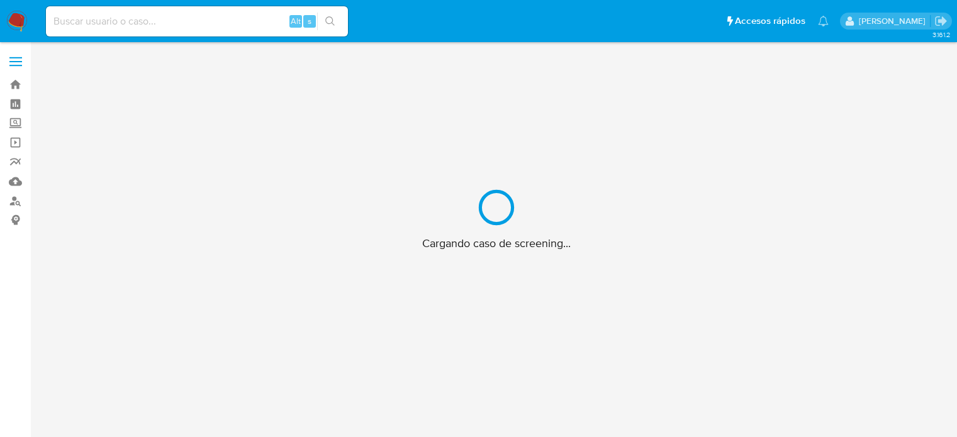
scroll to position [45, 0]
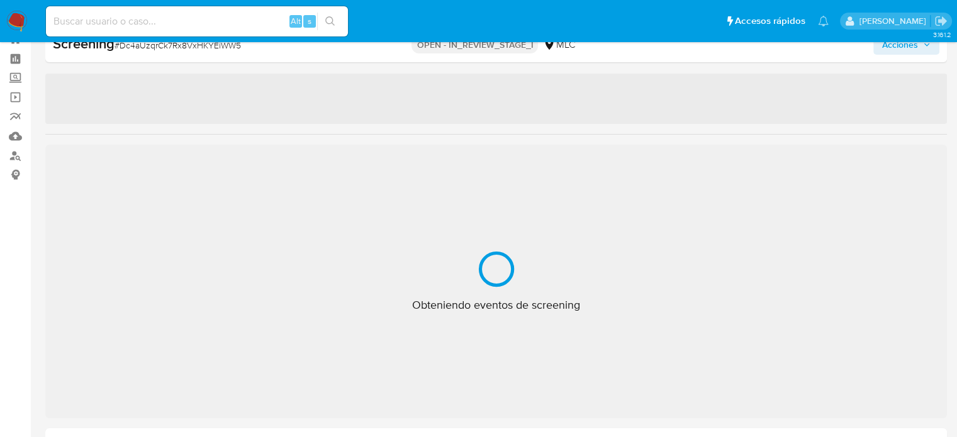
select select "10"
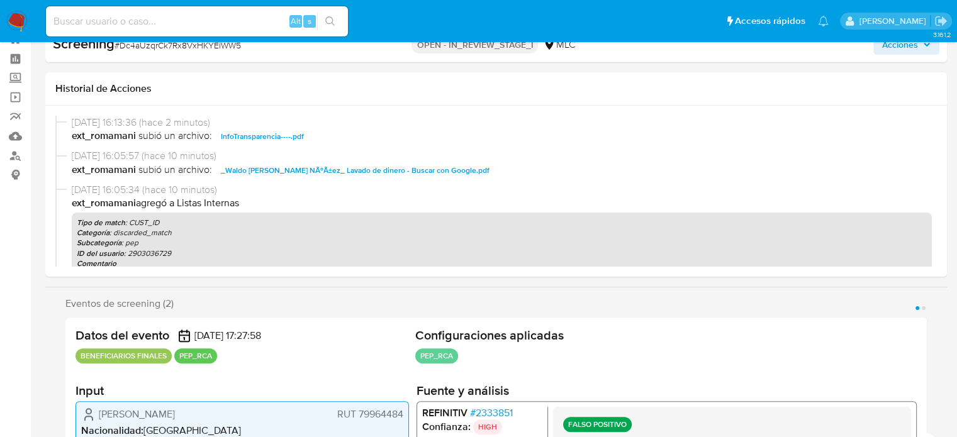
click at [886, 51] on span "Acciones" at bounding box center [900, 45] width 36 height 20
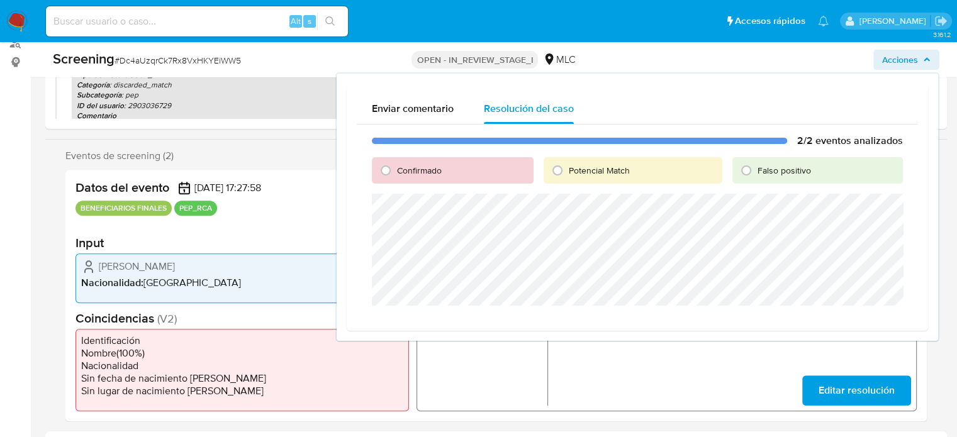
scroll to position [171, 0]
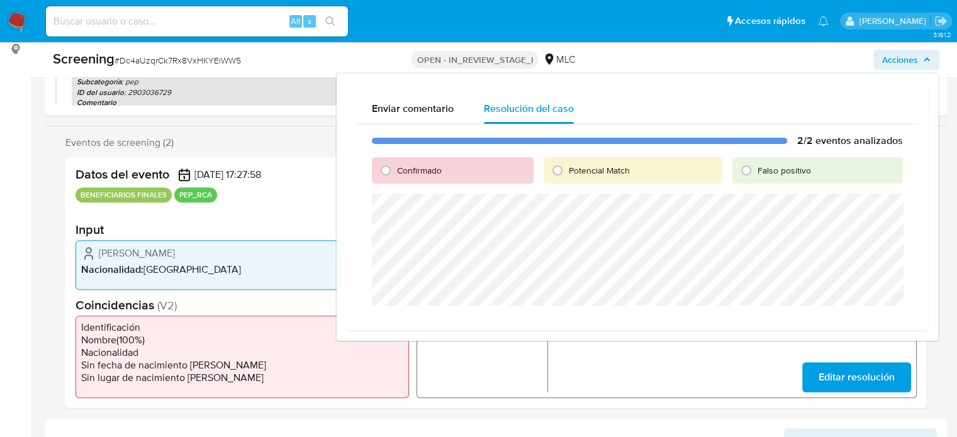
click at [775, 168] on span "Falso positivo" at bounding box center [783, 170] width 53 height 13
click at [756, 168] on input "Falso positivo" at bounding box center [746, 170] width 20 height 20
radio input "true"
click at [849, 318] on span "Cerrar Caso" at bounding box center [858, 321] width 60 height 18
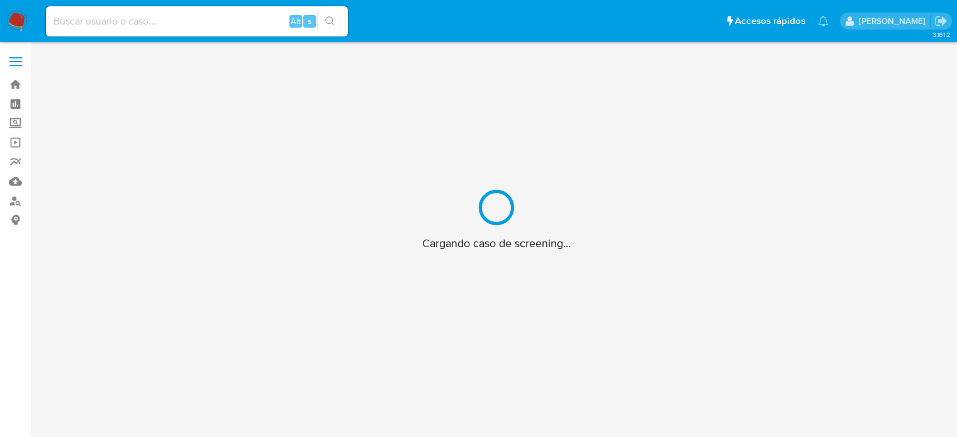
scroll to position [45, 0]
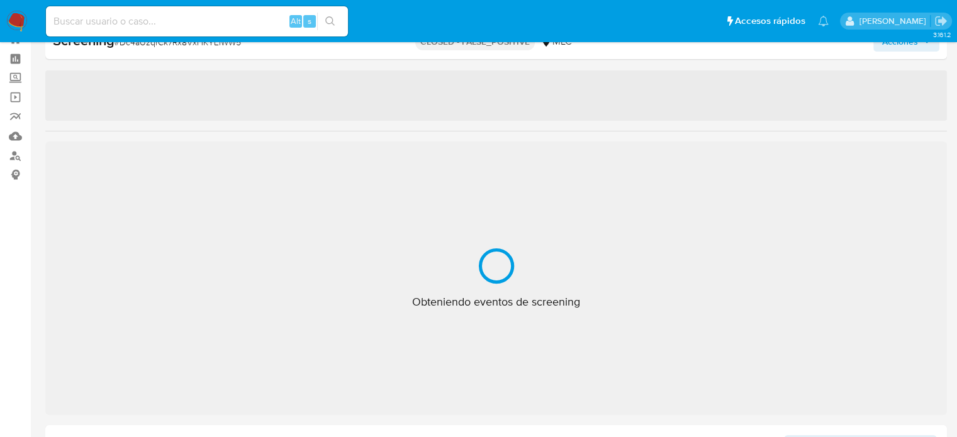
select select "10"
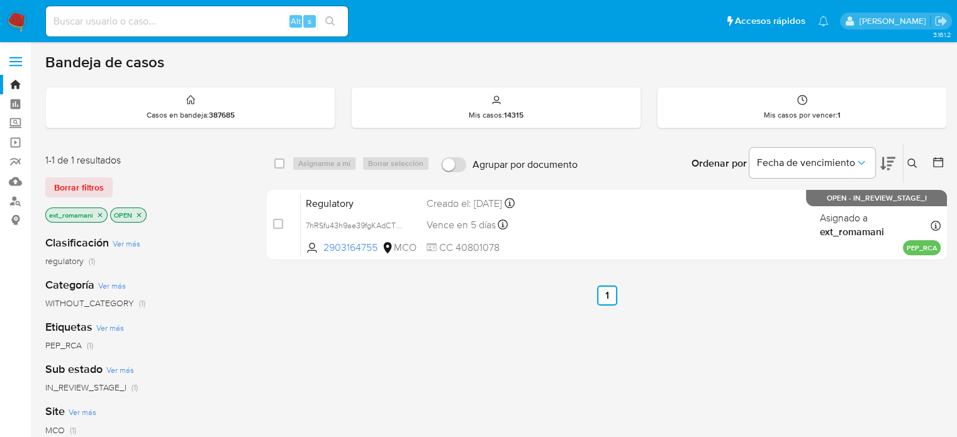
click at [16, 18] on img at bounding box center [16, 21] width 21 height 21
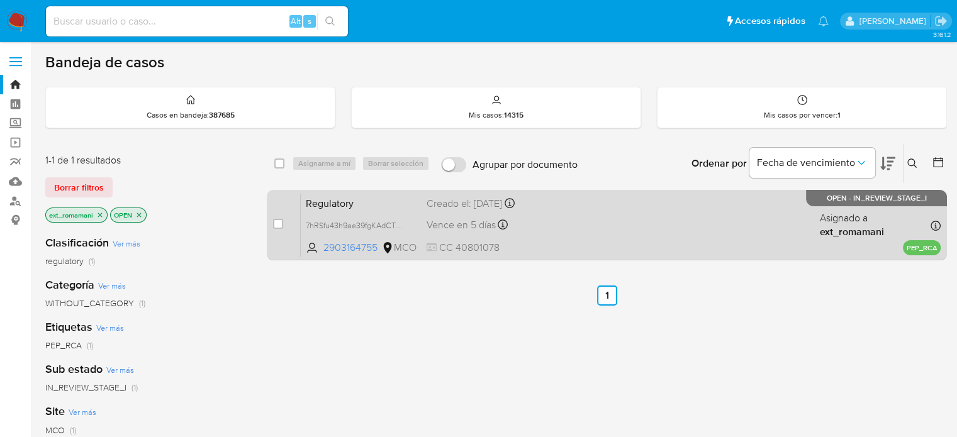
click at [577, 221] on div "Regulatory 7hRSfu43h9ae39fgKAdCThwR 2903164755 MCO Creado el: 03/10/2025 Creado…" at bounding box center [621, 225] width 640 height 64
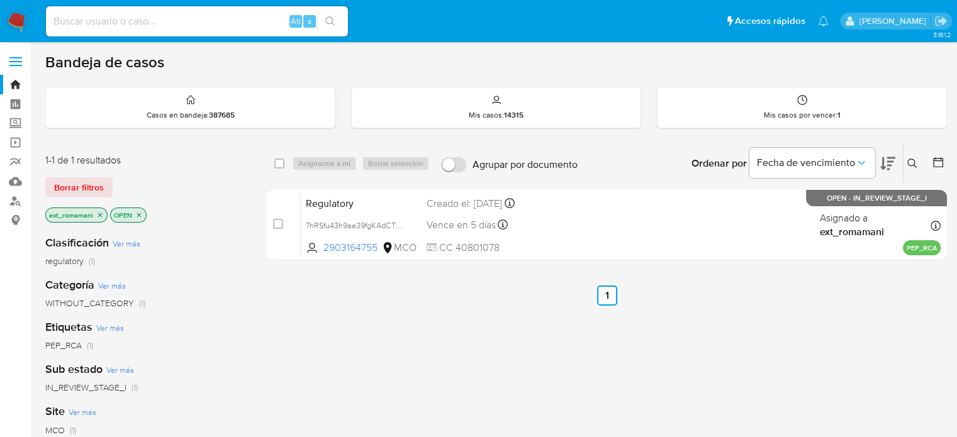
click at [264, 8] on div "Alt s" at bounding box center [197, 21] width 302 height 30
click at [255, 14] on input at bounding box center [197, 21] width 302 height 16
paste input "3g7X1L1pvRvKH2OwcZ80ZJxE"
type input "3g7X1L1pvRvKH2OwcZ80ZJxE"
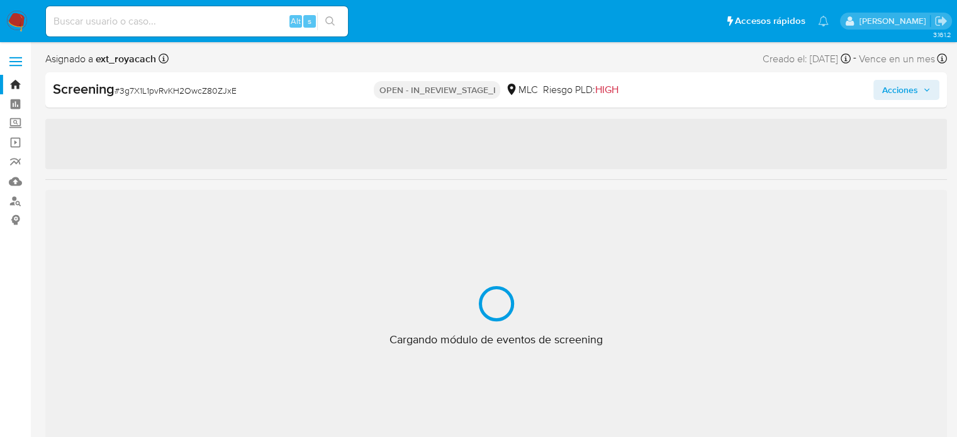
select select "10"
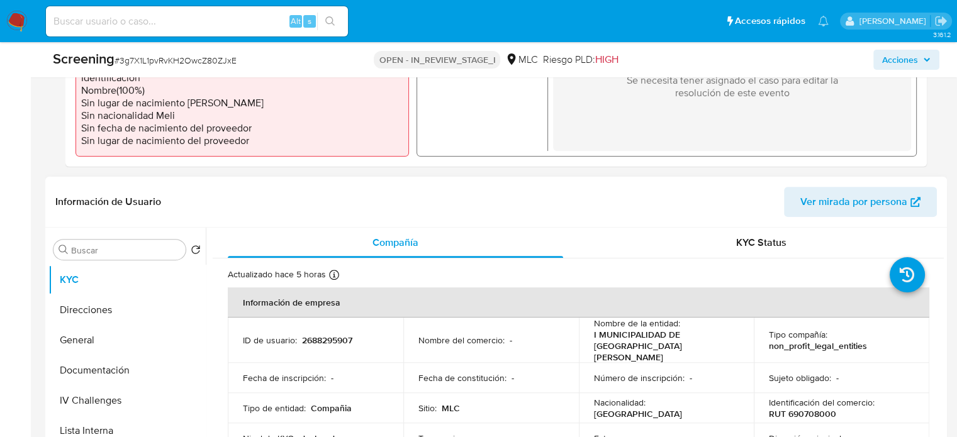
scroll to position [440, 0]
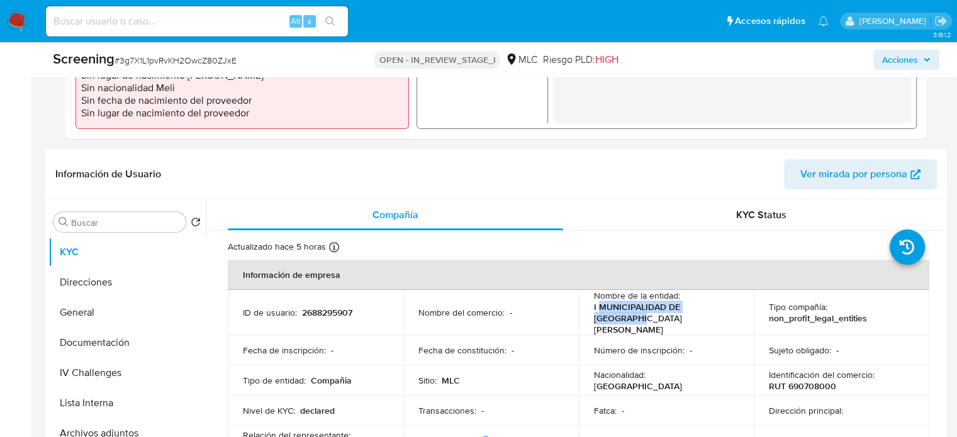
drag, startPoint x: 735, startPoint y: 309, endPoint x: 594, endPoint y: 311, distance: 141.5
click at [594, 311] on td "Nombre de la entidad : I MUNICIPALIDAD DE SAN MIGUEL" at bounding box center [667, 312] width 176 height 45
copy p "MUNICIPALIDAD DE SAN MIGUEL"
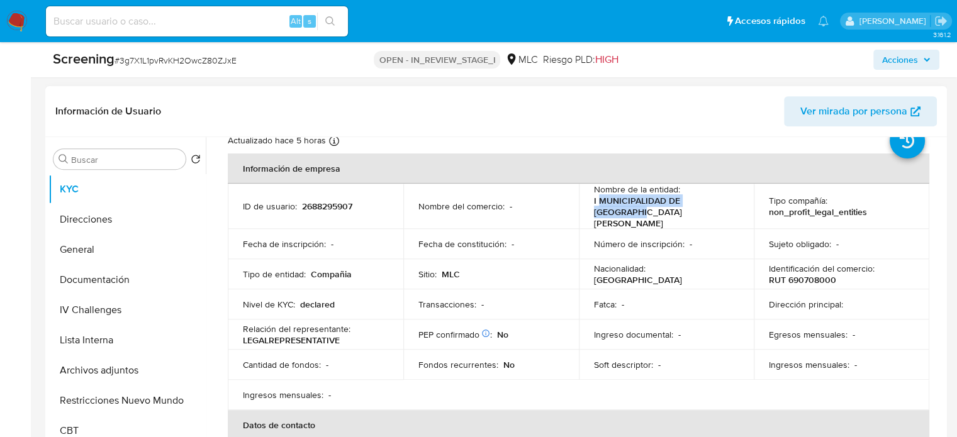
scroll to position [63, 0]
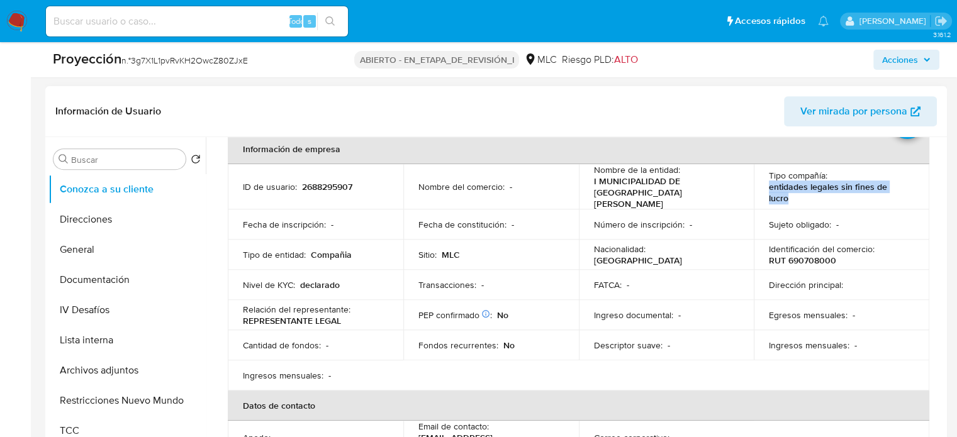
drag, startPoint x: 910, startPoint y: 181, endPoint x: 764, endPoint y: 184, distance: 146.0
click at [764, 184] on td "Tipo compañía : entidades legales sin fines de lucro" at bounding box center [842, 186] width 176 height 45
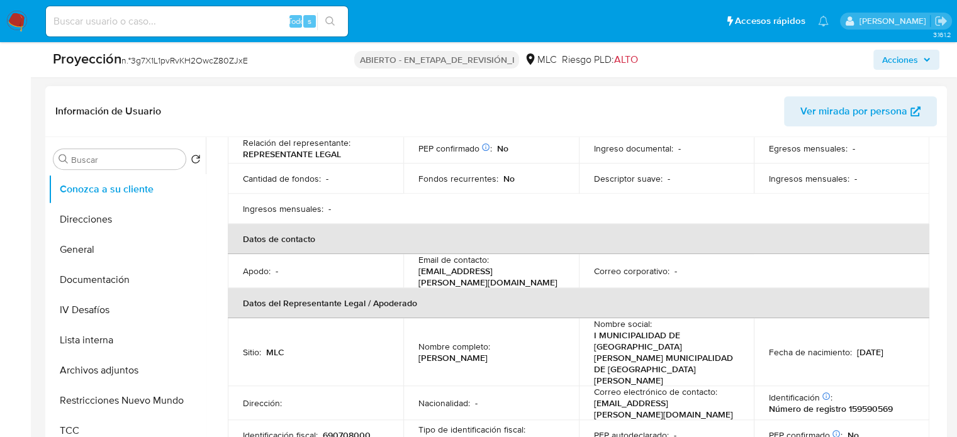
scroll to position [315, 0]
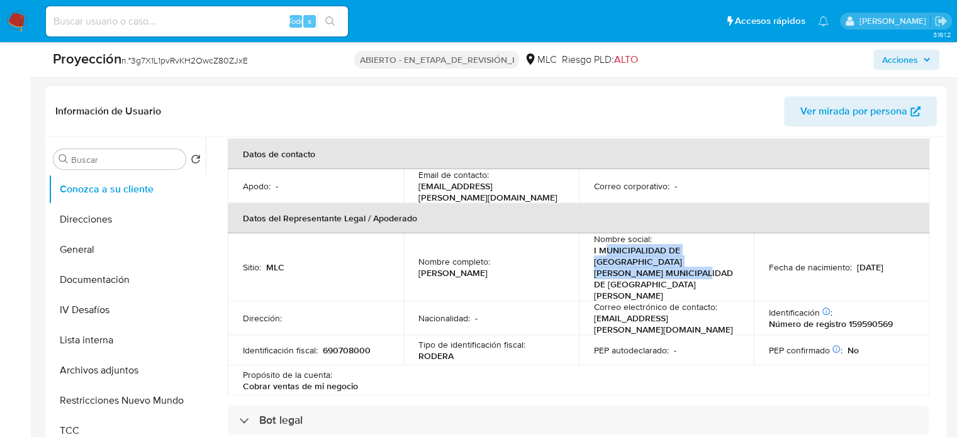
drag, startPoint x: 742, startPoint y: 228, endPoint x: 601, endPoint y: 229, distance: 140.3
click at [602, 233] on td "Nombre social : I MUNICIPALIDAD DE SAN MIGUEL I MUNICIPALIDAD DE SAN MIGUEL" at bounding box center [667, 267] width 176 height 68
click at [597, 245] on p "I MUNICIPALIDAD DE SAN MIGUEL I MUNICIPALIDAD DE SAN MIGUEL" at bounding box center [664, 273] width 140 height 57
drag, startPoint x: 600, startPoint y: 232, endPoint x: 730, endPoint y: 233, distance: 129.6
click at [730, 233] on td "Nombre social : I MUNICIPALIDAD DE SAN MIGUEL I MUNICIPALIDAD DE SAN MIGUEL" at bounding box center [667, 267] width 176 height 68
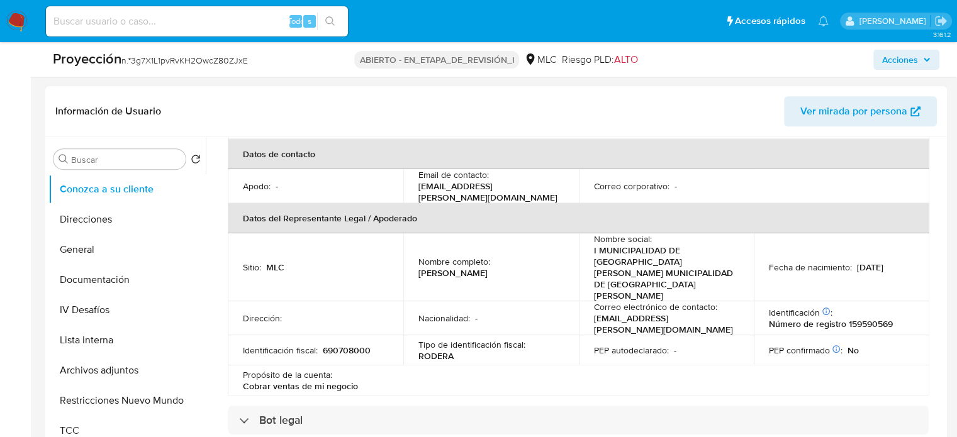
click at [733, 239] on div "Nombre social : I MUNICIPALIDAD DE SAN MIGUEL I MUNICIPALIDAD DE SAN MIGUEL" at bounding box center [666, 267] width 145 height 68
copy p "I MUNICIPALIDAD DE SAN MIGUEL"
drag, startPoint x: 729, startPoint y: 245, endPoint x: 591, endPoint y: 246, distance: 137.8
click at [594, 246] on p "I MUNICIPALIDAD DE SAN MIGUEL I MUNICIPALIDAD DE SAN MIGUEL" at bounding box center [664, 273] width 140 height 57
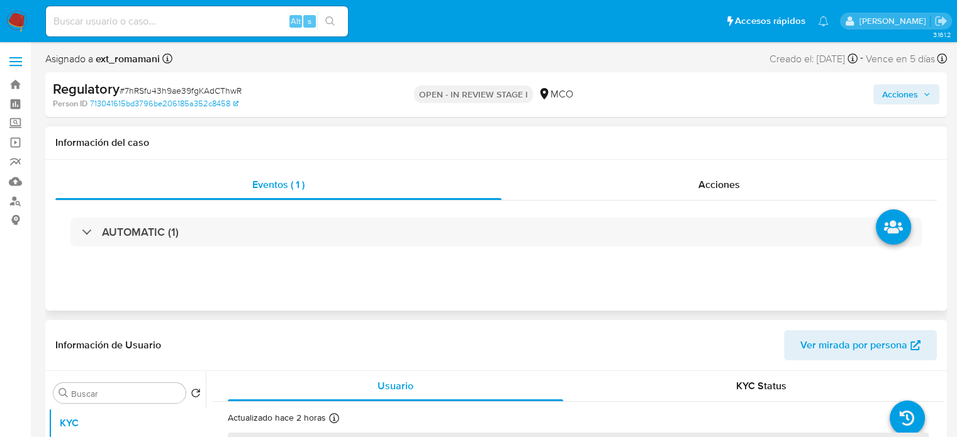
select select "10"
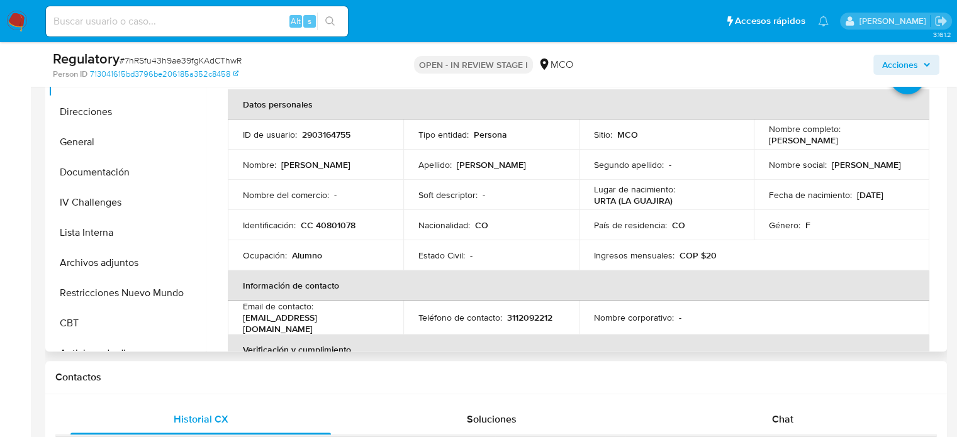
scroll to position [315, 0]
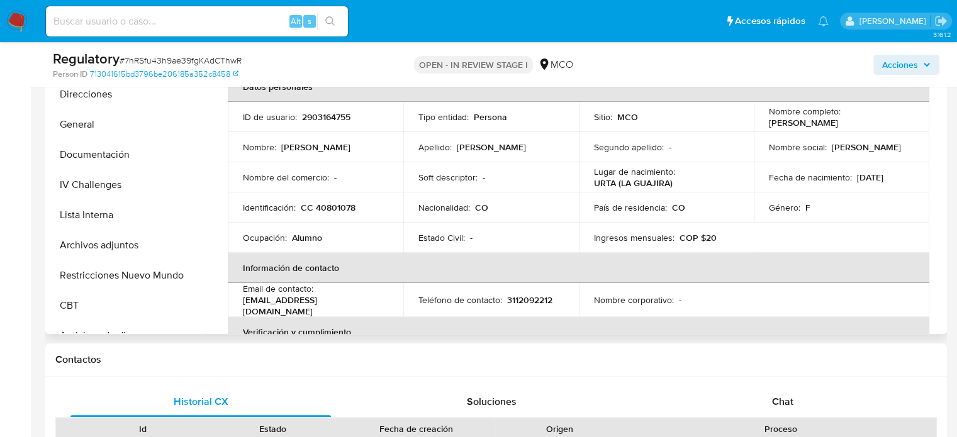
drag, startPoint x: 906, startPoint y: 124, endPoint x: 762, endPoint y: 124, distance: 143.4
click at [762, 124] on td "Nombre completo : Yaneth Maria Medrano Balcazar" at bounding box center [842, 117] width 176 height 30
copy p "[PERSON_NAME]"
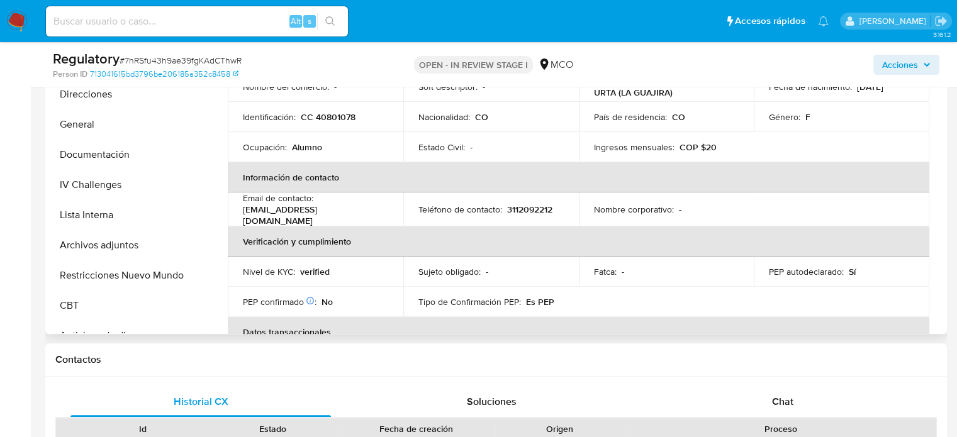
scroll to position [0, 0]
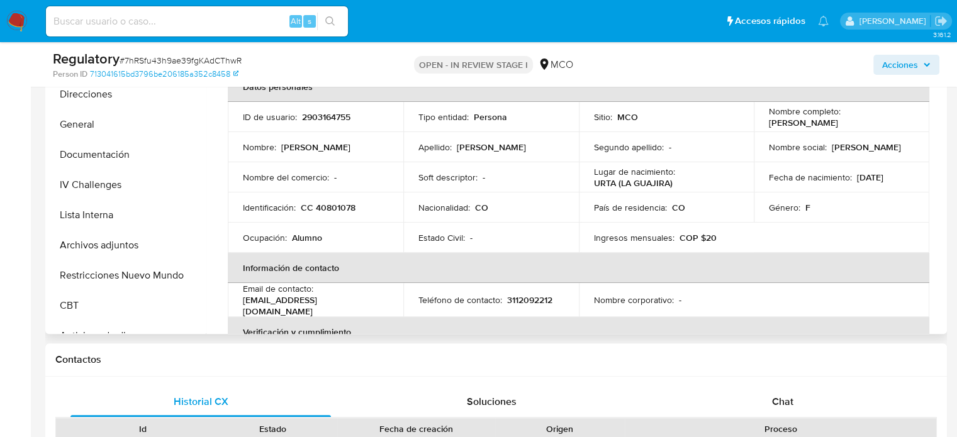
click at [896, 120] on div "Nombre completo : Yaneth Maria Medrano Balcazar" at bounding box center [841, 117] width 145 height 23
drag, startPoint x: 896, startPoint y: 120, endPoint x: 760, endPoint y: 123, distance: 135.9
click at [760, 123] on td "Nombre completo : Yaneth Maria Medrano Balcazar" at bounding box center [842, 117] width 176 height 30
copy p "[PERSON_NAME]"
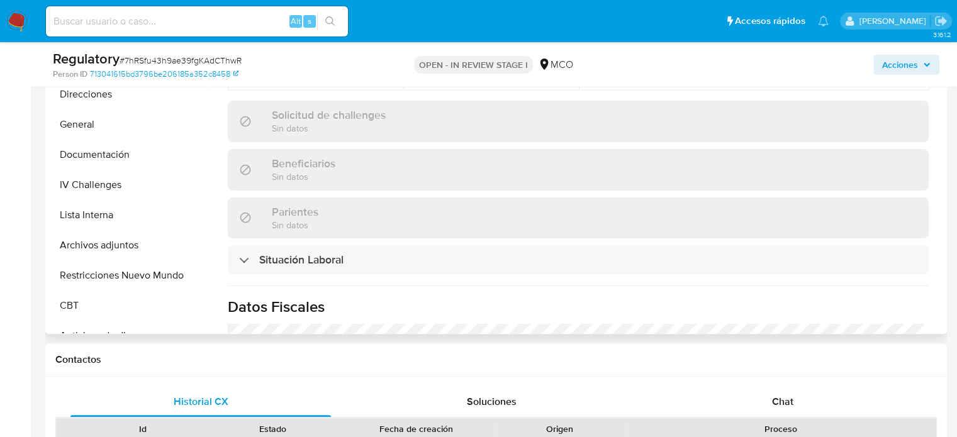
scroll to position [440, 0]
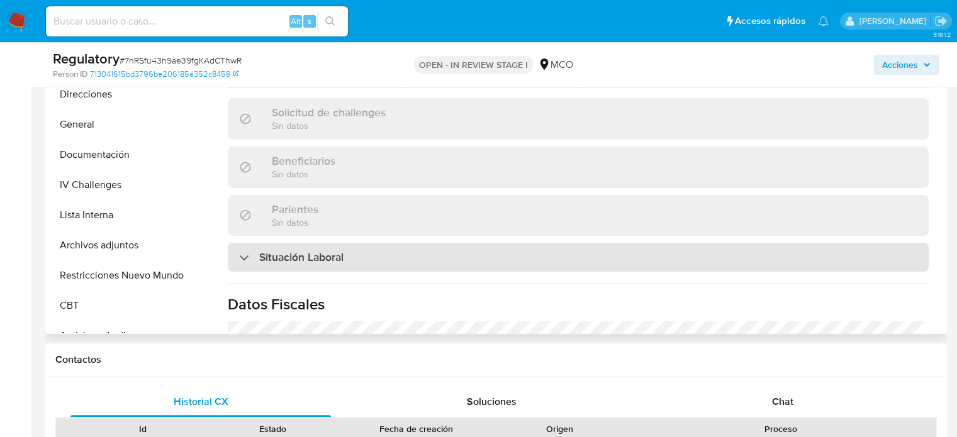
click at [304, 259] on h3 "Situación Laboral" at bounding box center [301, 257] width 84 height 14
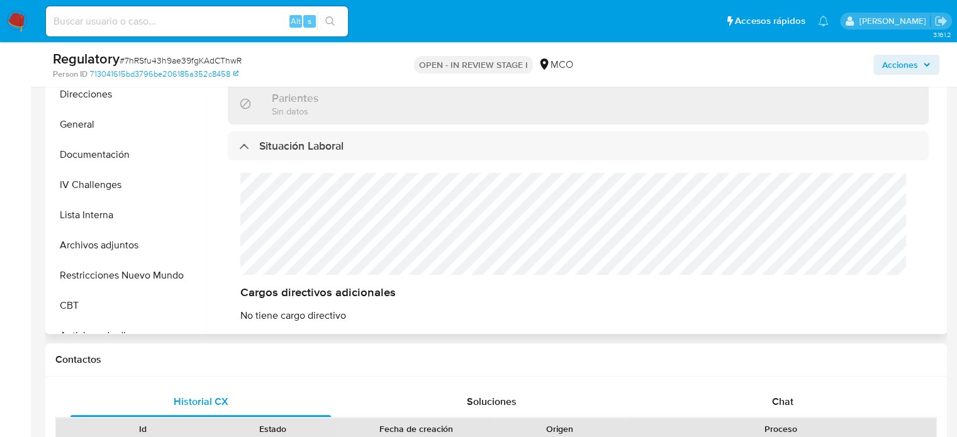
scroll to position [566, 0]
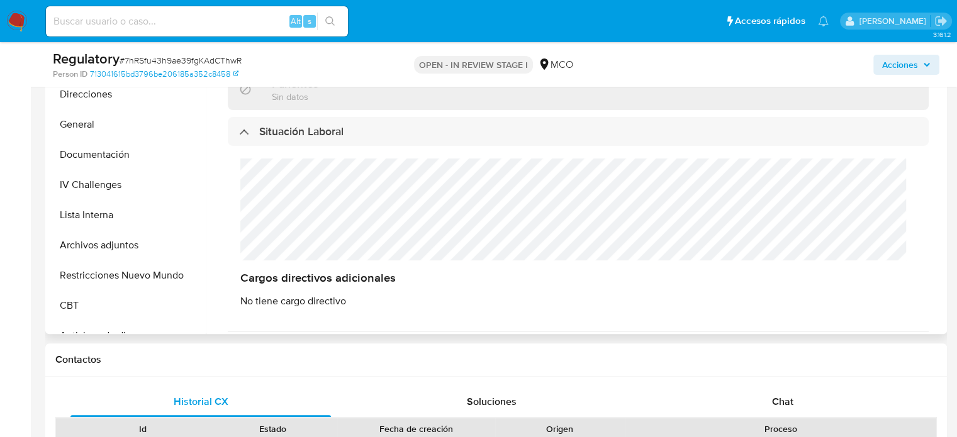
click at [233, 212] on div "Cargos directivos adicionales No tiene cargo directivo" at bounding box center [578, 233] width 701 height 174
click at [237, 181] on div "Cargos directivos adicionales No tiene cargo directivo" at bounding box center [578, 233] width 701 height 174
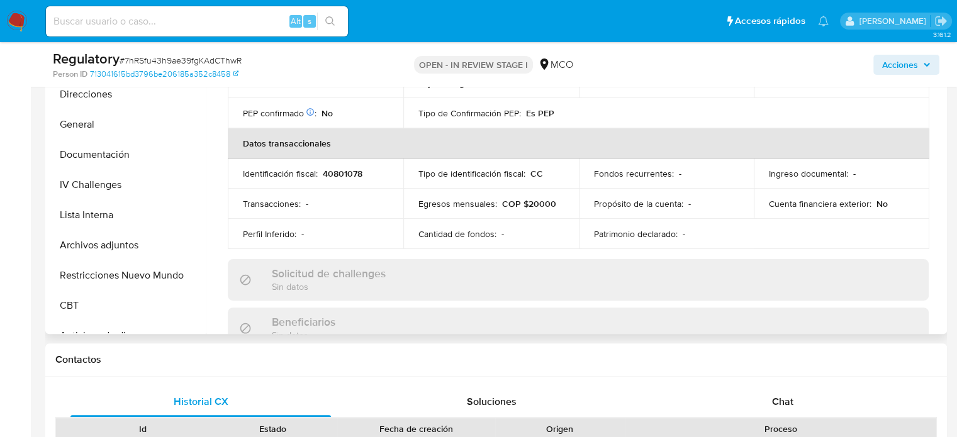
scroll to position [252, 0]
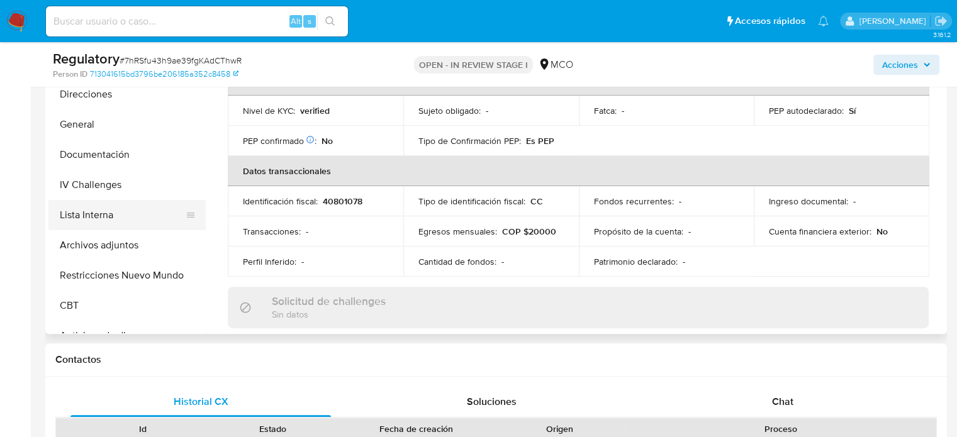
click at [112, 223] on button "Lista Interna" at bounding box center [121, 215] width 147 height 30
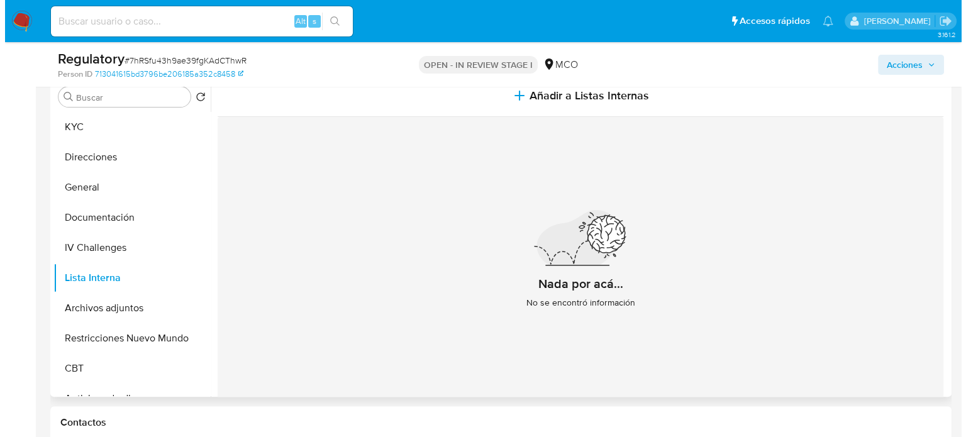
scroll to position [189, 0]
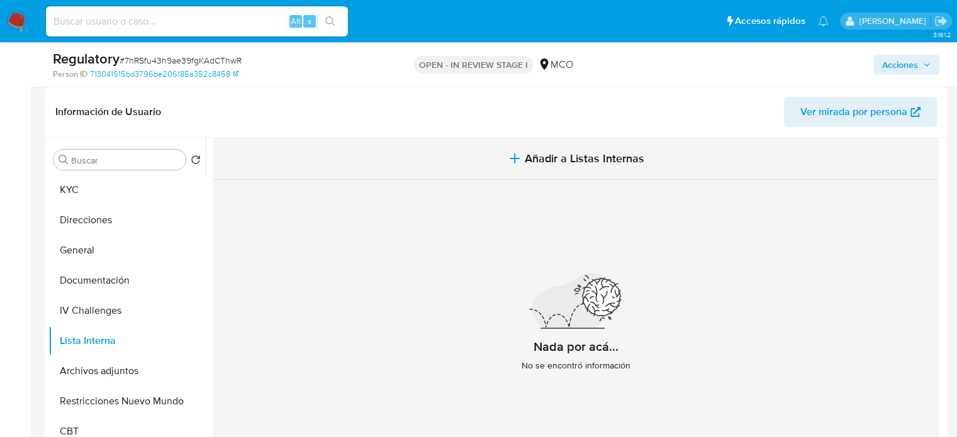
click at [558, 157] on span "Añadir a Listas Internas" at bounding box center [585, 159] width 120 height 14
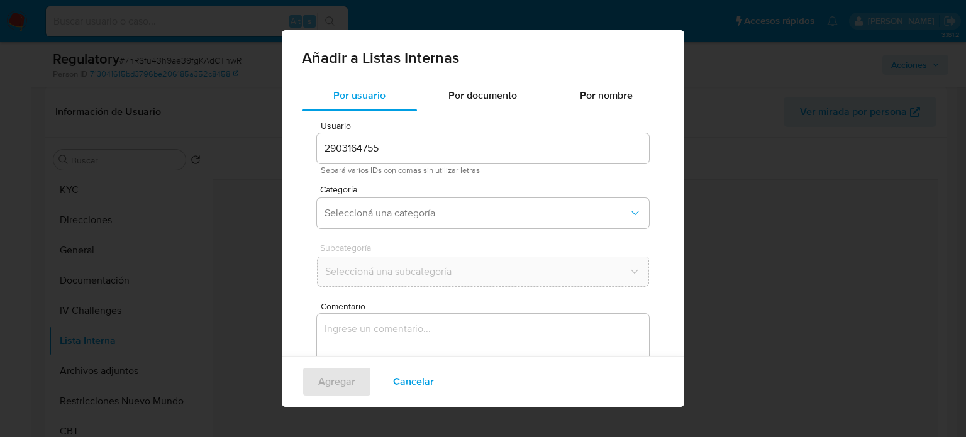
scroll to position [53, 0]
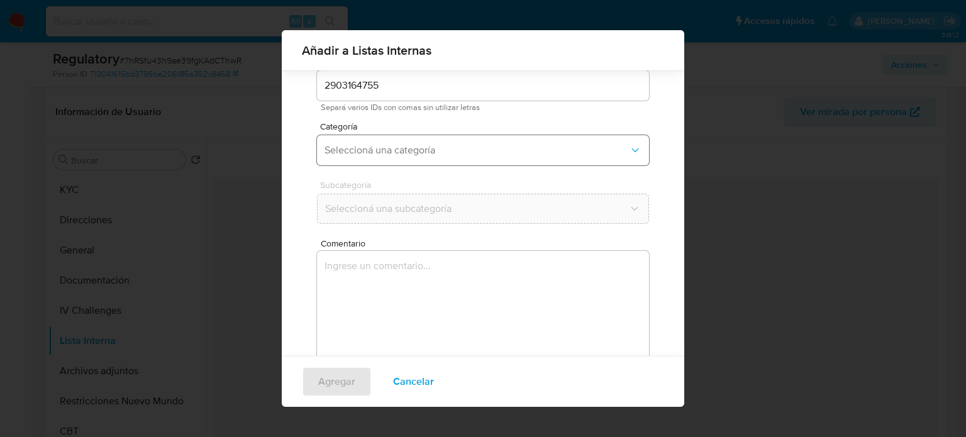
click at [438, 153] on span "Seleccioná una categoría" at bounding box center [477, 150] width 304 height 13
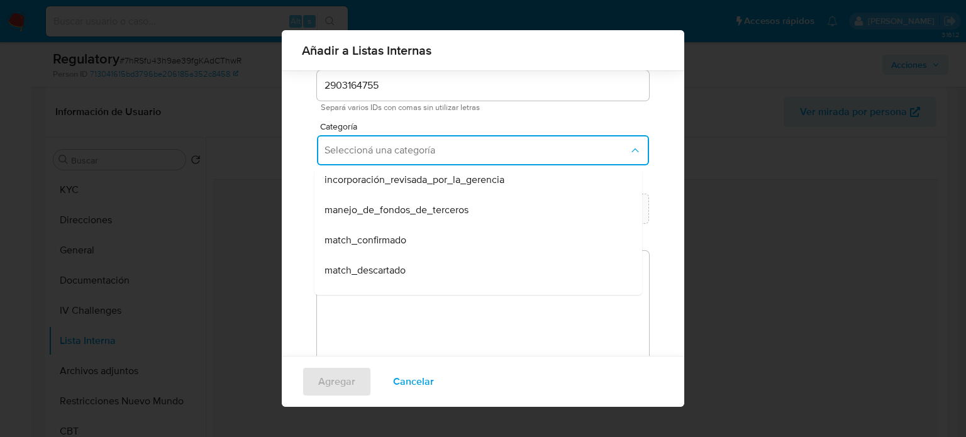
scroll to position [63, 0]
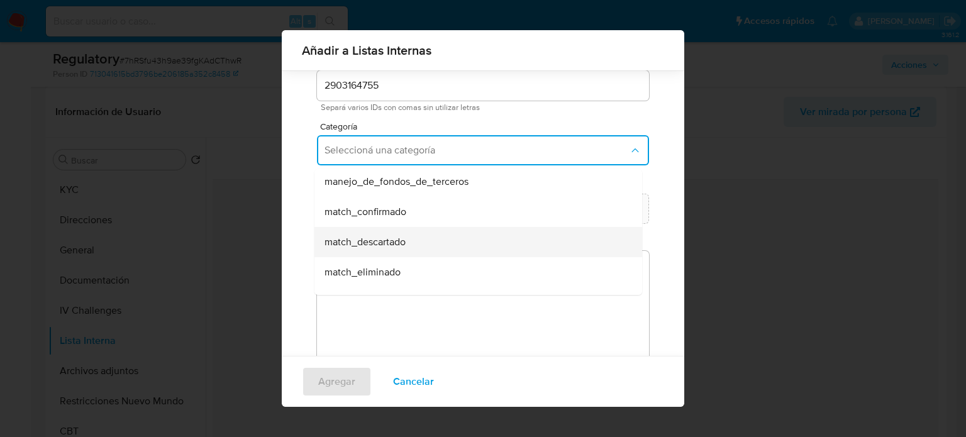
click at [388, 243] on span "match_descartado" at bounding box center [365, 242] width 81 height 13
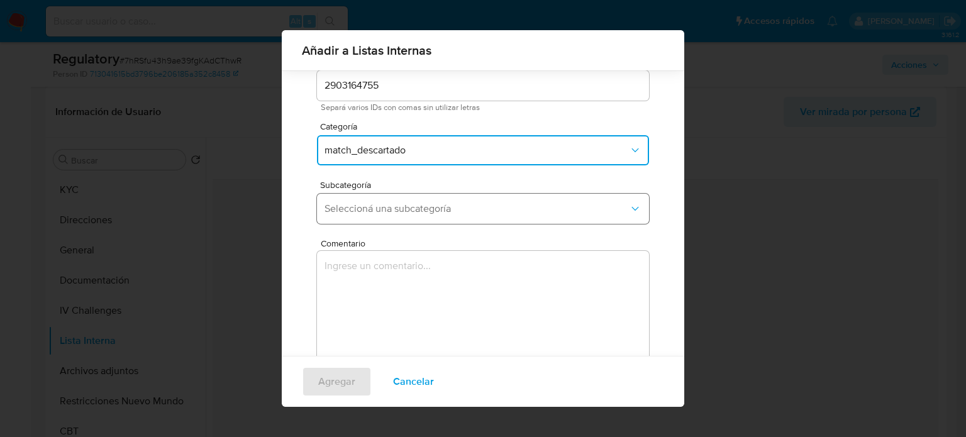
click at [413, 212] on span "Seleccioná una subcategoría" at bounding box center [477, 209] width 304 height 13
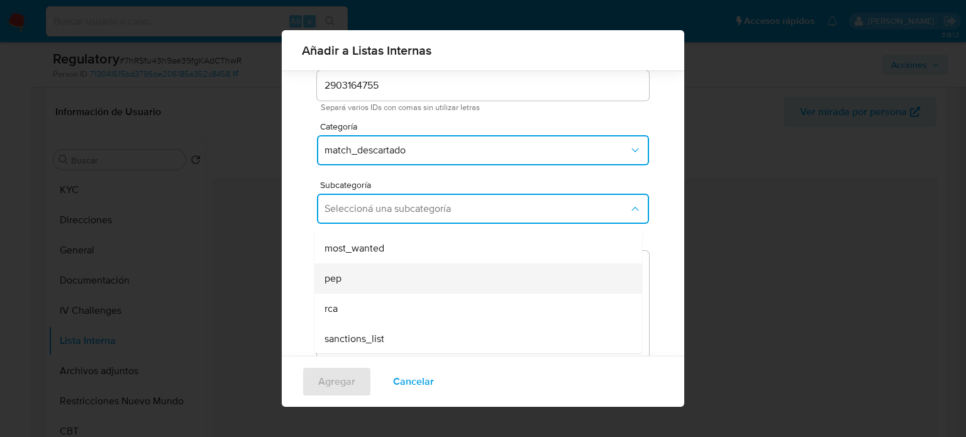
scroll to position [86, 0]
click at [383, 281] on div "pep" at bounding box center [475, 278] width 300 height 30
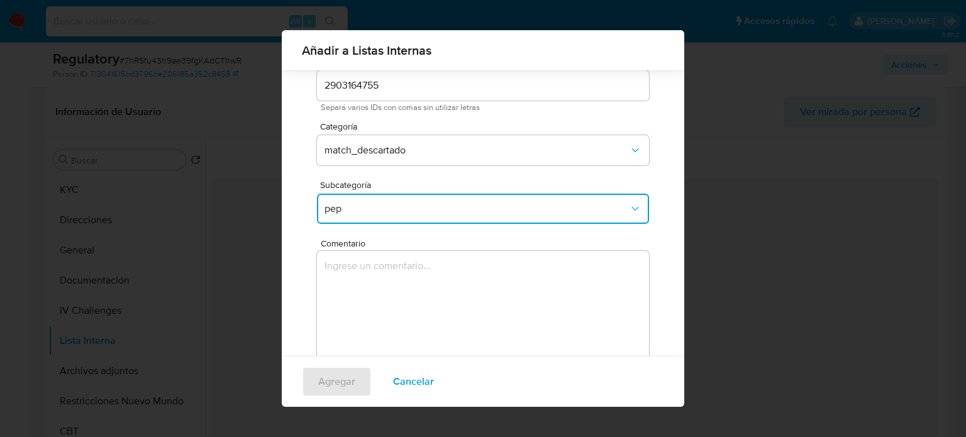
click at [383, 281] on textarea "Comentario" at bounding box center [483, 311] width 332 height 121
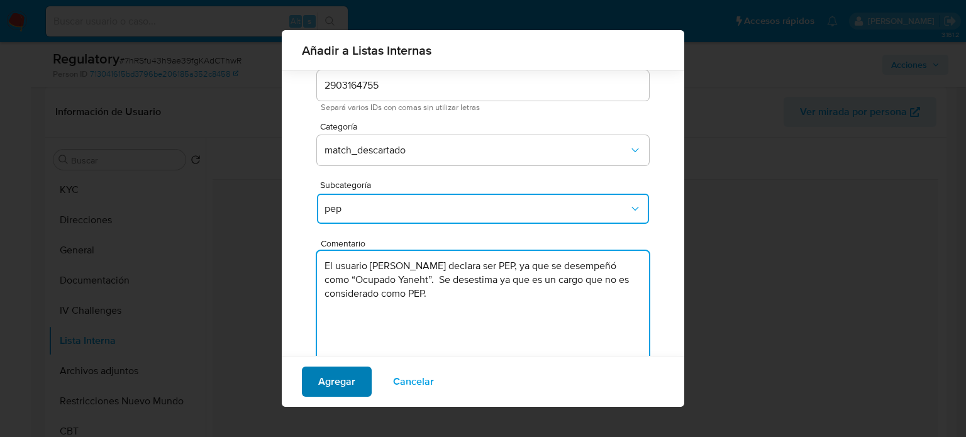
type textarea "El usuario Yaneth Maria Medrano Balcazar declara ser PEP, ya que se desempeñó c…"
click at [339, 379] on span "Agregar" at bounding box center [336, 382] width 37 height 28
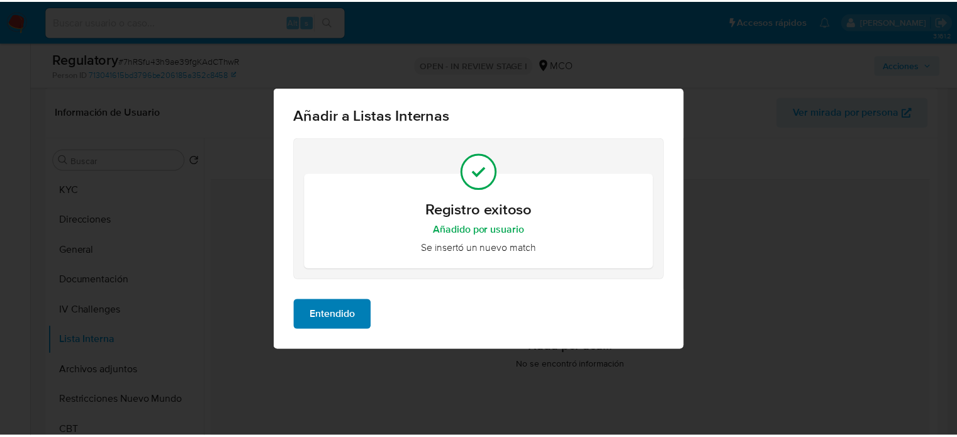
scroll to position [0, 0]
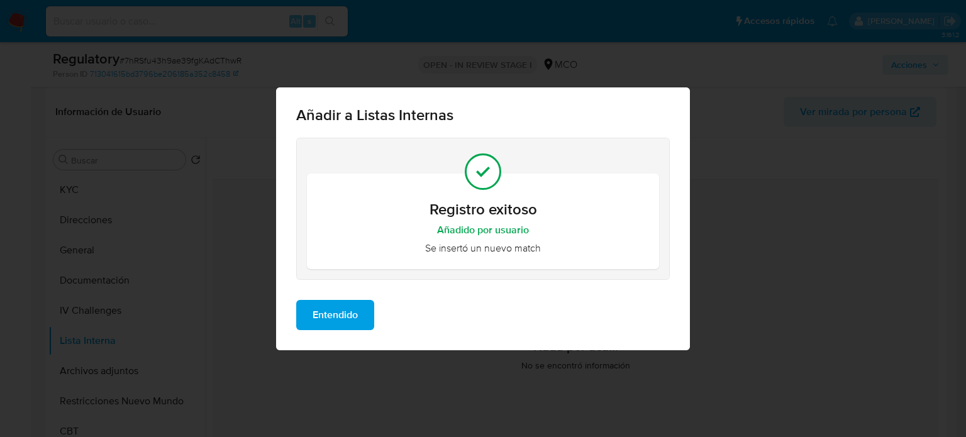
click at [342, 314] on span "Entendido" at bounding box center [335, 315] width 45 height 28
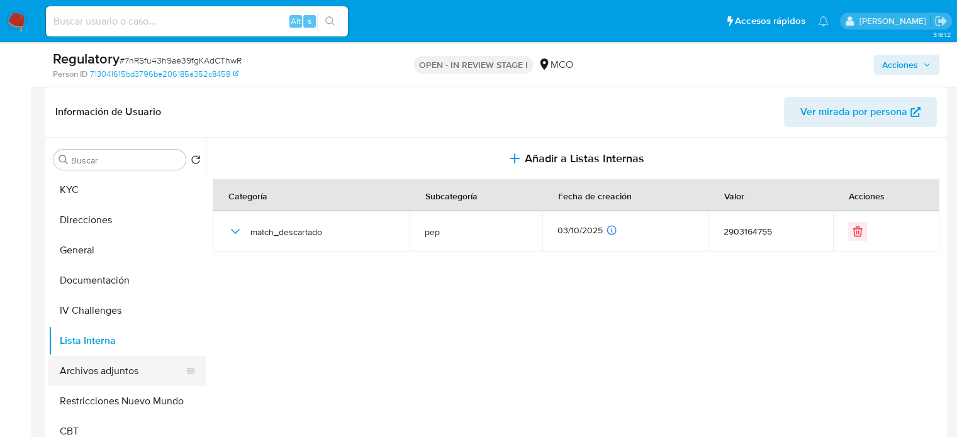
click at [119, 379] on button "Archivos adjuntos" at bounding box center [121, 371] width 147 height 30
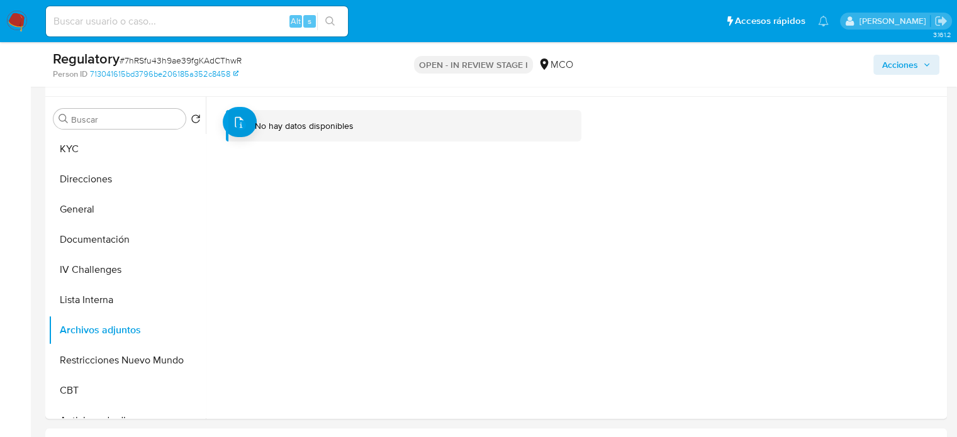
scroll to position [252, 0]
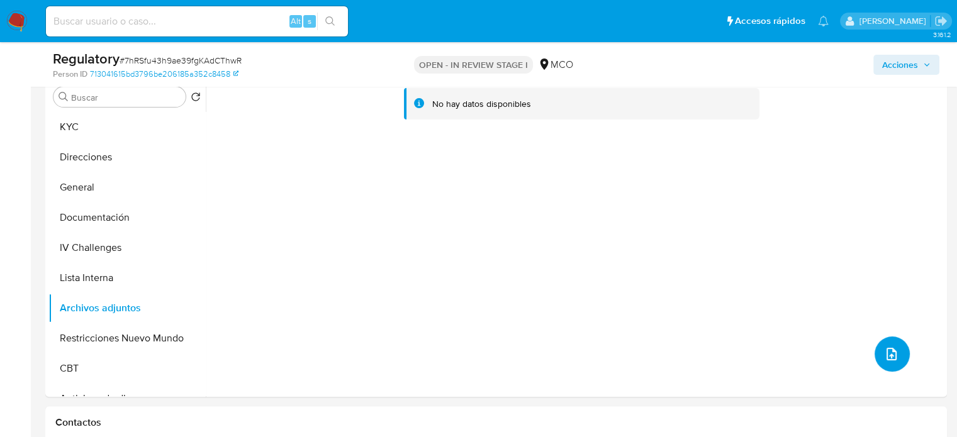
click at [884, 350] on icon "upload-file" at bounding box center [891, 354] width 15 height 15
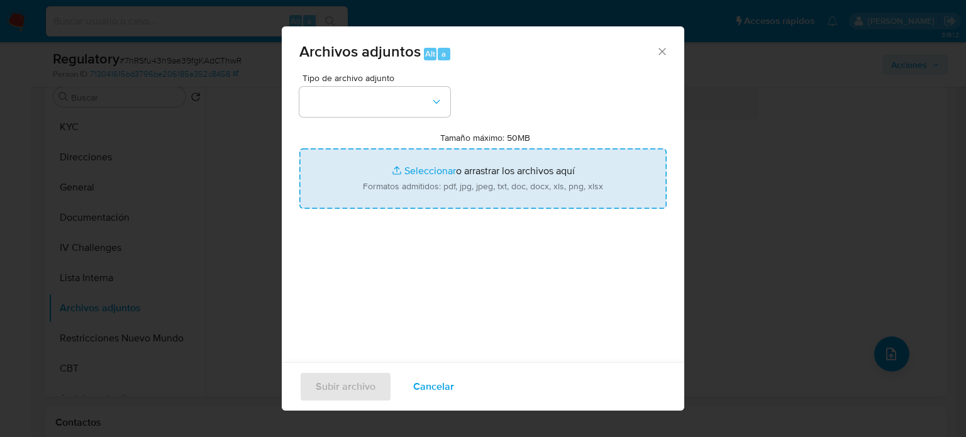
click at [453, 176] on input "Tamaño máximo: 50MB Seleccionar archivos" at bounding box center [482, 178] width 367 height 60
type input "C:\fakepath\CaseDossierReport_5jb6g5iq88ve1k2i0xaawejyn.pdf"
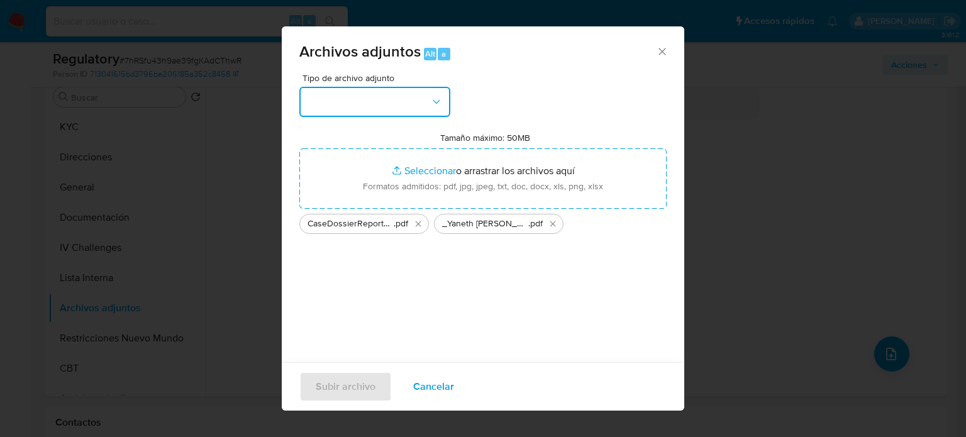
click at [415, 101] on button "button" at bounding box center [374, 102] width 151 height 30
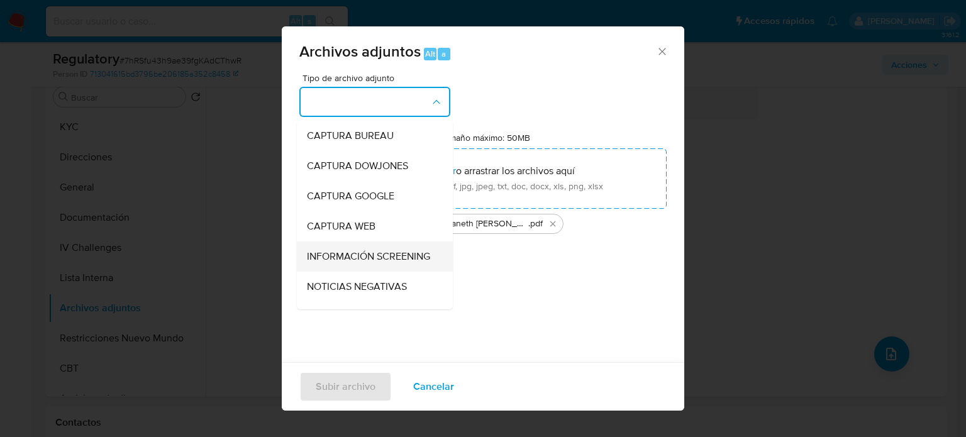
click at [340, 263] on span "INFORMACIÓN SCREENING" at bounding box center [368, 256] width 123 height 13
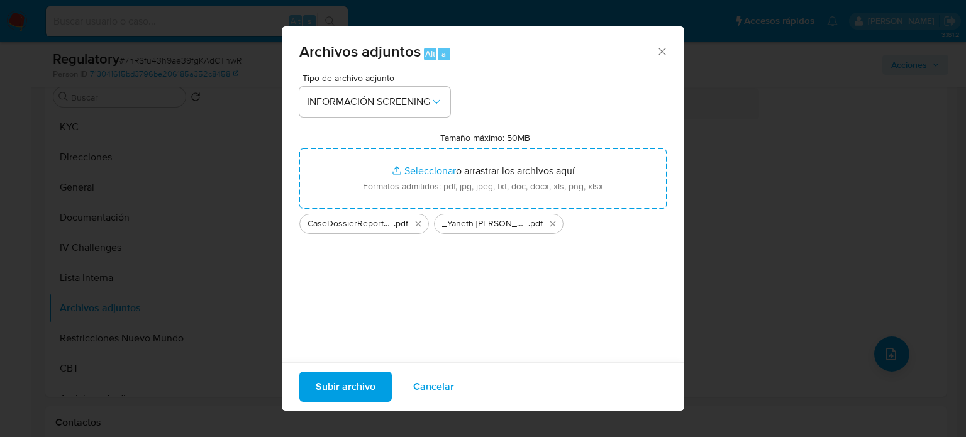
click at [327, 384] on span "Subir archivo" at bounding box center [346, 387] width 60 height 28
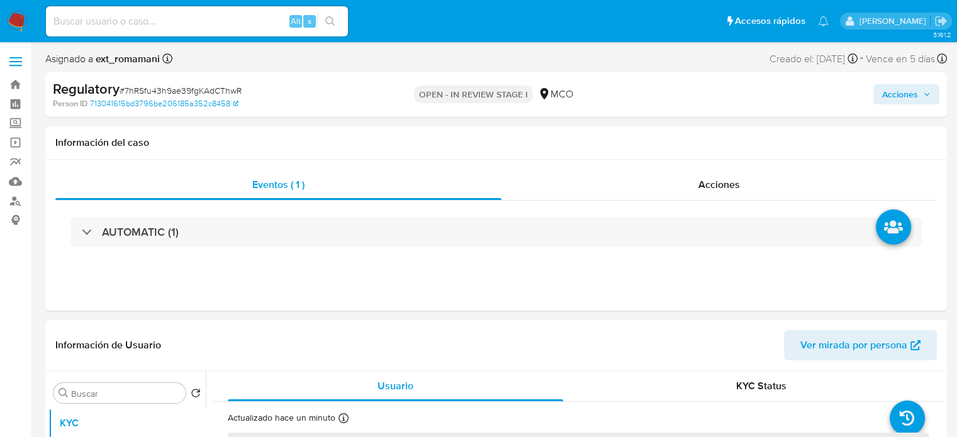
select select "10"
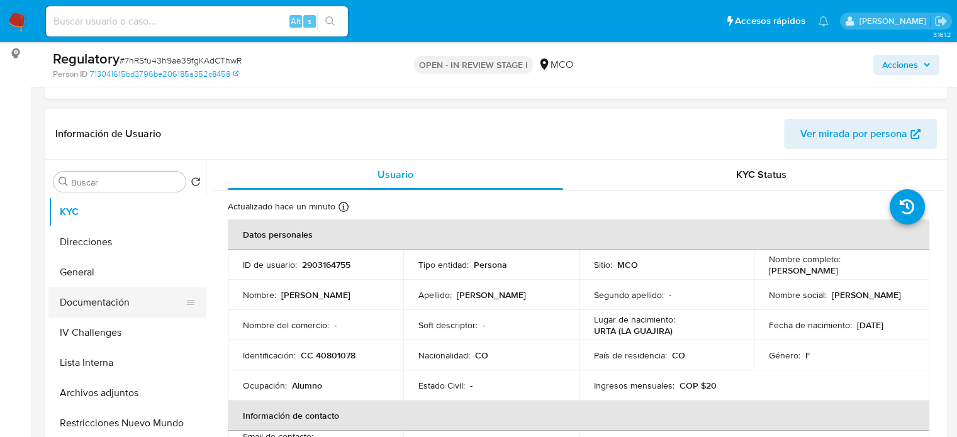
scroll to position [189, 0]
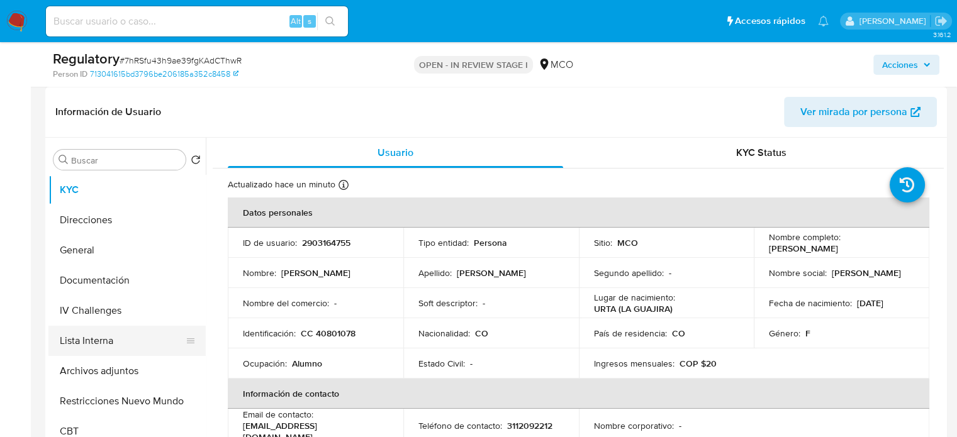
click at [72, 330] on button "Lista Interna" at bounding box center [121, 341] width 147 height 30
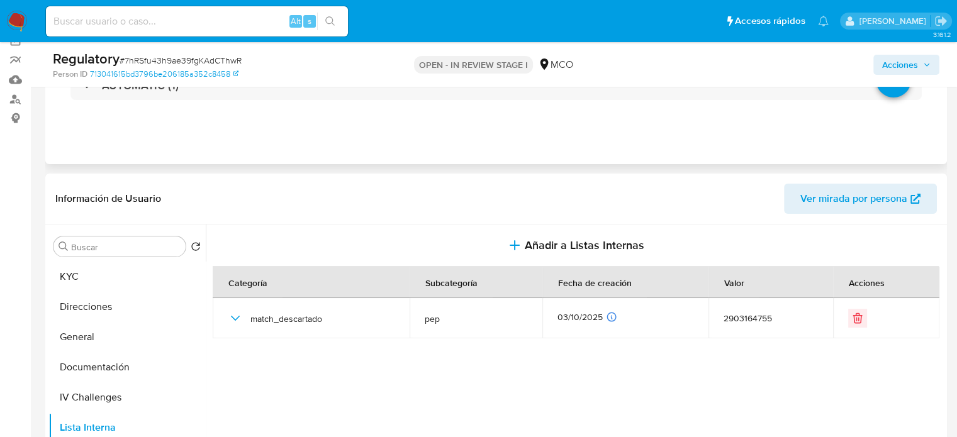
scroll to position [0, 0]
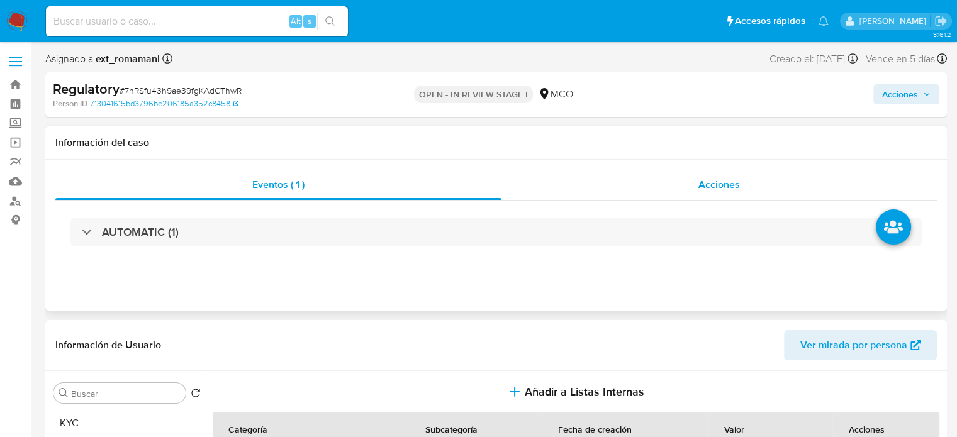
click at [703, 172] on div "Acciones" at bounding box center [718, 185] width 435 height 30
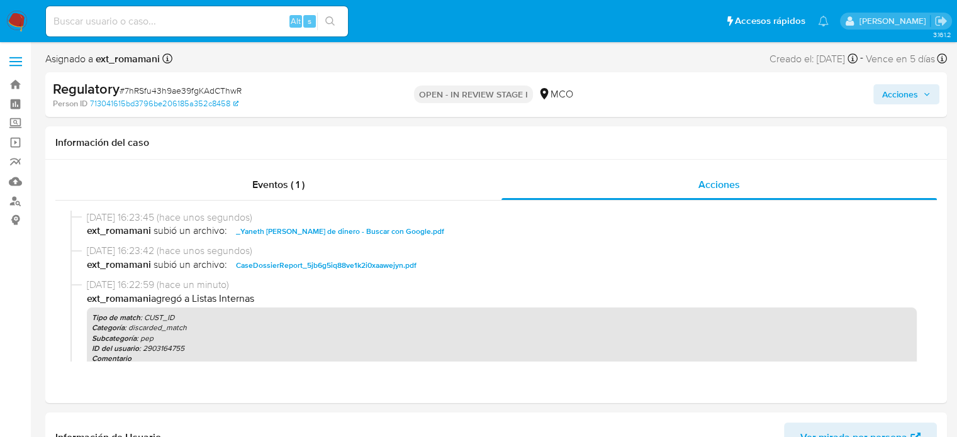
click at [893, 91] on span "Acciones" at bounding box center [900, 94] width 36 height 20
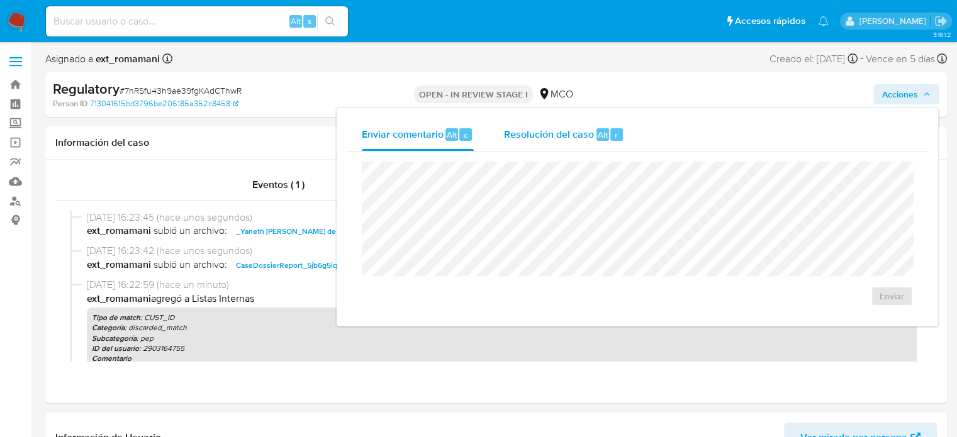
click at [566, 120] on div "Resolución del caso Alt r" at bounding box center [564, 134] width 120 height 33
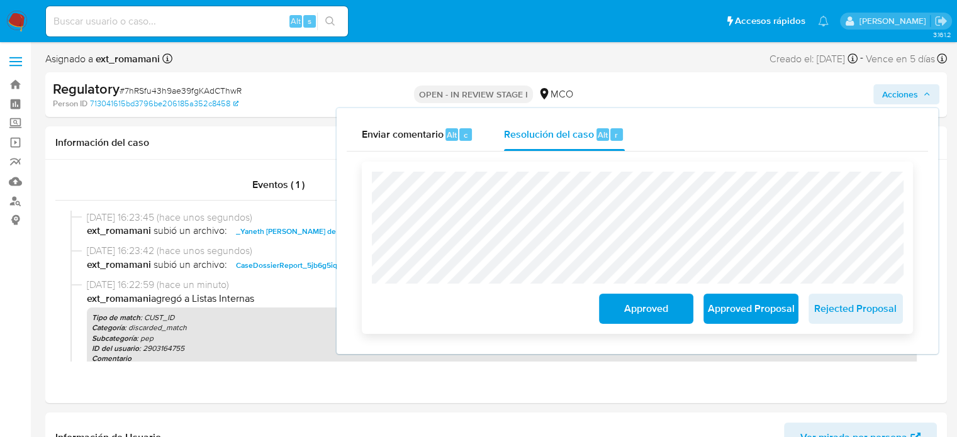
click at [622, 314] on span "Approved" at bounding box center [646, 309] width 62 height 28
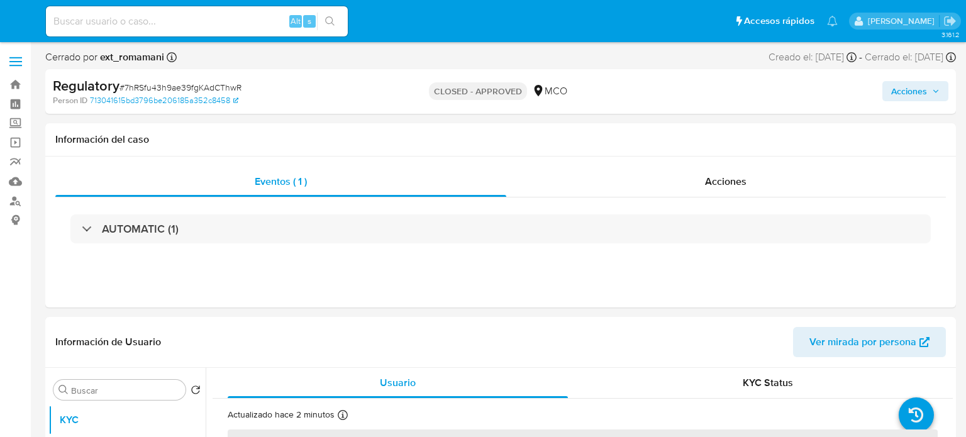
select select "10"
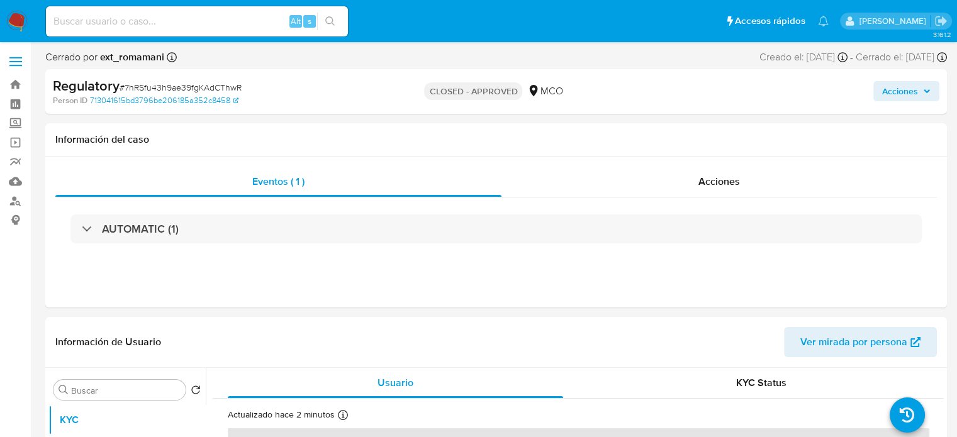
click at [16, 20] on img at bounding box center [16, 21] width 21 height 21
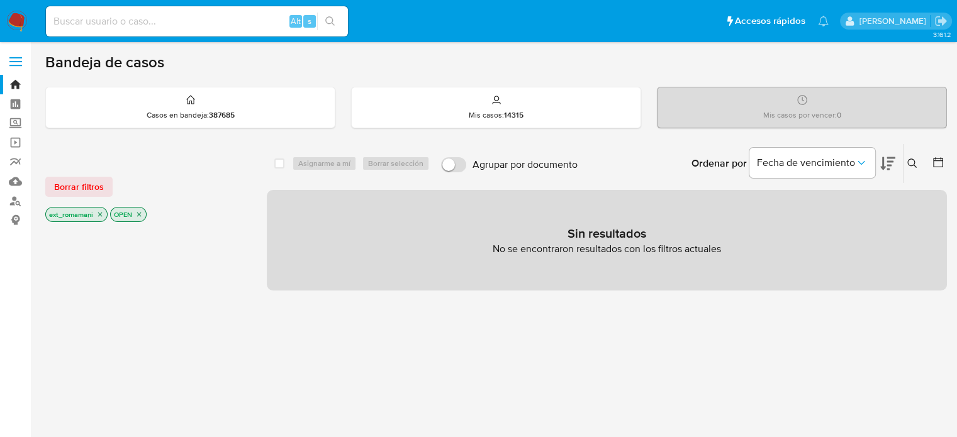
click at [138, 214] on icon "close-filter" at bounding box center [139, 215] width 4 height 4
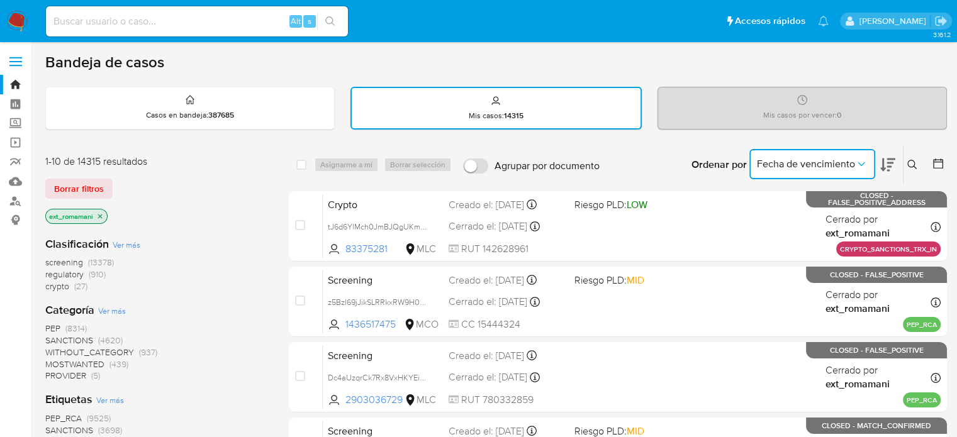
click at [773, 169] on span "Fecha de vencimiento" at bounding box center [806, 164] width 98 height 13
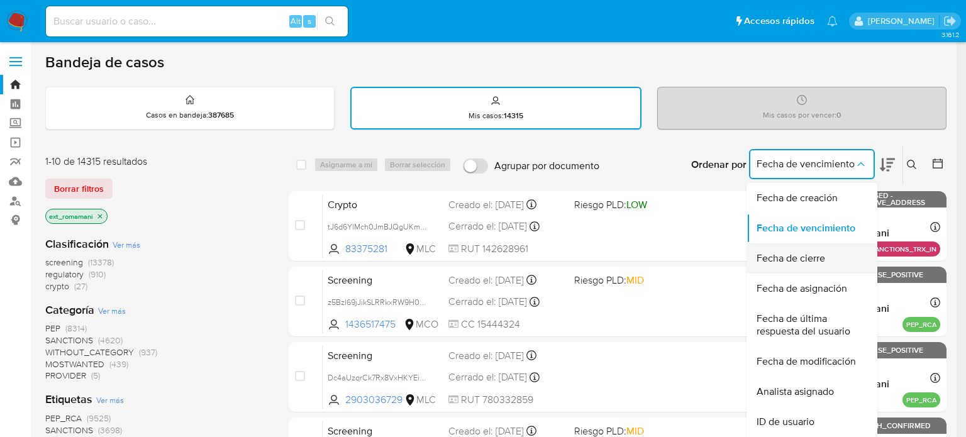
click at [791, 261] on span "Fecha de cierre" at bounding box center [791, 258] width 69 height 13
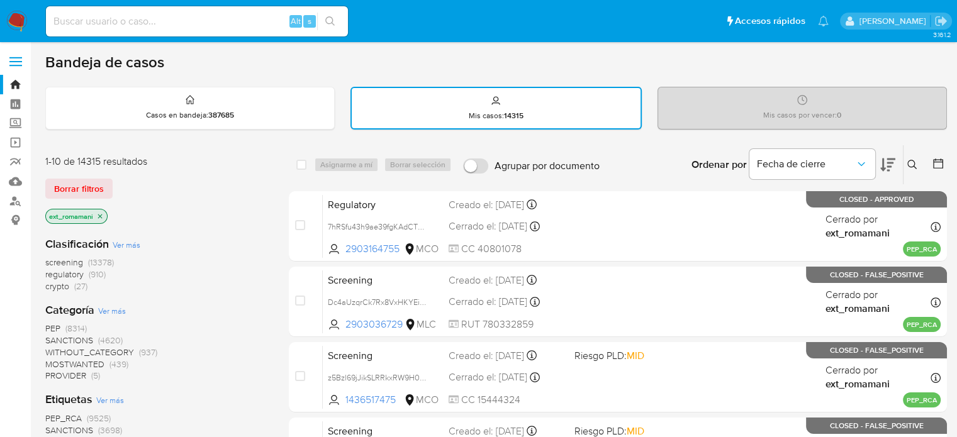
click at [934, 165] on icon at bounding box center [938, 163] width 13 height 13
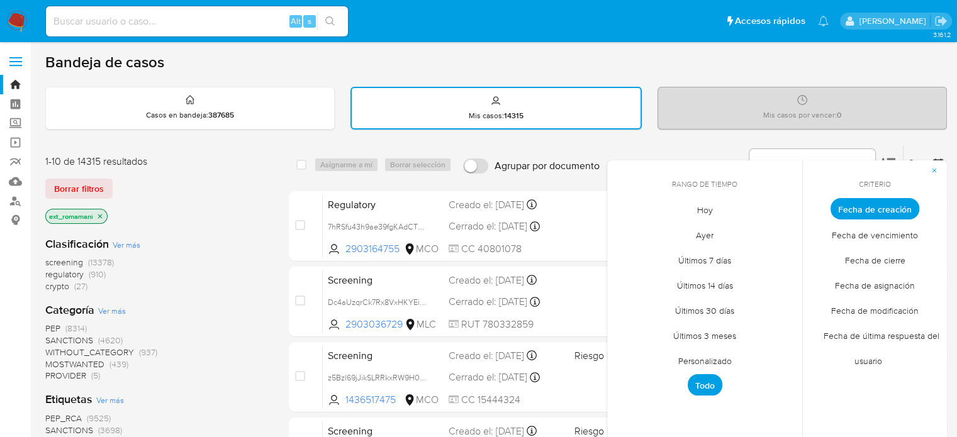
click at [706, 207] on span "Hoy" at bounding box center [705, 210] width 42 height 26
click at [904, 258] on span "Fecha de cierre" at bounding box center [875, 260] width 87 height 26
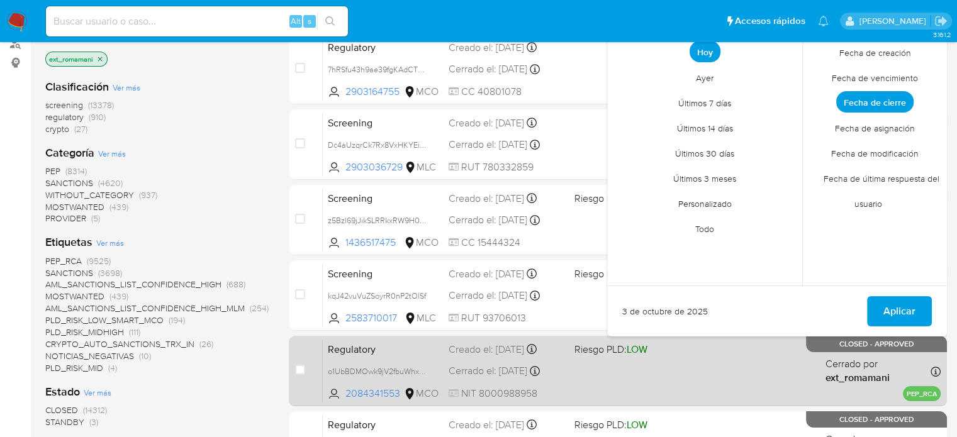
scroll to position [189, 0]
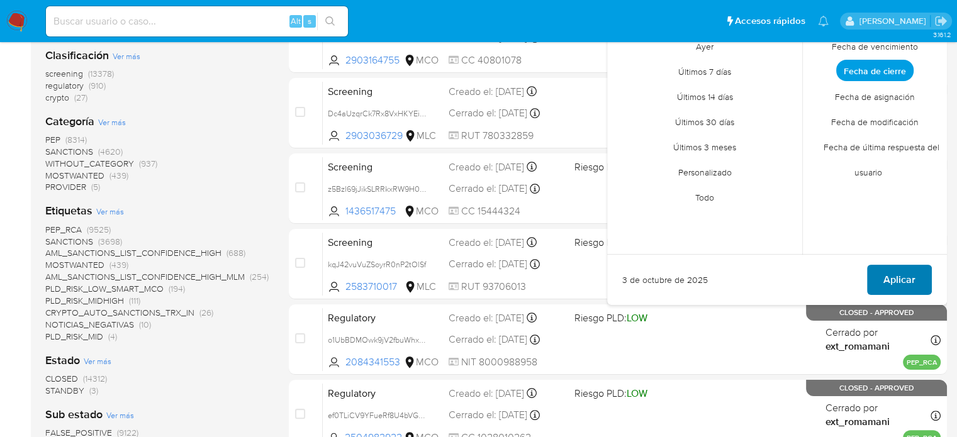
click at [898, 279] on span "Aplicar" at bounding box center [899, 280] width 32 height 28
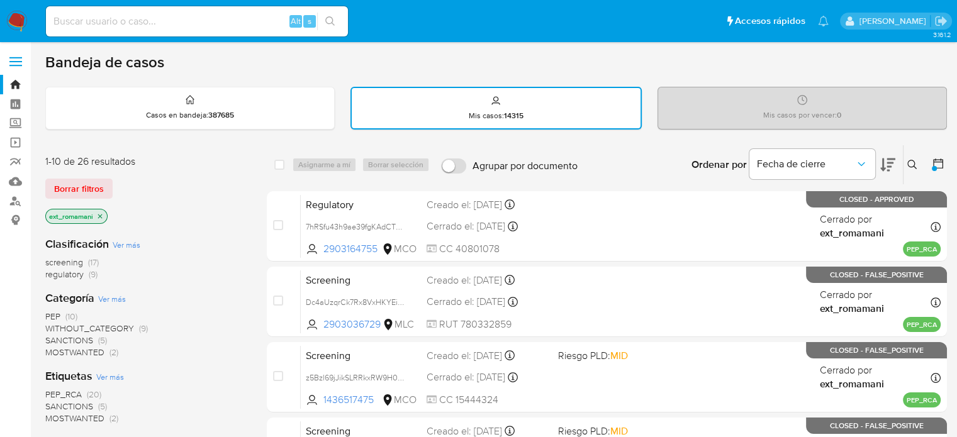
click at [932, 170] on button at bounding box center [939, 164] width 15 height 15
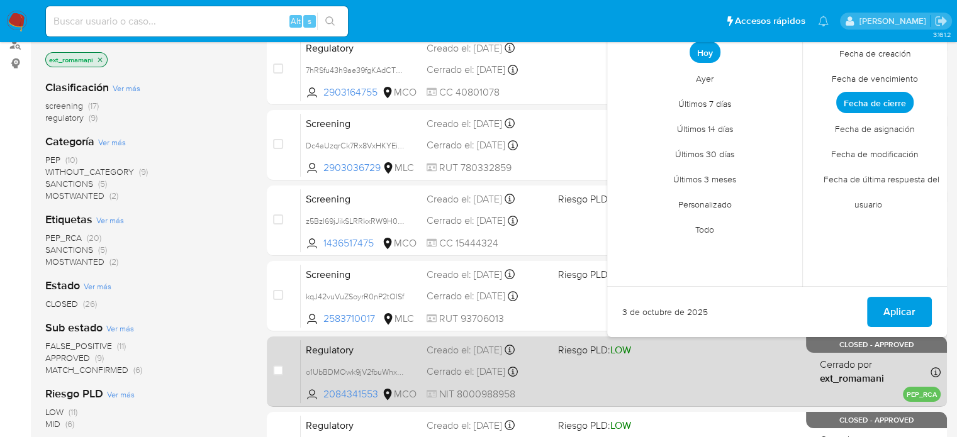
scroll to position [189, 0]
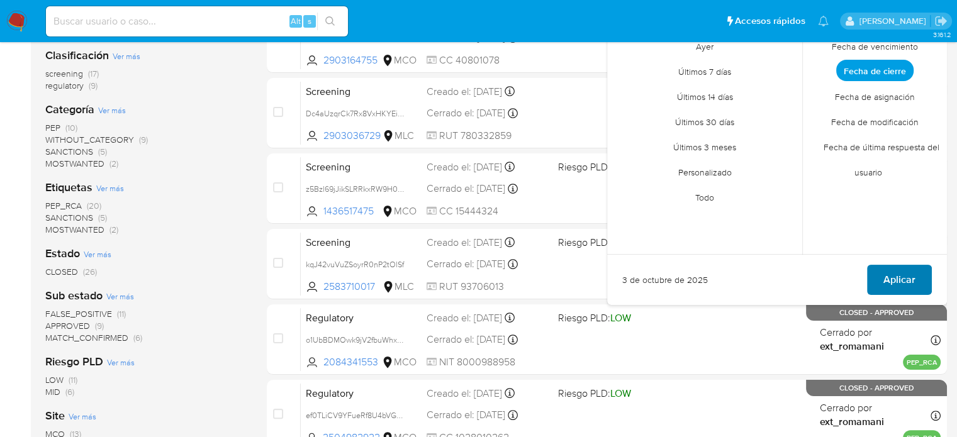
click at [907, 279] on span "Aplicar" at bounding box center [899, 280] width 32 height 28
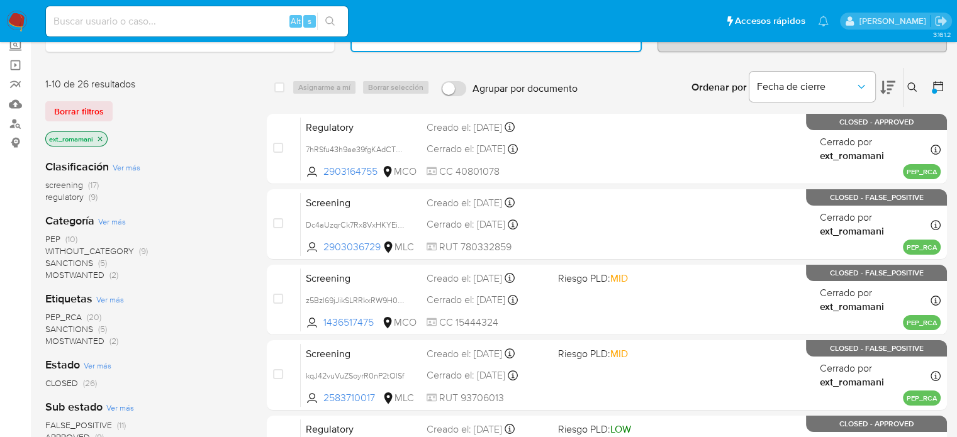
scroll to position [63, 0]
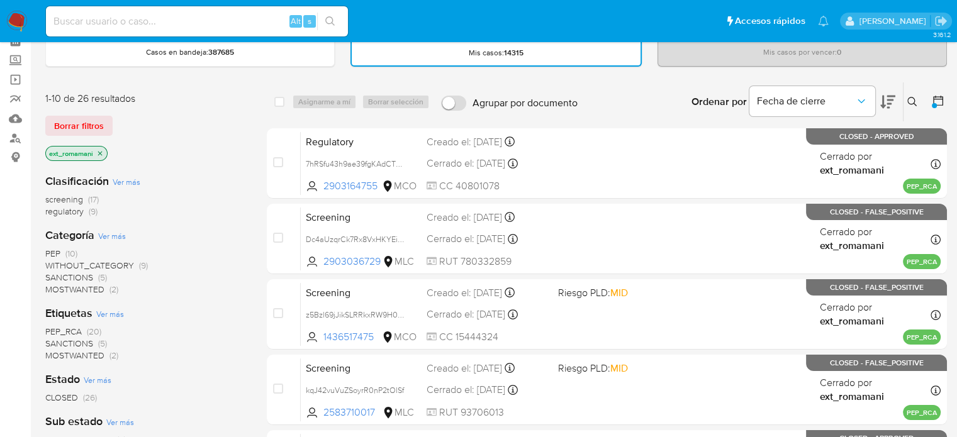
click at [927, 100] on div at bounding box center [935, 101] width 23 height 39
click at [935, 103] on div at bounding box center [934, 105] width 5 height 5
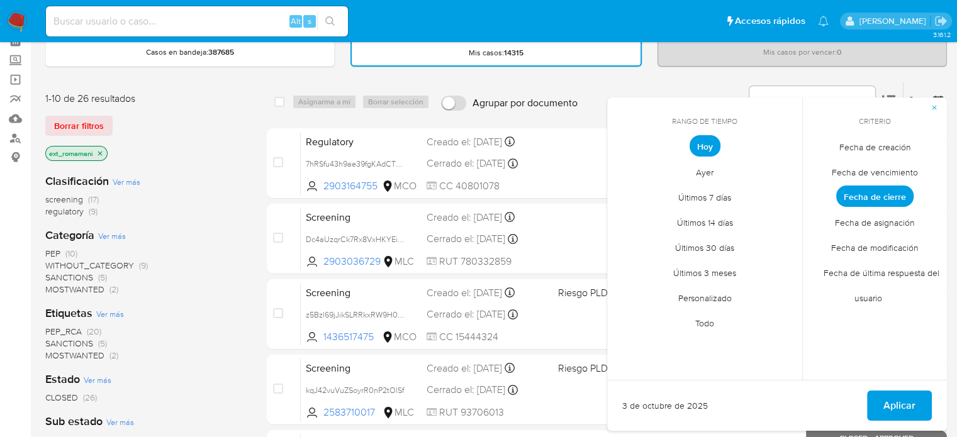
click at [700, 180] on span "Ayer" at bounding box center [705, 172] width 44 height 26
click at [905, 397] on span "Aplicar" at bounding box center [899, 406] width 32 height 28
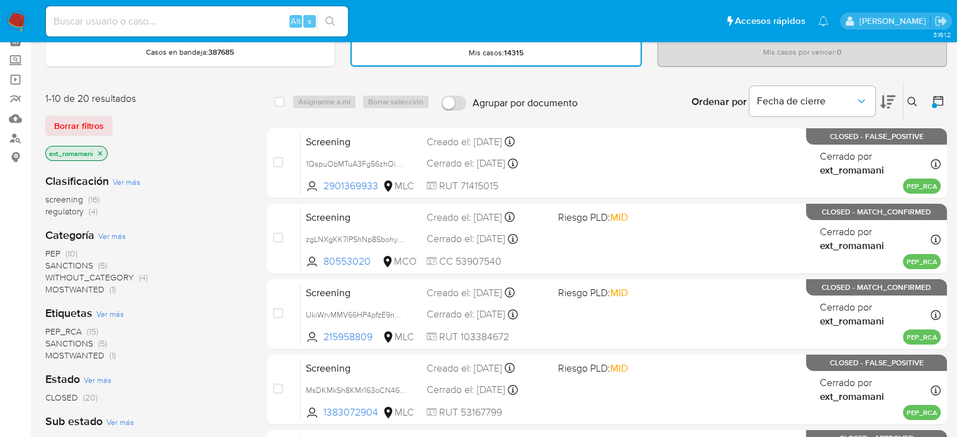
click at [934, 98] on icon at bounding box center [938, 101] width 10 height 10
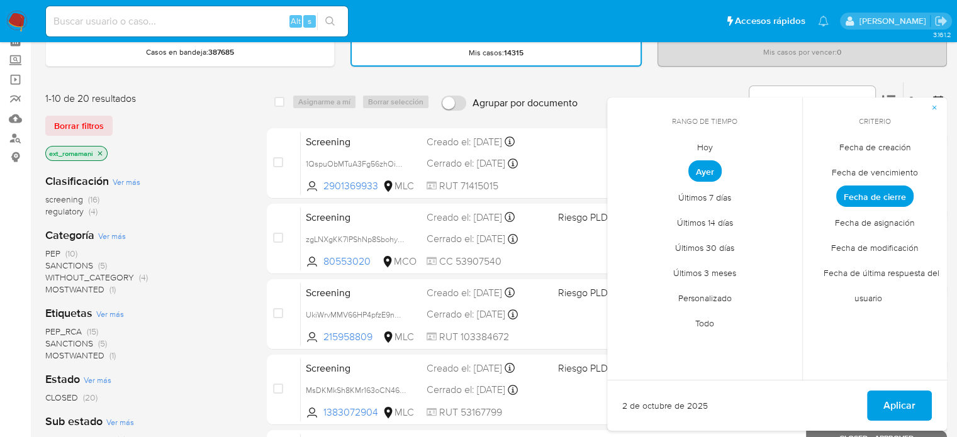
click at [712, 169] on span "Ayer" at bounding box center [704, 170] width 33 height 21
click at [908, 402] on span "Aplicar" at bounding box center [899, 406] width 32 height 28
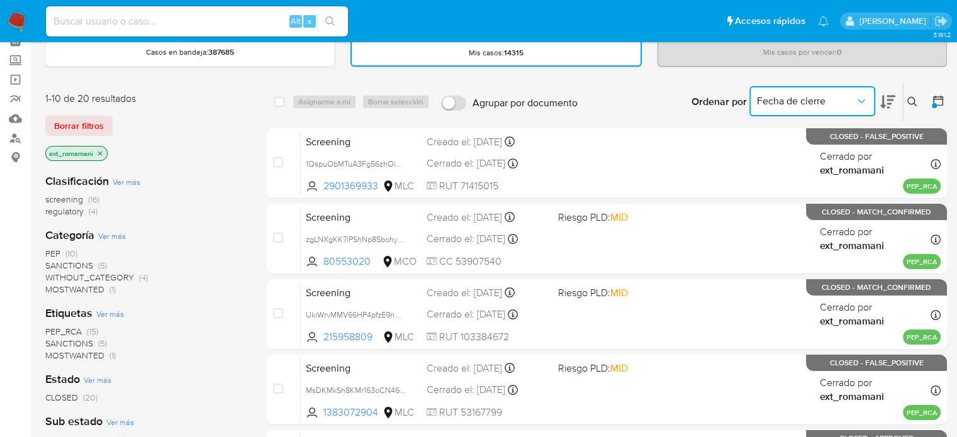
click at [854, 103] on span "Fecha de cierre" at bounding box center [806, 101] width 98 height 13
click at [933, 103] on div at bounding box center [934, 105] width 5 height 5
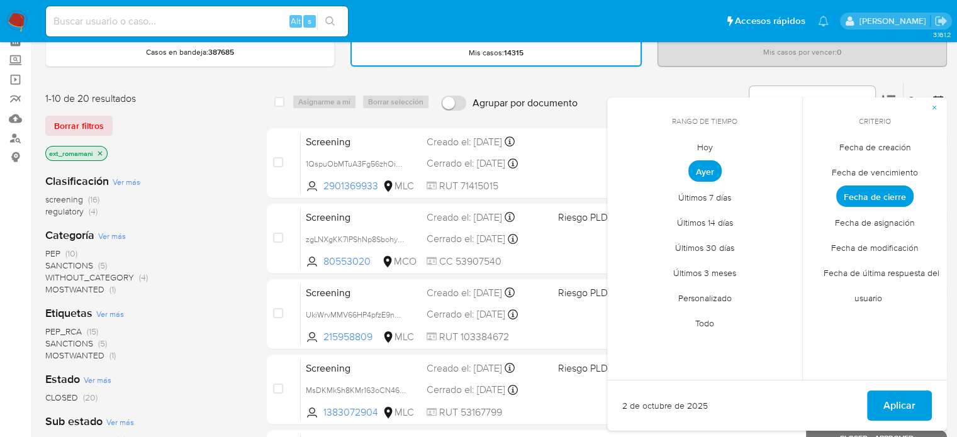
click at [718, 299] on span "Personalizado" at bounding box center [705, 298] width 80 height 26
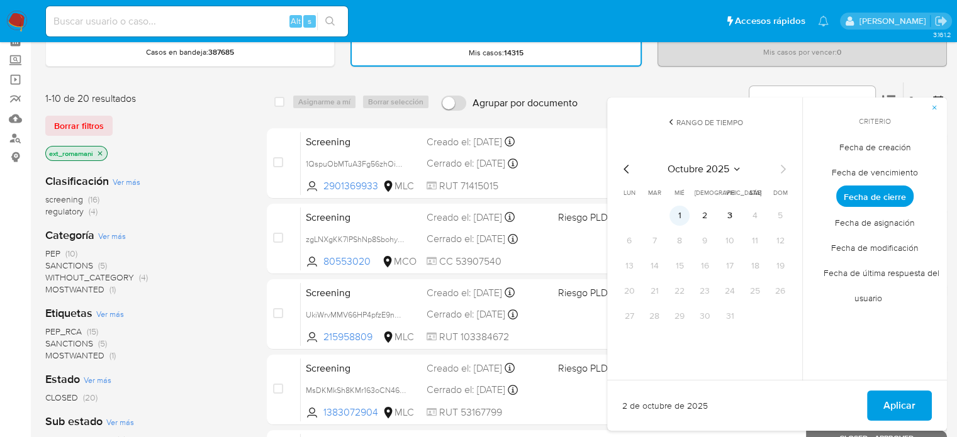
click at [680, 215] on button "1" at bounding box center [679, 216] width 20 height 20
click at [893, 396] on span "Aplicar" at bounding box center [899, 406] width 32 height 28
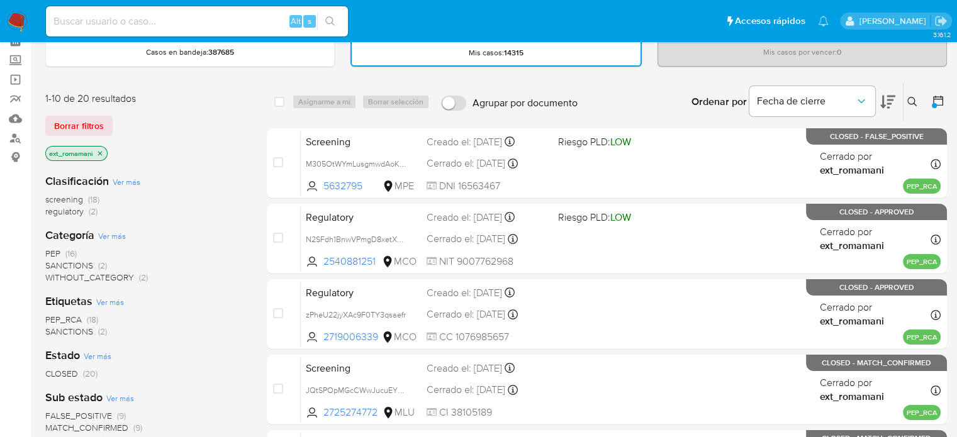
scroll to position [126, 0]
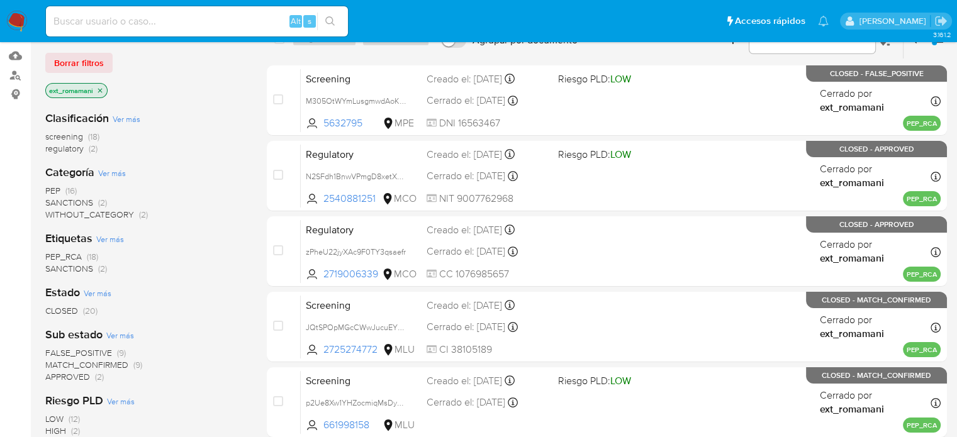
click at [16, 20] on img at bounding box center [16, 21] width 21 height 21
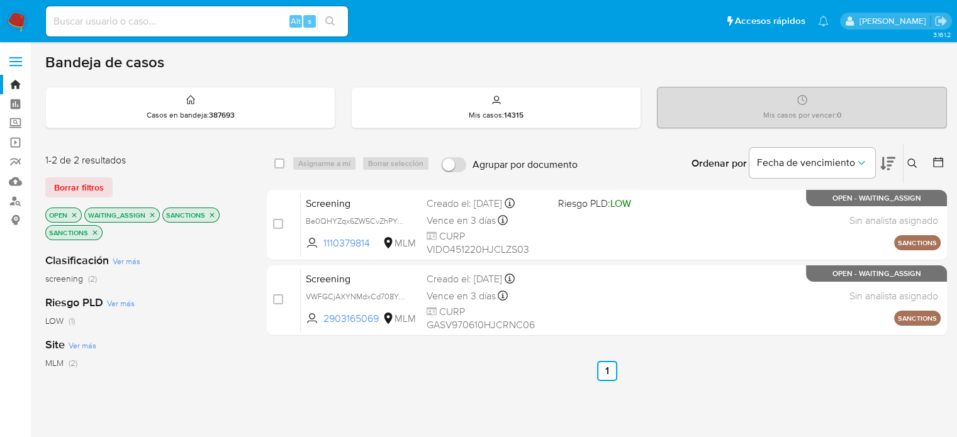
click at [214, 214] on p "SANCTIONS" at bounding box center [191, 215] width 56 height 14
click at [211, 214] on icon "close-filter" at bounding box center [212, 215] width 4 height 4
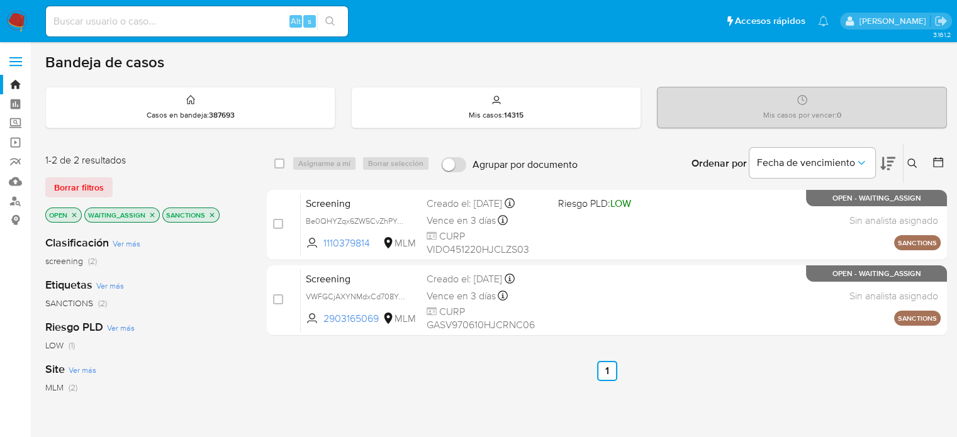
click at [211, 214] on icon "close-filter" at bounding box center [212, 215] width 4 height 4
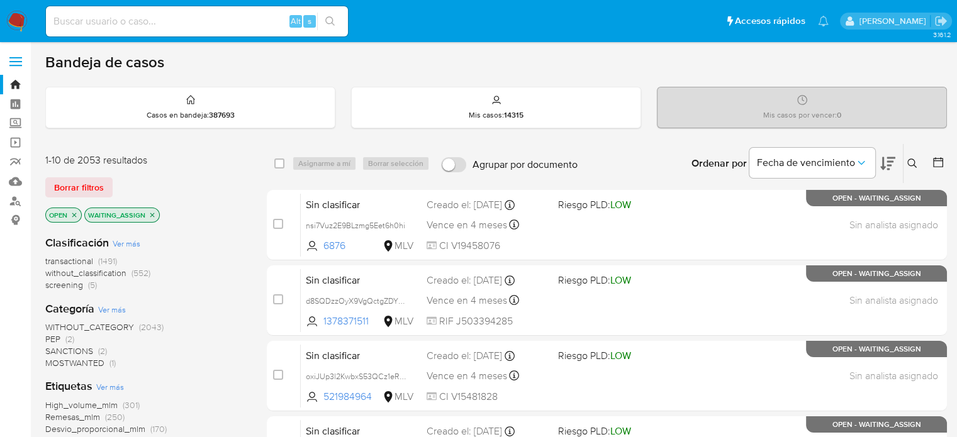
click at [63, 337] on span "PEP (2)" at bounding box center [59, 339] width 29 height 12
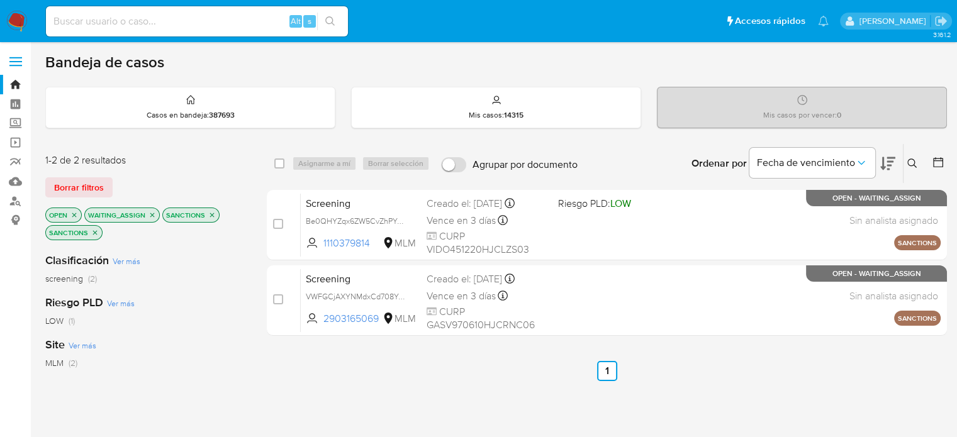
click at [20, 21] on img at bounding box center [16, 21] width 21 height 21
click at [213, 212] on icon "close-filter" at bounding box center [212, 215] width 8 height 8
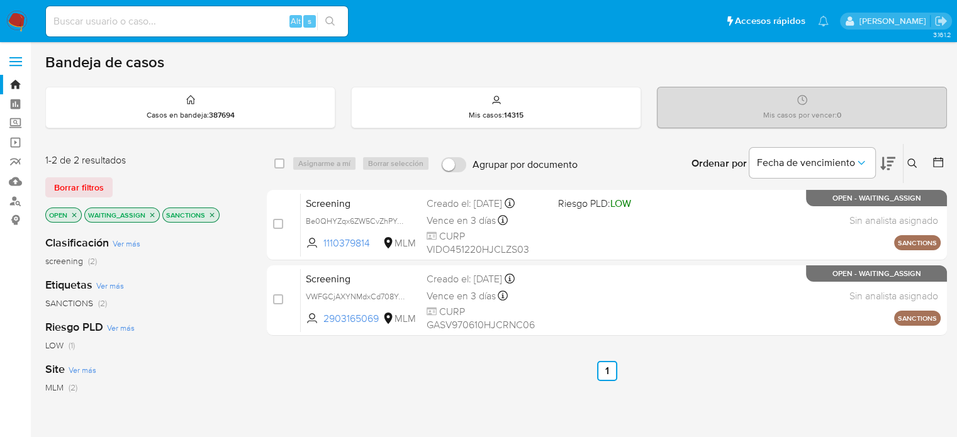
click at [213, 212] on icon "close-filter" at bounding box center [212, 215] width 8 height 8
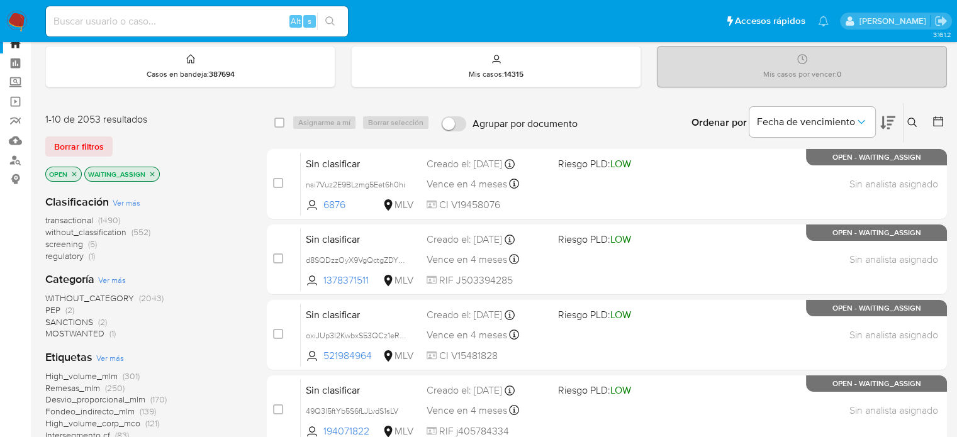
scroll to position [63, 0]
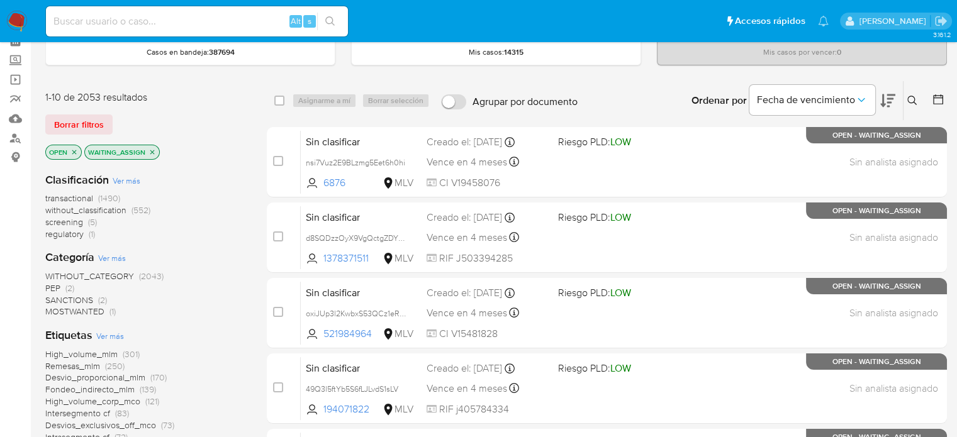
click at [92, 314] on span "MOSTWANTED" at bounding box center [74, 311] width 59 height 13
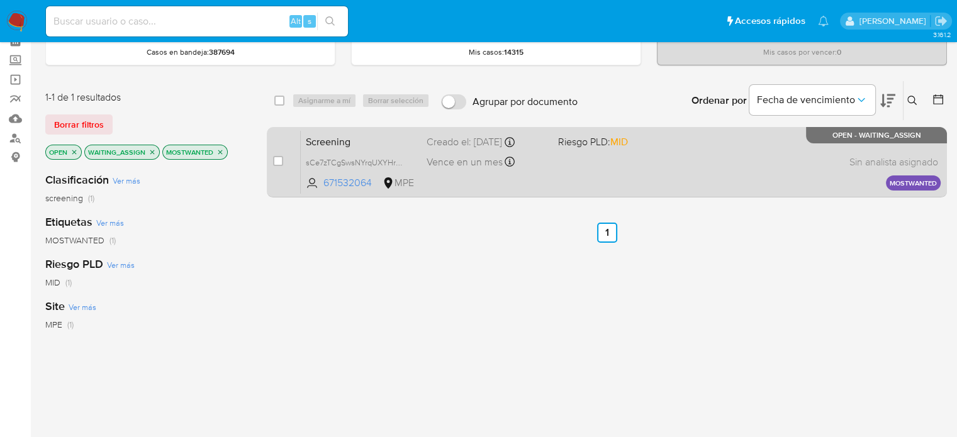
click at [540, 167] on div "Vence en un mes Vence el 02/11/2025 15:04:46" at bounding box center [487, 161] width 121 height 17
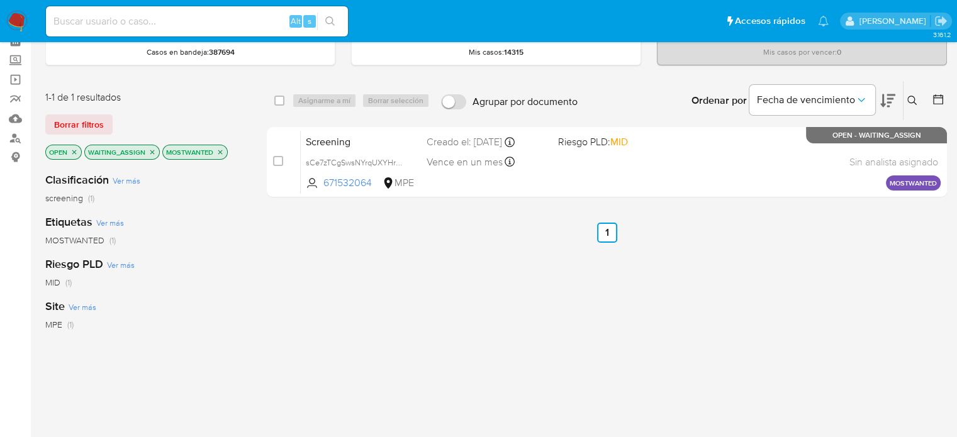
click at [219, 152] on icon "close-filter" at bounding box center [220, 152] width 8 height 8
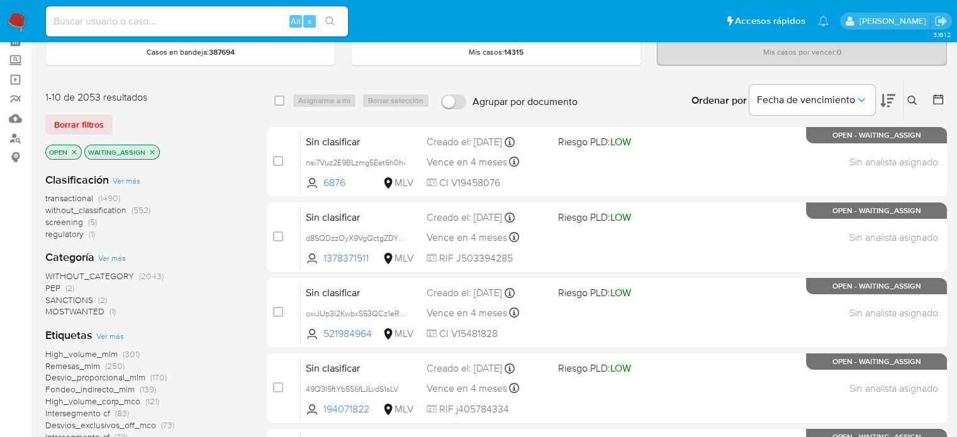
click at [60, 288] on span "PEP" at bounding box center [52, 288] width 15 height 13
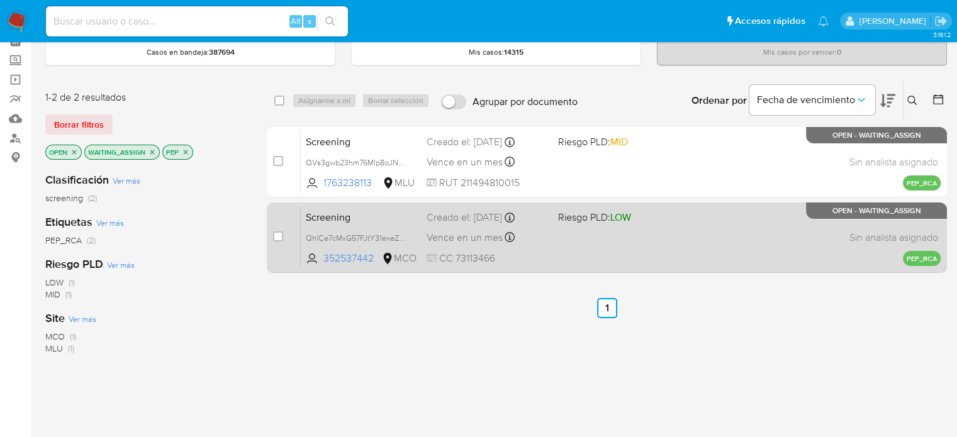
click at [481, 223] on div "Creado el: 03/10/2025 Creado el: 03/10/2025 16:02:54" at bounding box center [487, 218] width 121 height 14
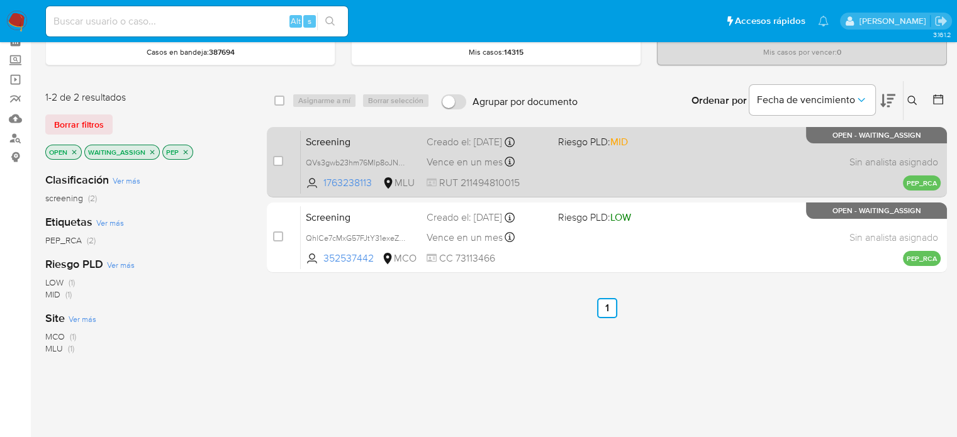
click at [488, 167] on span "Vence en un mes" at bounding box center [465, 162] width 76 height 14
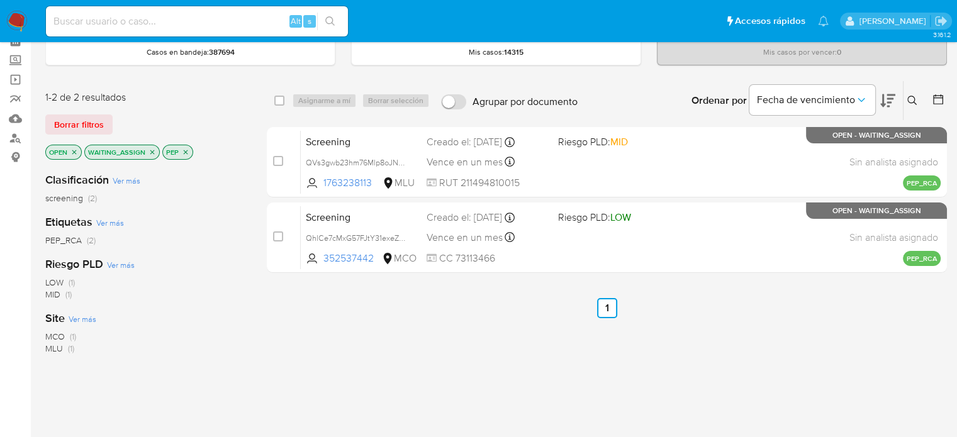
click at [21, 20] on img at bounding box center [16, 21] width 21 height 21
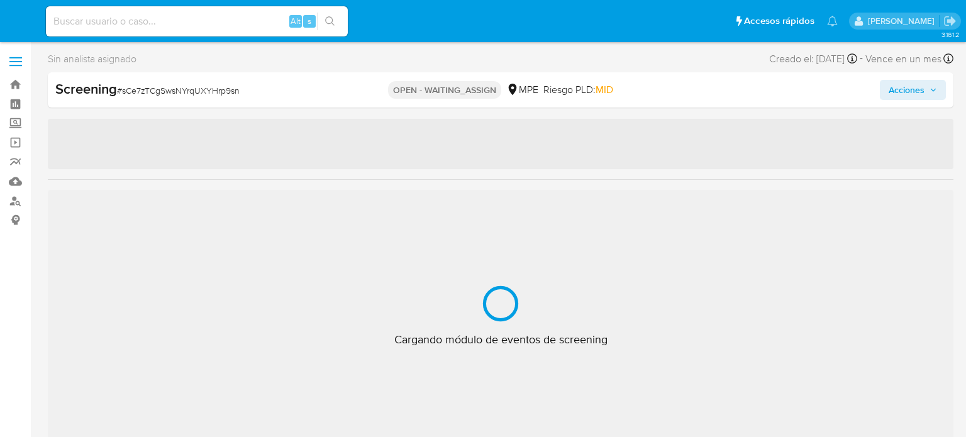
select select "10"
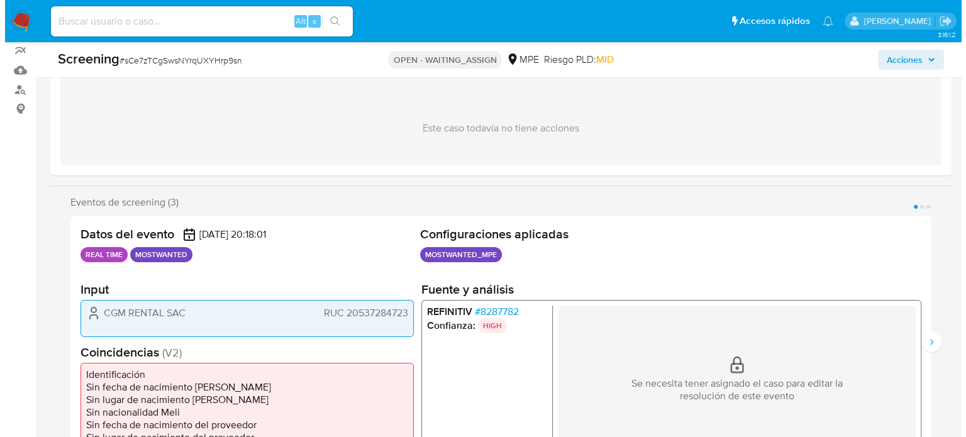
scroll to position [189, 0]
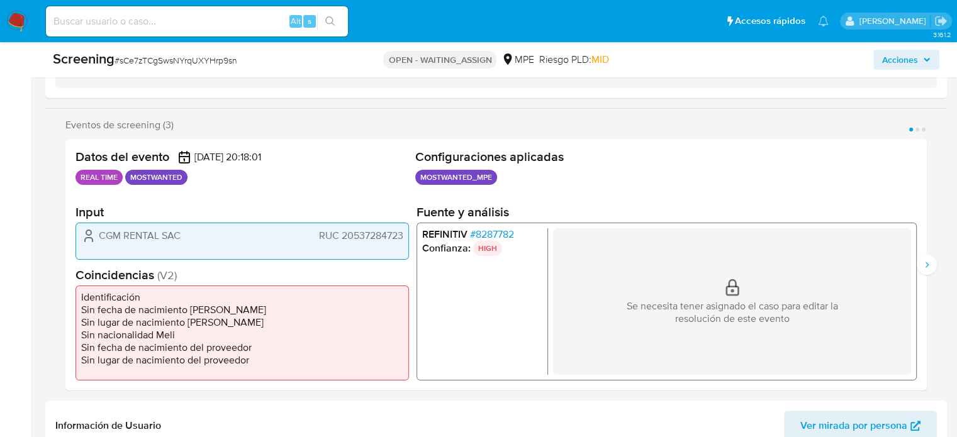
click at [496, 234] on span "# 8287782" at bounding box center [492, 234] width 44 height 13
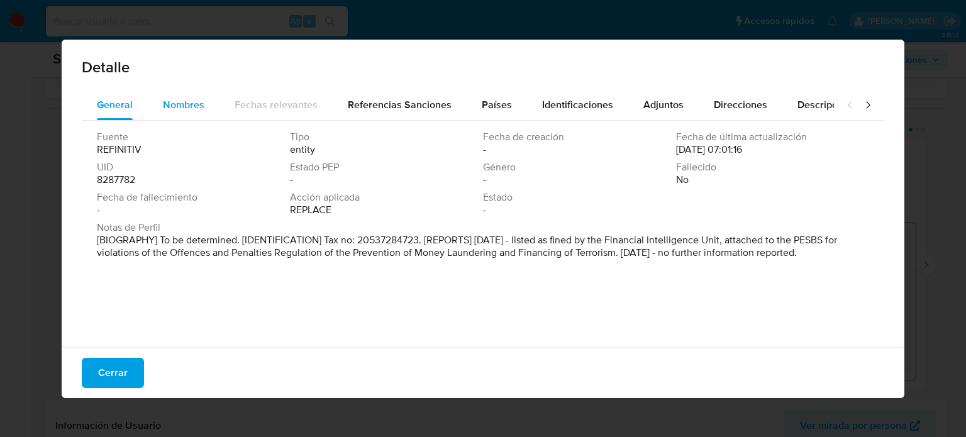
click at [204, 105] on button "Nombres" at bounding box center [184, 105] width 72 height 30
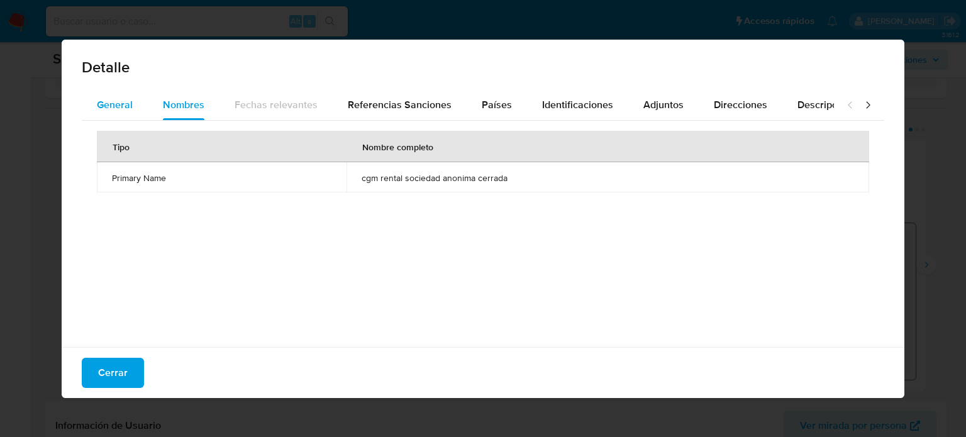
click at [132, 114] on button "General" at bounding box center [115, 105] width 66 height 30
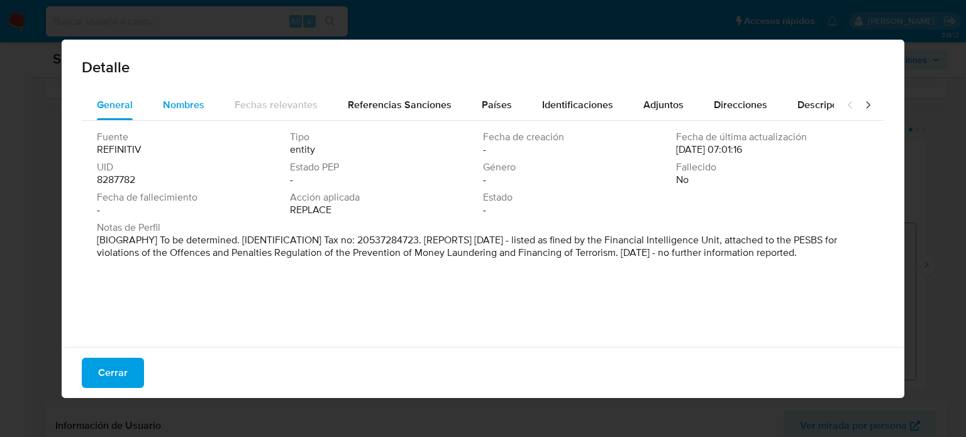
click at [166, 110] on span "Nombres" at bounding box center [184, 105] width 42 height 14
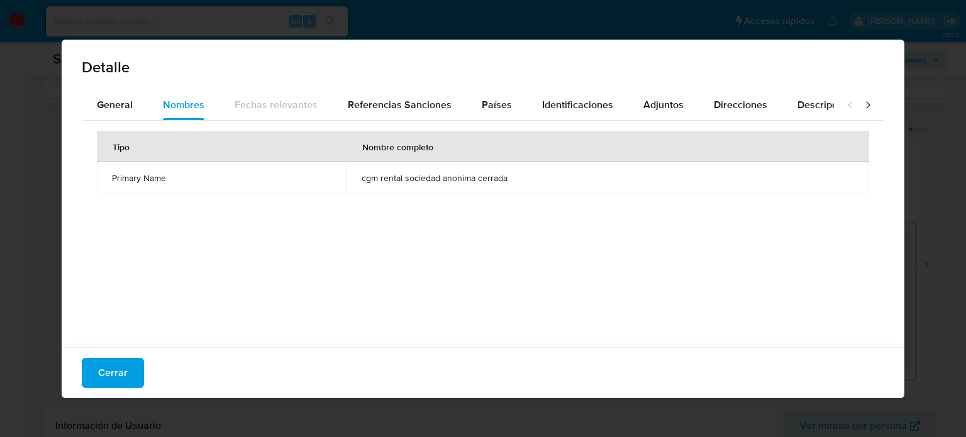
drag, startPoint x: 352, startPoint y: 170, endPoint x: 547, endPoint y: 194, distance: 196.5
click at [547, 194] on div "Tipo Nombre completo Primary Name cgm rental sociedad anonima cerrada" at bounding box center [483, 231] width 803 height 220
click at [398, 109] on span "Referencias Sanciones" at bounding box center [400, 105] width 104 height 14
drag, startPoint x: 140, startPoint y: 176, endPoint x: 98, endPoint y: 181, distance: 42.4
click at [98, 181] on td "PESBS" at bounding box center [483, 177] width 772 height 30
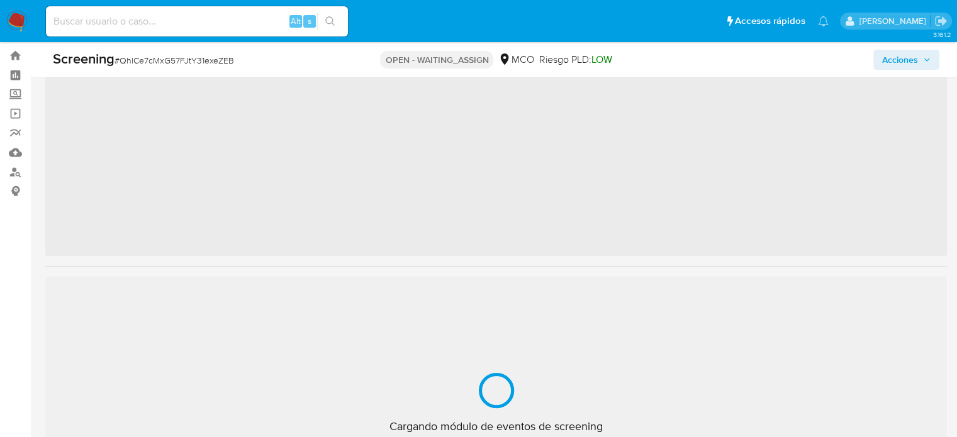
scroll to position [45, 0]
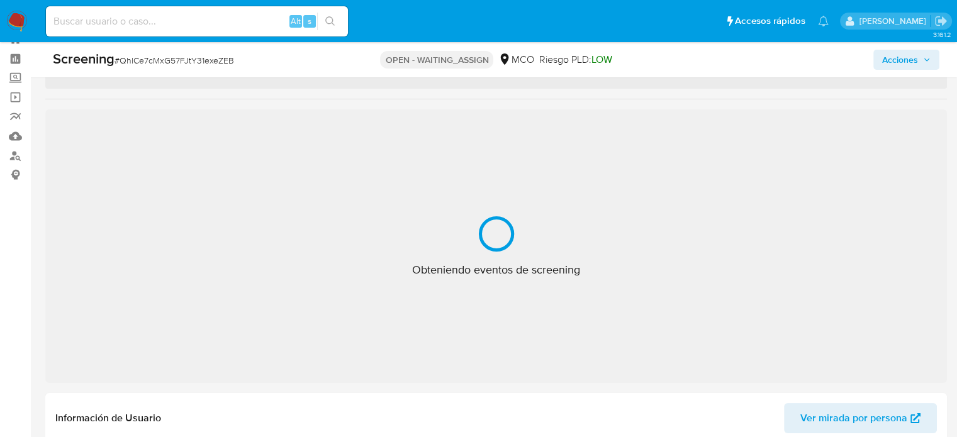
select select "10"
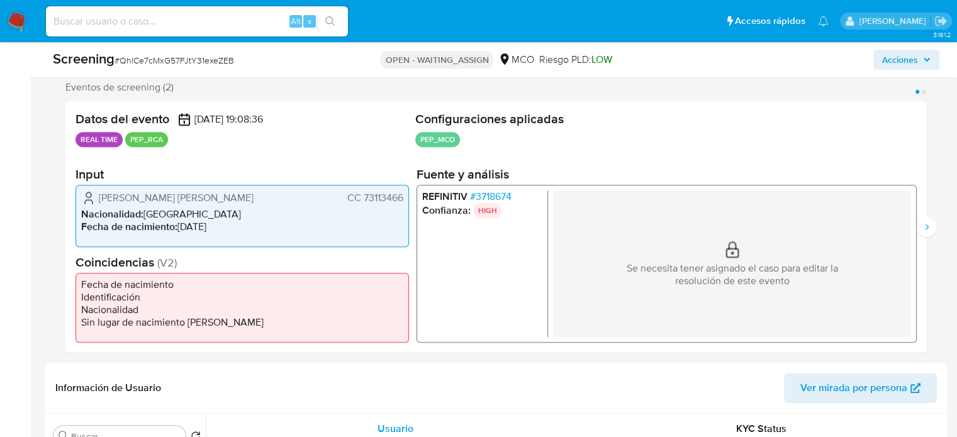
scroll to position [234, 0]
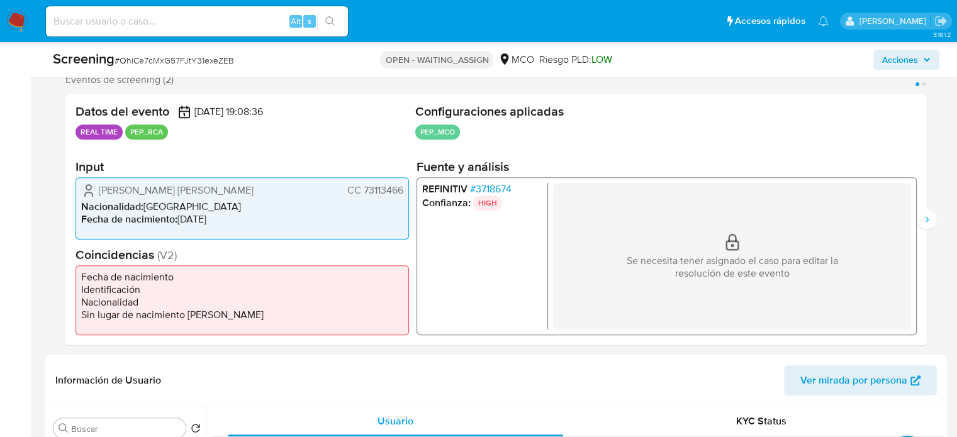
click at [491, 192] on span "# 3718674" at bounding box center [491, 188] width 42 height 13
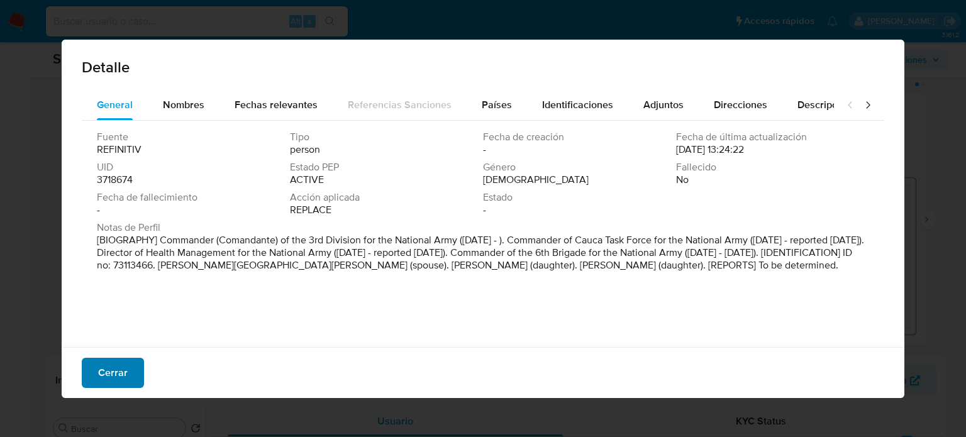
click at [138, 372] on button "Cerrar" at bounding box center [113, 373] width 62 height 30
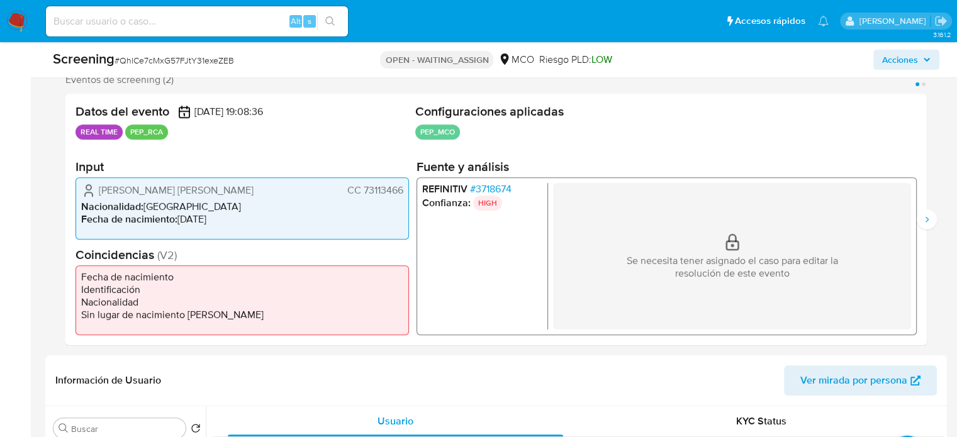
drag, startPoint x: 231, startPoint y: 190, endPoint x: 94, endPoint y: 191, distance: 137.1
click at [94, 191] on div "Mayorga Niño Marco Vinicio CC 73113466" at bounding box center [242, 189] width 322 height 15
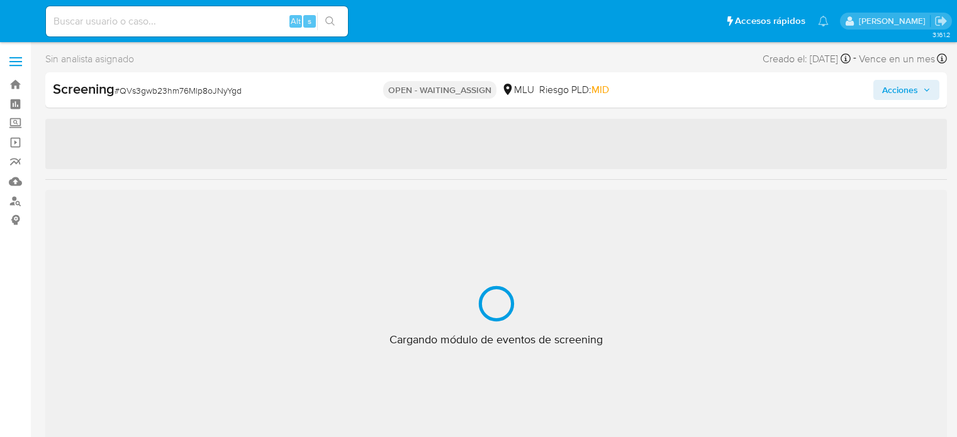
select select "10"
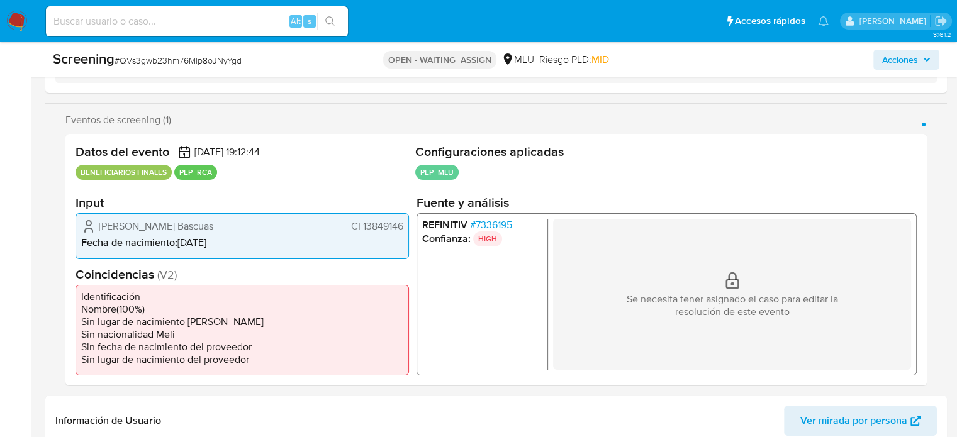
scroll to position [252, 0]
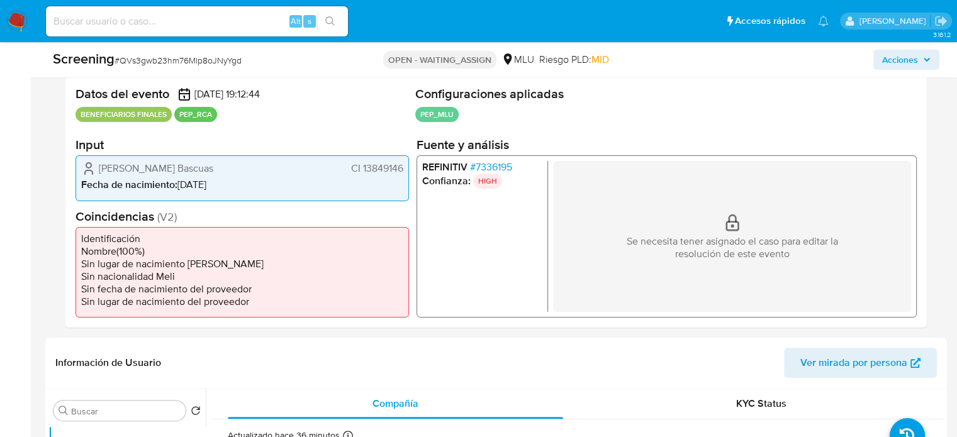
click at [498, 163] on span "# 7336195" at bounding box center [491, 167] width 42 height 13
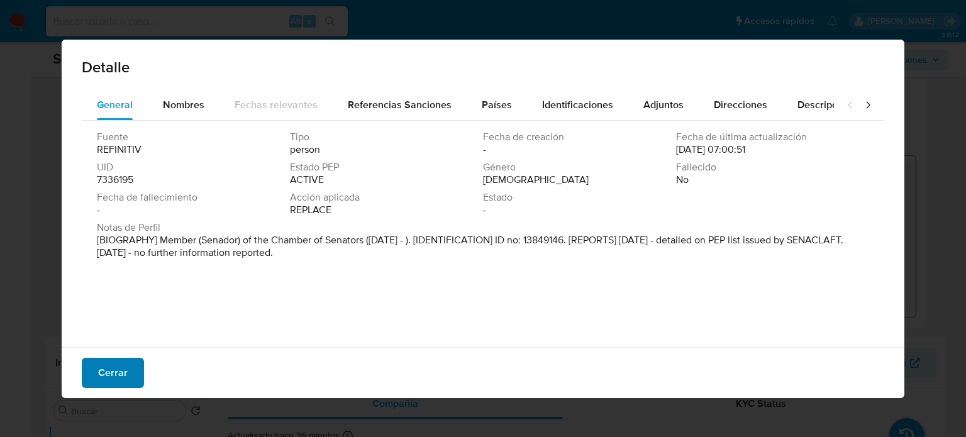
click at [131, 364] on button "Cerrar" at bounding box center [113, 373] width 62 height 30
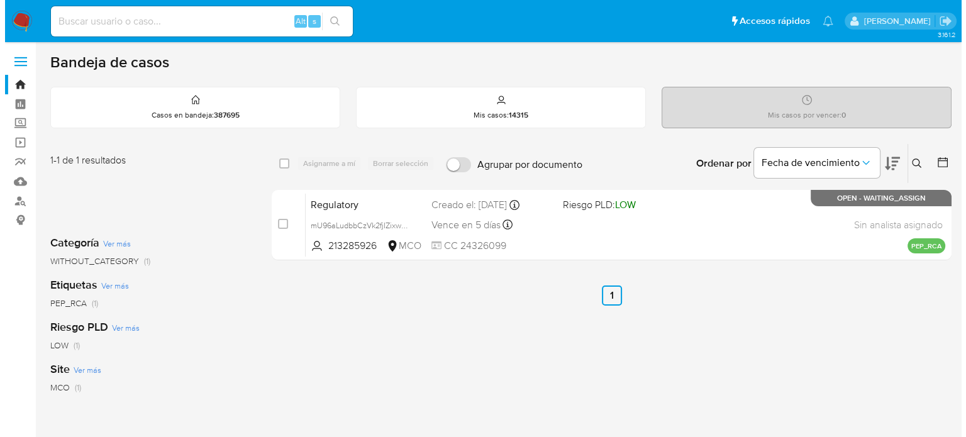
scroll to position [63, 0]
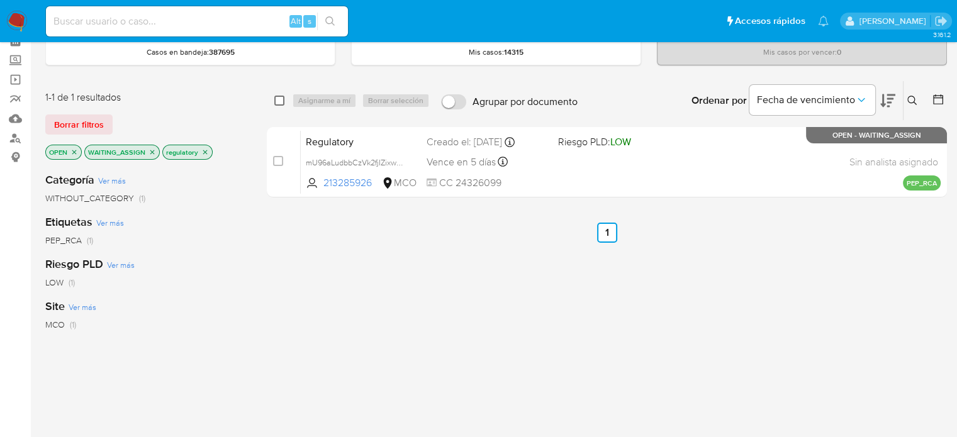
click at [281, 101] on input "checkbox" at bounding box center [279, 101] width 10 height 10
checkbox input "true"
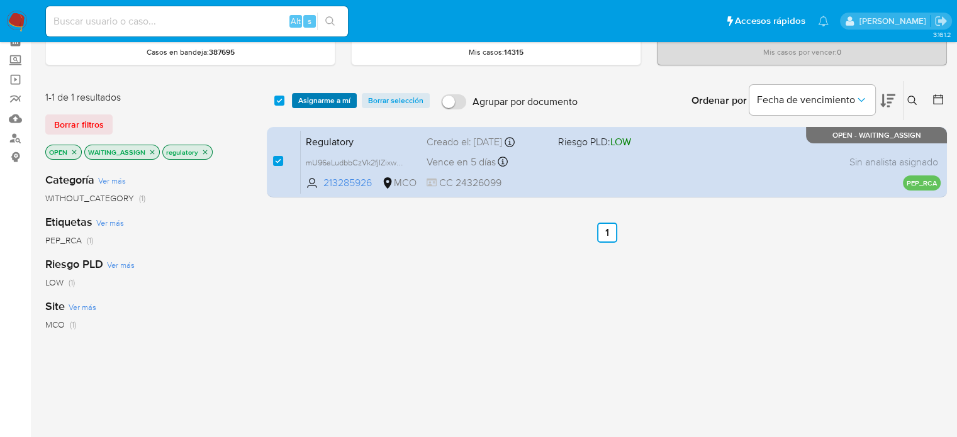
click at [301, 103] on span "Asignarme a mí" at bounding box center [324, 100] width 52 height 13
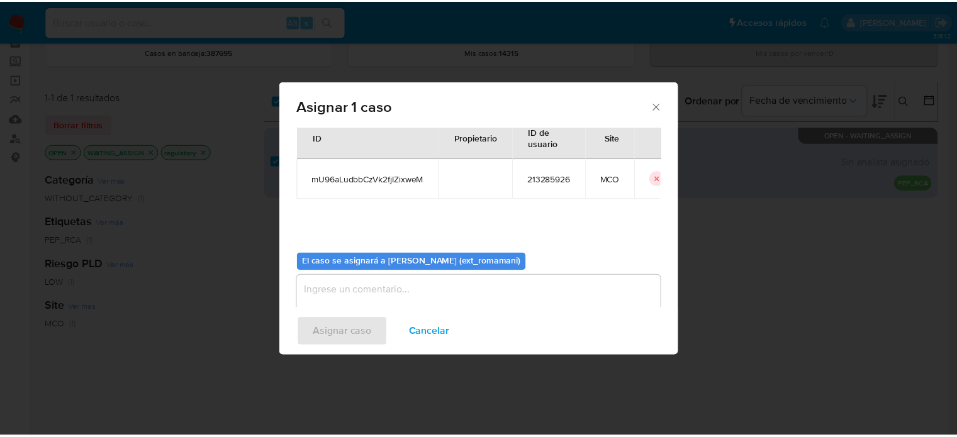
scroll to position [65, 0]
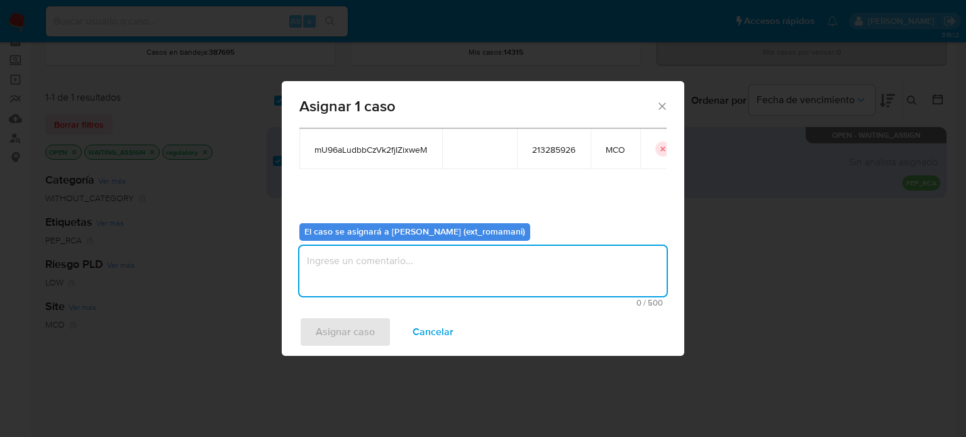
click at [380, 267] on textarea "assign-modal" at bounding box center [482, 271] width 367 height 50
type textarea "Asignacion"
click at [361, 332] on span "Asignar caso" at bounding box center [345, 332] width 59 height 28
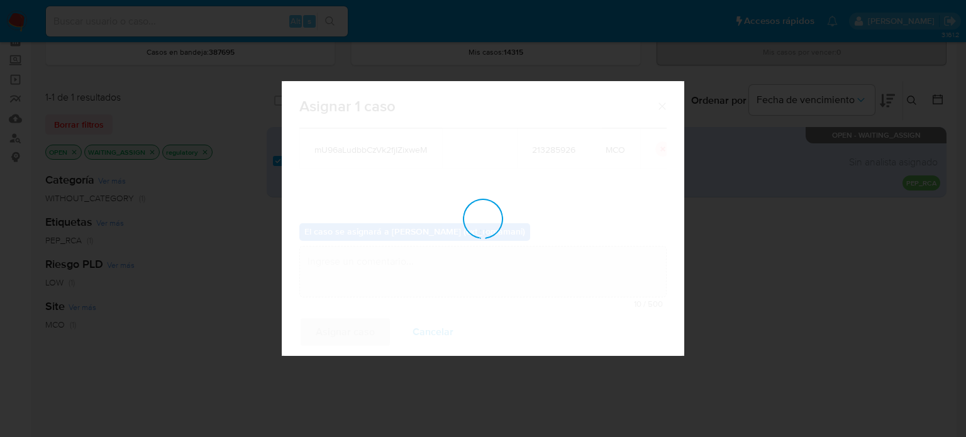
checkbox input "false"
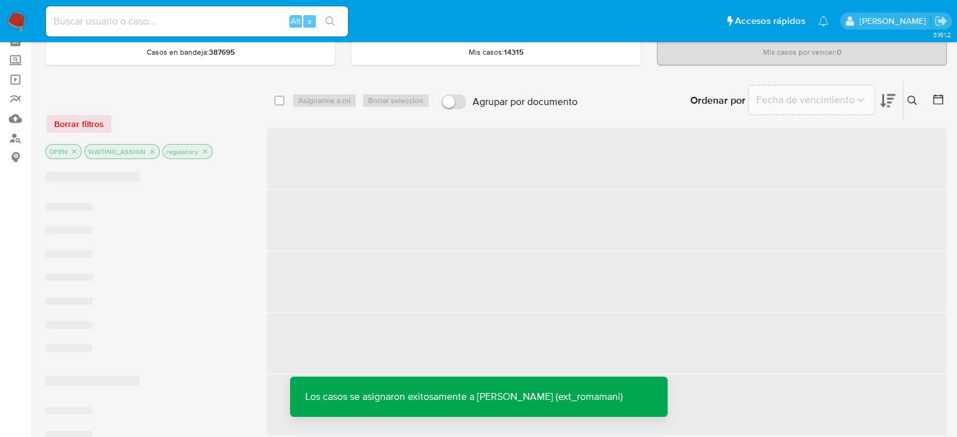
click at [21, 20] on img at bounding box center [16, 21] width 21 height 21
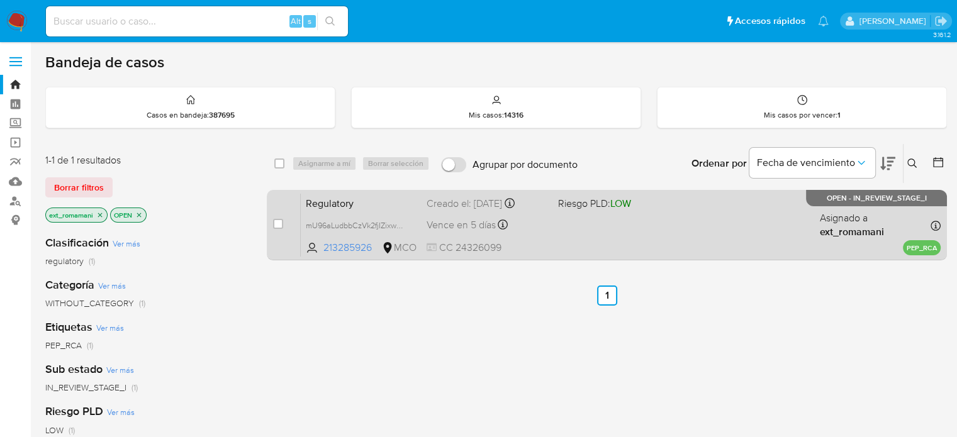
click at [547, 232] on div "Regulatory mU96aLudbbCzVk2fjIZixweM 213285926 MCO Riesgo PLD: LOW Creado el: 03…" at bounding box center [621, 225] width 640 height 64
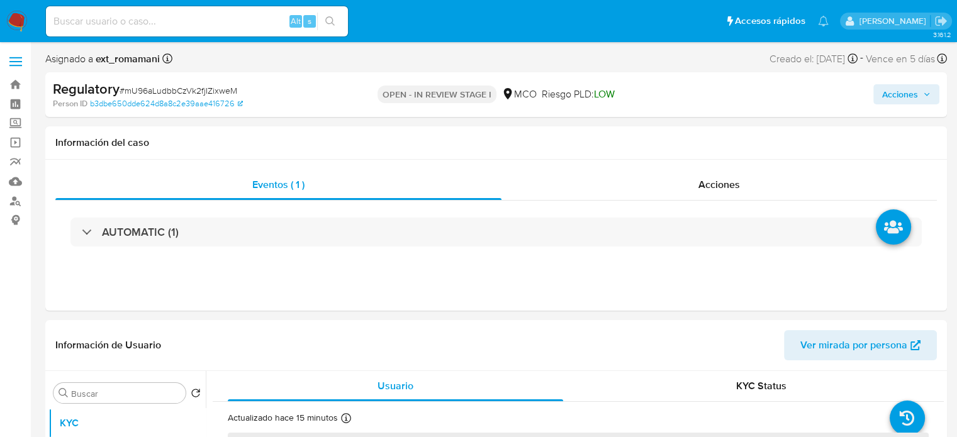
select select "10"
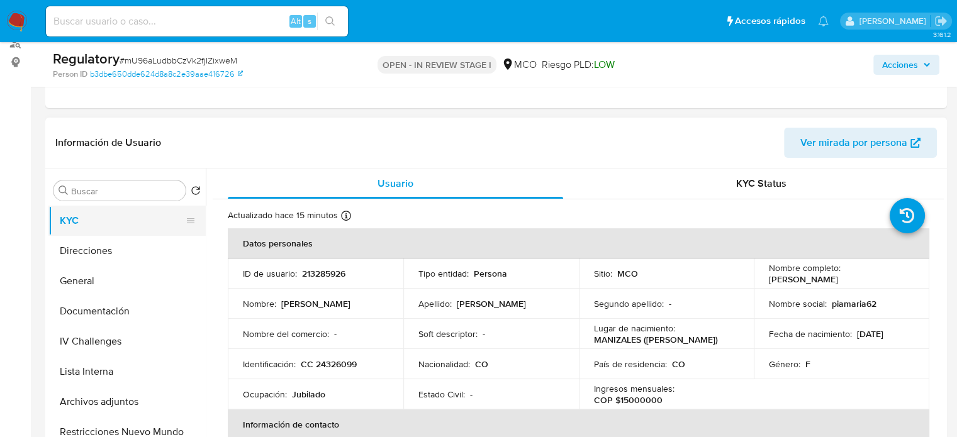
scroll to position [252, 0]
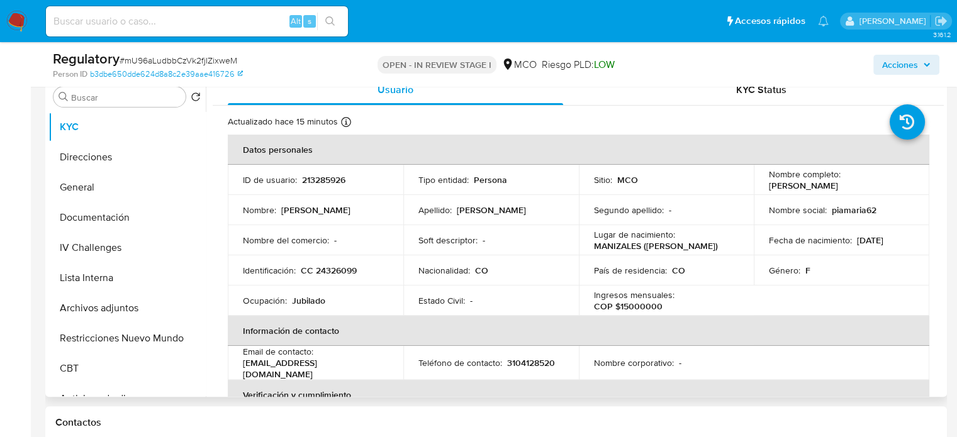
drag, startPoint x: 906, startPoint y: 191, endPoint x: 765, endPoint y: 184, distance: 141.1
click at [769, 184] on div "Nombre completo : Maria Piedad Echeverri Calderon" at bounding box center [841, 180] width 145 height 23
copy p "[PERSON_NAME]"
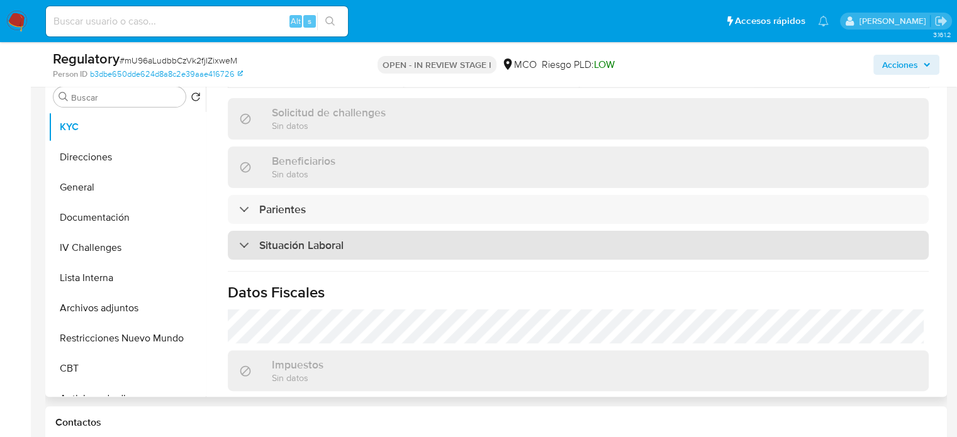
click at [351, 239] on div "Situación Laboral" at bounding box center [578, 245] width 701 height 29
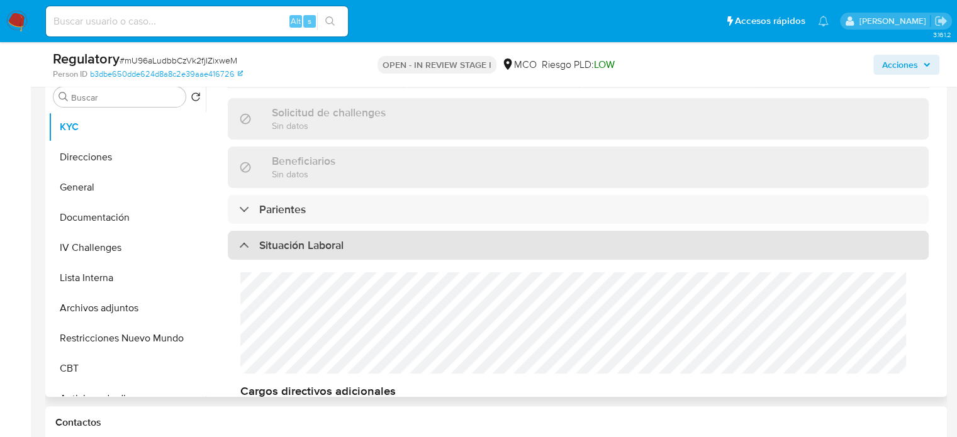
scroll to position [566, 0]
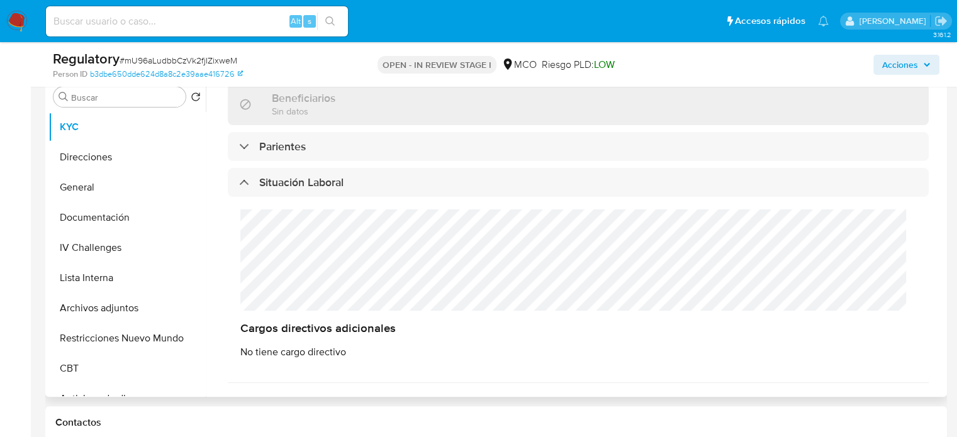
click at [238, 228] on div "Cargos directivos adicionales No tiene cargo directivo" at bounding box center [578, 284] width 701 height 174
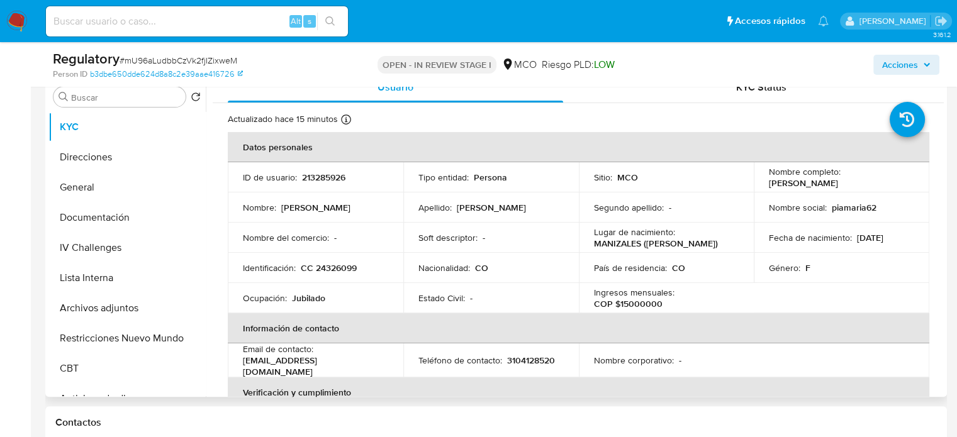
scroll to position [0, 0]
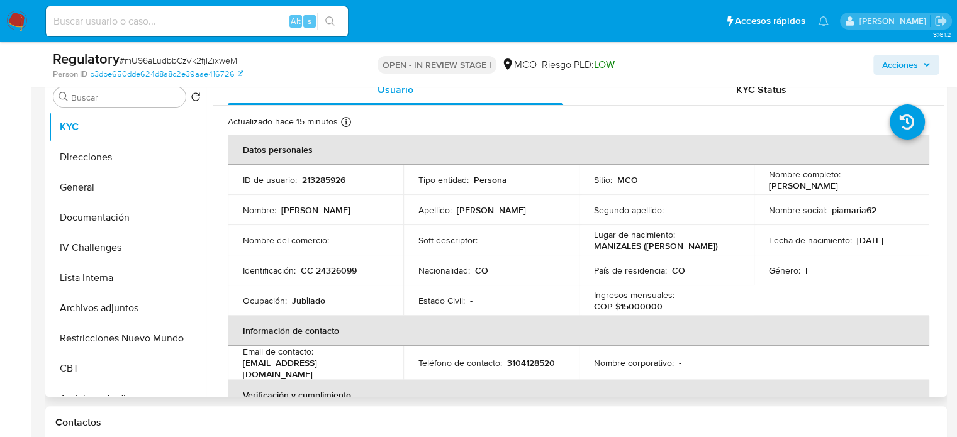
drag, startPoint x: 901, startPoint y: 183, endPoint x: 757, endPoint y: 183, distance: 144.1
click at [757, 183] on td "Nombre completo : Maria Piedad Echeverri Calderon" at bounding box center [842, 180] width 176 height 30
copy p "Maria Piedad Echeverri Calderon"
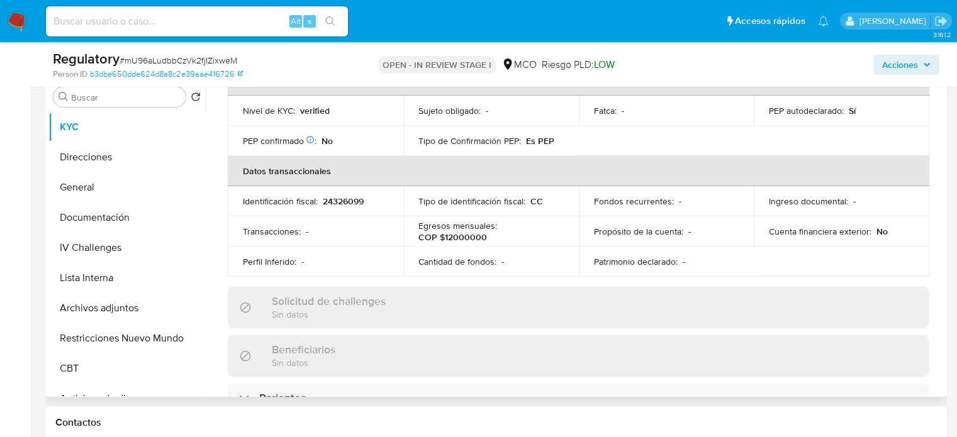
scroll to position [503, 0]
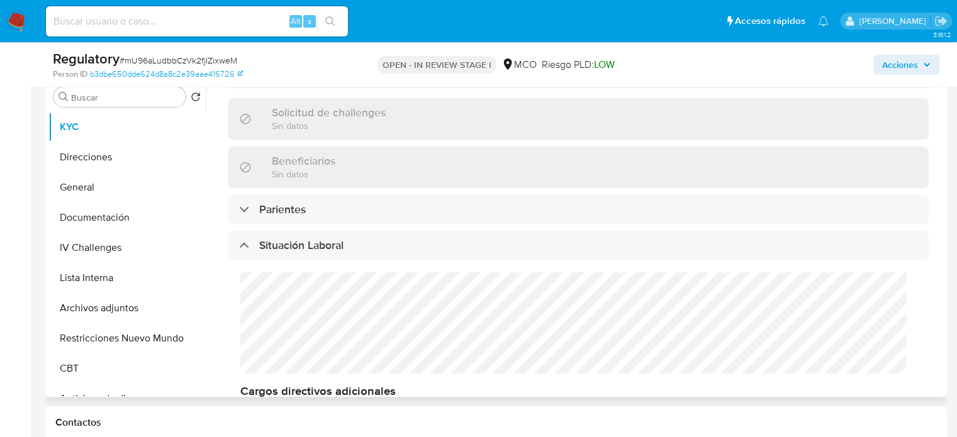
click at [229, 286] on div "Cargos directivos adicionales No tiene cargo directivo" at bounding box center [578, 347] width 701 height 174
click at [106, 284] on button "Lista Interna" at bounding box center [121, 278] width 147 height 30
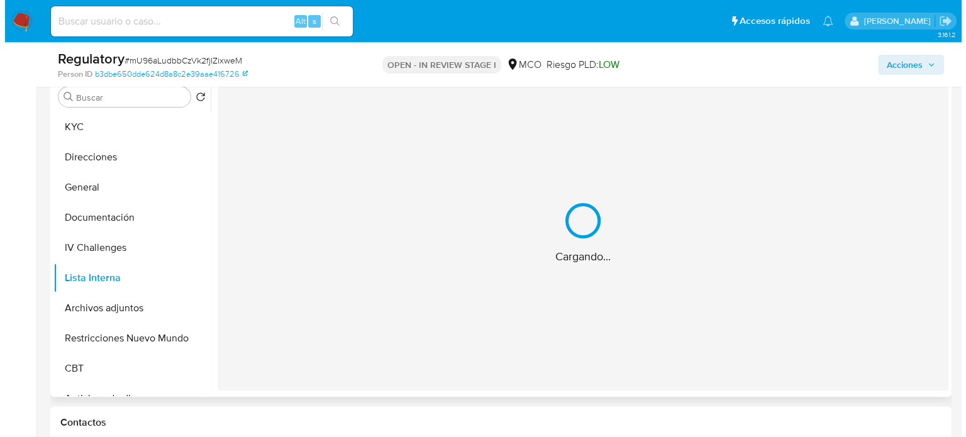
scroll to position [189, 0]
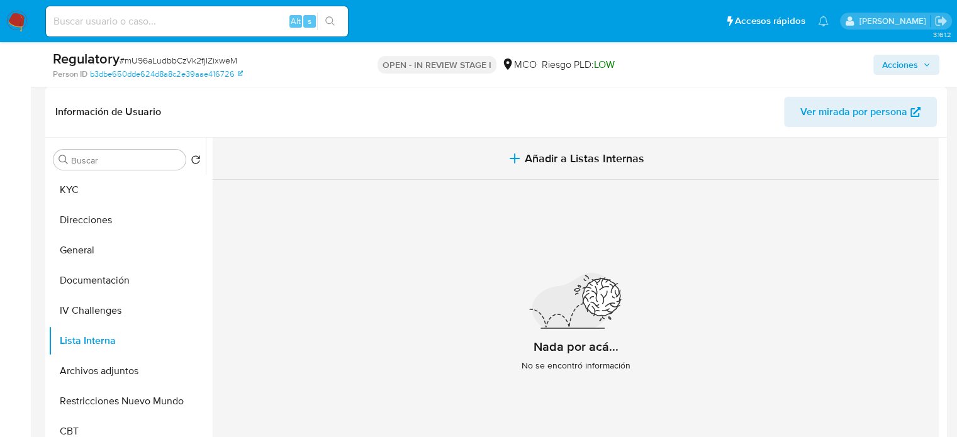
click at [510, 162] on icon "button" at bounding box center [514, 158] width 15 height 15
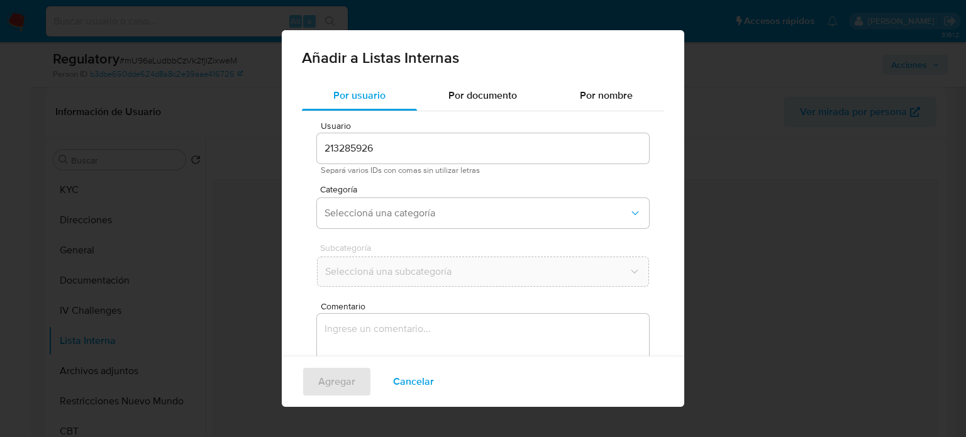
scroll to position [53, 0]
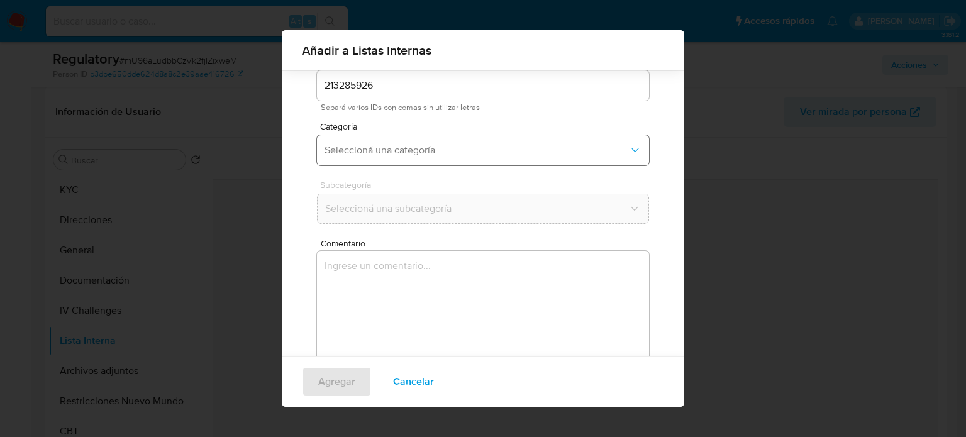
click at [428, 155] on span "Seleccioná una categoría" at bounding box center [477, 150] width 304 height 13
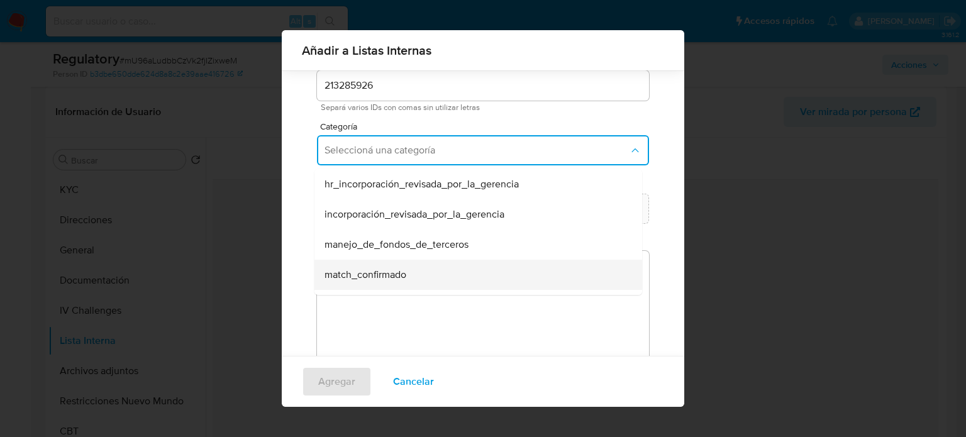
click at [385, 279] on span "match_confirmado" at bounding box center [366, 275] width 82 height 13
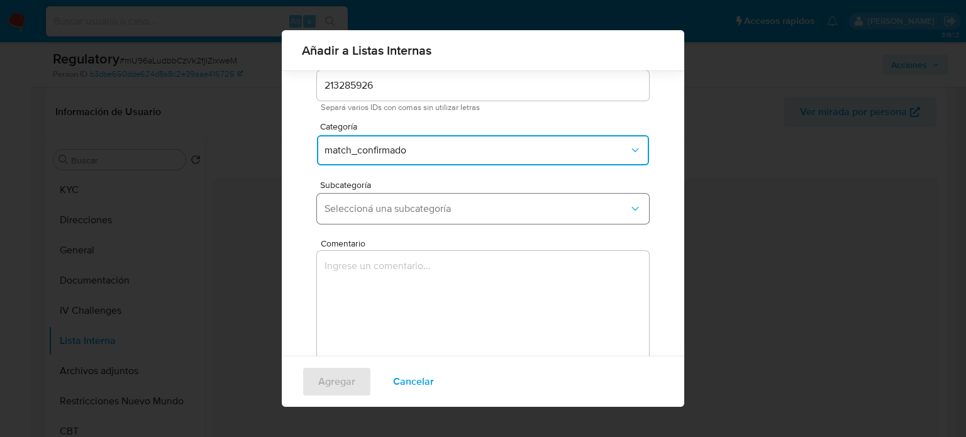
click at [458, 206] on span "Seleccioná una subcategoría" at bounding box center [477, 209] width 304 height 13
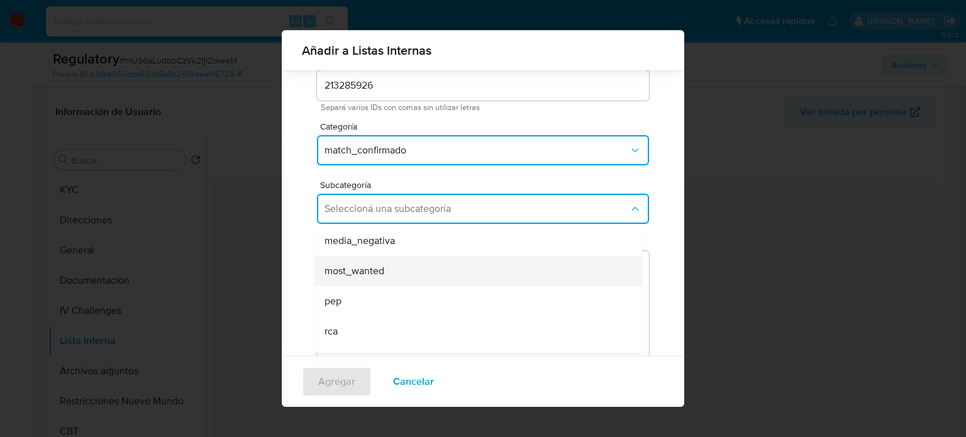
scroll to position [63, 0]
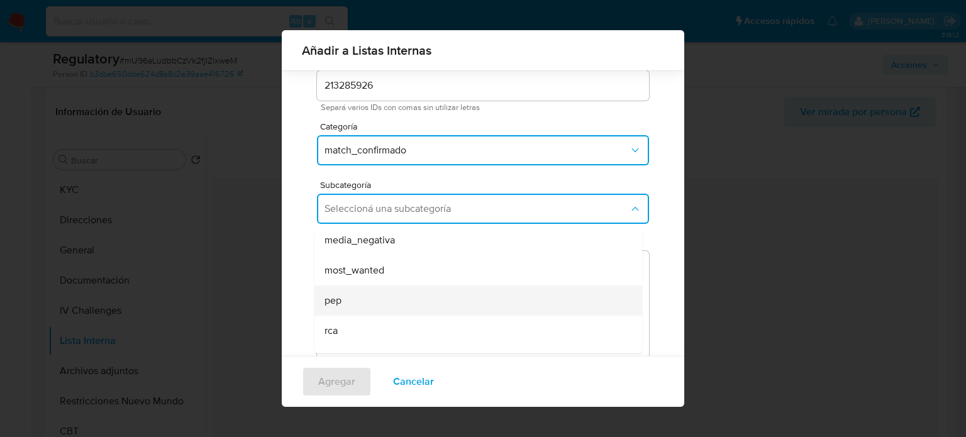
click at [367, 294] on div "pep" at bounding box center [475, 301] width 300 height 30
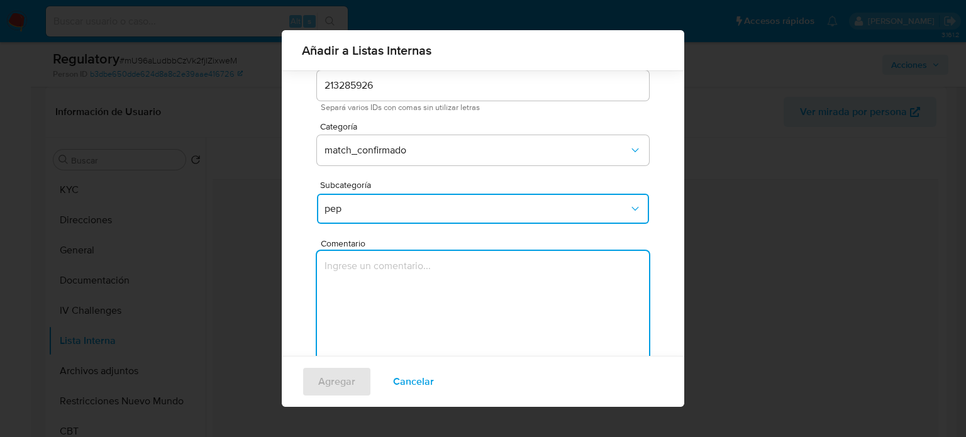
click at [367, 294] on textarea "Comentario" at bounding box center [483, 311] width 332 height 121
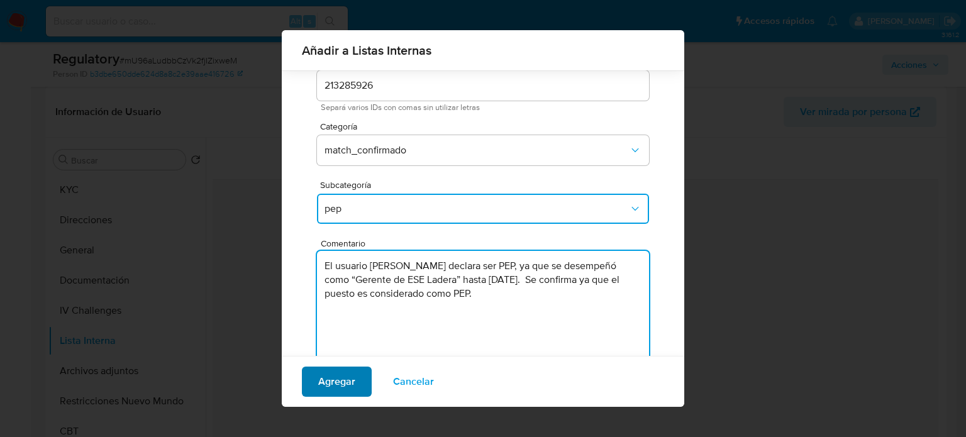
type textarea "El usuario Maria Piedad Echeverri Calderon declara ser PEP, ya que se desempeñó…"
click at [346, 383] on span "Agregar" at bounding box center [336, 382] width 37 height 28
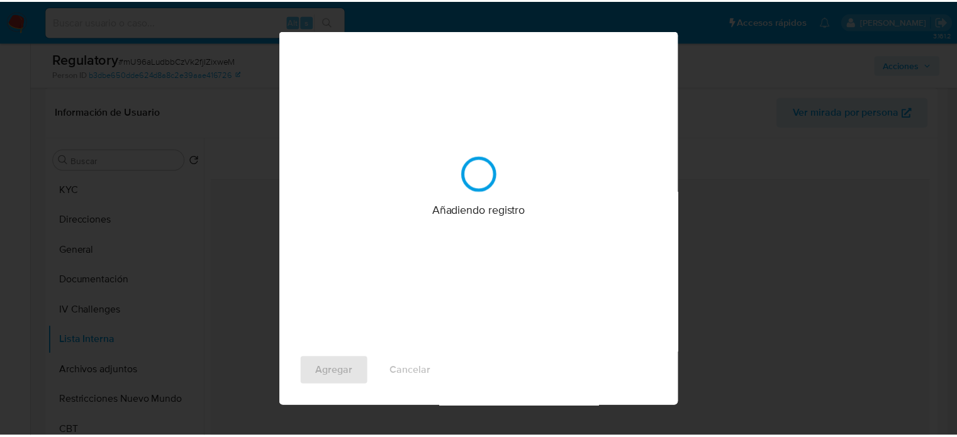
scroll to position [0, 0]
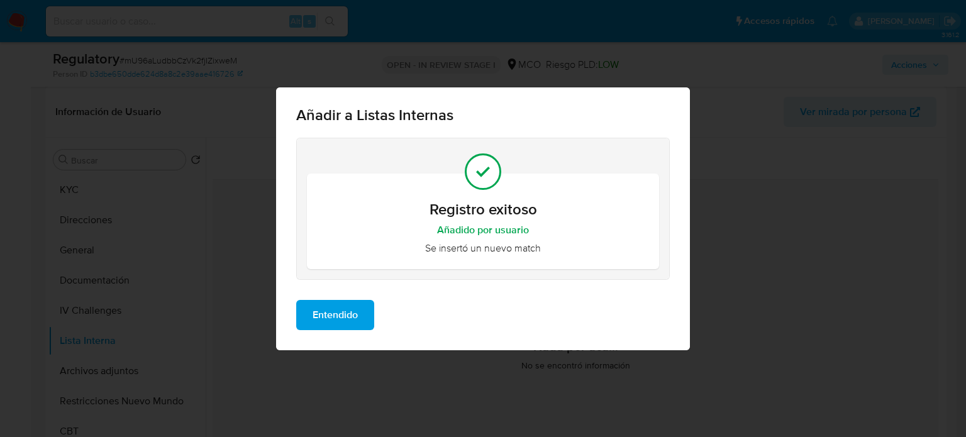
click at [334, 316] on span "Entendido" at bounding box center [335, 315] width 45 height 28
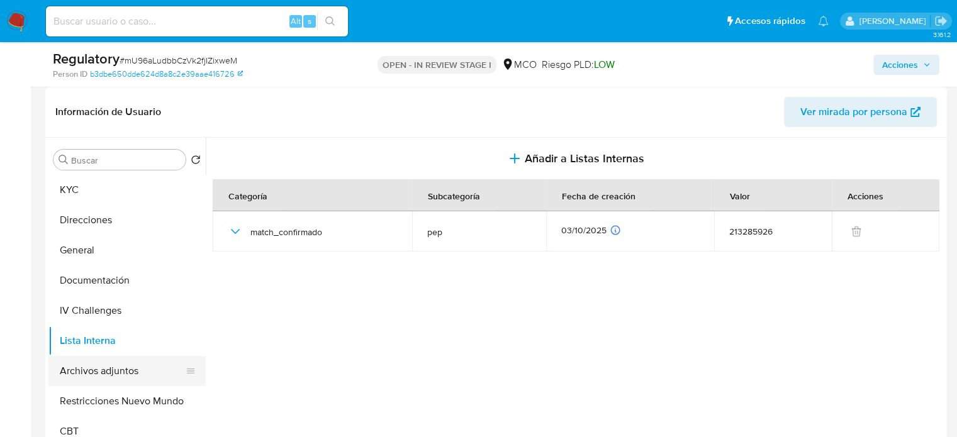
click at [111, 369] on button "Archivos adjuntos" at bounding box center [121, 371] width 147 height 30
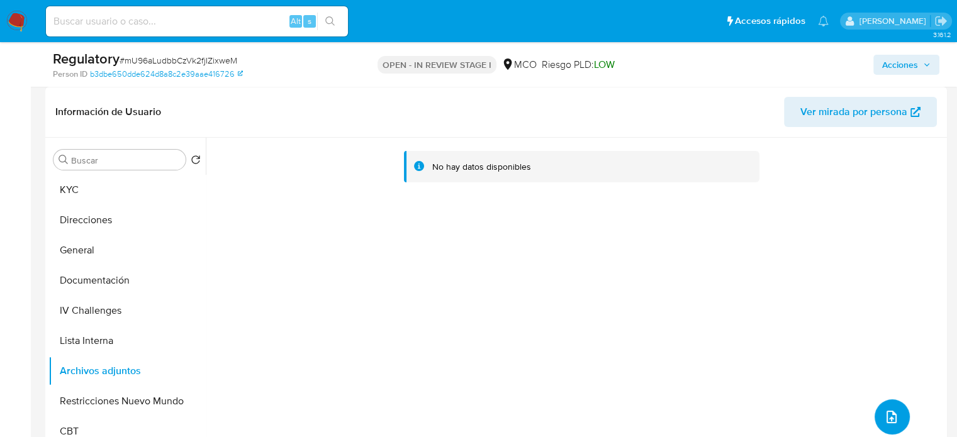
click at [874, 412] on button "upload-file" at bounding box center [891, 416] width 35 height 35
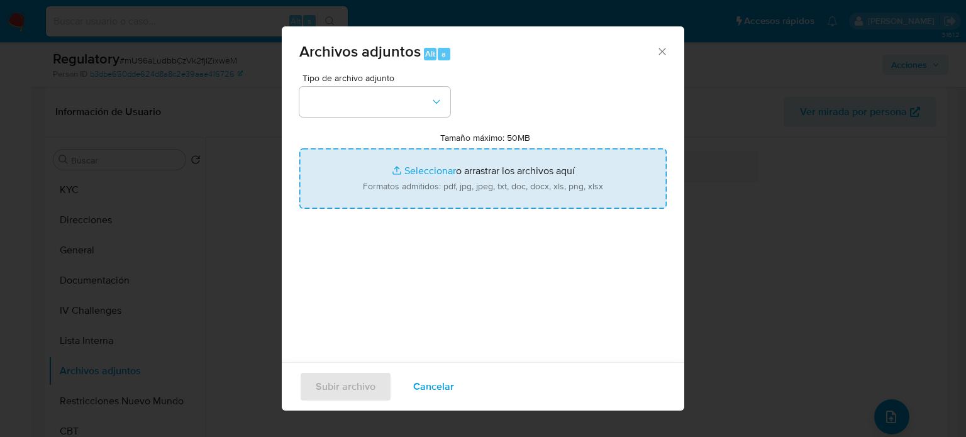
click at [455, 183] on input "Tamaño máximo: 50MB Seleccionar archivos" at bounding box center [482, 178] width 367 height 60
type input "C:\fakepath\Seguimos trabajando por los servicios ...d de la comunidad_ Gerente…"
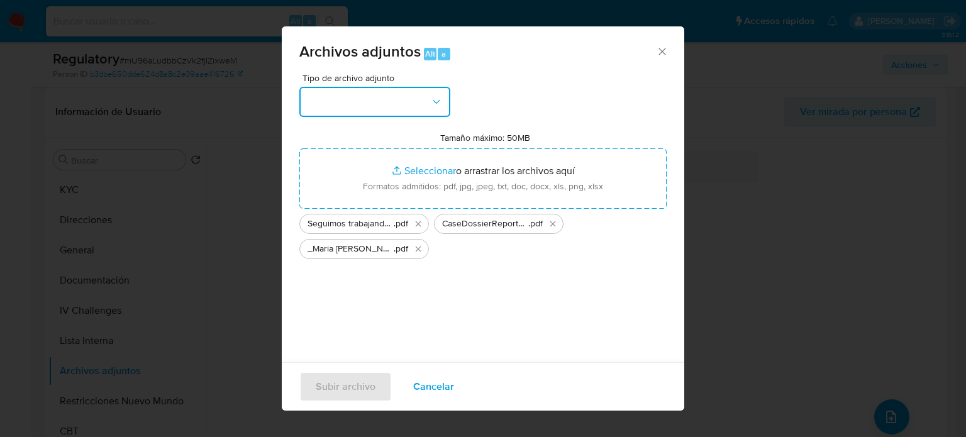
drag, startPoint x: 455, startPoint y: 183, endPoint x: 333, endPoint y: 103, distance: 146.2
click at [333, 103] on button "button" at bounding box center [374, 102] width 151 height 30
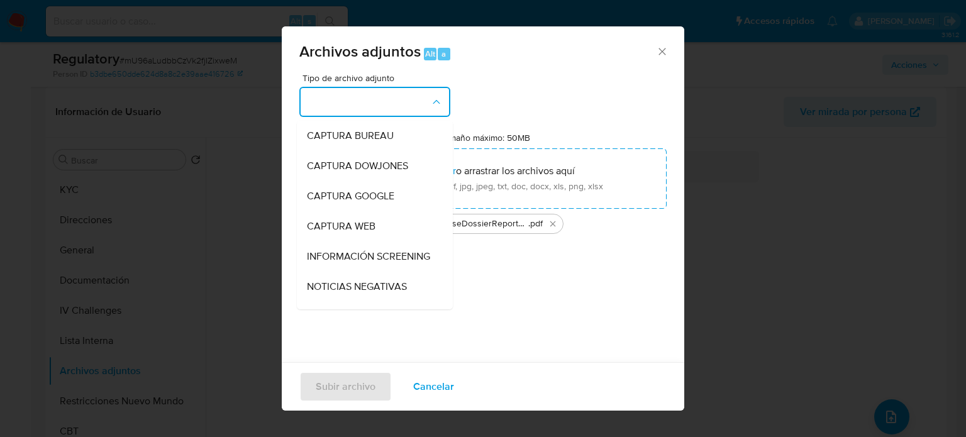
click at [342, 259] on span "INFORMACIÓN SCREENING" at bounding box center [368, 256] width 123 height 13
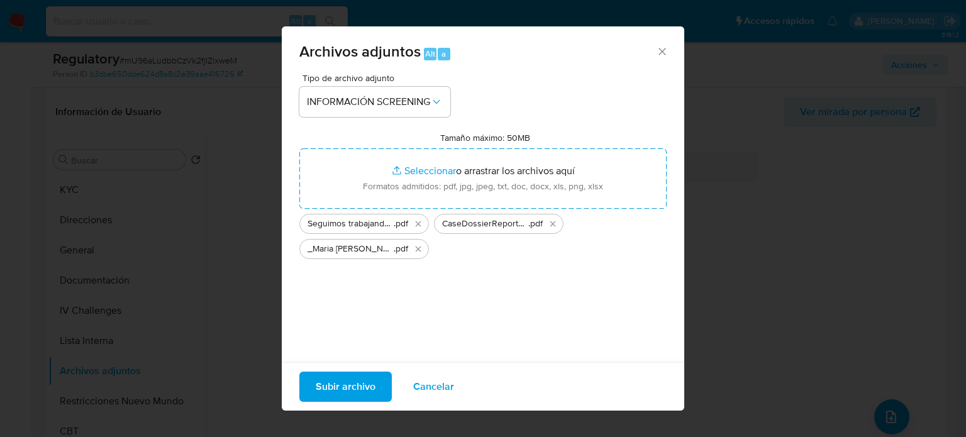
click at [367, 385] on span "Subir archivo" at bounding box center [346, 387] width 60 height 28
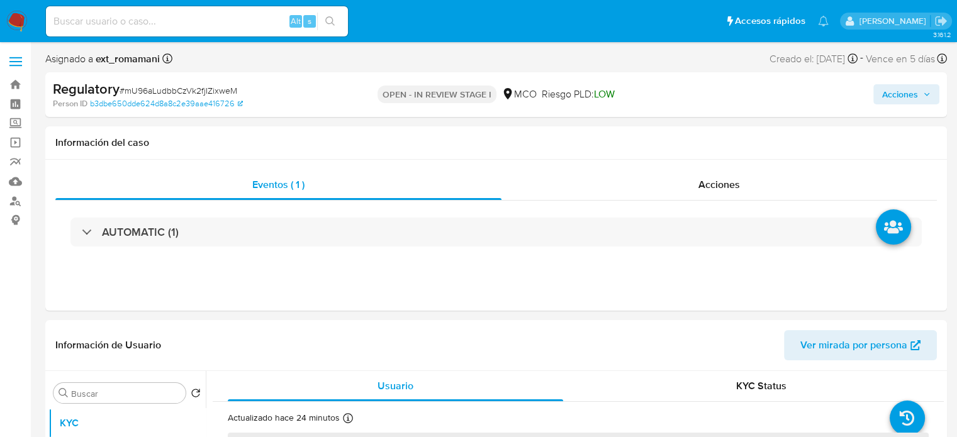
select select "10"
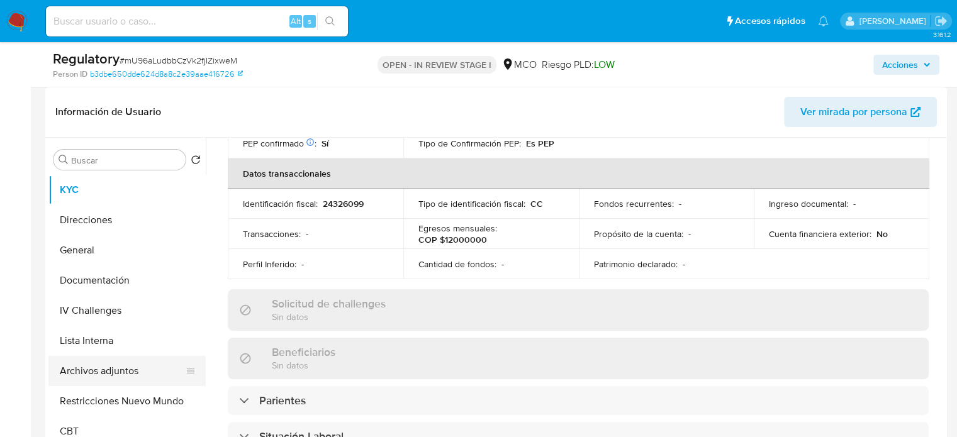
scroll to position [377, 0]
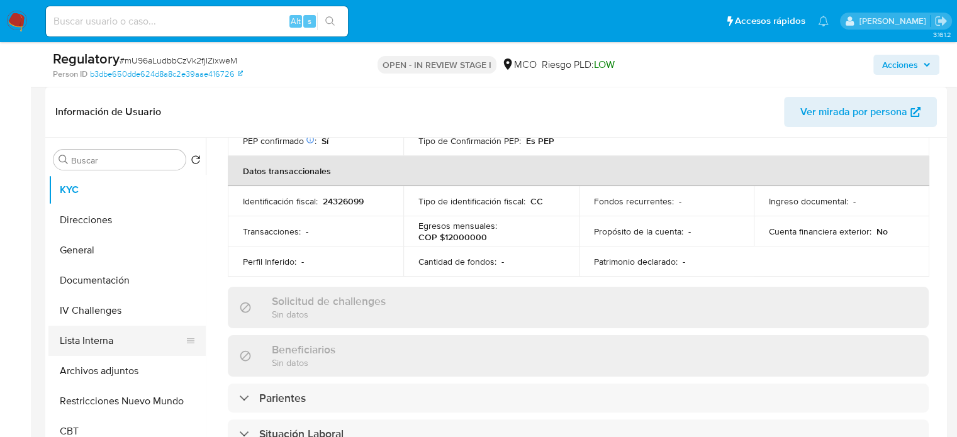
click at [106, 340] on button "Lista Interna" at bounding box center [121, 341] width 147 height 30
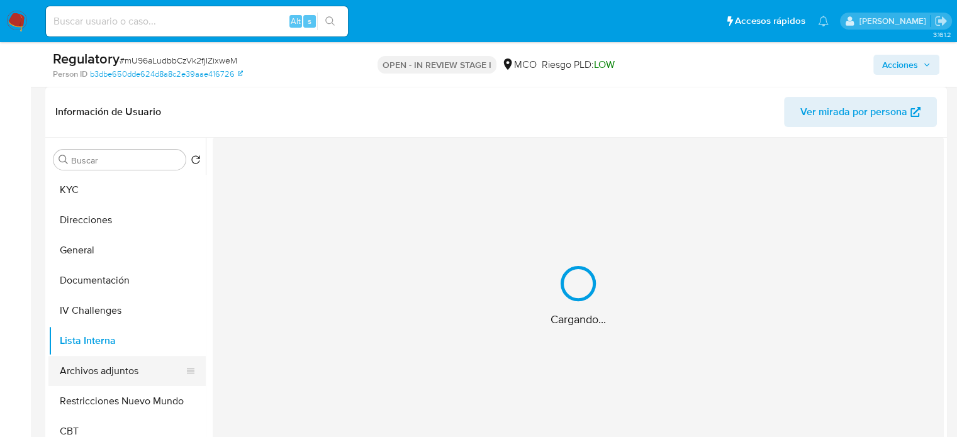
scroll to position [0, 0]
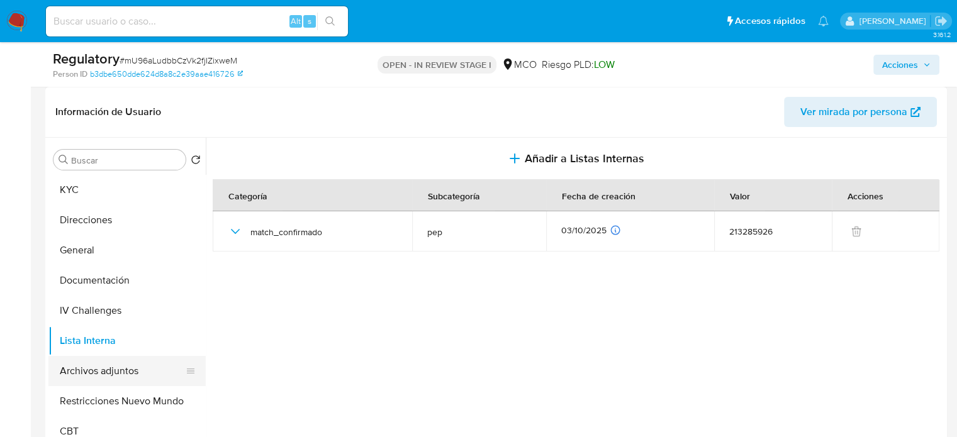
click at [106, 366] on button "Archivos adjuntos" at bounding box center [121, 371] width 147 height 30
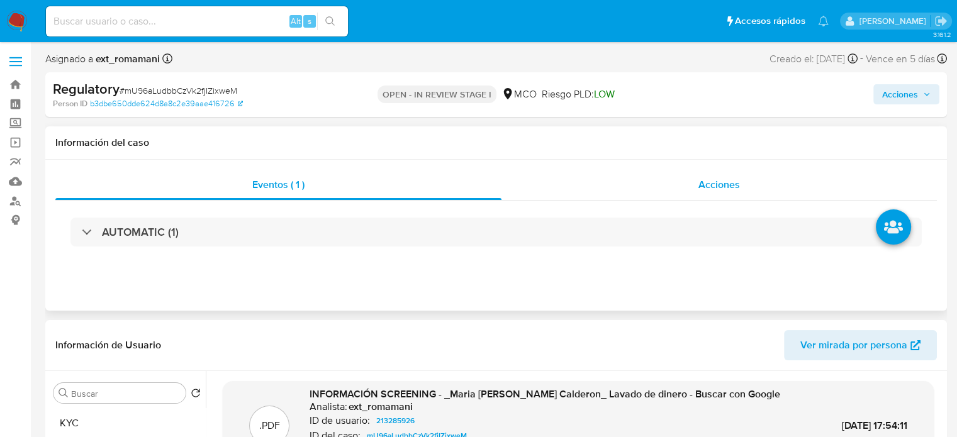
click at [654, 186] on div "Acciones" at bounding box center [718, 185] width 435 height 30
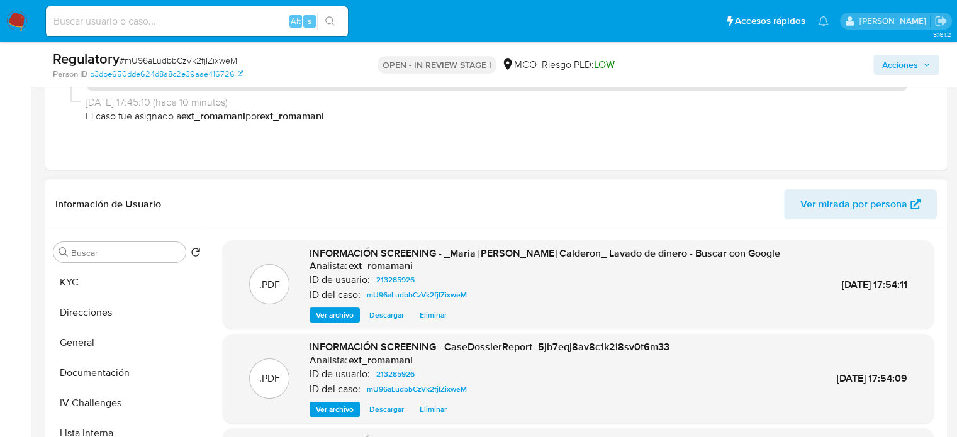
scroll to position [252, 0]
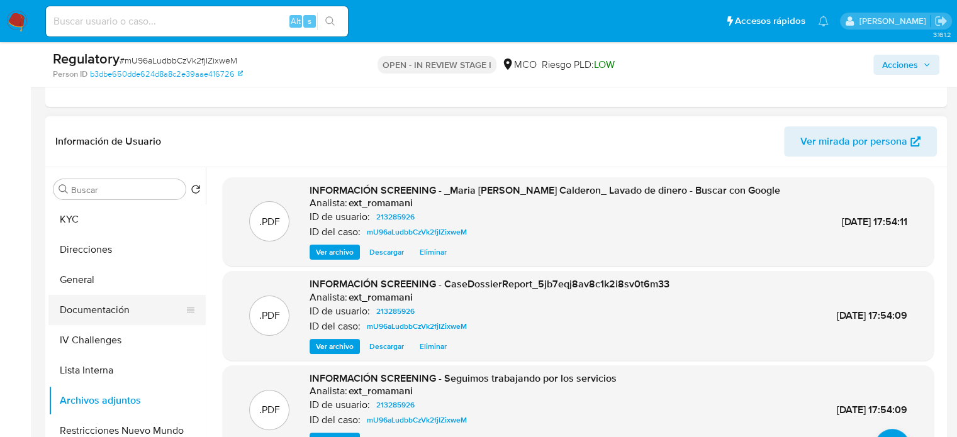
click at [102, 306] on button "Documentación" at bounding box center [121, 310] width 147 height 30
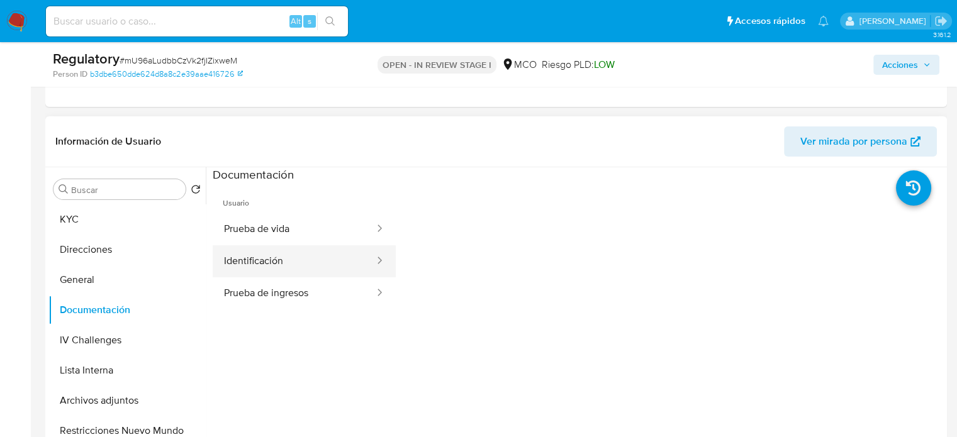
click at [291, 259] on button "Identificación" at bounding box center [294, 261] width 163 height 32
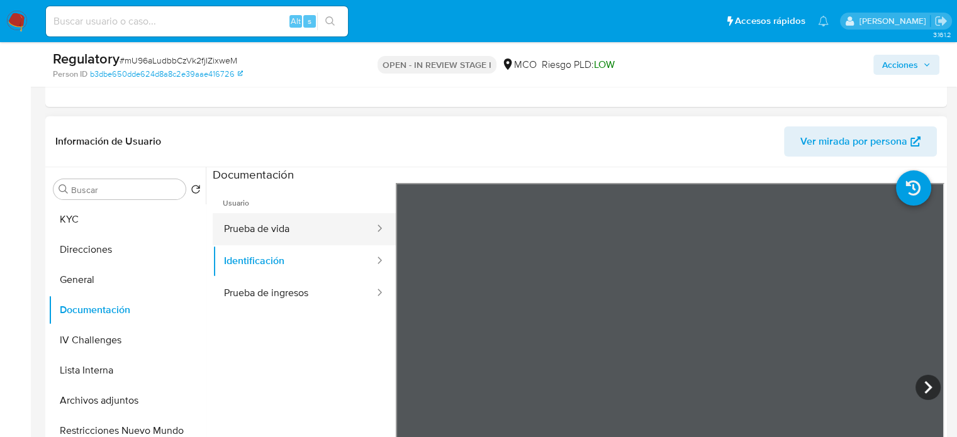
click at [242, 228] on button "Prueba de vida" at bounding box center [294, 229] width 163 height 32
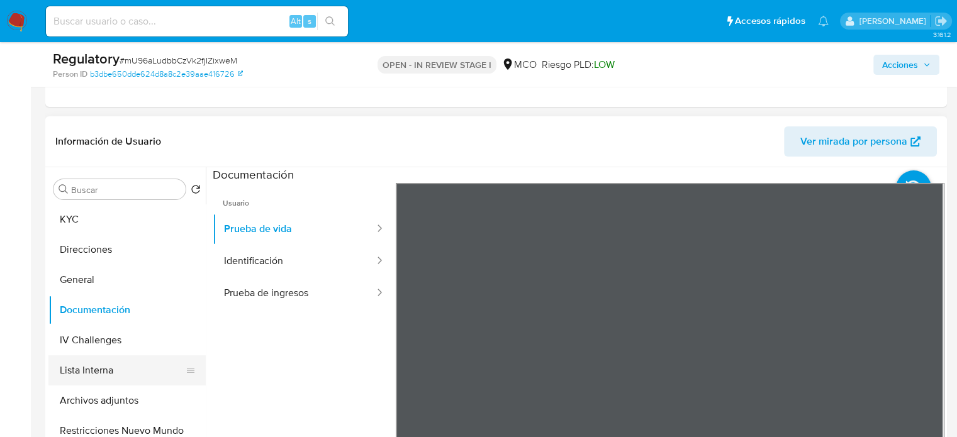
click at [87, 378] on button "Lista Interna" at bounding box center [121, 370] width 147 height 30
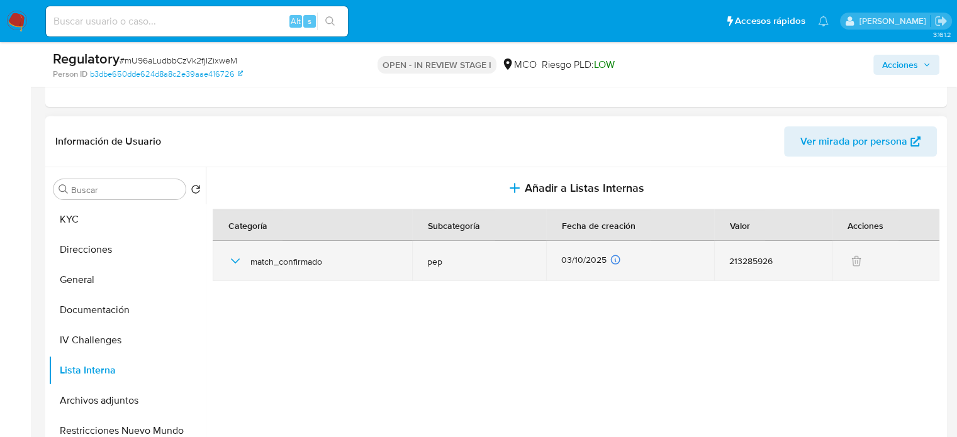
click at [231, 266] on icon "button" at bounding box center [235, 261] width 15 height 15
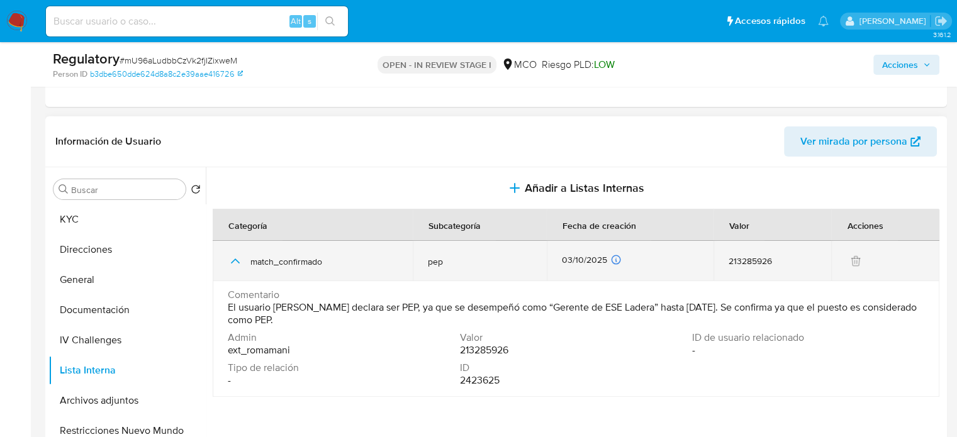
click at [231, 266] on icon "button" at bounding box center [235, 261] width 15 height 15
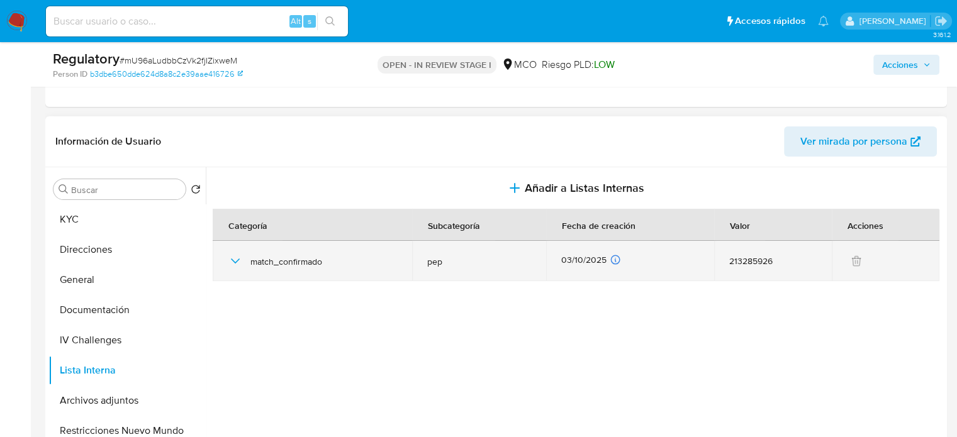
click at [231, 266] on icon "button" at bounding box center [235, 261] width 15 height 15
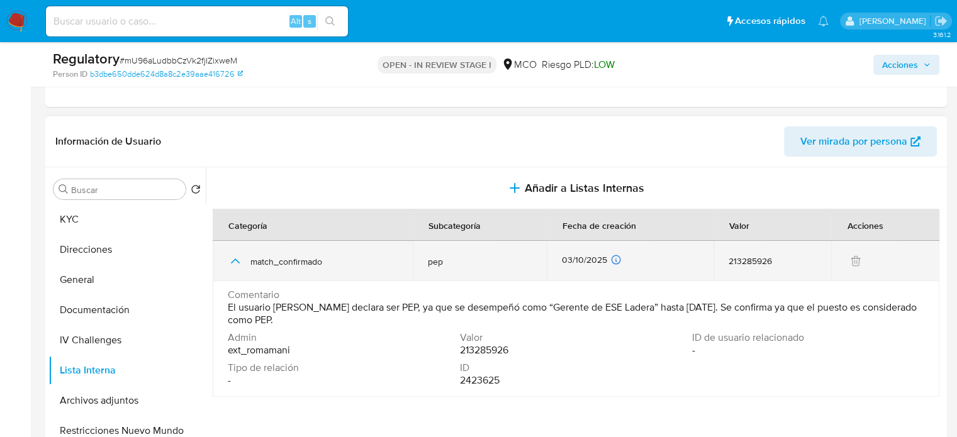
click at [231, 266] on icon "button" at bounding box center [235, 261] width 15 height 15
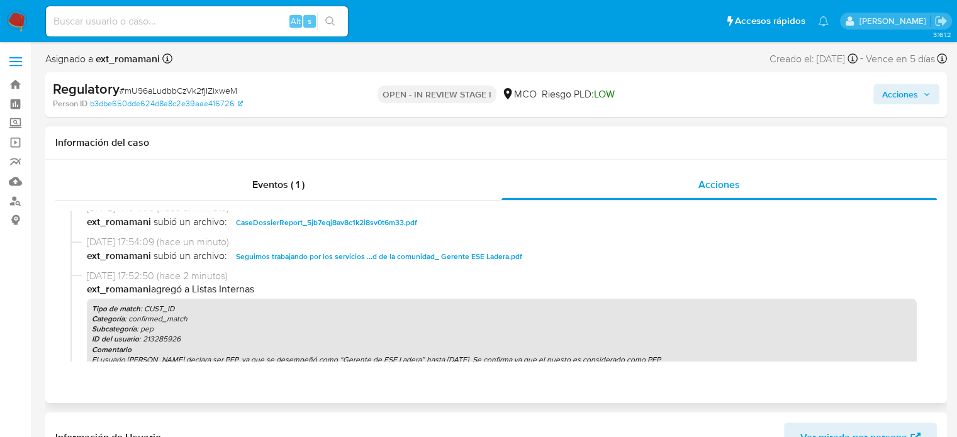
scroll to position [63, 0]
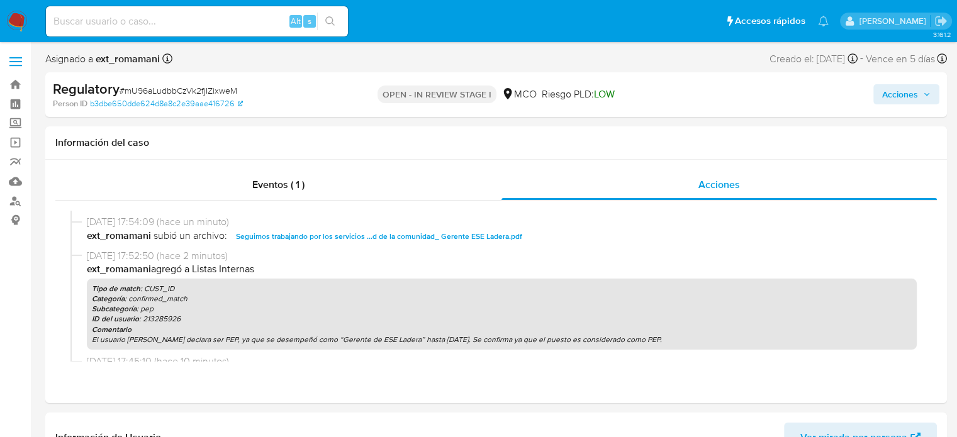
drag, startPoint x: 877, startPoint y: 98, endPoint x: 863, endPoint y: 101, distance: 14.3
click at [878, 98] on button "Acciones" at bounding box center [906, 94] width 66 height 20
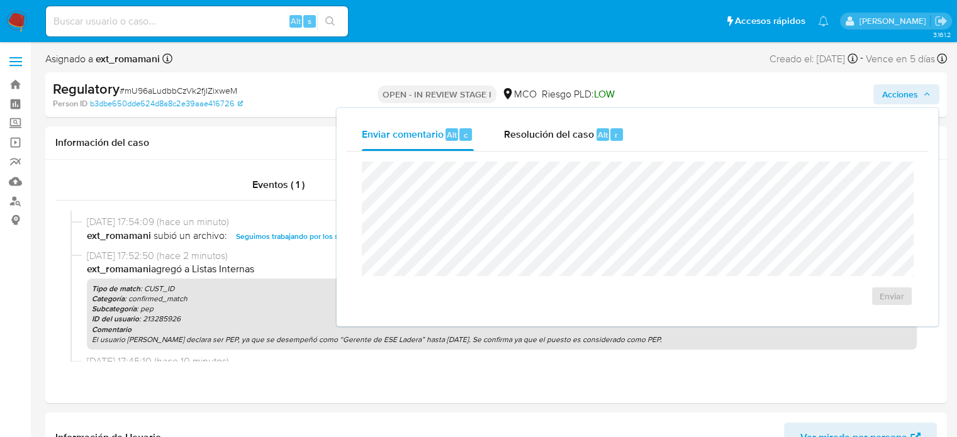
drag, startPoint x: 548, startPoint y: 135, endPoint x: 540, endPoint y: 160, distance: 25.9
click at [547, 135] on span "Resolución del caso" at bounding box center [549, 134] width 90 height 14
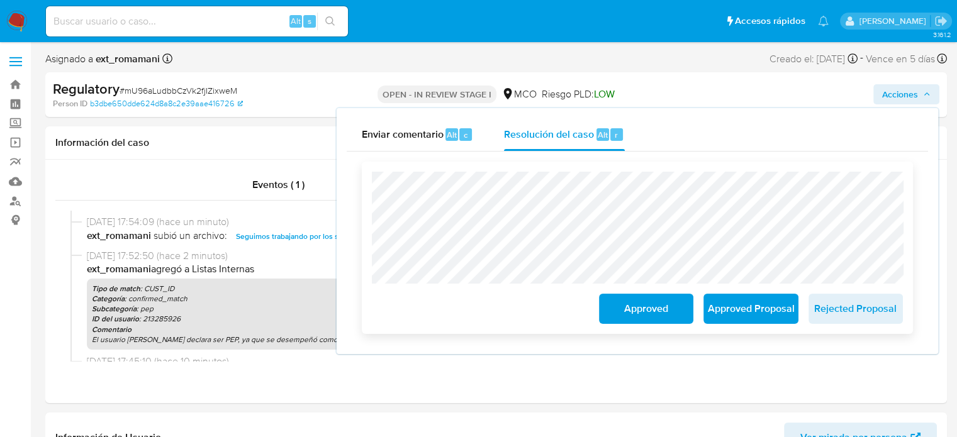
click at [749, 310] on span "Approved Proposal" at bounding box center [751, 309] width 62 height 28
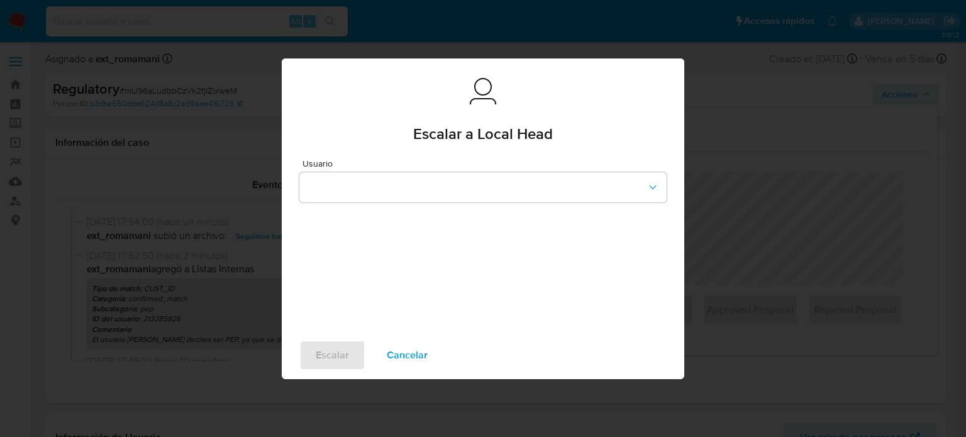
click at [408, 345] on span "Cancelar" at bounding box center [407, 356] width 41 height 28
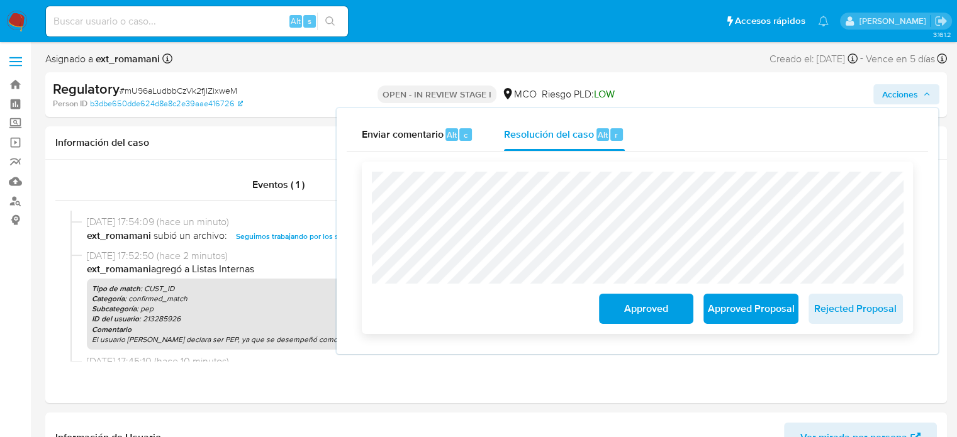
click at [752, 306] on span "Approved Proposal" at bounding box center [751, 309] width 62 height 28
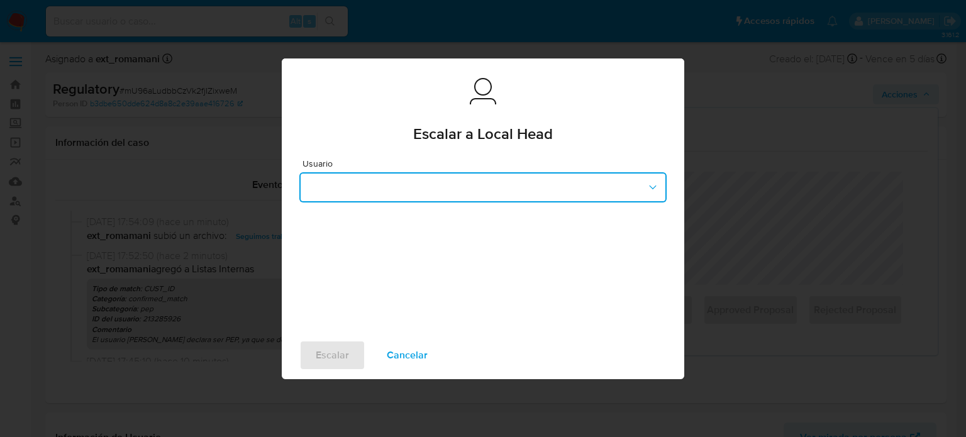
click at [410, 189] on button "button" at bounding box center [482, 187] width 367 height 30
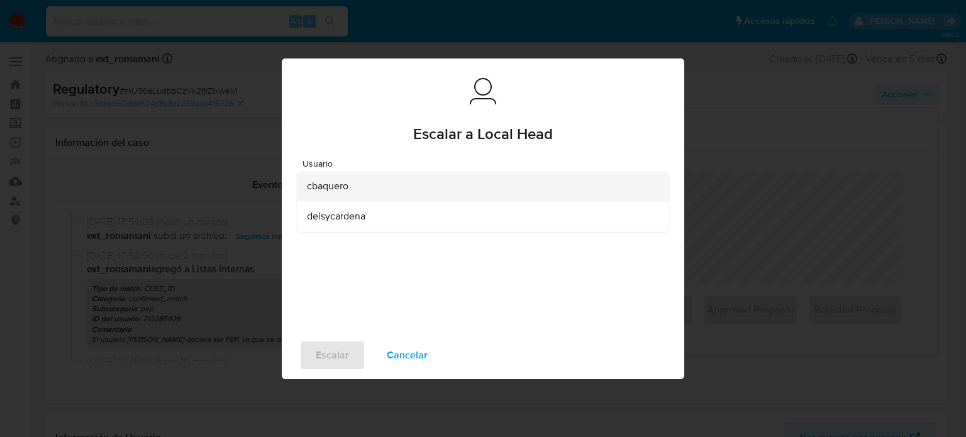
click at [330, 187] on span "cbaquero" at bounding box center [328, 186] width 42 height 13
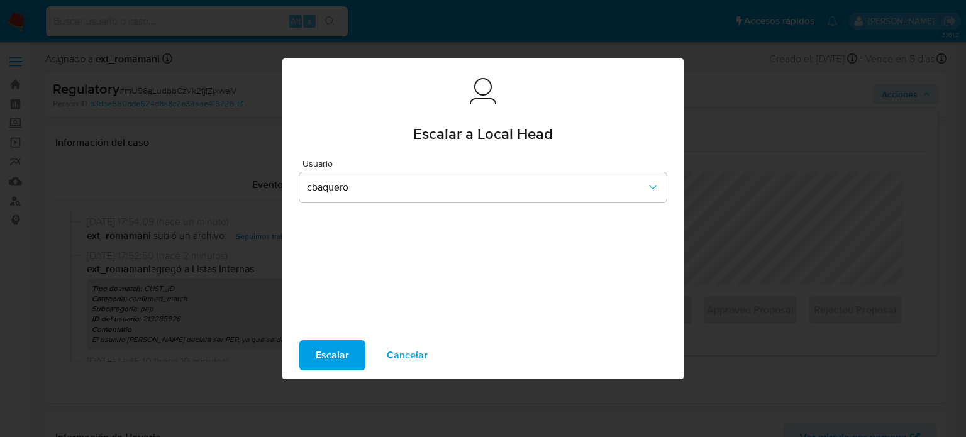
click at [323, 347] on span "Escalar" at bounding box center [332, 356] width 33 height 28
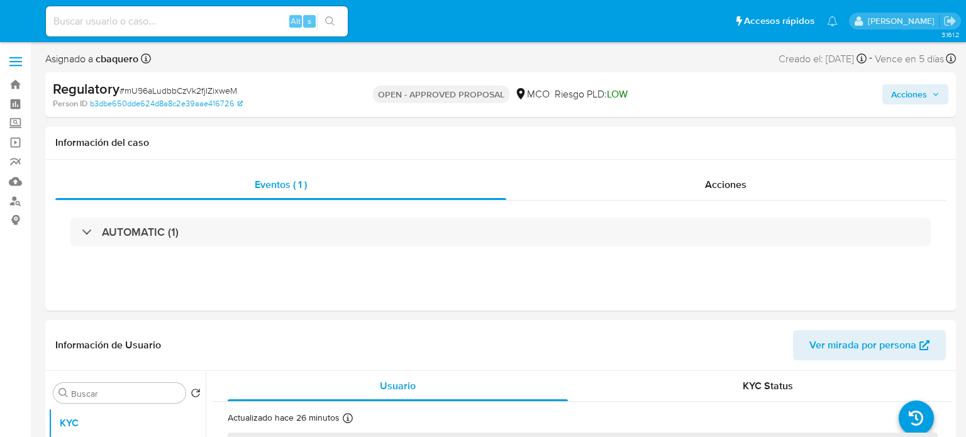
select select "10"
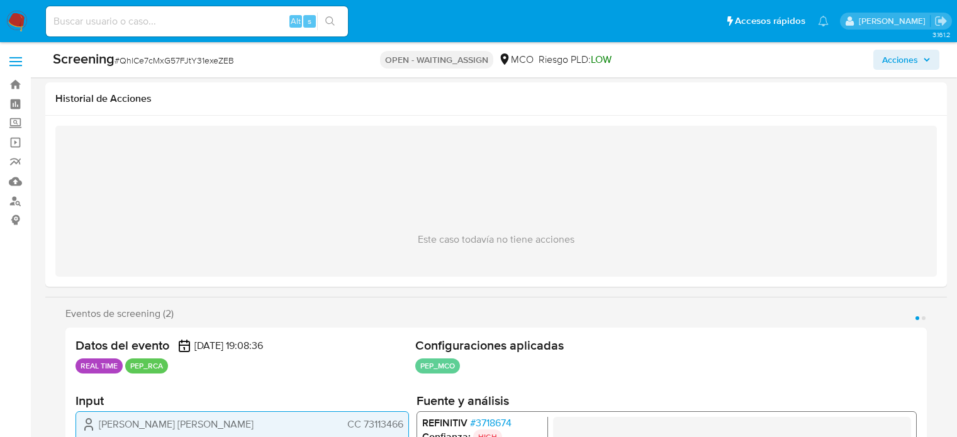
select select "10"
